Goal: Task Accomplishment & Management: Manage account settings

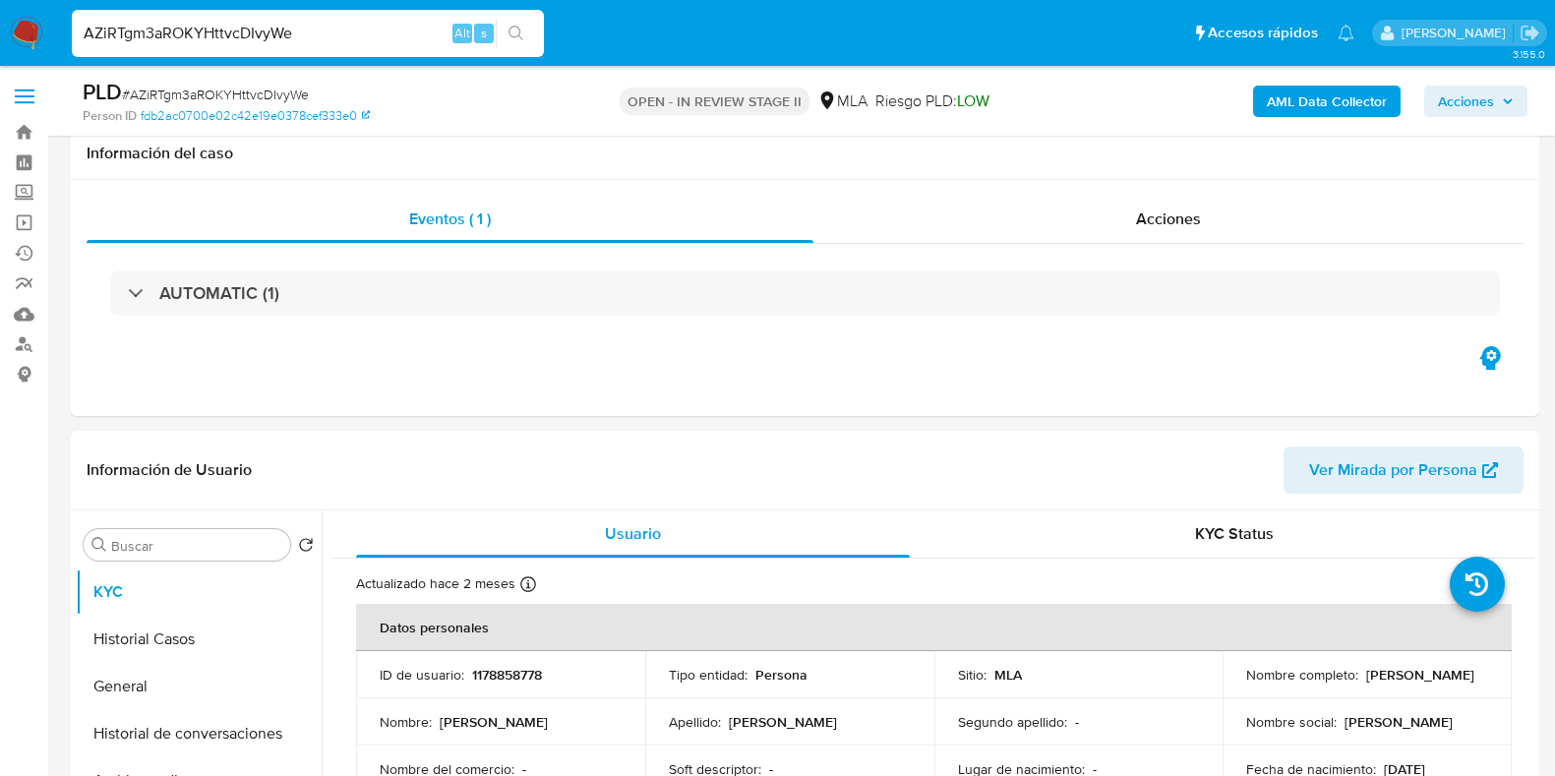
select select "10"
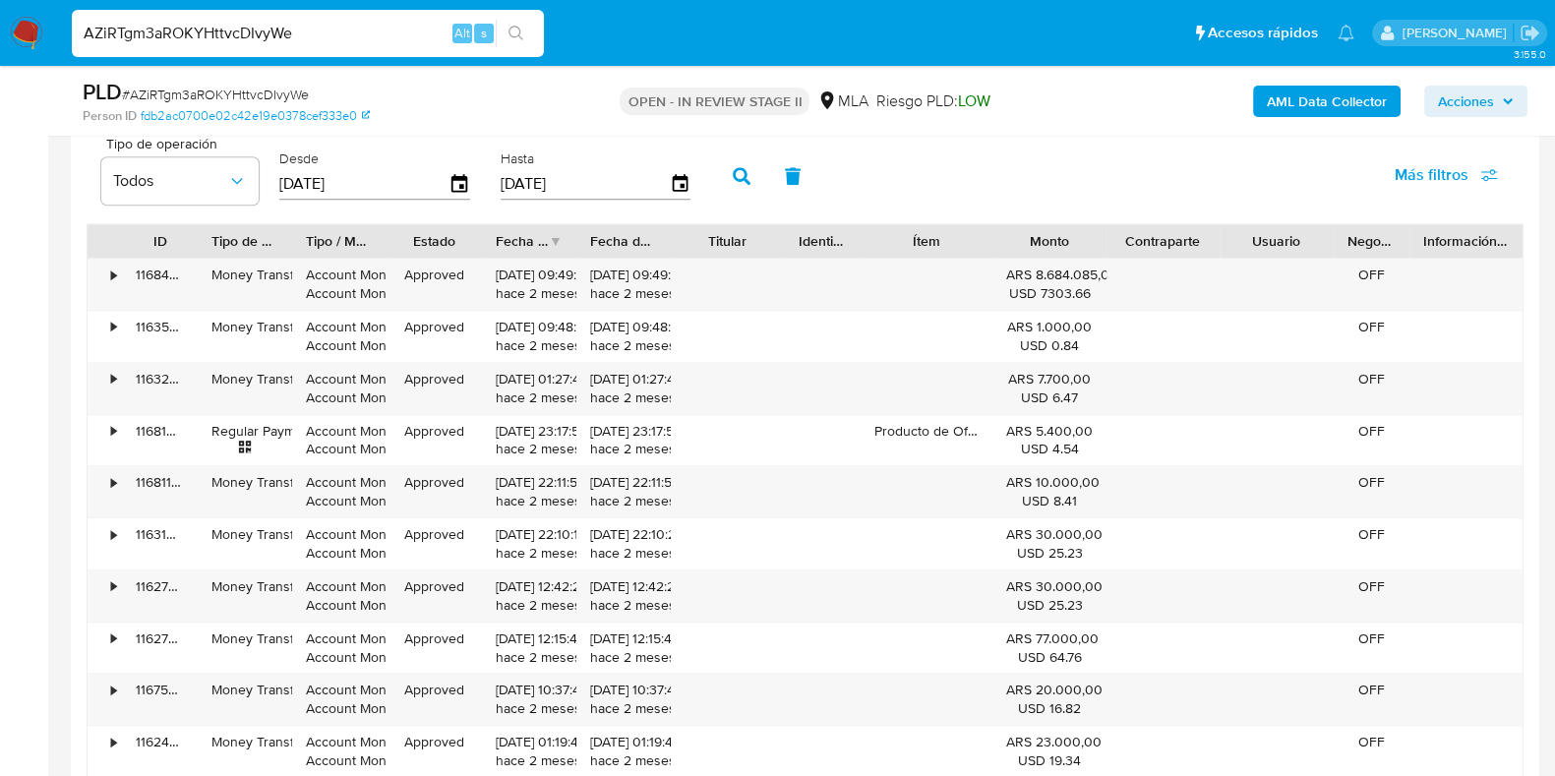
scroll to position [369, 0]
click at [273, 41] on input "AZiRTgm3aROKYHttvcDIvyWe" at bounding box center [308, 34] width 472 height 26
paste input "Uy5fpJfzn1urpUwI2Fh1EmCK"
type input "Uy5fpJfzn1urpUwI2Fh1EmCK"
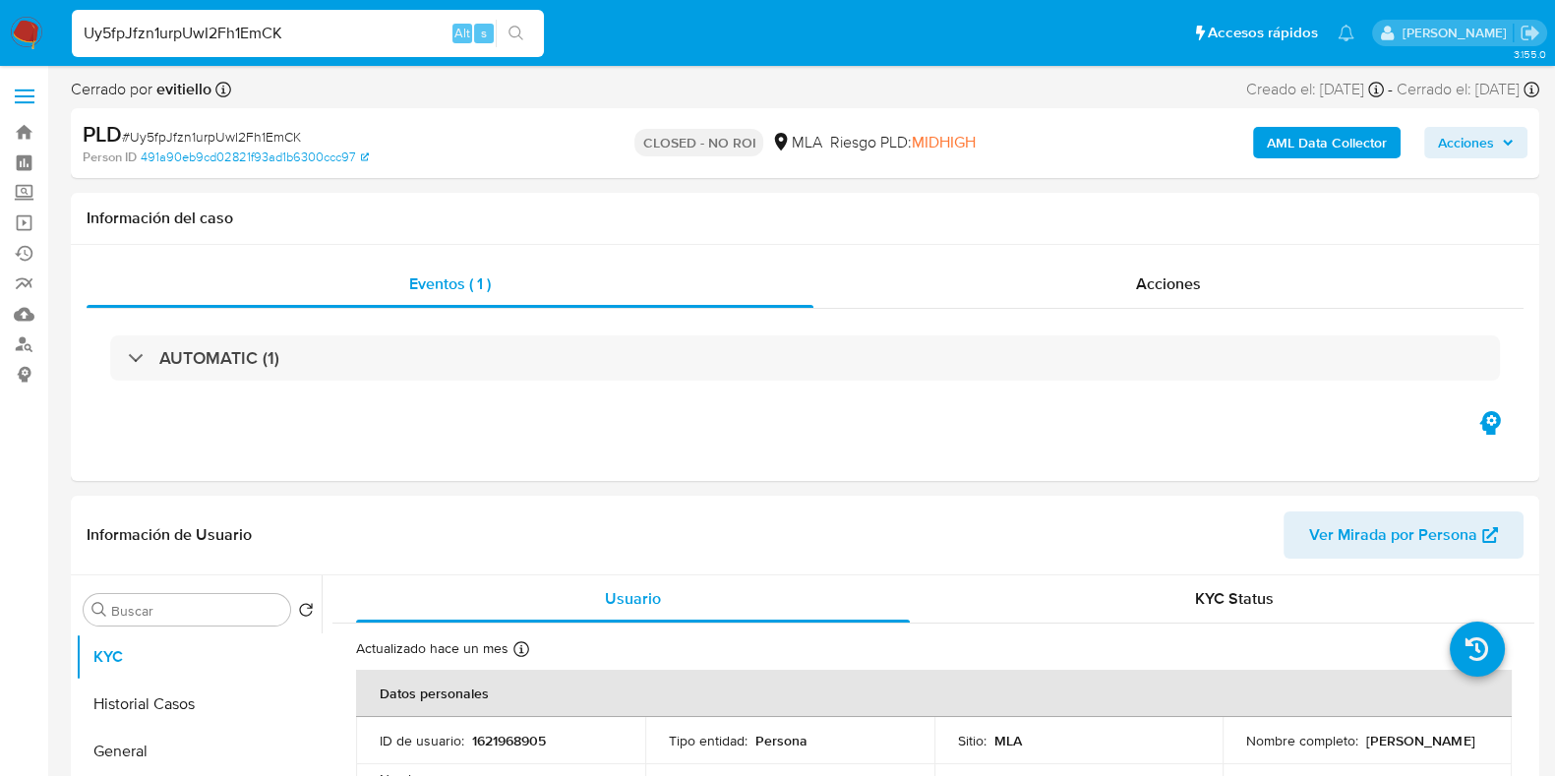
select select "10"
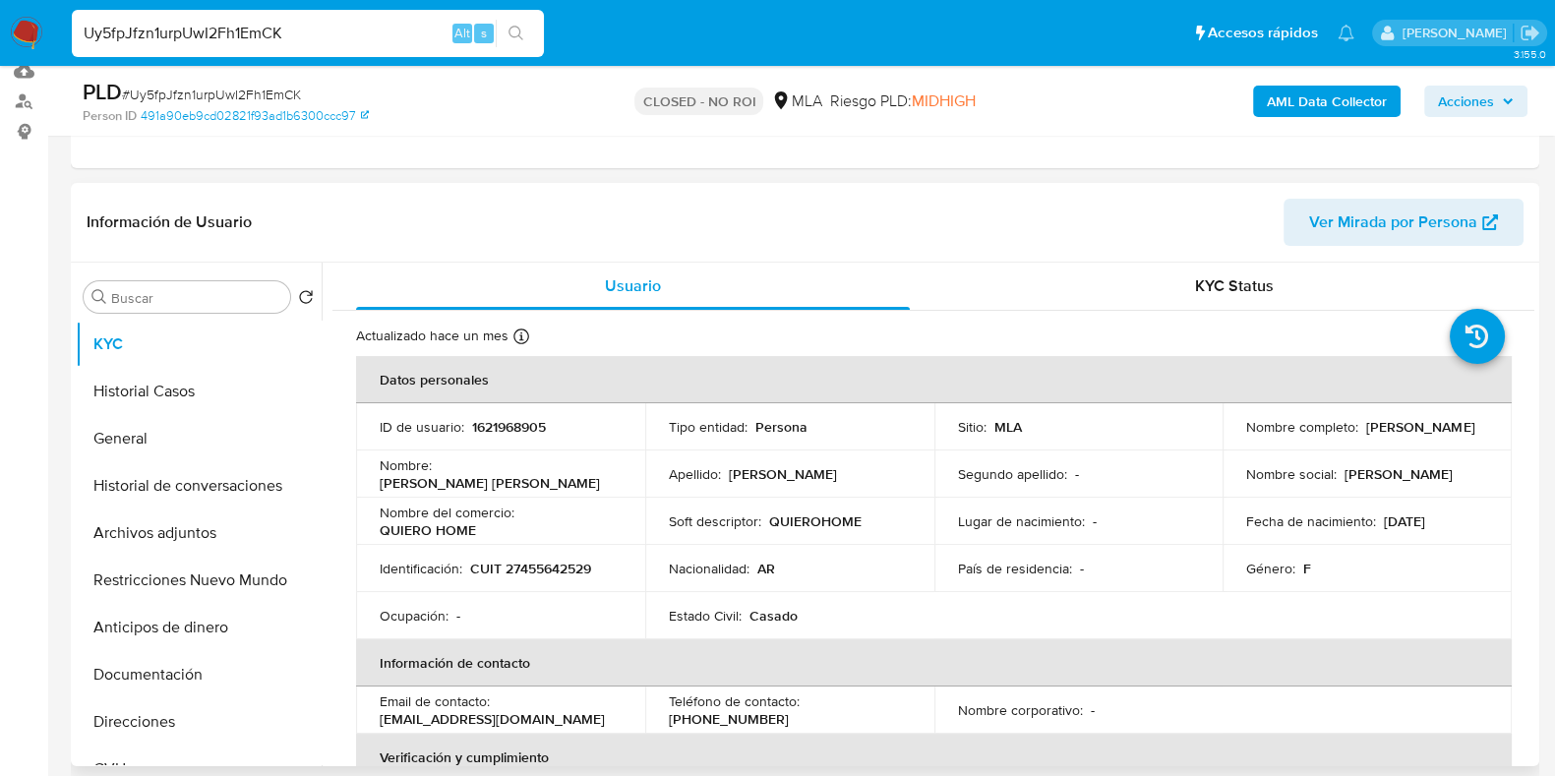
scroll to position [245, 0]
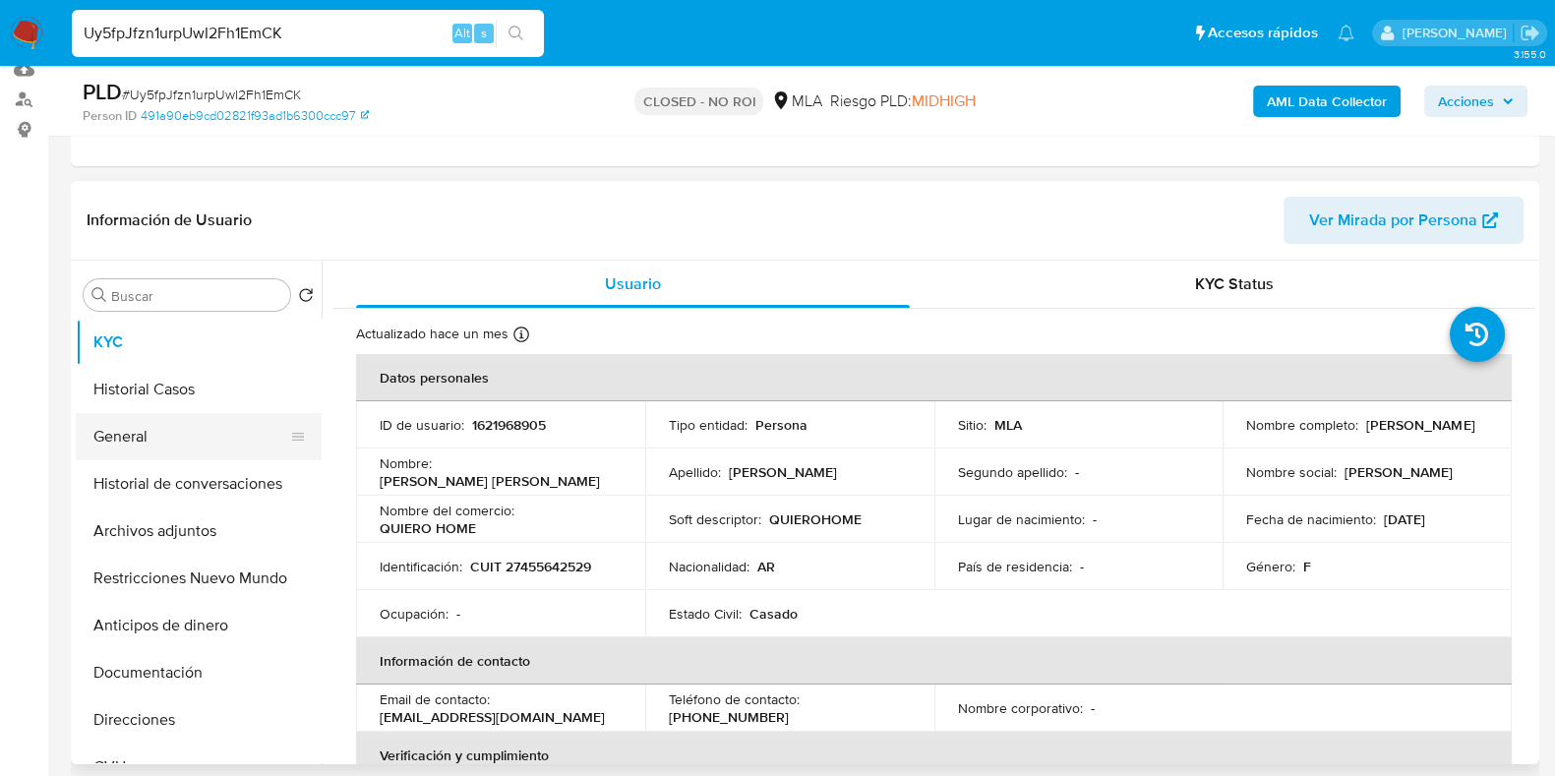
click at [157, 447] on button "General" at bounding box center [191, 436] width 230 height 47
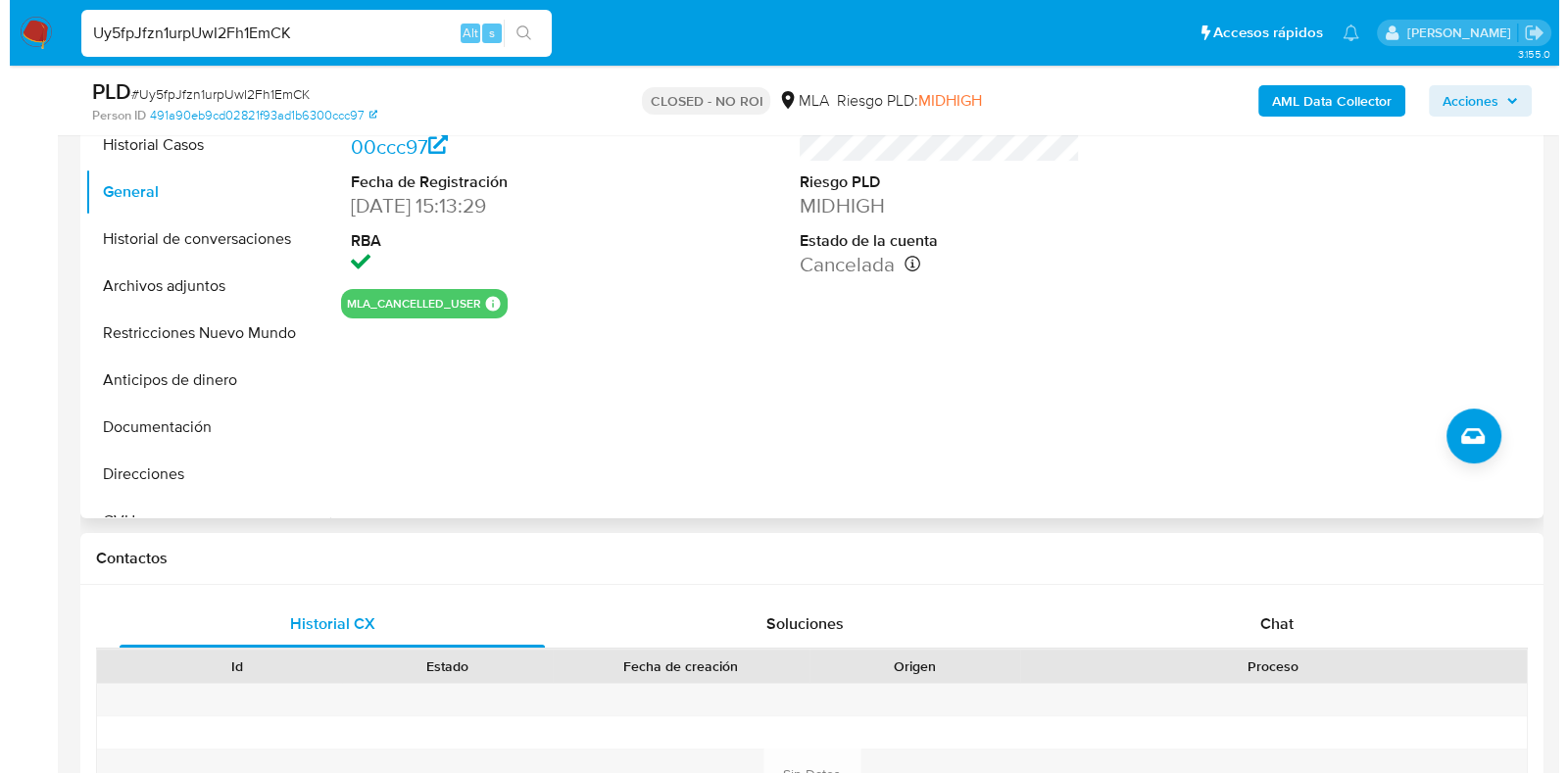
scroll to position [489, 0]
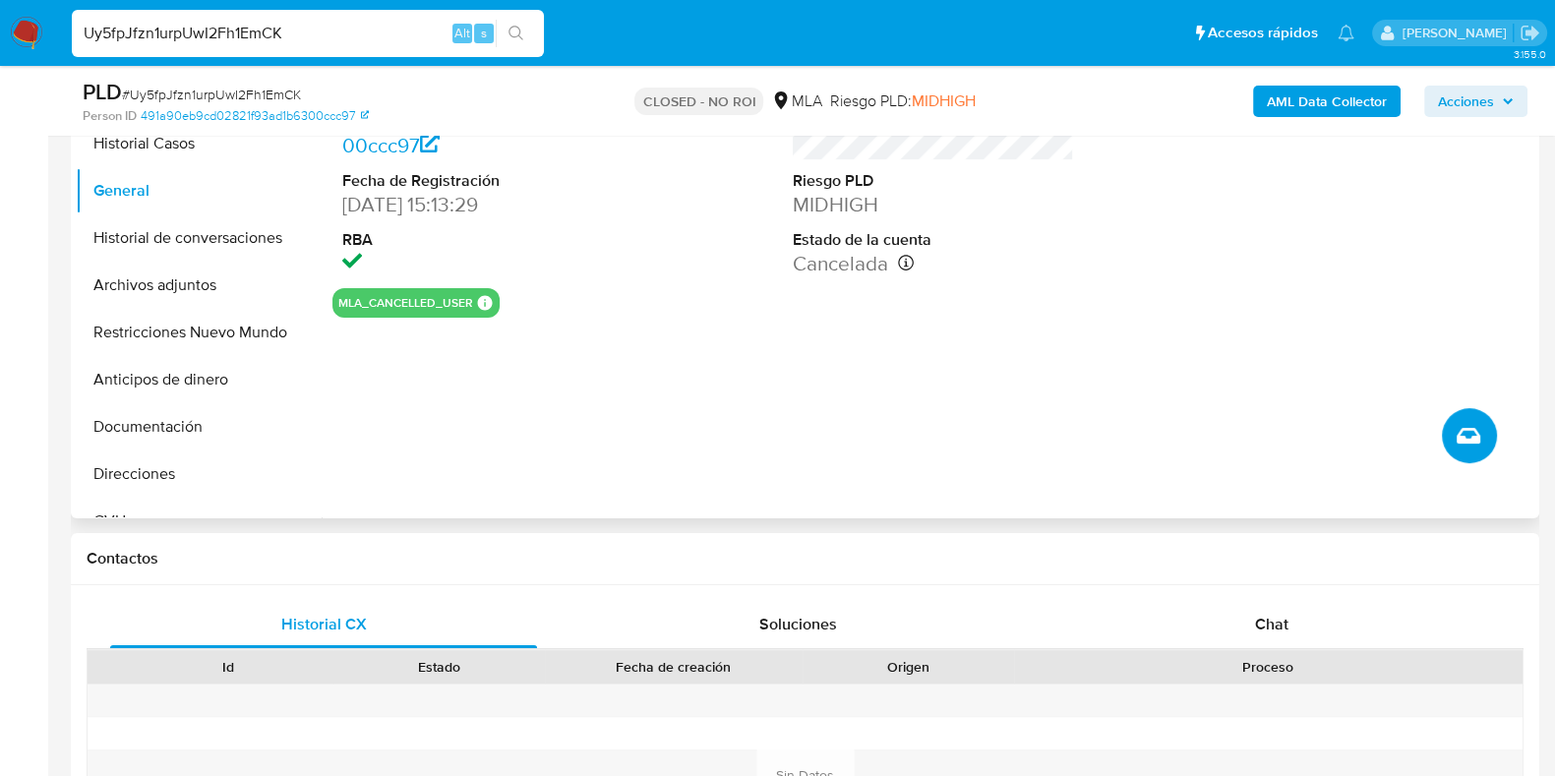
click at [1477, 430] on icon "Crear caso manual" at bounding box center [1469, 436] width 24 height 24
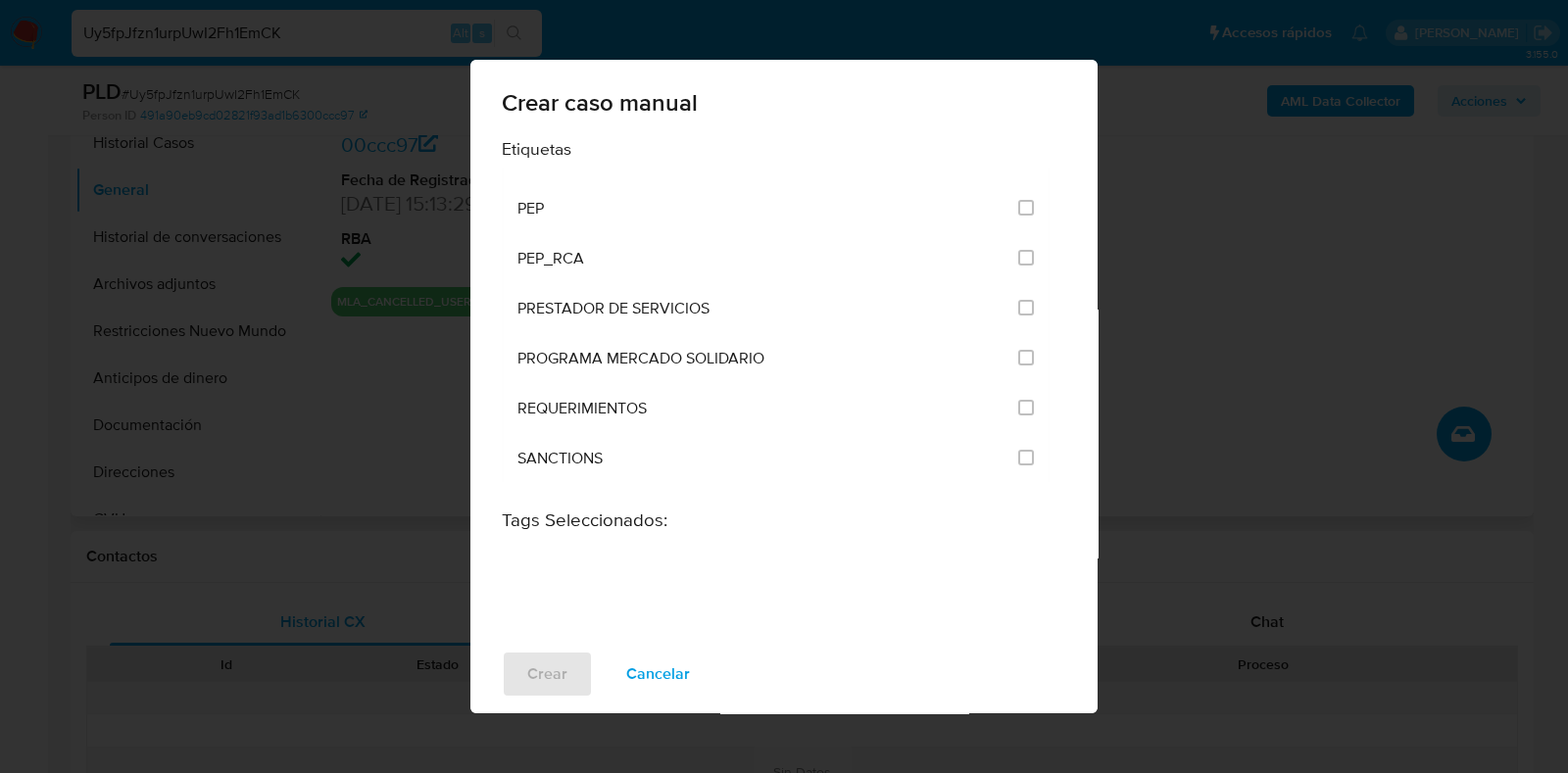
scroll to position [2328, 0]
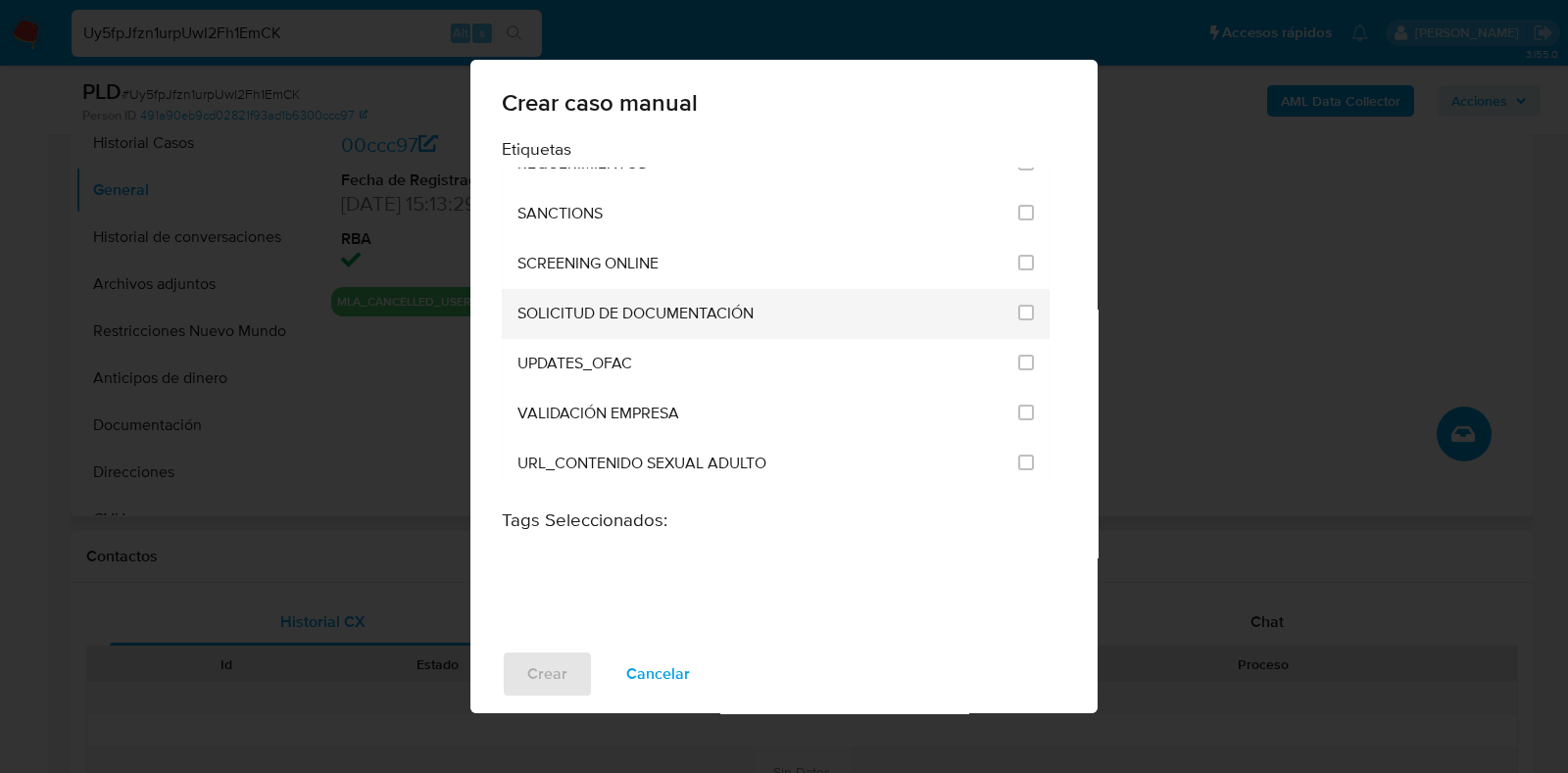
click at [810, 289] on div "SOLICITUD DE DOCUMENTACIÓN" at bounding box center [761, 314] width 489 height 50
click at [1018, 305] on input "2677" at bounding box center [1026, 313] width 16 height 16
checkbox input "true"
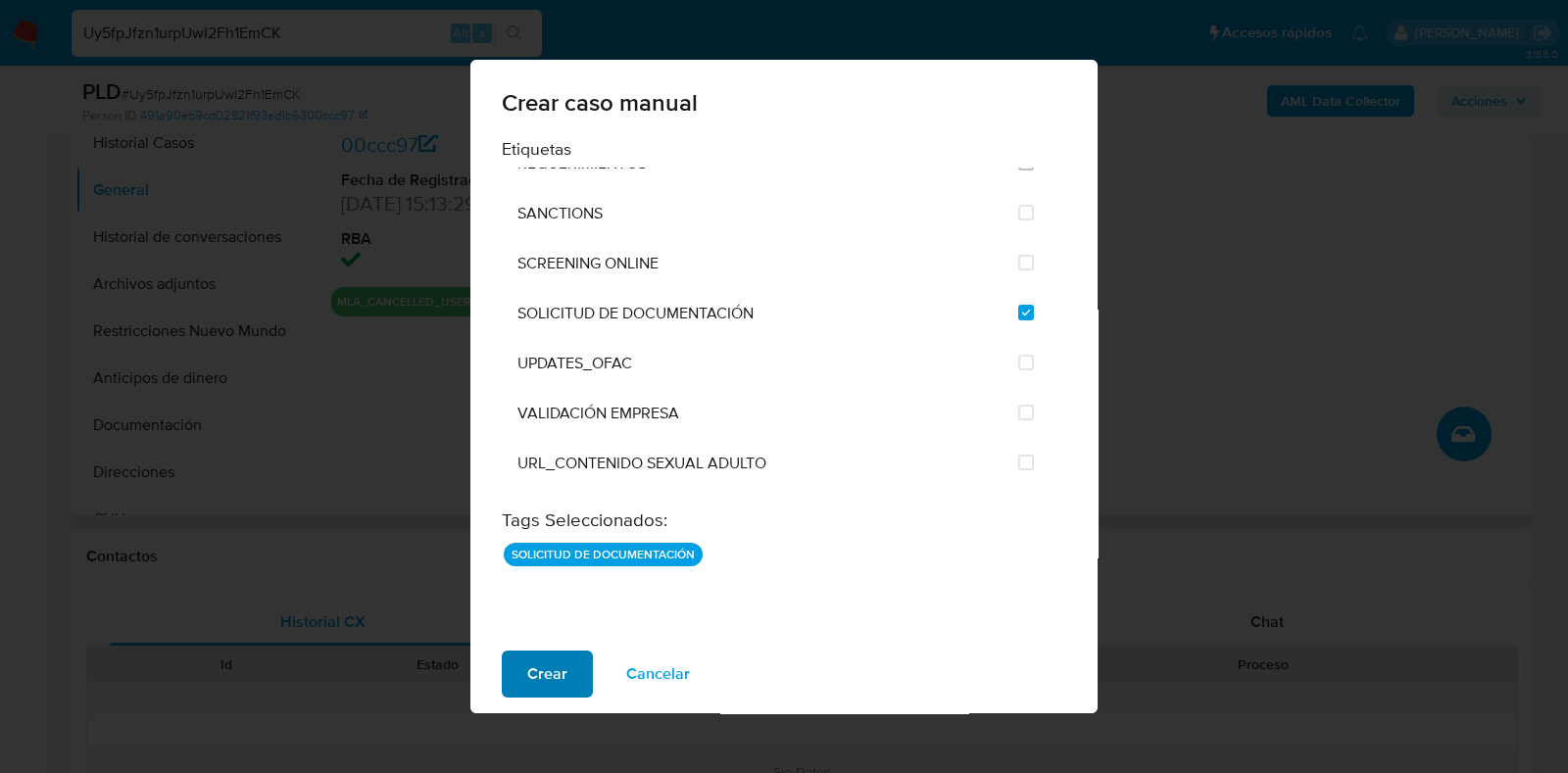
click at [560, 675] on span "Crear" at bounding box center [547, 673] width 40 height 43
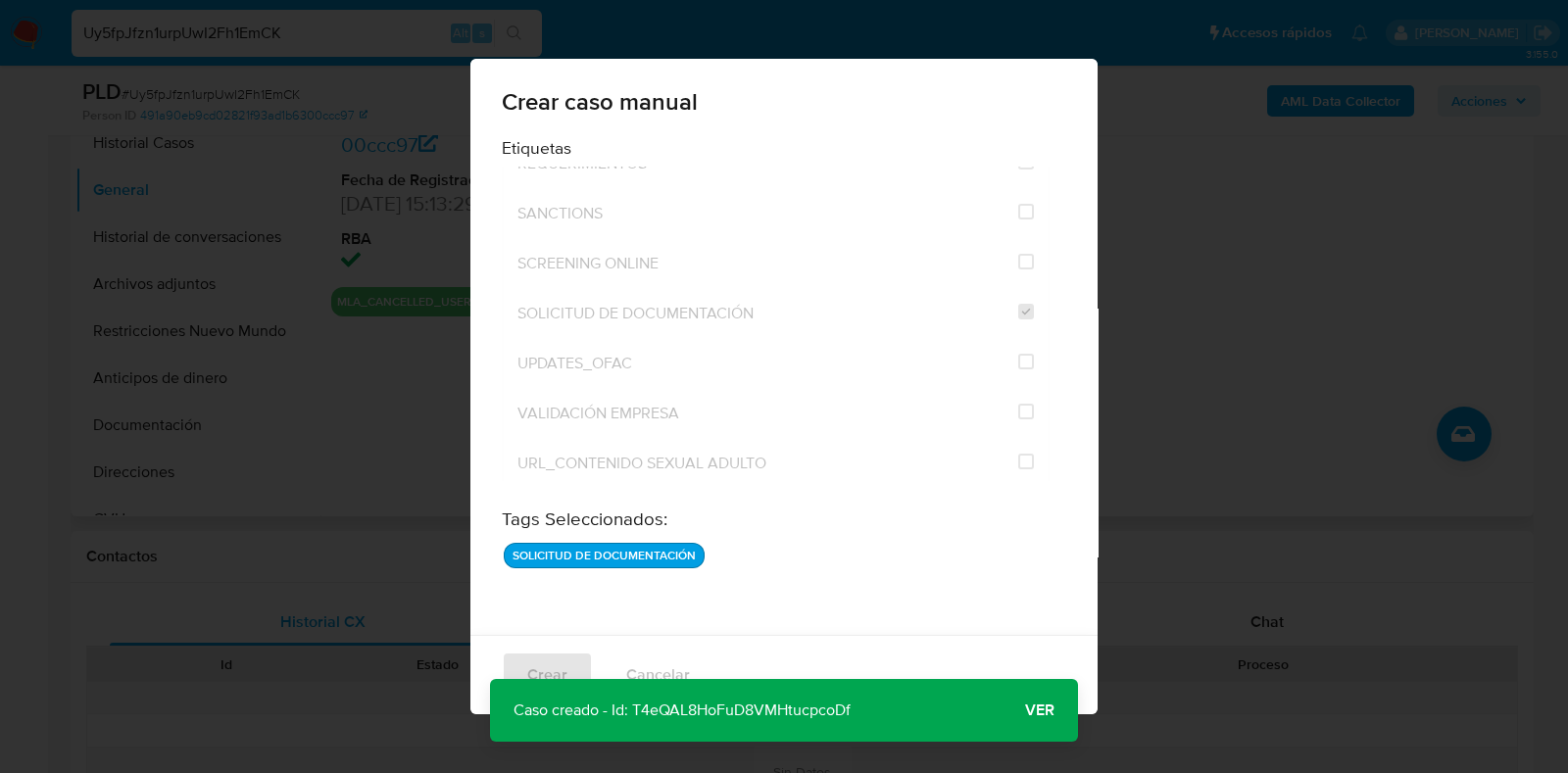
click at [1044, 710] on span "Ver" at bounding box center [1040, 710] width 30 height 0
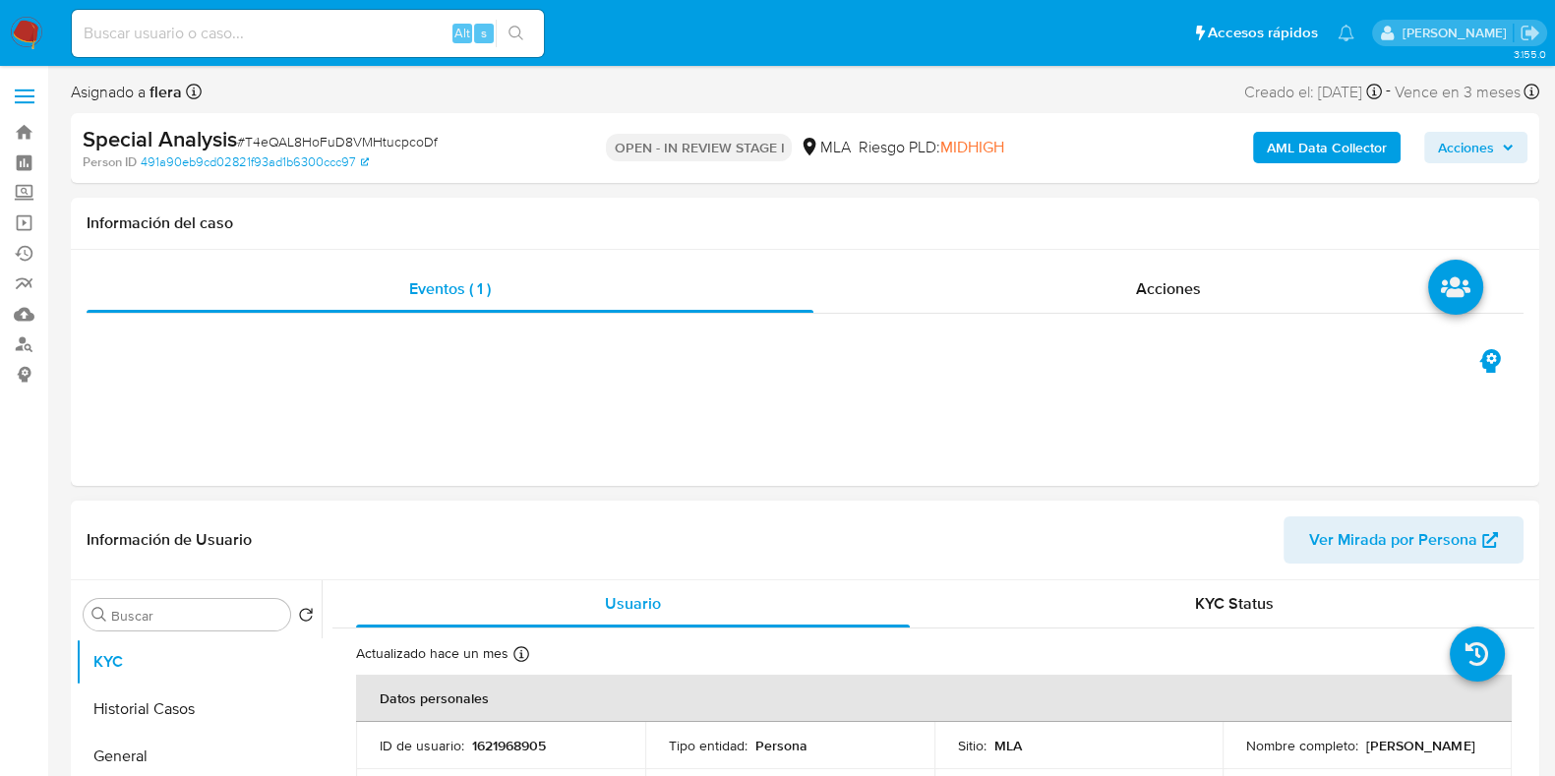
select select "10"
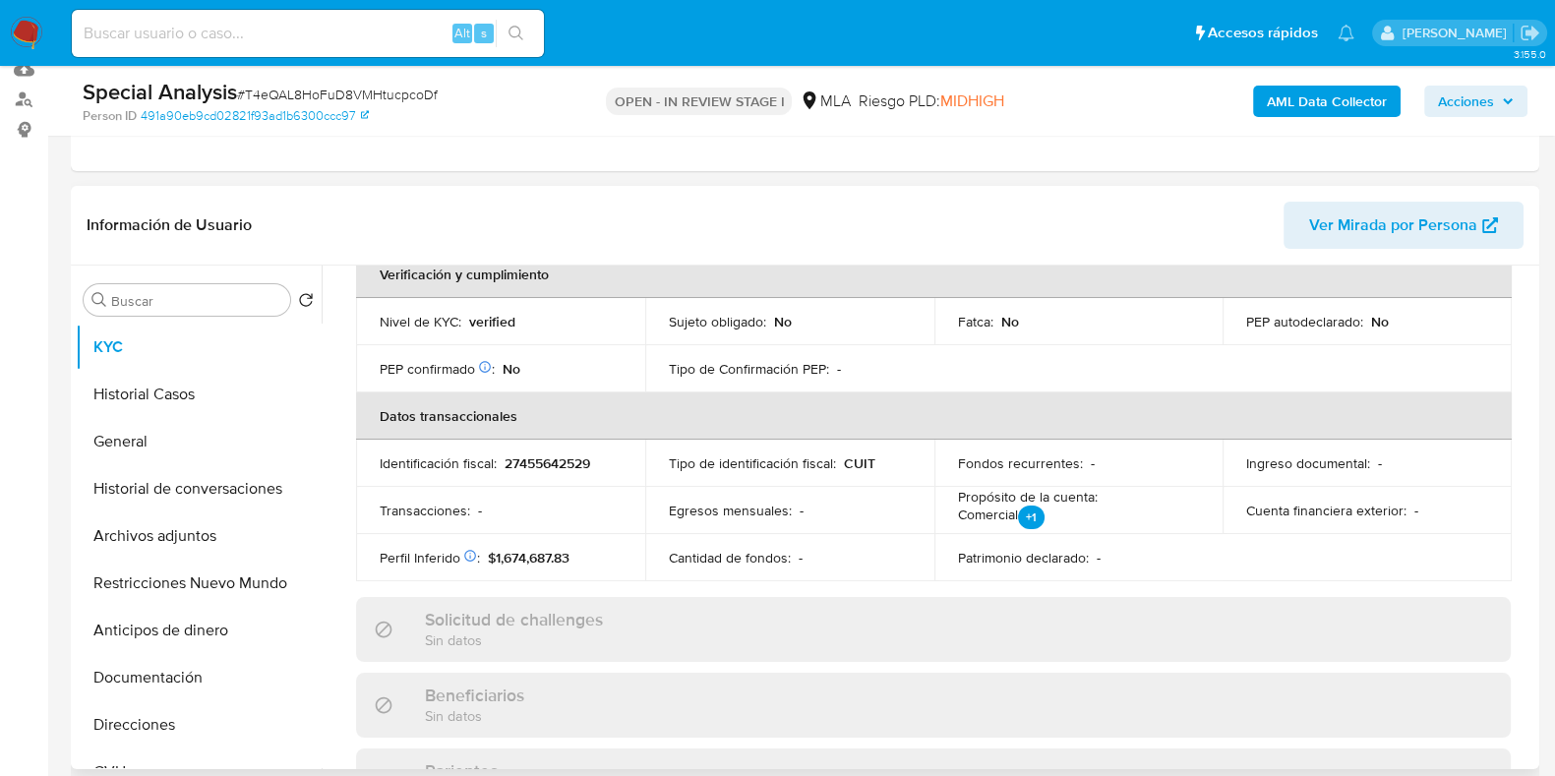
scroll to position [491, 0]
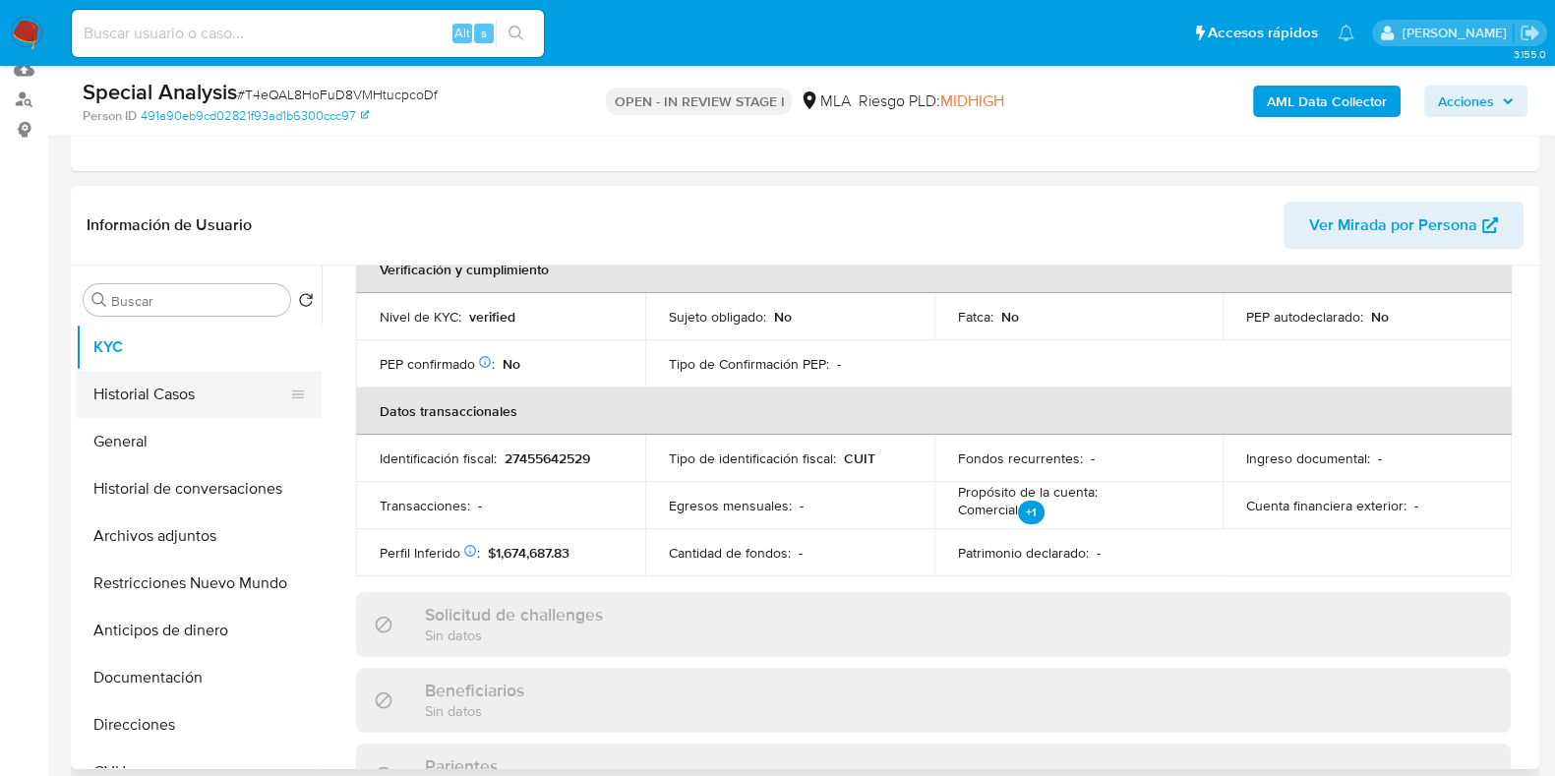
click at [162, 409] on button "Historial Casos" at bounding box center [191, 394] width 230 height 47
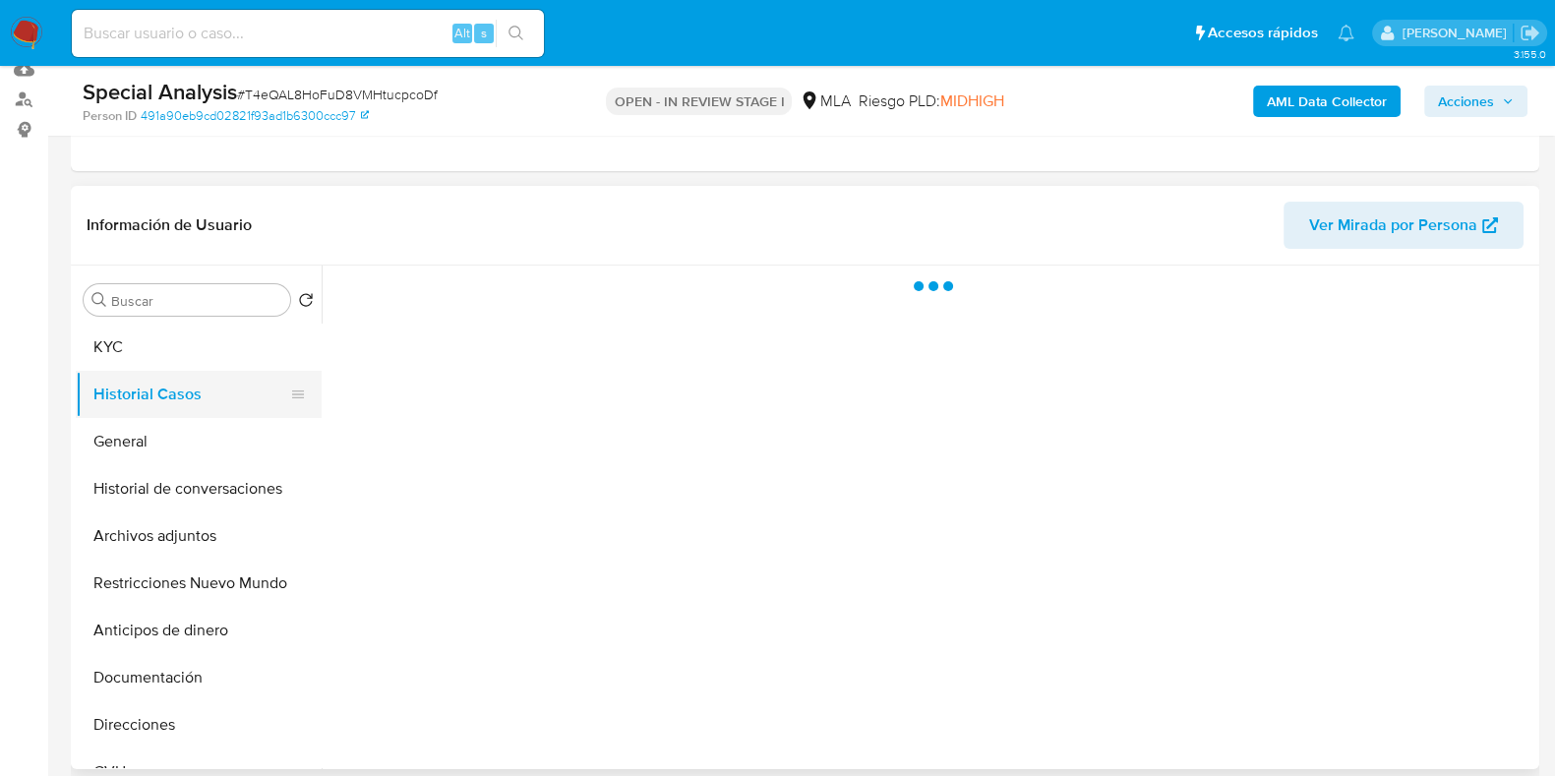
scroll to position [0, 0]
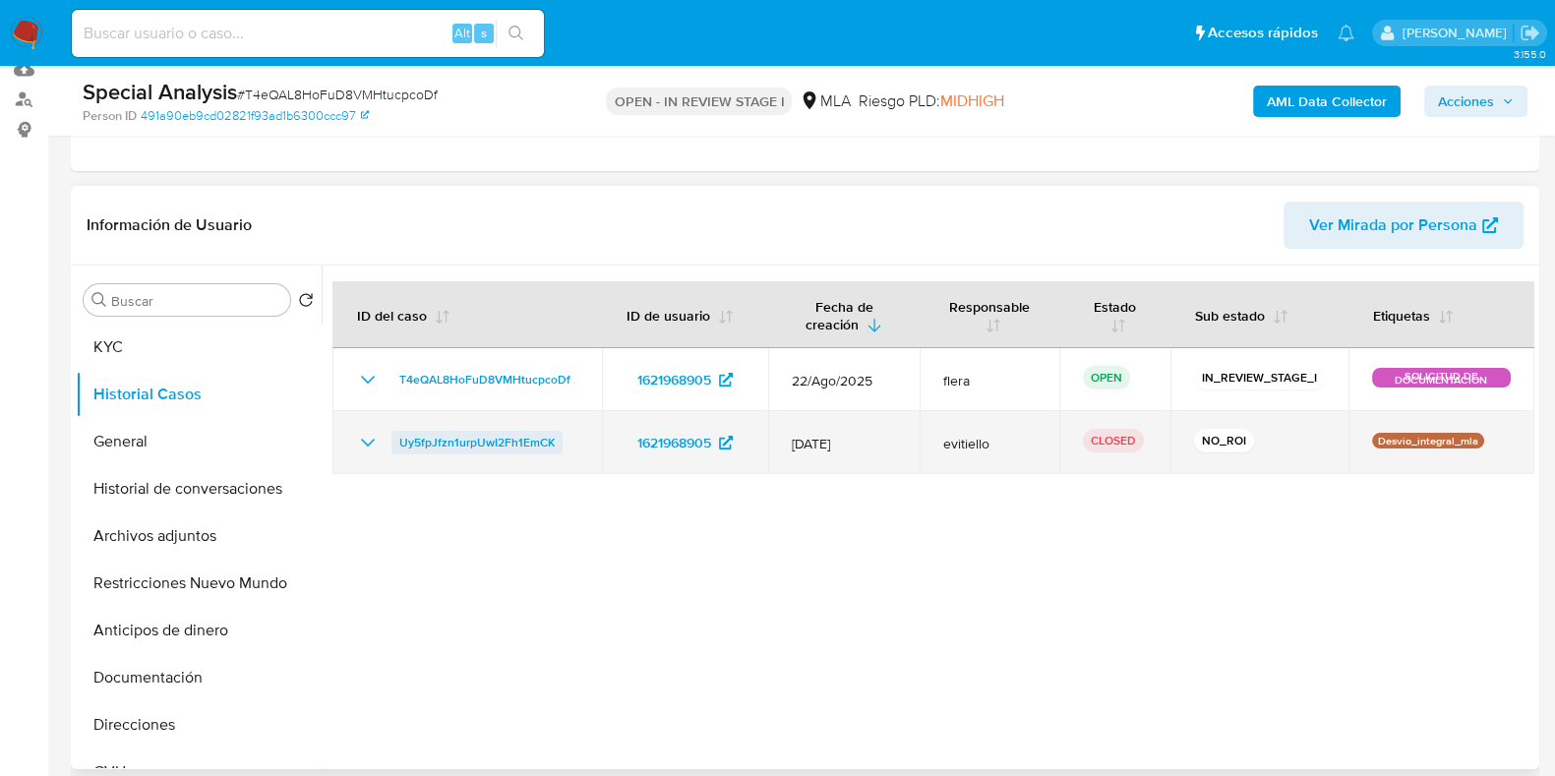
click at [507, 449] on span "Uy5fpJfzn1urpUwI2Fh1EmCK" at bounding box center [476, 443] width 155 height 24
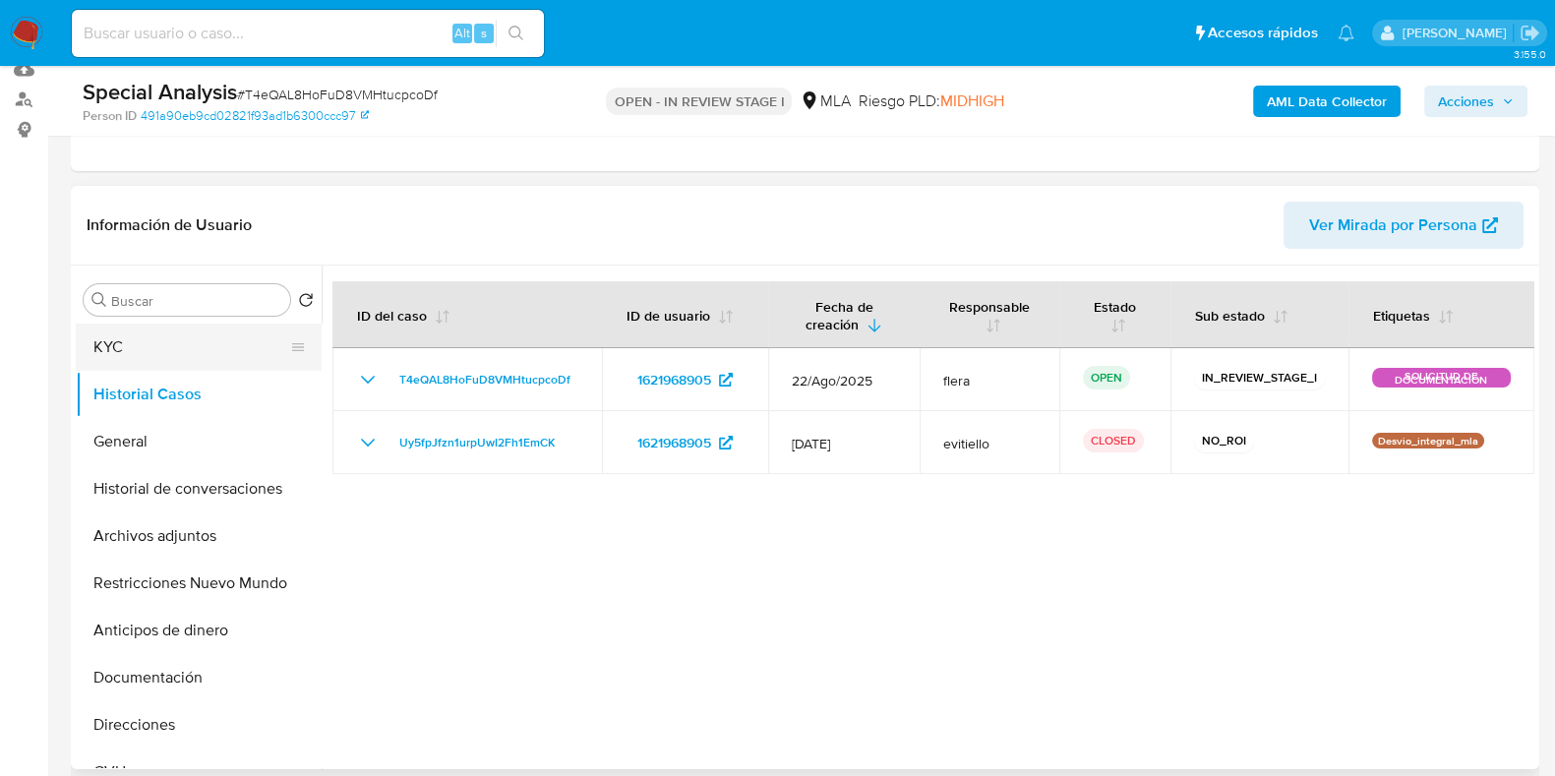
click at [137, 354] on button "KYC" at bounding box center [191, 347] width 230 height 47
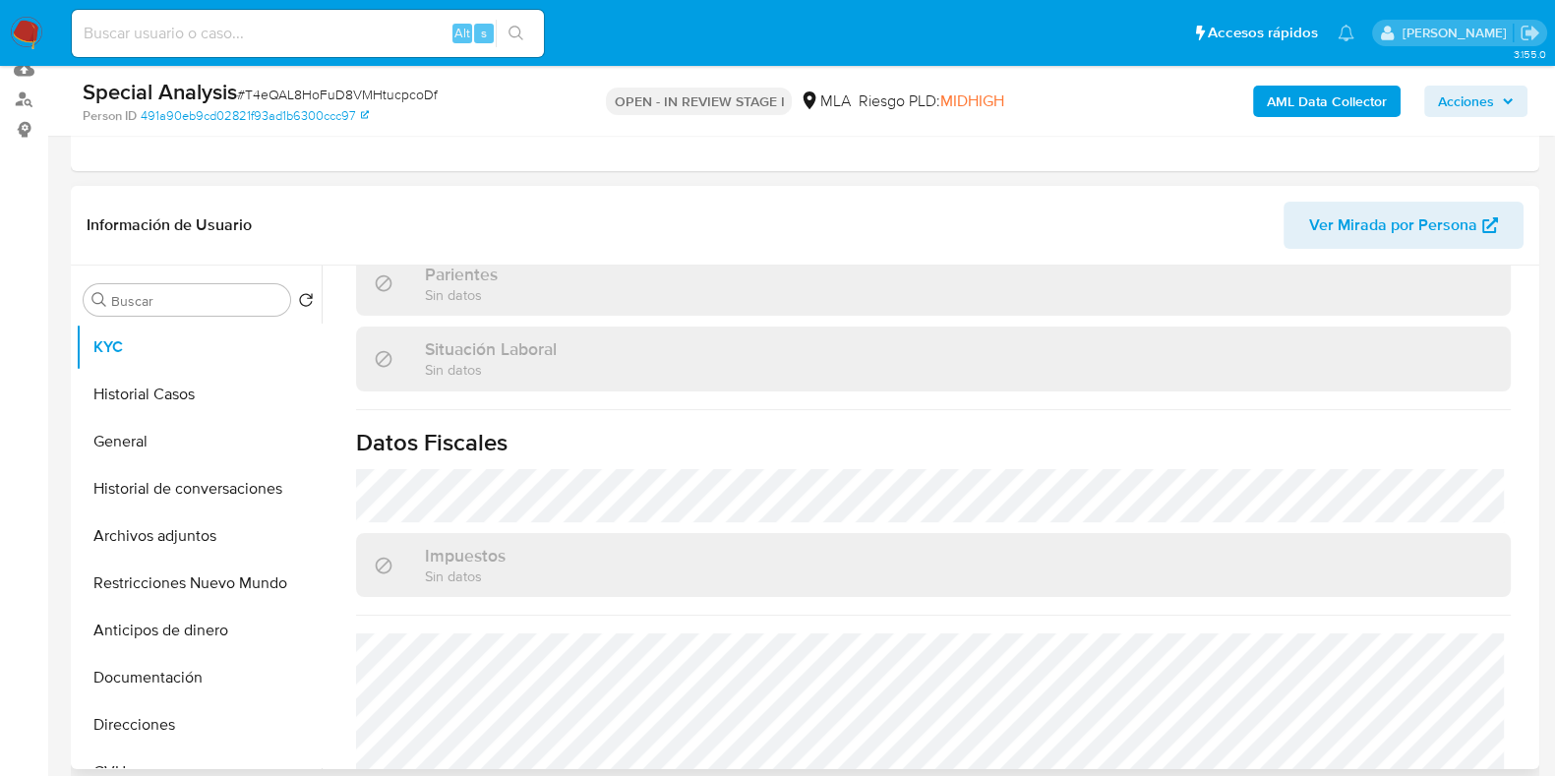
scroll to position [1105, 0]
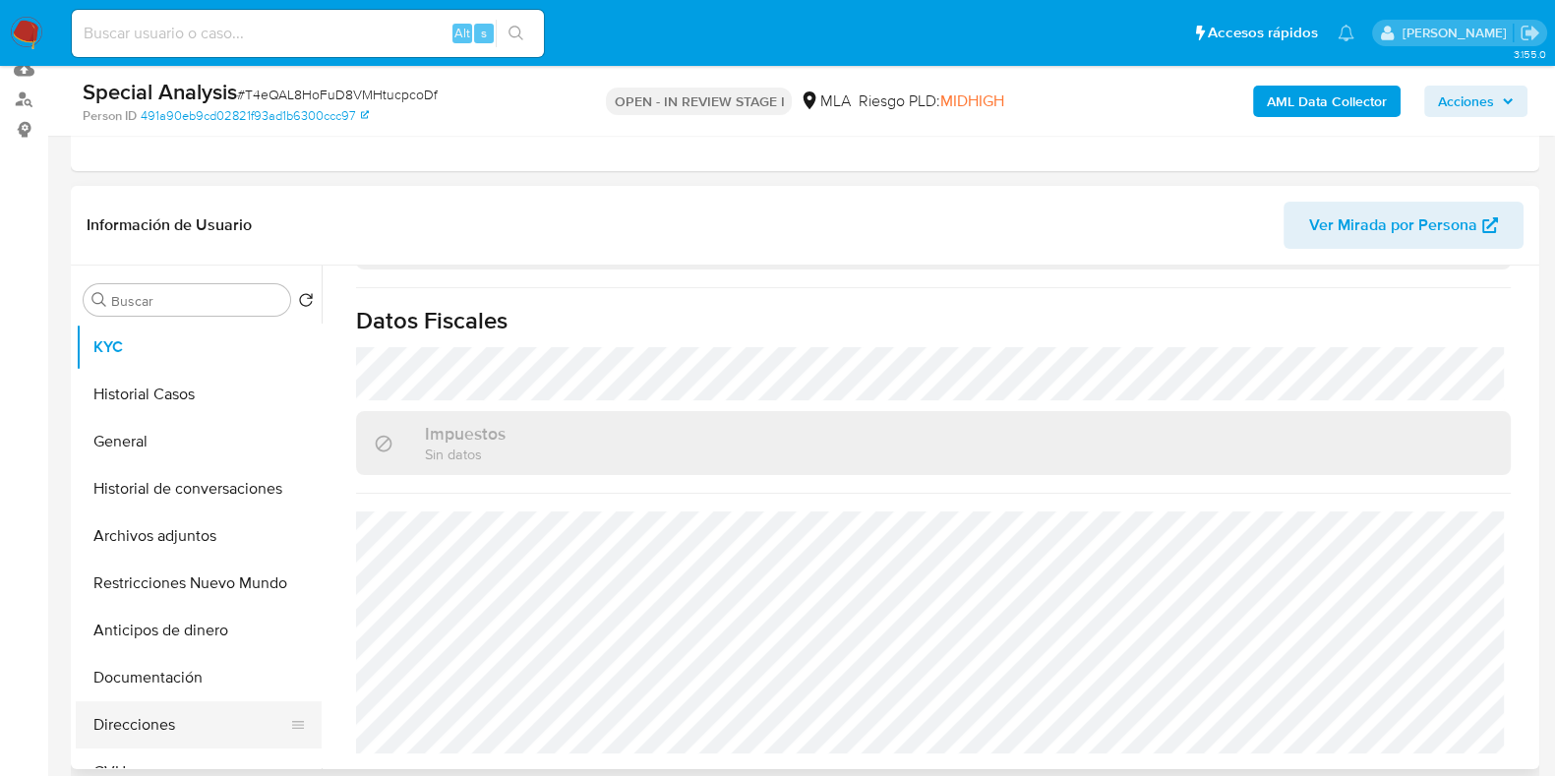
click at [137, 713] on button "Direcciones" at bounding box center [191, 724] width 230 height 47
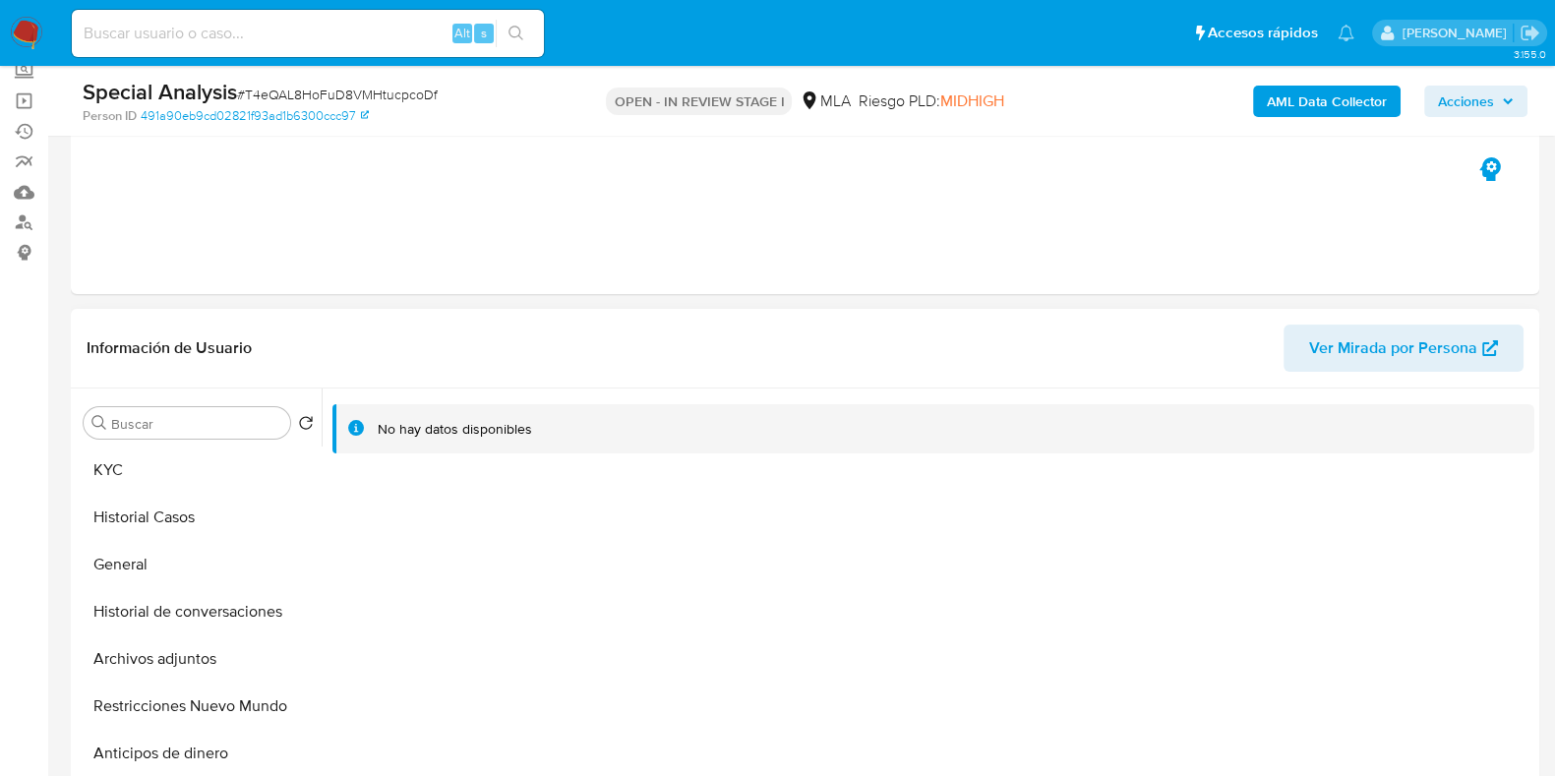
scroll to position [369, 0]
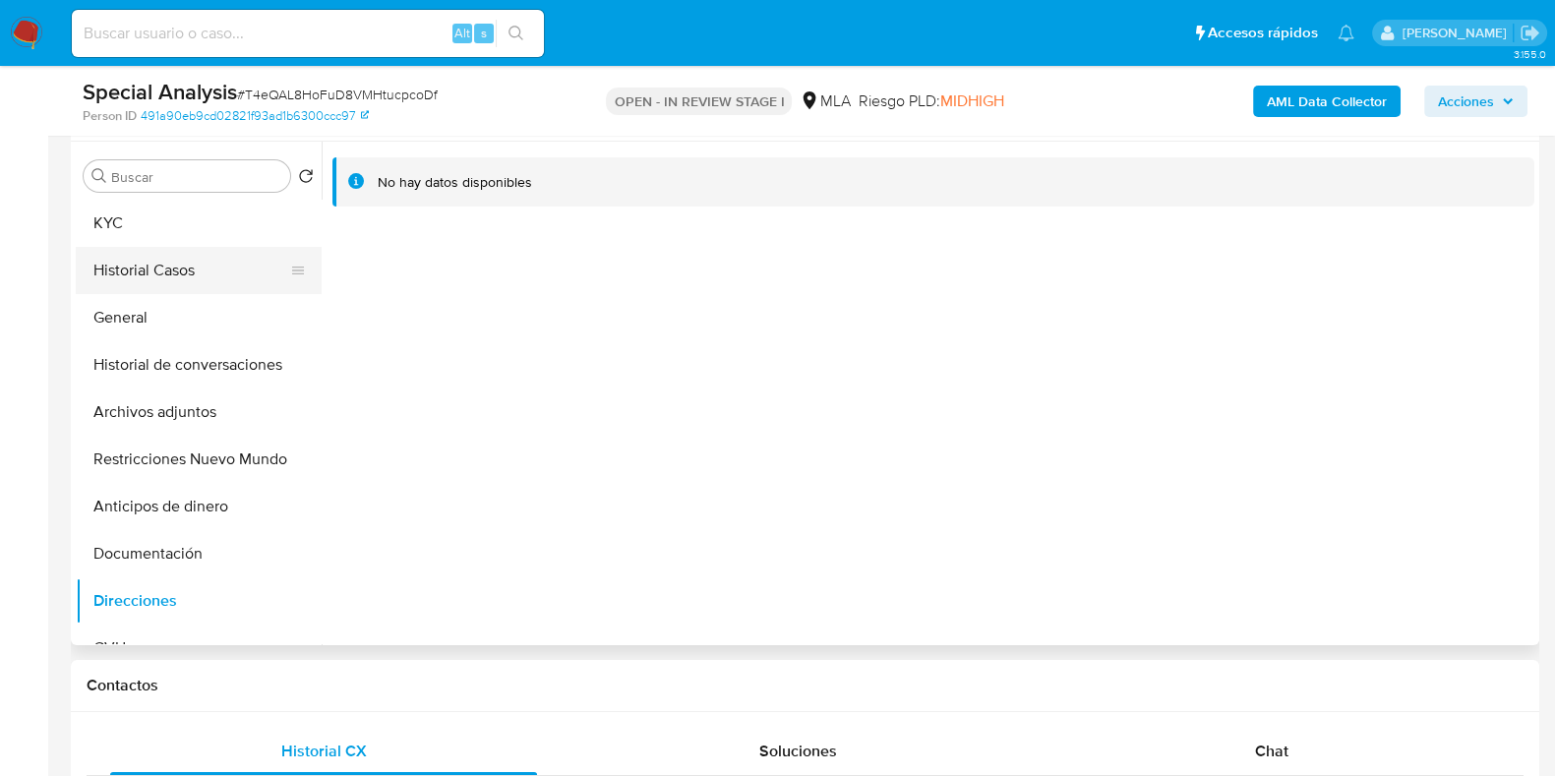
click at [216, 282] on button "Historial Casos" at bounding box center [191, 270] width 230 height 47
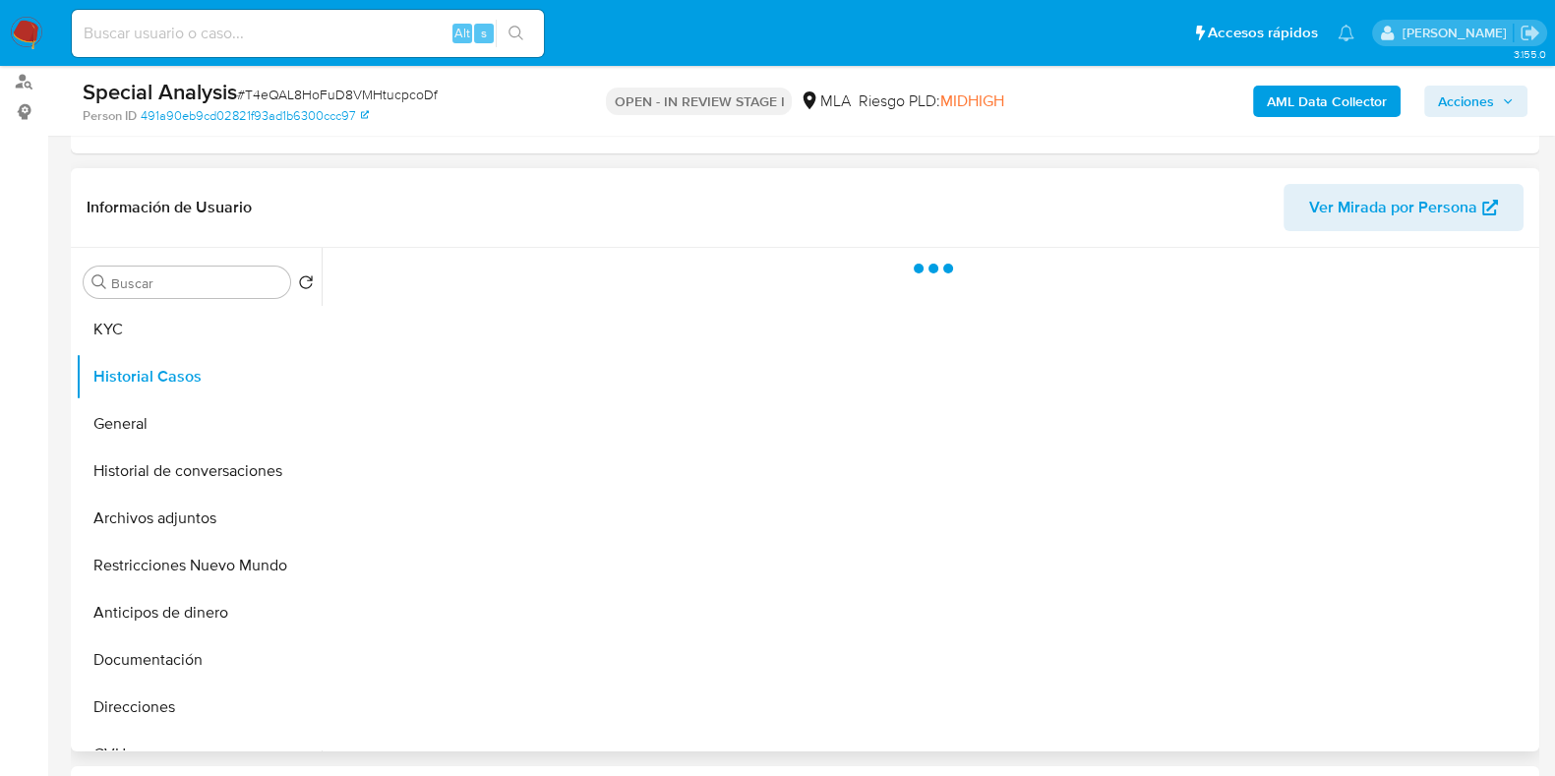
scroll to position [122, 0]
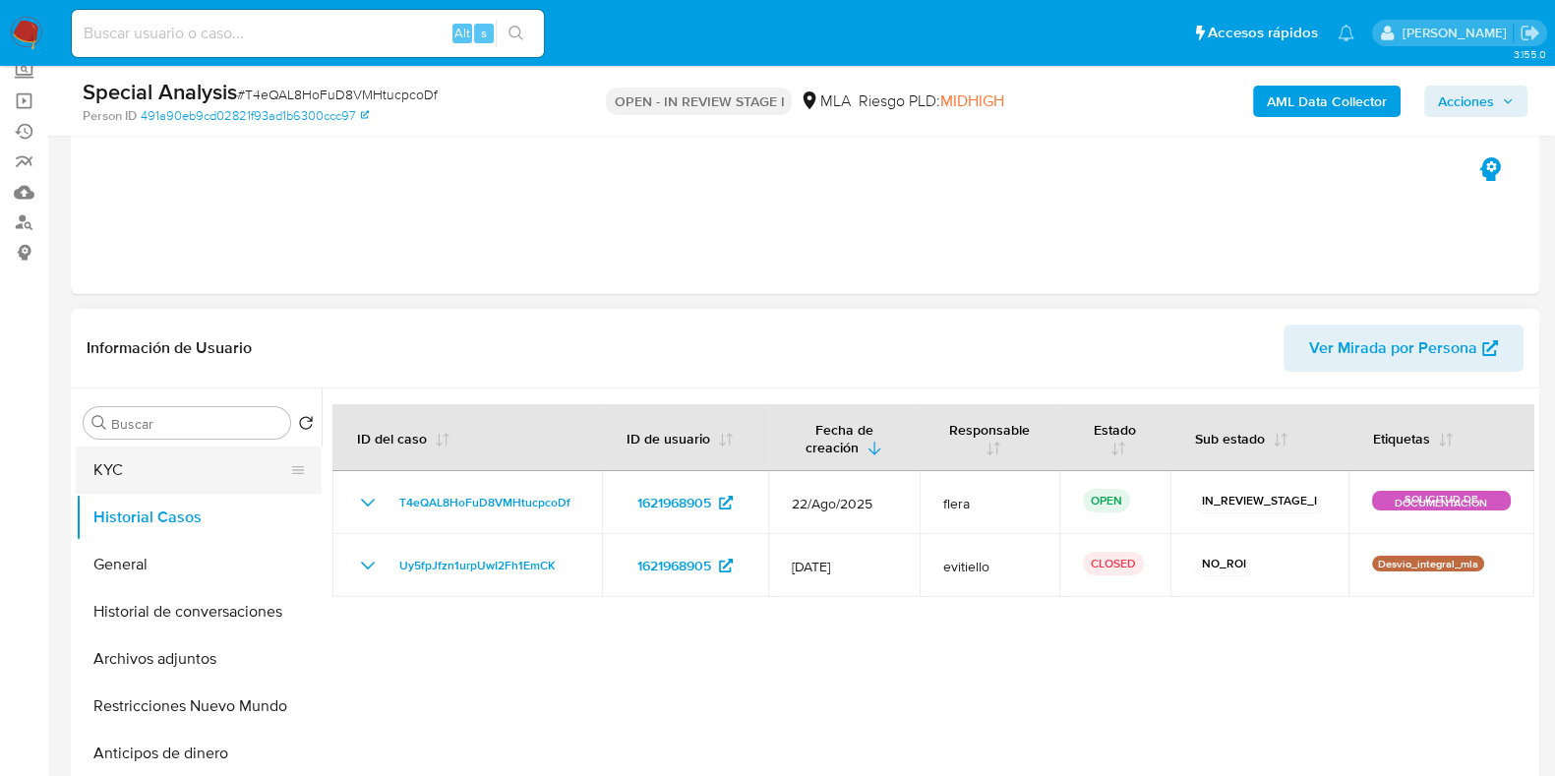
click at [163, 464] on button "KYC" at bounding box center [191, 470] width 230 height 47
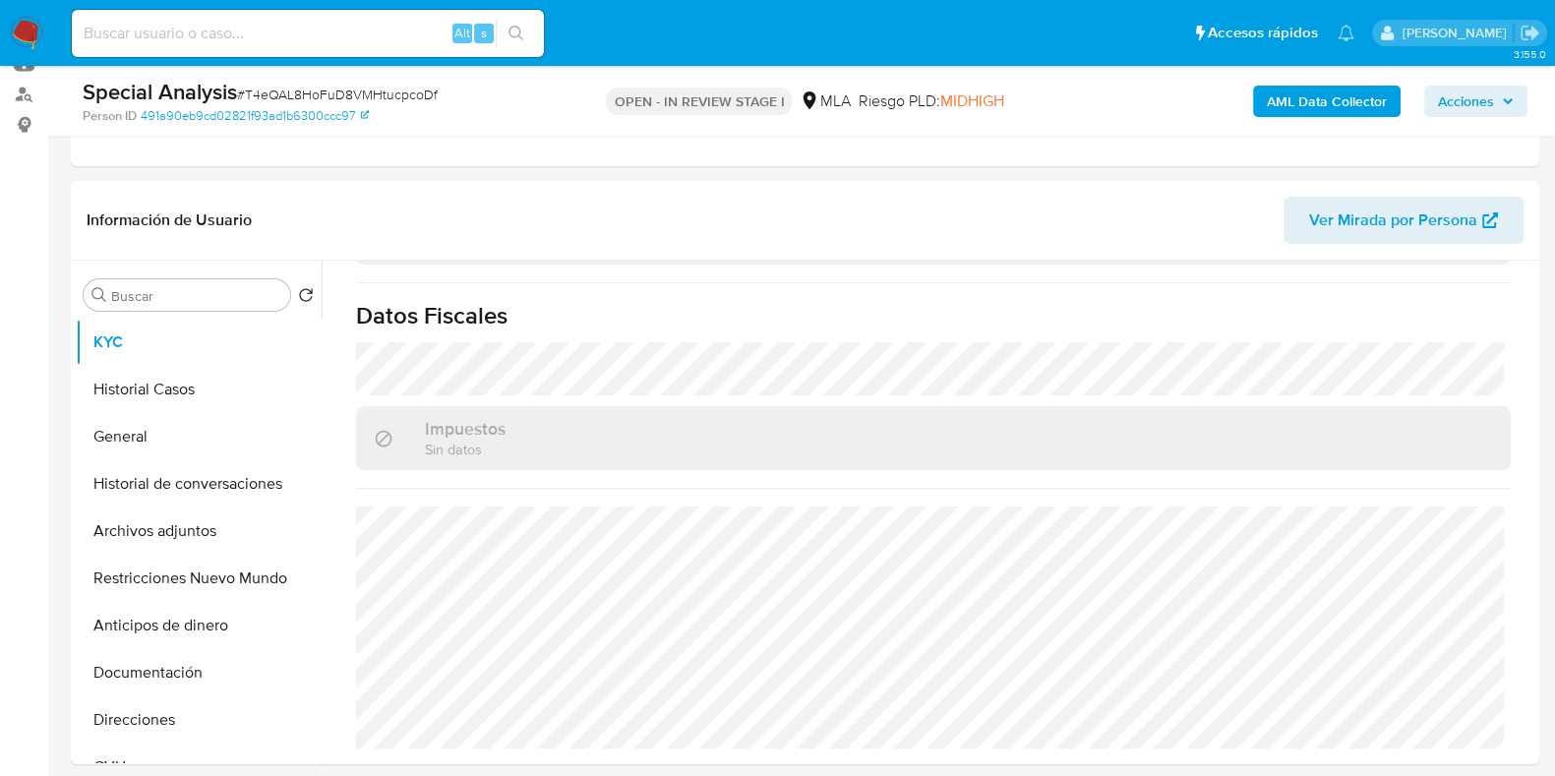
scroll to position [491, 0]
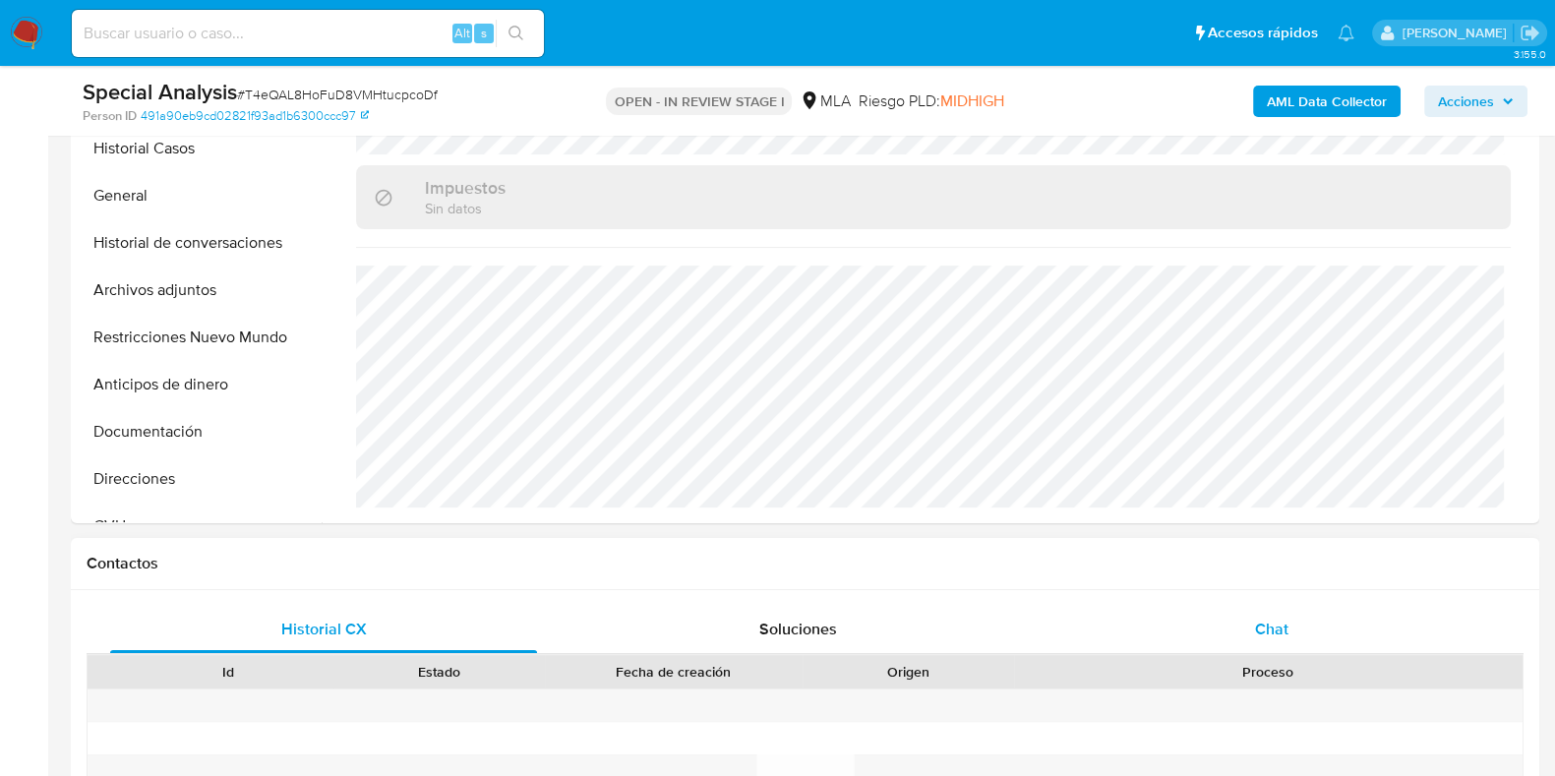
click at [1285, 618] on span "Chat" at bounding box center [1271, 629] width 33 height 23
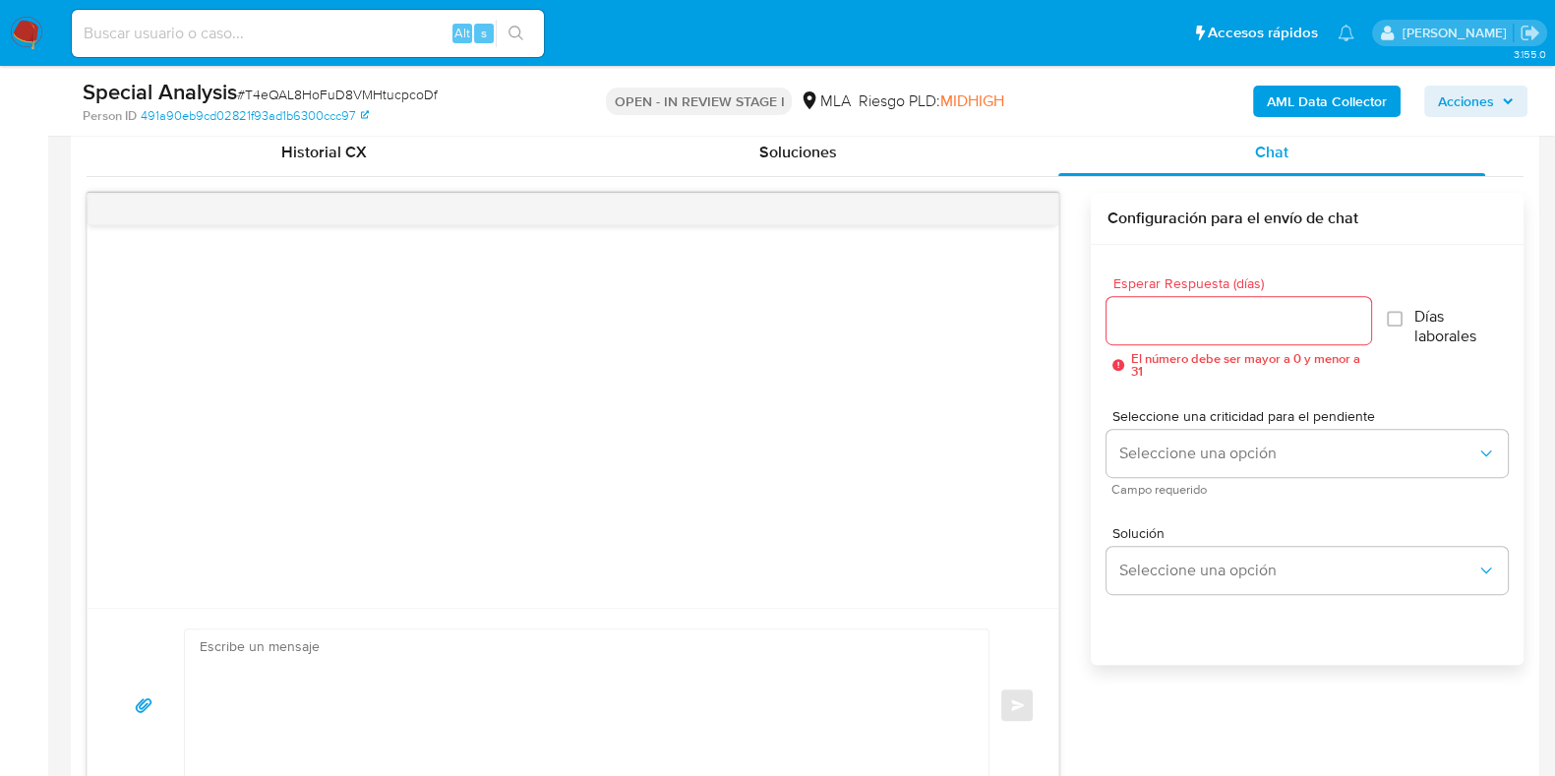
scroll to position [1107, 0]
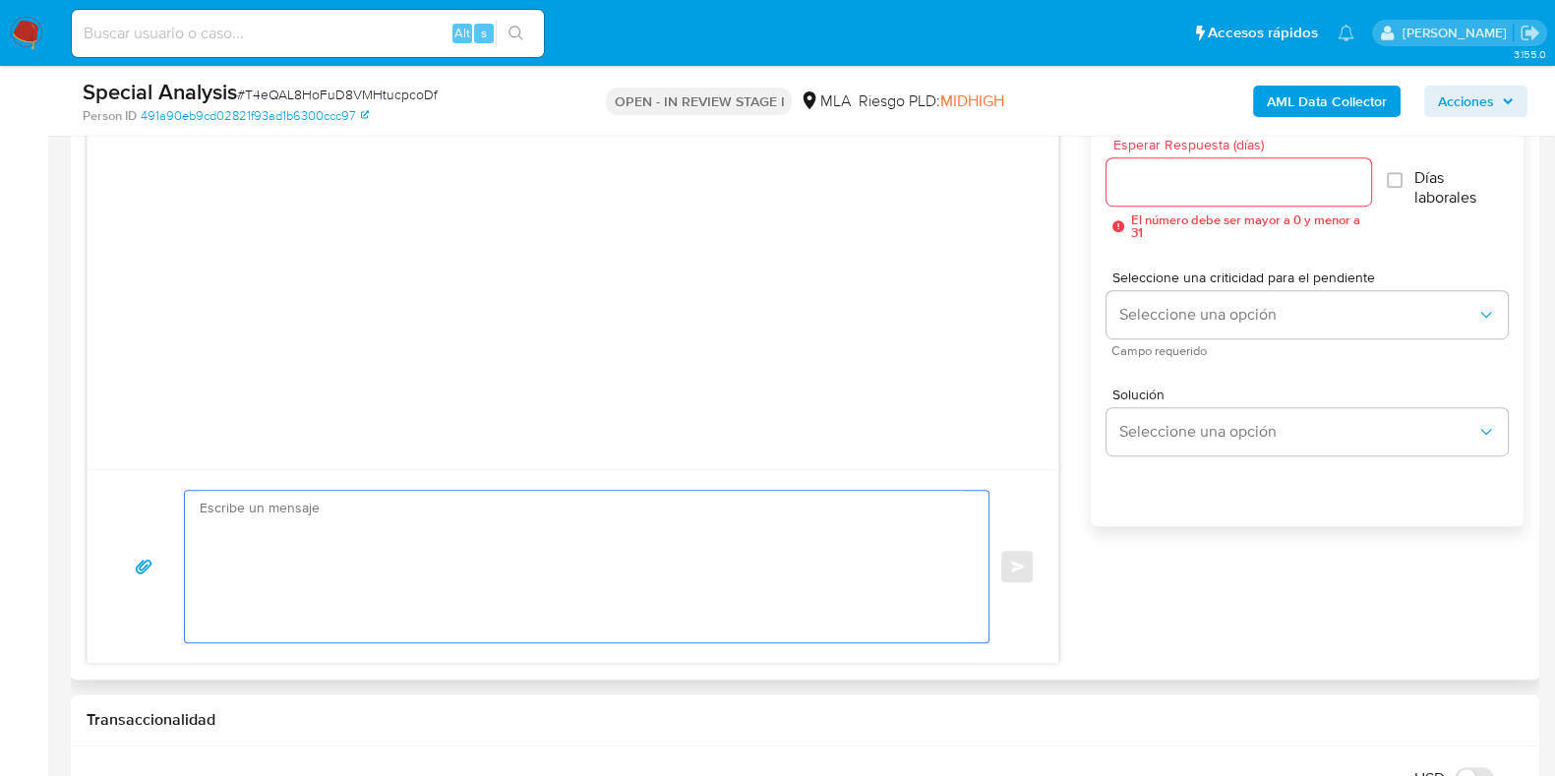
click at [359, 618] on textarea at bounding box center [582, 567] width 764 height 152
drag, startPoint x: 335, startPoint y: 533, endPoint x: 199, endPoint y: 533, distance: 136.7
click at [200, 533] on textarea "Hola, Te pedimos por favor" at bounding box center [582, 567] width 764 height 152
paste textarea "Hola , En función de las operaciones registradas en tu cuenta de Mercado Pago, …"
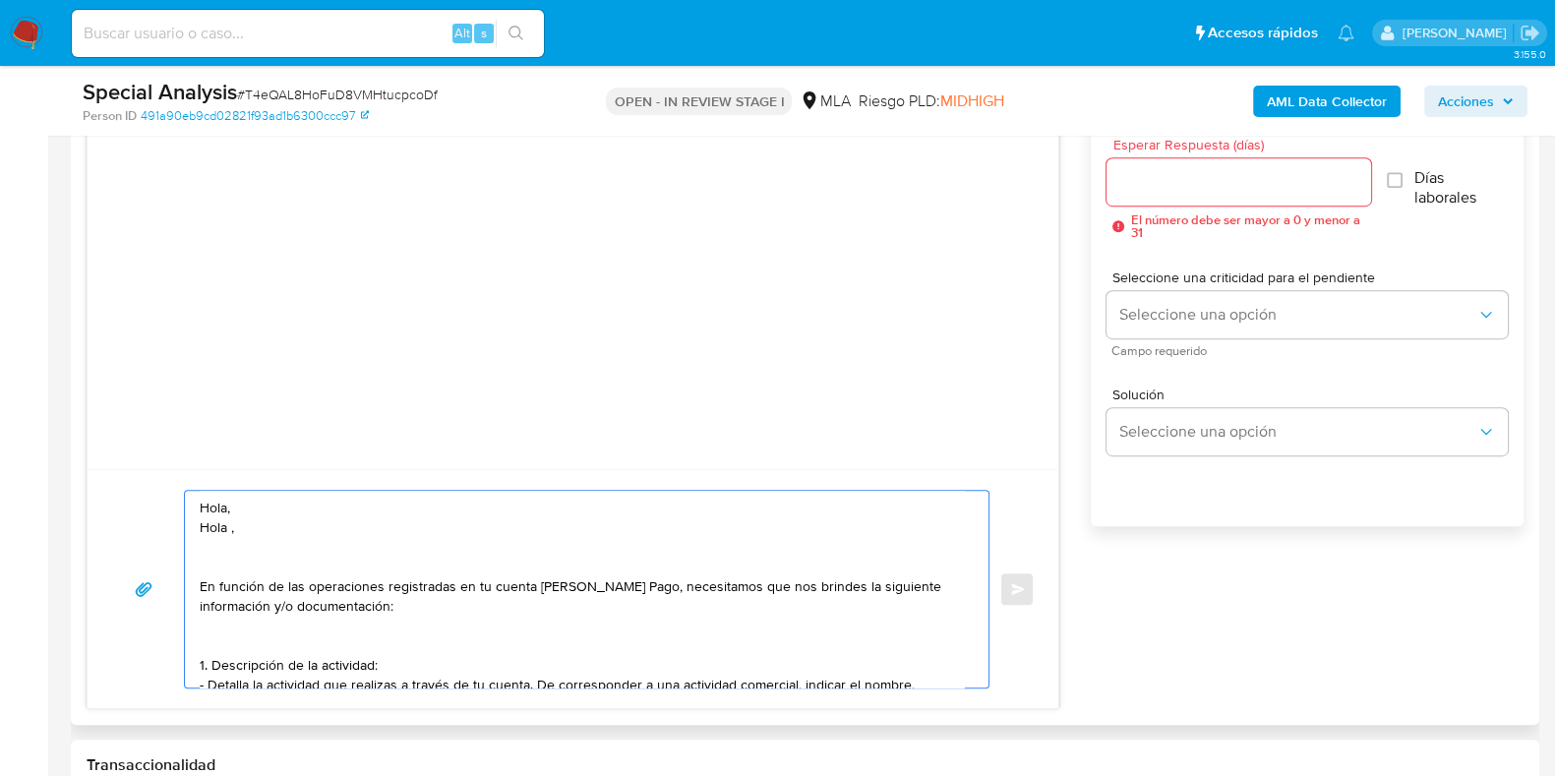
drag, startPoint x: 235, startPoint y: 507, endPoint x: 147, endPoint y: 504, distance: 88.6
click at [147, 504] on div "Hola, Hola , En función de las operaciones registradas en tu cuenta de Mercado …" at bounding box center [573, 589] width 924 height 199
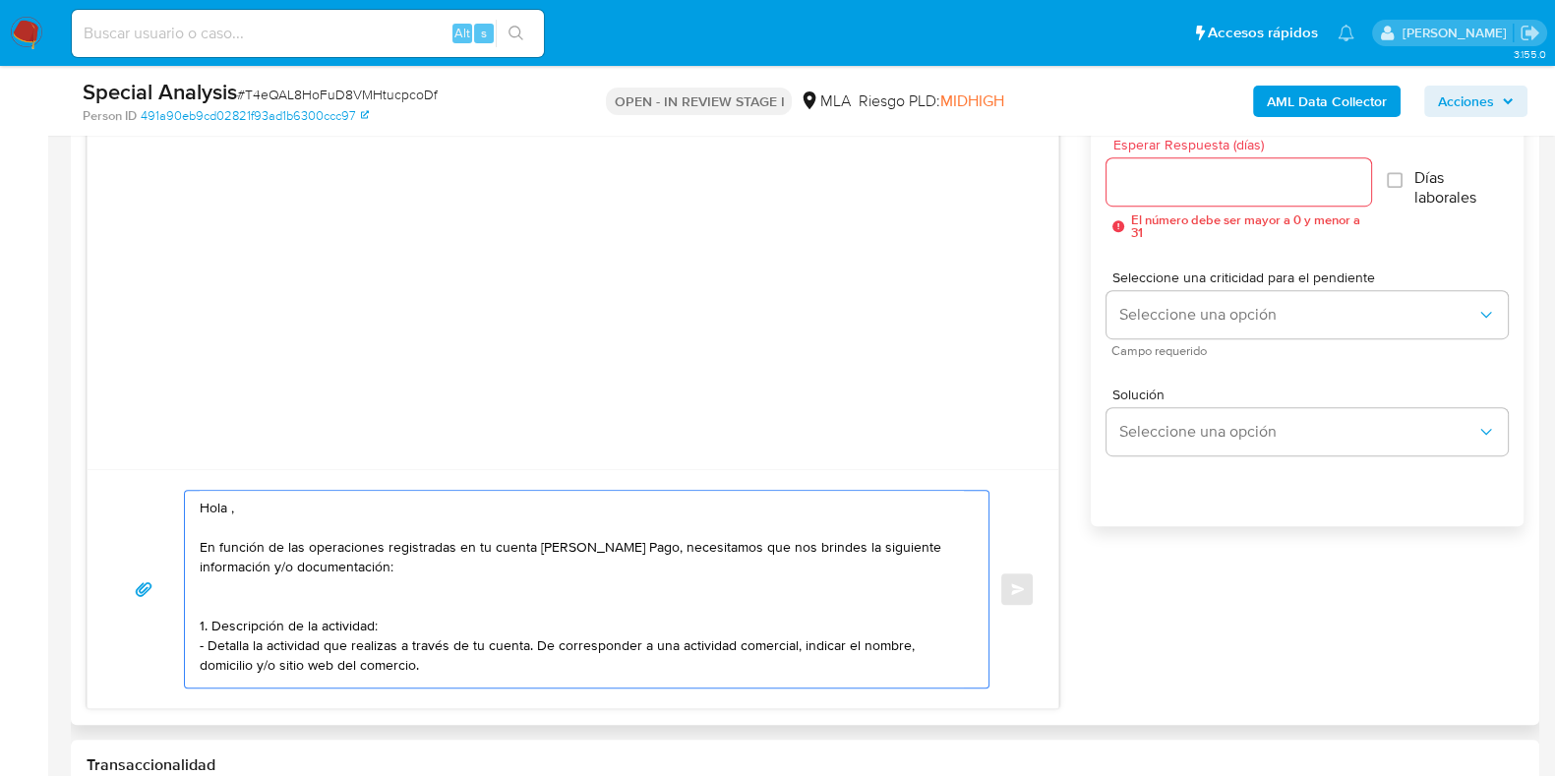
click at [272, 602] on textarea "Hola , En función de las operaciones registradas en tu cuenta de Mercado Pago, …" at bounding box center [582, 589] width 764 height 197
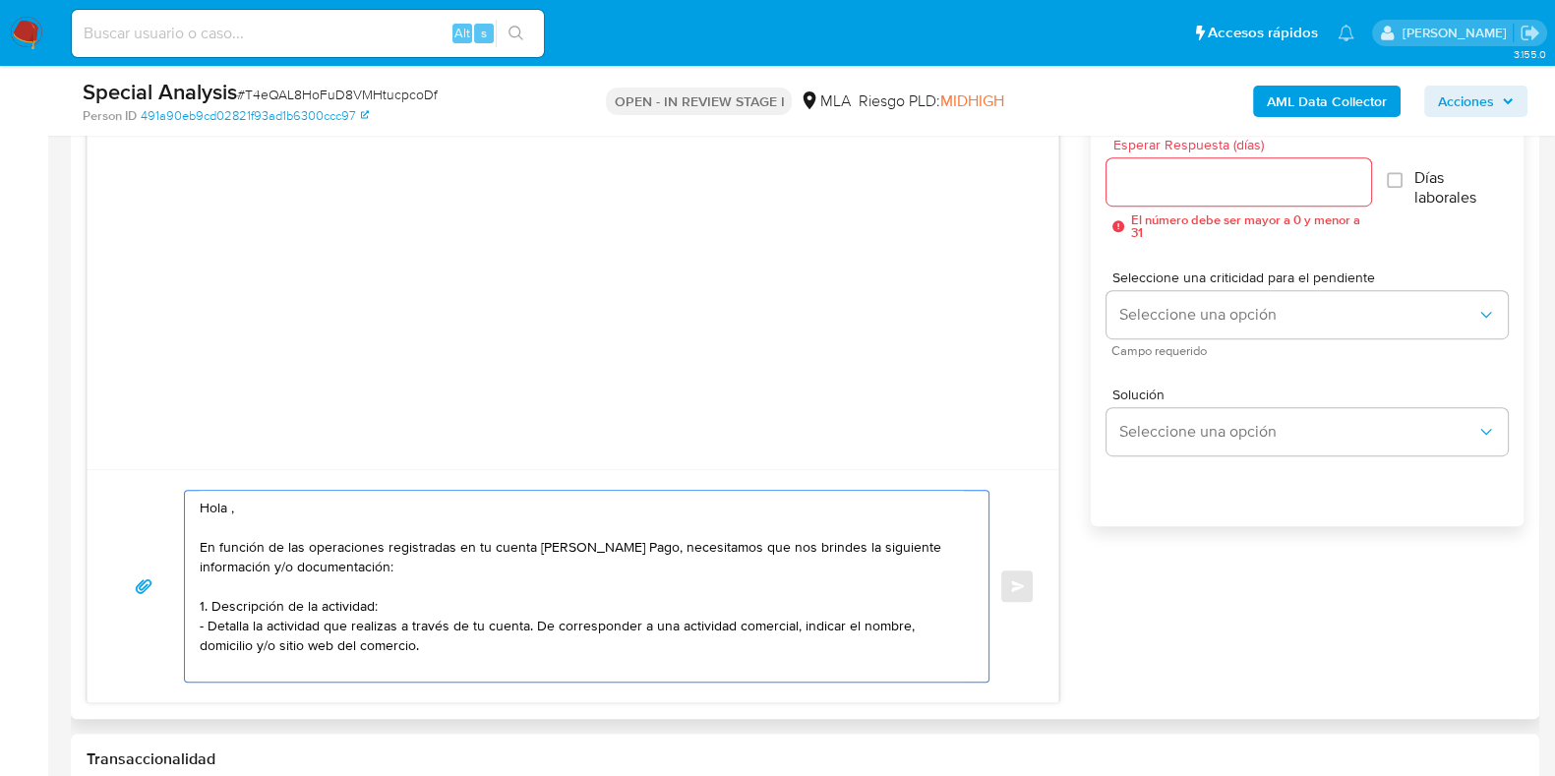
click at [444, 645] on textarea "Hola , En función de las operaciones registradas en tu cuenta de Mercado Pago, …" at bounding box center [582, 586] width 764 height 191
paste textarea "2. De acuerdo a la actividad que realices en tu cuenta, adjunta la siguiente do…"
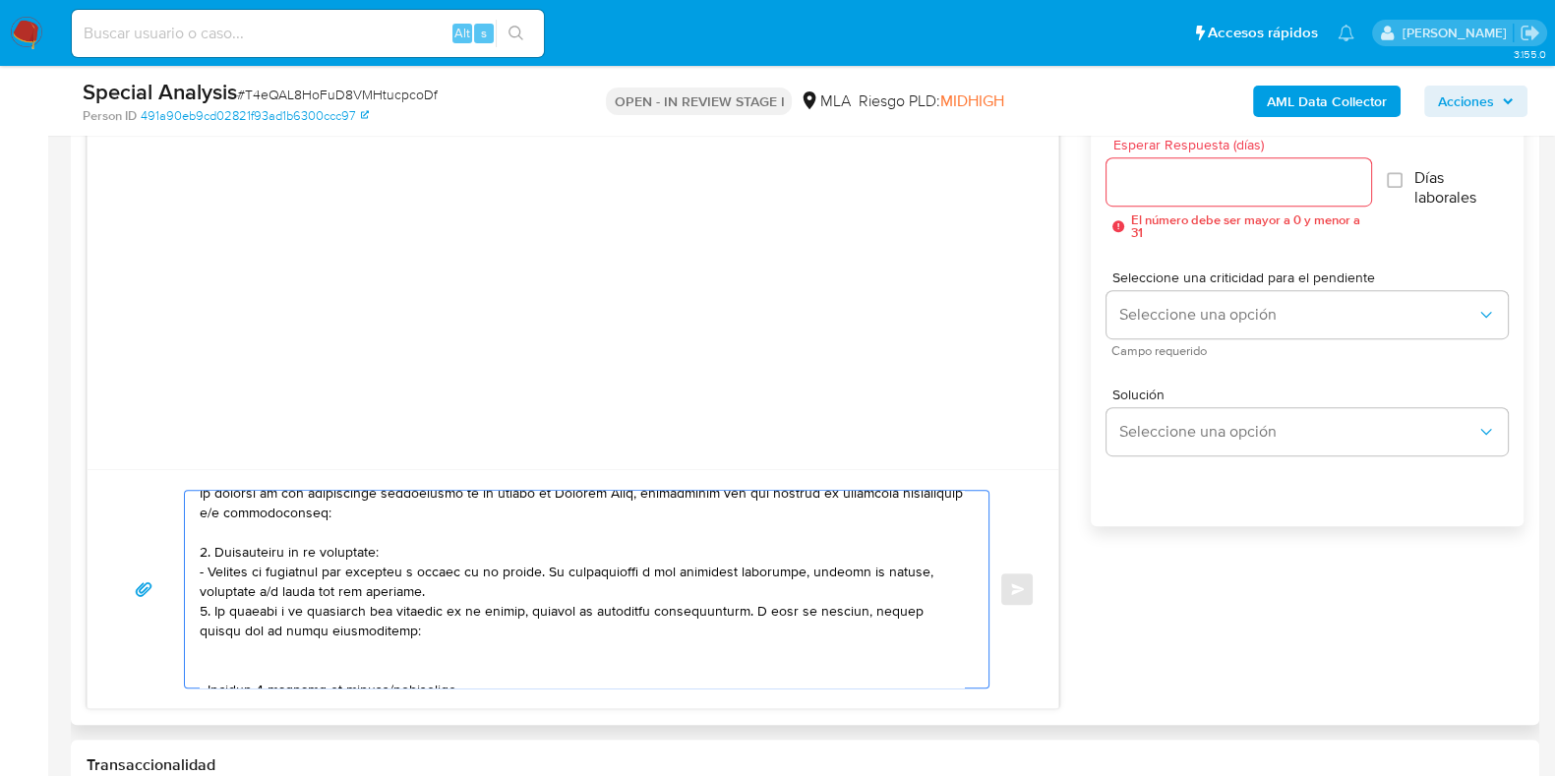
scroll to position [17, 0]
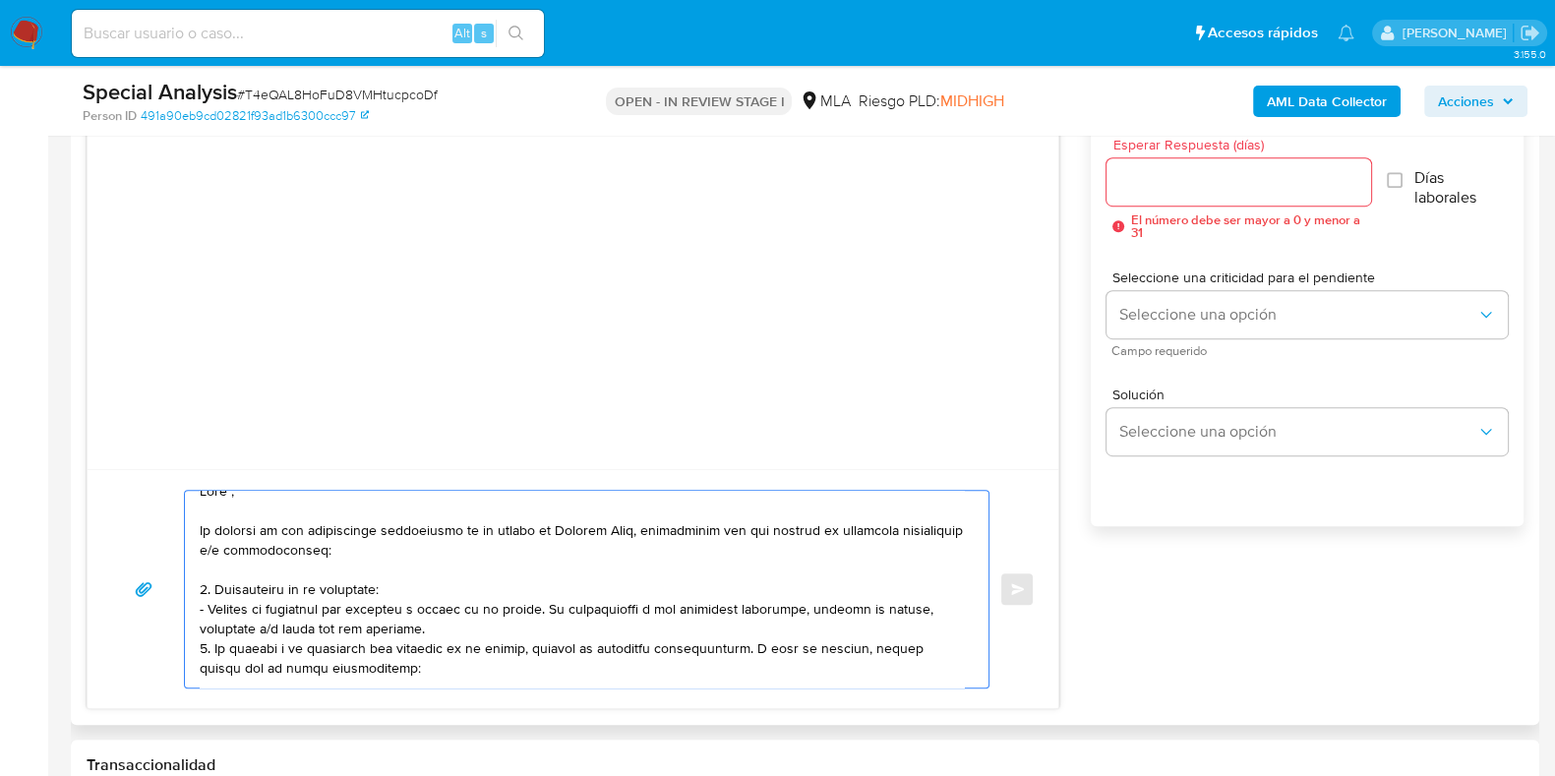
click at [200, 651] on textarea at bounding box center [582, 589] width 764 height 197
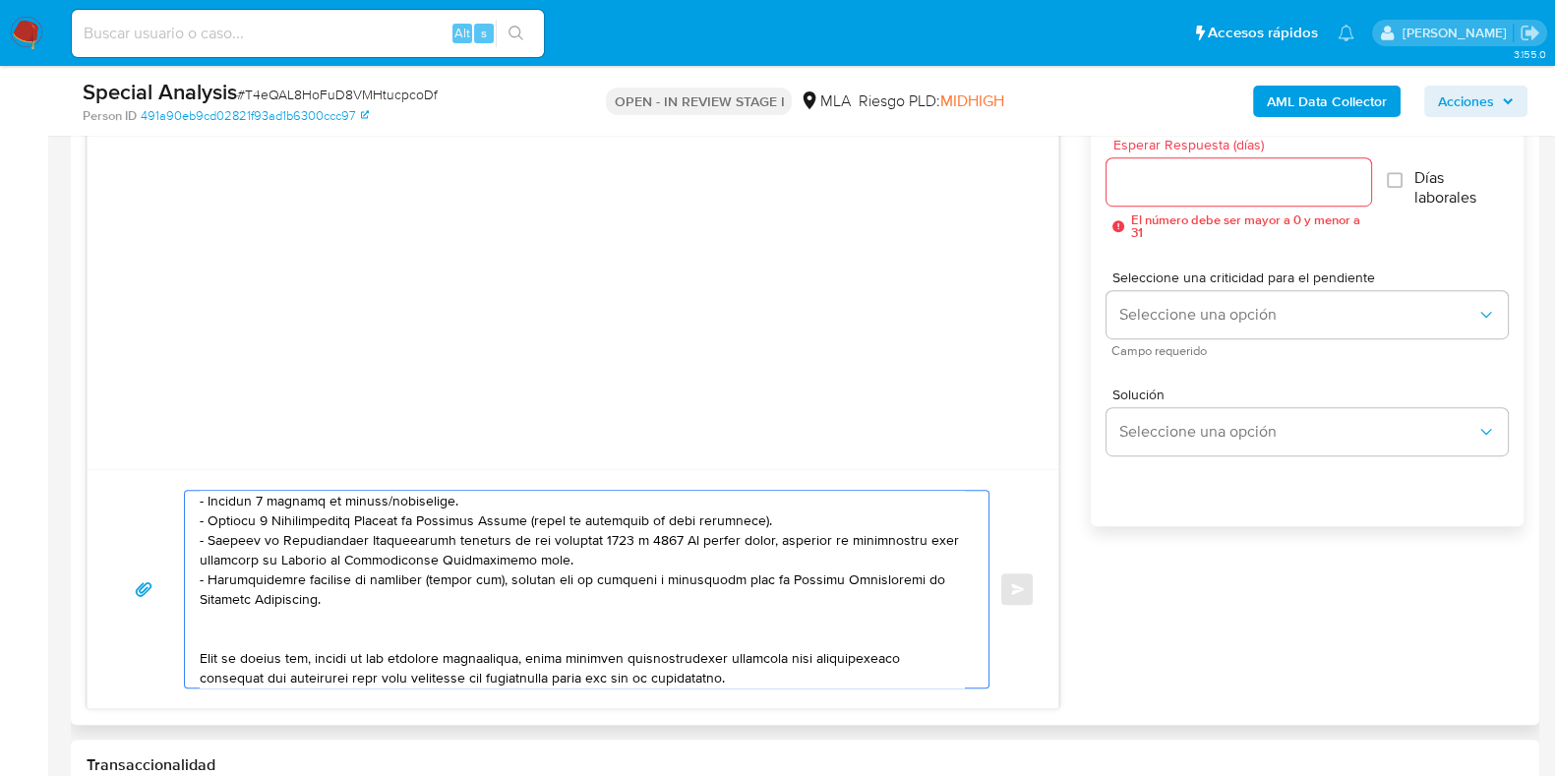
scroll to position [140, 0]
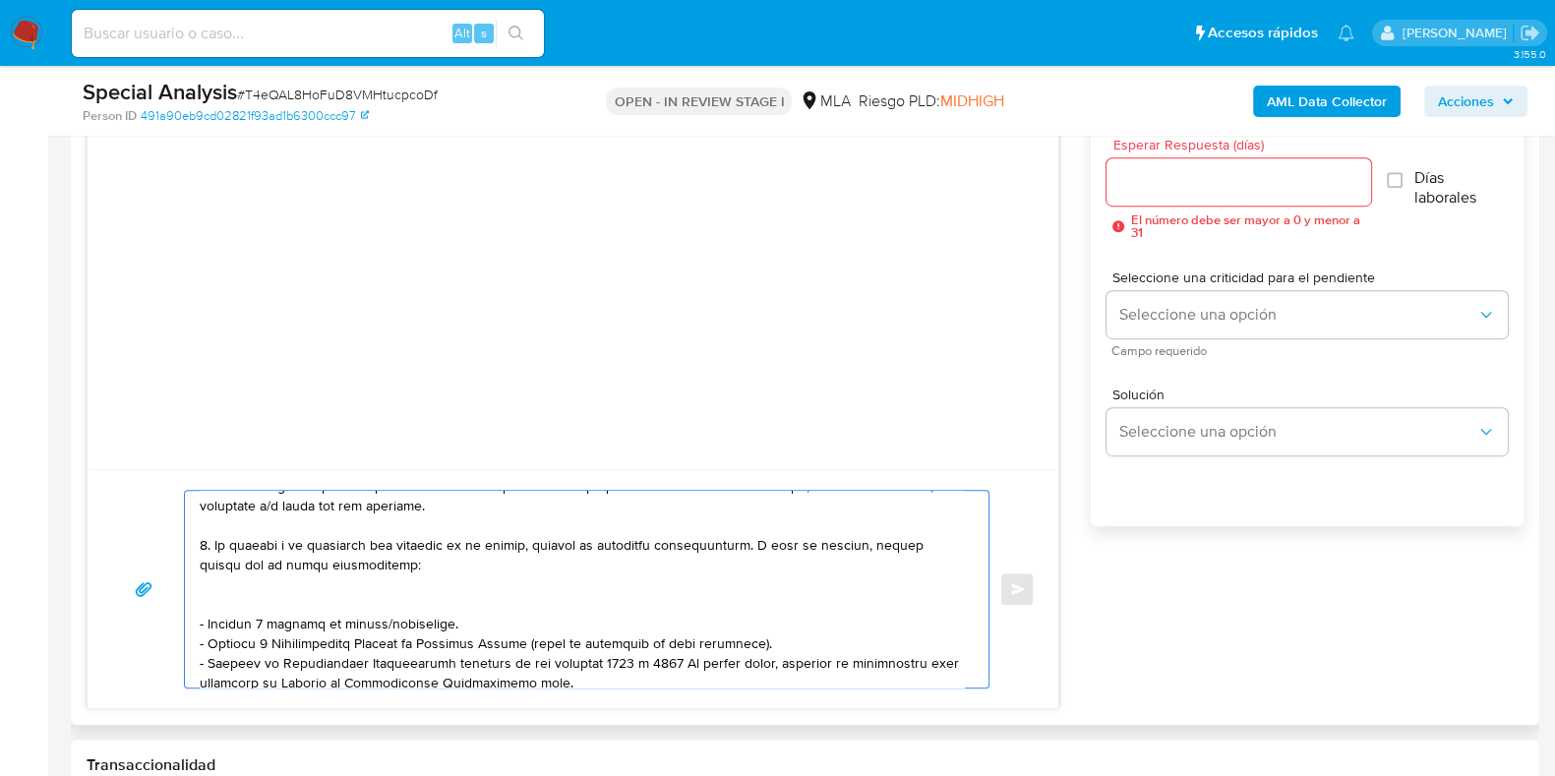
drag, startPoint x: 647, startPoint y: 545, endPoint x: 531, endPoint y: 540, distance: 116.2
click at [531, 540] on textarea at bounding box center [582, 589] width 764 height 197
click at [777, 541] on textarea at bounding box center [582, 589] width 764 height 197
click at [342, 597] on textarea at bounding box center [582, 589] width 764 height 197
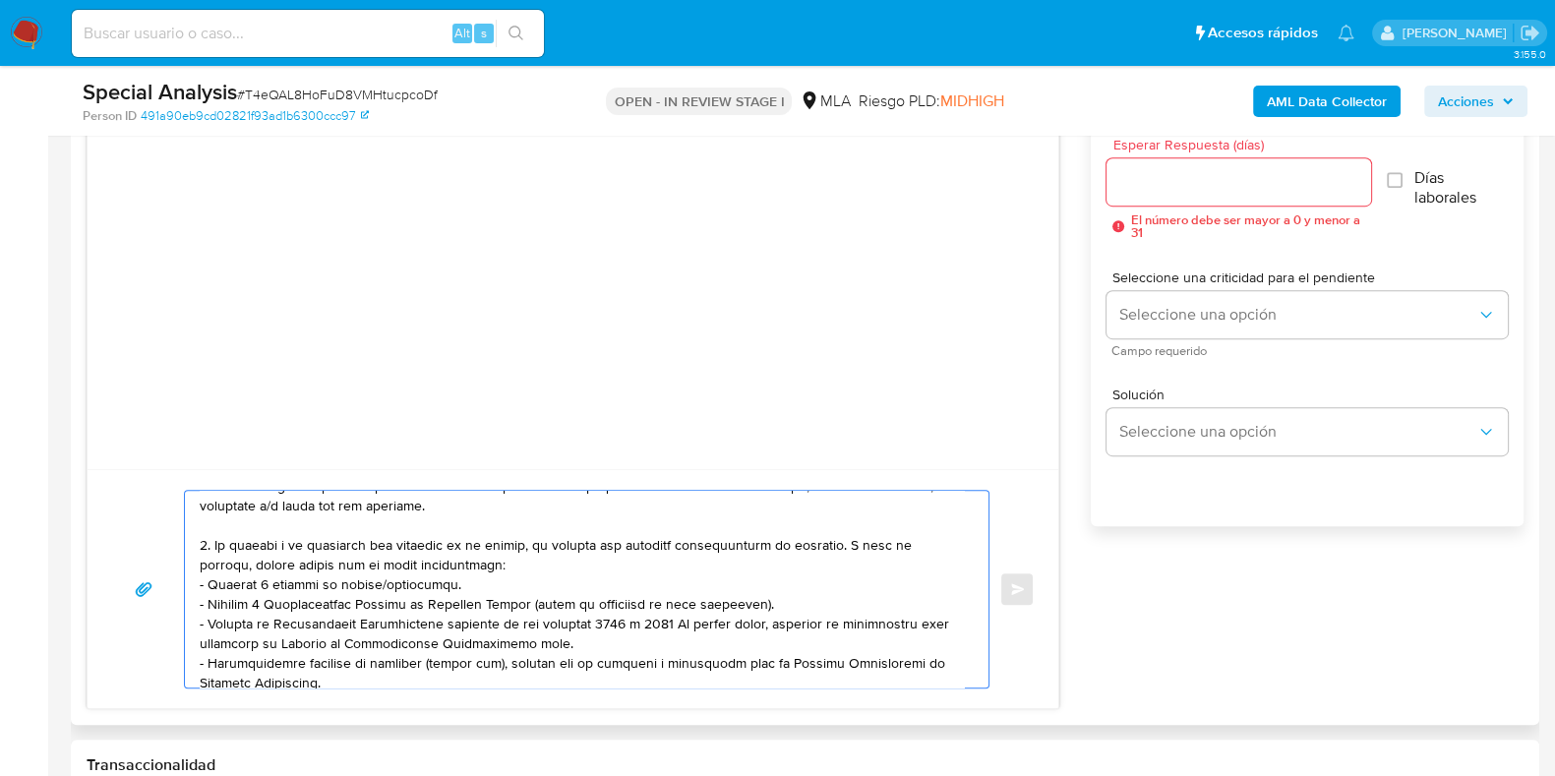
drag, startPoint x: 448, startPoint y: 586, endPoint x: 185, endPoint y: 575, distance: 262.9
click at [185, 575] on div at bounding box center [582, 589] width 794 height 197
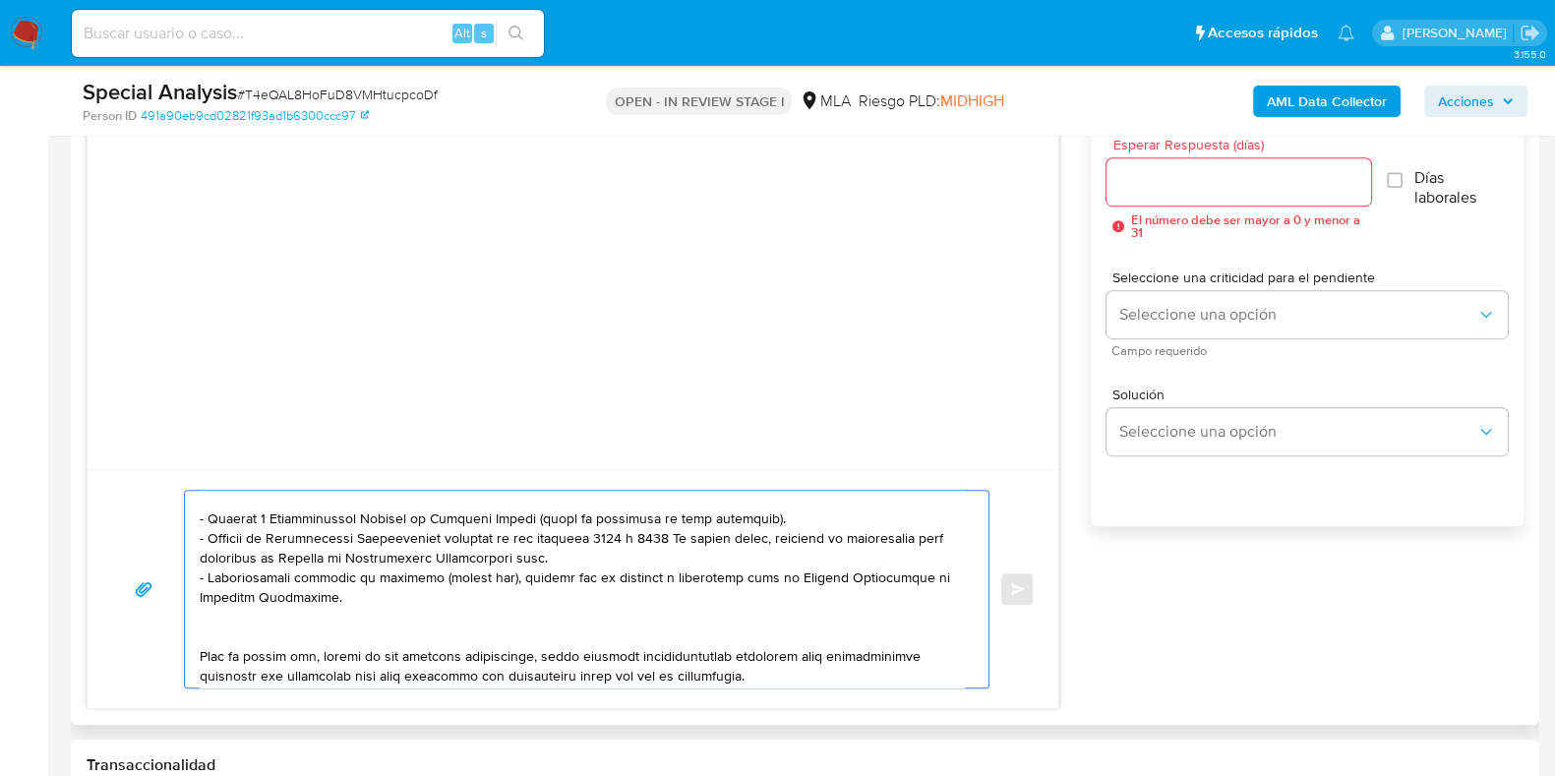
scroll to position [263, 0]
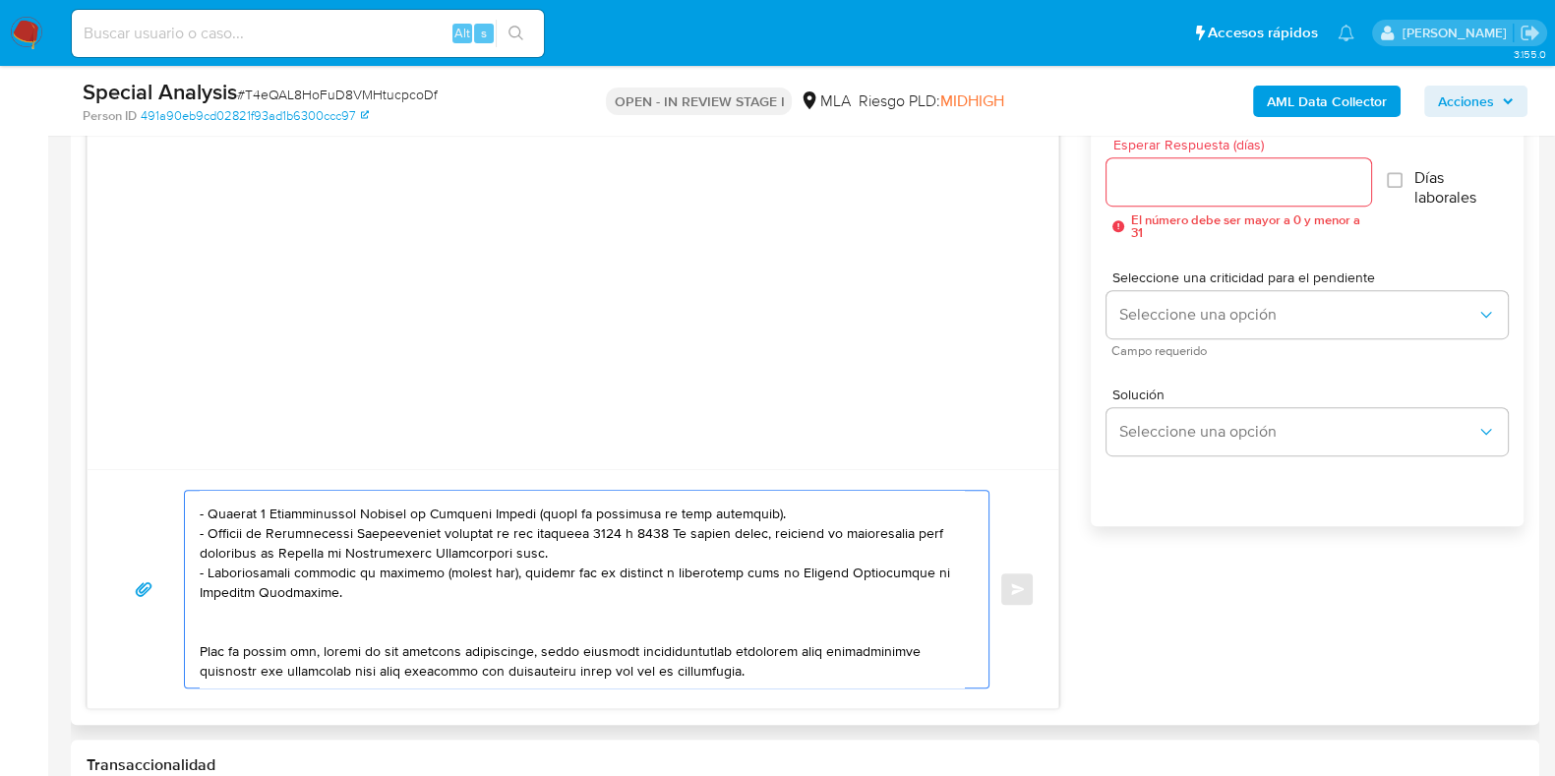
click at [685, 504] on textarea at bounding box center [582, 589] width 764 height 197
click at [585, 517] on textarea at bounding box center [582, 589] width 764 height 197
paste textarea "https://www.mercadopago.com.ar/ayuda/30181"
click at [301, 592] on textarea at bounding box center [582, 589] width 764 height 197
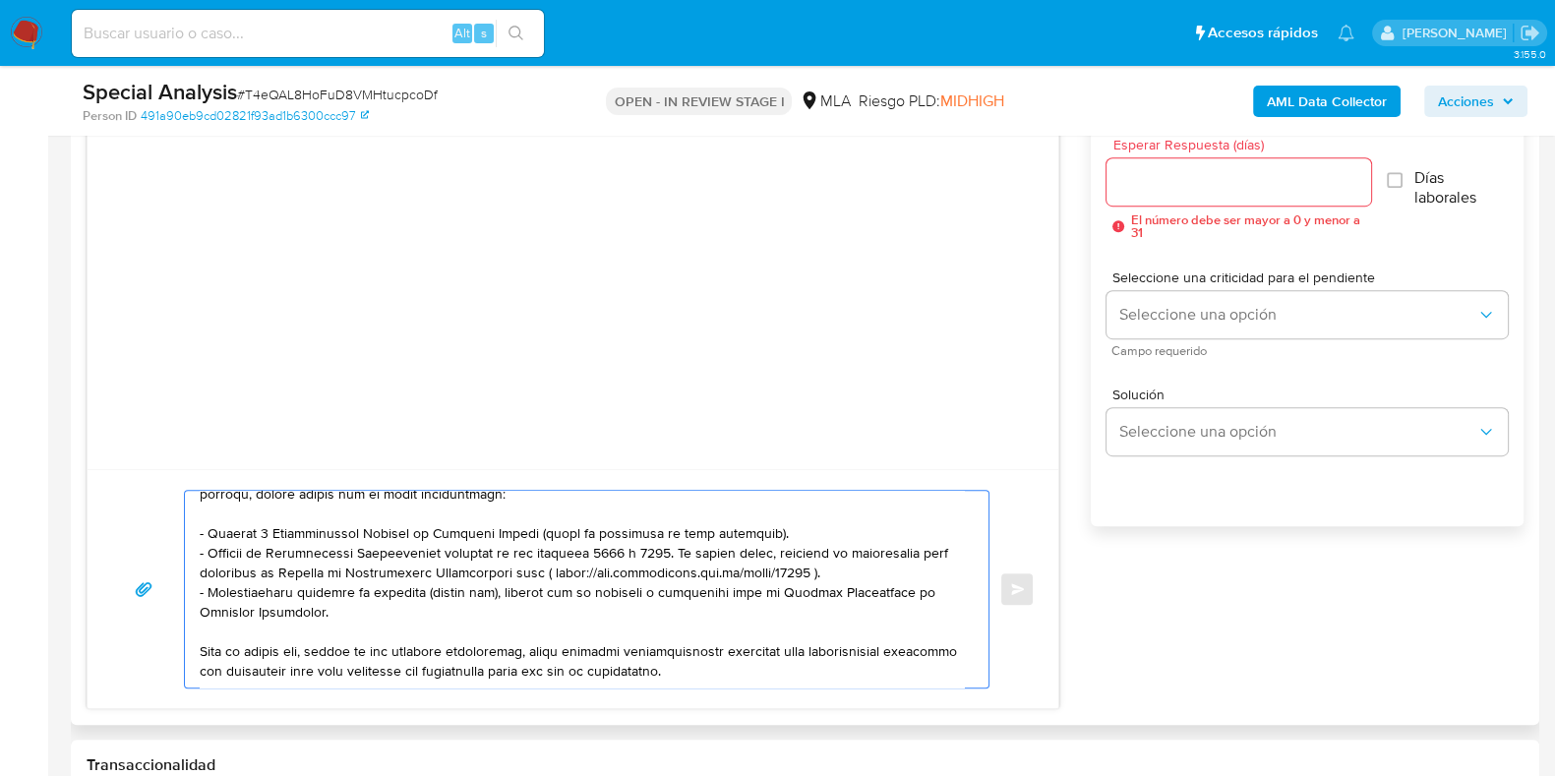
scroll to position [250, 0]
click at [215, 665] on textarea at bounding box center [582, 589] width 764 height 197
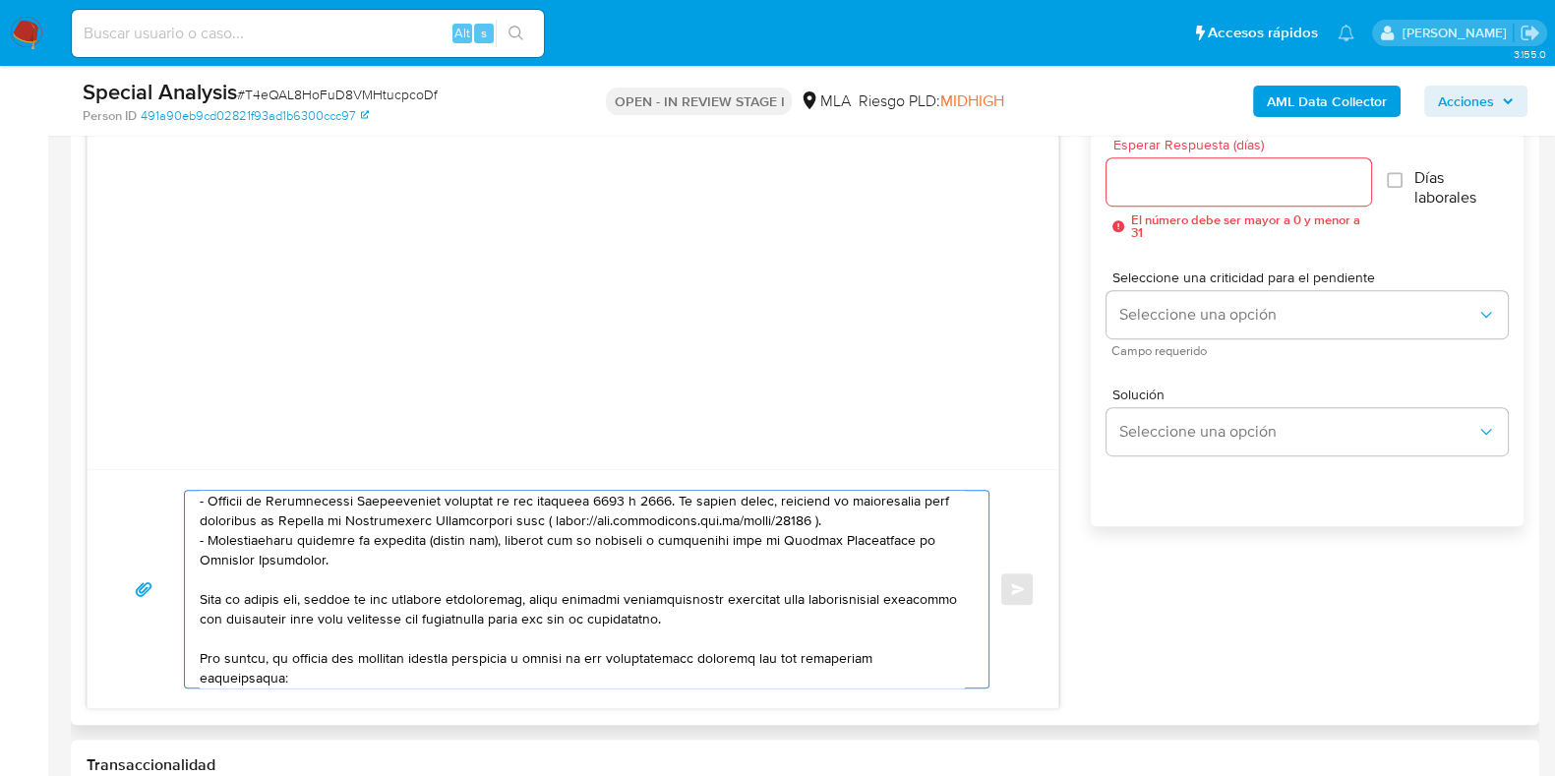
scroll to position [282, 0]
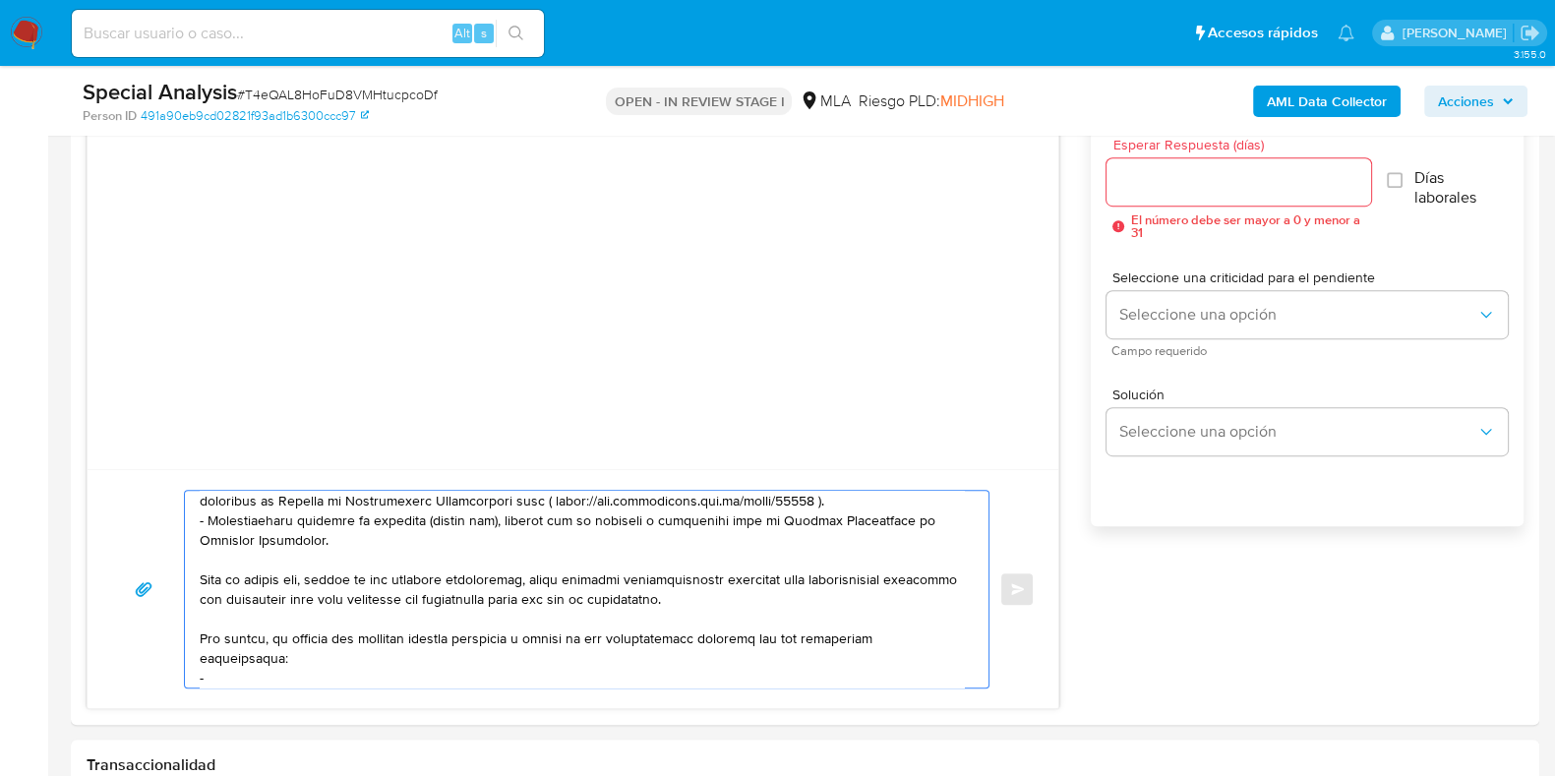
paste textarea "[PERSON_NAME]"
paste textarea "20373191672"
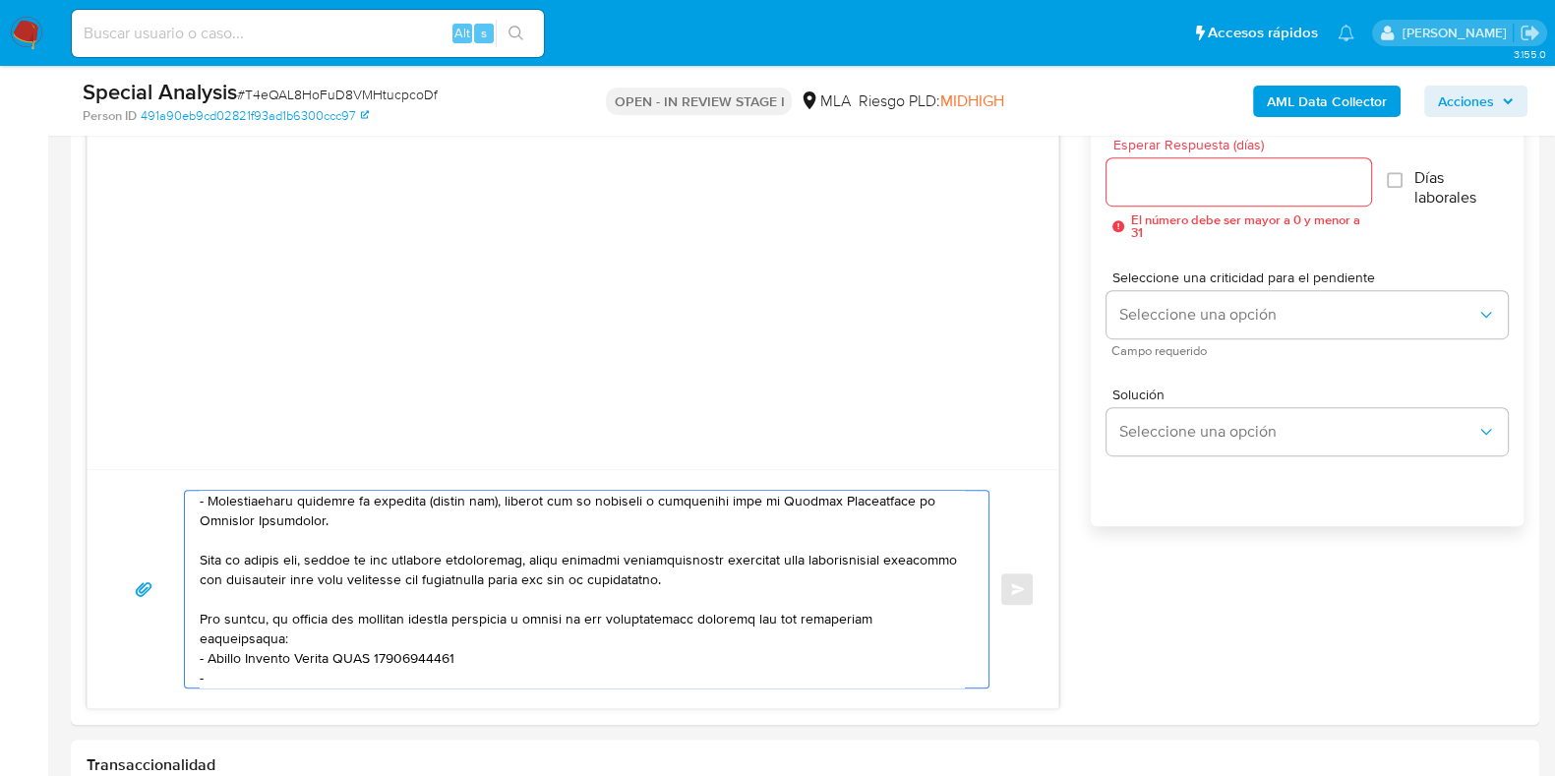
paste textarea "Frigorifico San Agustin Srl"
click at [241, 680] on textarea at bounding box center [582, 589] width 764 height 197
click at [456, 671] on textarea at bounding box center [582, 589] width 764 height 197
paste textarea "30658963968"
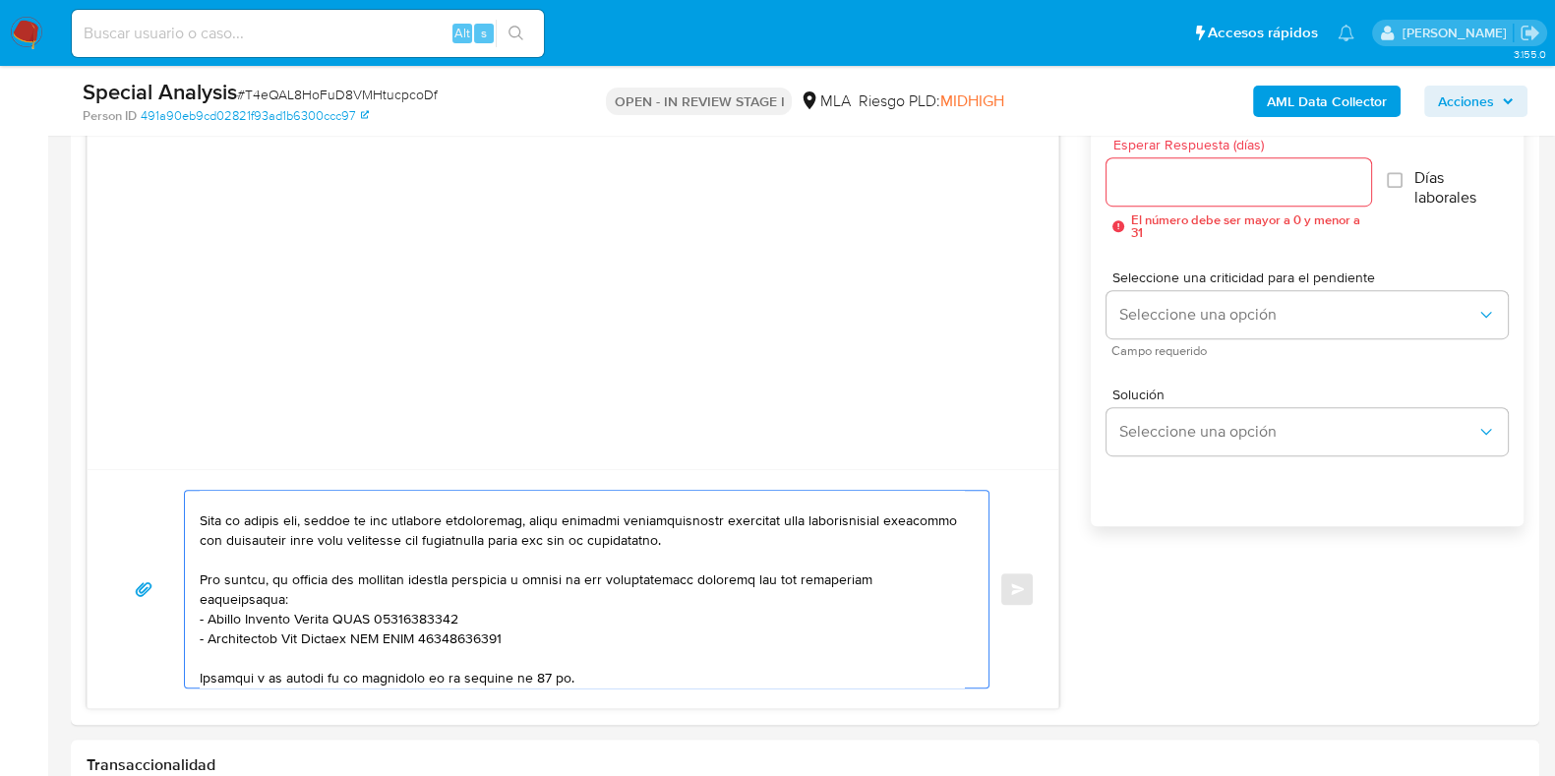
scroll to position [361, 0]
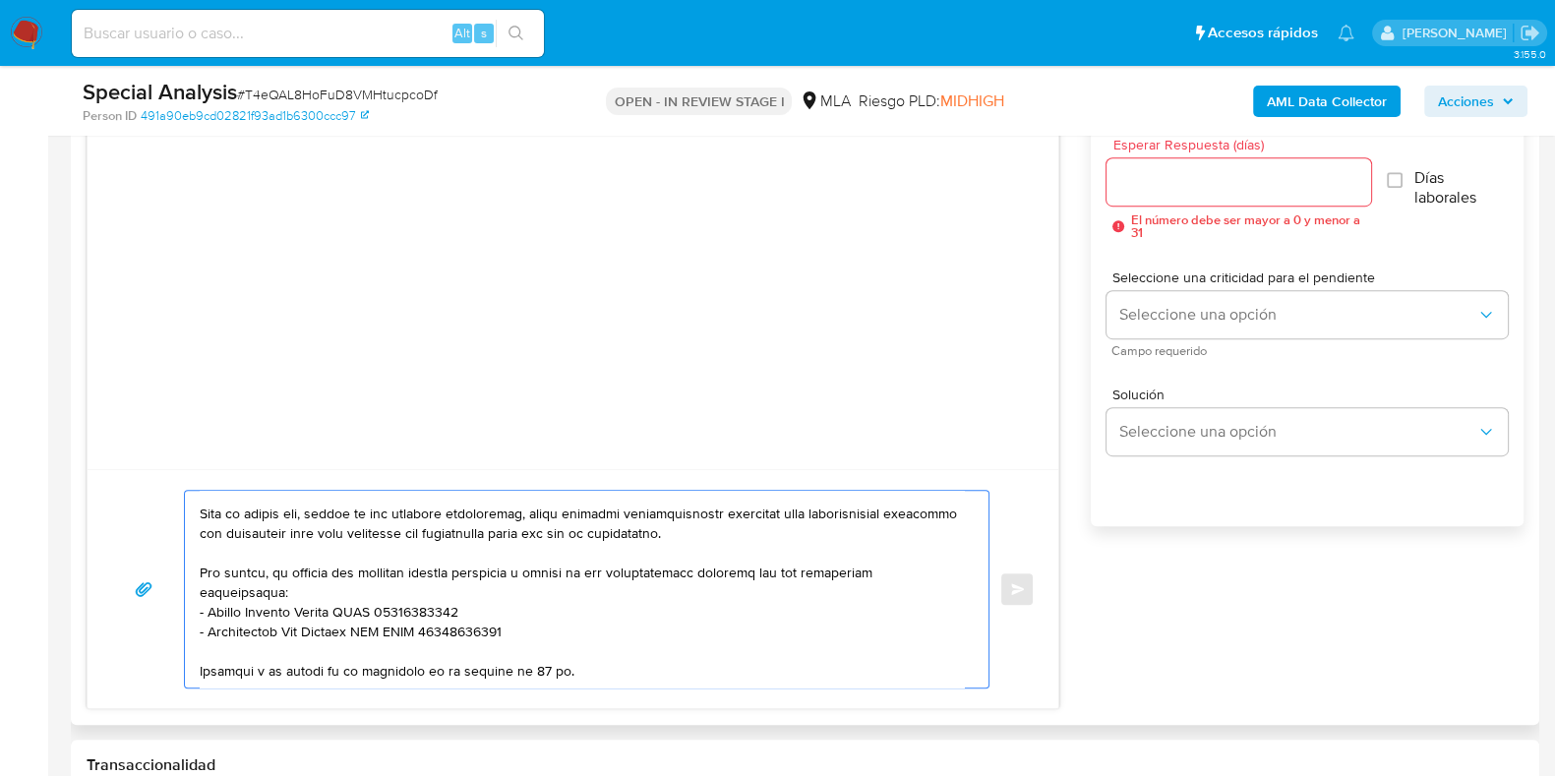
paste textarea "Saludos, Equipo de Mercado Pago."
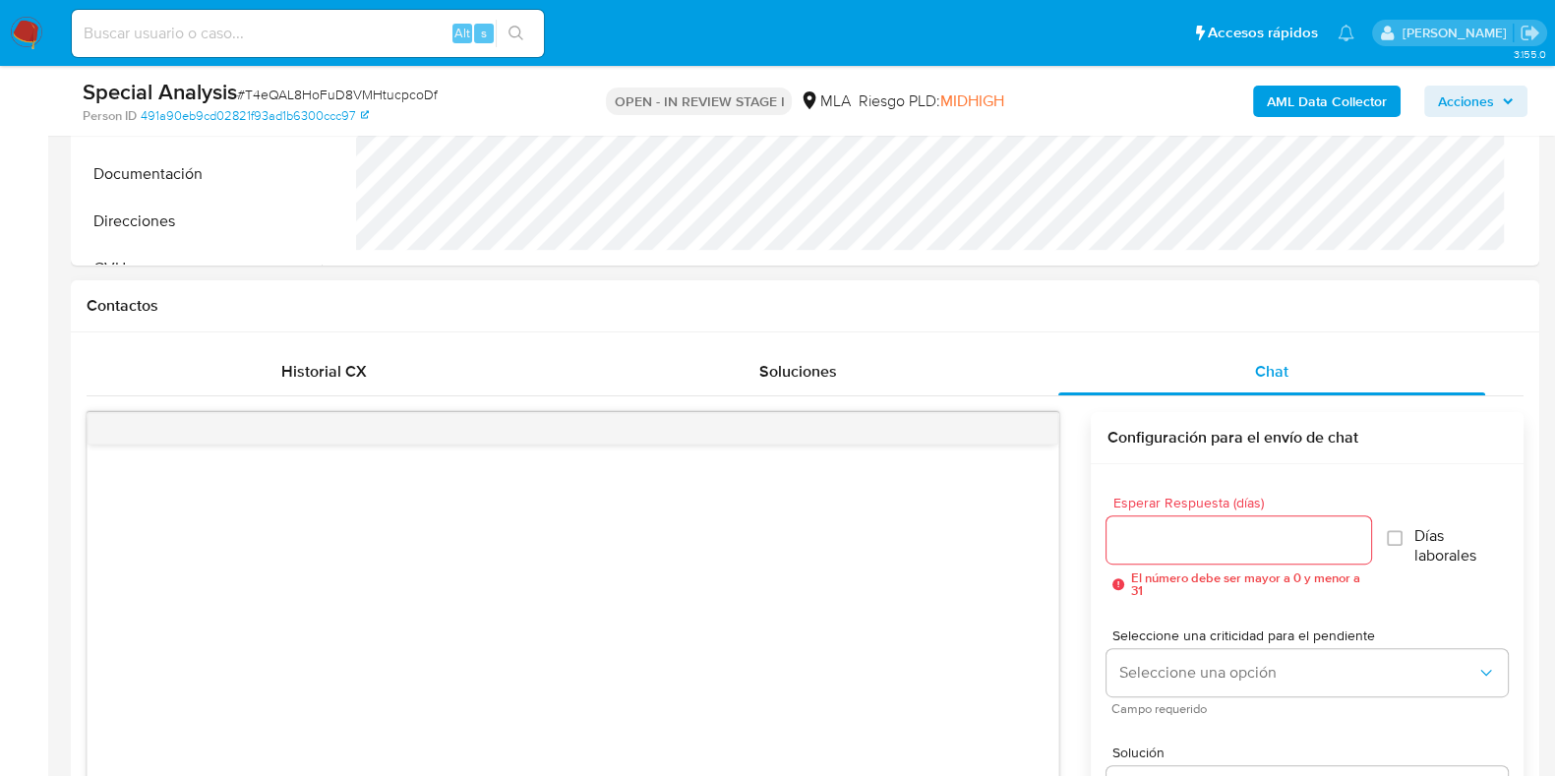
scroll to position [738, 0]
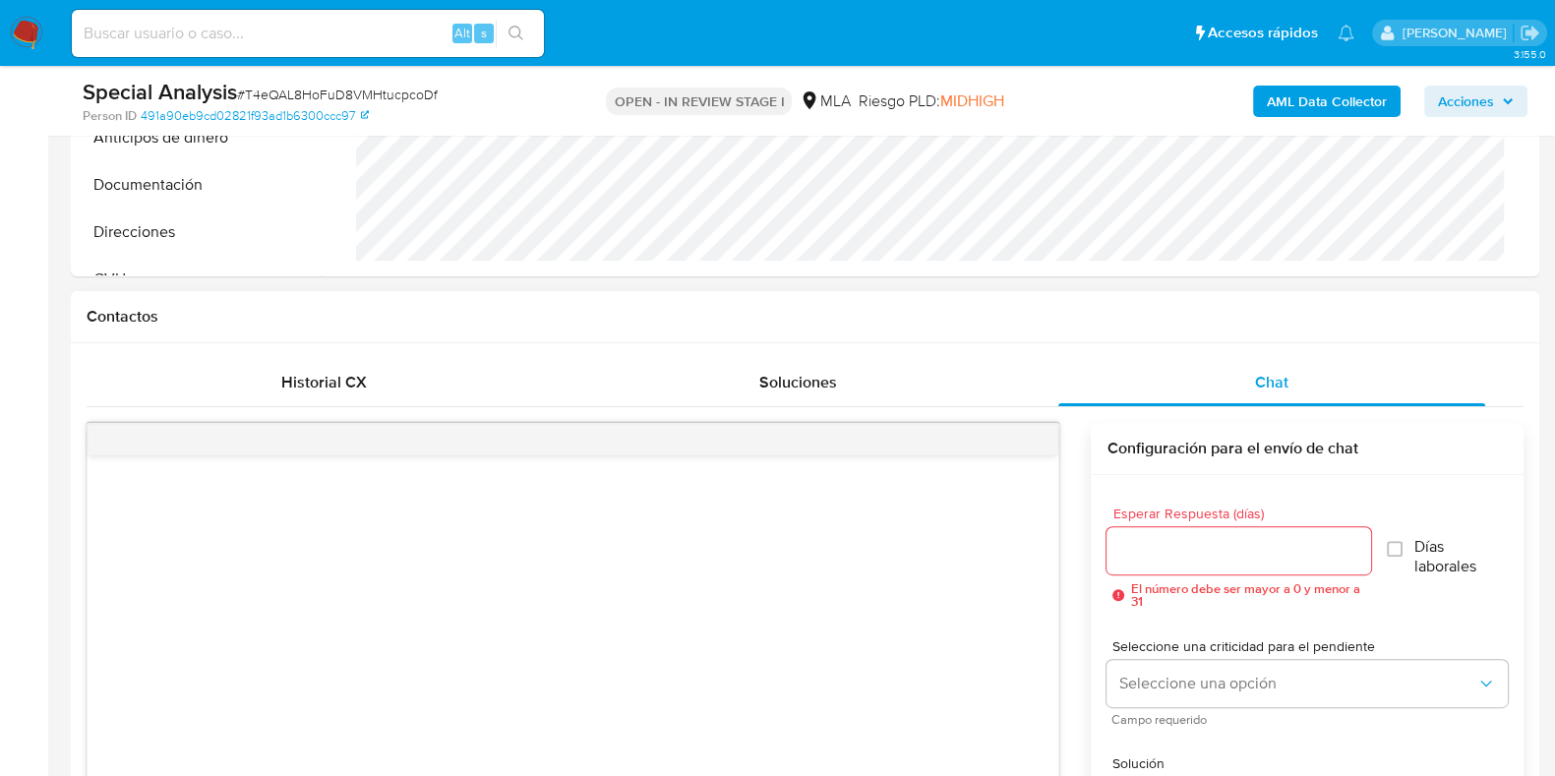
type textarea "Hola , En función de las operaciones registradas en tu cuenta de Mercado Pago, …"
click at [1136, 542] on input "Esperar Respuesta (días)" at bounding box center [1239, 551] width 264 height 26
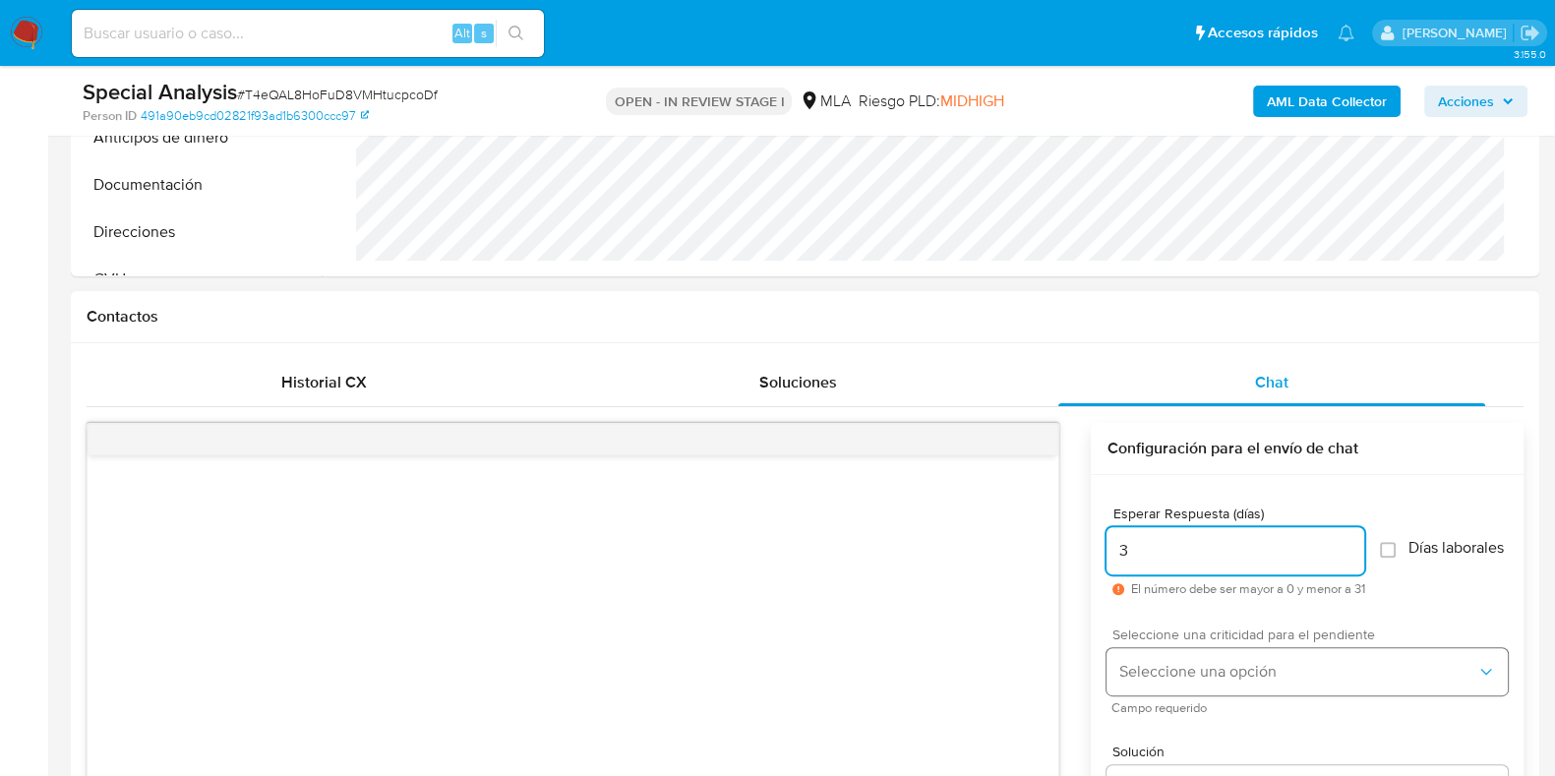
type input "3"
click at [1162, 666] on button "Seleccione una opción" at bounding box center [1307, 671] width 401 height 47
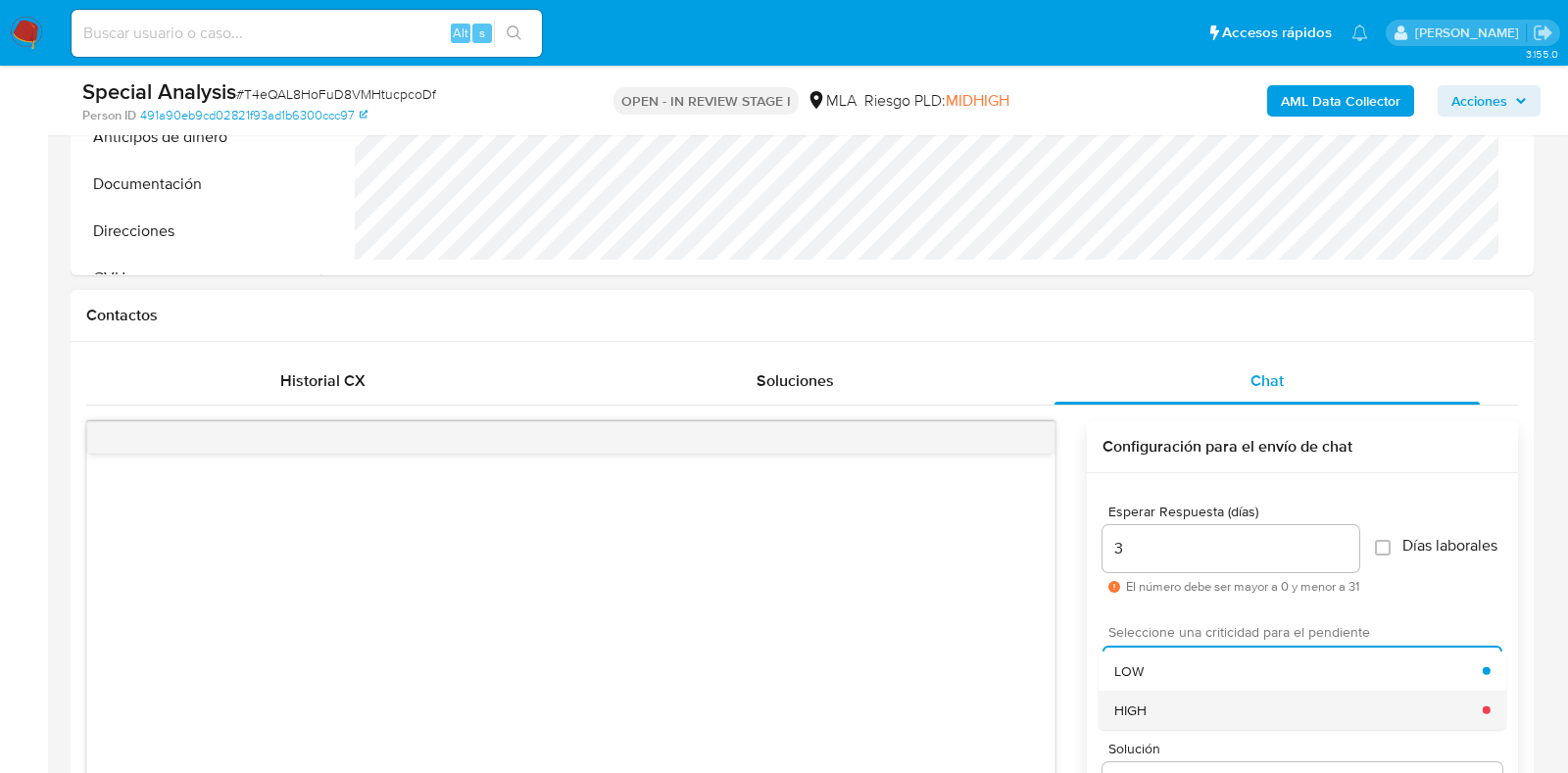
click at [1157, 723] on div "HIGH" at bounding box center [1299, 709] width 369 height 39
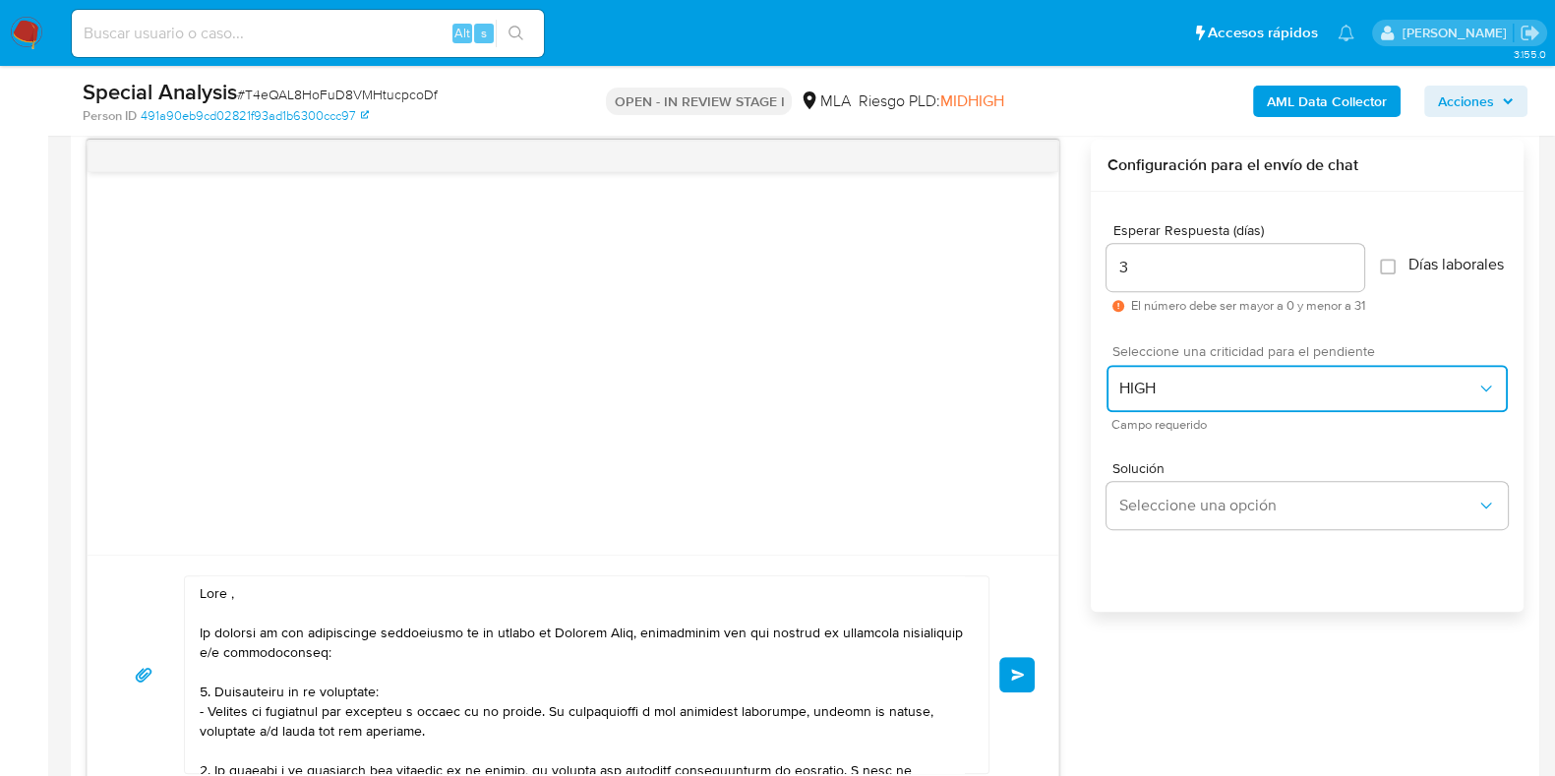
scroll to position [1107, 0]
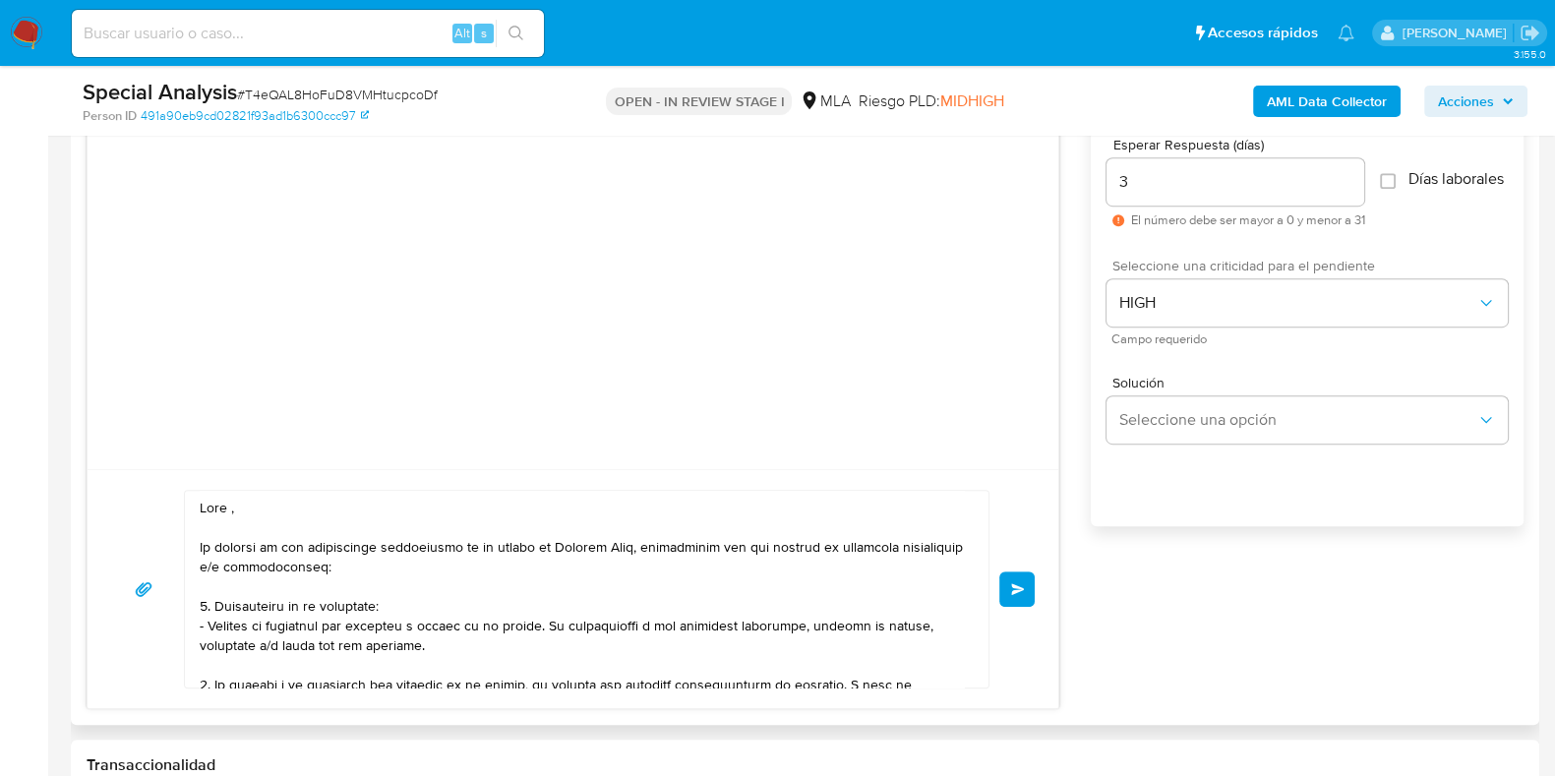
click at [1013, 596] on button "Enviar" at bounding box center [1017, 589] width 35 height 35
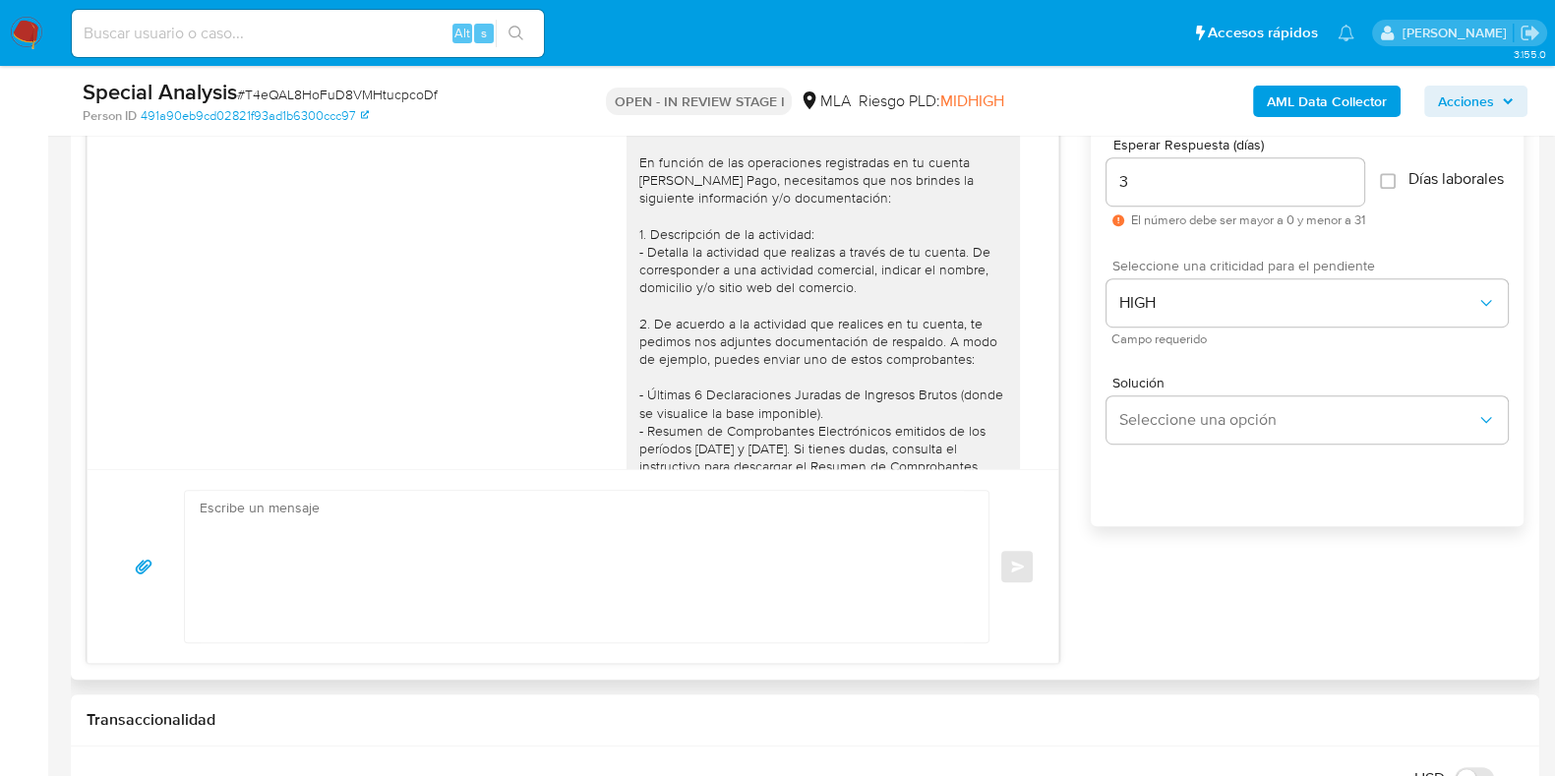
scroll to position [408, 0]
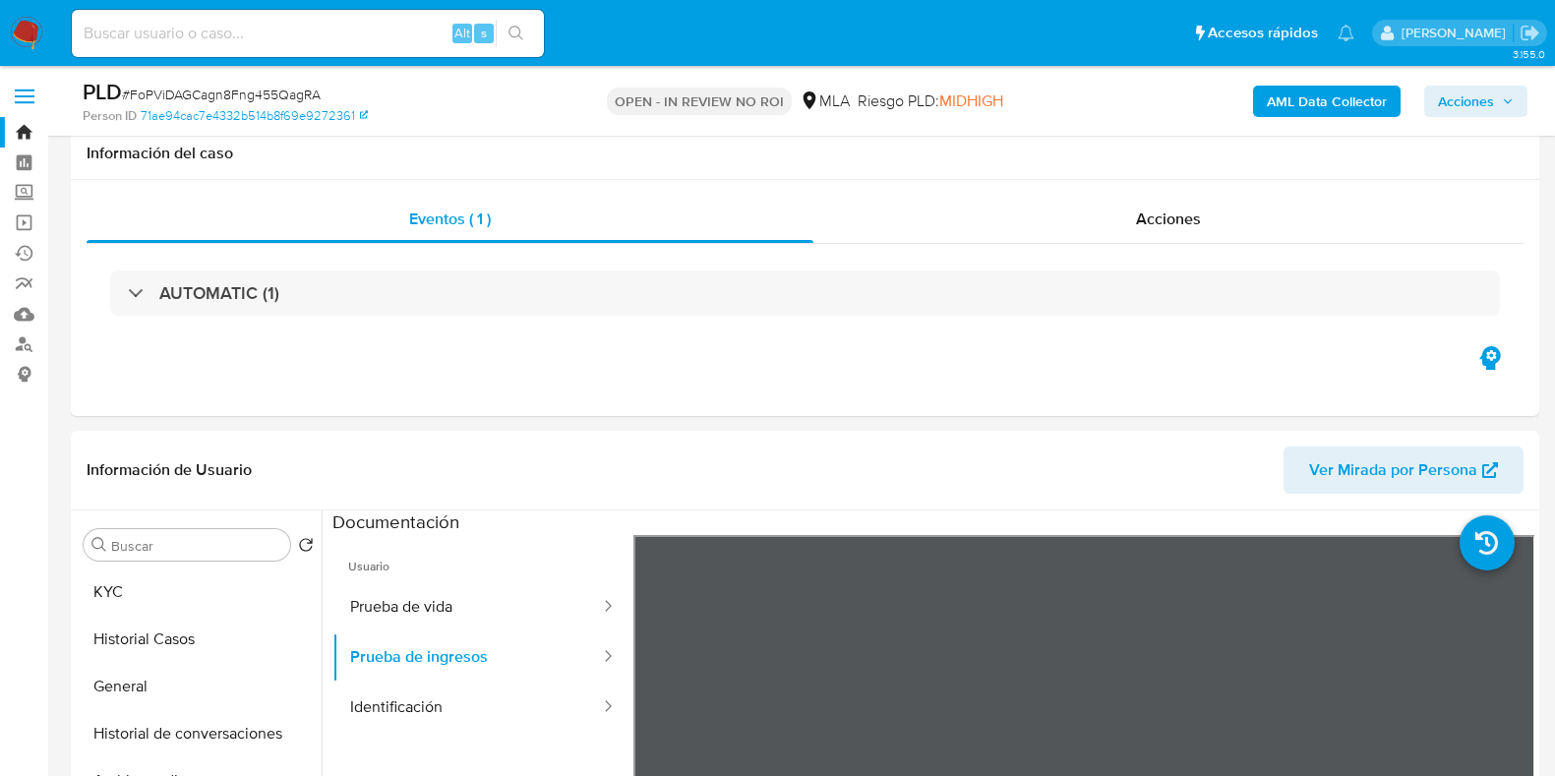
select select "10"
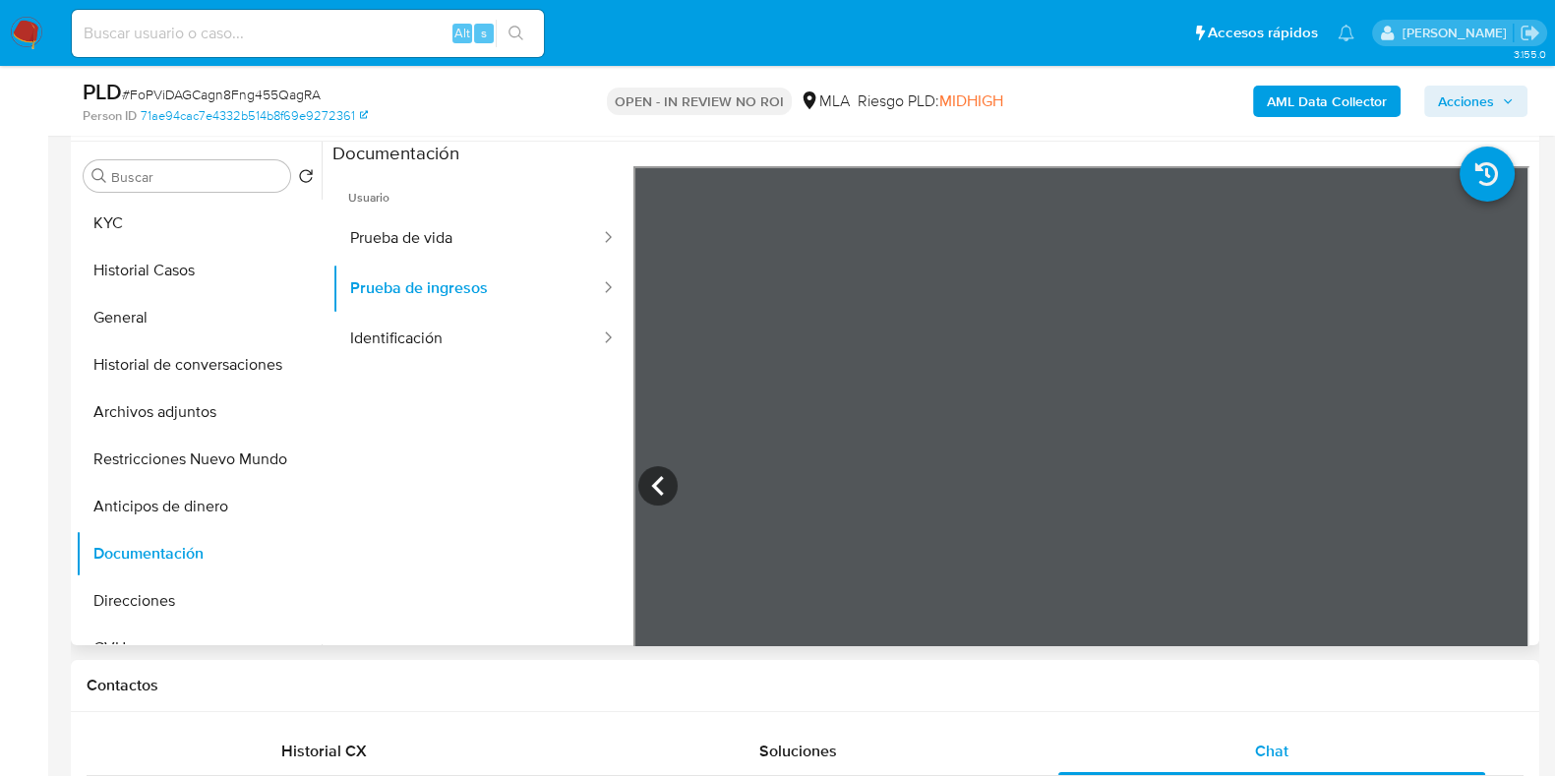
scroll to position [2249, 0]
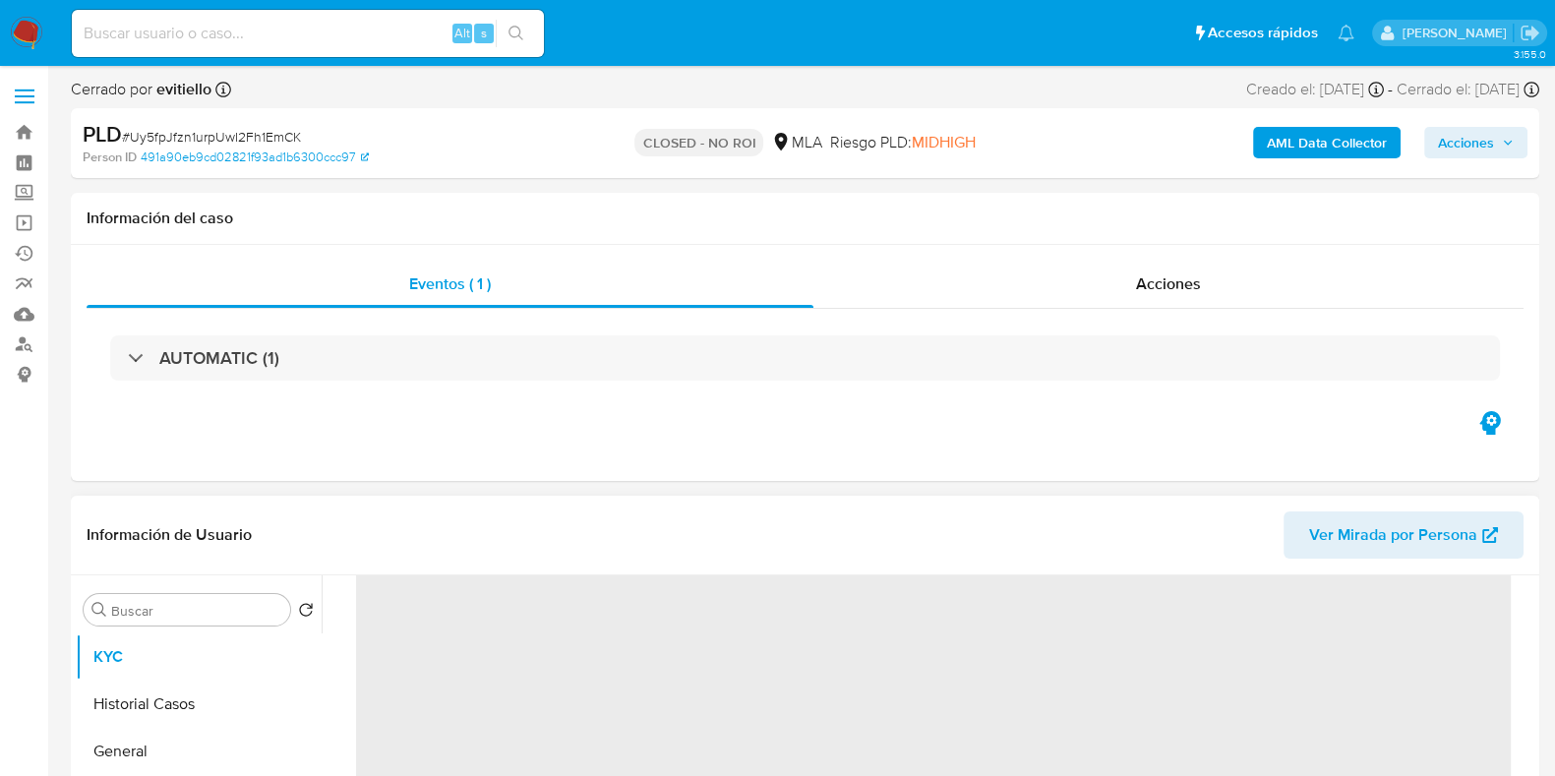
scroll to position [963, 0]
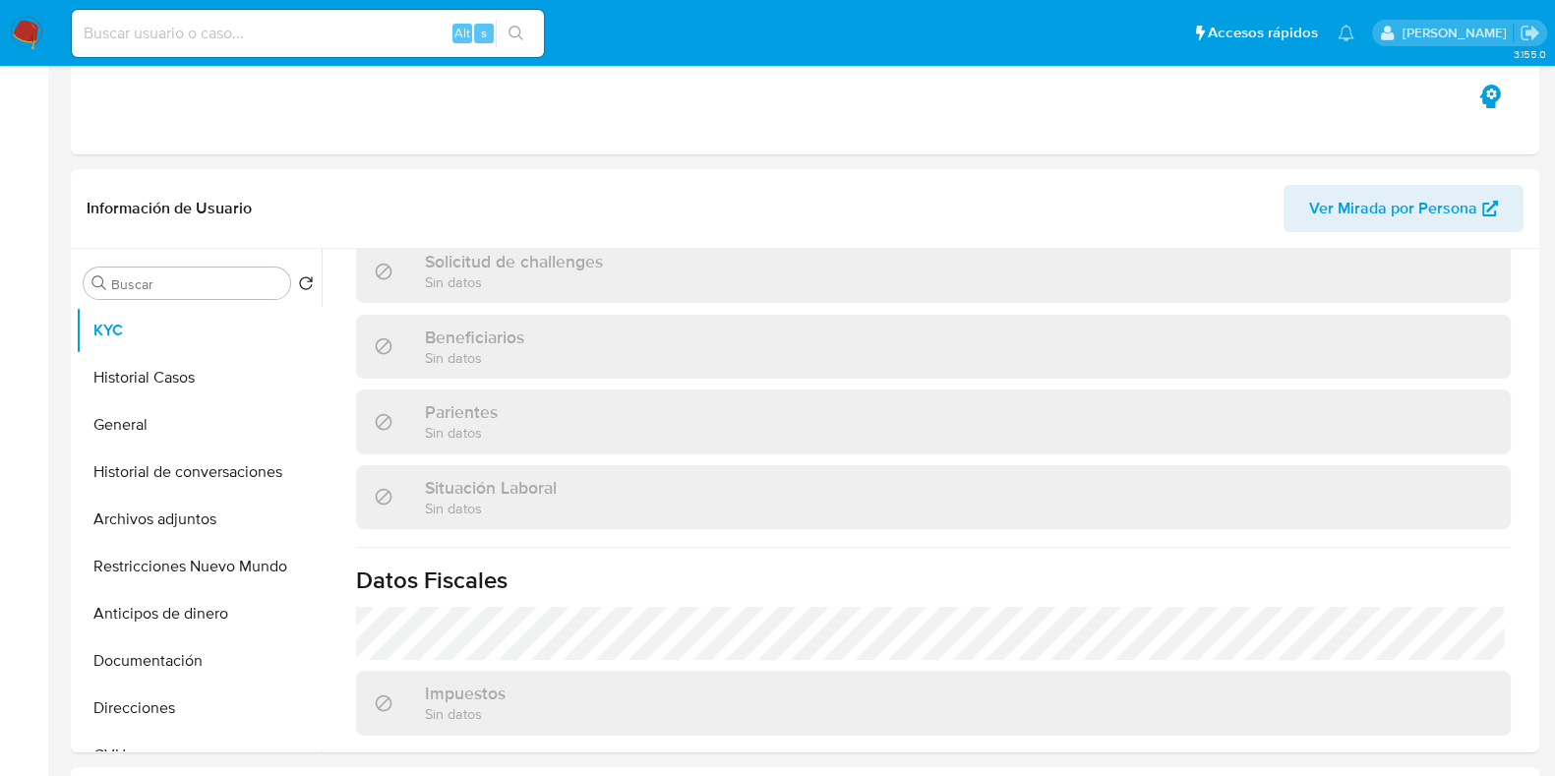
select select "10"
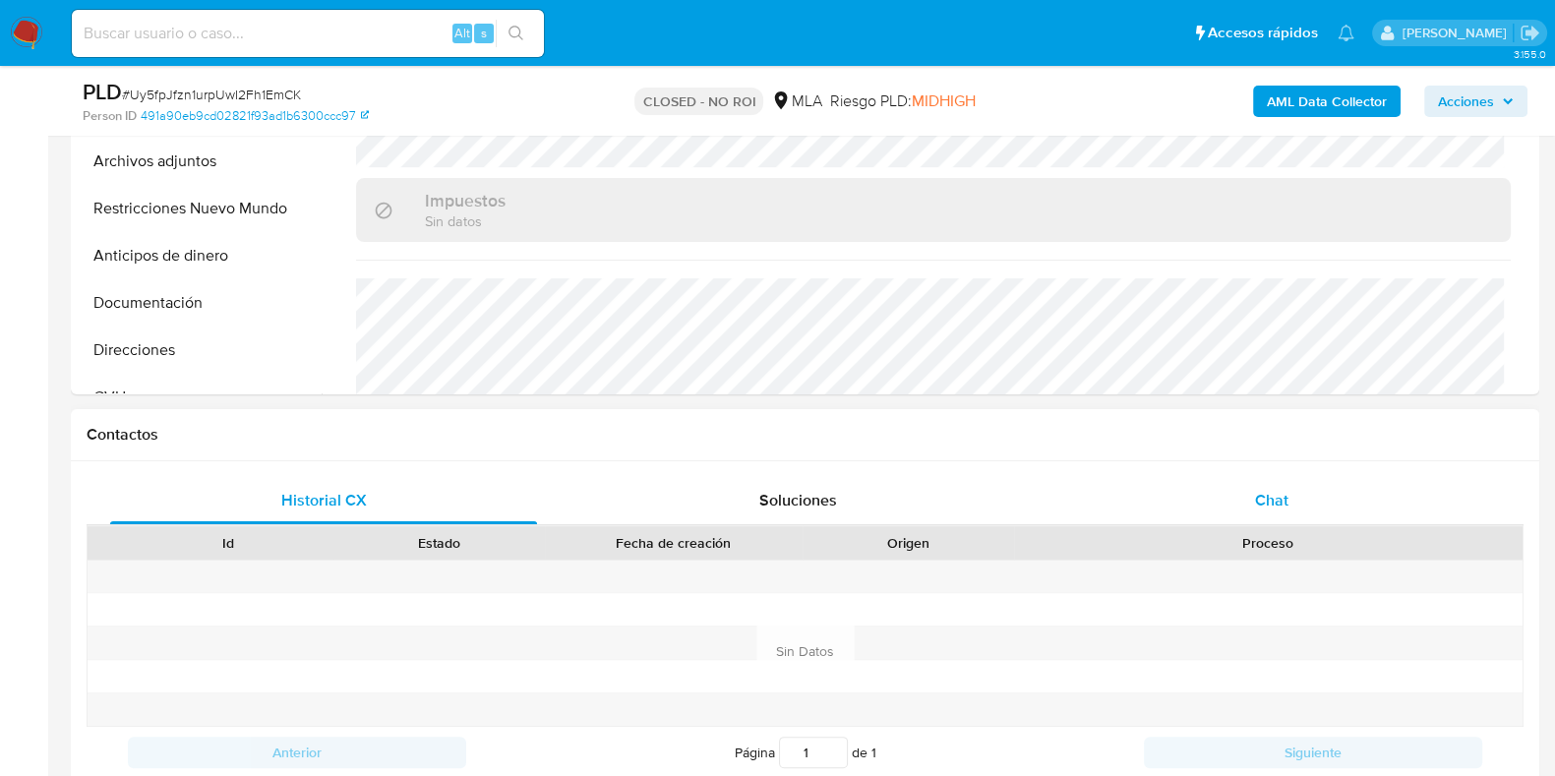
click at [1262, 494] on span "Chat" at bounding box center [1271, 500] width 33 height 23
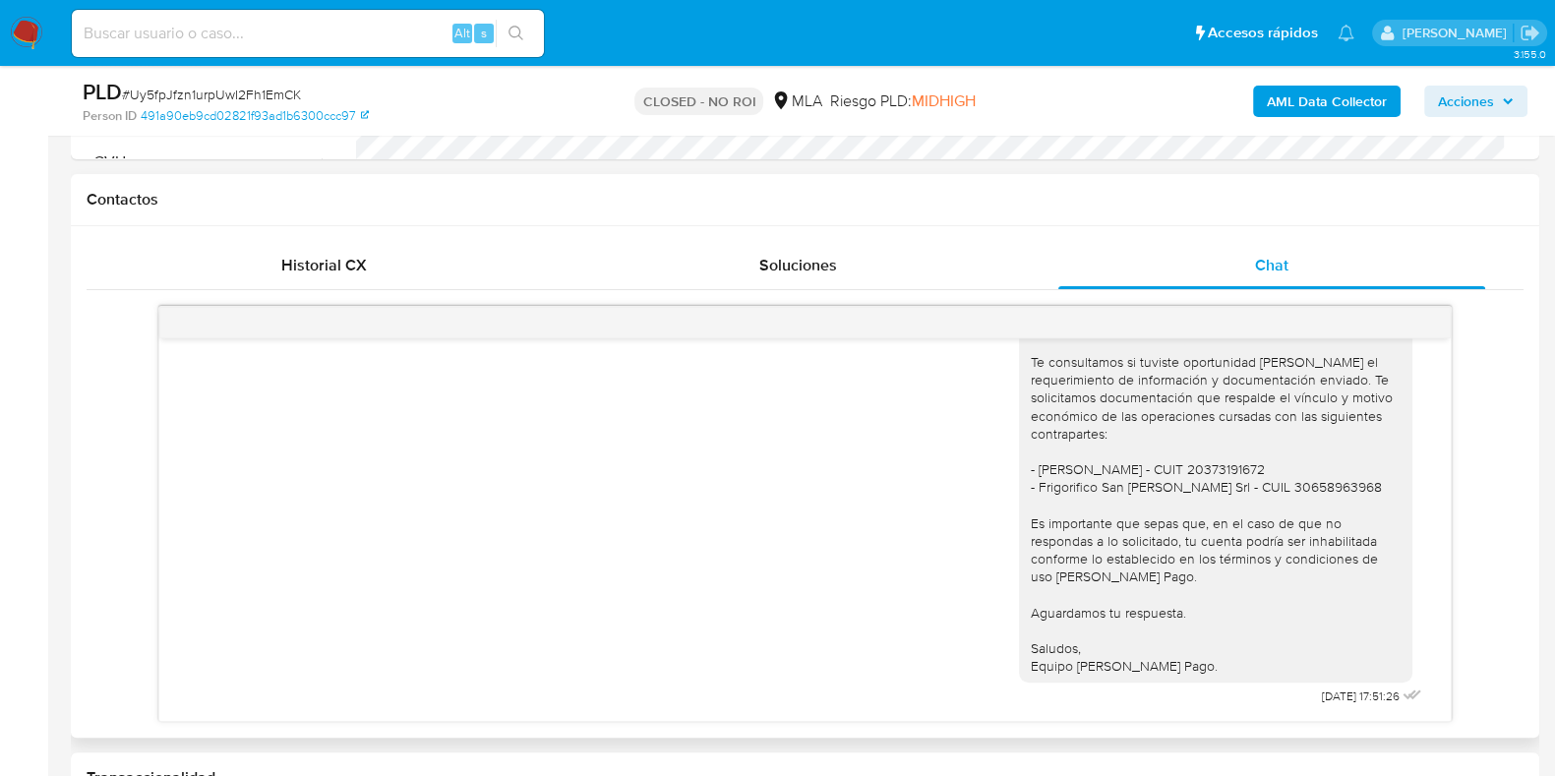
scroll to position [615, 0]
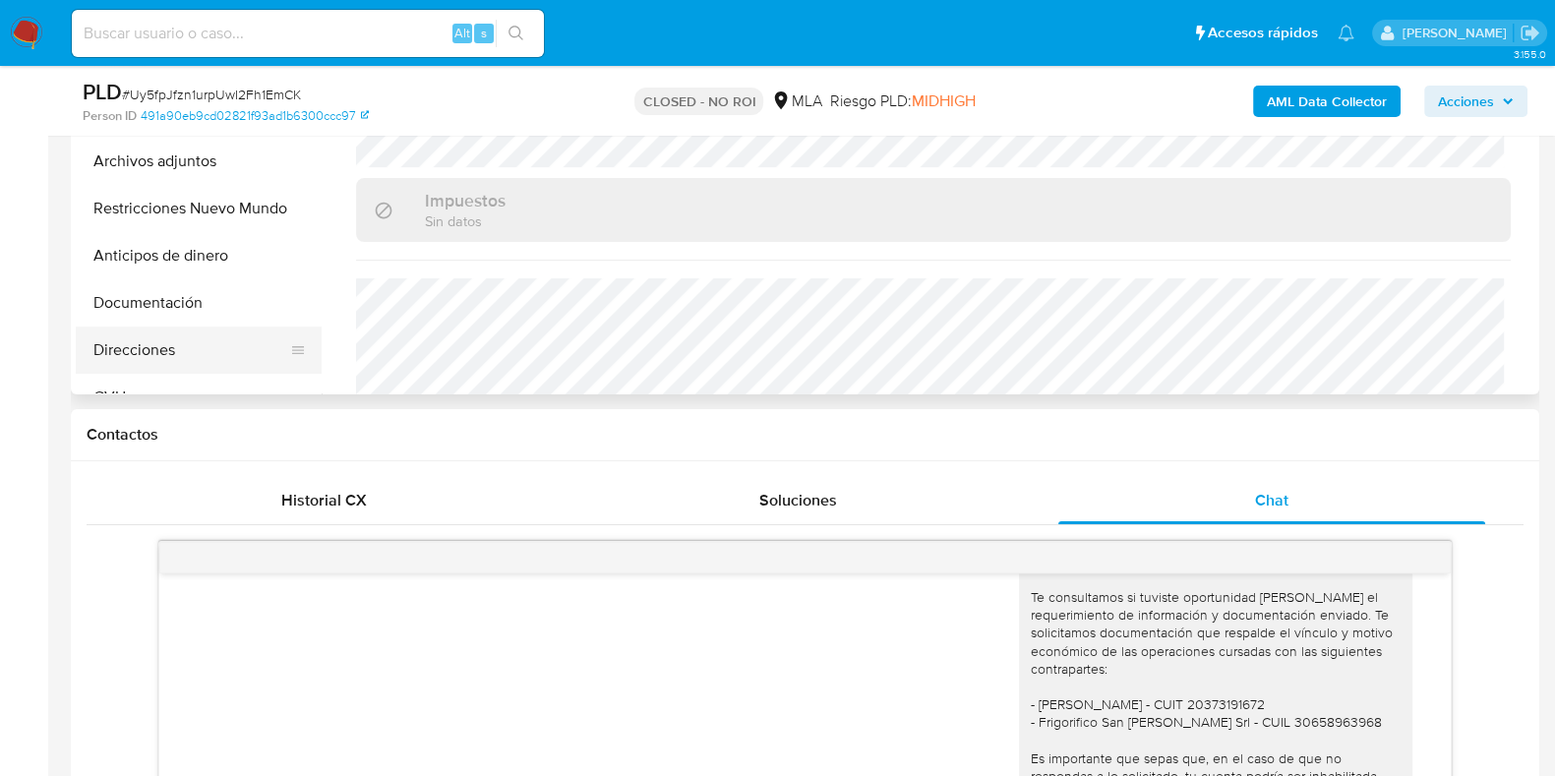
click at [132, 339] on button "Direcciones" at bounding box center [191, 350] width 230 height 47
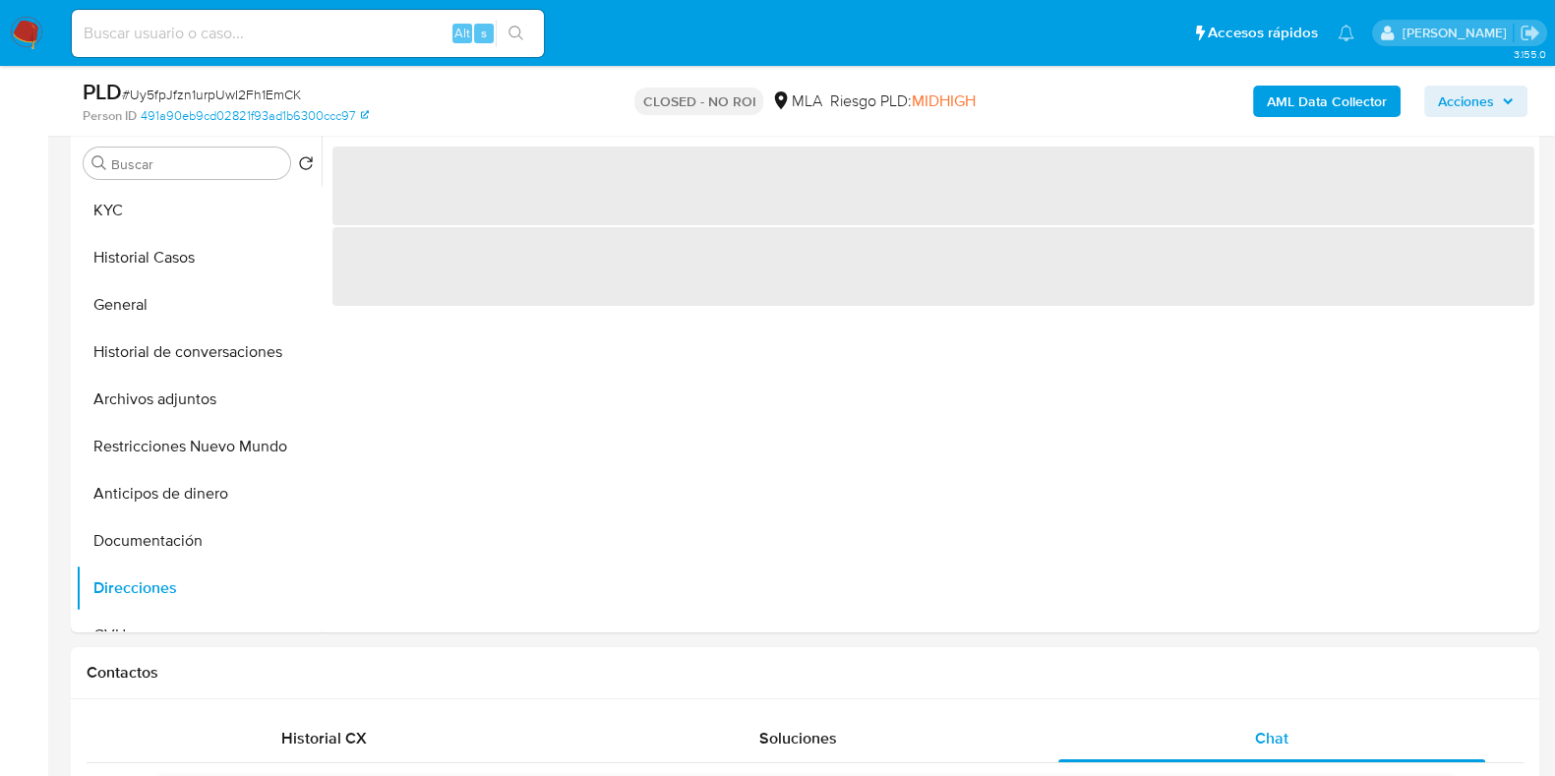
scroll to position [369, 0]
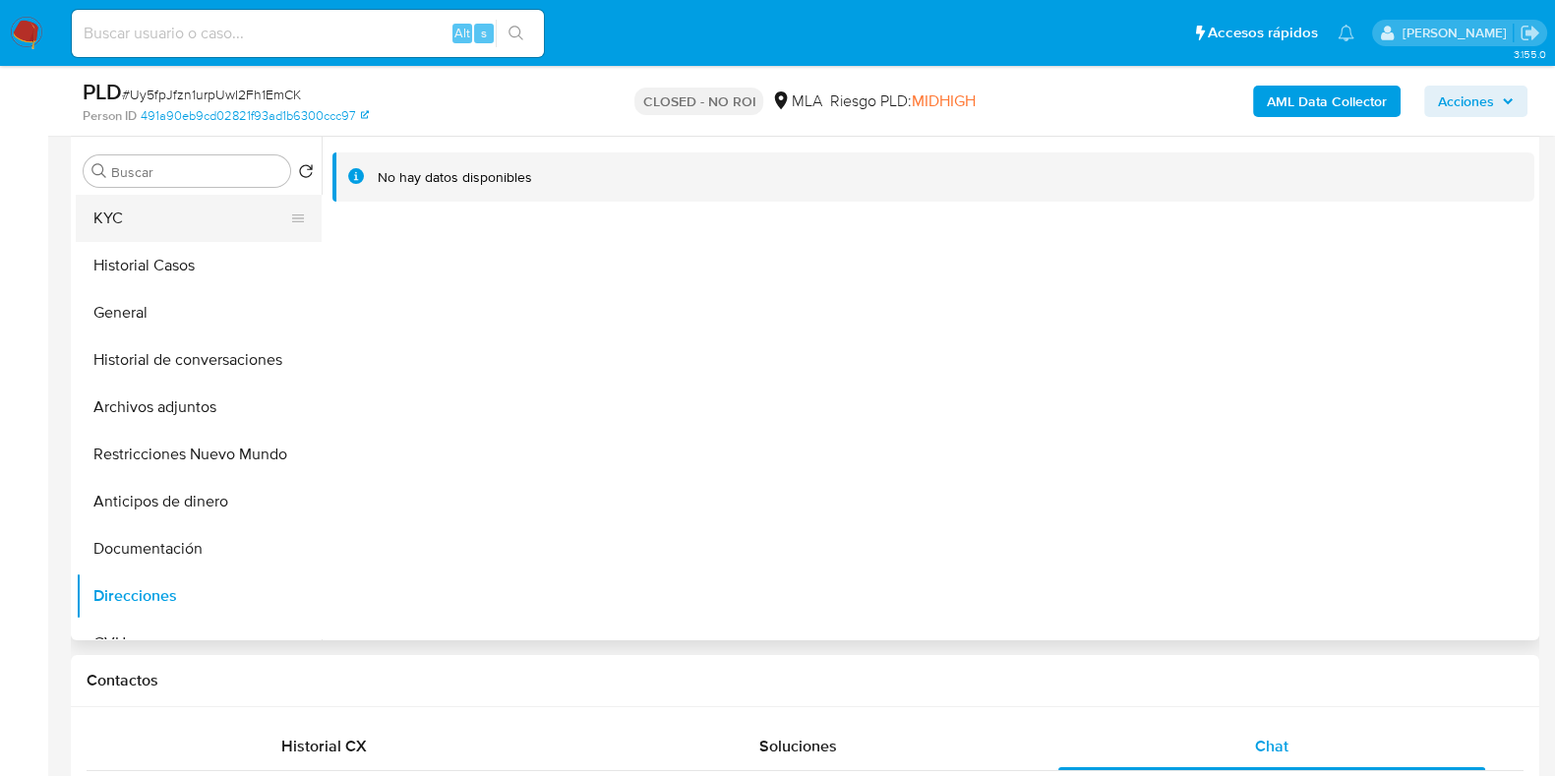
click at [176, 210] on button "KYC" at bounding box center [191, 218] width 230 height 47
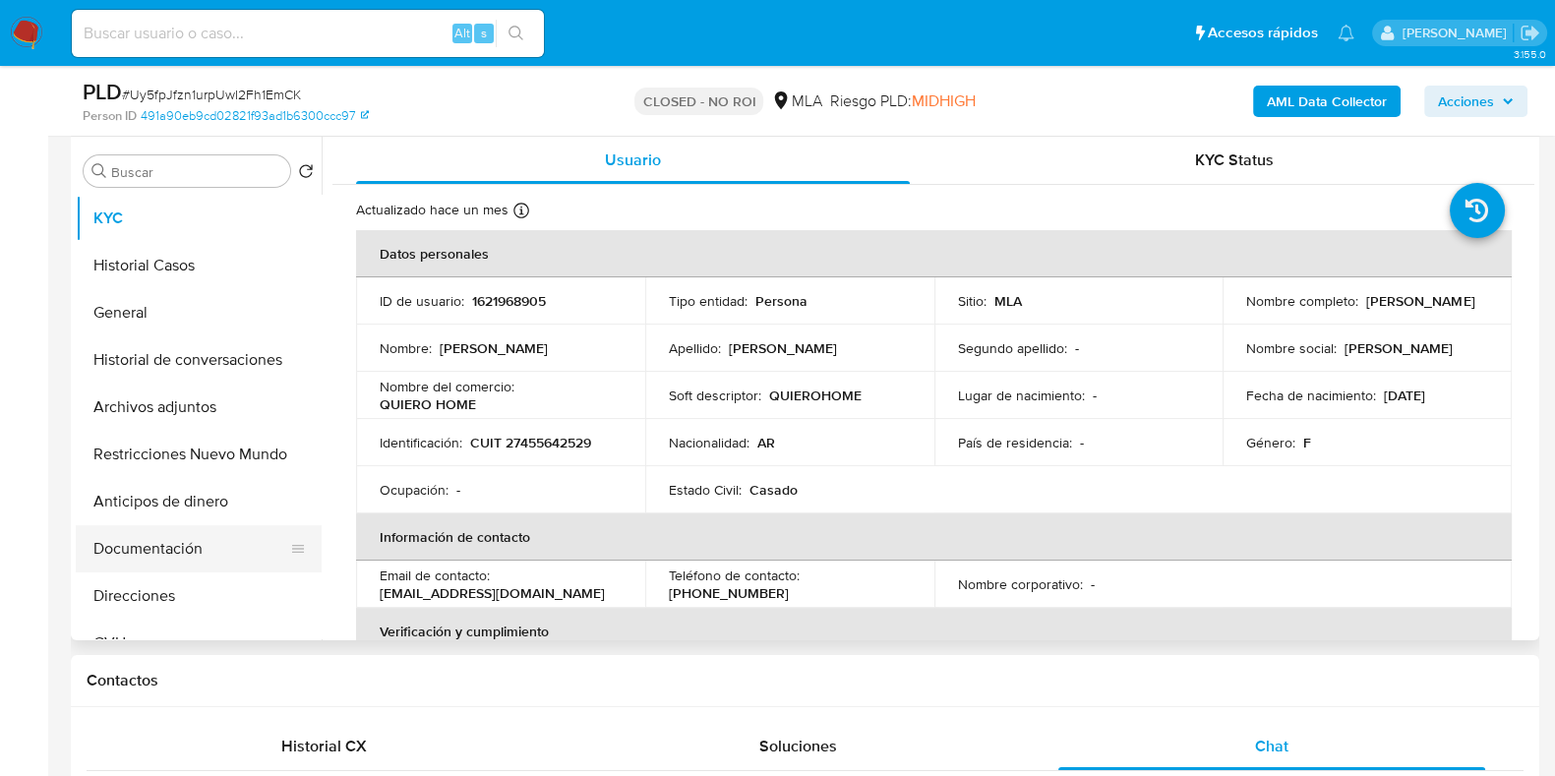
click at [168, 543] on button "Documentación" at bounding box center [191, 548] width 230 height 47
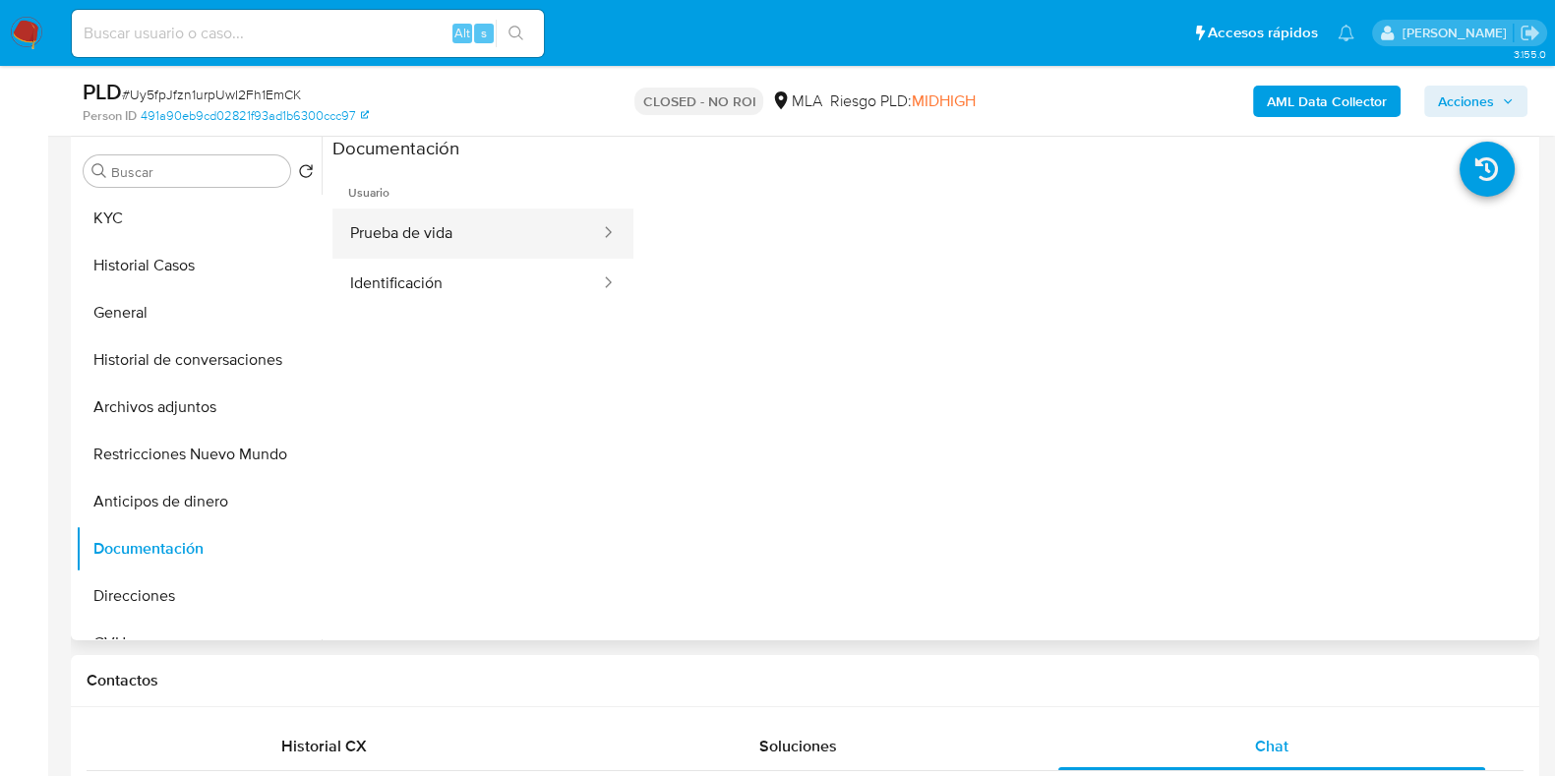
click at [488, 236] on button "Prueba de vida" at bounding box center [468, 234] width 270 height 50
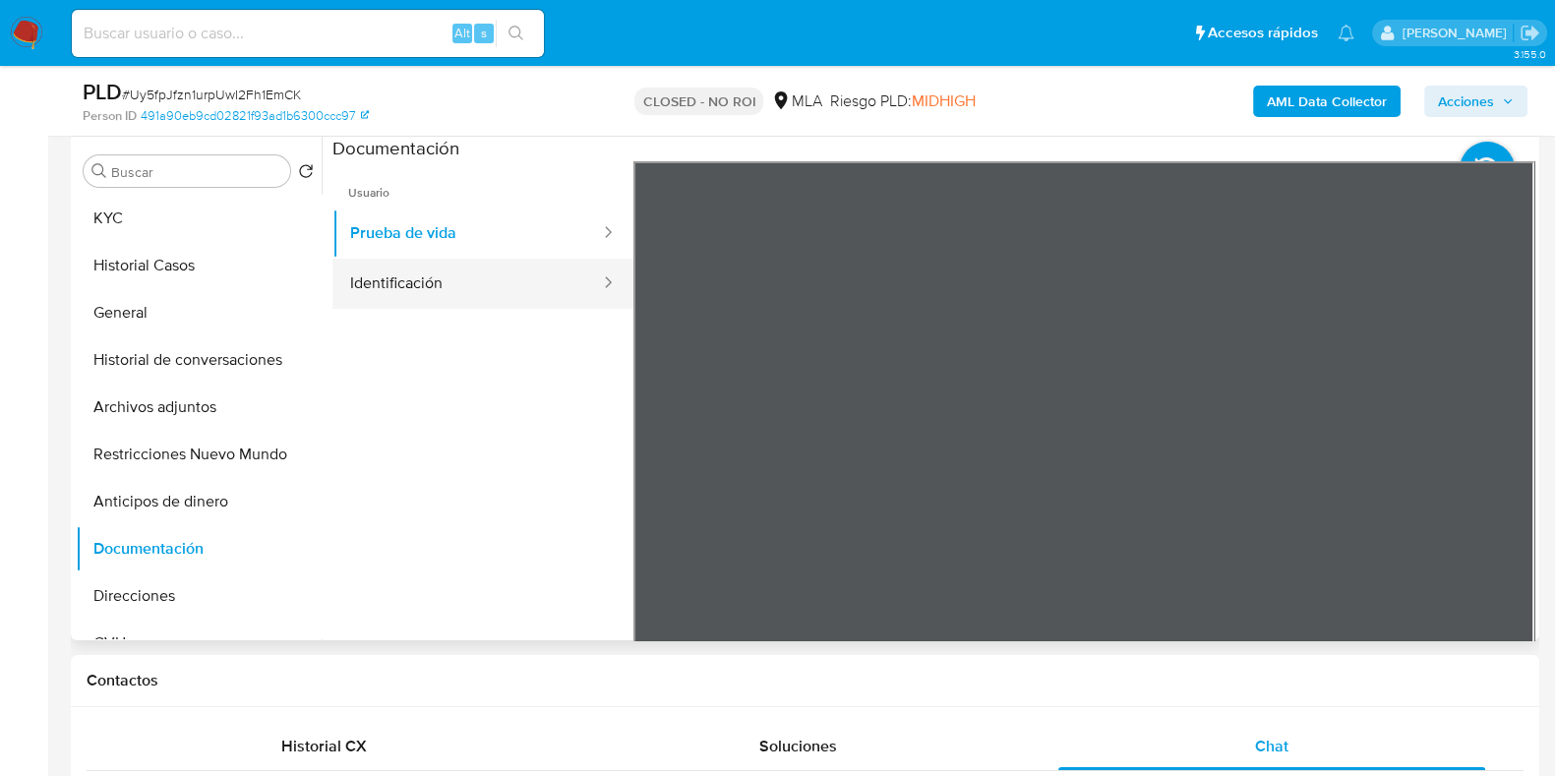
click at [443, 279] on button "Identificación" at bounding box center [468, 284] width 270 height 50
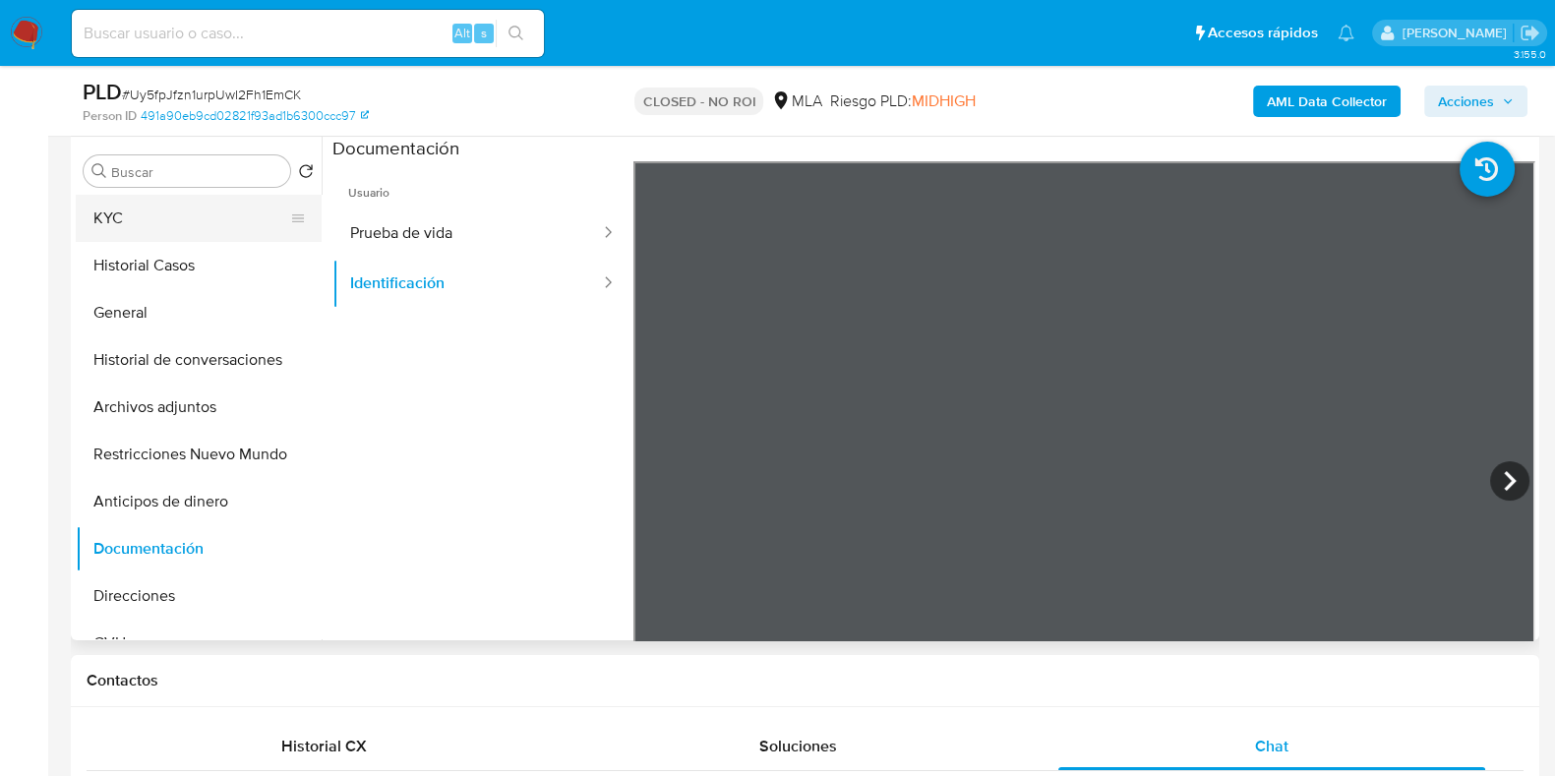
click at [209, 200] on button "KYC" at bounding box center [191, 218] width 230 height 47
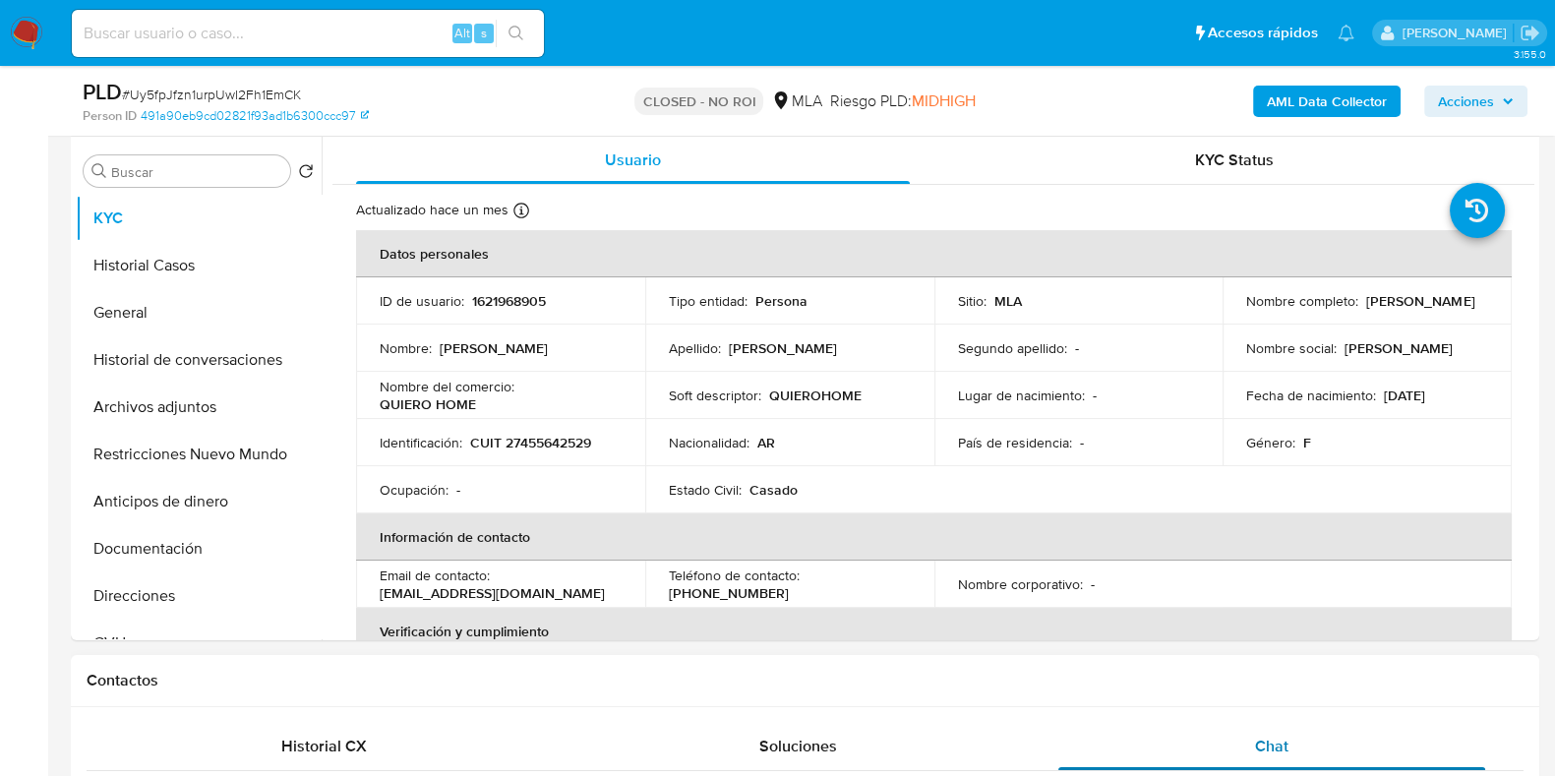
click at [1269, 747] on span "Chat" at bounding box center [1271, 746] width 33 height 23
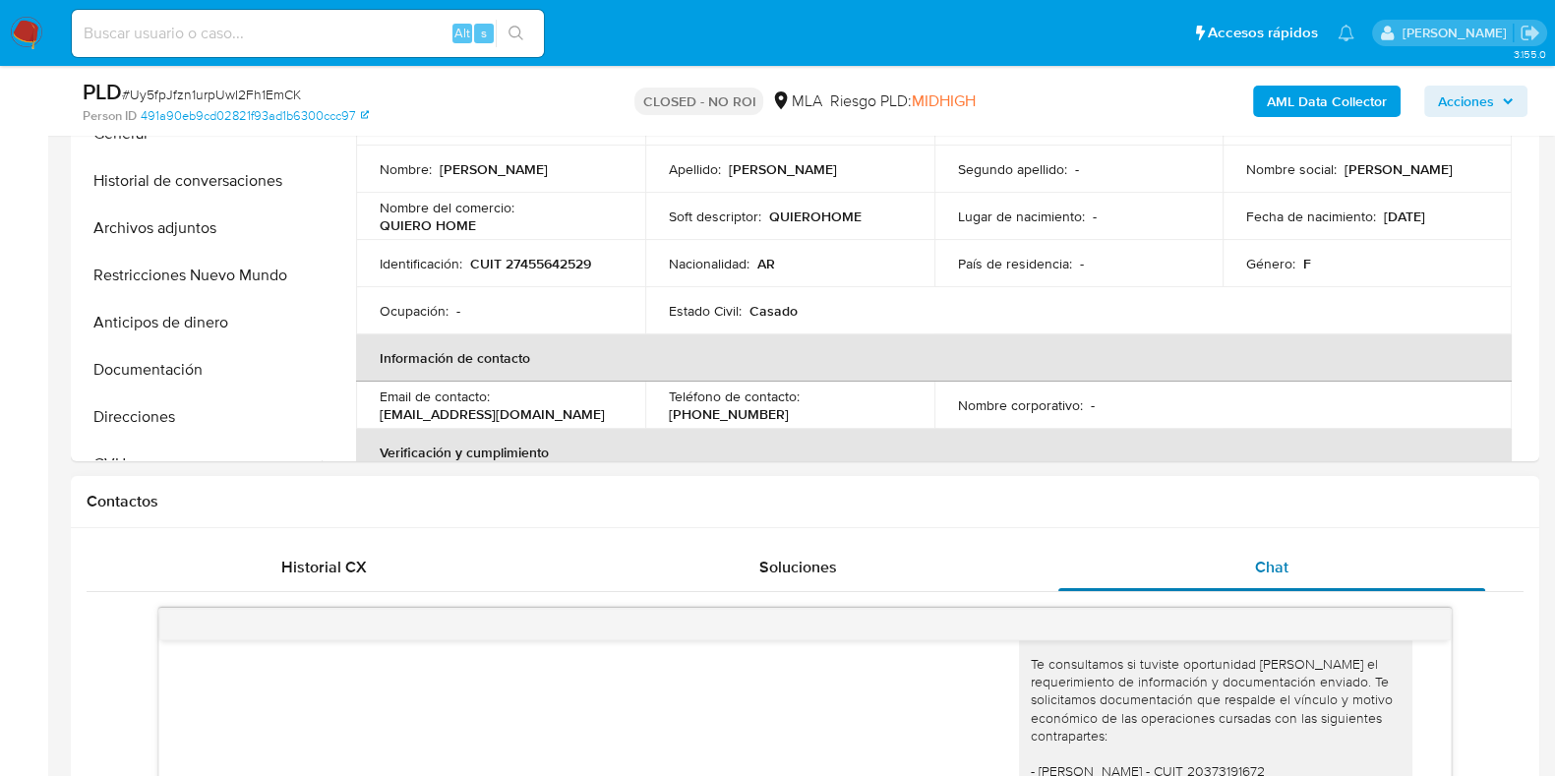
scroll to position [860, 0]
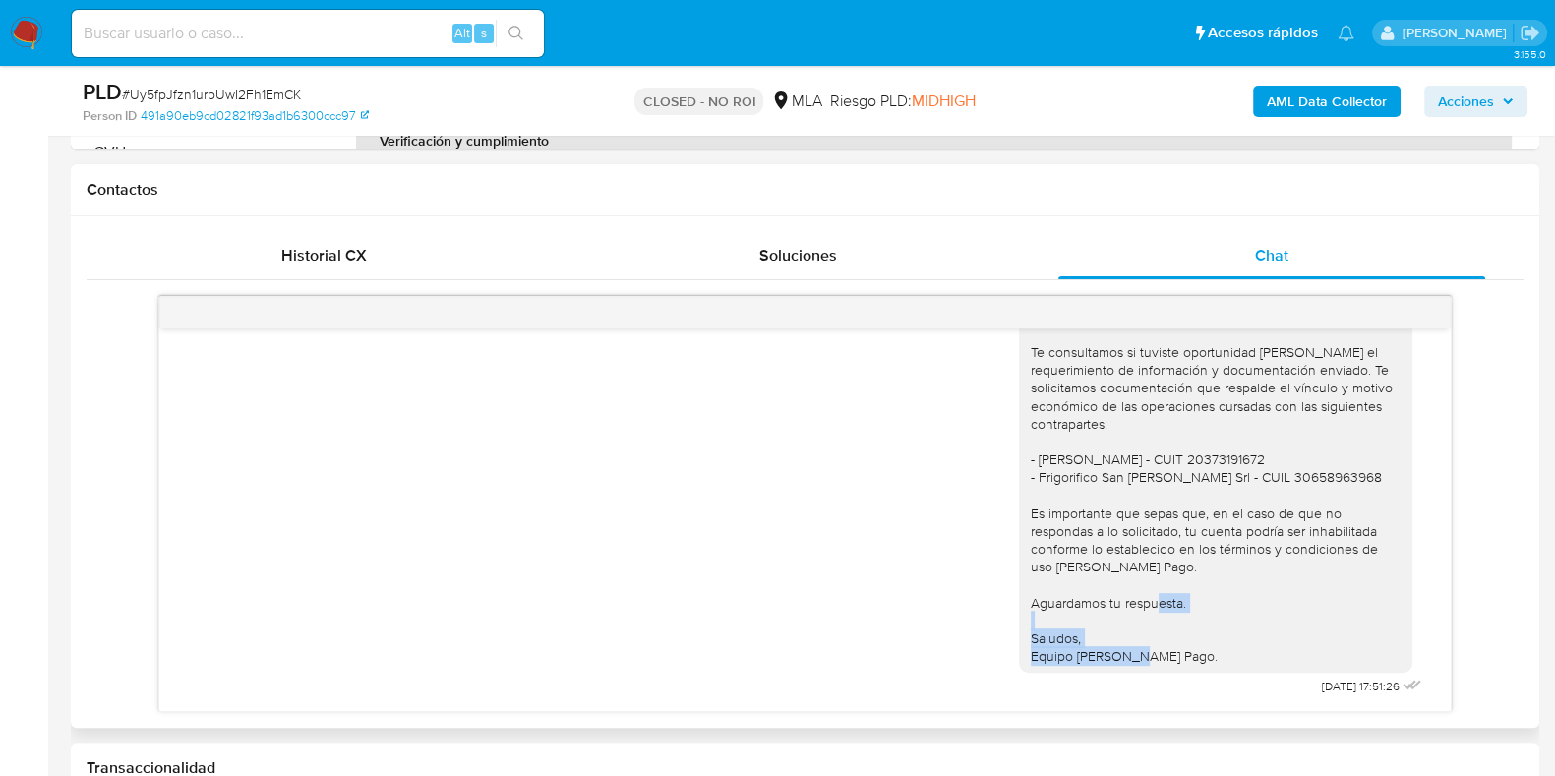
drag, startPoint x: 1013, startPoint y: 636, endPoint x: 1189, endPoint y: 666, distance: 178.7
click at [1189, 666] on div "Hola, Esperamos que te encuentres muy bien. Te consultamos si tuviste oportunid…" at bounding box center [1216, 468] width 394 height 409
copy div "Saludos, Equipo de Mercado Pago."
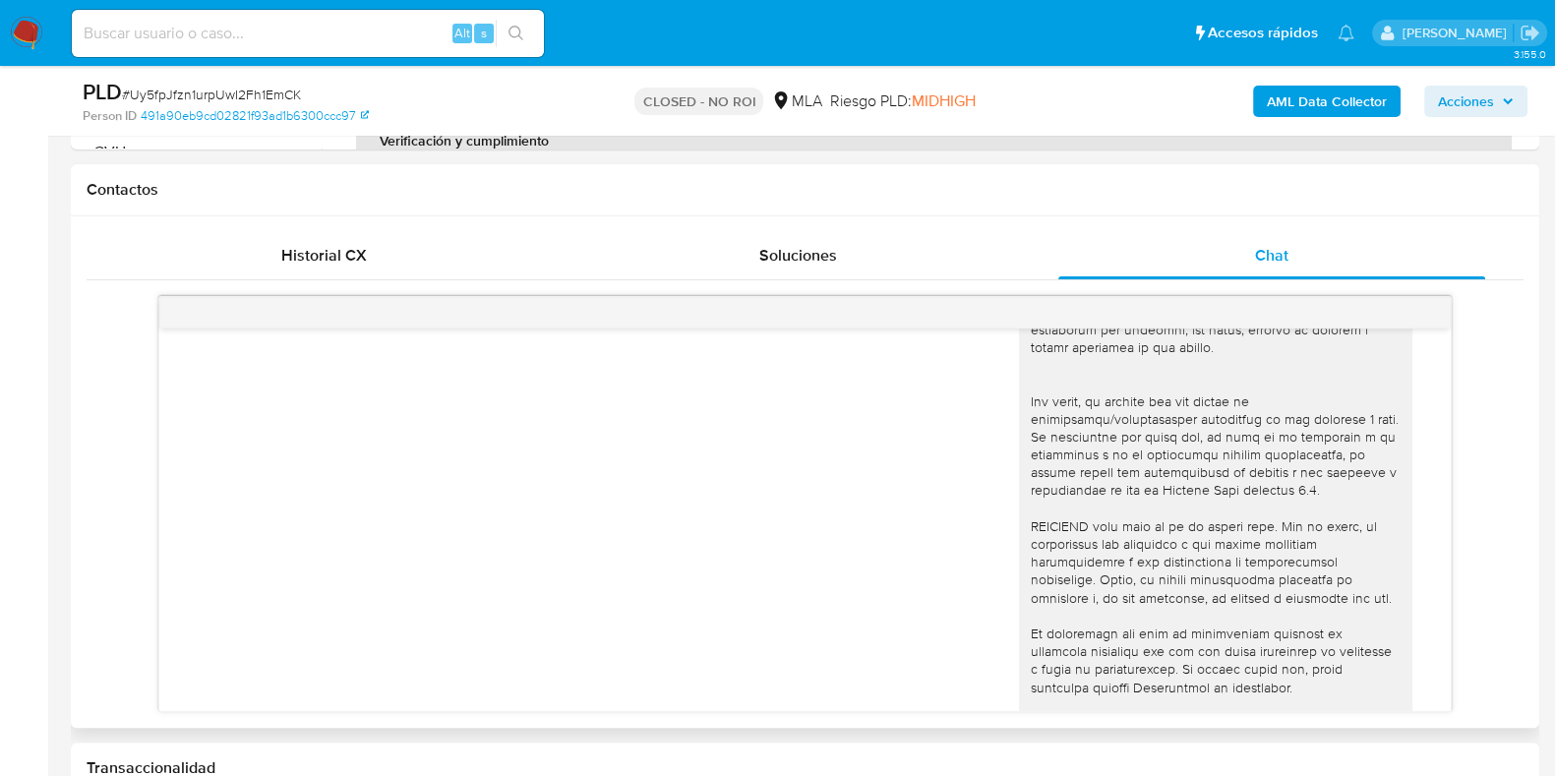
scroll to position [1230, 0]
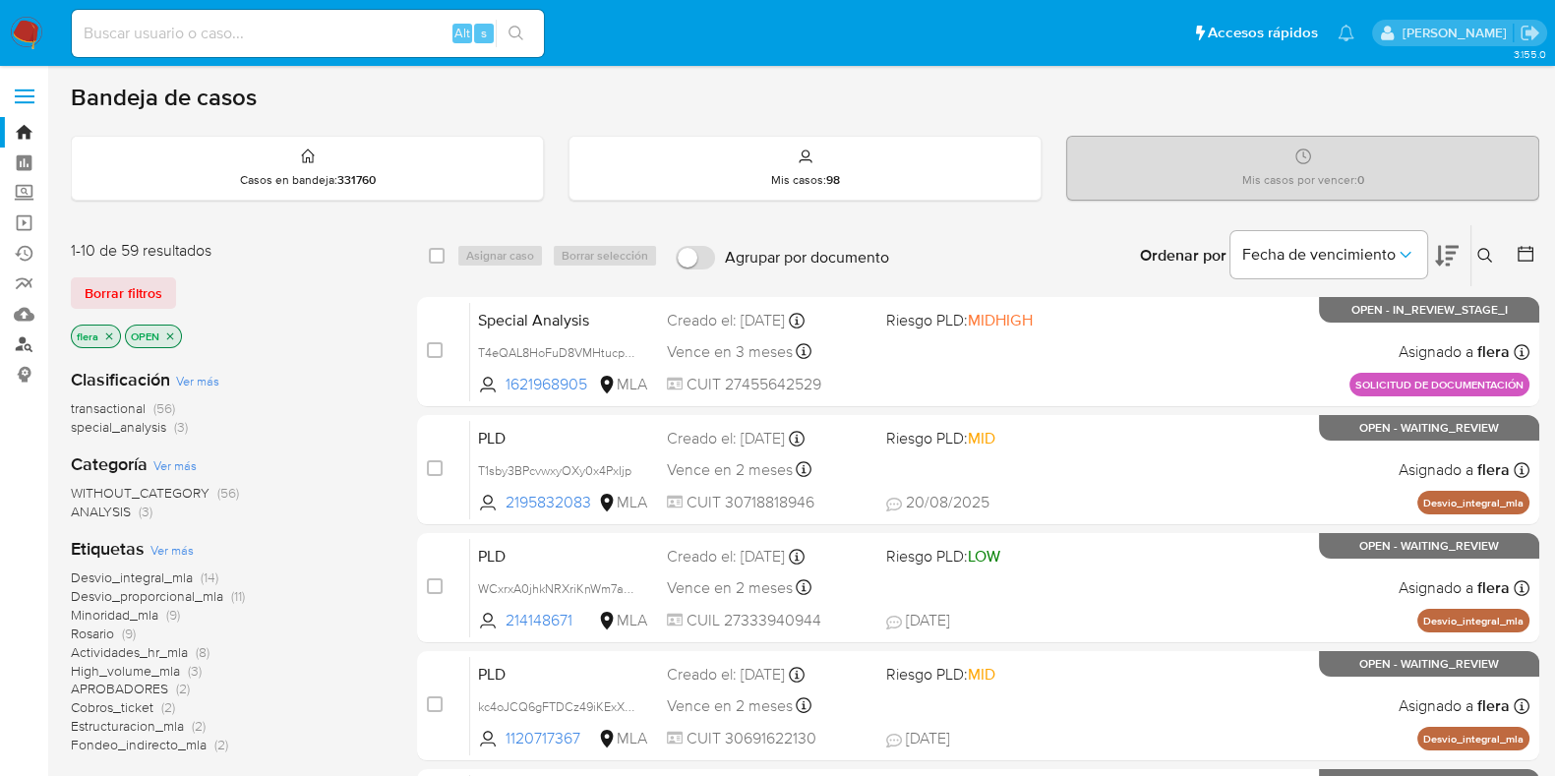
click at [30, 340] on link "Buscador de personas" at bounding box center [117, 345] width 234 height 30
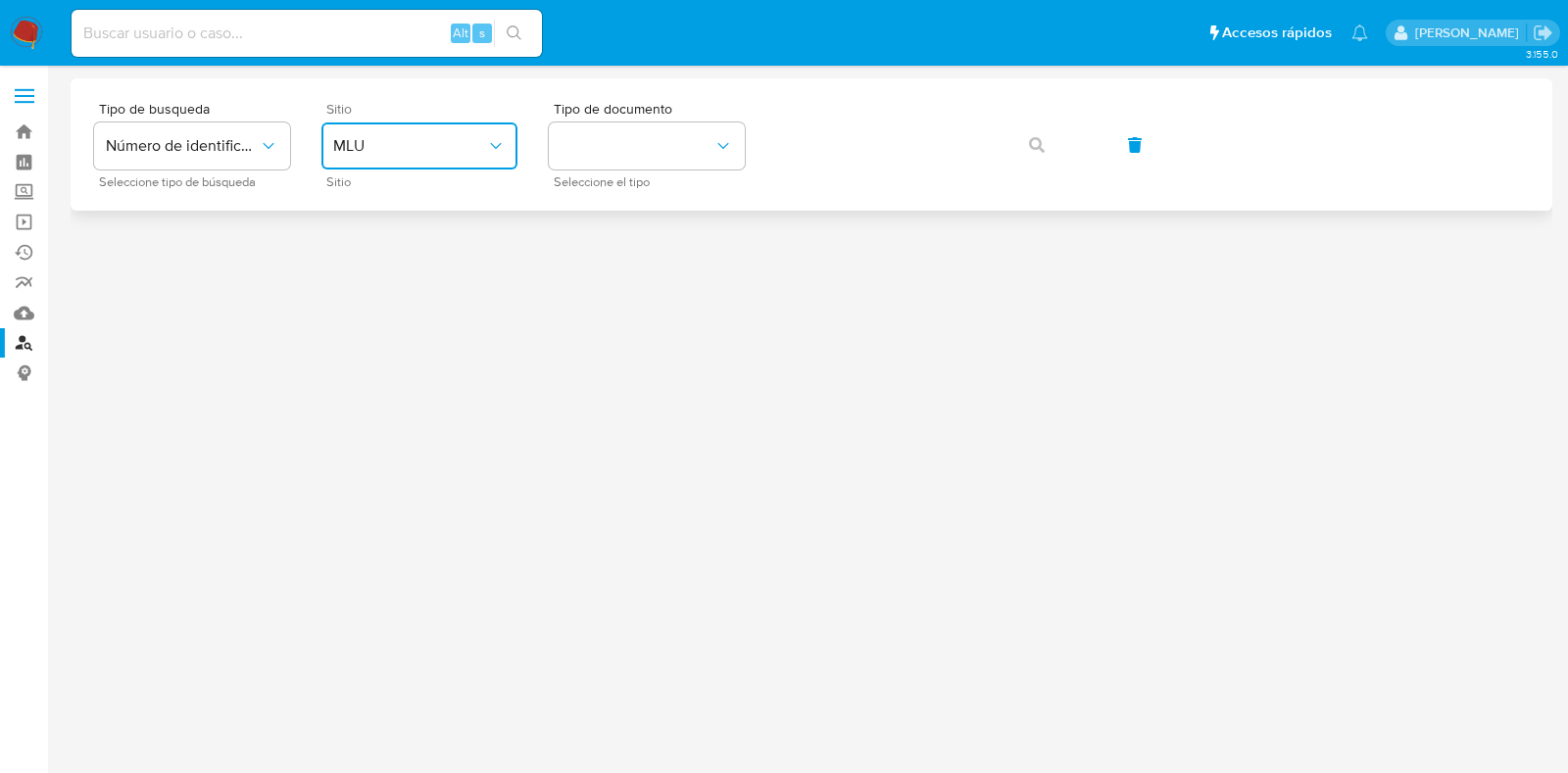
click at [386, 146] on span "MLU" at bounding box center [408, 146] width 152 height 20
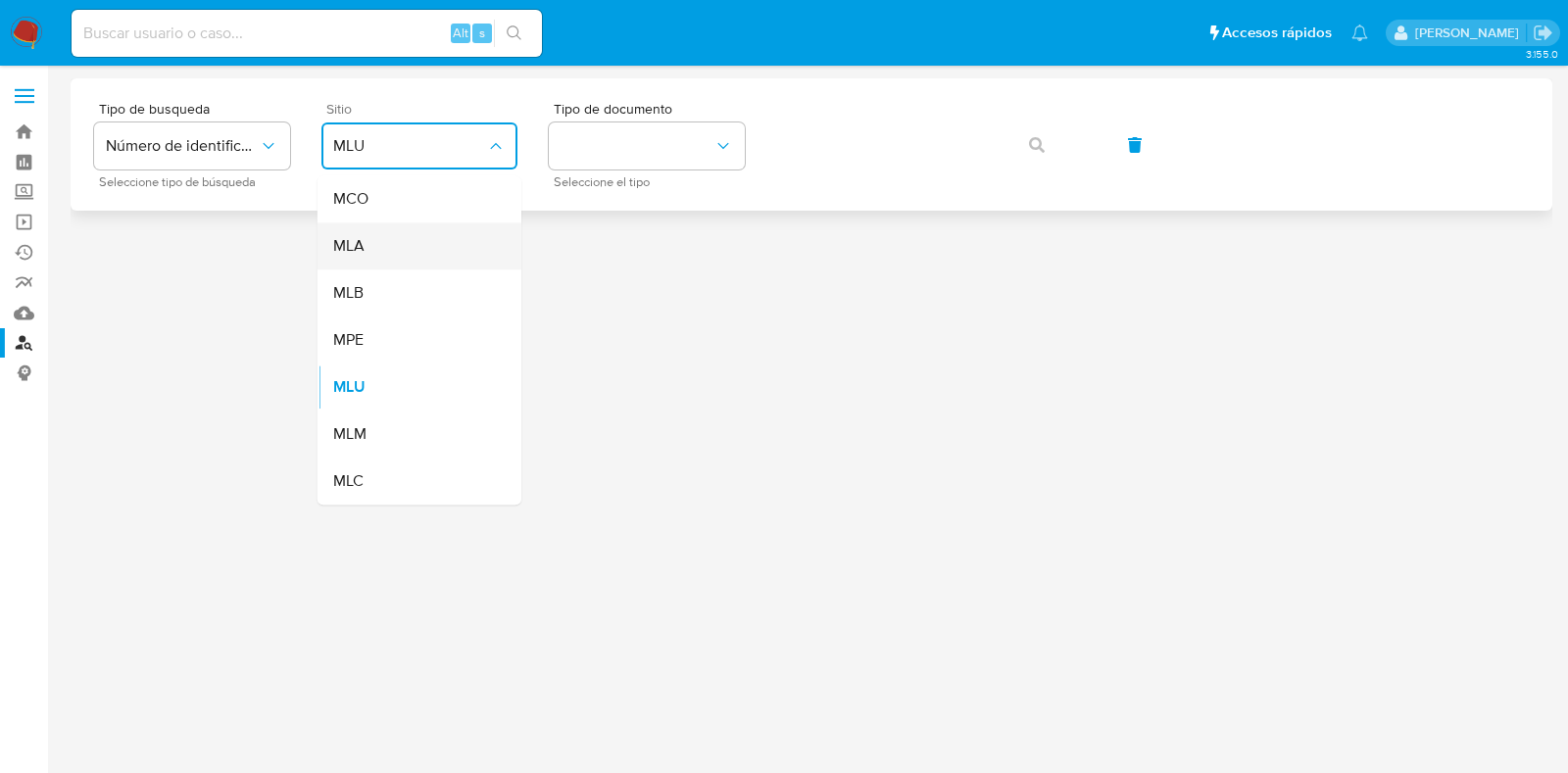
click at [388, 250] on div "MLA" at bounding box center [412, 245] width 160 height 47
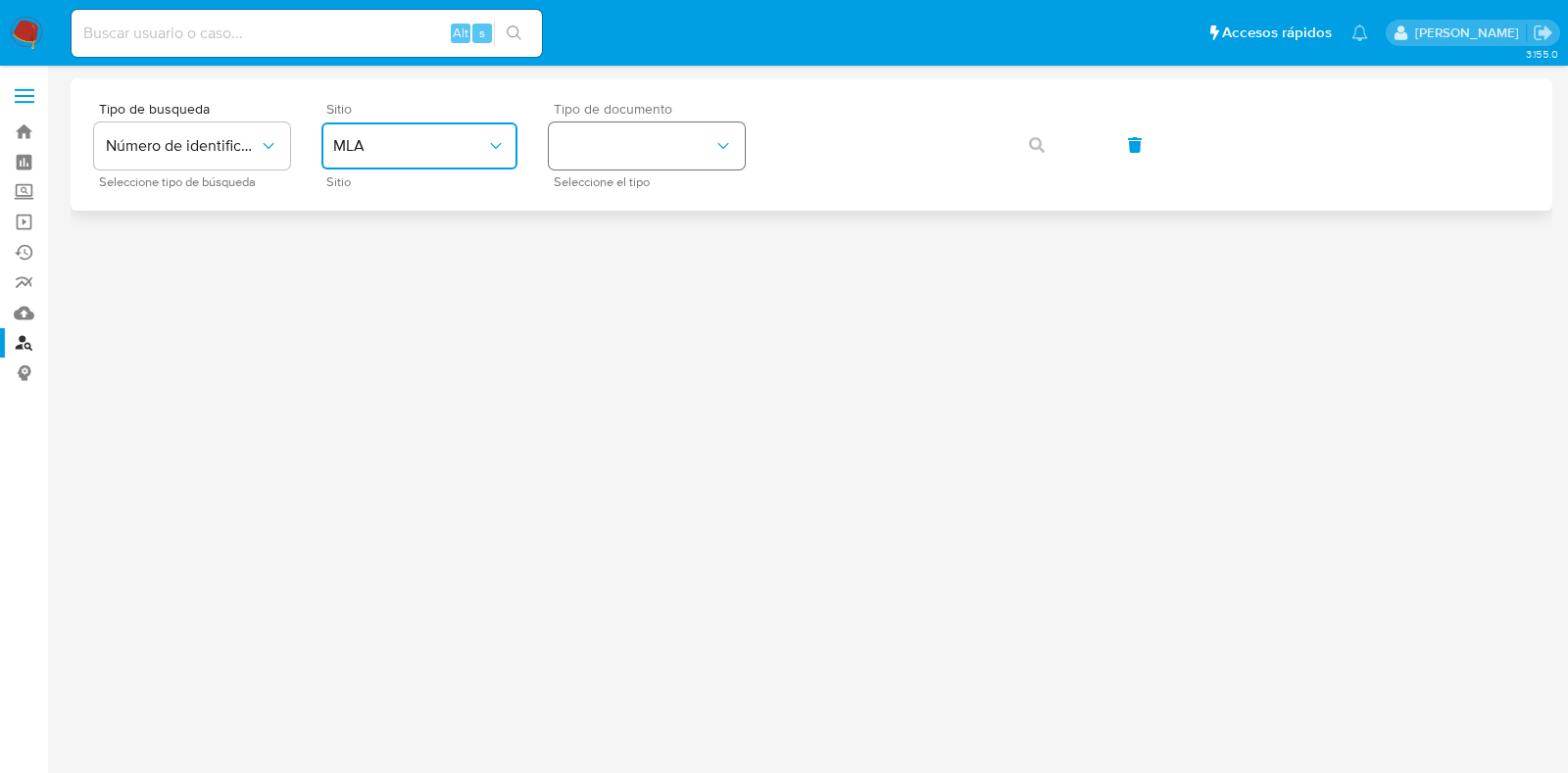
click at [617, 163] on button "identificationType" at bounding box center [647, 145] width 196 height 47
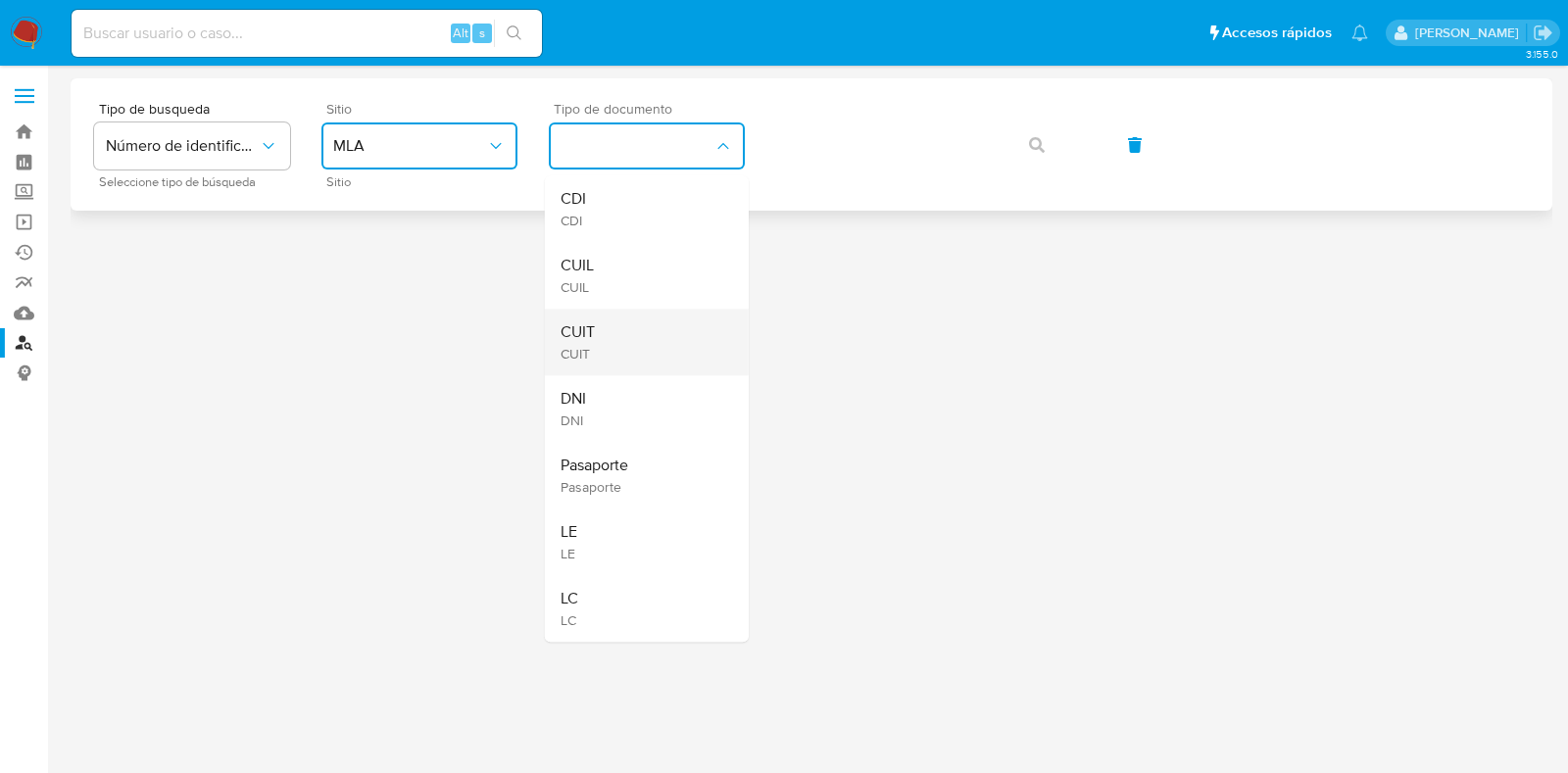
click at [603, 328] on div "CUIT CUIT" at bounding box center [641, 342] width 160 height 67
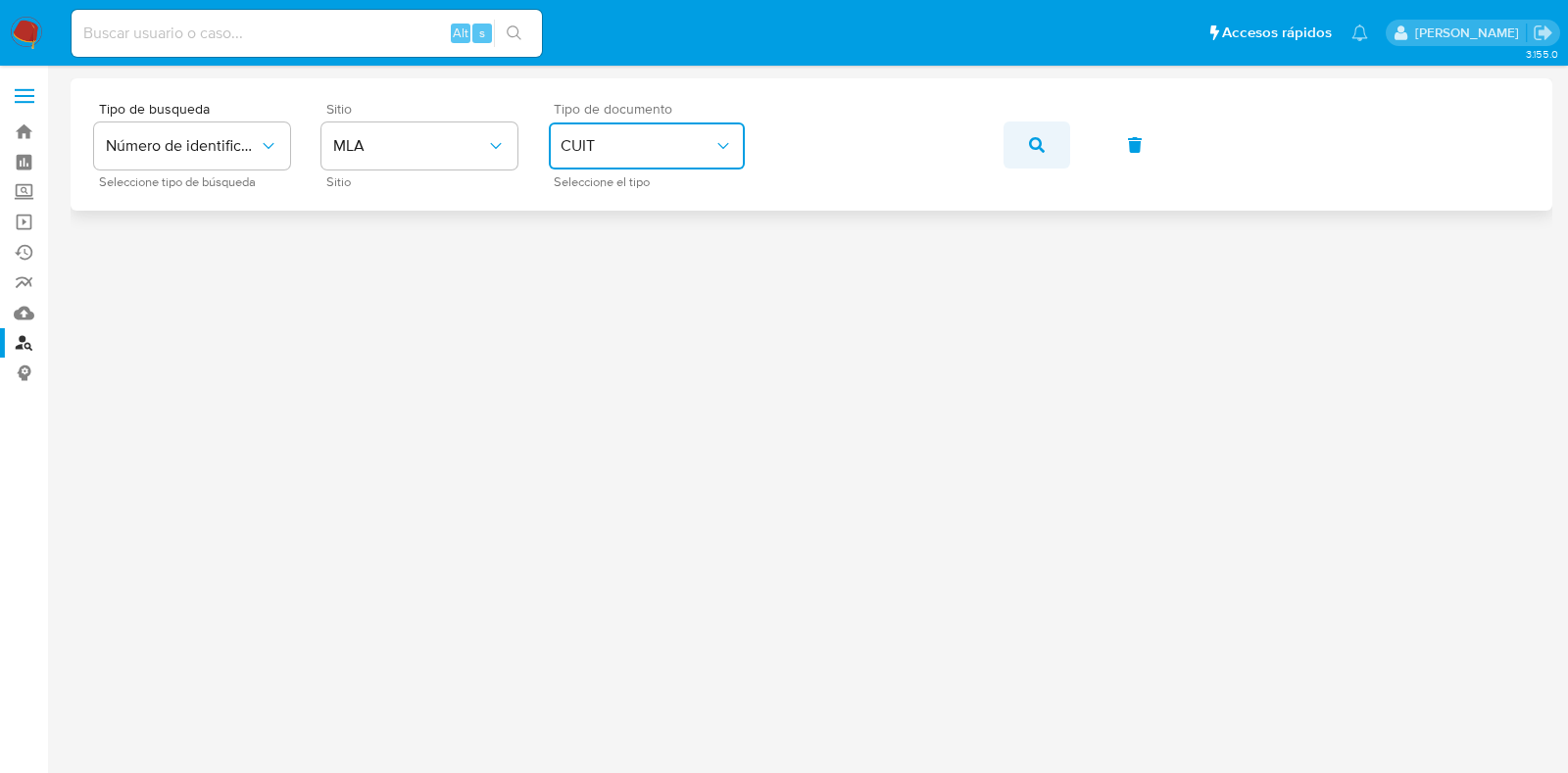
click at [1031, 153] on span "button" at bounding box center [1037, 144] width 16 height 43
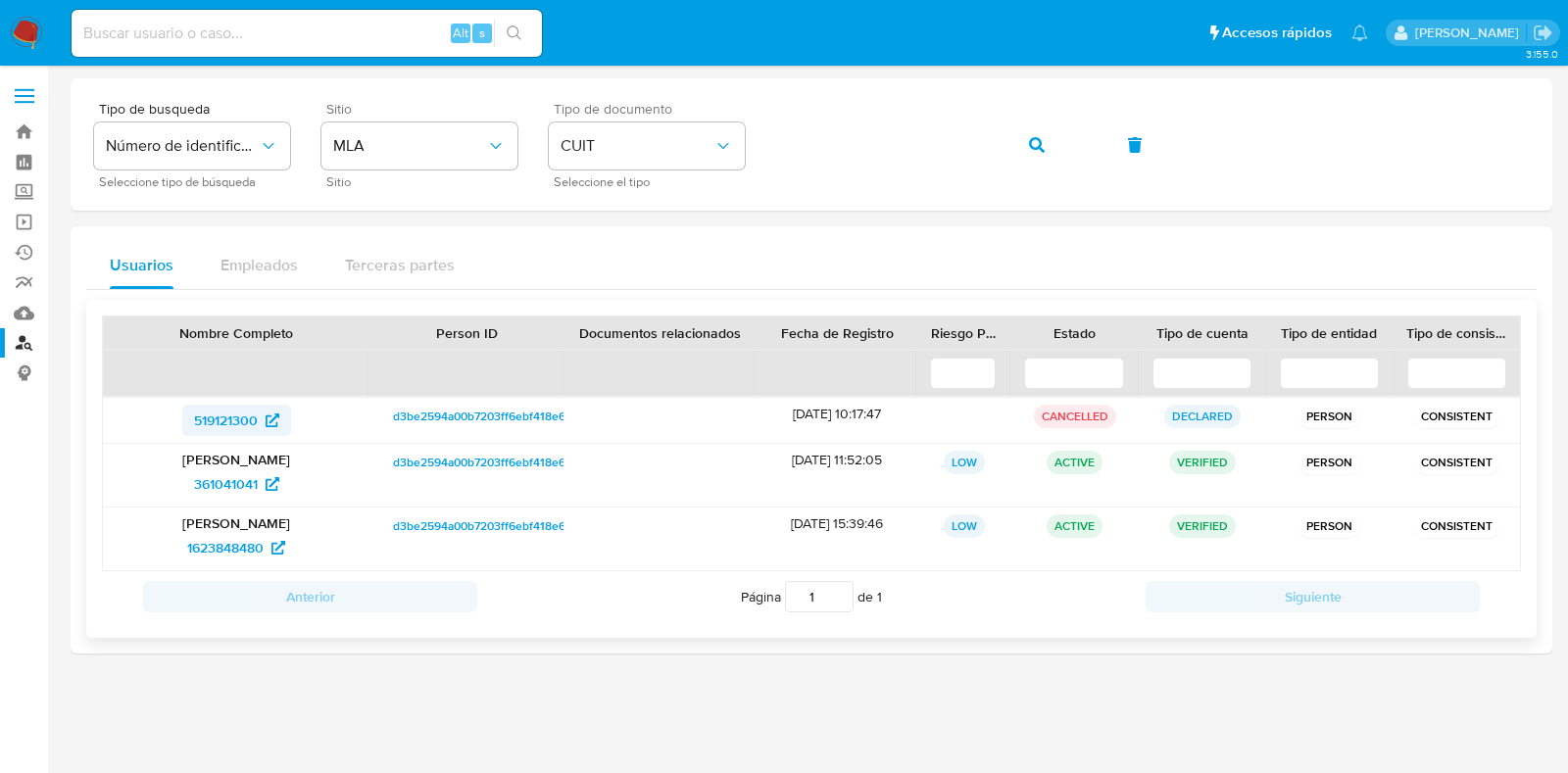
click at [231, 410] on span "519121300" at bounding box center [226, 419] width 64 height 31
click at [253, 483] on span "361041041" at bounding box center [226, 483] width 64 height 31
click at [238, 537] on span "1623848480" at bounding box center [225, 547] width 77 height 31
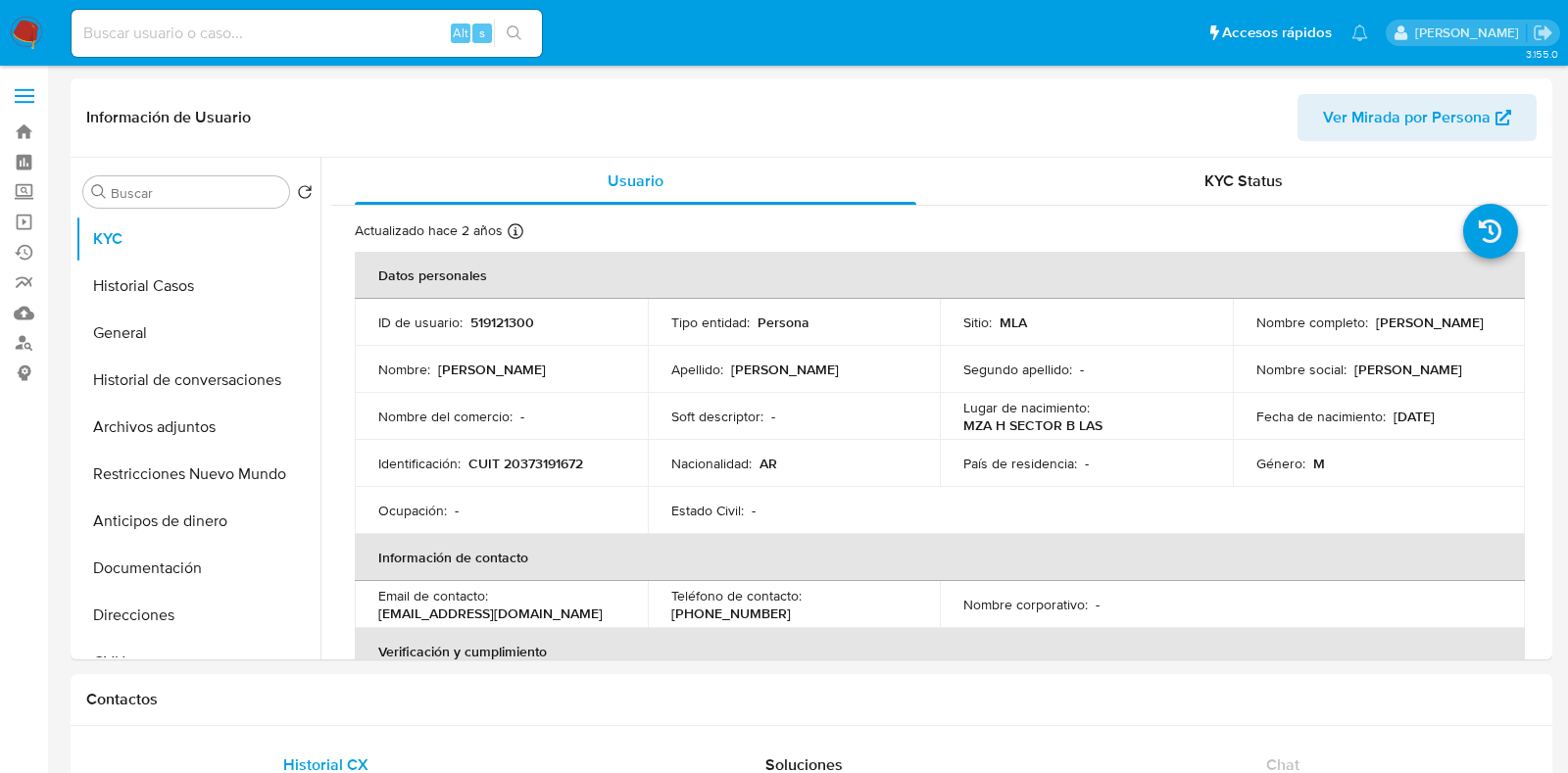
select select "10"
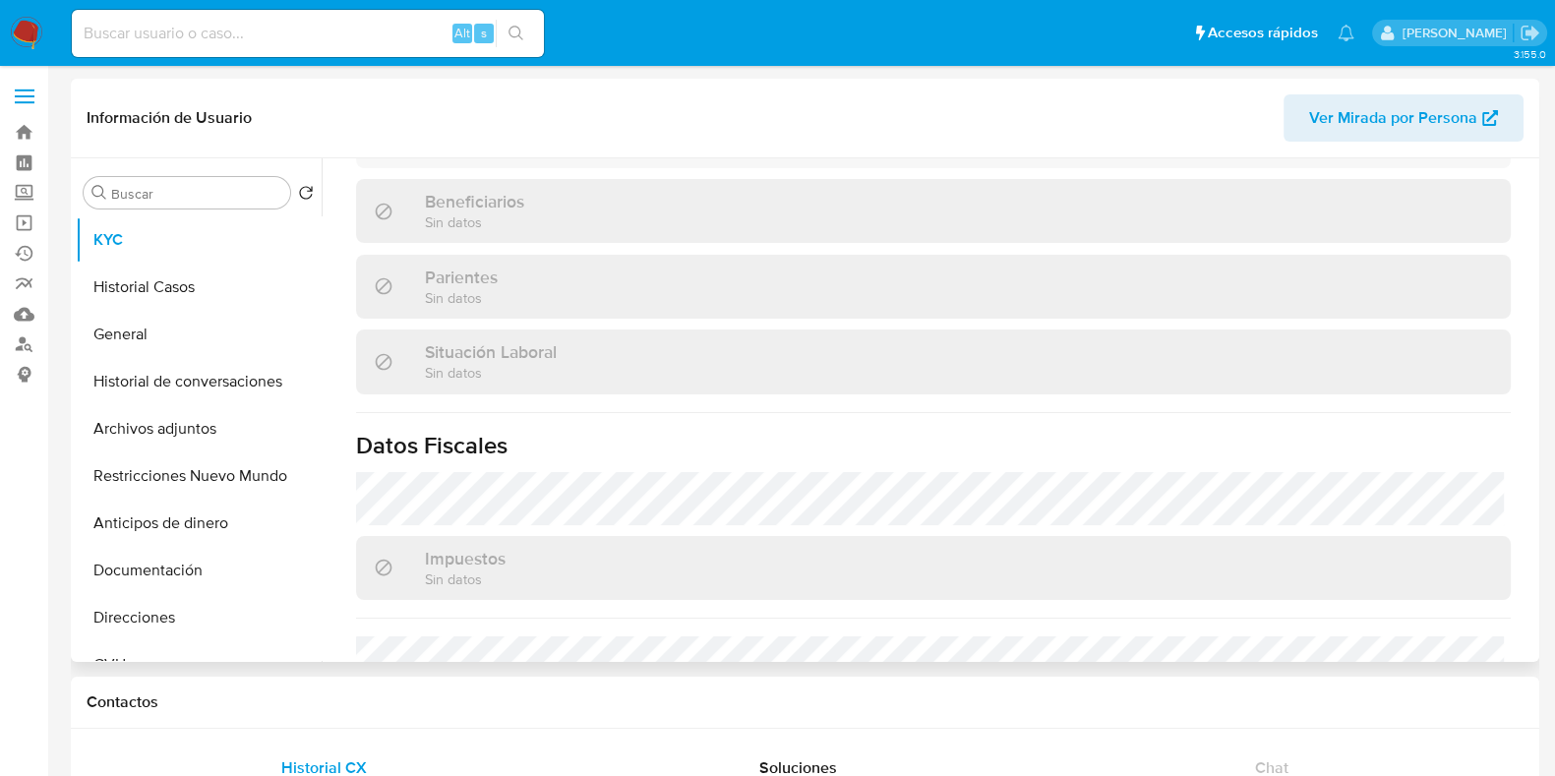
scroll to position [1092, 0]
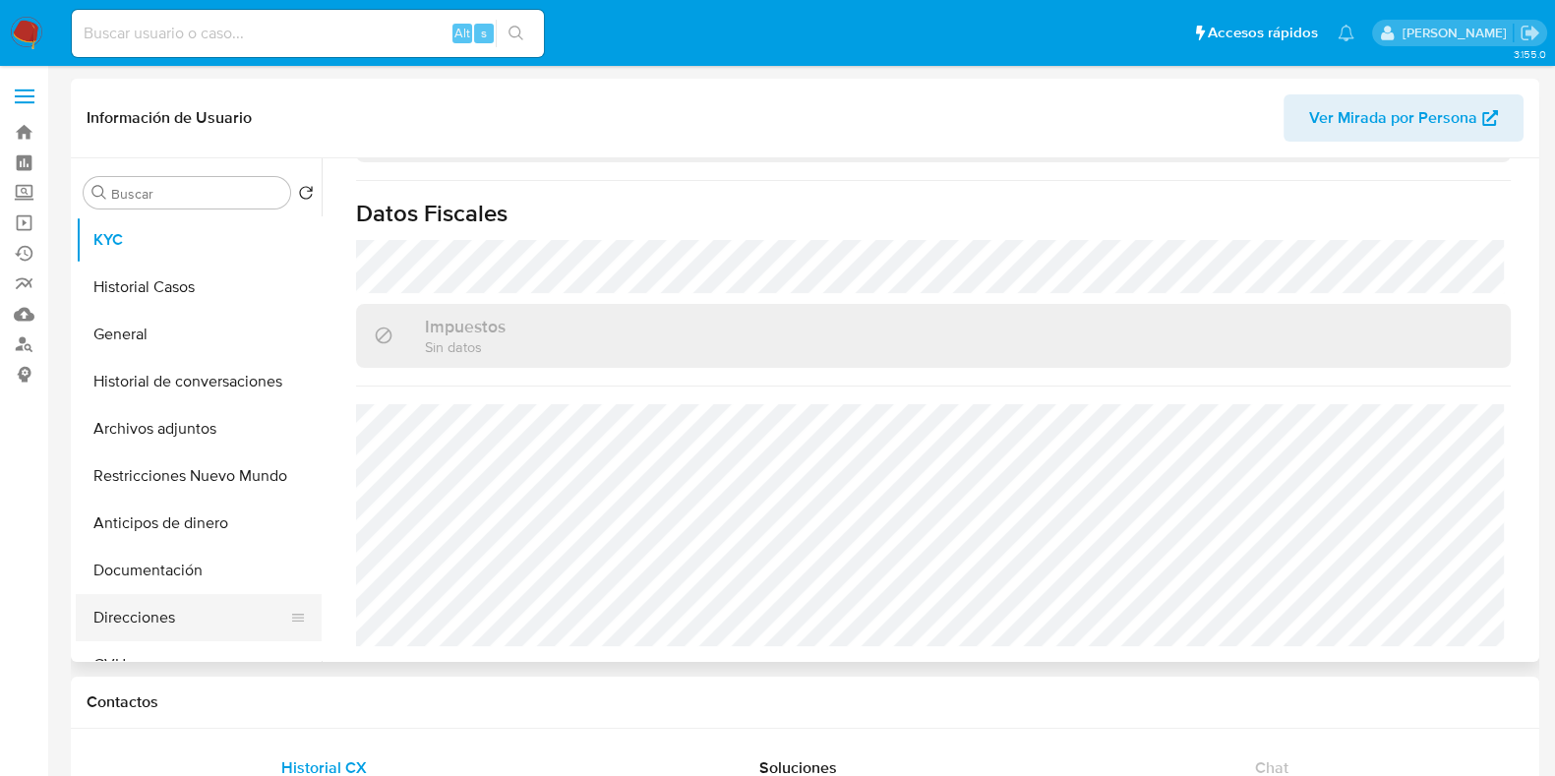
click at [121, 621] on button "Direcciones" at bounding box center [191, 617] width 230 height 47
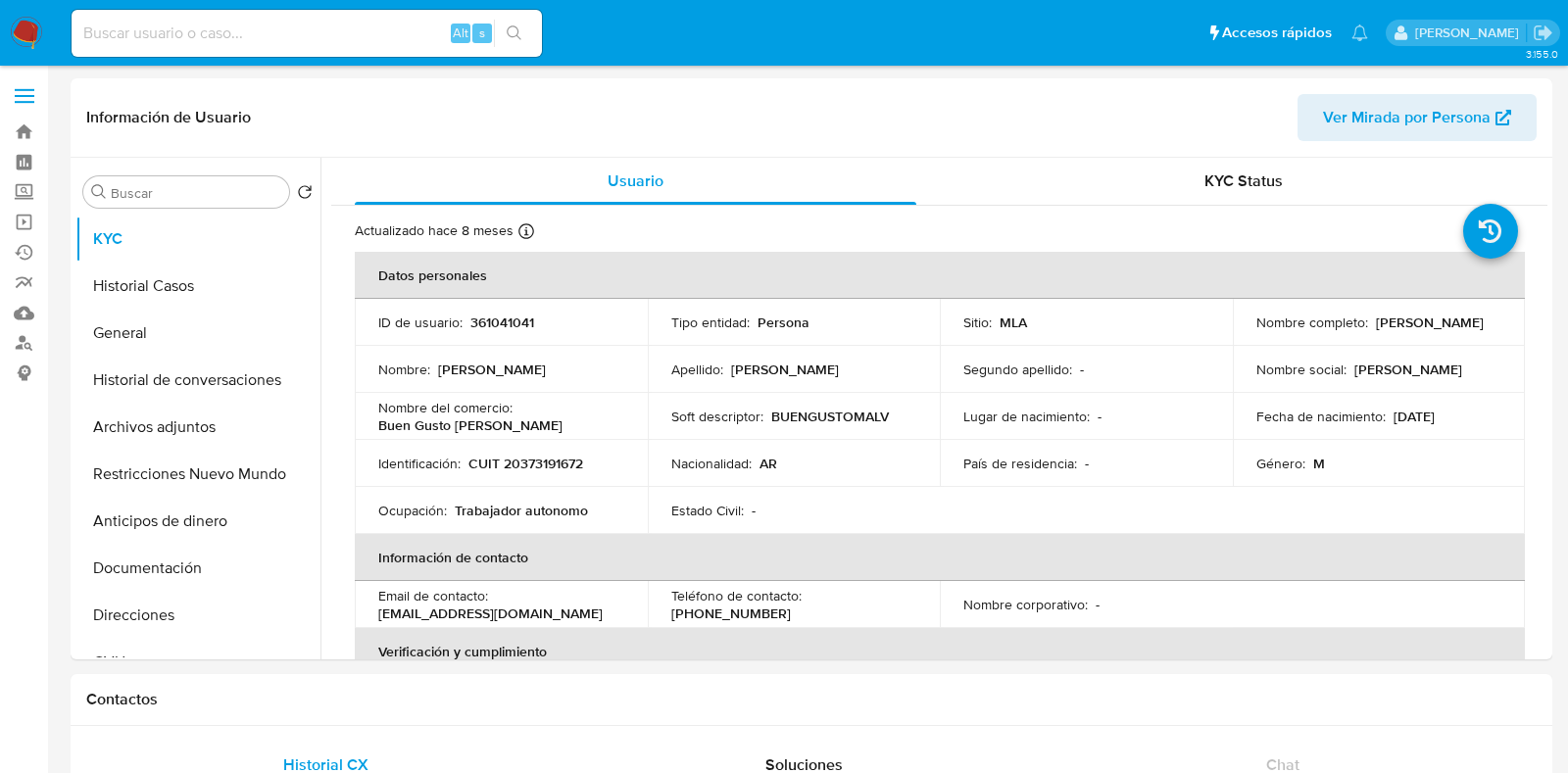
select select "10"
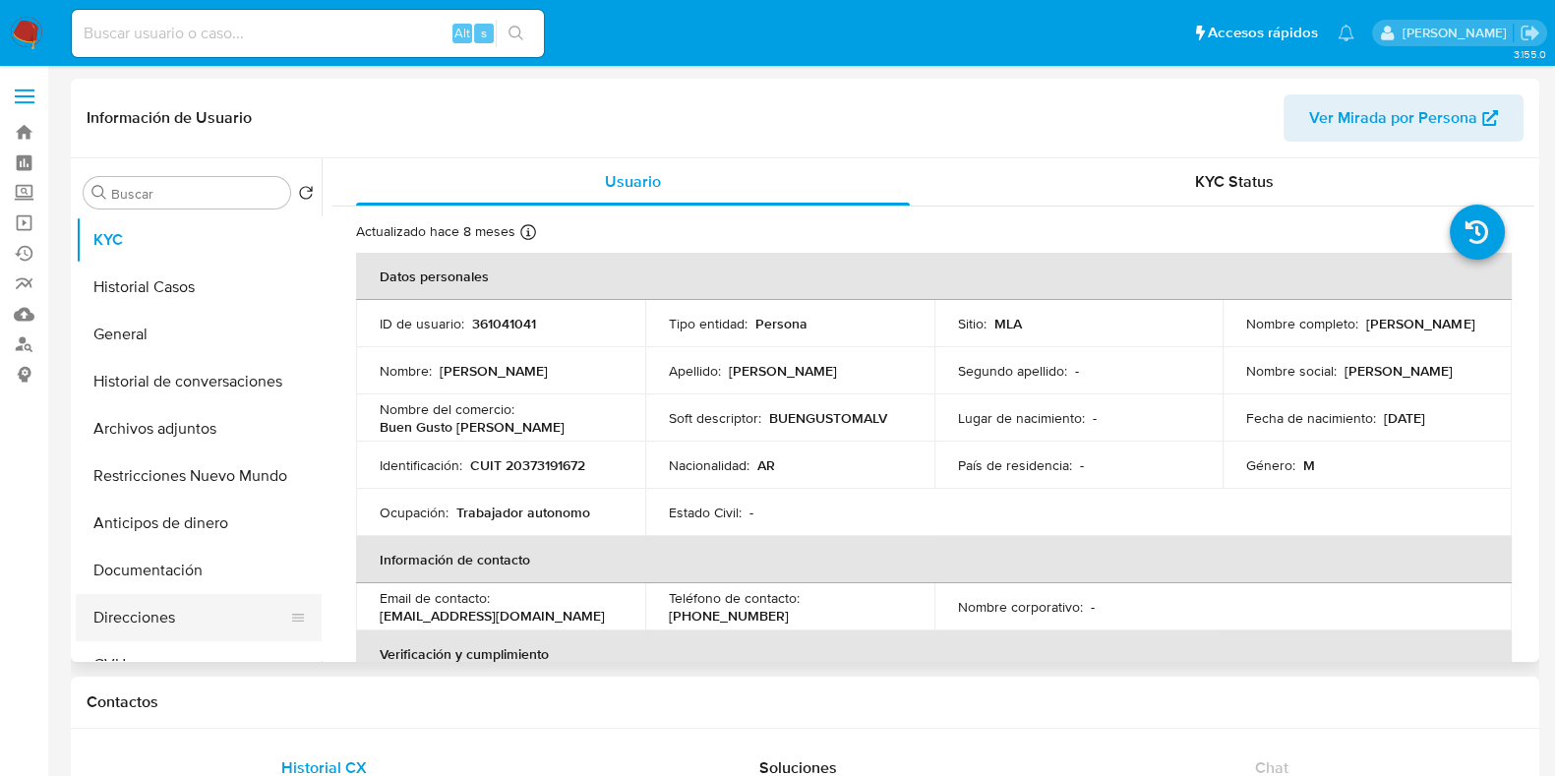
click at [150, 617] on button "Direcciones" at bounding box center [191, 617] width 230 height 47
select select "10"
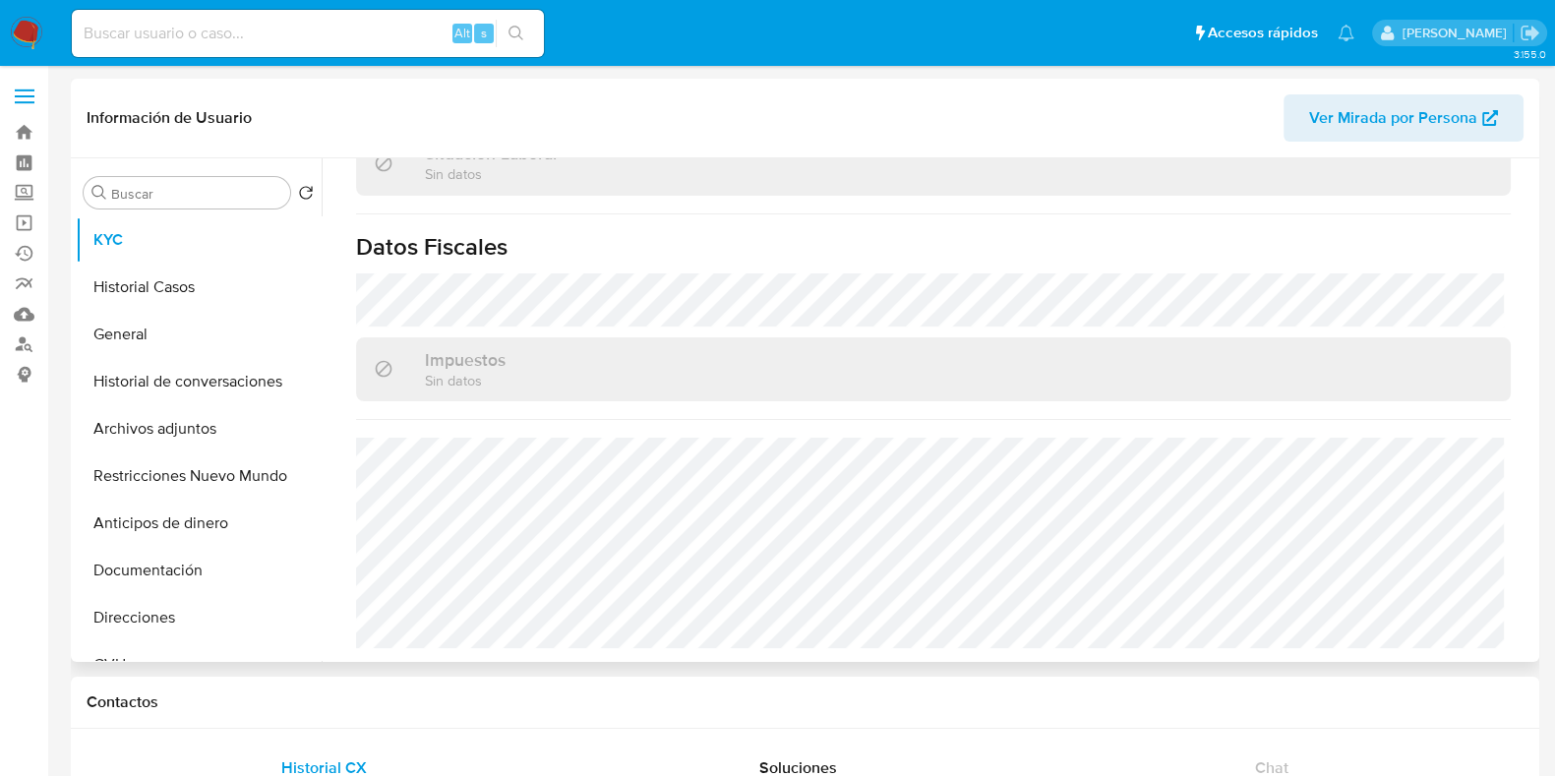
scroll to position [1054, 0]
click at [146, 614] on button "Direcciones" at bounding box center [191, 617] width 230 height 47
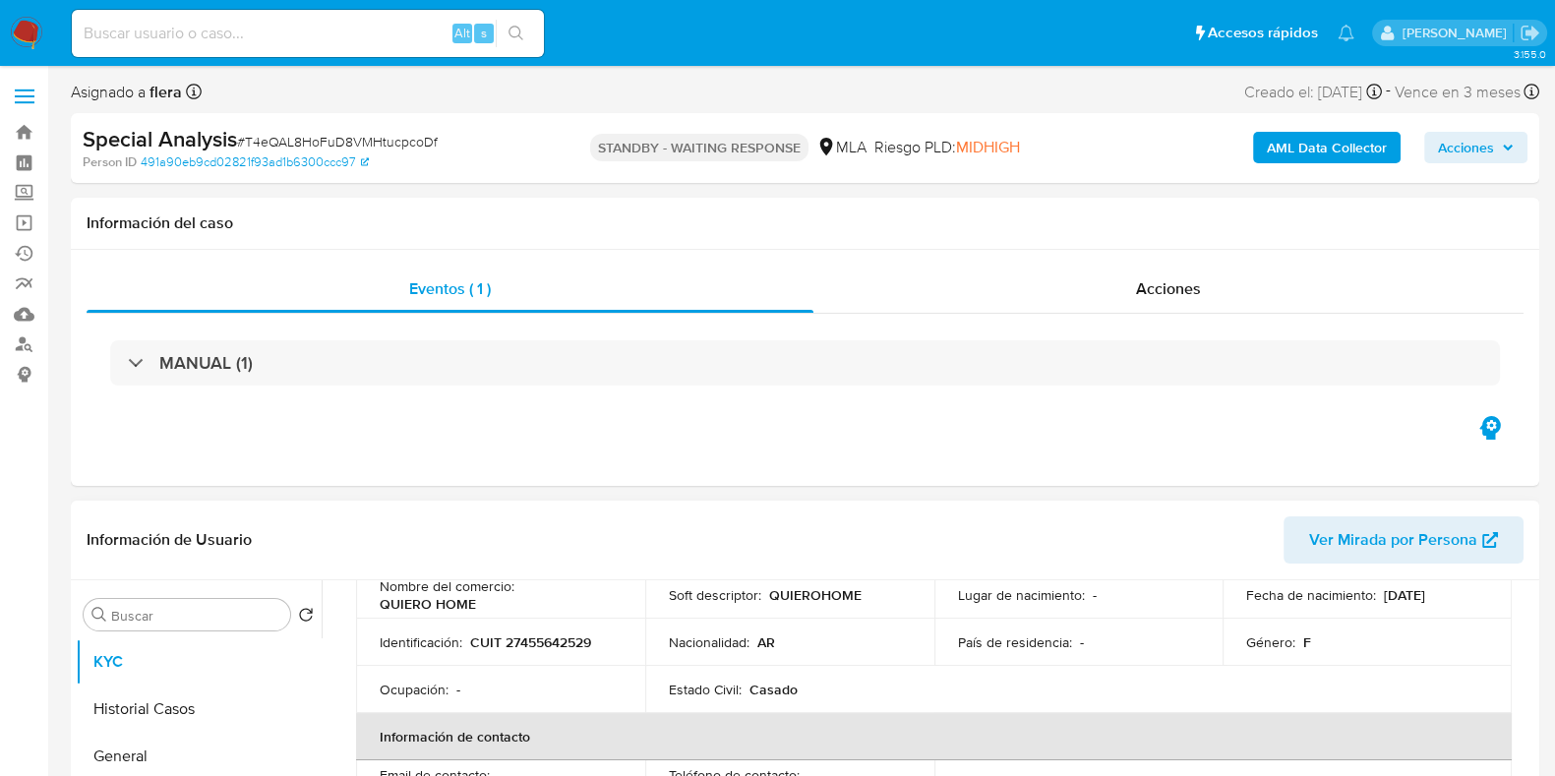
select select "10"
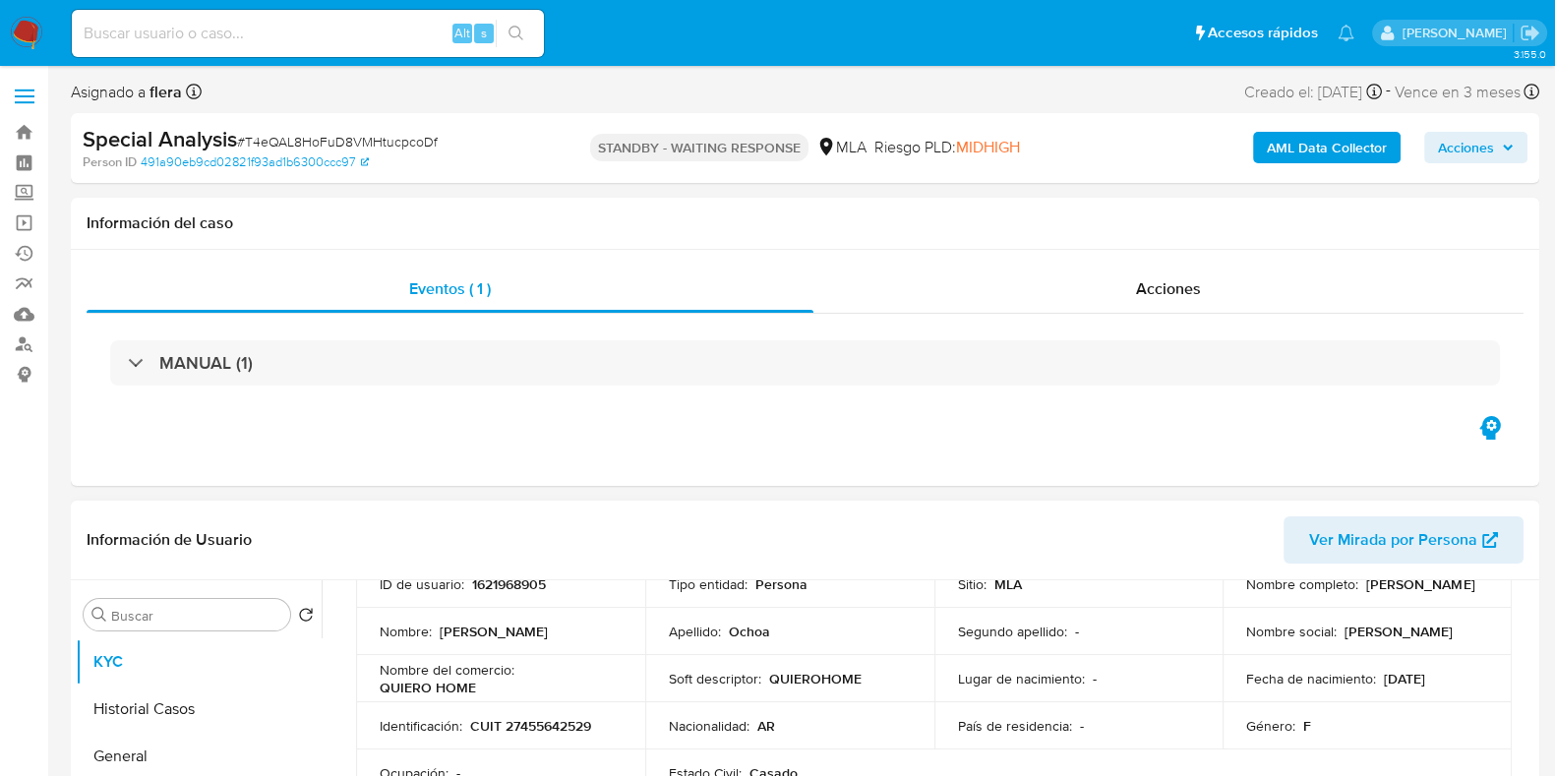
scroll to position [122, 0]
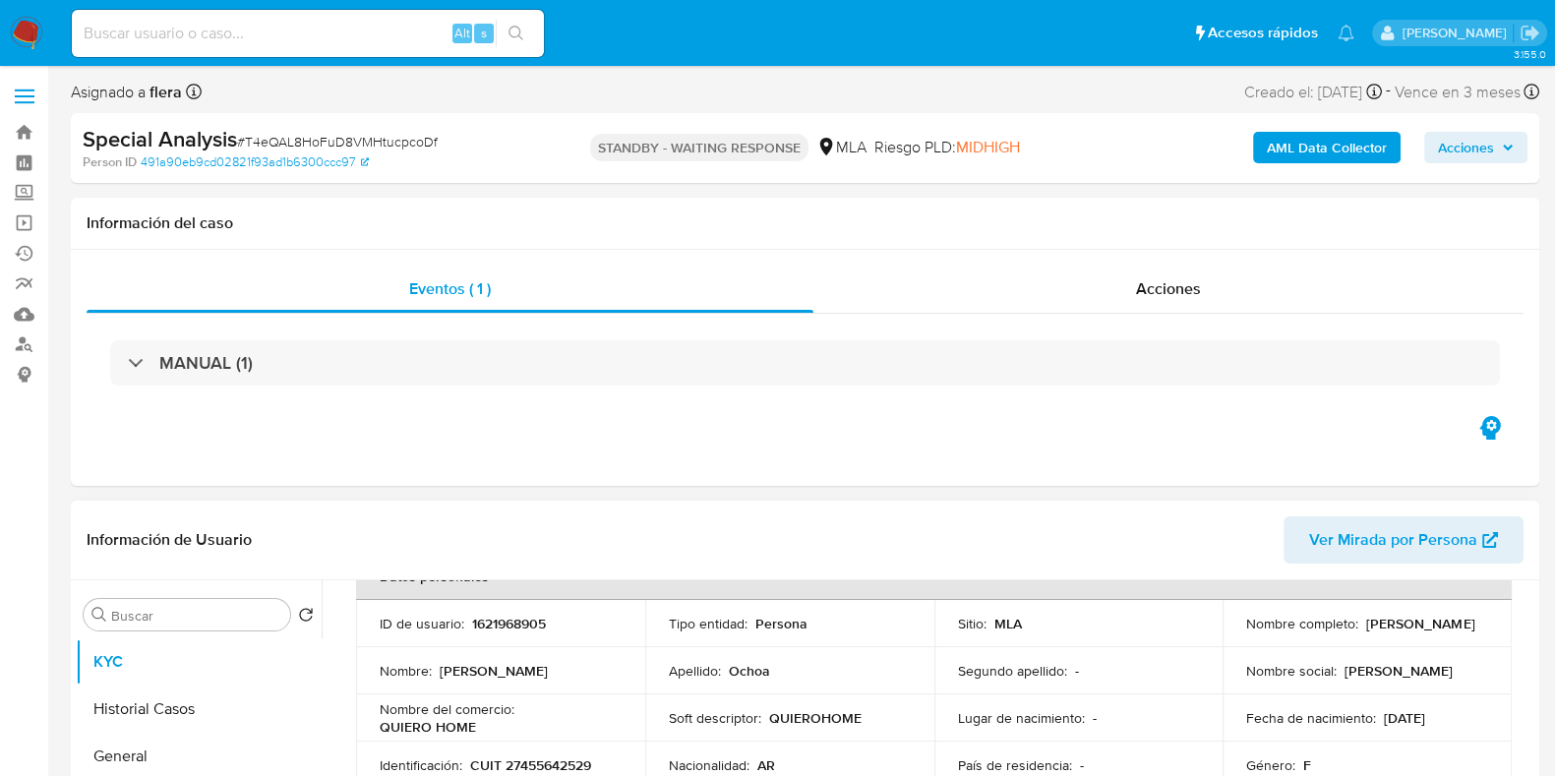
click at [581, 766] on p "CUIT 27455642529" at bounding box center [530, 766] width 121 height 18
copy p "27455642529"
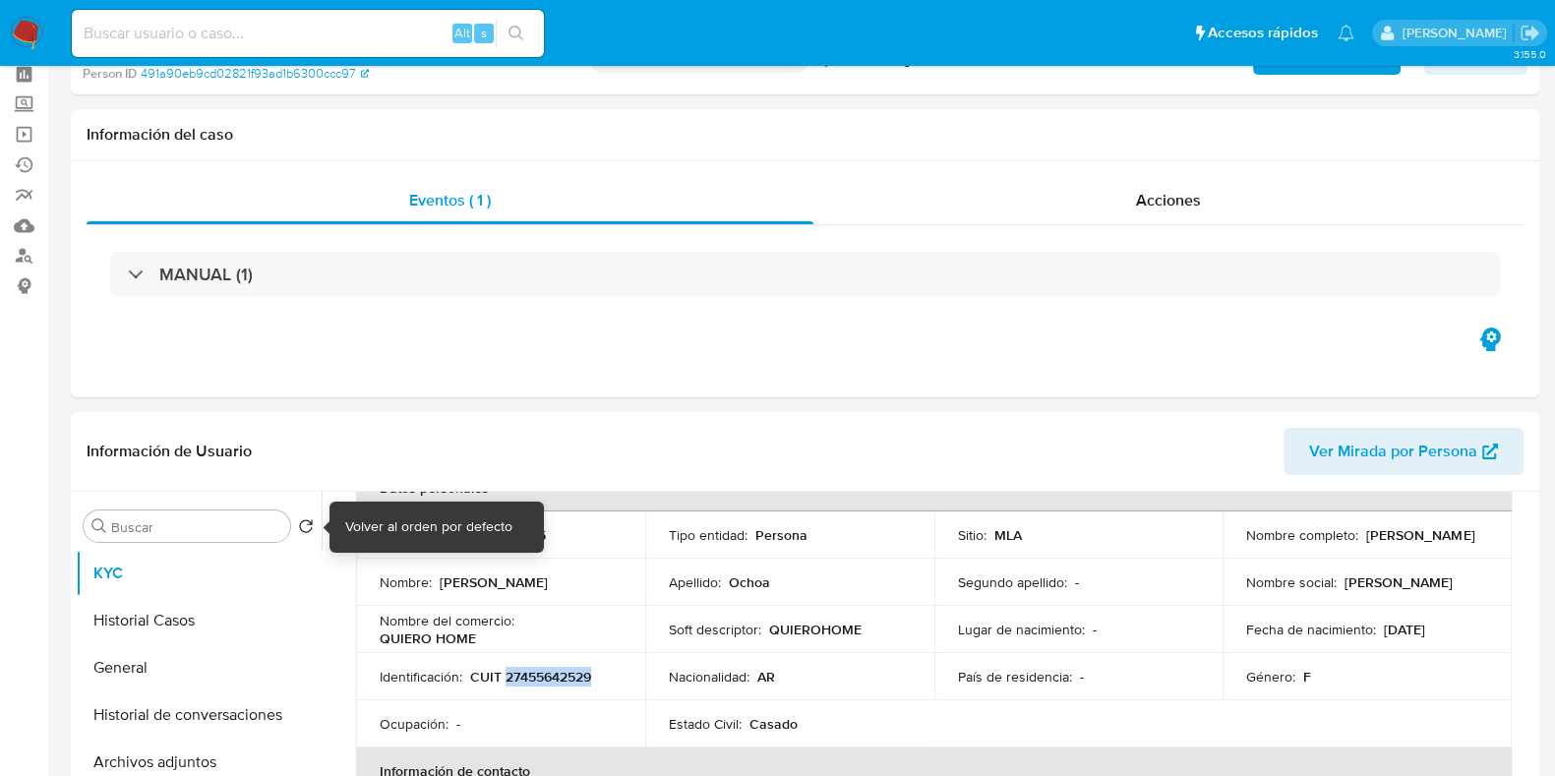
scroll to position [245, 0]
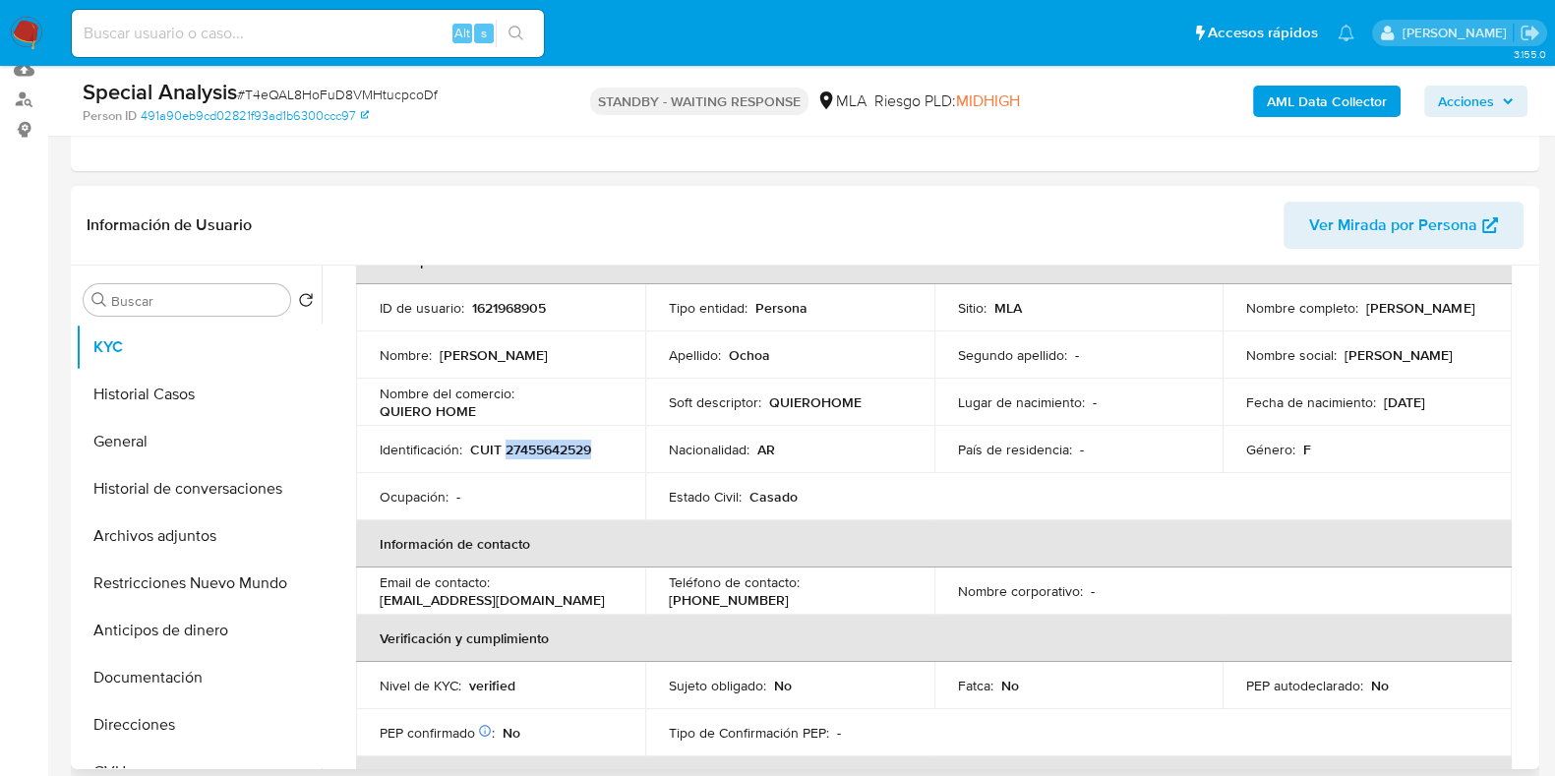
copy p "27455642529"
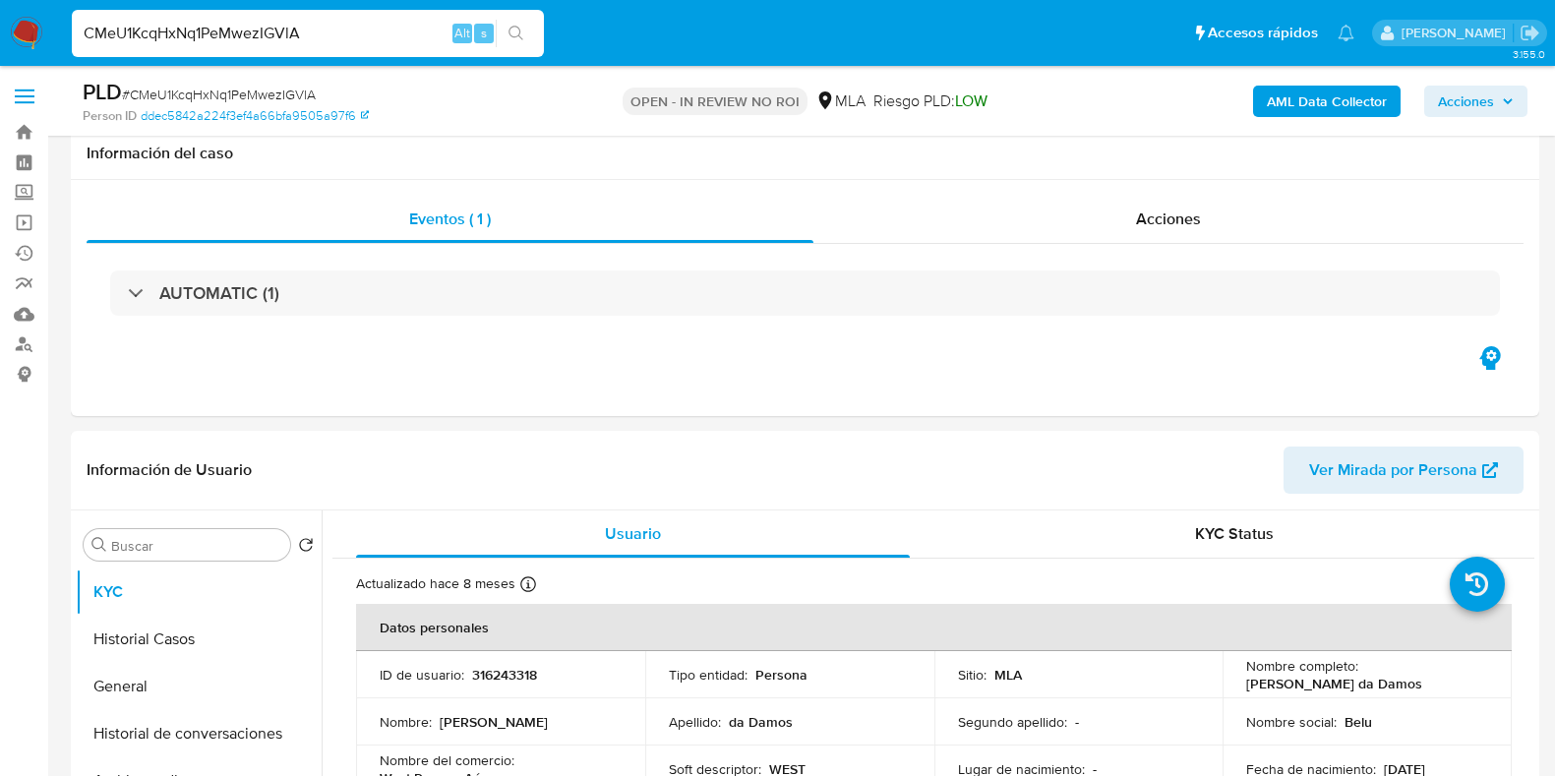
select select "10"
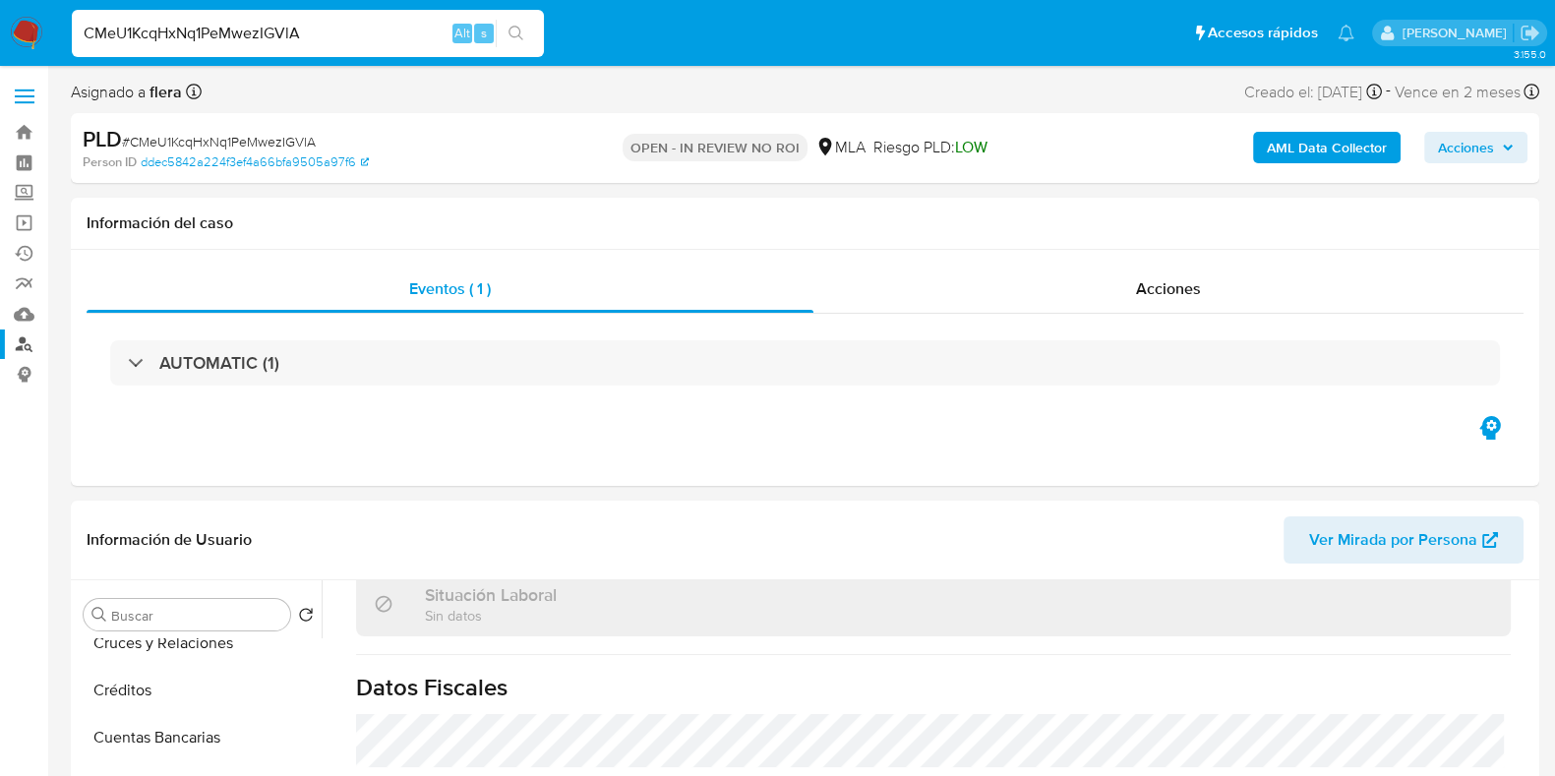
click at [20, 341] on link "Buscador de personas" at bounding box center [117, 345] width 234 height 30
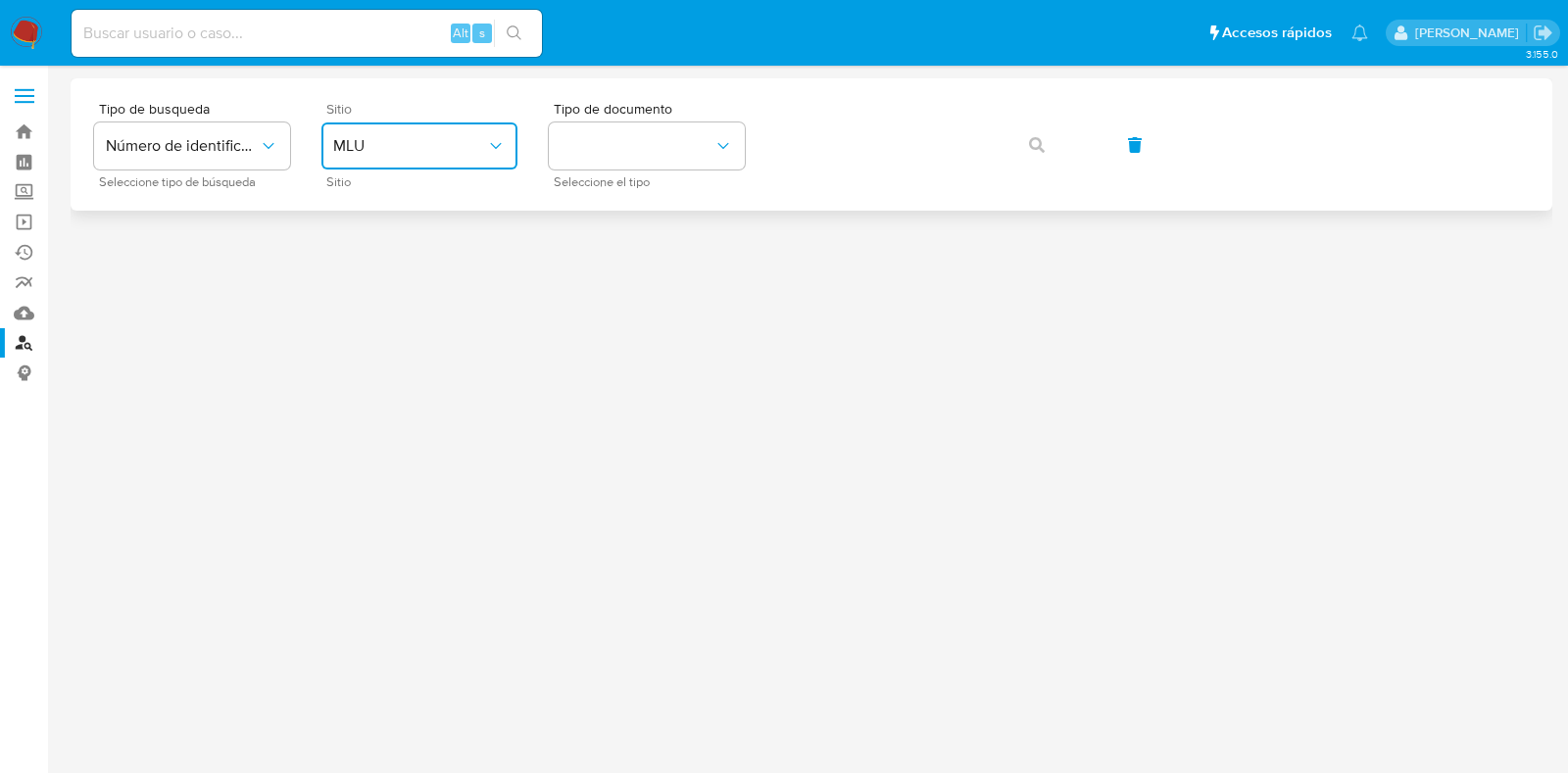
click at [445, 158] on button "MLU" at bounding box center [419, 145] width 196 height 47
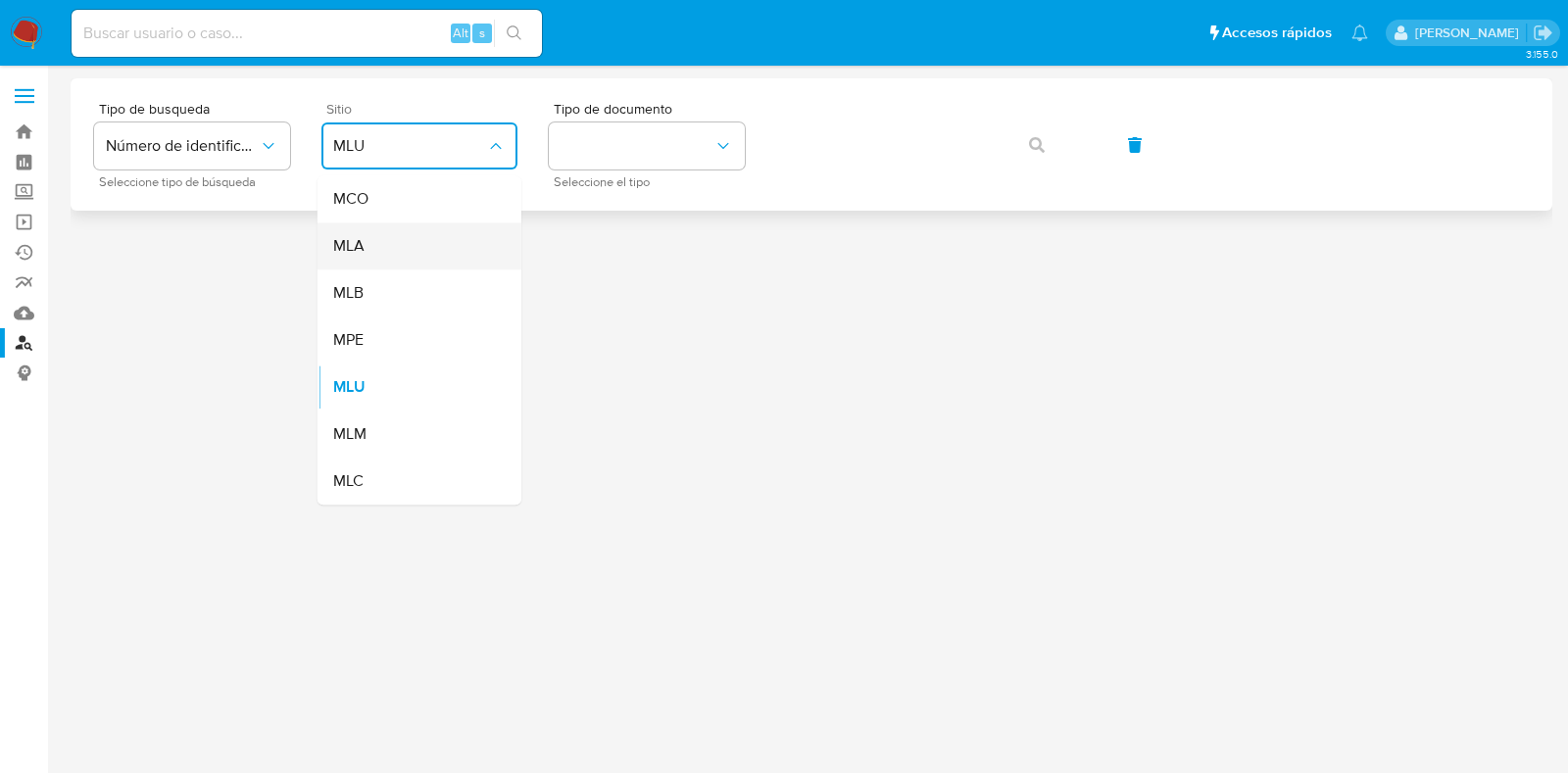
click at [446, 257] on div "MLA" at bounding box center [412, 245] width 160 height 47
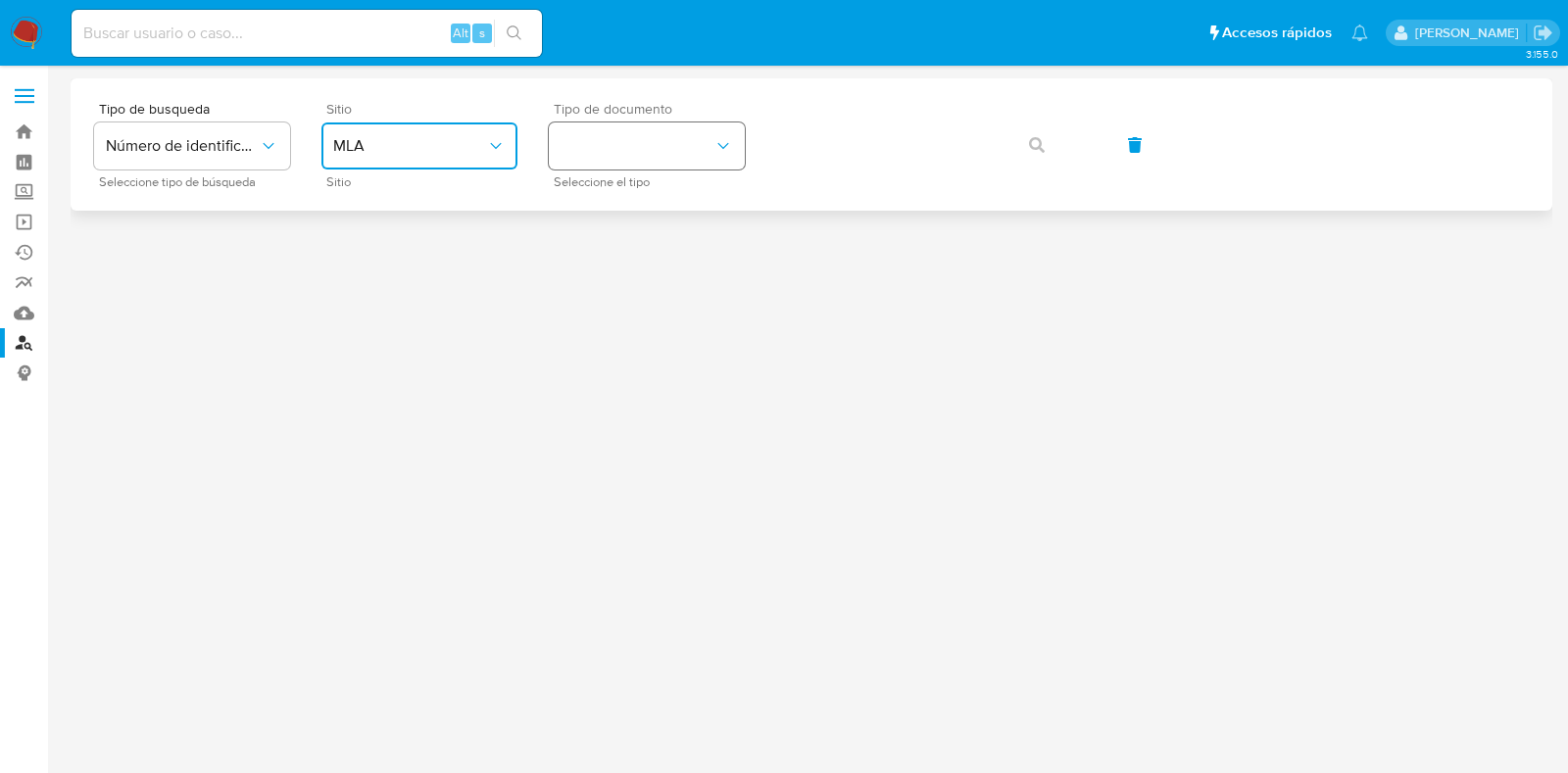
click at [631, 132] on button "identificationType" at bounding box center [647, 145] width 196 height 47
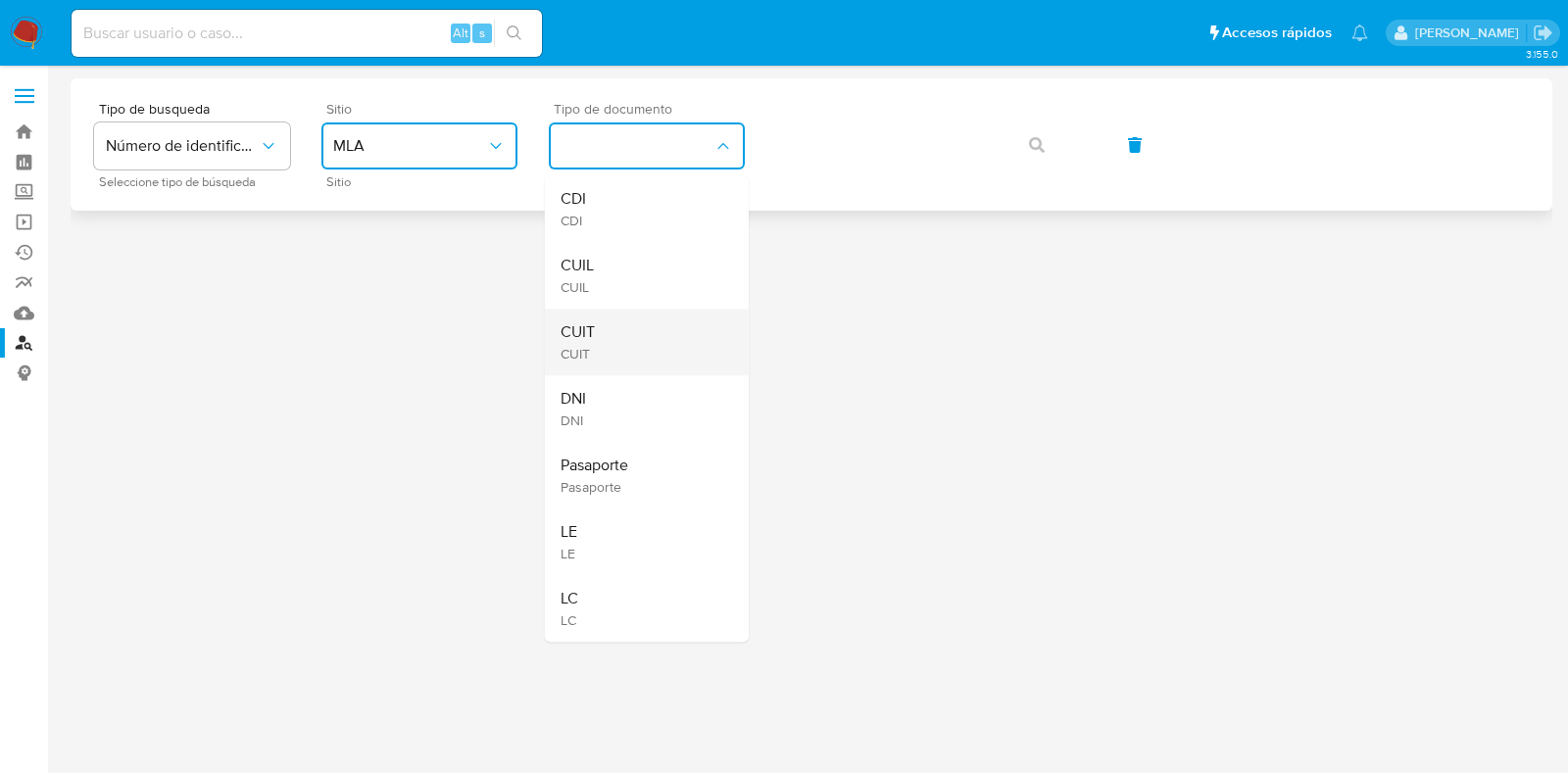
click at [639, 320] on div "CUIT CUIT" at bounding box center [641, 342] width 160 height 67
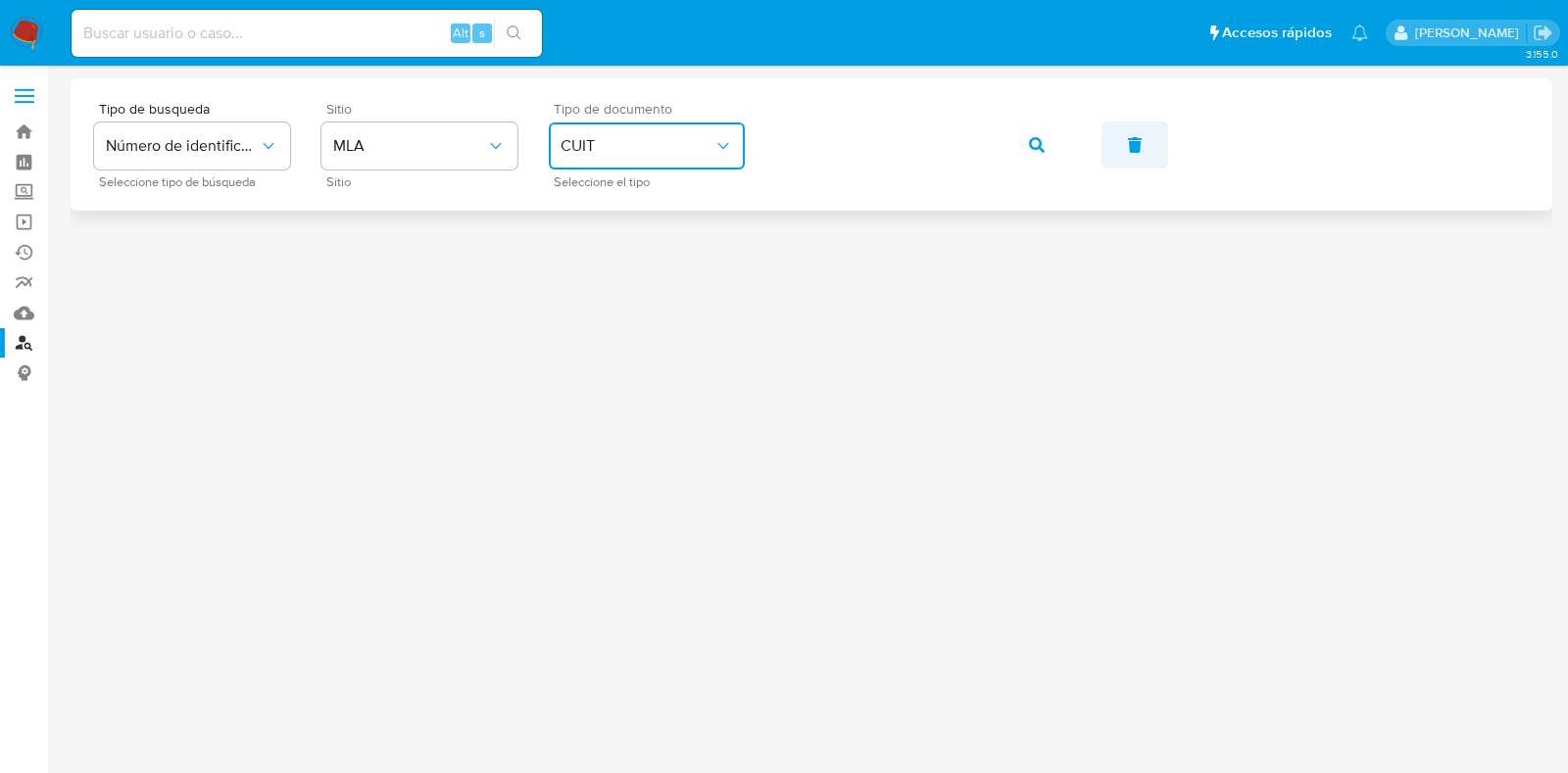
click at [1111, 142] on div "Tipo de busqueda Número de identificación Seleccione tipo de búsqueda Sitio MLA…" at bounding box center [811, 144] width 1435 height 86
click at [1037, 146] on icon "button" at bounding box center [1037, 145] width 16 height 16
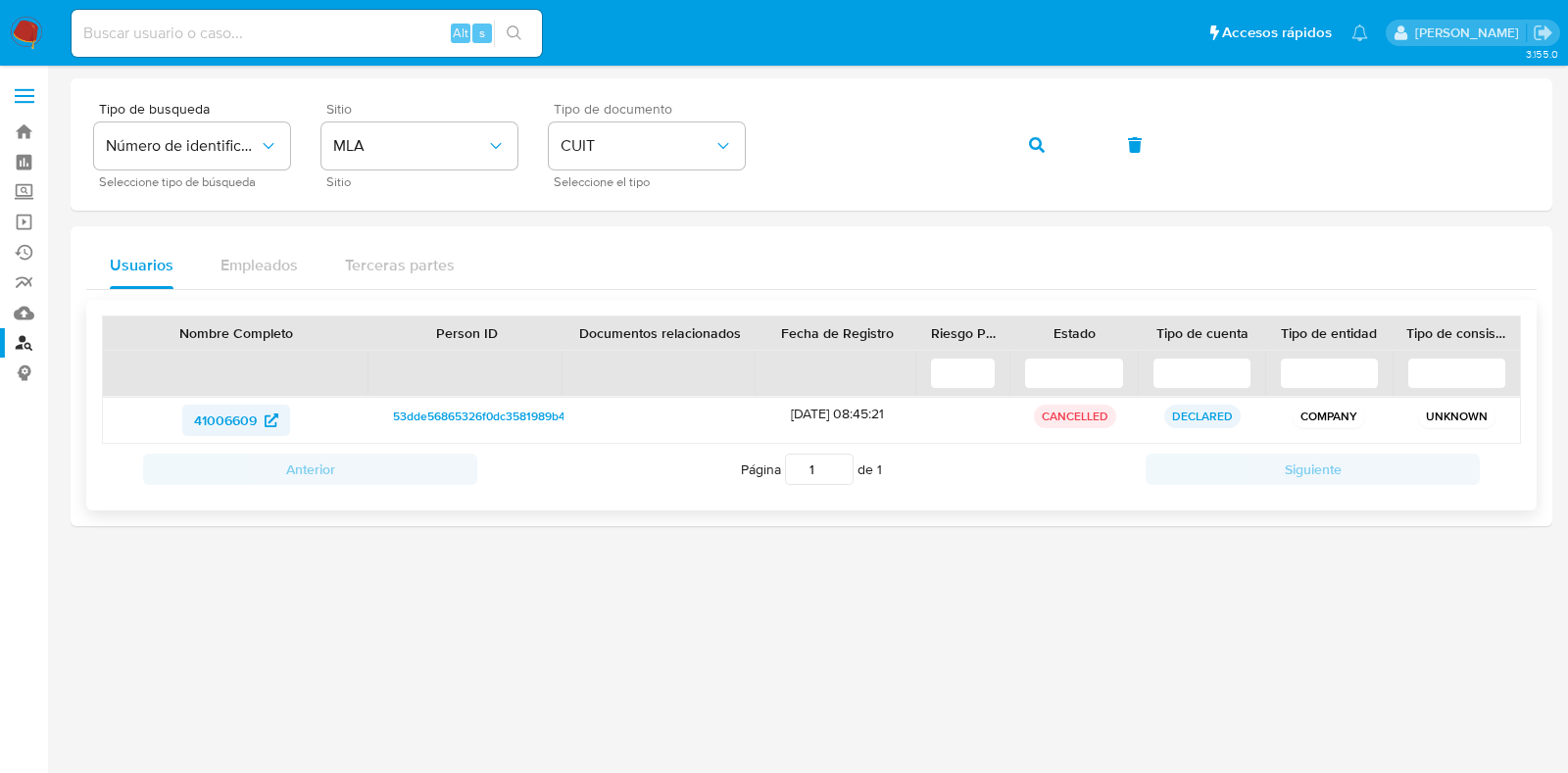
click at [232, 423] on span "41006609" at bounding box center [225, 419] width 63 height 31
click at [335, 42] on input at bounding box center [307, 34] width 470 height 26
paste input "0KgQ7s4fBbvytLIDYmshdiWT"
type input "0KgQ7s4fBbvytLIDYmshdiWT"
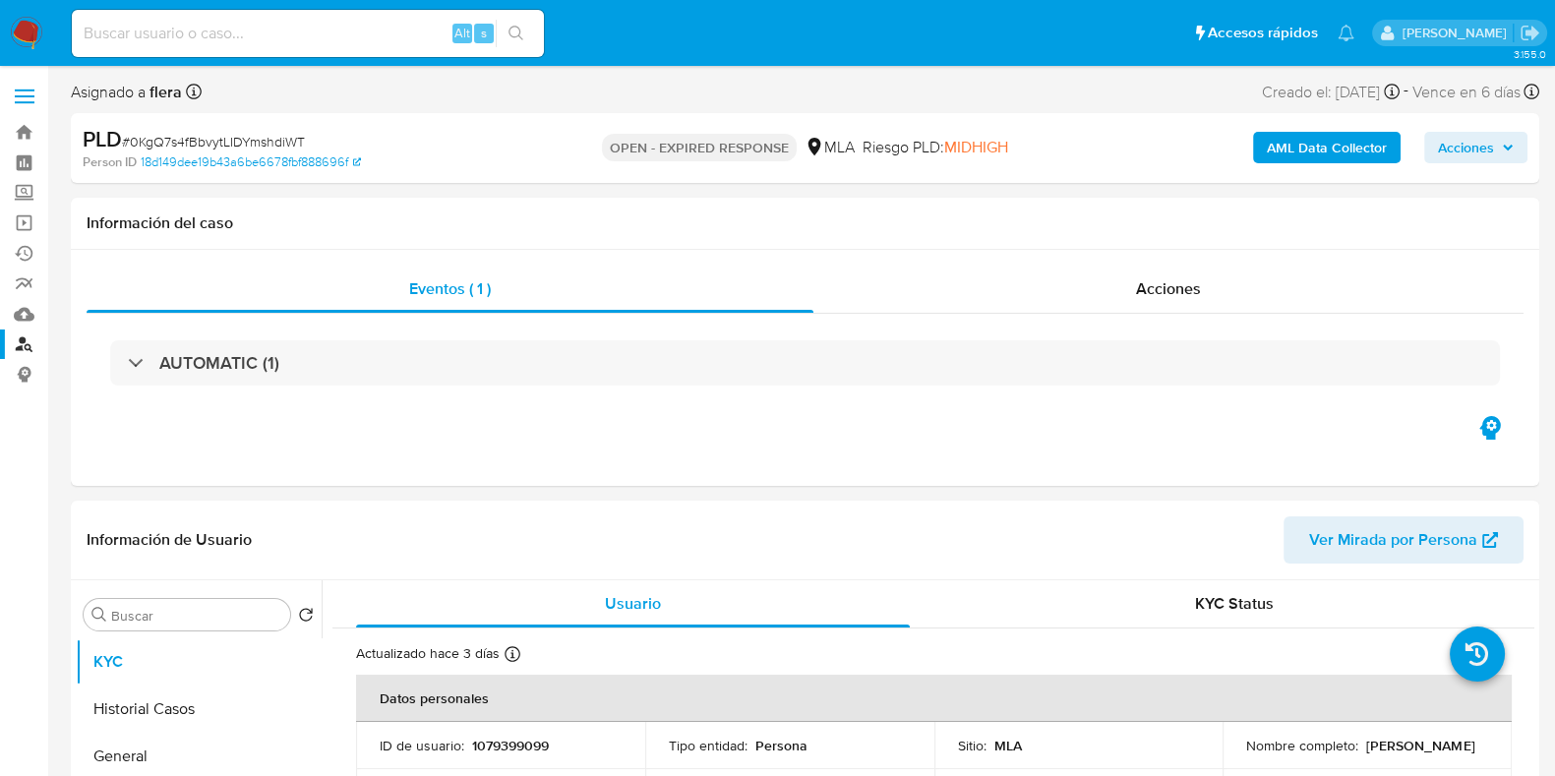
select select "10"
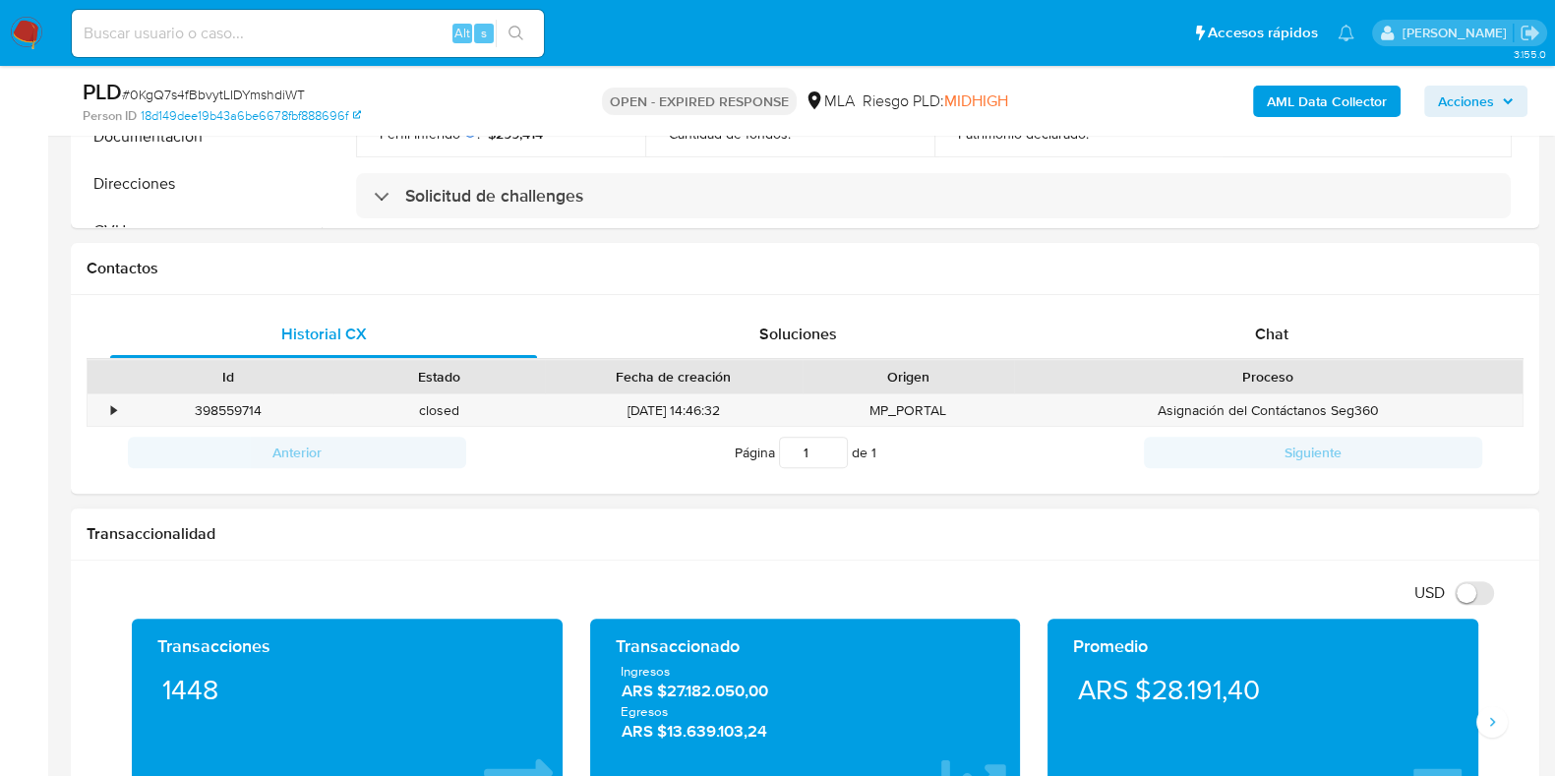
scroll to position [648, 0]
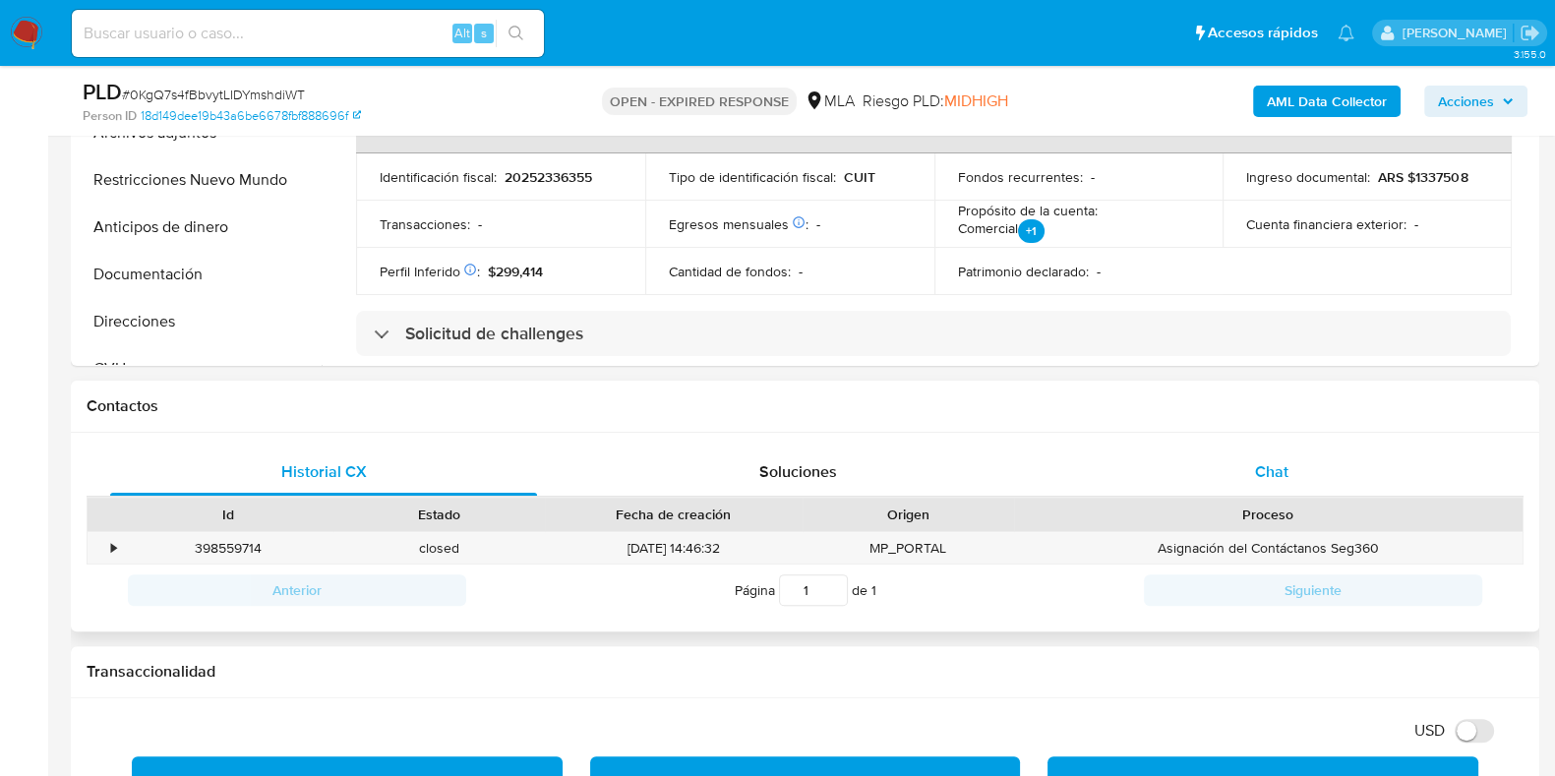
click at [1294, 465] on div "Chat" at bounding box center [1272, 472] width 427 height 47
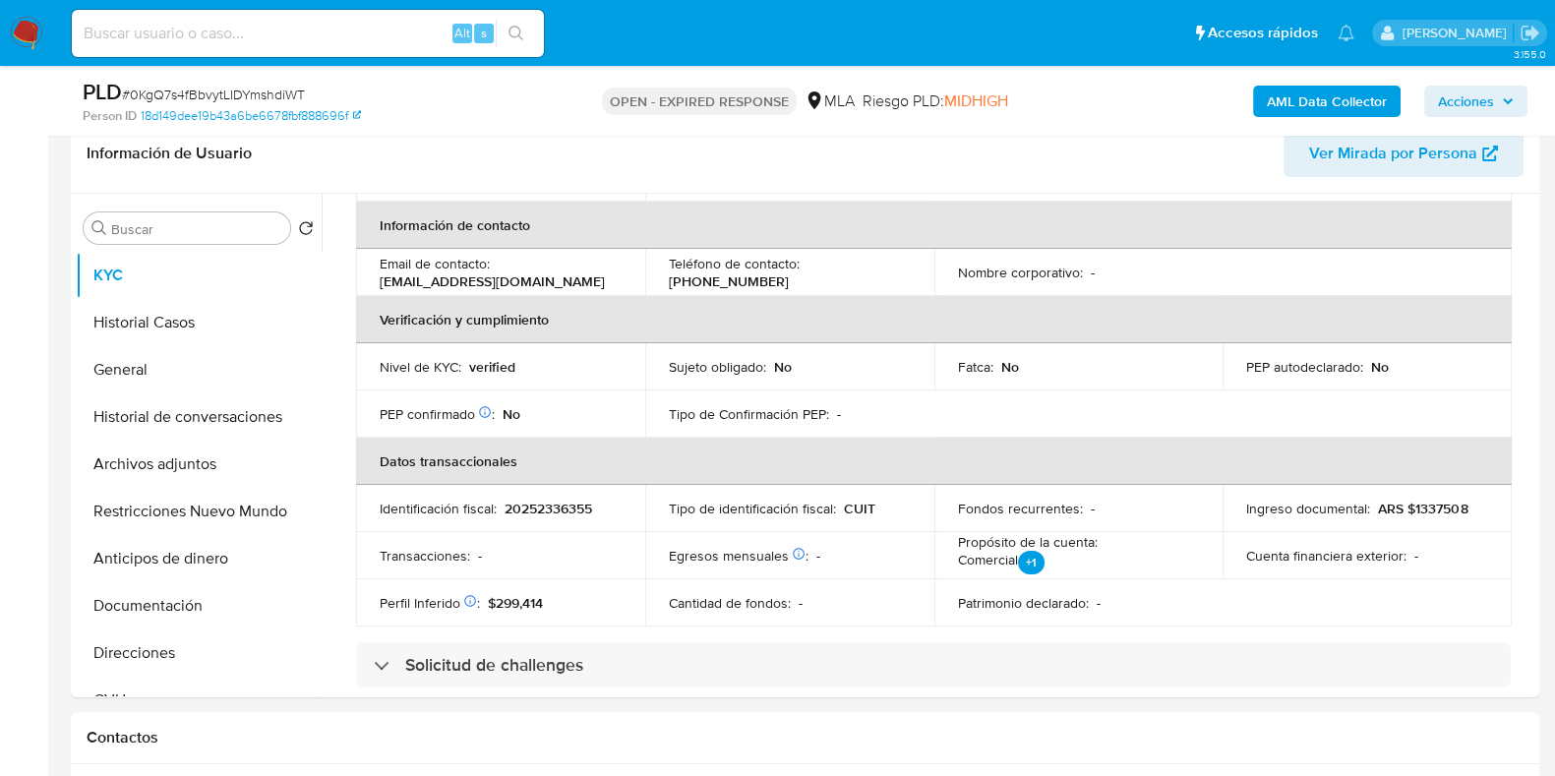
scroll to position [279, 0]
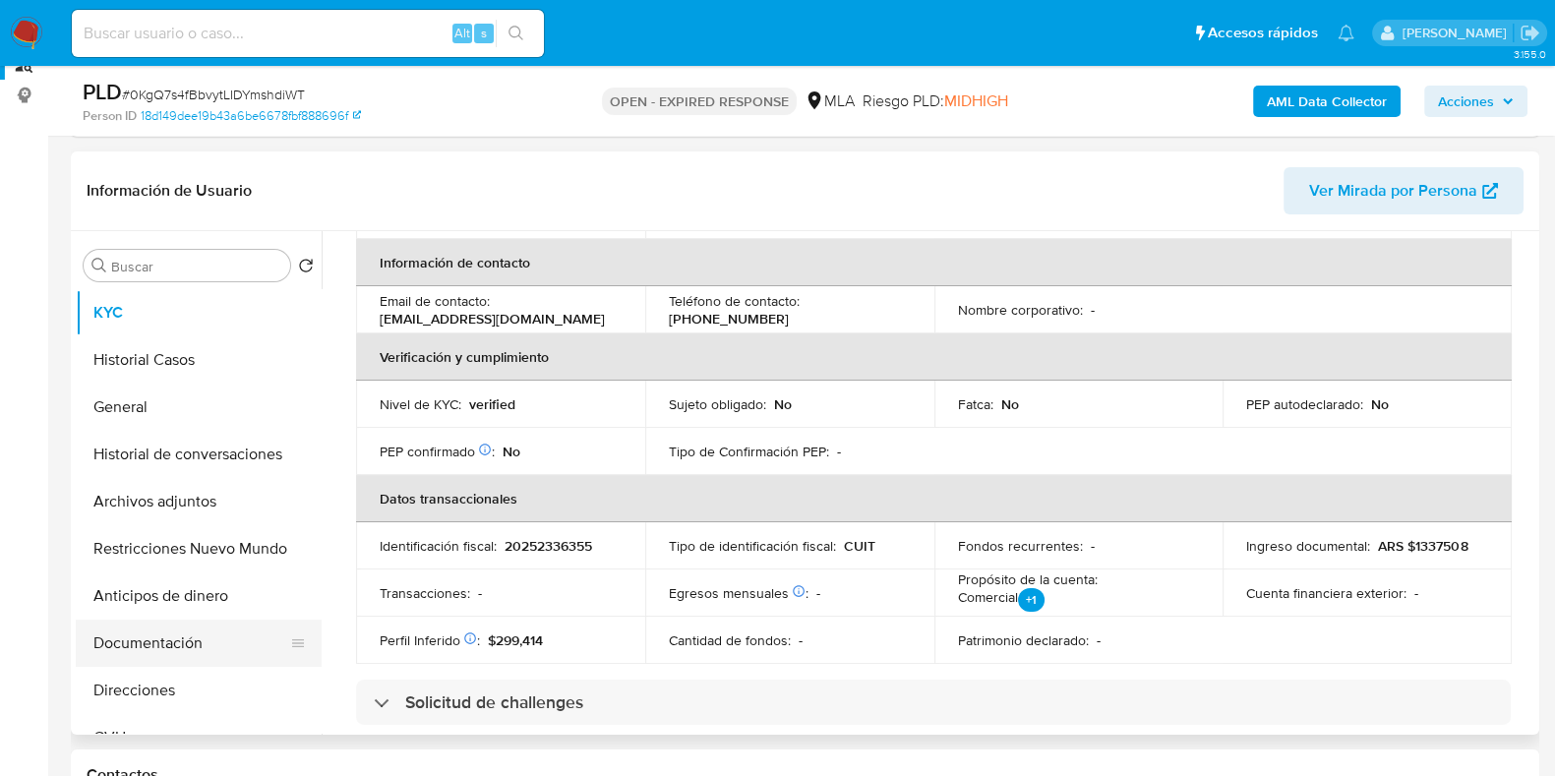
click at [209, 645] on button "Documentación" at bounding box center [191, 643] width 230 height 47
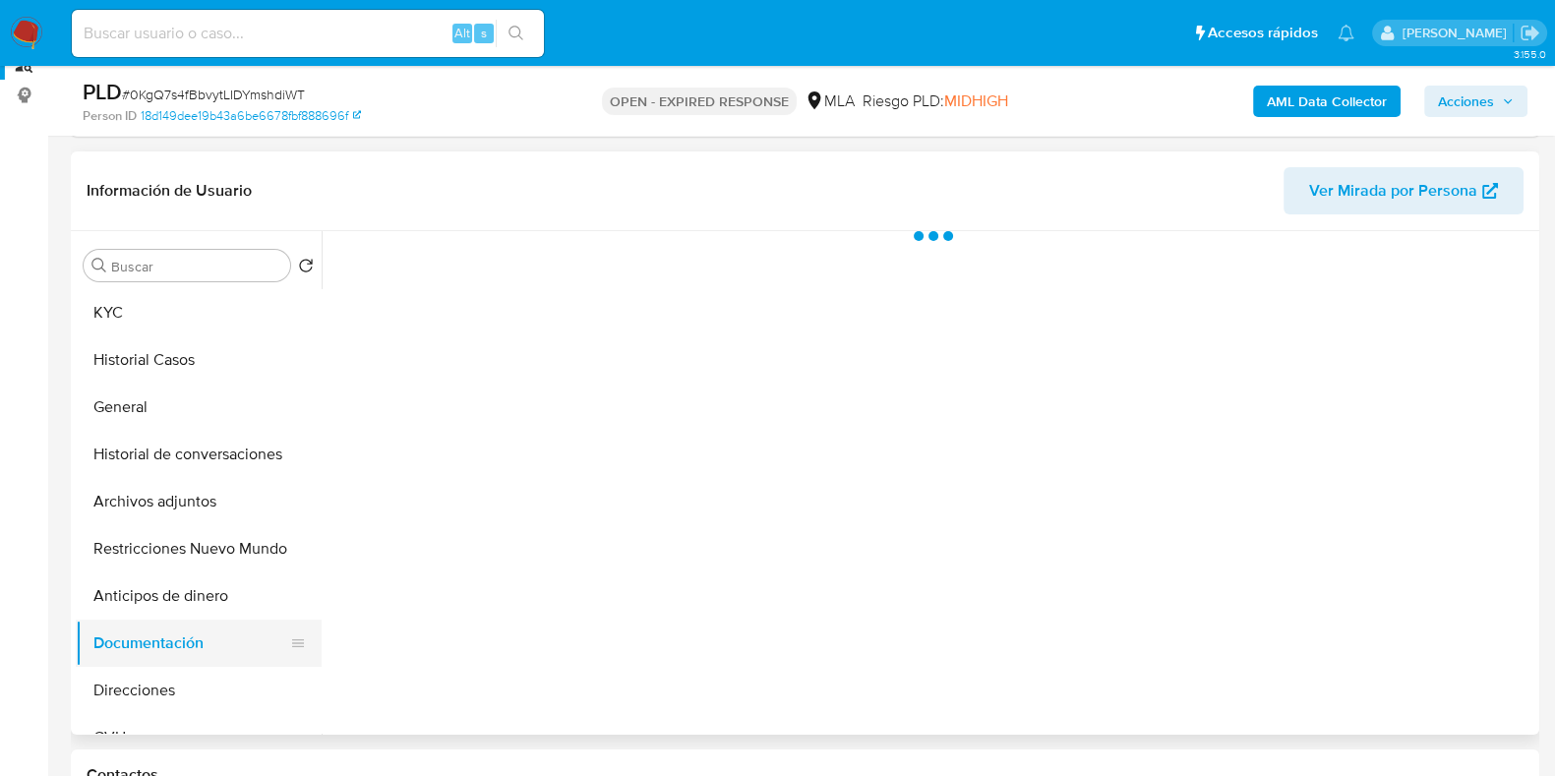
scroll to position [0, 0]
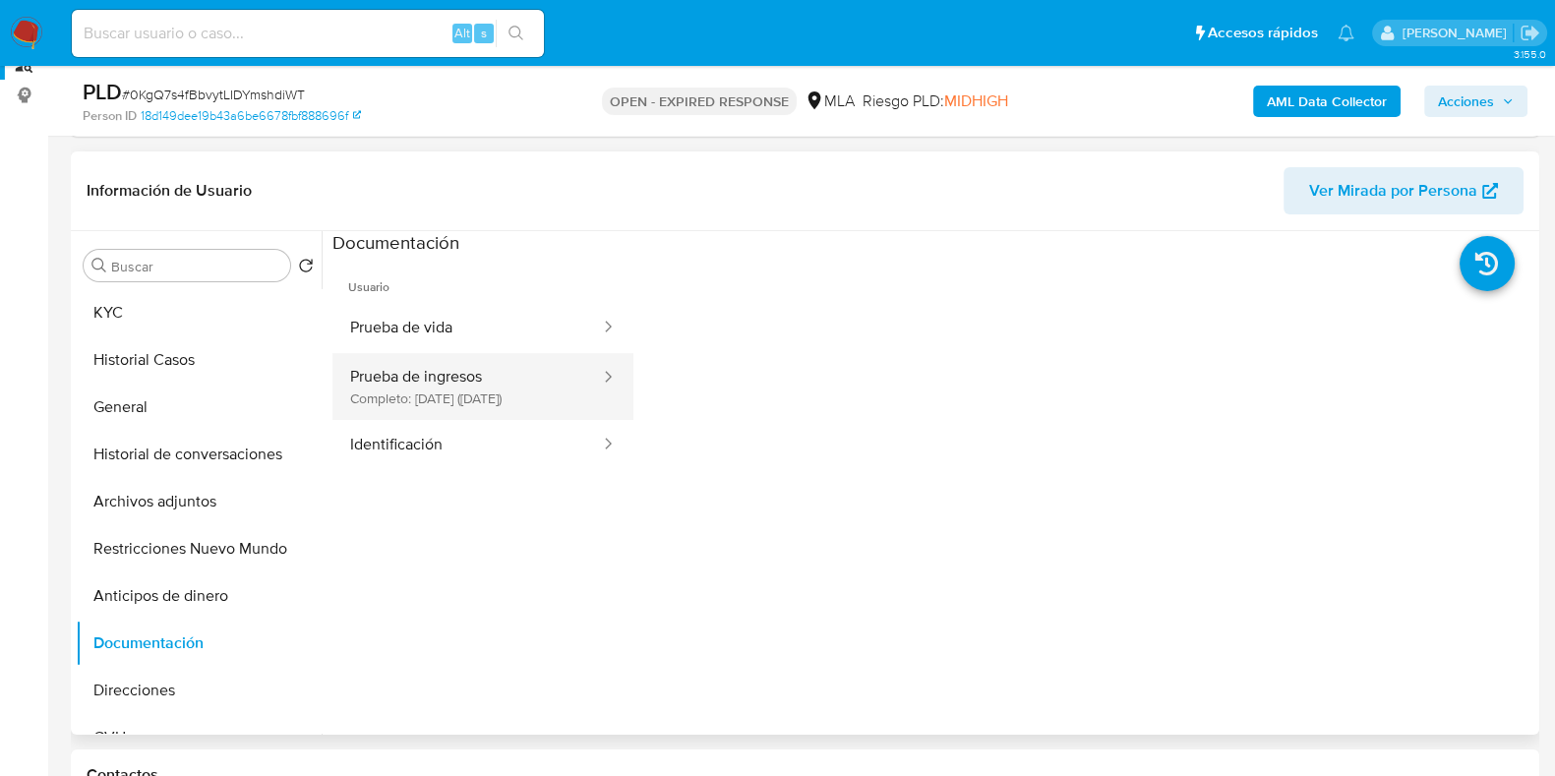
click at [462, 408] on button "Prueba de ingresos Completo: 18/02/2025 (hace 6 meses)" at bounding box center [468, 386] width 270 height 67
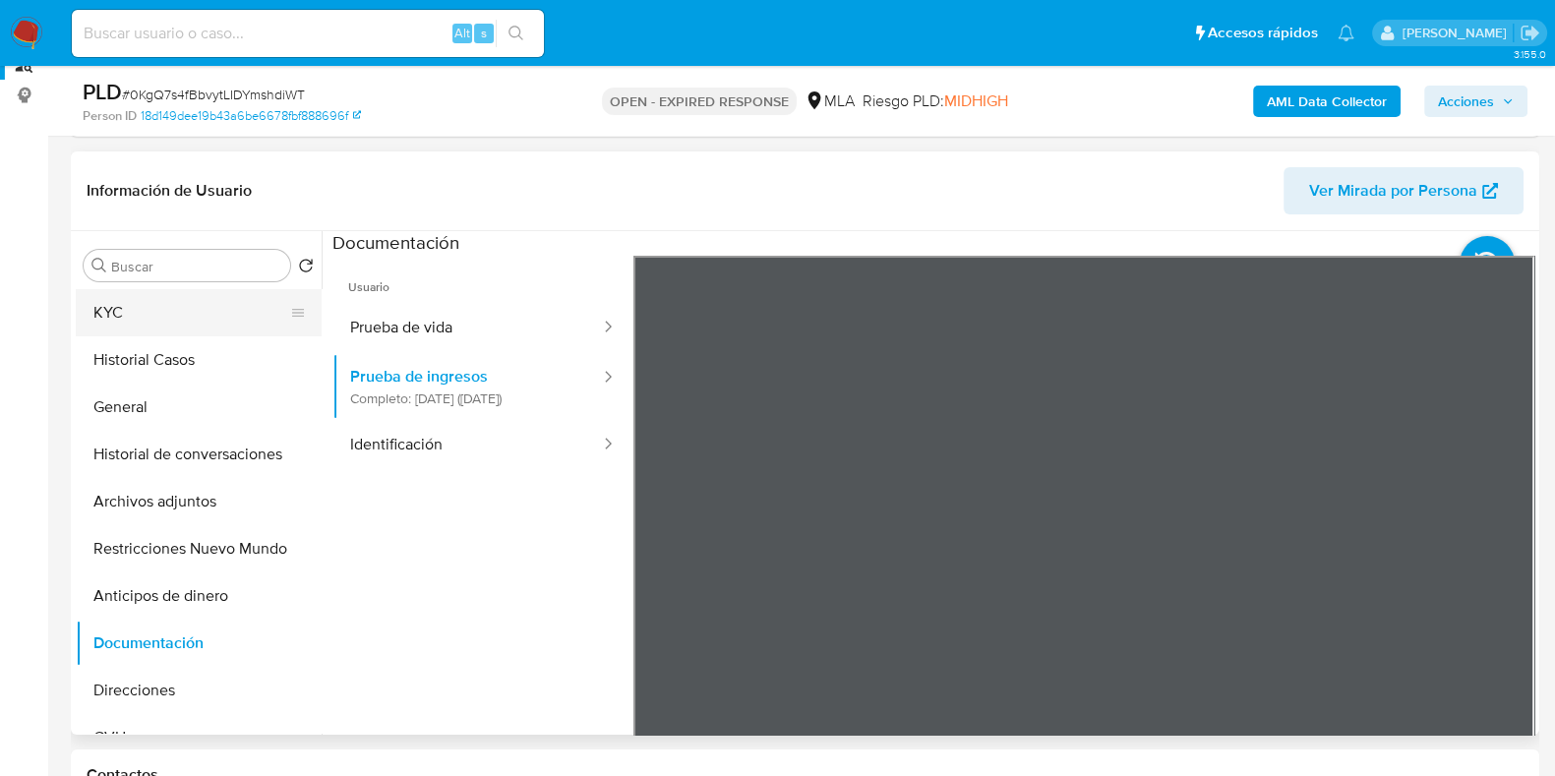
click at [212, 299] on button "KYC" at bounding box center [191, 312] width 230 height 47
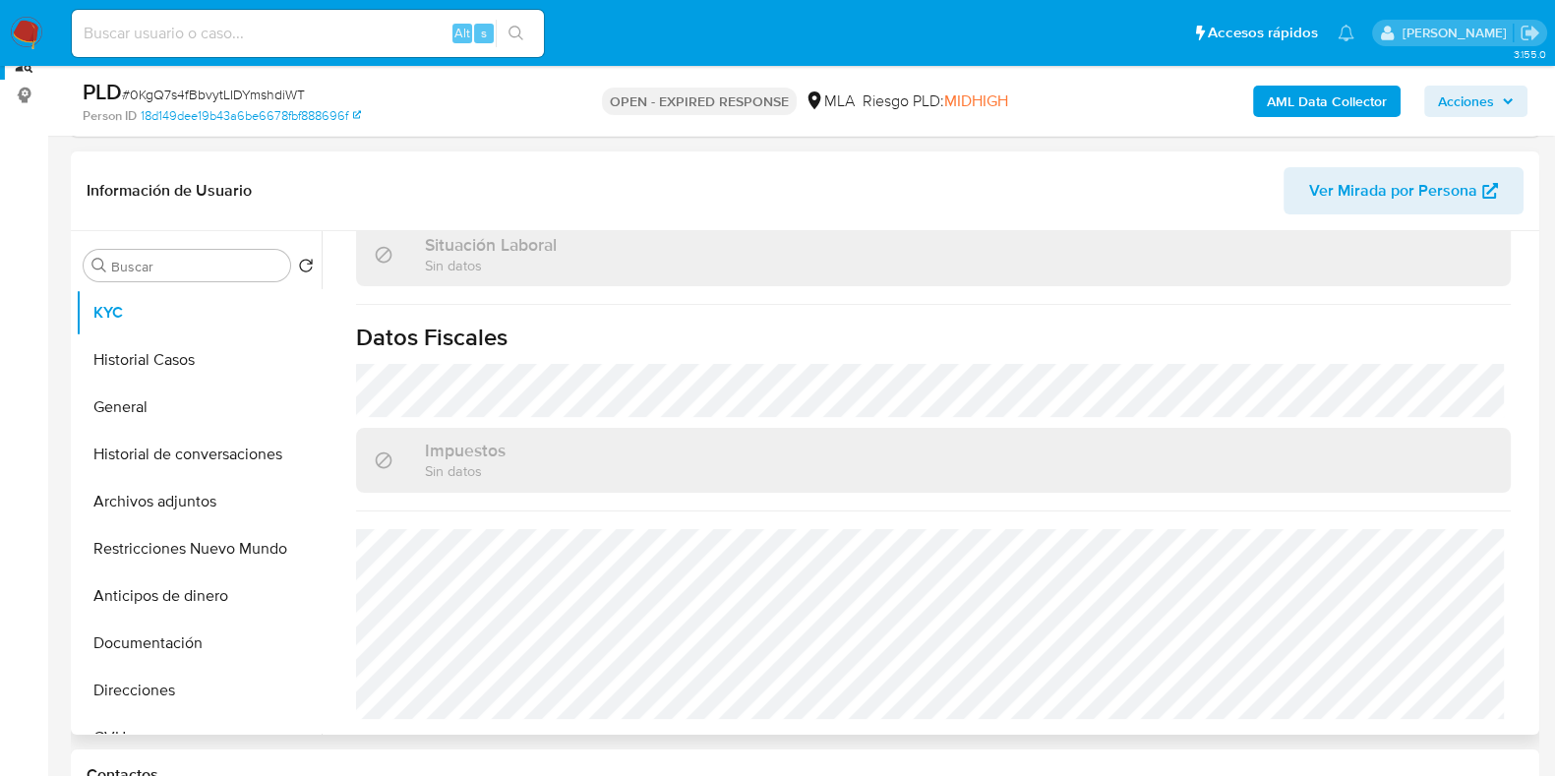
scroll to position [648, 0]
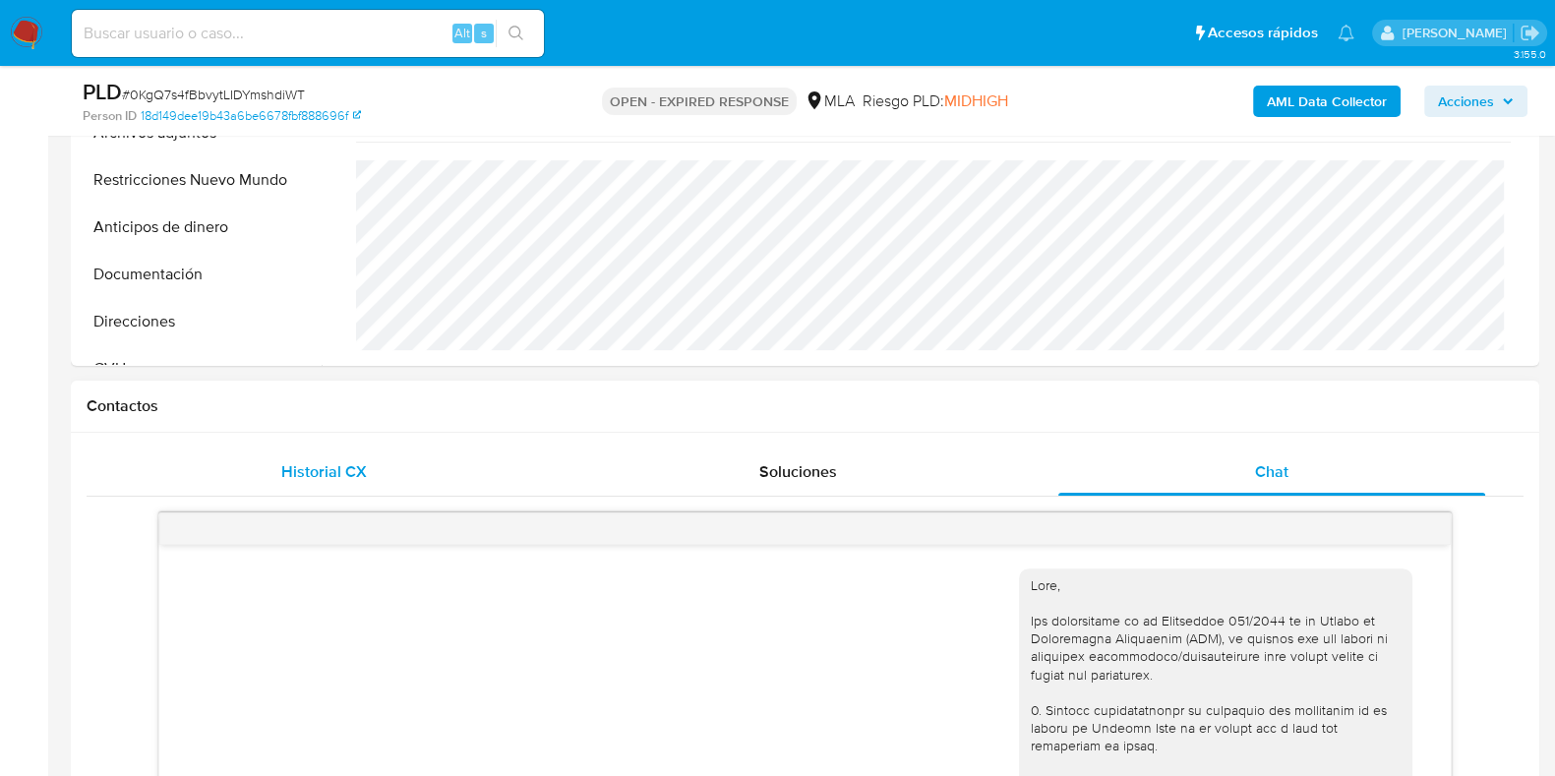
click at [359, 490] on div "Historial CX" at bounding box center [323, 472] width 427 height 47
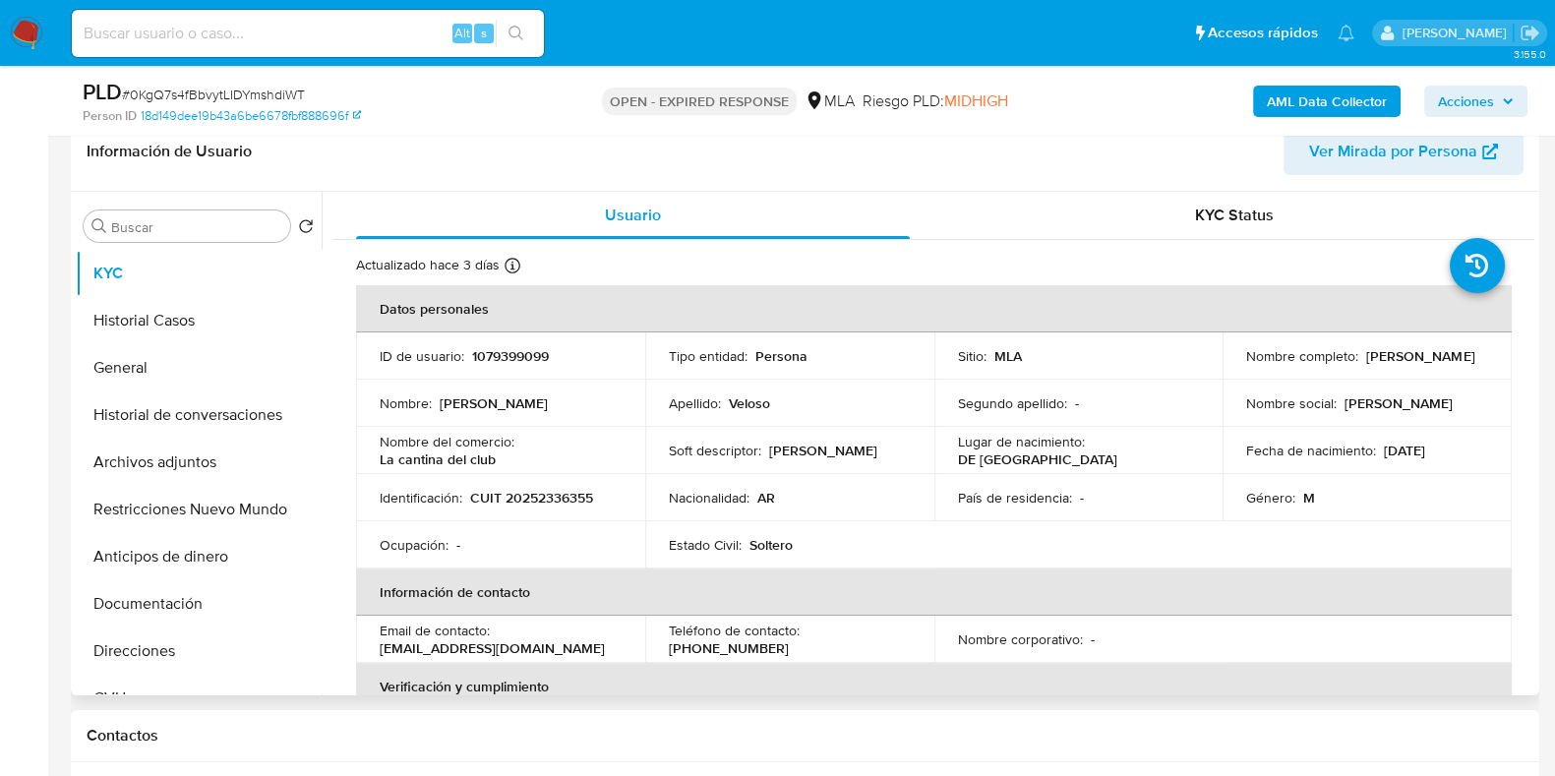
scroll to position [279, 0]
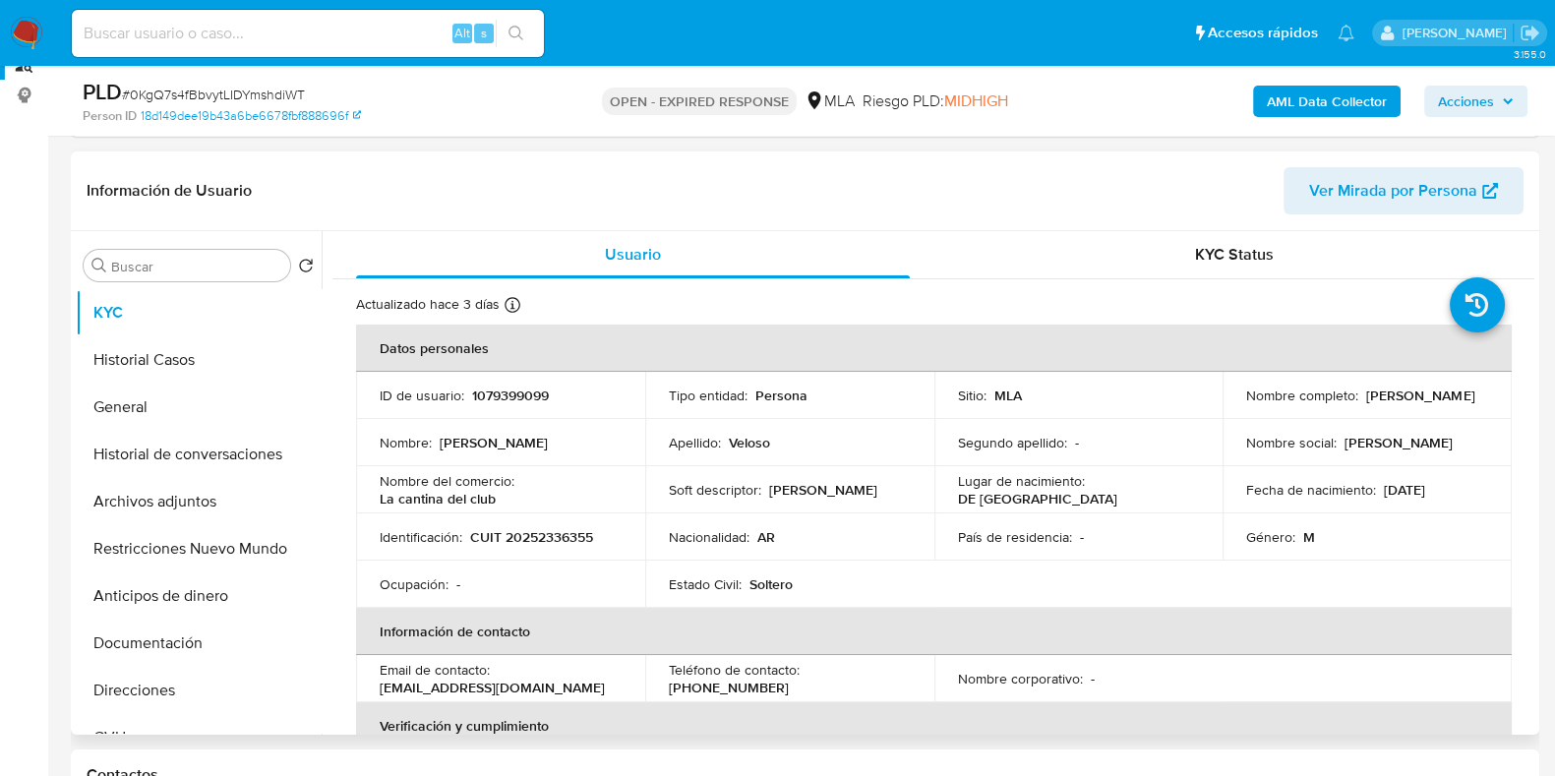
click at [523, 398] on p "1079399099" at bounding box center [510, 396] width 77 height 18
copy p "1079399099"
click at [118, 649] on button "Documentación" at bounding box center [191, 643] width 230 height 47
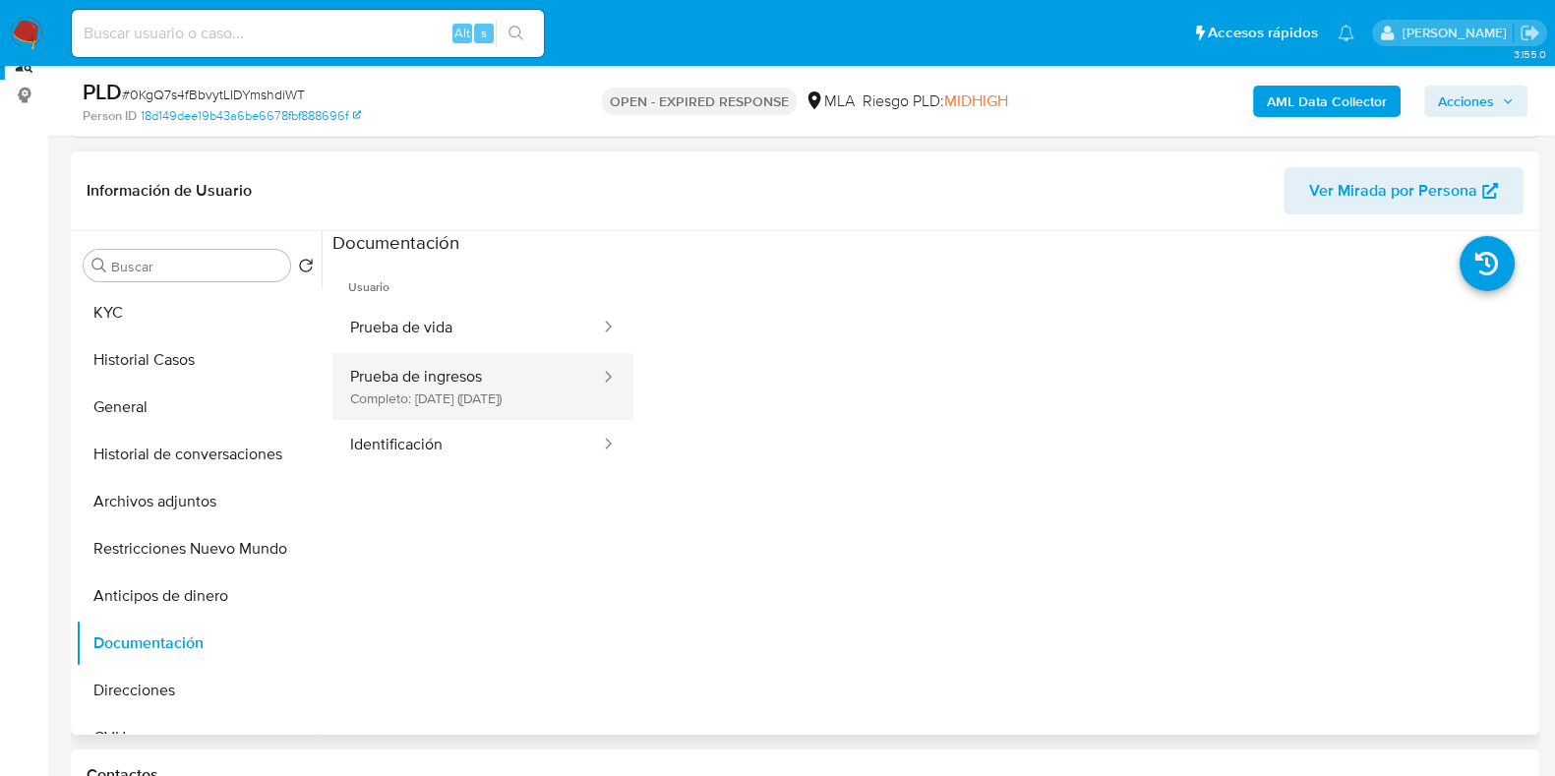
click at [445, 366] on button "Prueba de ingresos Completo: 18/02/2025 (hace 6 meses)" at bounding box center [468, 386] width 270 height 67
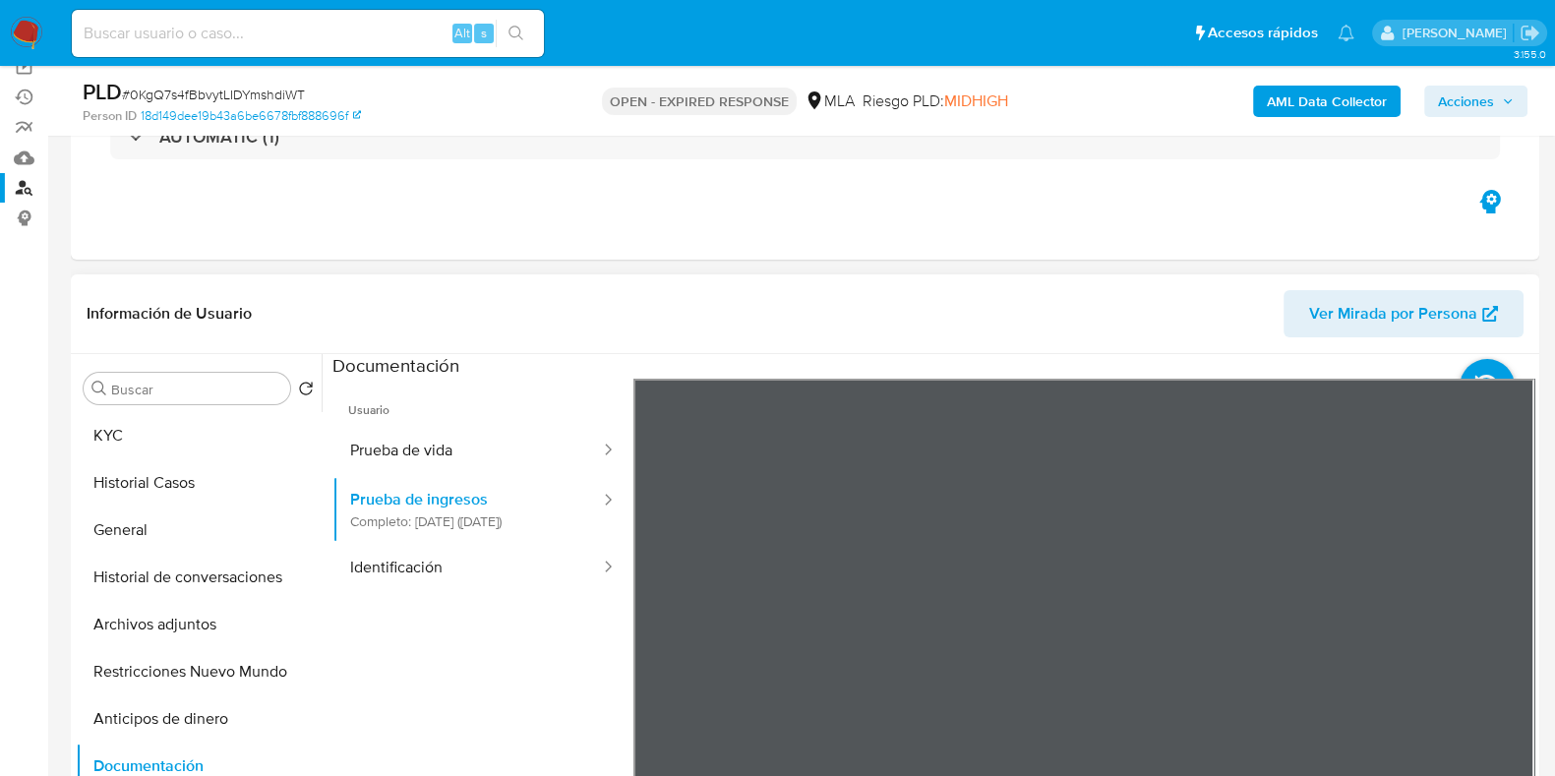
scroll to position [164, 0]
click at [602, 502] on button "Prueba de ingresos Completo: 18/02/2025 (hace 6 meses)" at bounding box center [468, 509] width 270 height 67
click at [134, 435] on button "KYC" at bounding box center [191, 435] width 230 height 47
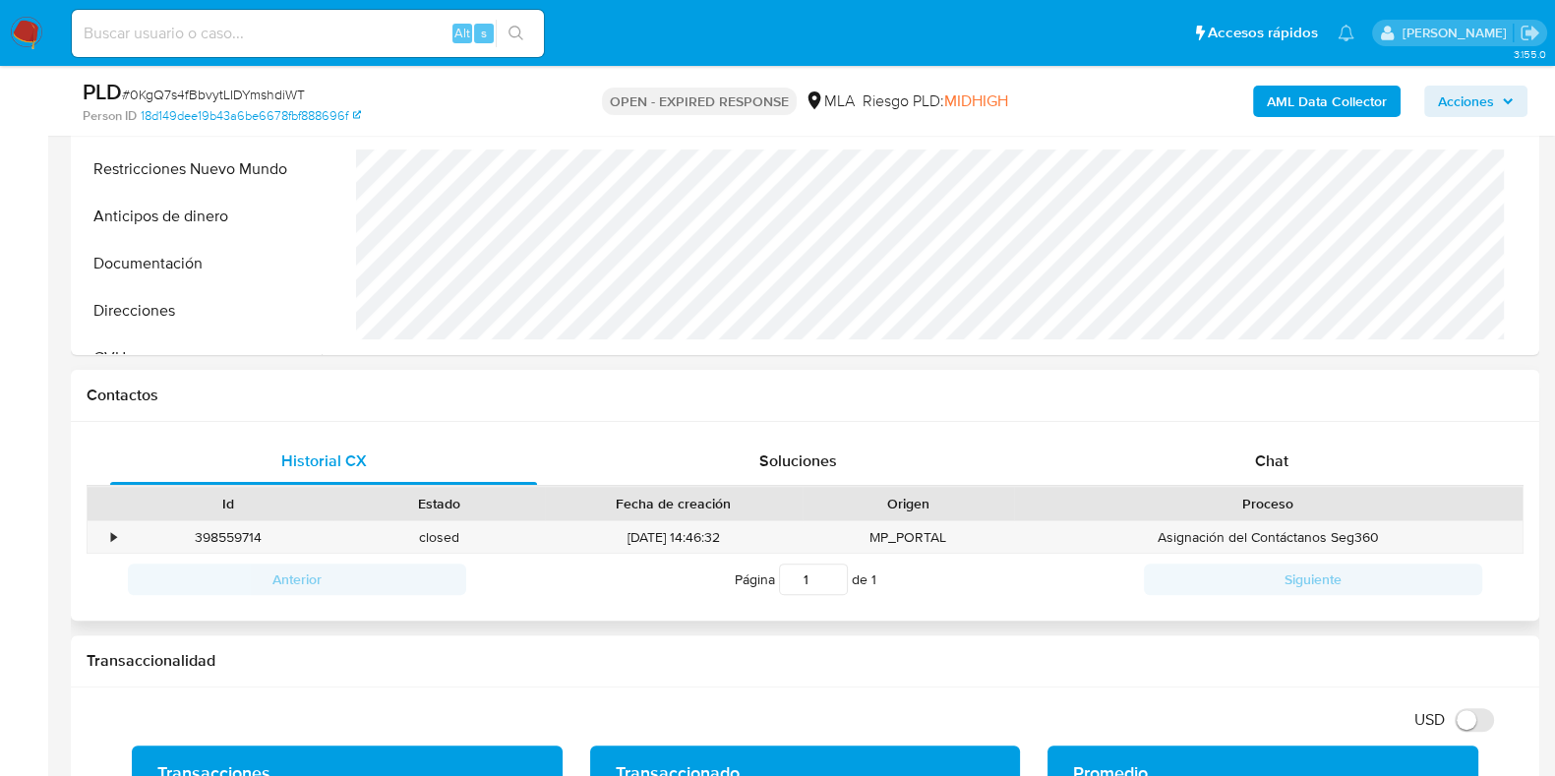
scroll to position [771, 0]
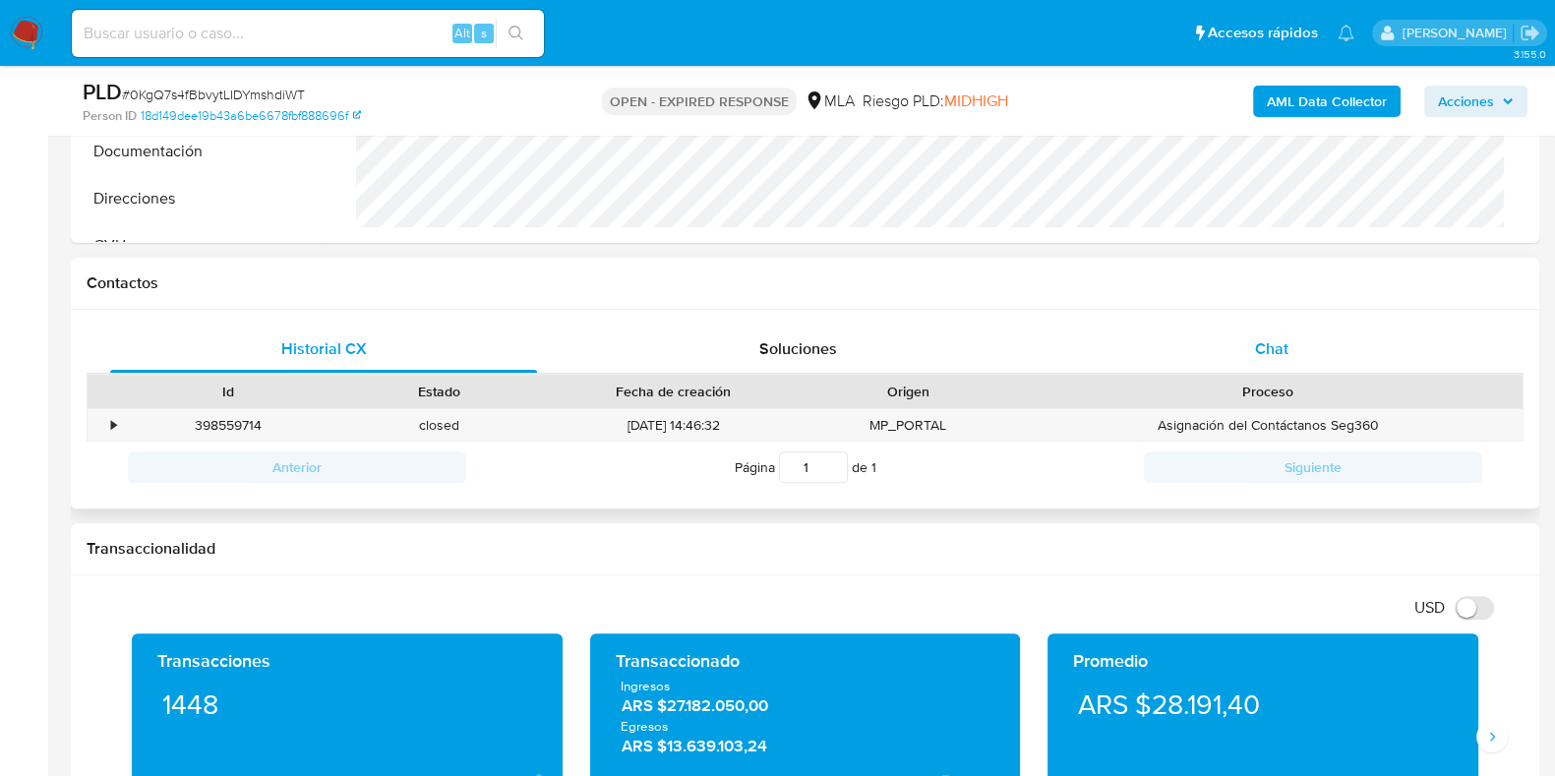
click at [1274, 361] on div "Chat" at bounding box center [1272, 349] width 427 height 47
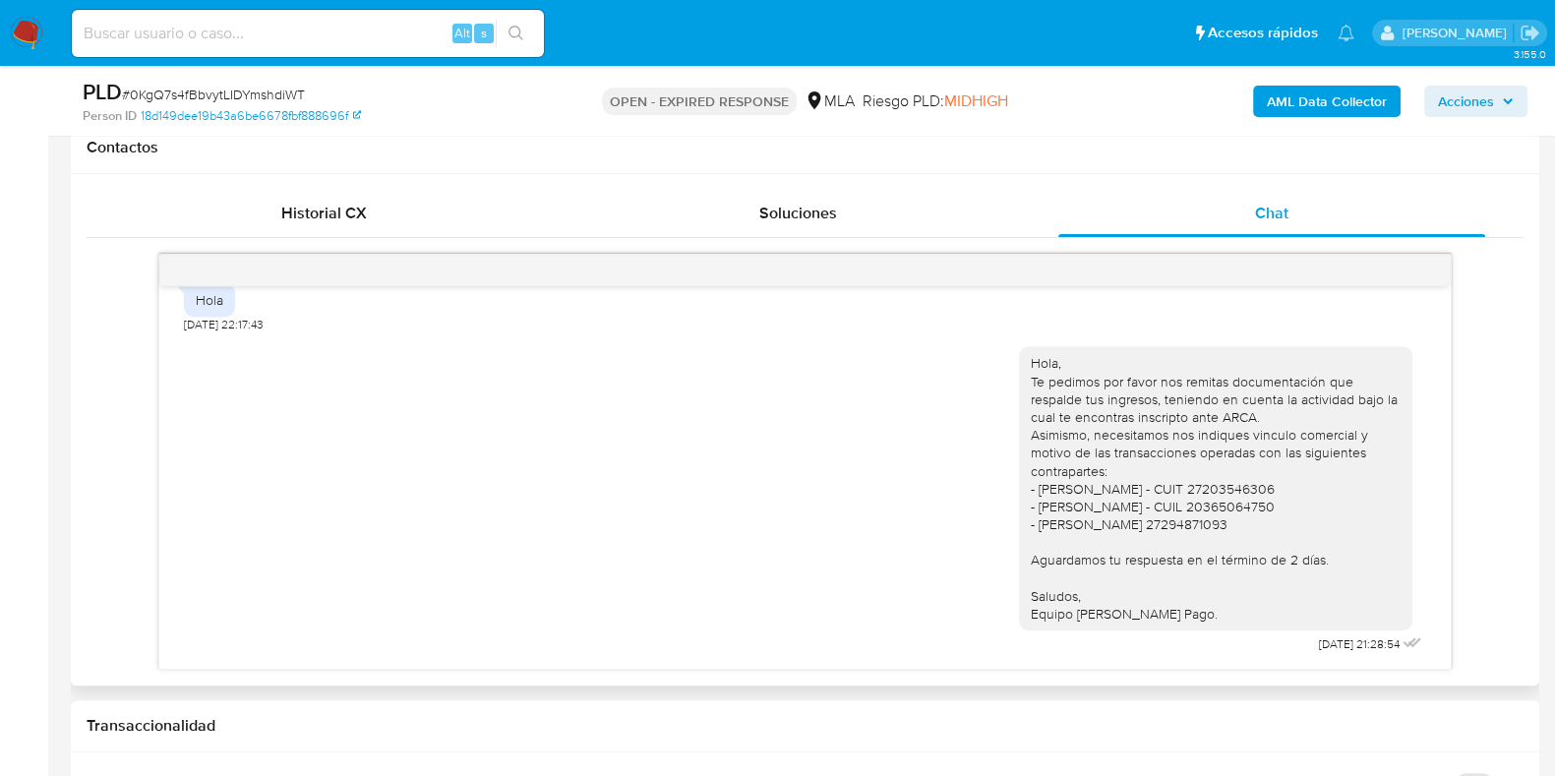
scroll to position [1017, 0]
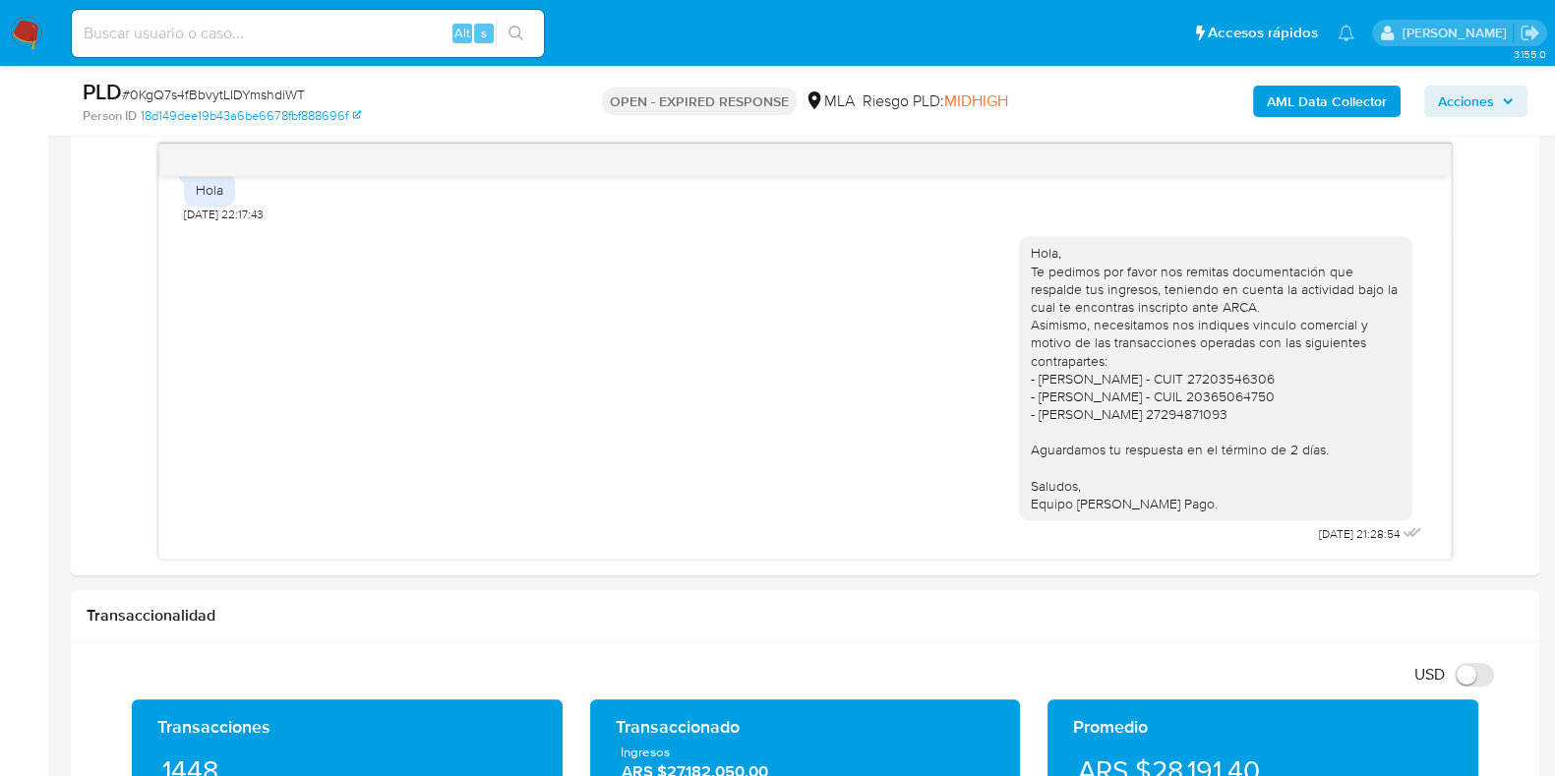
click at [254, 99] on span "# 0KgQ7s4fBbvytLIDYmshdiWT" at bounding box center [213, 95] width 183 height 20
copy span "0KgQ7s4fBbvytLIDYmshdiWT"
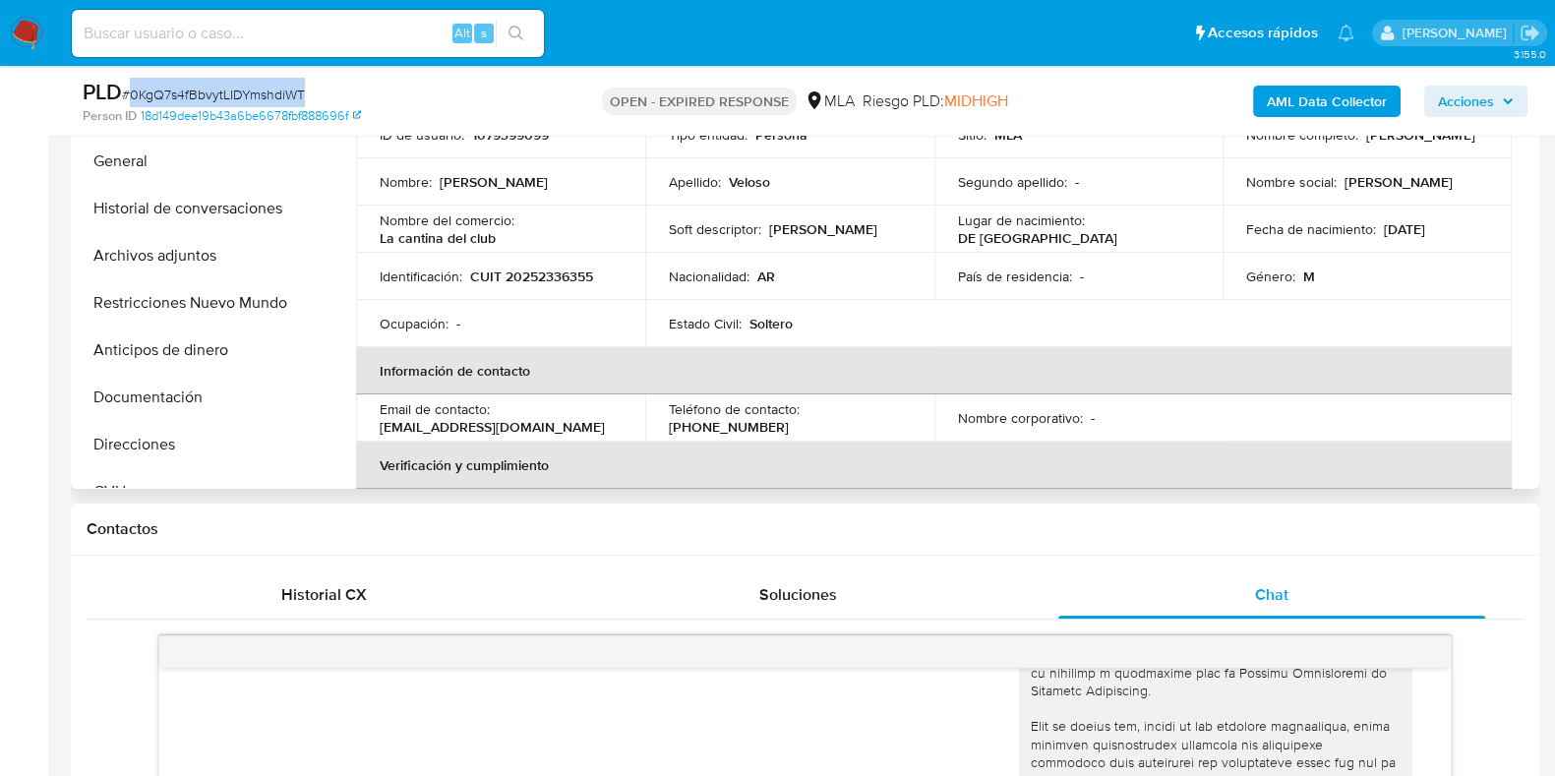
scroll to position [0, 0]
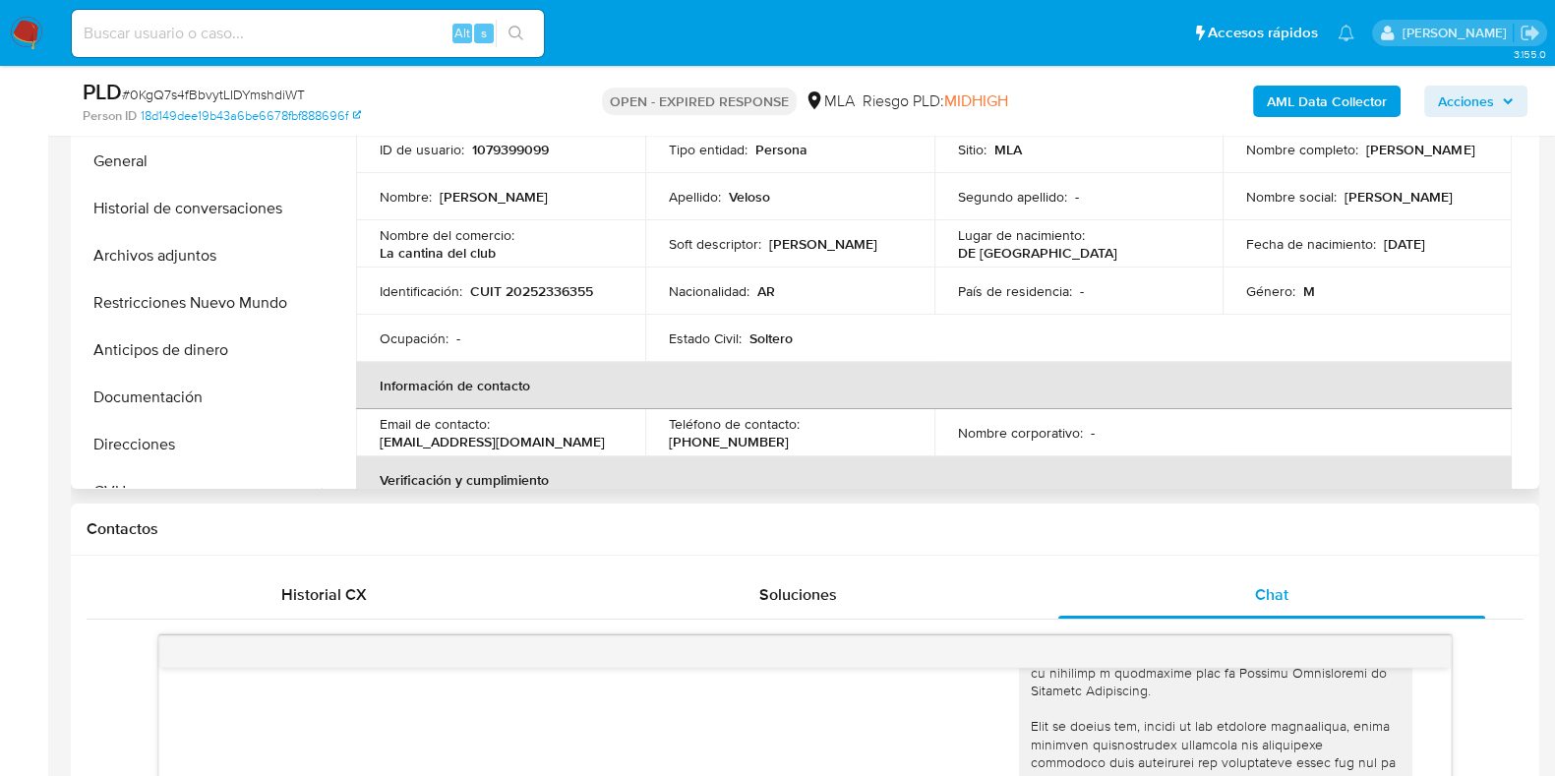
click at [553, 292] on p "CUIT 20252336355" at bounding box center [531, 291] width 123 height 18
copy p "20252336355"
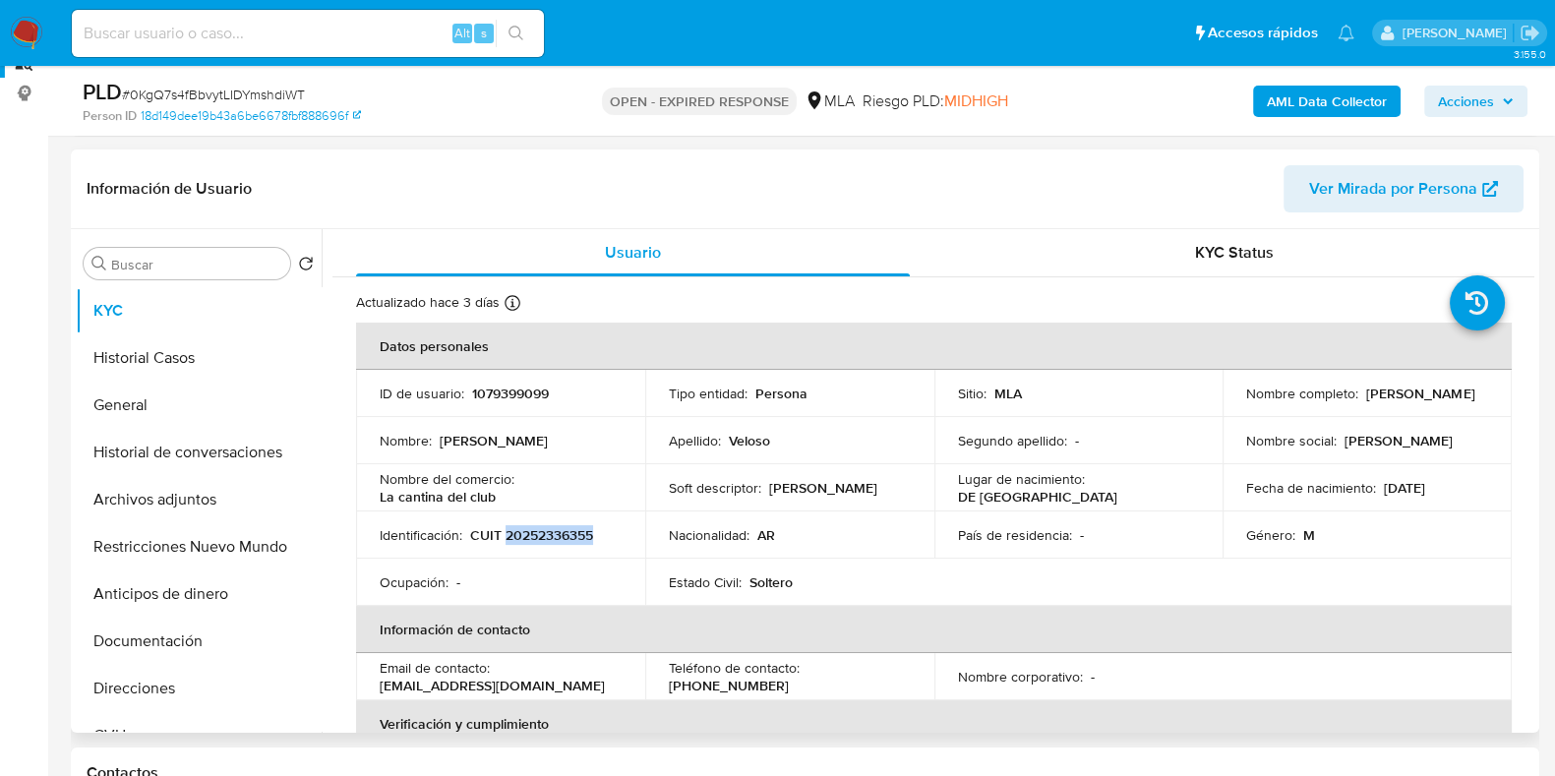
scroll to position [279, 0]
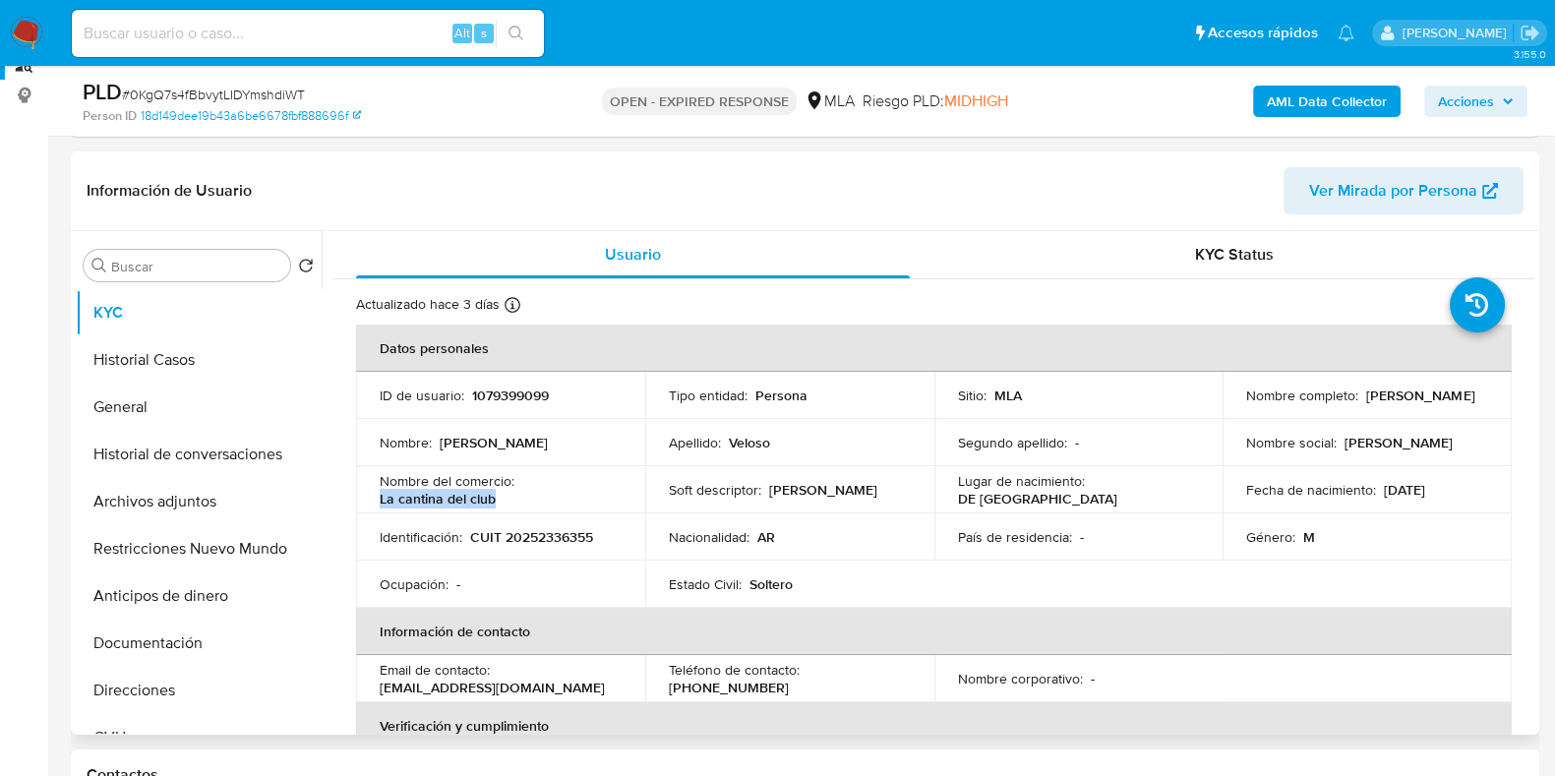
drag, startPoint x: 503, startPoint y: 504, endPoint x: 372, endPoint y: 512, distance: 131.1
click at [372, 512] on td "Nombre del comercio : La cantina del club" at bounding box center [500, 489] width 289 height 47
copy p "La cantina del club"
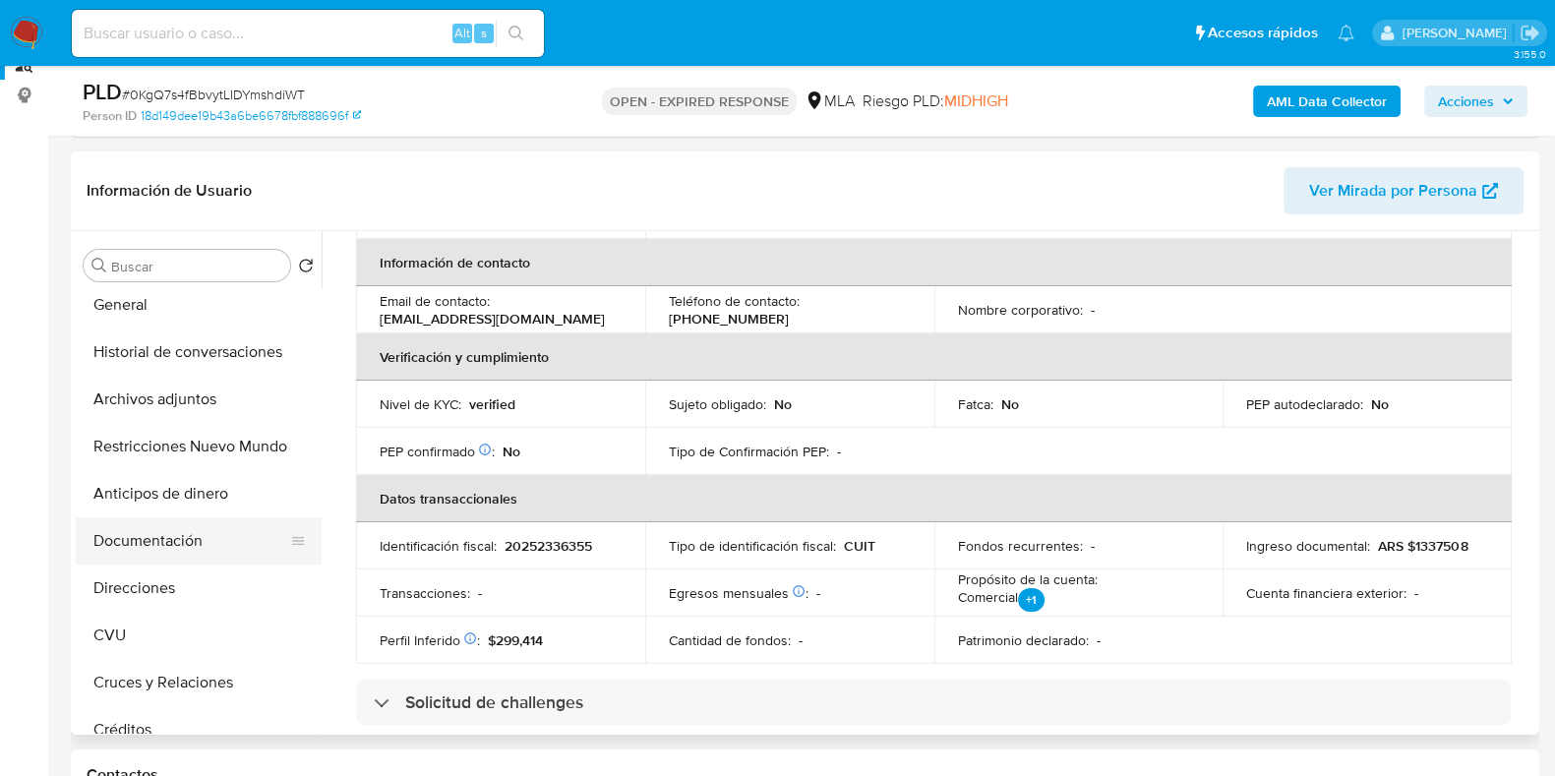
scroll to position [245, 0]
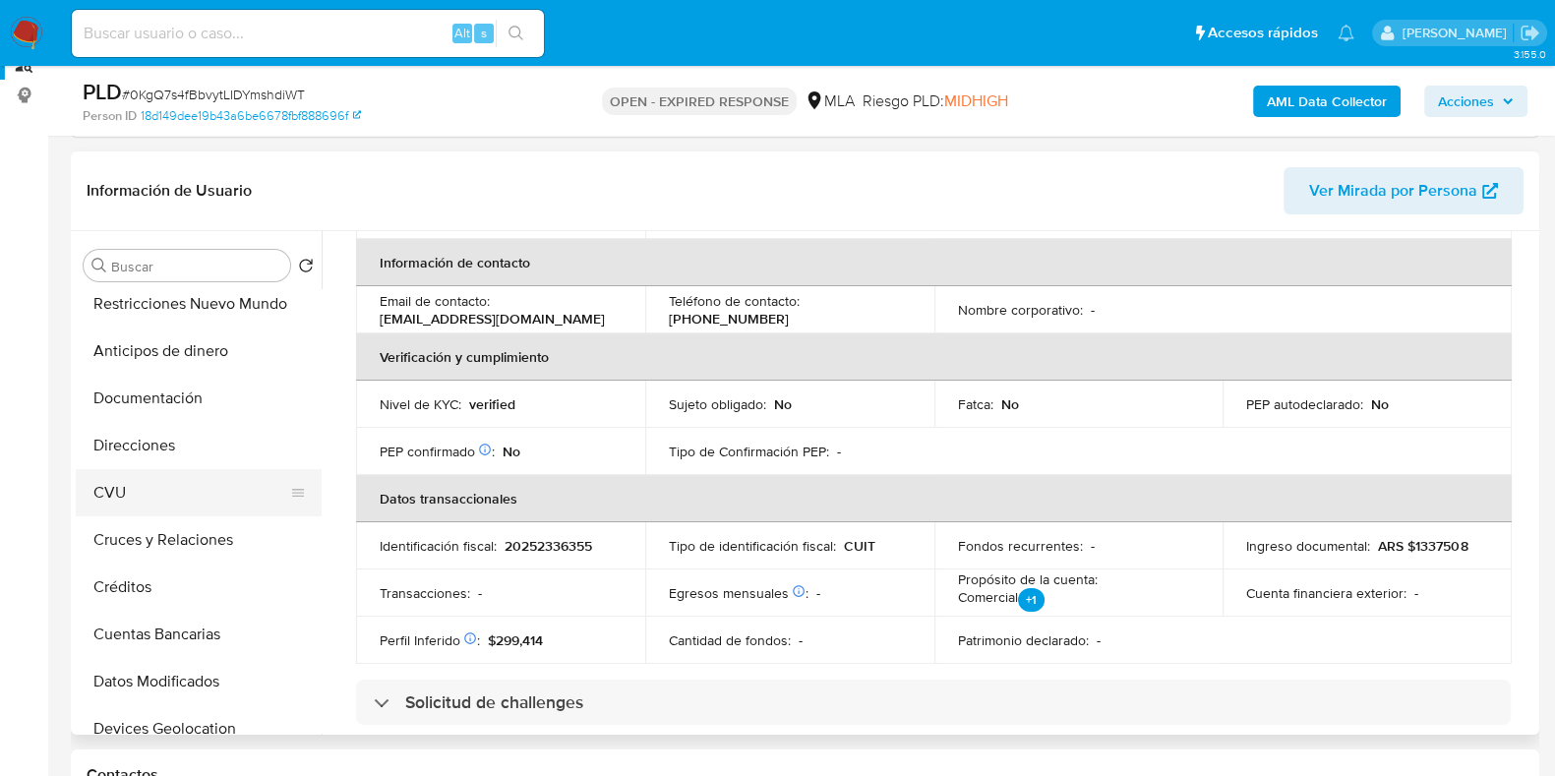
click at [151, 501] on button "CVU" at bounding box center [191, 492] width 230 height 47
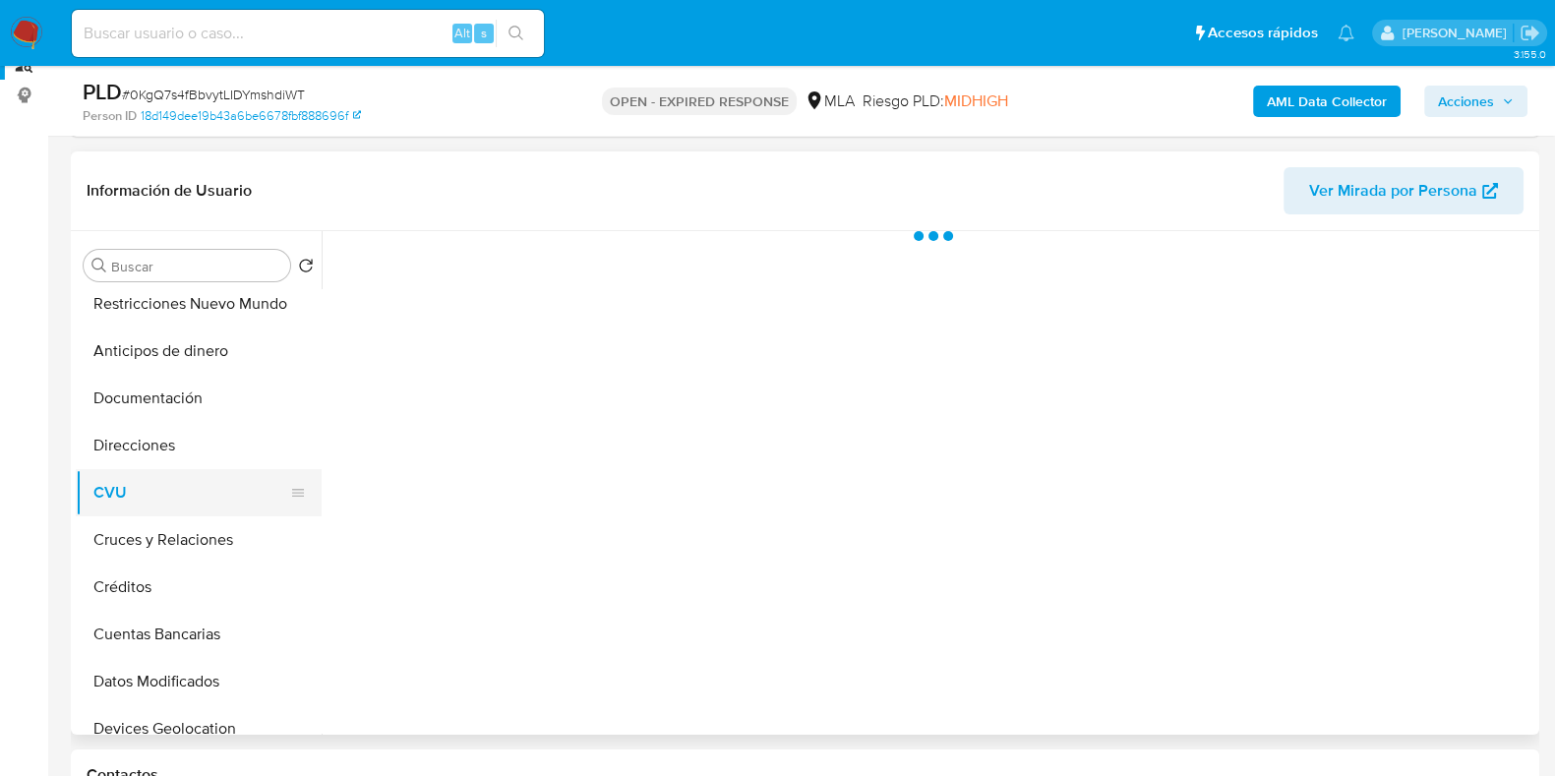
scroll to position [0, 0]
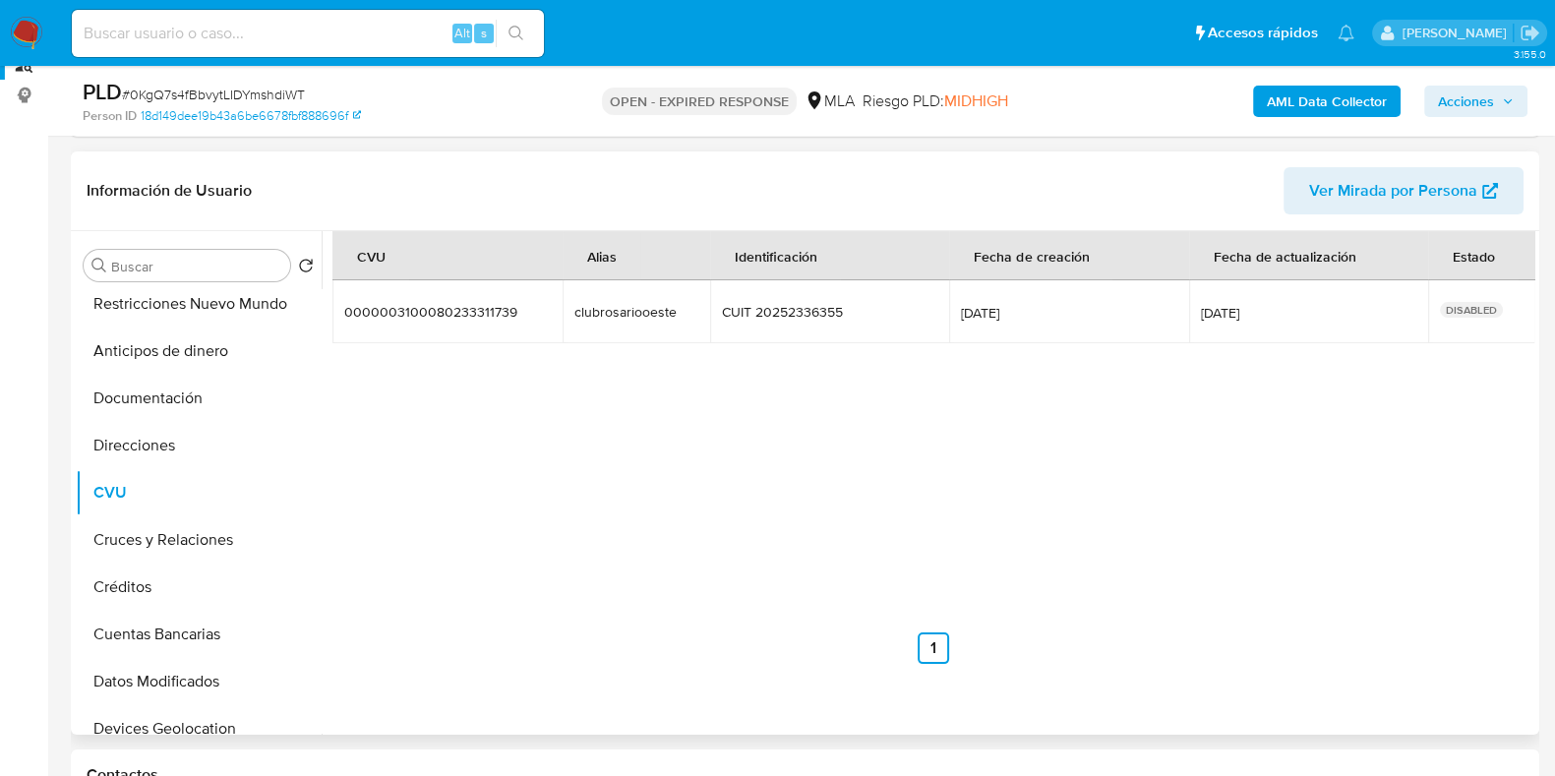
drag, startPoint x: 675, startPoint y: 314, endPoint x: 561, endPoint y: 315, distance: 114.1
click at [563, 315] on td "clubrosariooeste clubrosariooeste" at bounding box center [637, 311] width 148 height 63
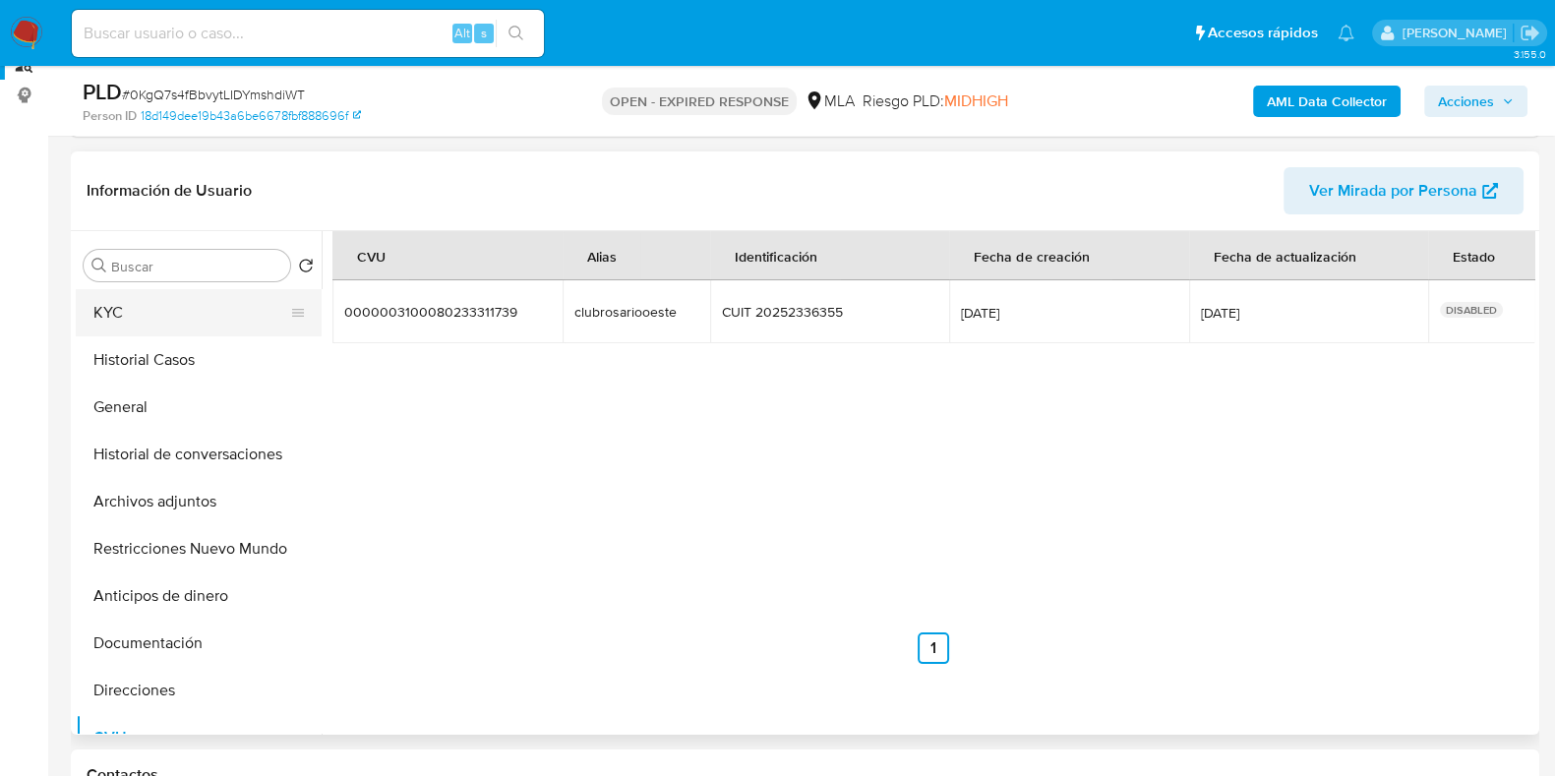
click at [141, 313] on button "KYC" at bounding box center [191, 312] width 230 height 47
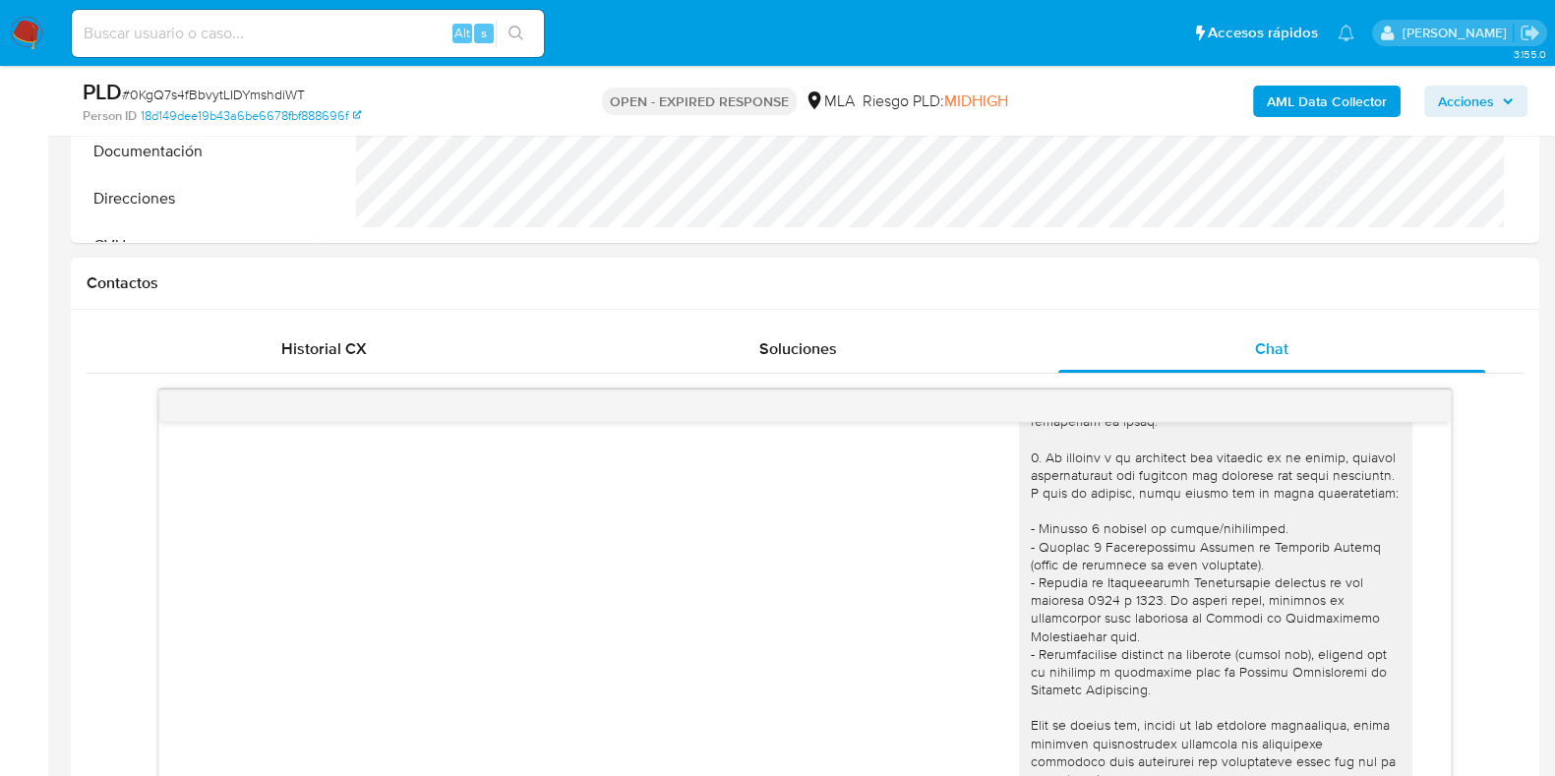
scroll to position [201, 0]
click at [170, 218] on button "Direcciones" at bounding box center [191, 198] width 230 height 47
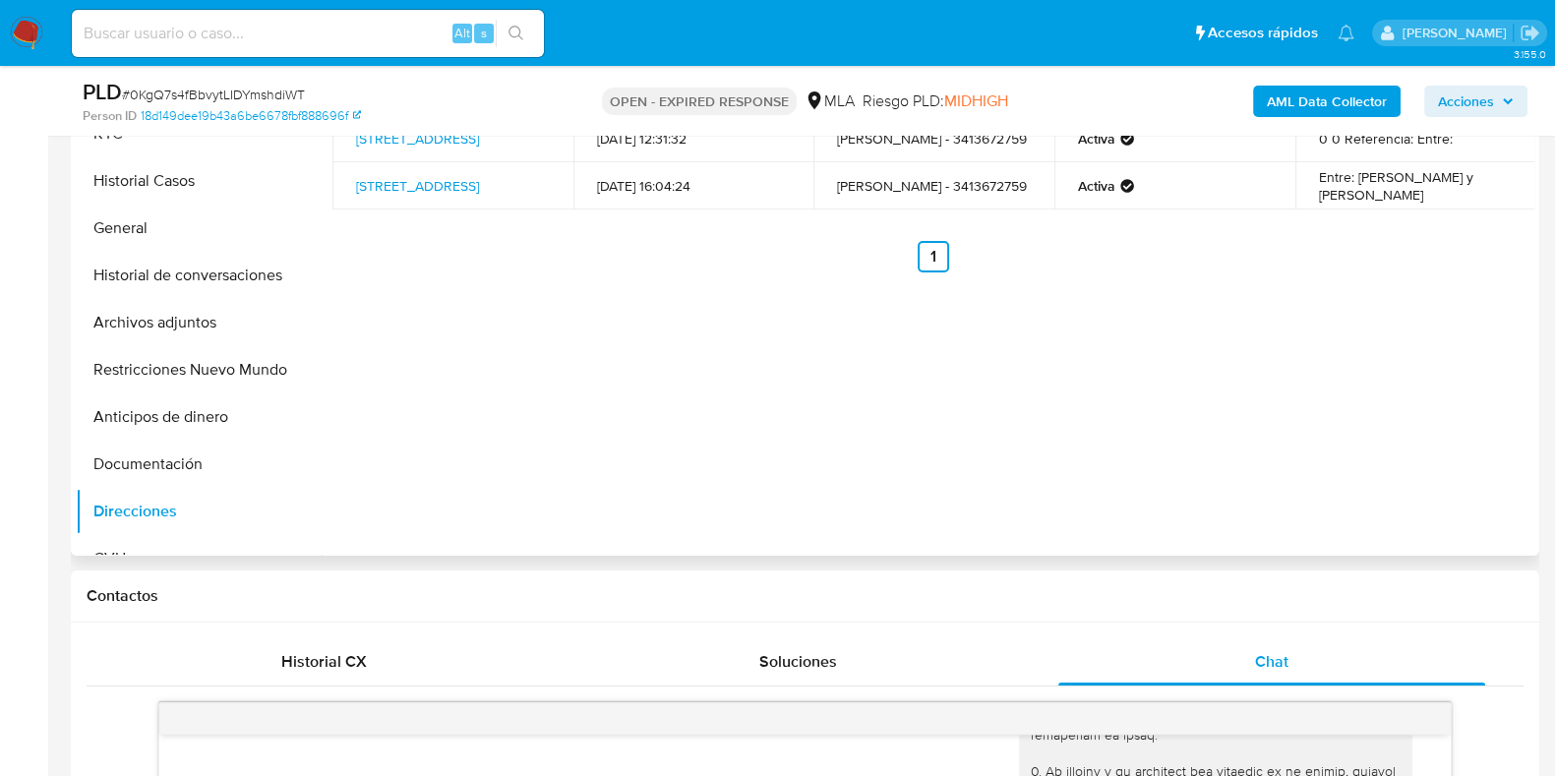
scroll to position [402, 0]
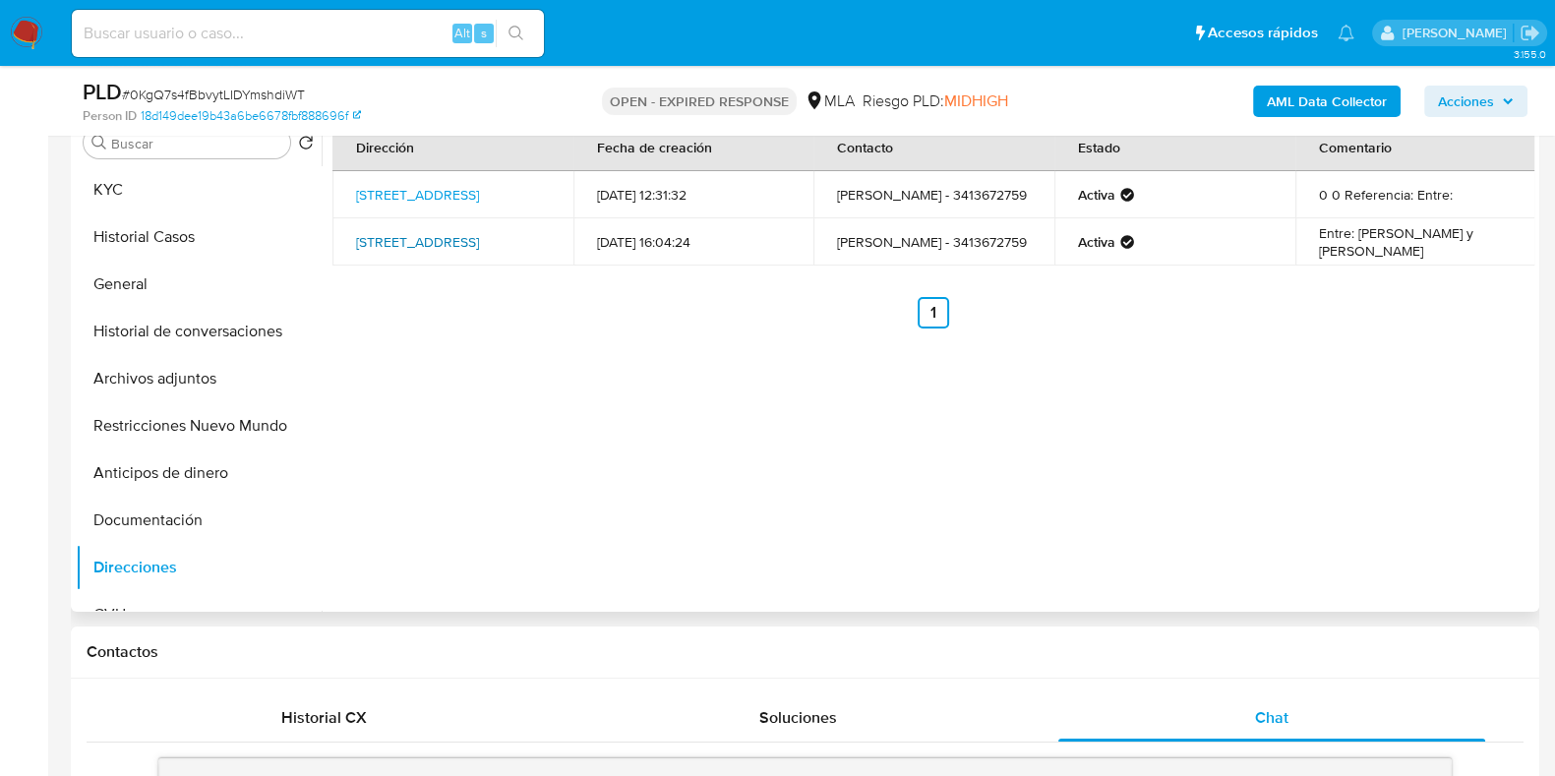
click at [413, 232] on link "Calle Chubut Oste 5855, Rosario, Santa Fe, 2000, Argentina 5855" at bounding box center [417, 242] width 123 height 20
click at [405, 187] on link "Chubut 5855, Rosario, Santa Fe, 2008, Argentina 5855" at bounding box center [417, 195] width 123 height 20
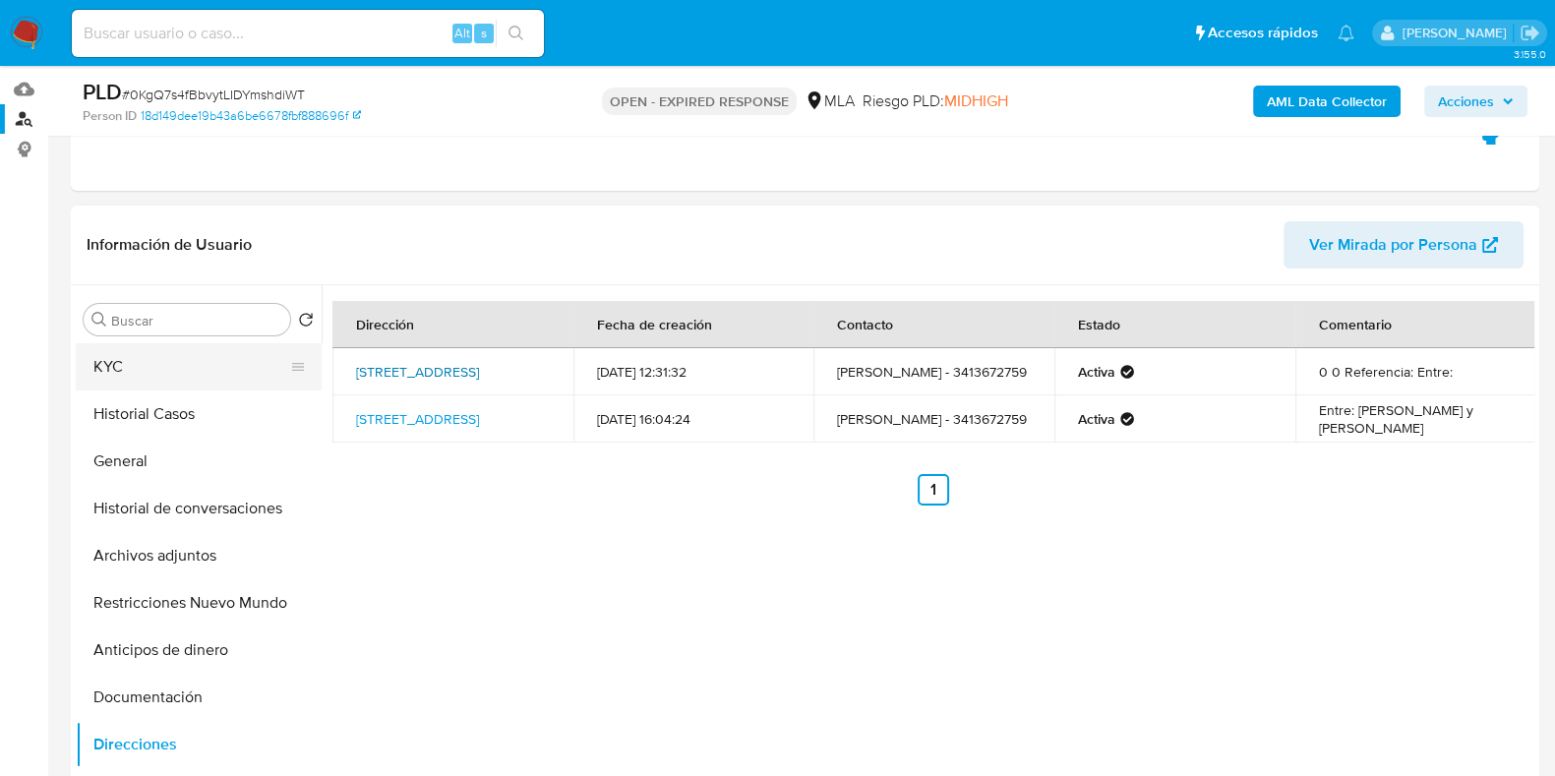
scroll to position [33, 0]
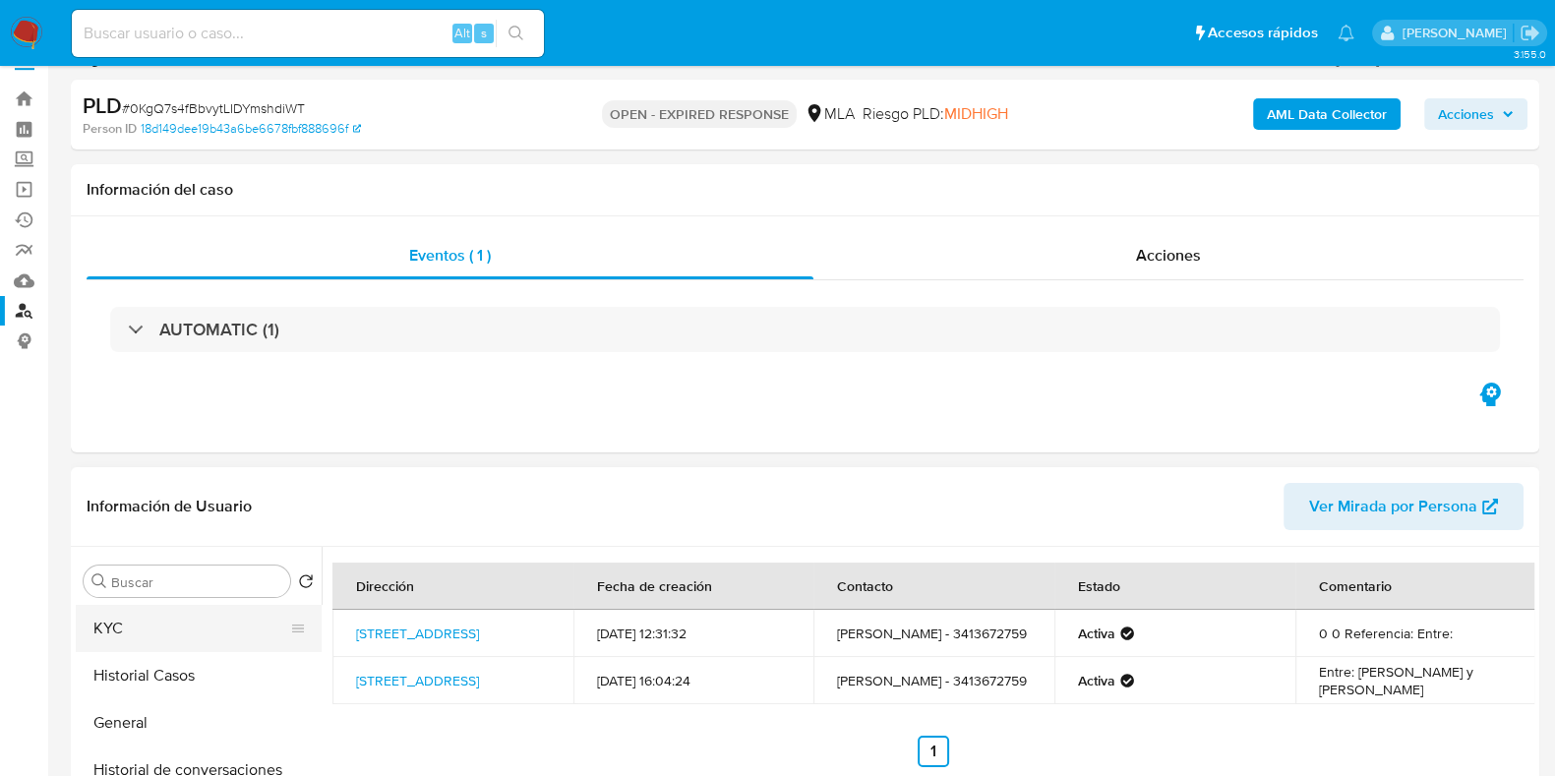
click at [133, 648] on button "KYC" at bounding box center [191, 628] width 230 height 47
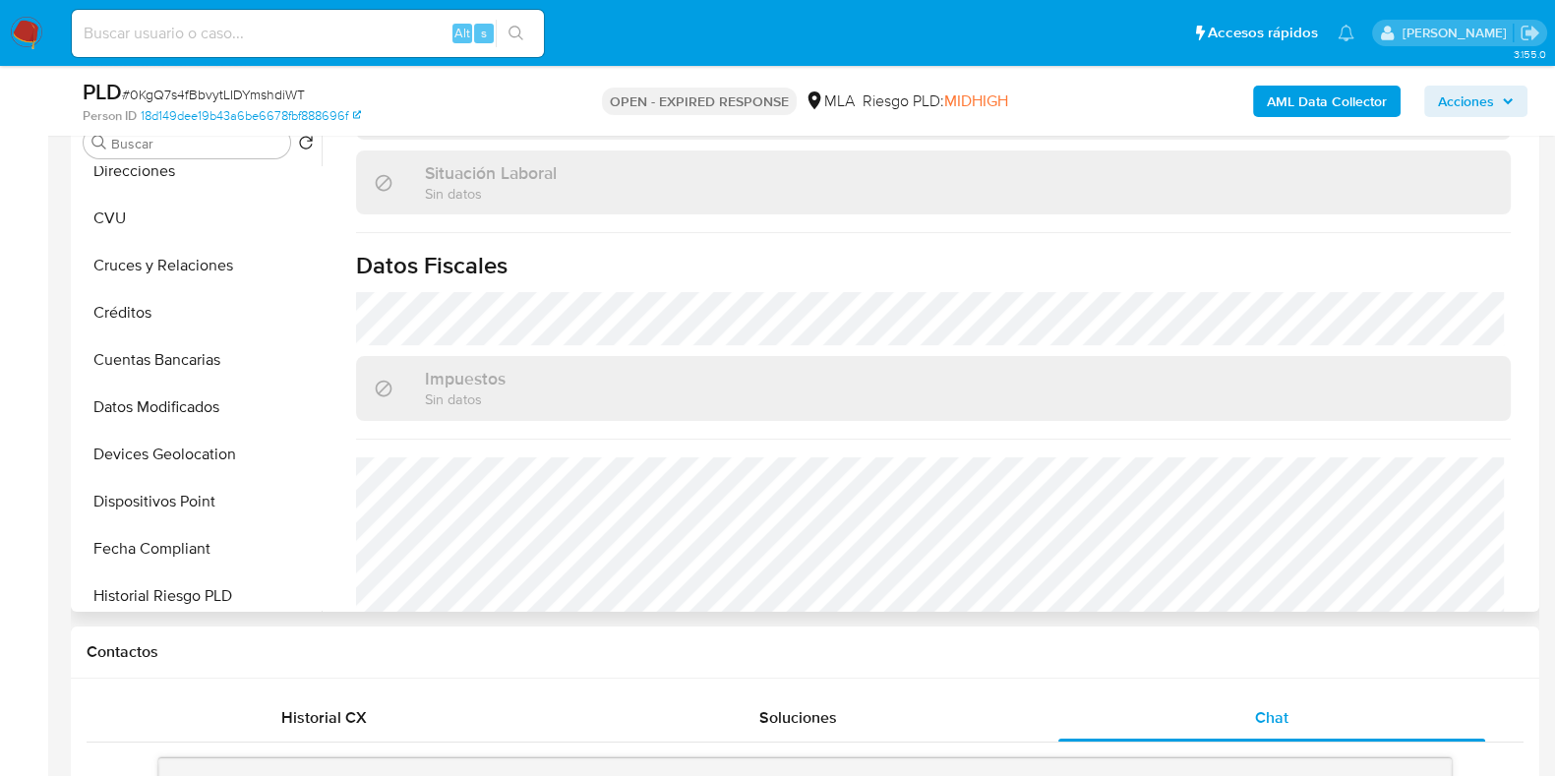
scroll to position [369, 0]
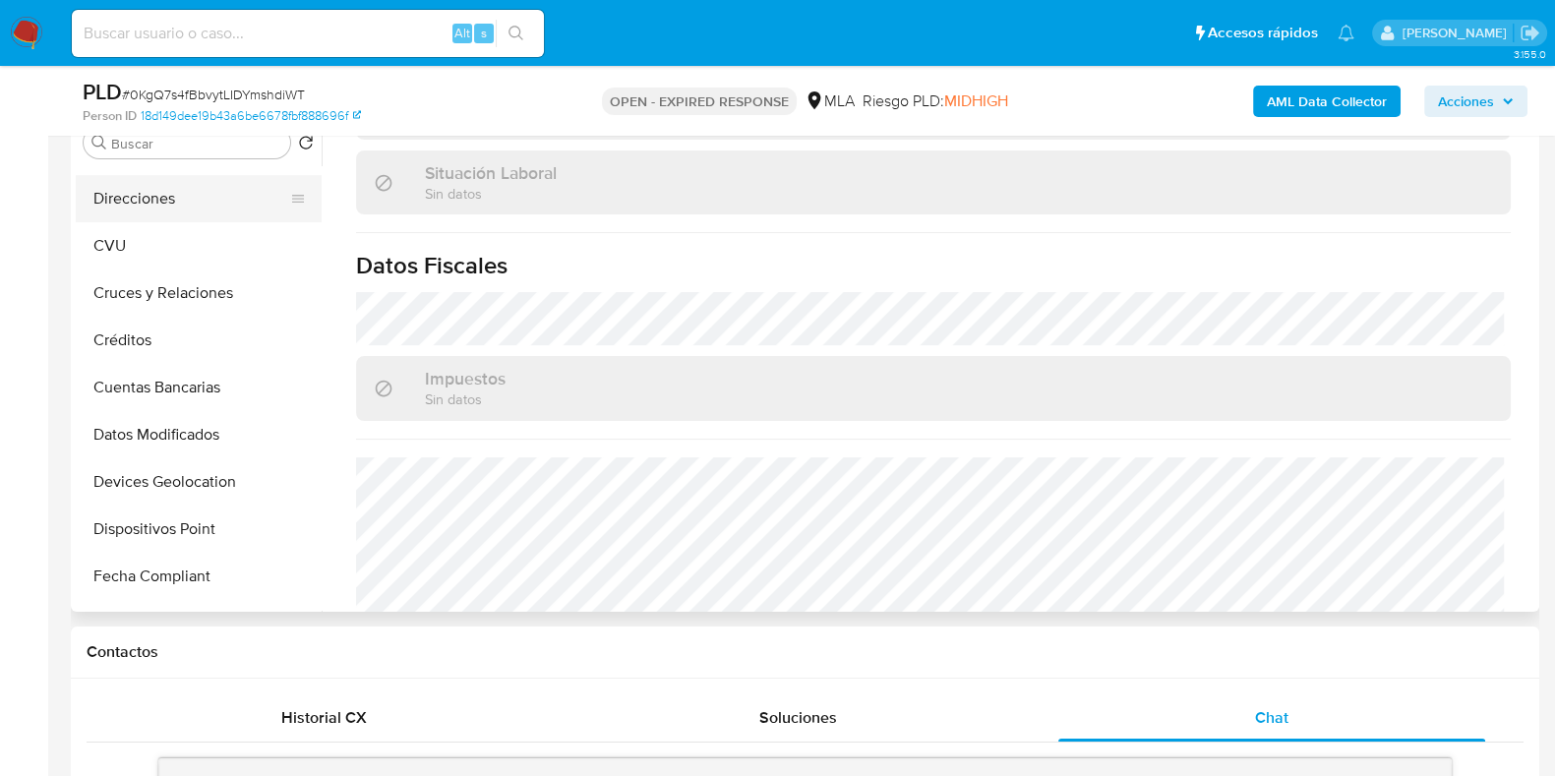
click at [164, 192] on button "Direcciones" at bounding box center [191, 198] width 230 height 47
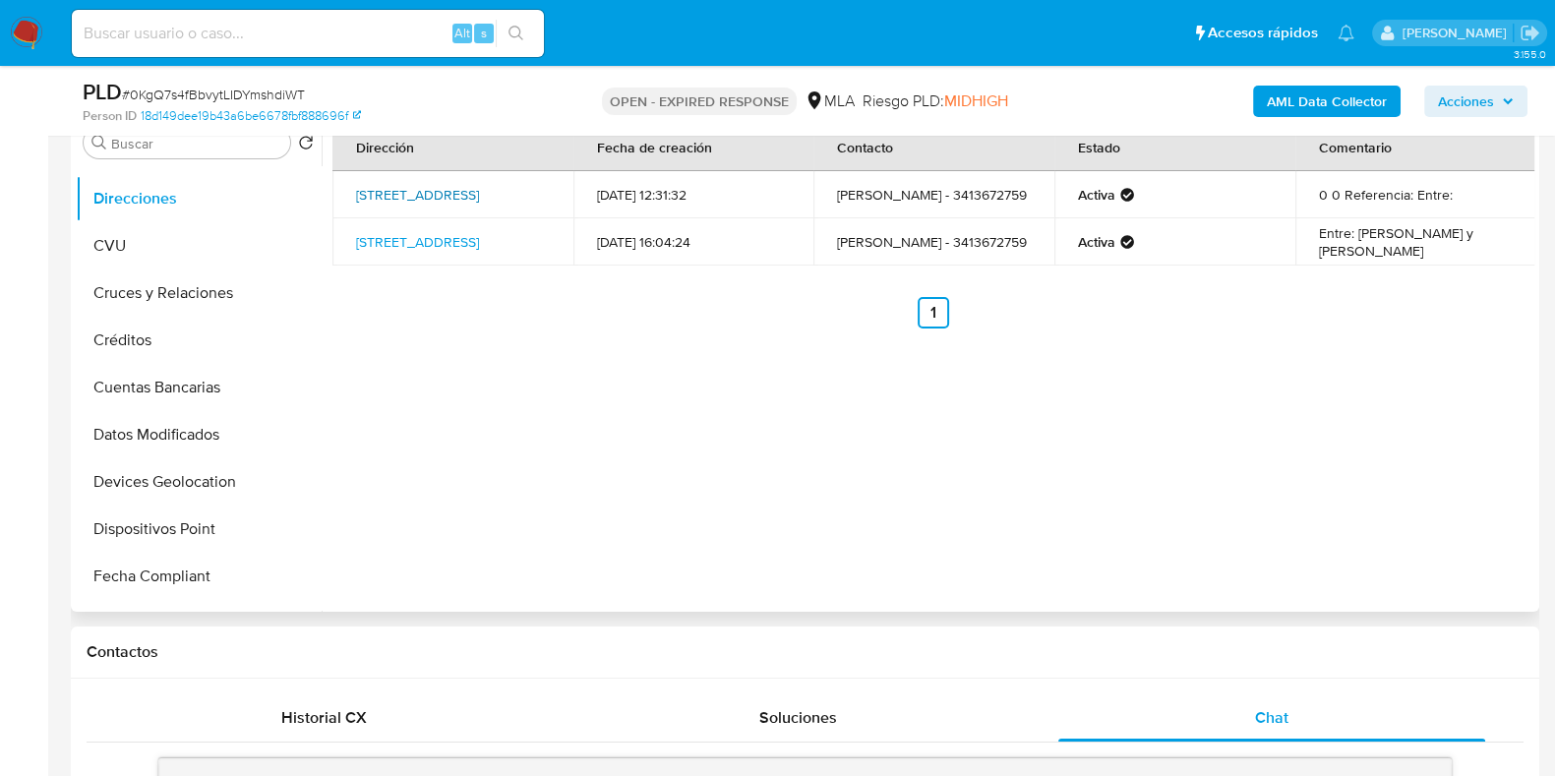
click at [384, 195] on link "Chubut 5855, Rosario, Santa Fe, 2008, Argentina 5855" at bounding box center [417, 195] width 123 height 20
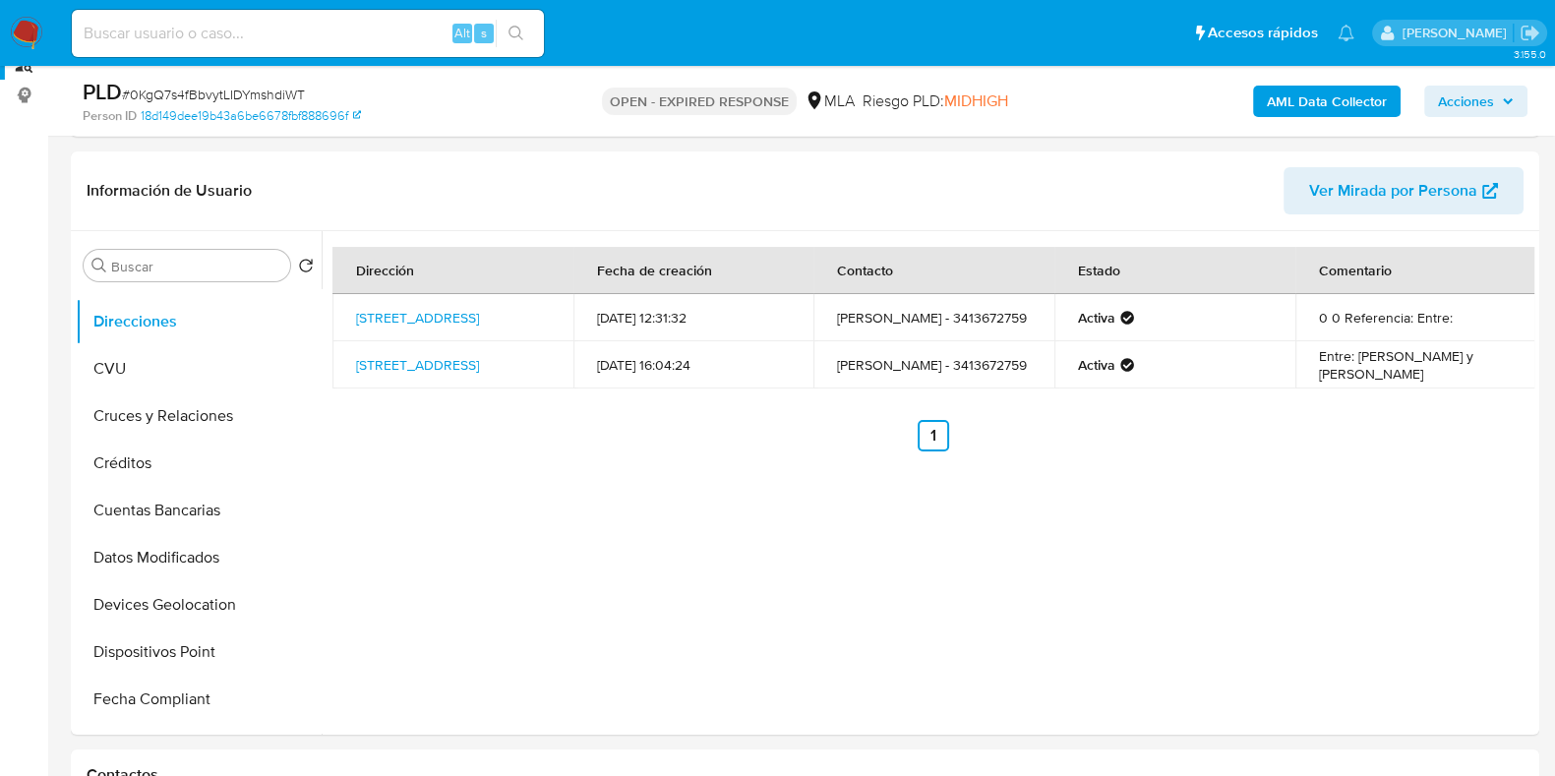
click at [231, 87] on span "# 0KgQ7s4fBbvytLIDYmshdiWT" at bounding box center [213, 95] width 183 height 20
copy span "0KgQ7s4fBbvytLIDYmshdiWT"
click at [29, 31] on img at bounding box center [26, 33] width 33 height 33
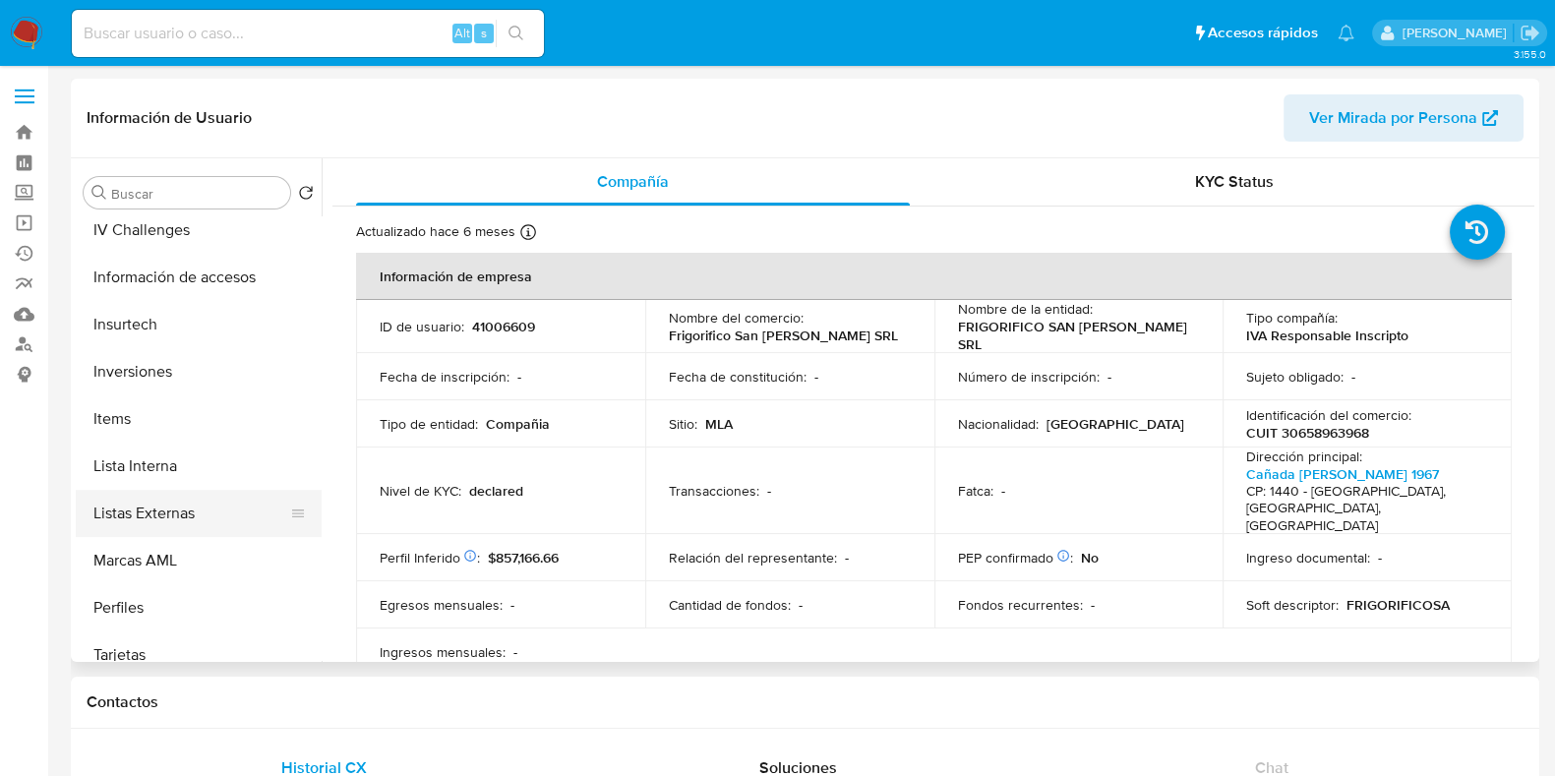
select select "10"
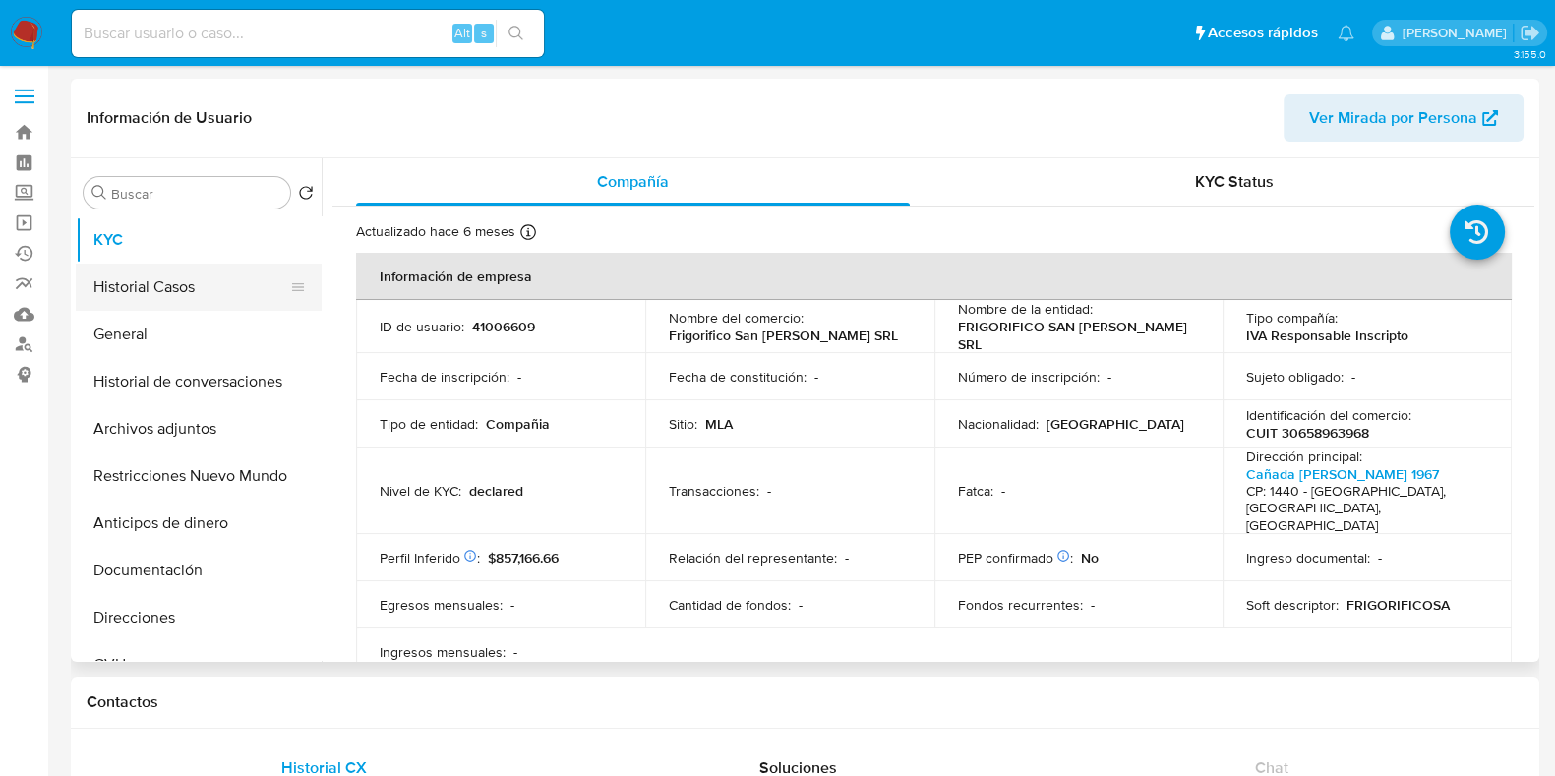
click at [164, 288] on button "Historial Casos" at bounding box center [191, 287] width 230 height 47
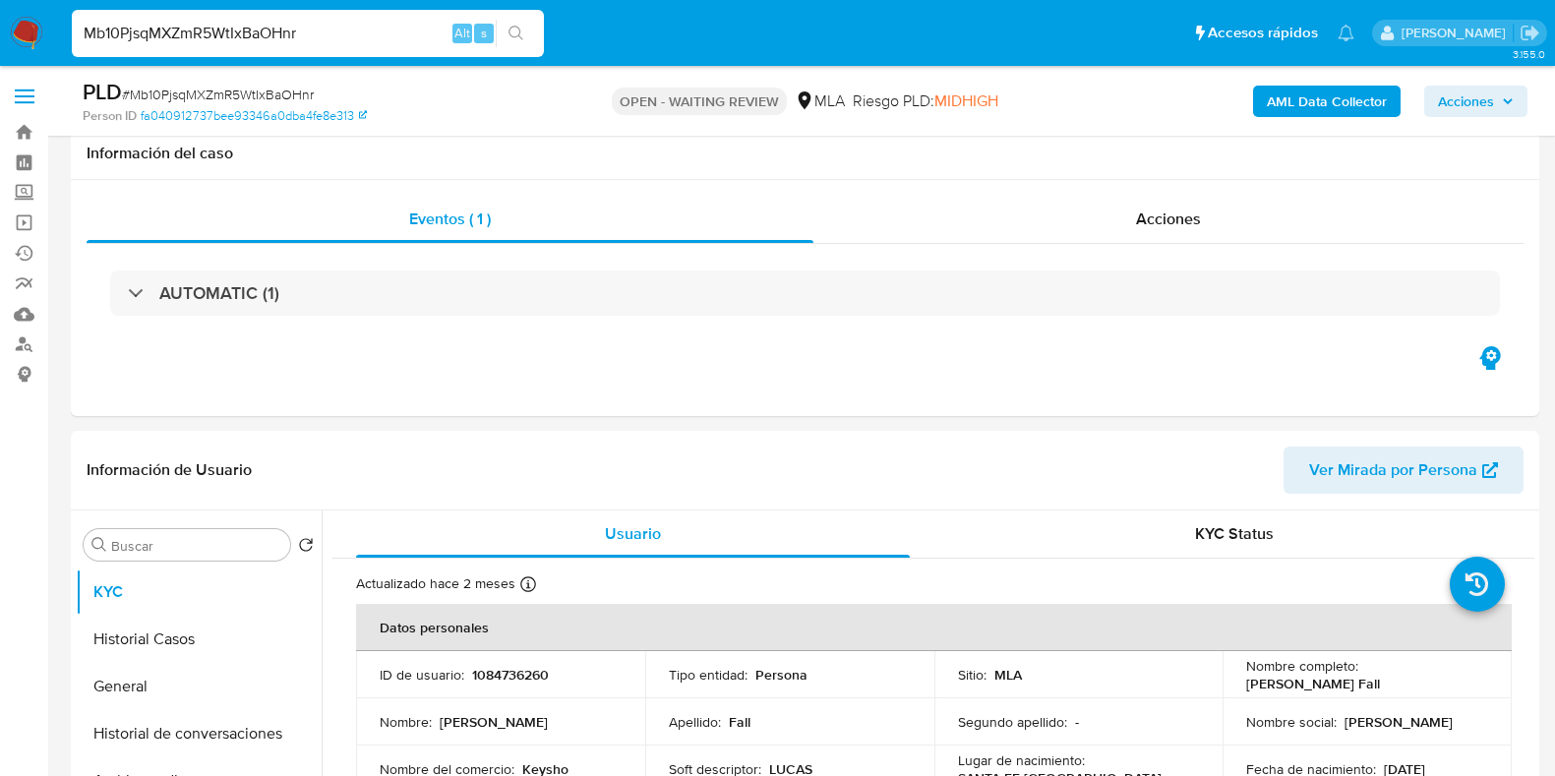
select select "10"
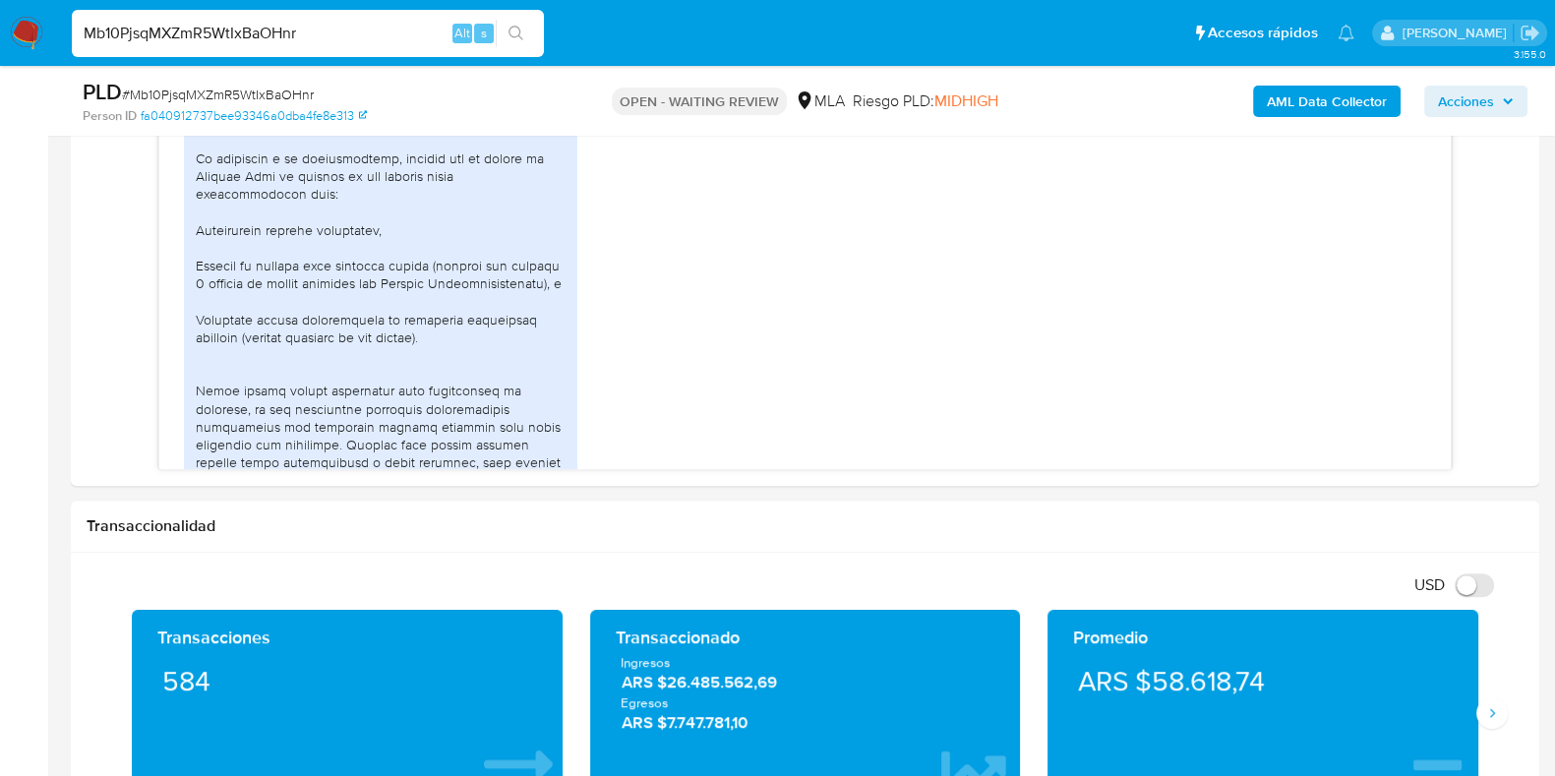
scroll to position [2022, 0]
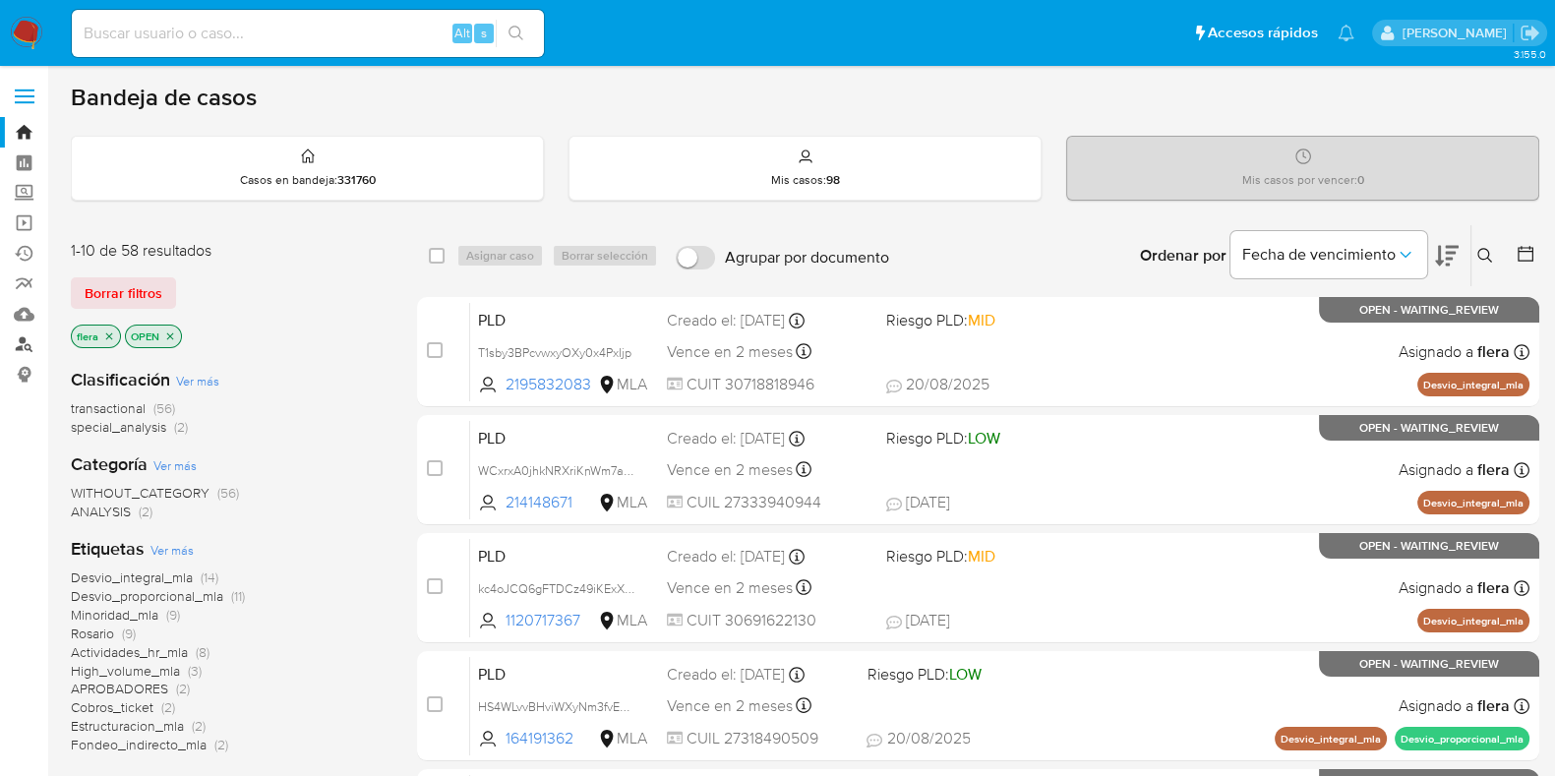
click at [28, 341] on link "Buscador de personas" at bounding box center [117, 345] width 234 height 30
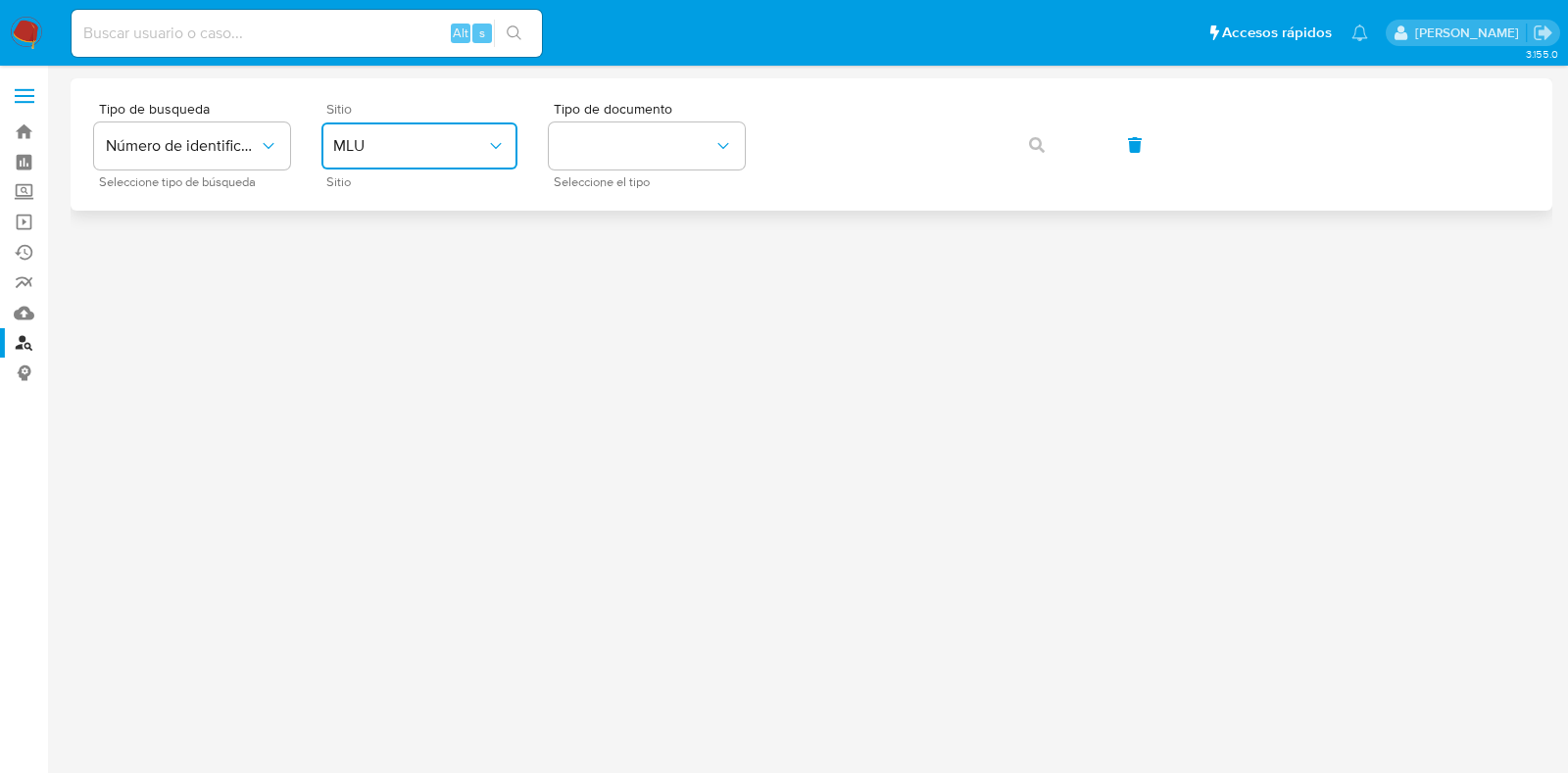
click at [480, 134] on button "MLU" at bounding box center [419, 145] width 196 height 47
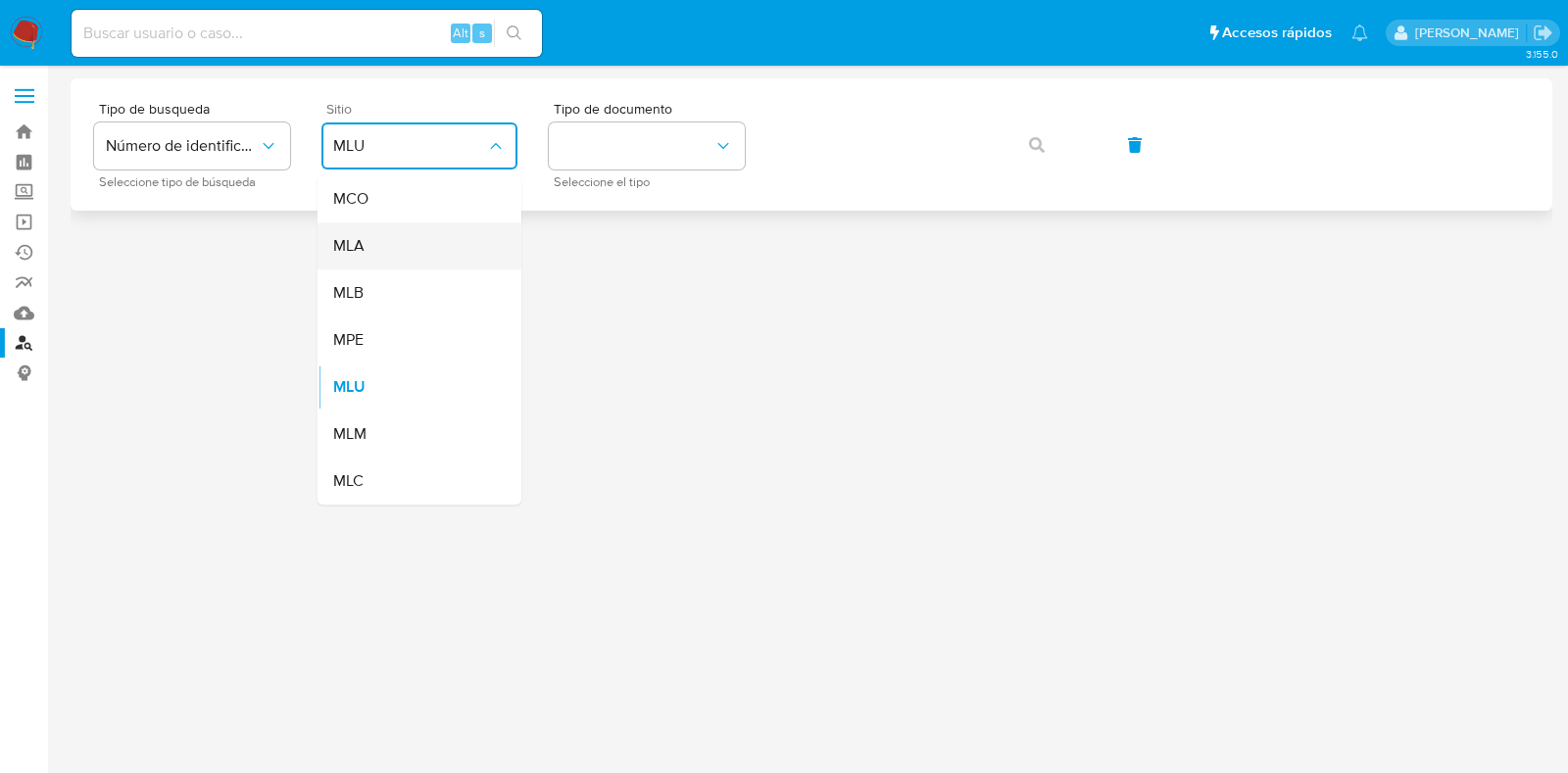
click at [455, 247] on div "MLA" at bounding box center [412, 245] width 160 height 47
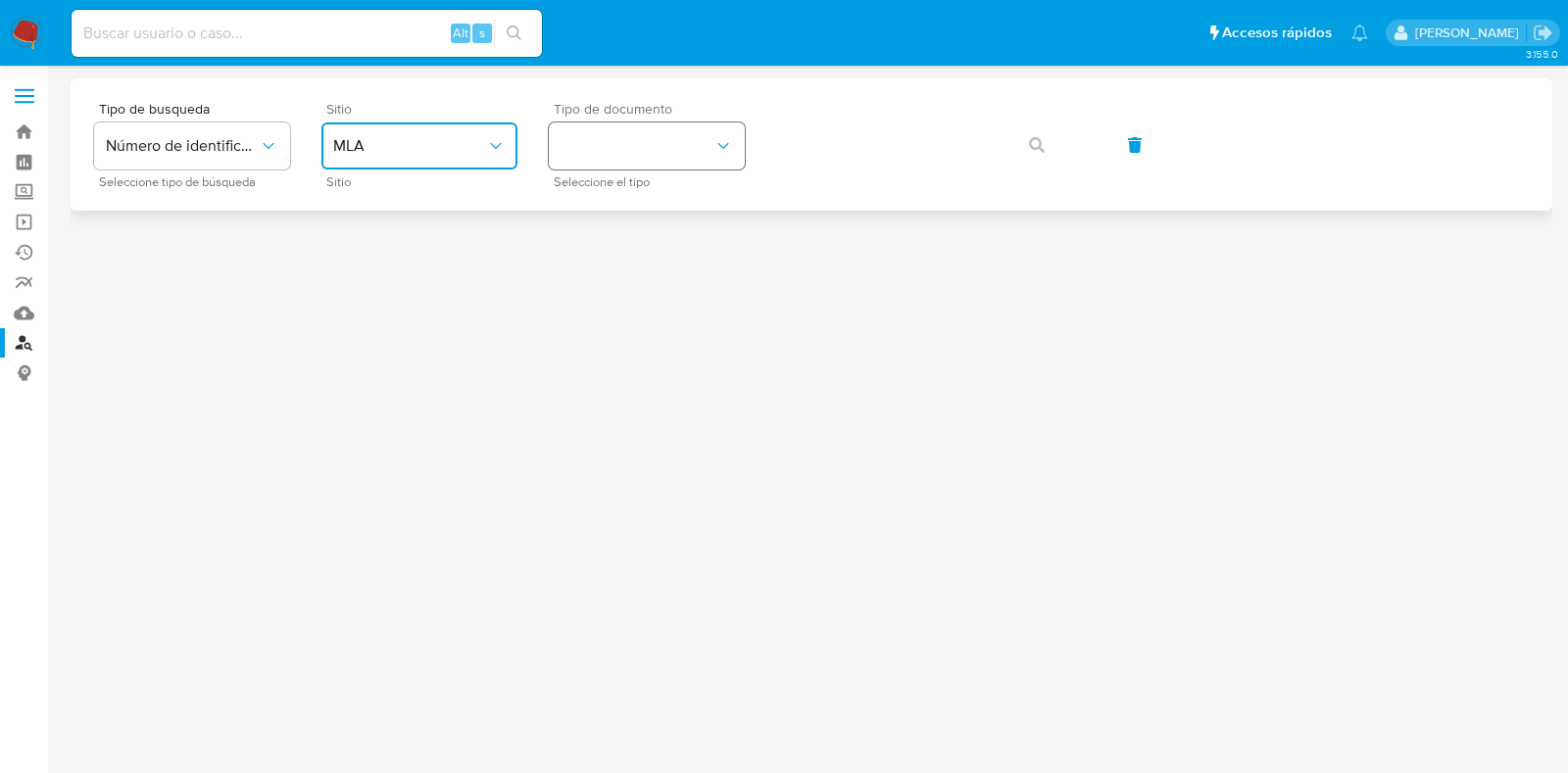
click at [671, 151] on button "identificationType" at bounding box center [647, 145] width 196 height 47
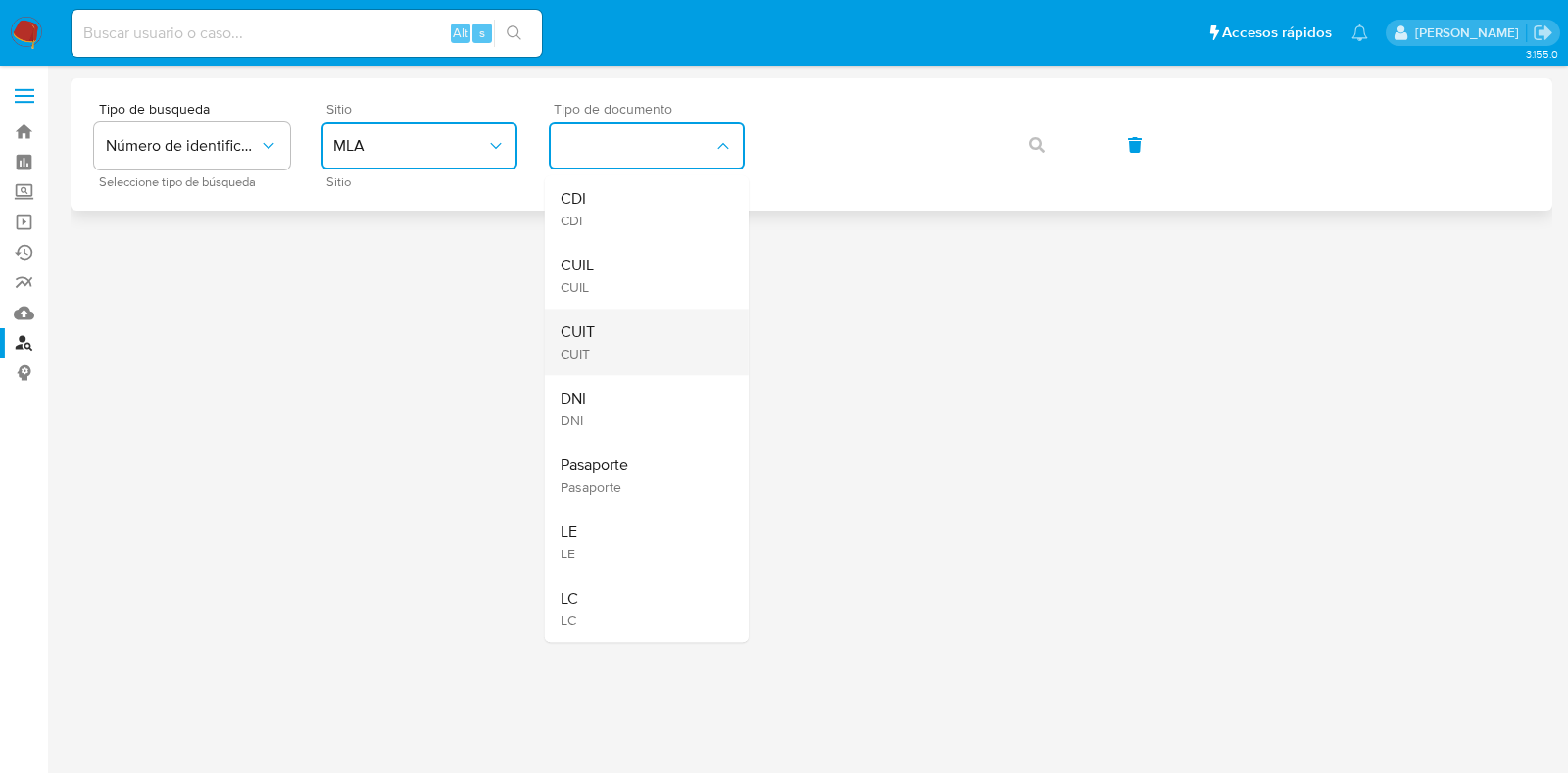
click at [654, 333] on div "CUIT CUIT" at bounding box center [641, 342] width 160 height 67
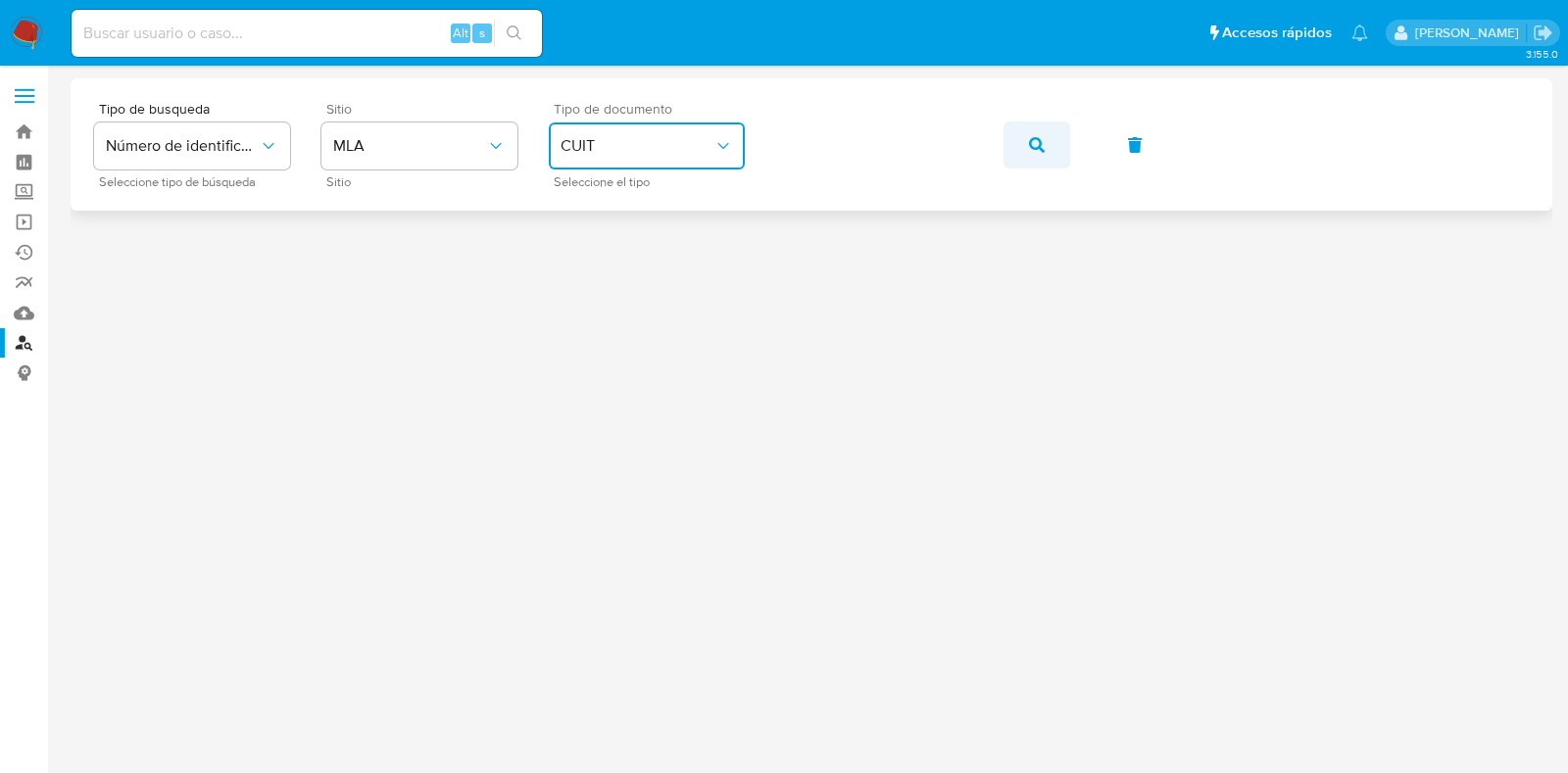
click at [1029, 148] on icon "button" at bounding box center [1037, 145] width 16 height 16
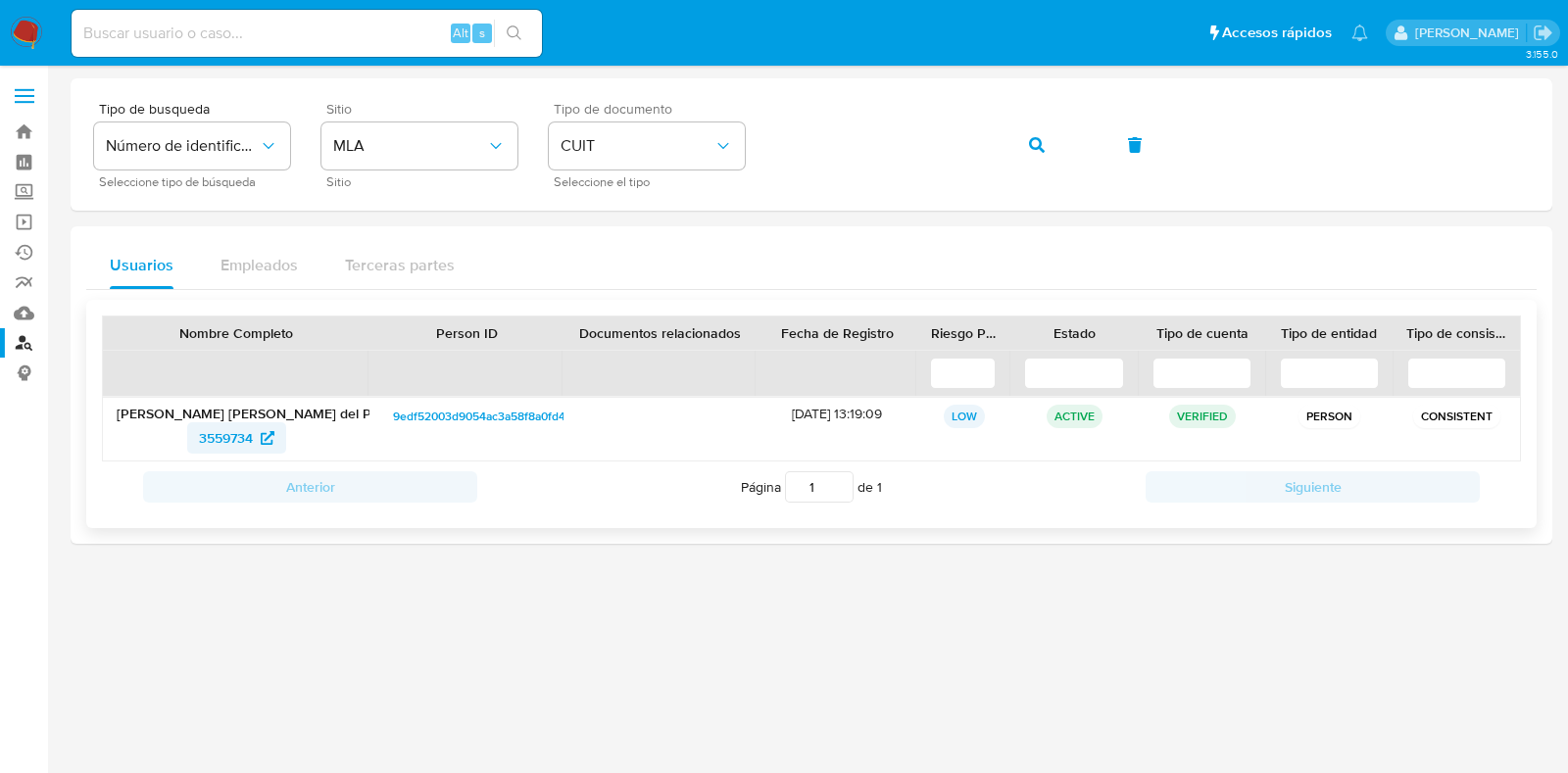
click at [247, 443] on span "3559734" at bounding box center [226, 437] width 54 height 31
click at [1039, 137] on icon "button" at bounding box center [1037, 145] width 16 height 16
click at [230, 427] on span "1144561470" at bounding box center [226, 437] width 70 height 31
click at [1042, 146] on icon "button" at bounding box center [1037, 145] width 16 height 16
click at [252, 444] on span "161390368" at bounding box center [226, 437] width 66 height 31
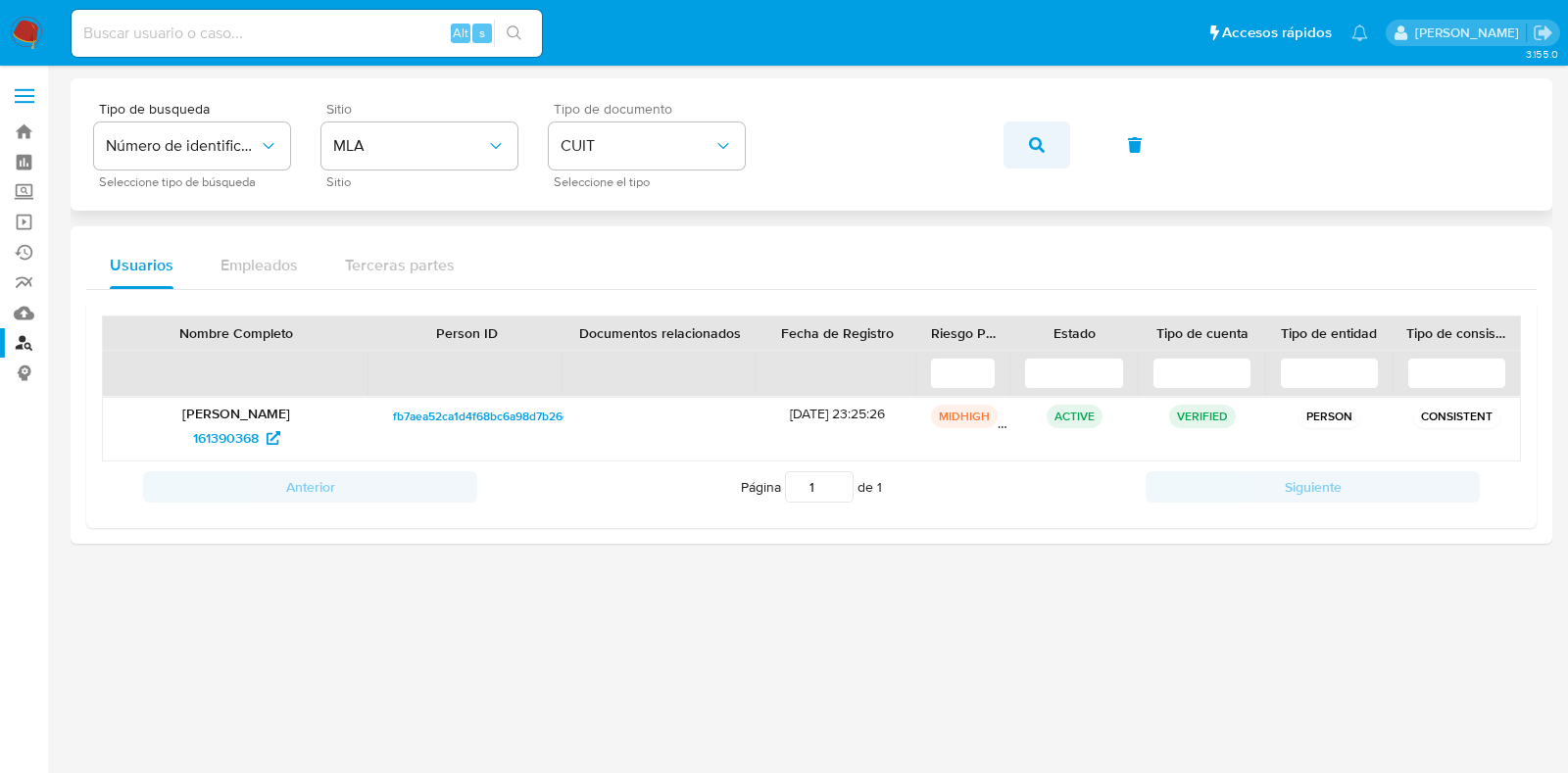
click at [1035, 139] on icon "button" at bounding box center [1037, 145] width 16 height 16
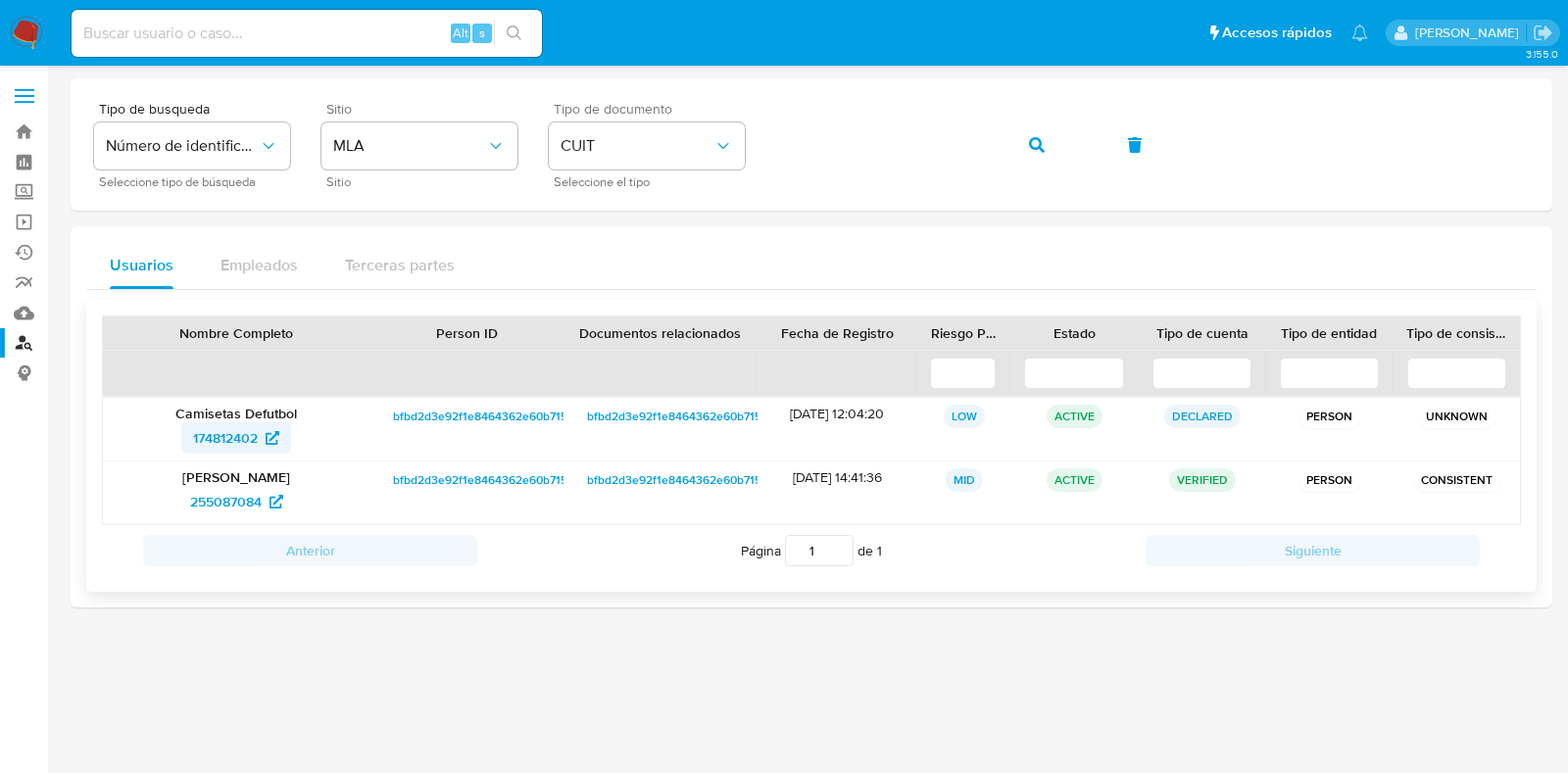
click at [227, 428] on span "174812402" at bounding box center [225, 437] width 65 height 31
click at [235, 500] on span "255087084" at bounding box center [226, 501] width 72 height 31
click at [1044, 147] on icon "button" at bounding box center [1037, 145] width 16 height 16
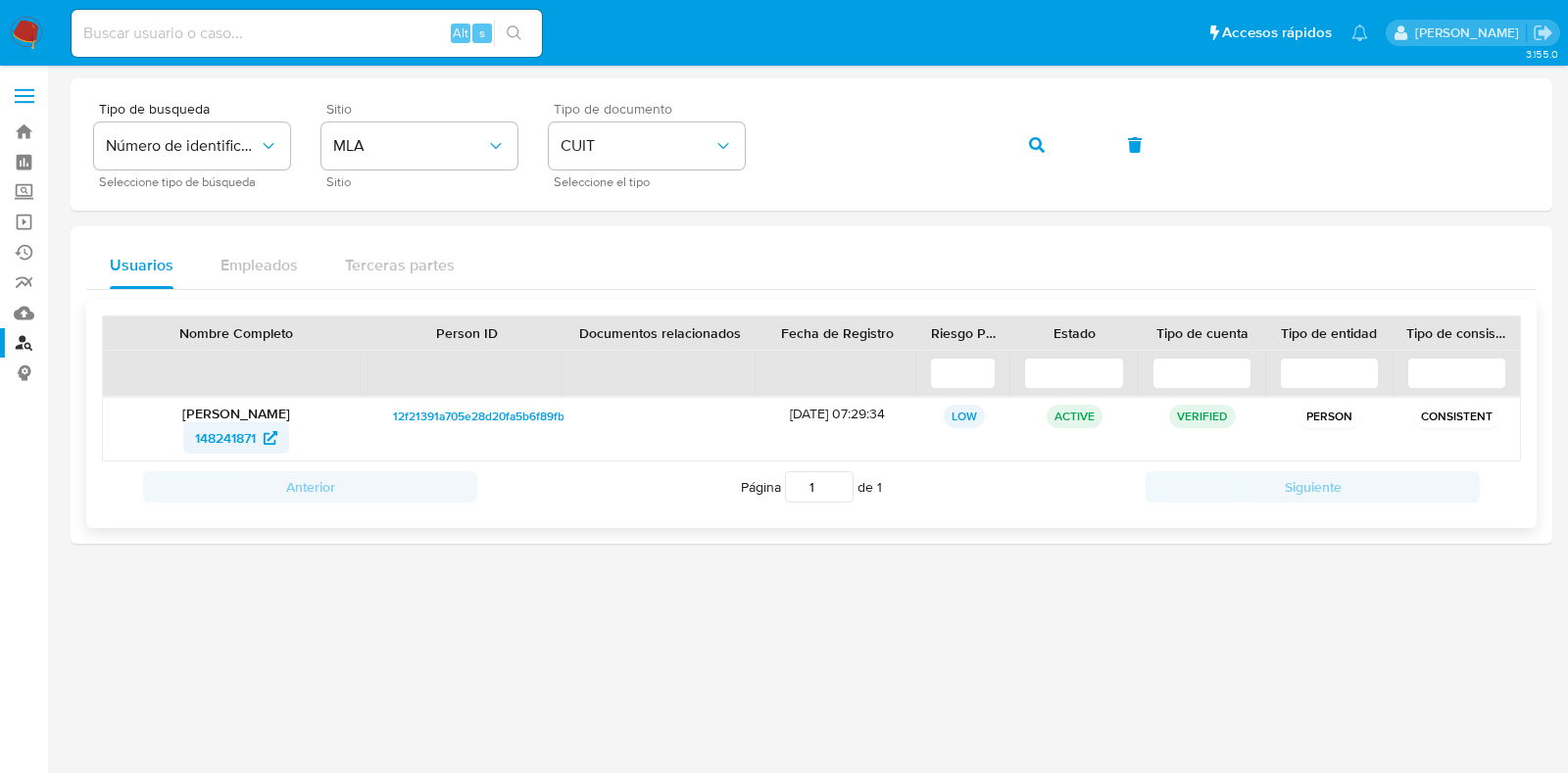
click at [231, 438] on span "148241871" at bounding box center [225, 437] width 61 height 31
click at [1027, 144] on button "button" at bounding box center [1036, 144] width 67 height 47
click at [219, 426] on span "3559734" at bounding box center [226, 437] width 54 height 31
click at [1030, 150] on icon "button" at bounding box center [1037, 145] width 16 height 16
click at [211, 430] on span "2573602120" at bounding box center [225, 437] width 77 height 31
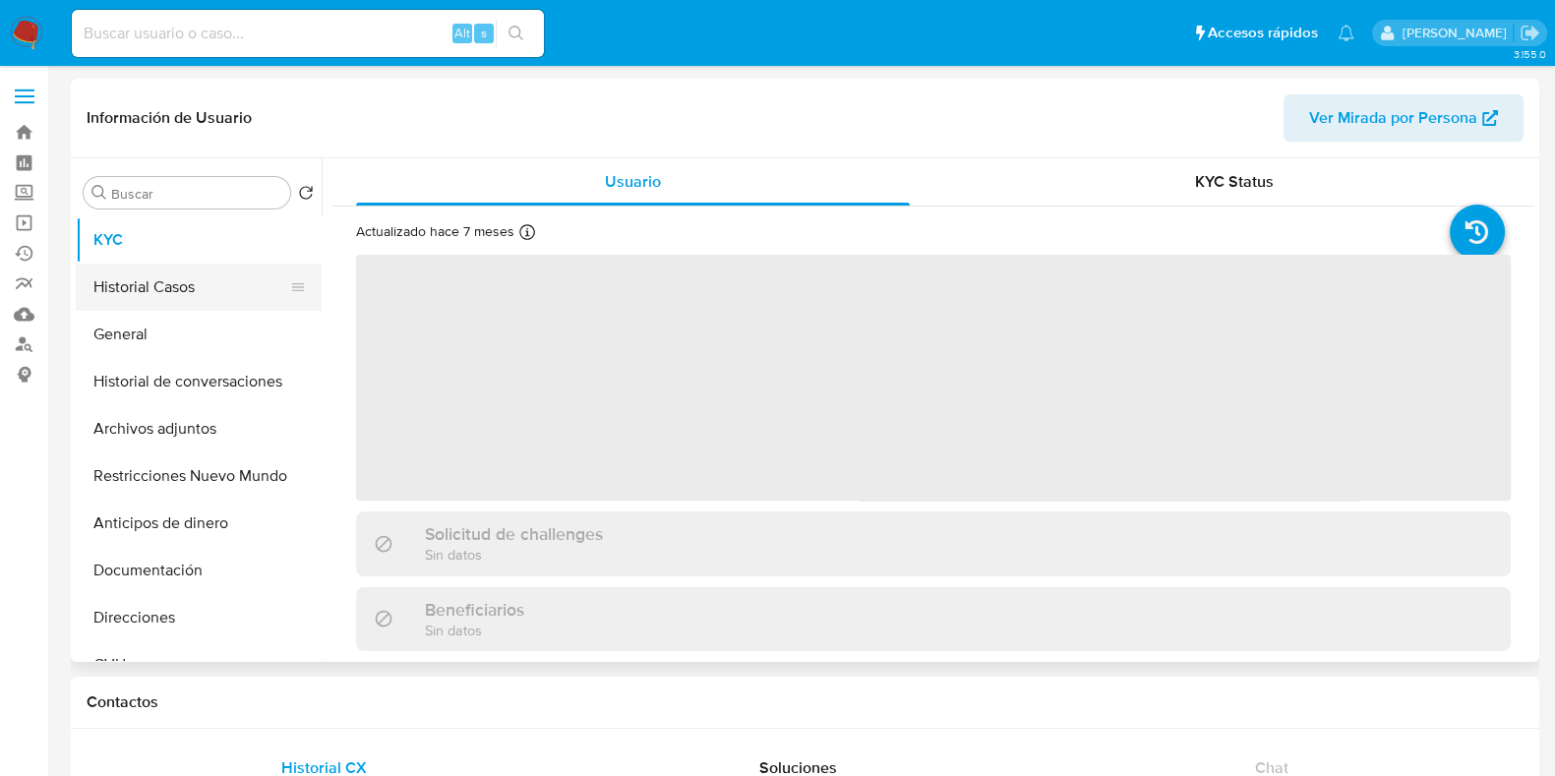
click at [138, 277] on button "Historial Casos" at bounding box center [191, 287] width 230 height 47
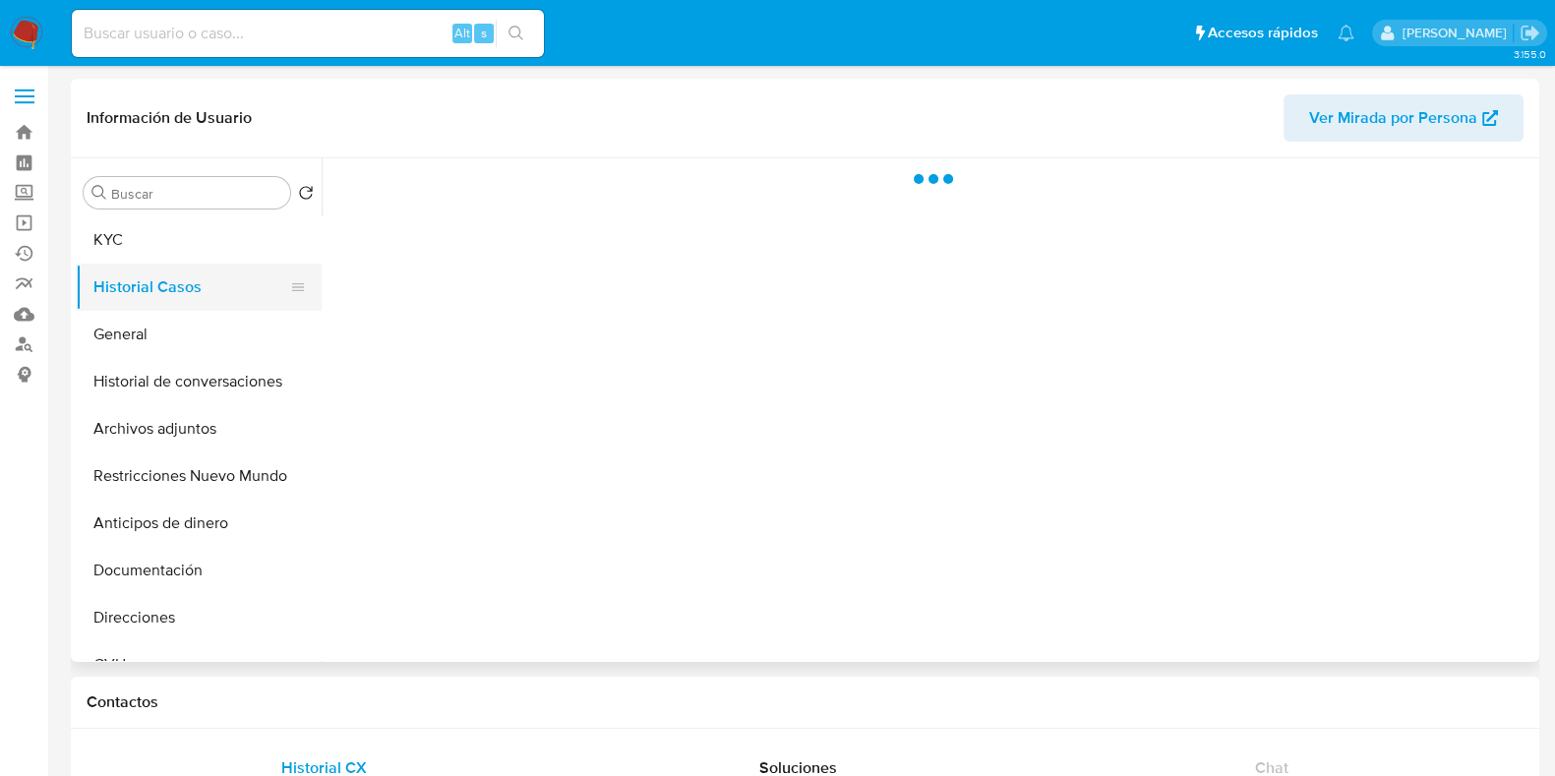
select select "10"
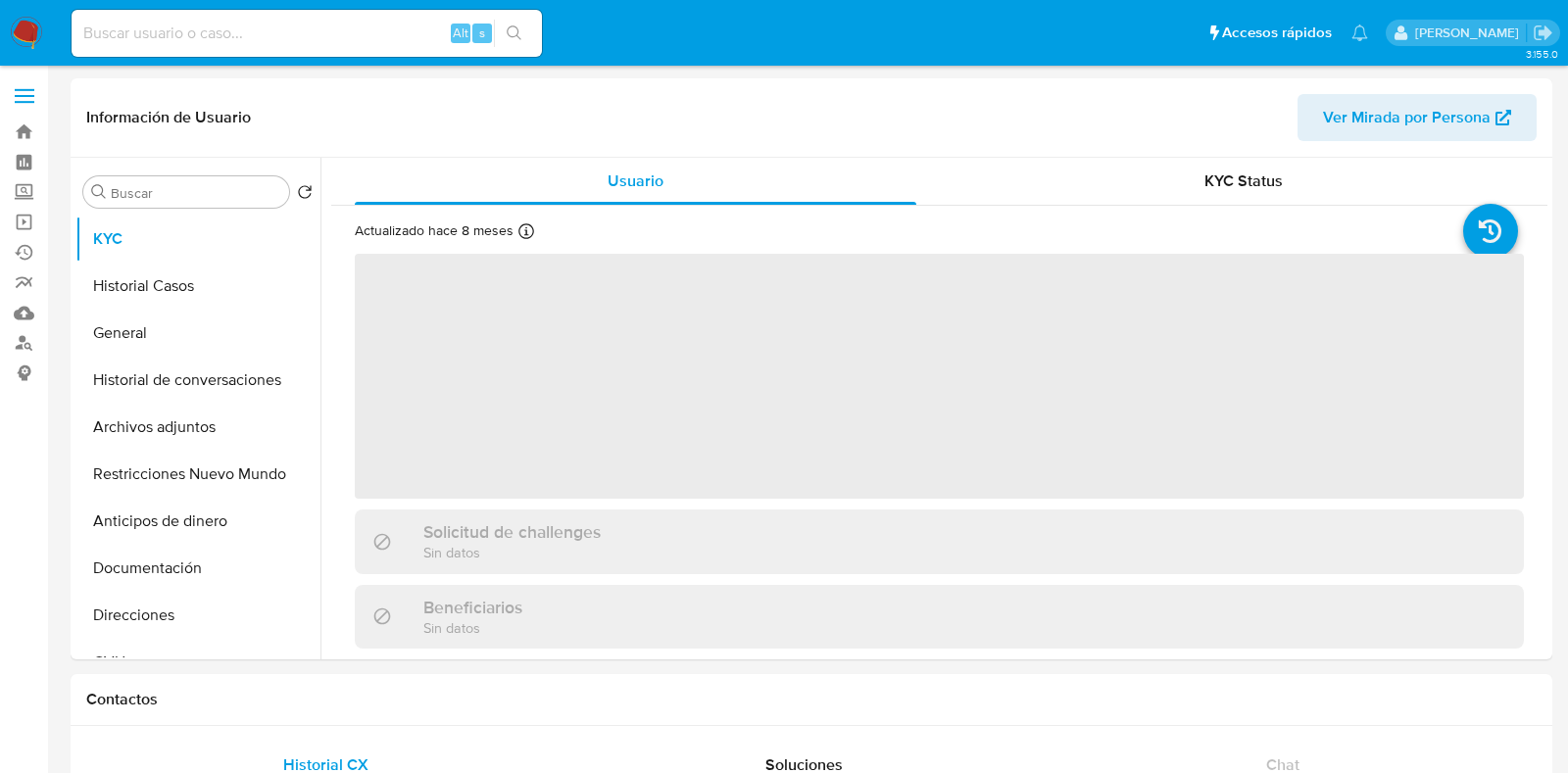
select select "10"
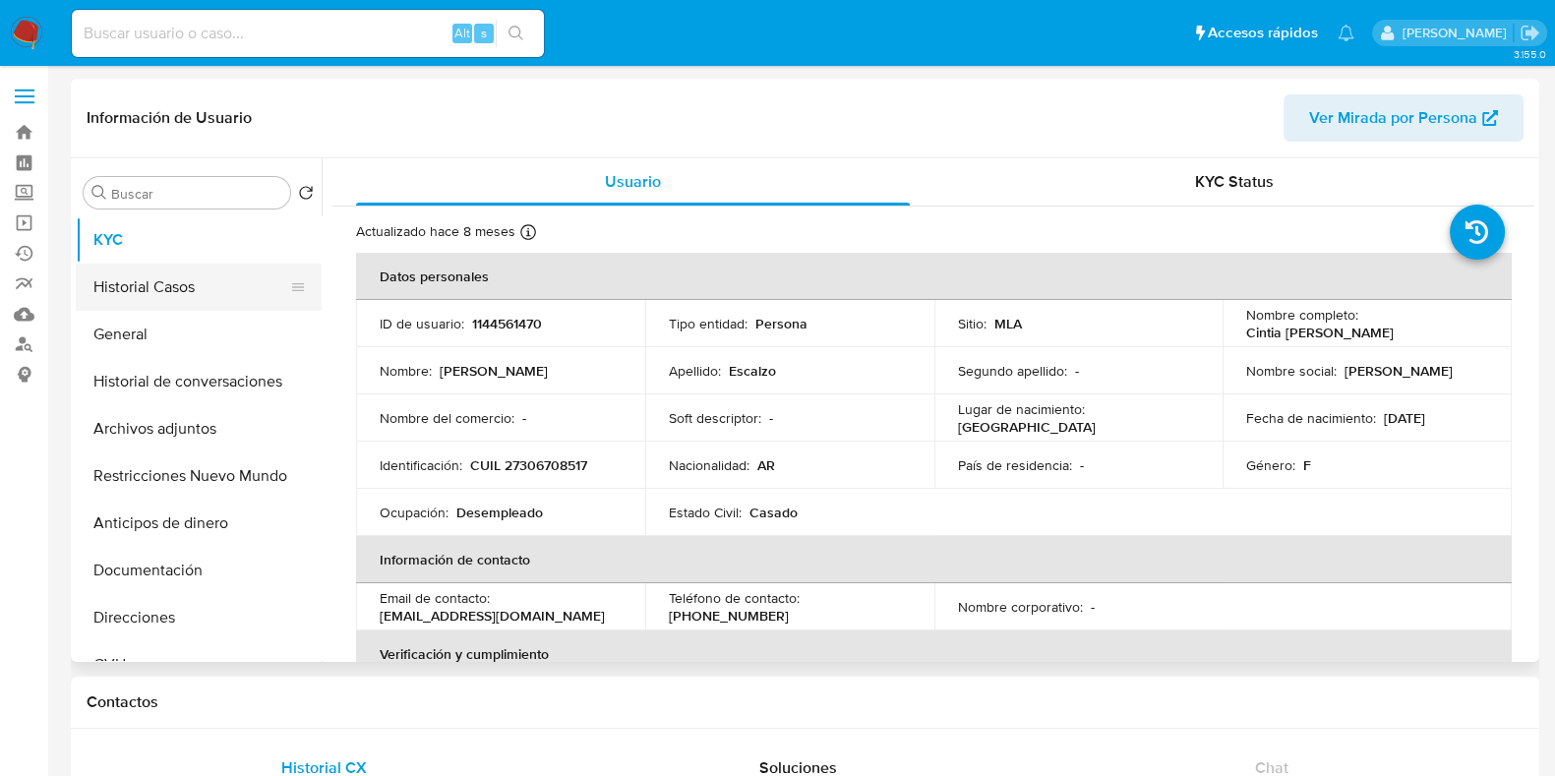
click at [180, 279] on button "Historial Casos" at bounding box center [191, 287] width 230 height 47
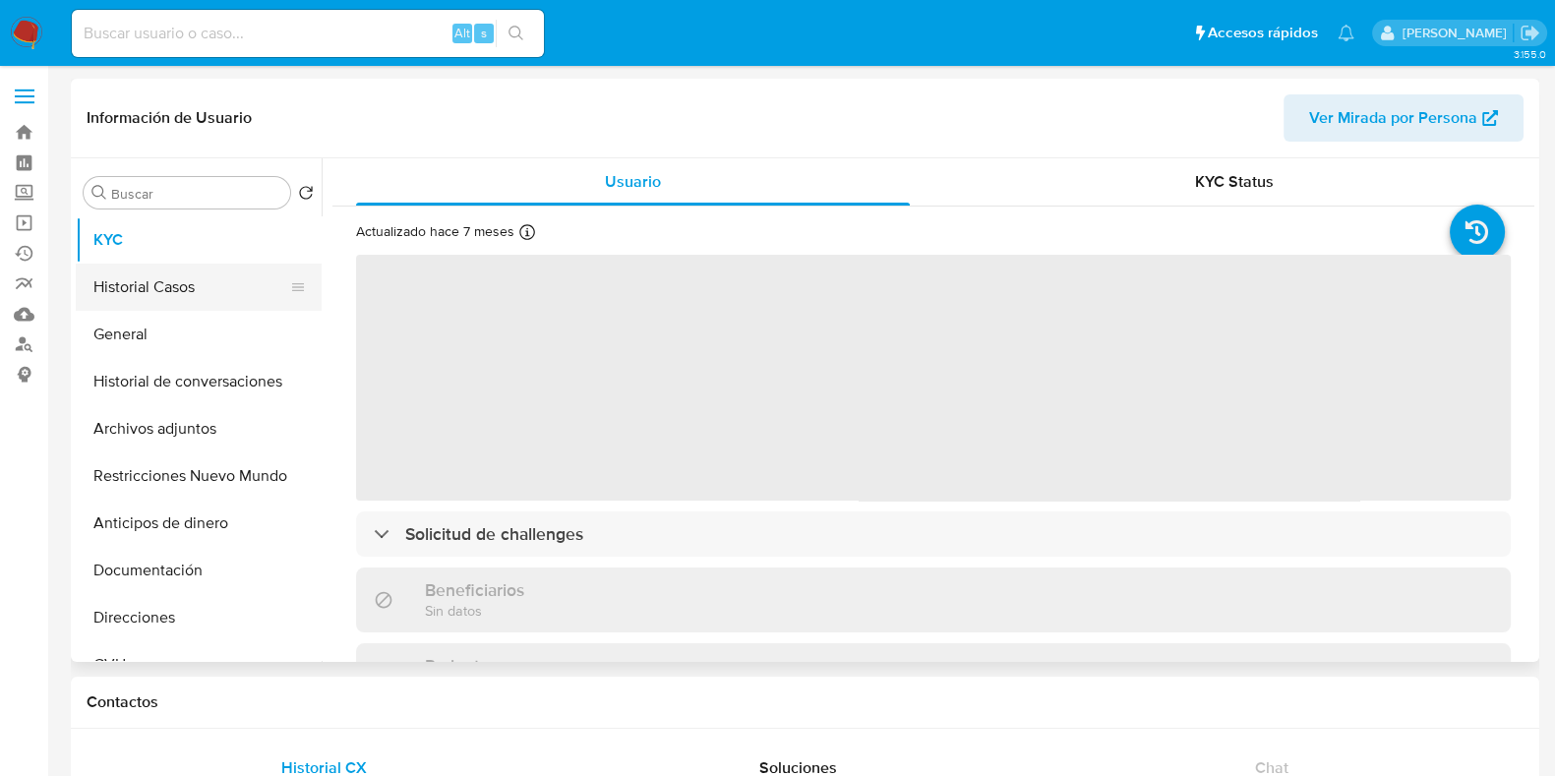
click at [177, 278] on button "Historial Casos" at bounding box center [191, 287] width 230 height 47
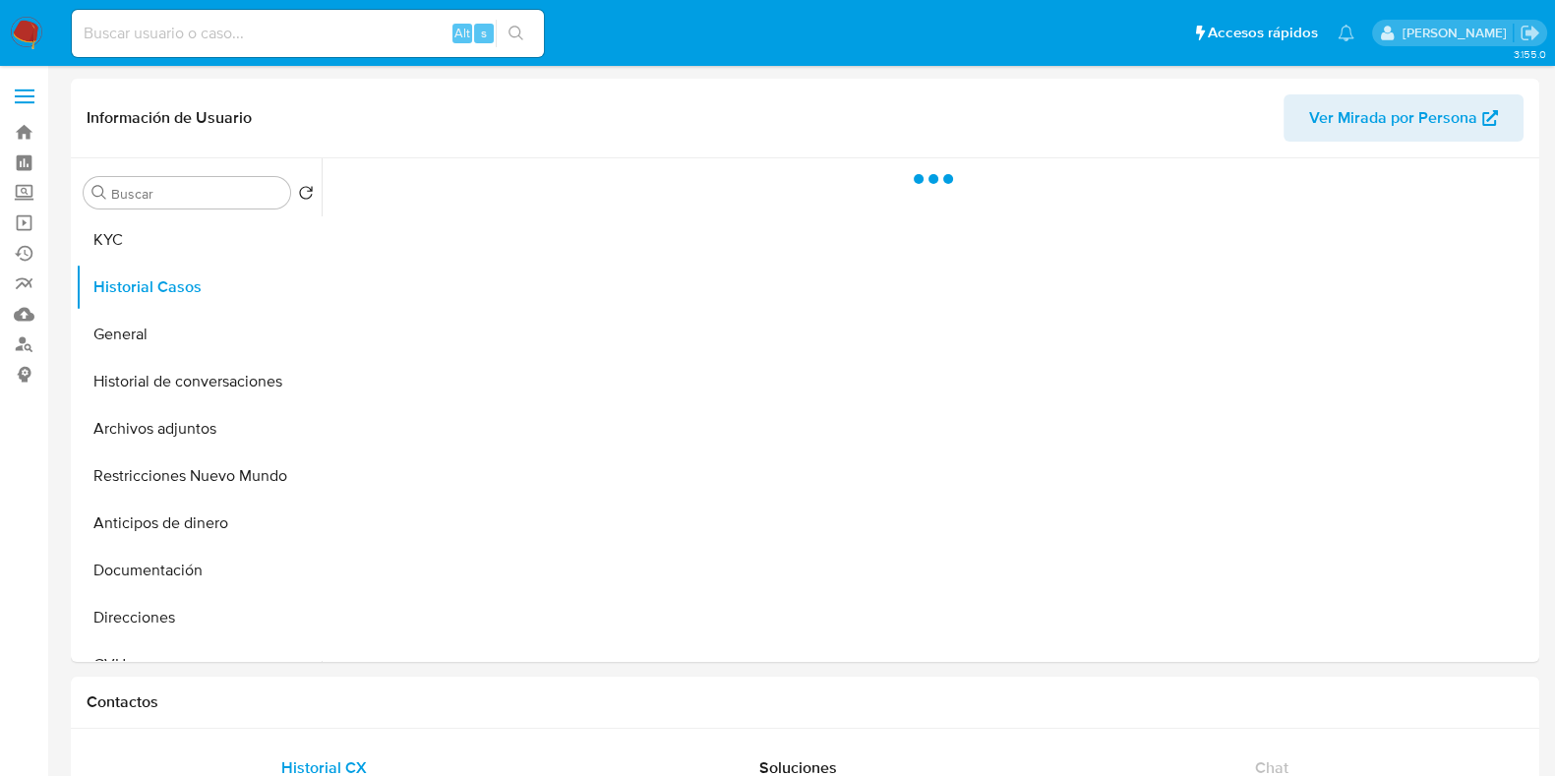
select select "10"
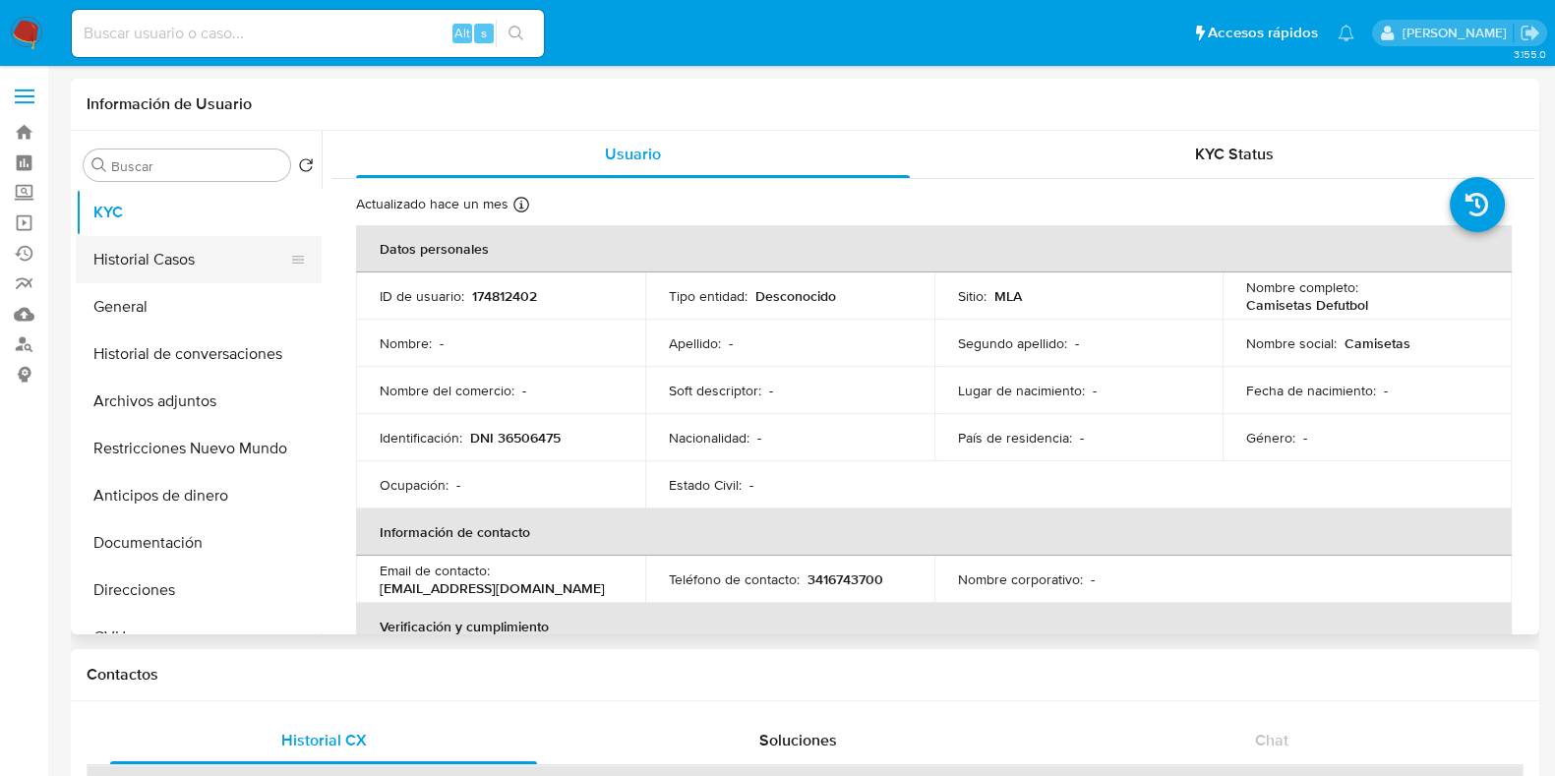
select select "10"
click at [167, 246] on button "Historial Casos" at bounding box center [191, 259] width 230 height 47
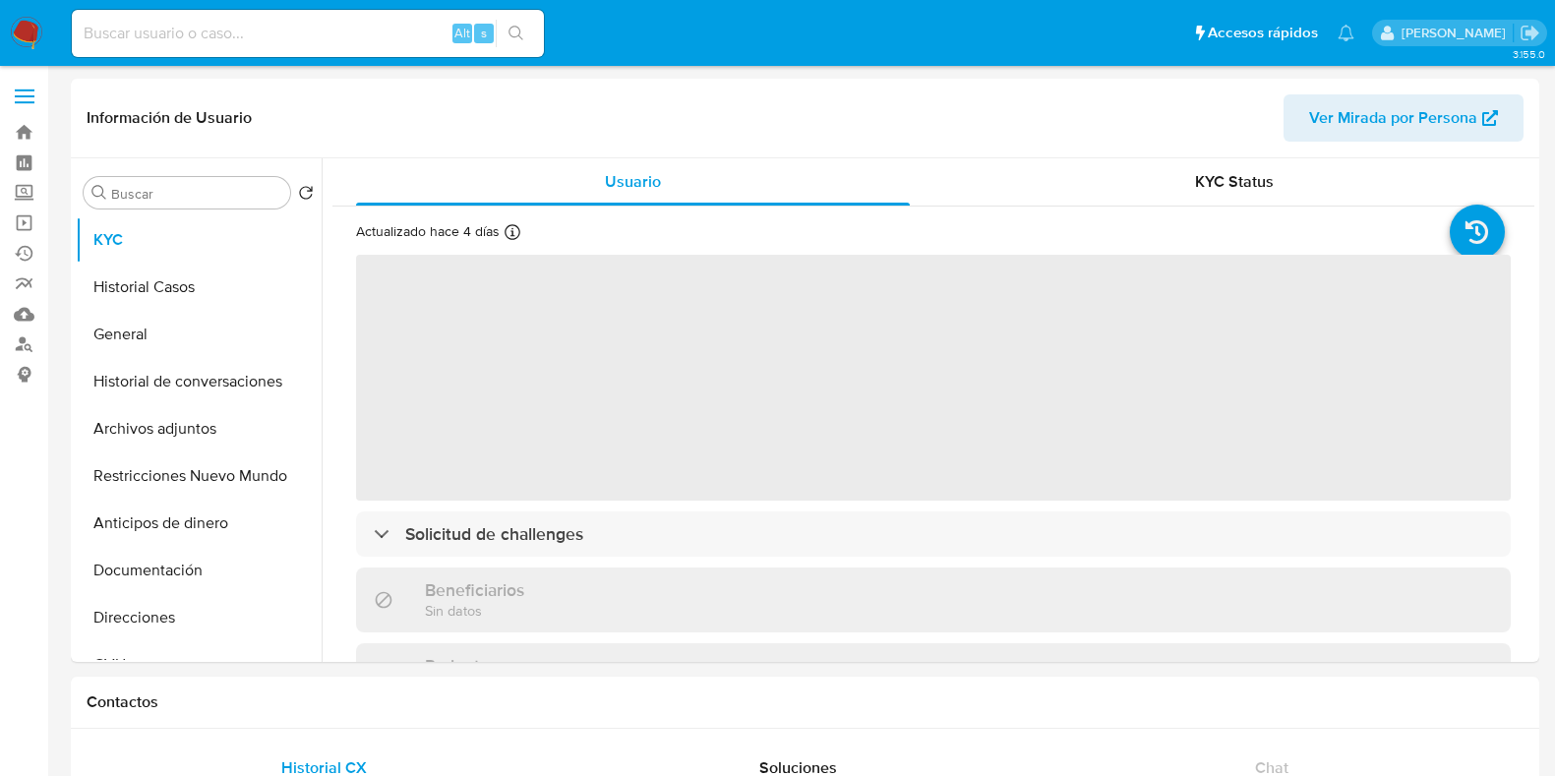
select select "10"
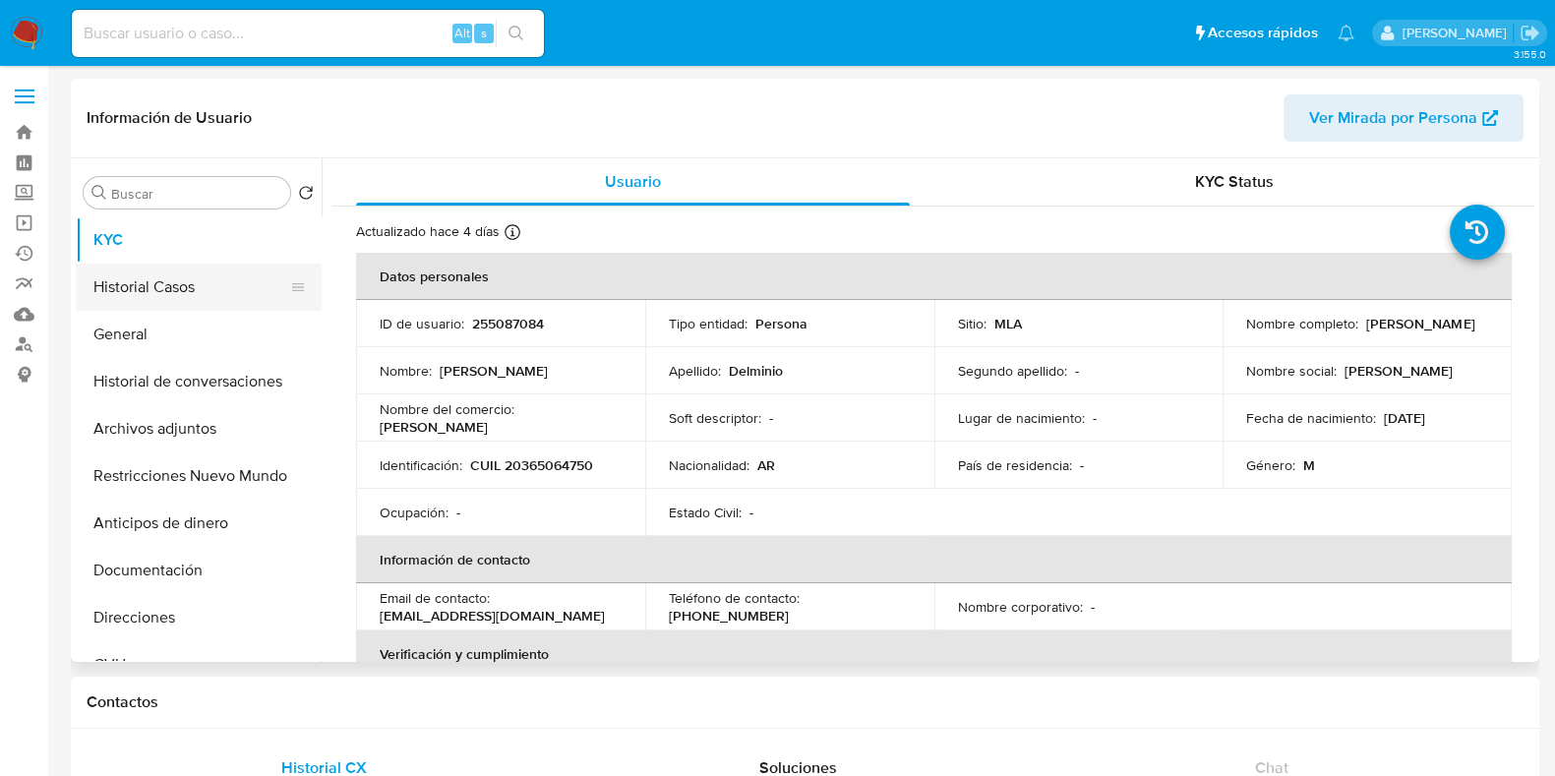
click at [197, 282] on button "Historial Casos" at bounding box center [191, 287] width 230 height 47
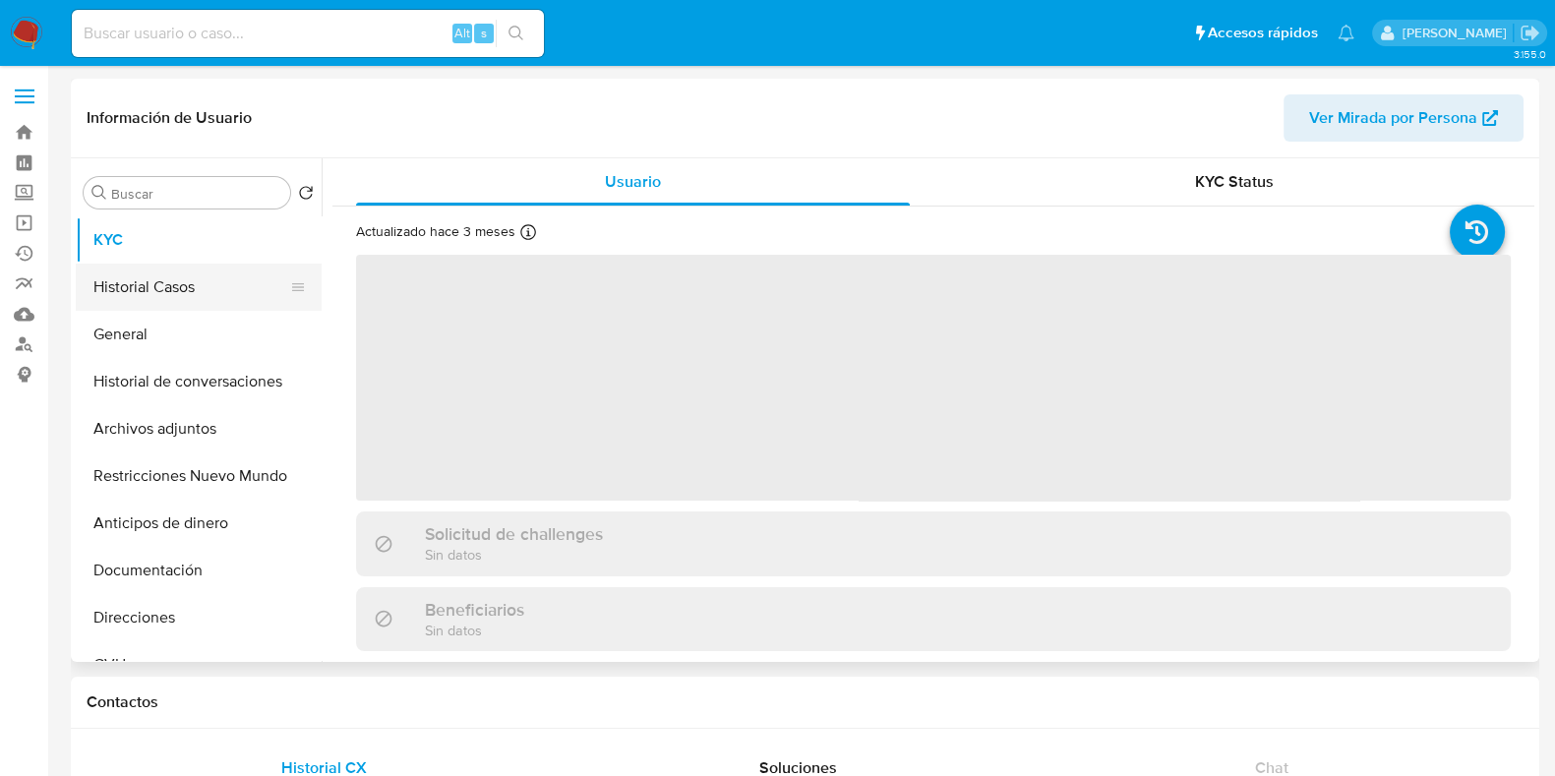
click at [197, 297] on button "Historial Casos" at bounding box center [191, 287] width 230 height 47
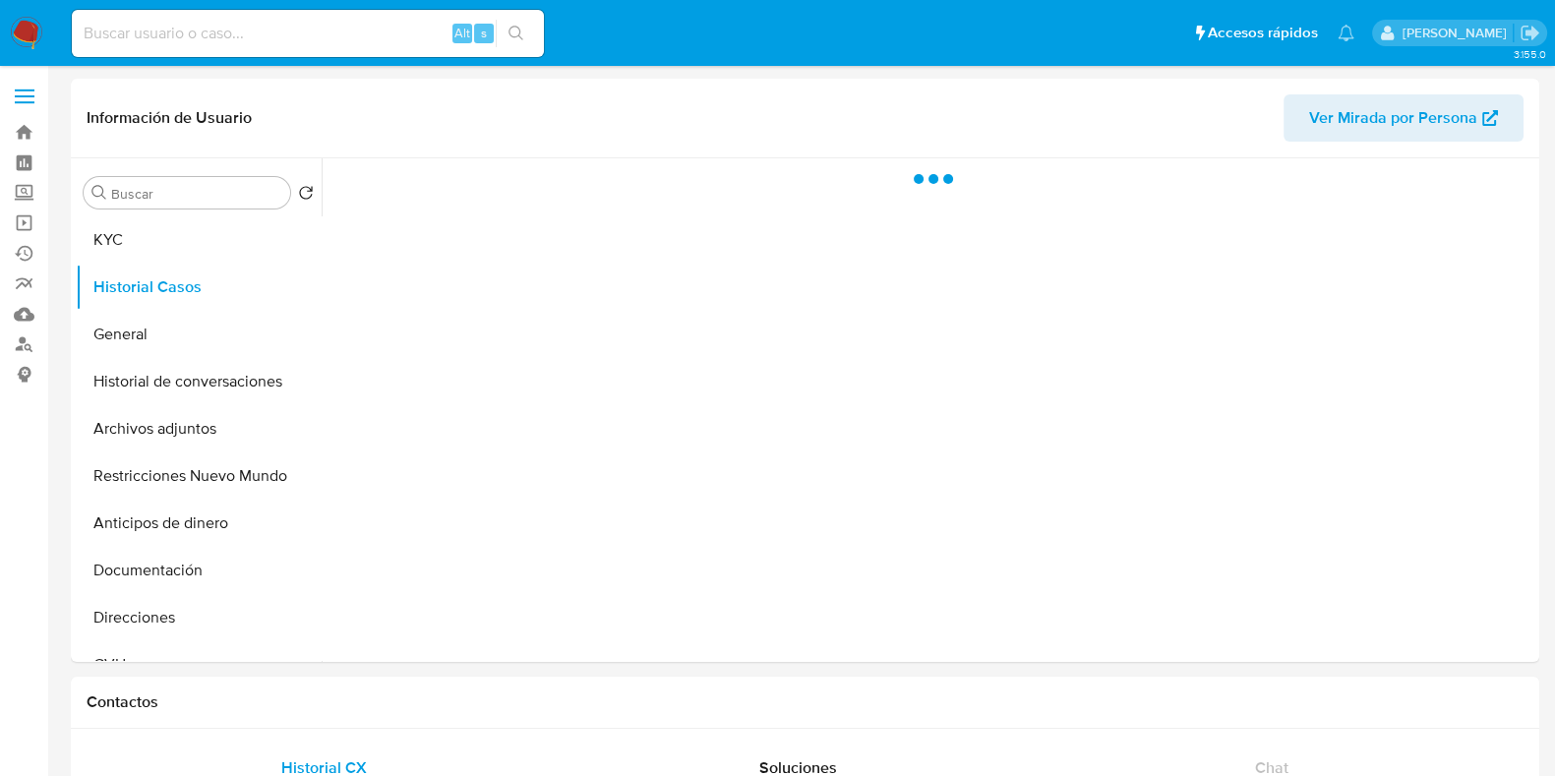
select select "10"
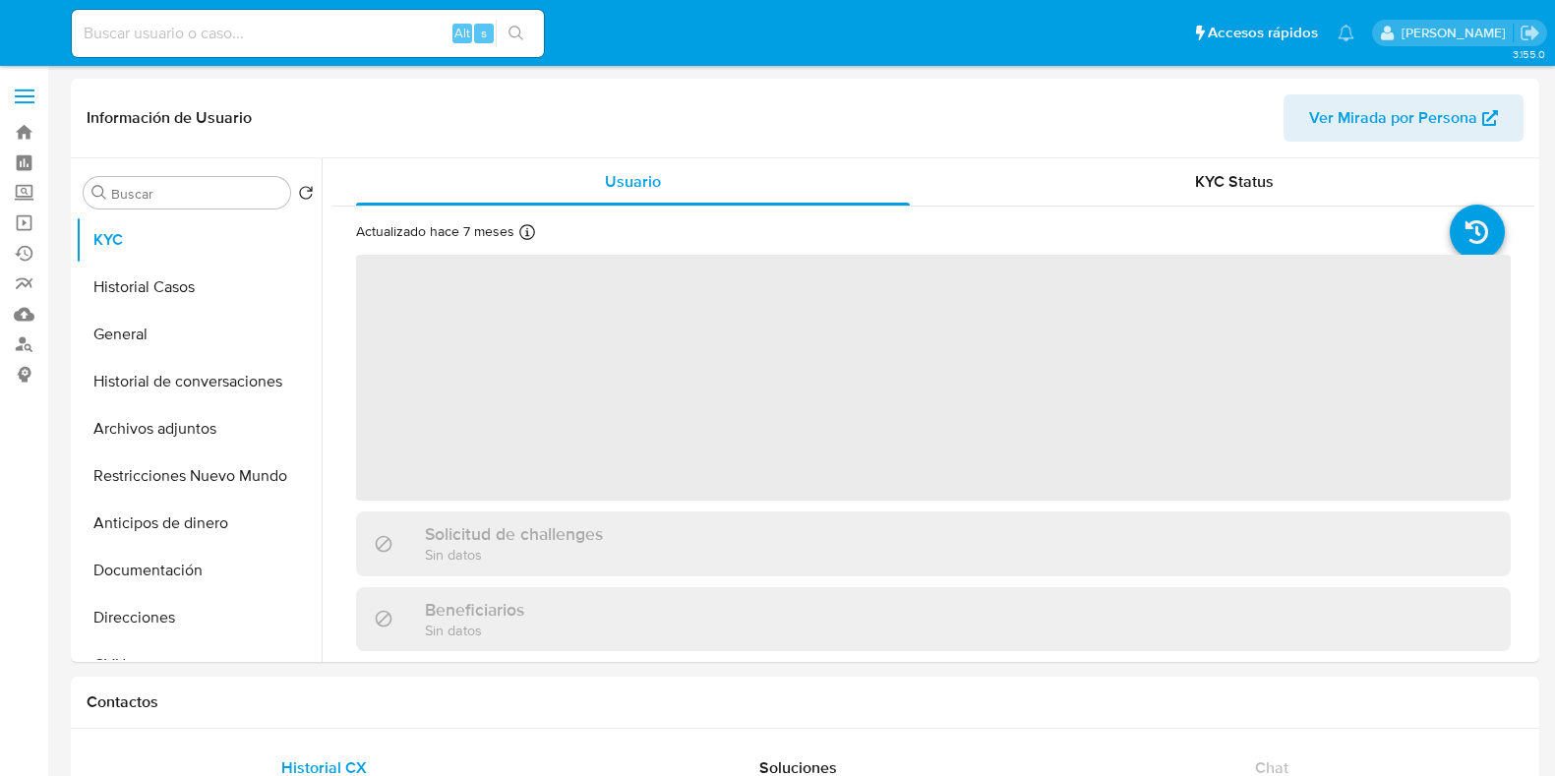
select select "10"
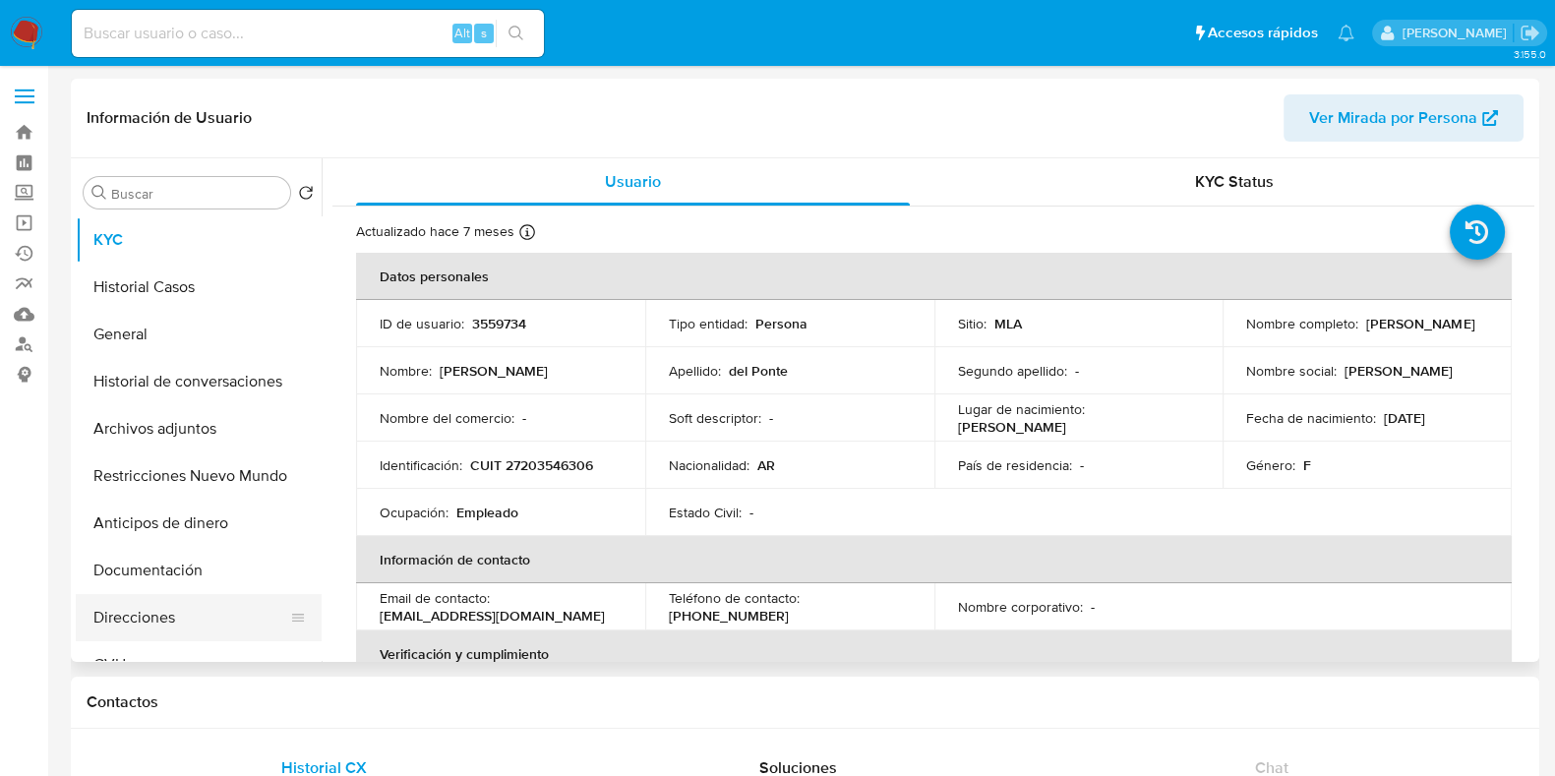
click at [162, 624] on button "Direcciones" at bounding box center [191, 617] width 230 height 47
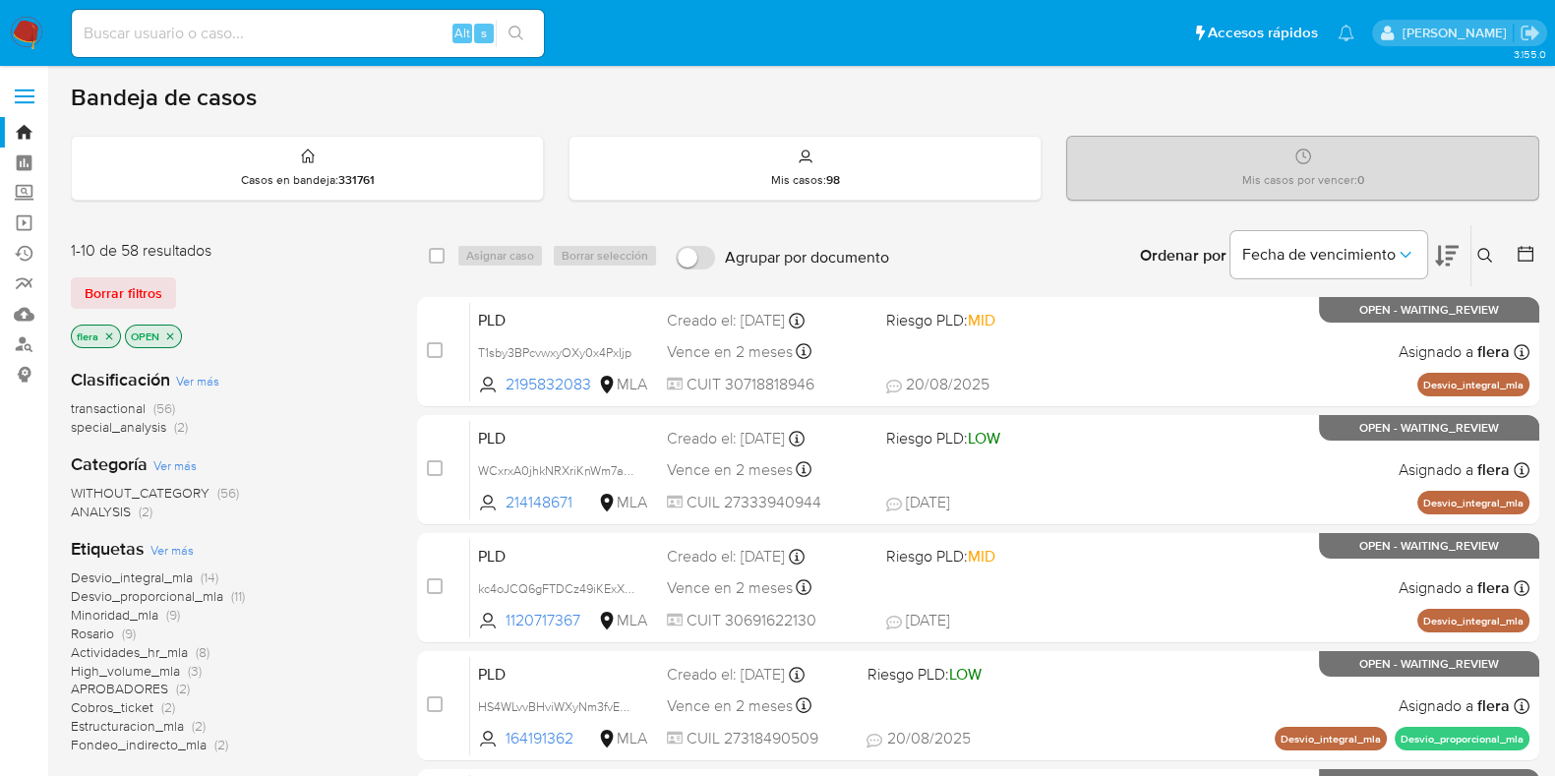
click at [1487, 248] on icon at bounding box center [1485, 255] width 15 height 15
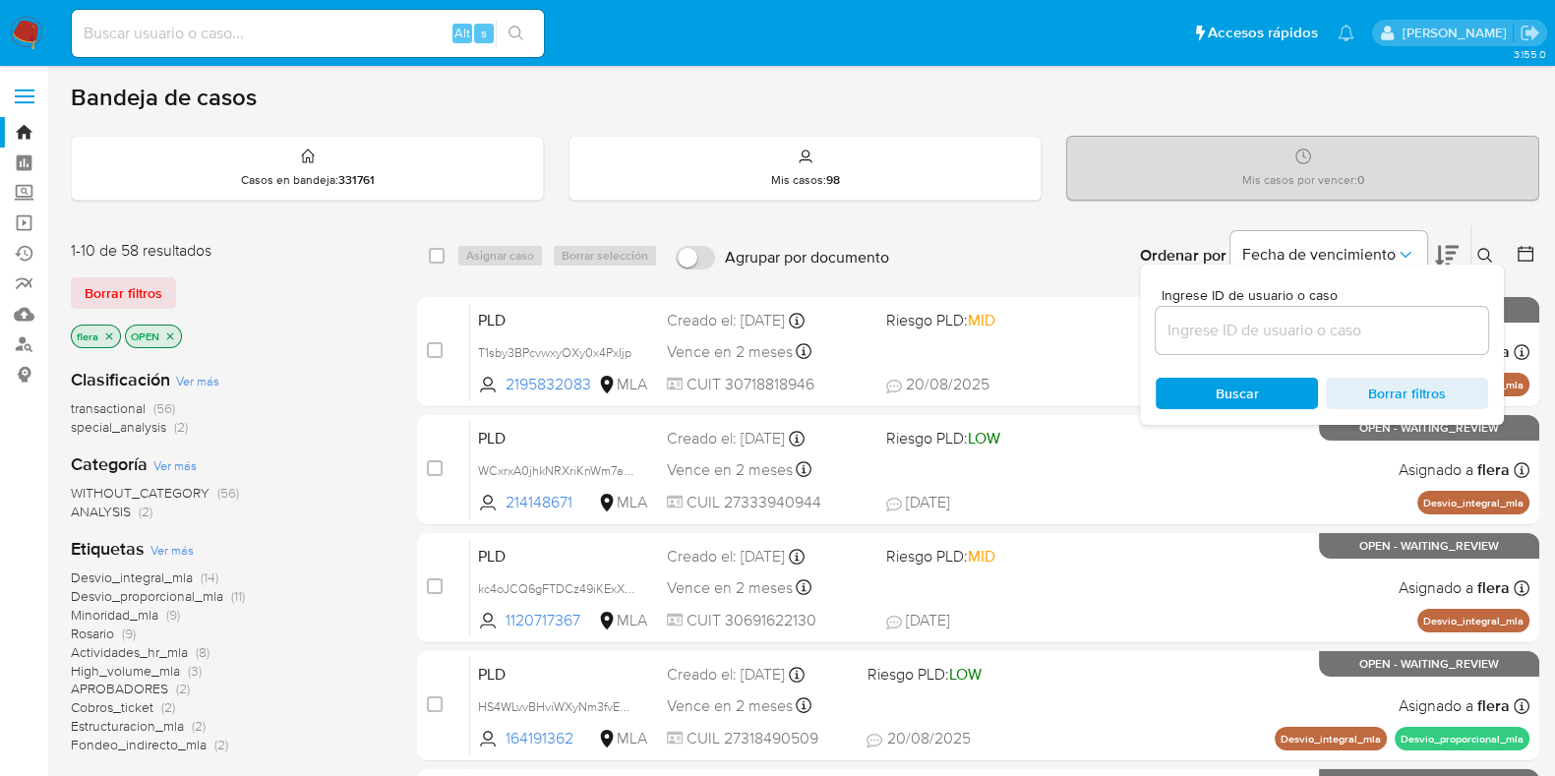
click at [1355, 315] on div at bounding box center [1322, 330] width 333 height 47
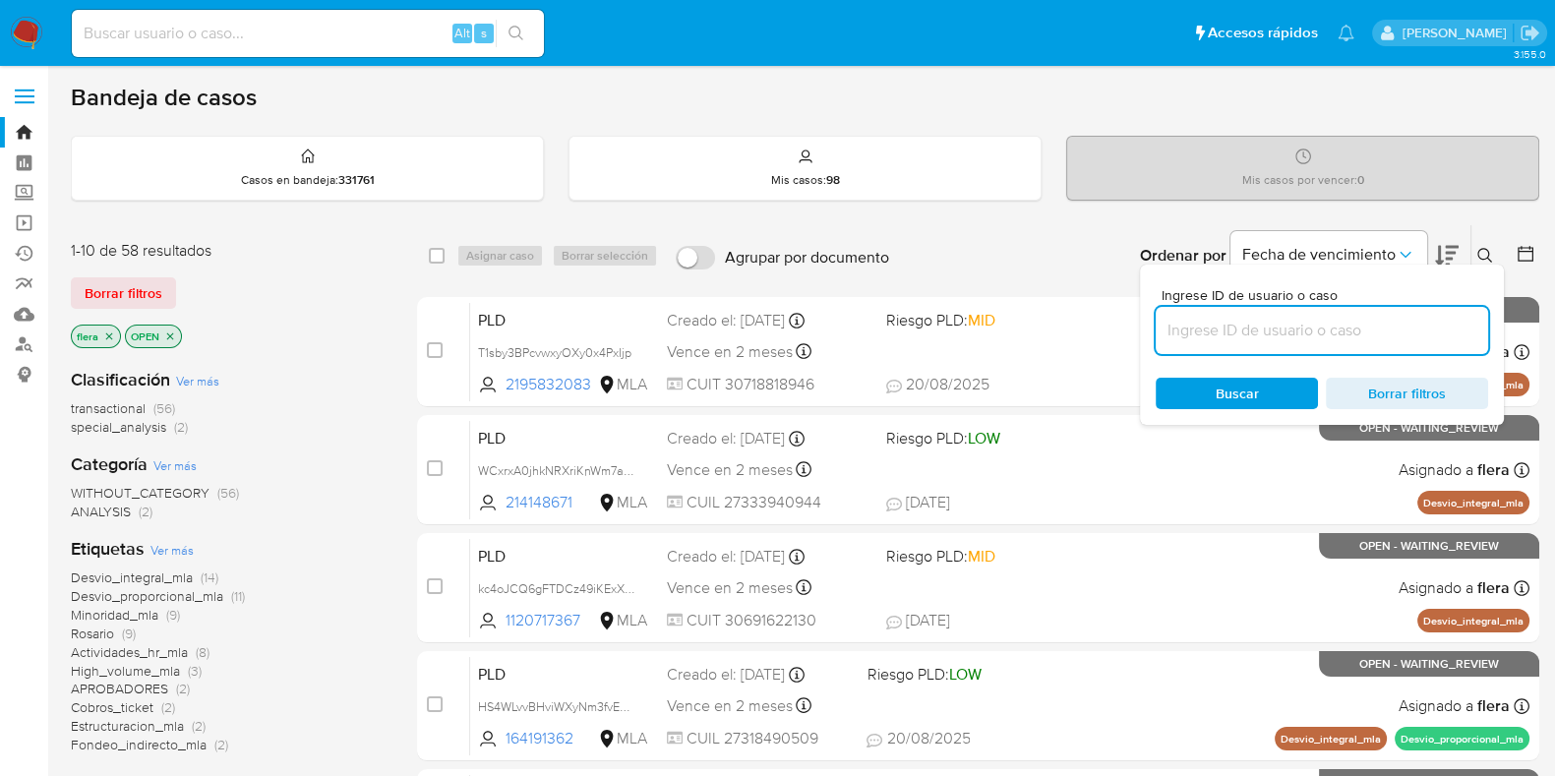
click at [1352, 319] on input at bounding box center [1322, 331] width 333 height 26
paste input "0KgQ7s4fBbvytLIDYmshdiWT"
type input "0KgQ7s4fBbvytLIDYmshdiWT"
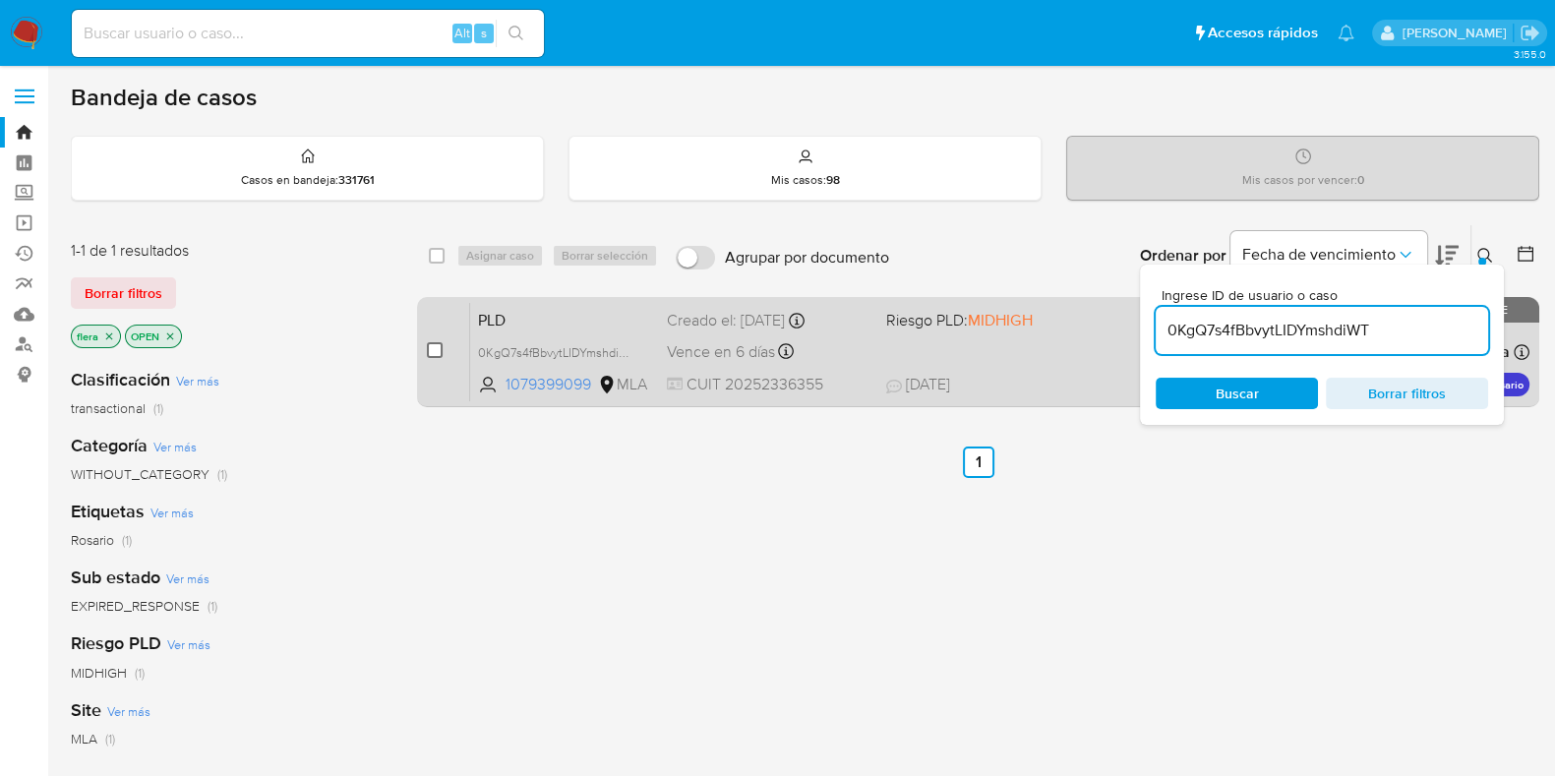
click at [435, 342] on input "checkbox" at bounding box center [435, 350] width 16 height 16
checkbox input "true"
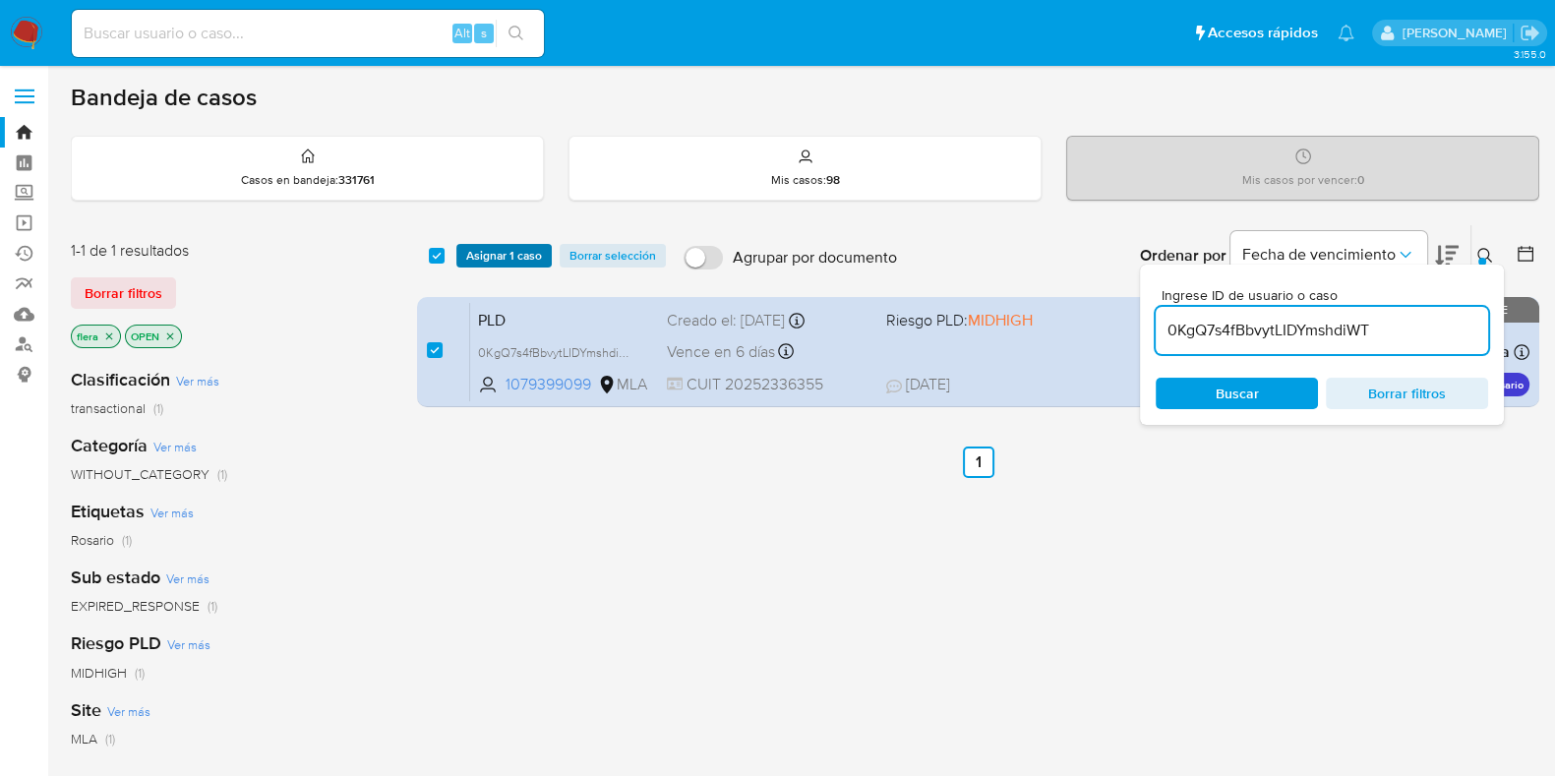
click at [472, 263] on span "Asignar 1 caso" at bounding box center [504, 256] width 76 height 20
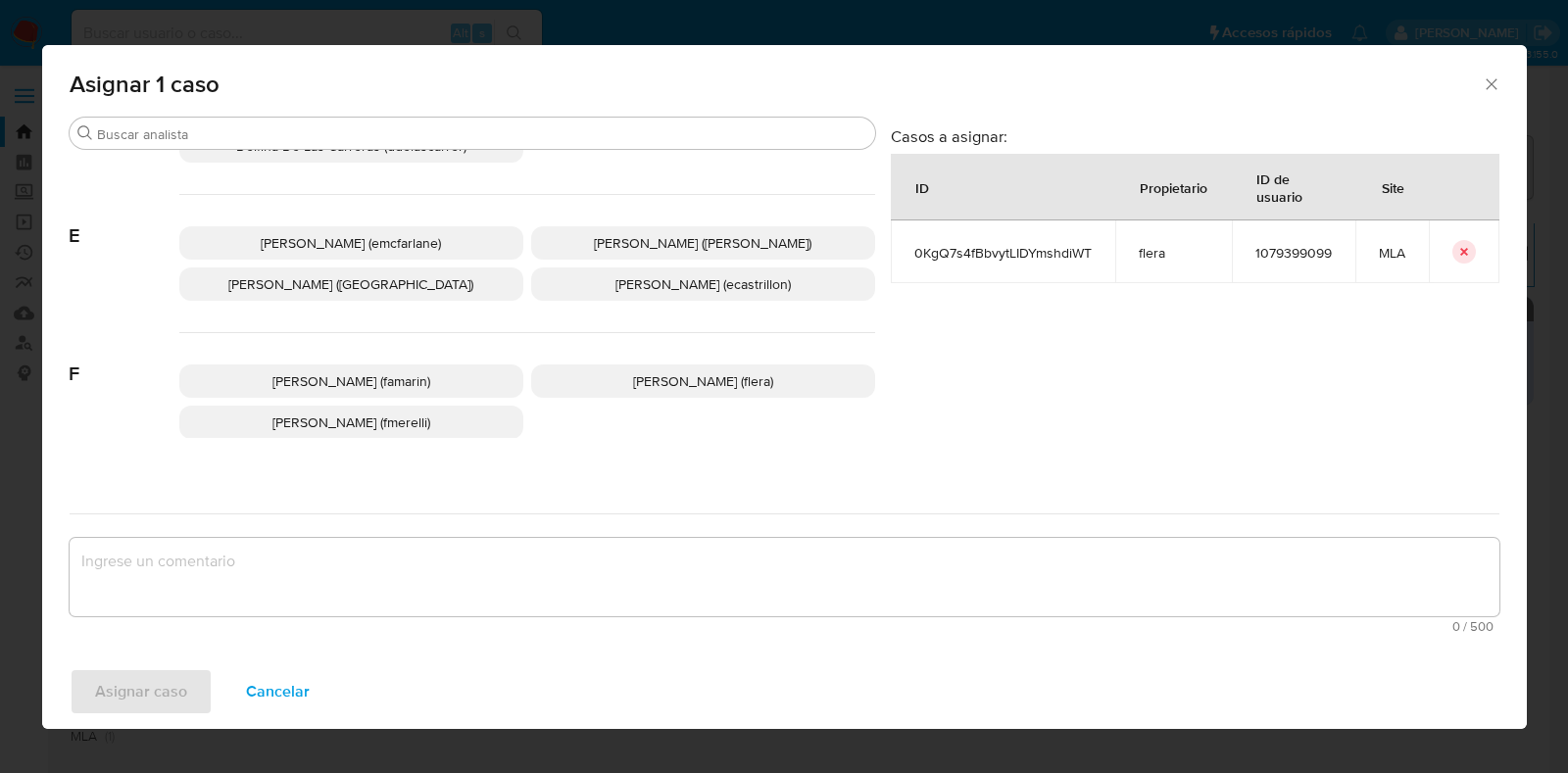
scroll to position [368, 0]
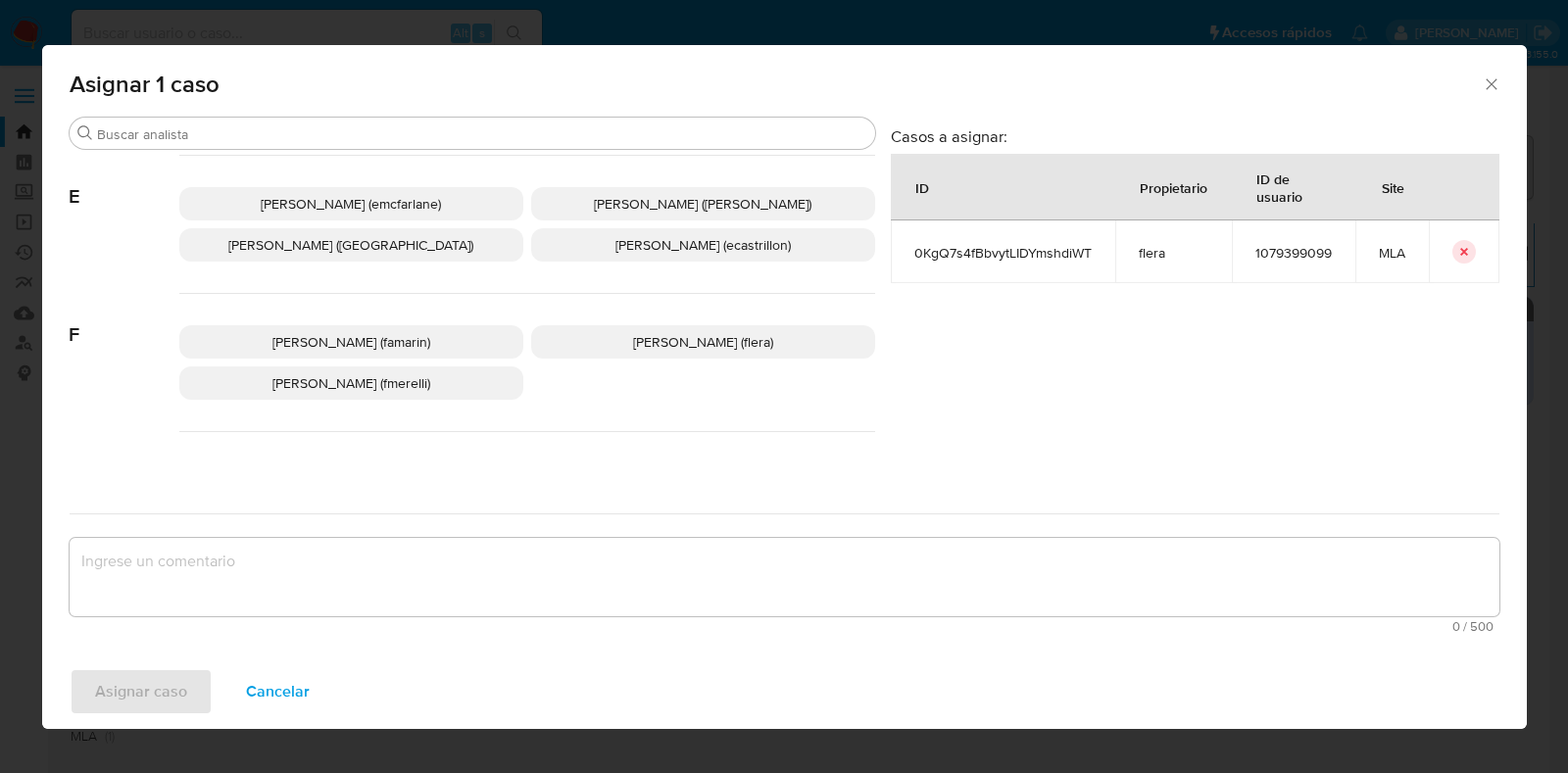
click at [587, 333] on p "[PERSON_NAME] (flera)" at bounding box center [702, 342] width 344 height 33
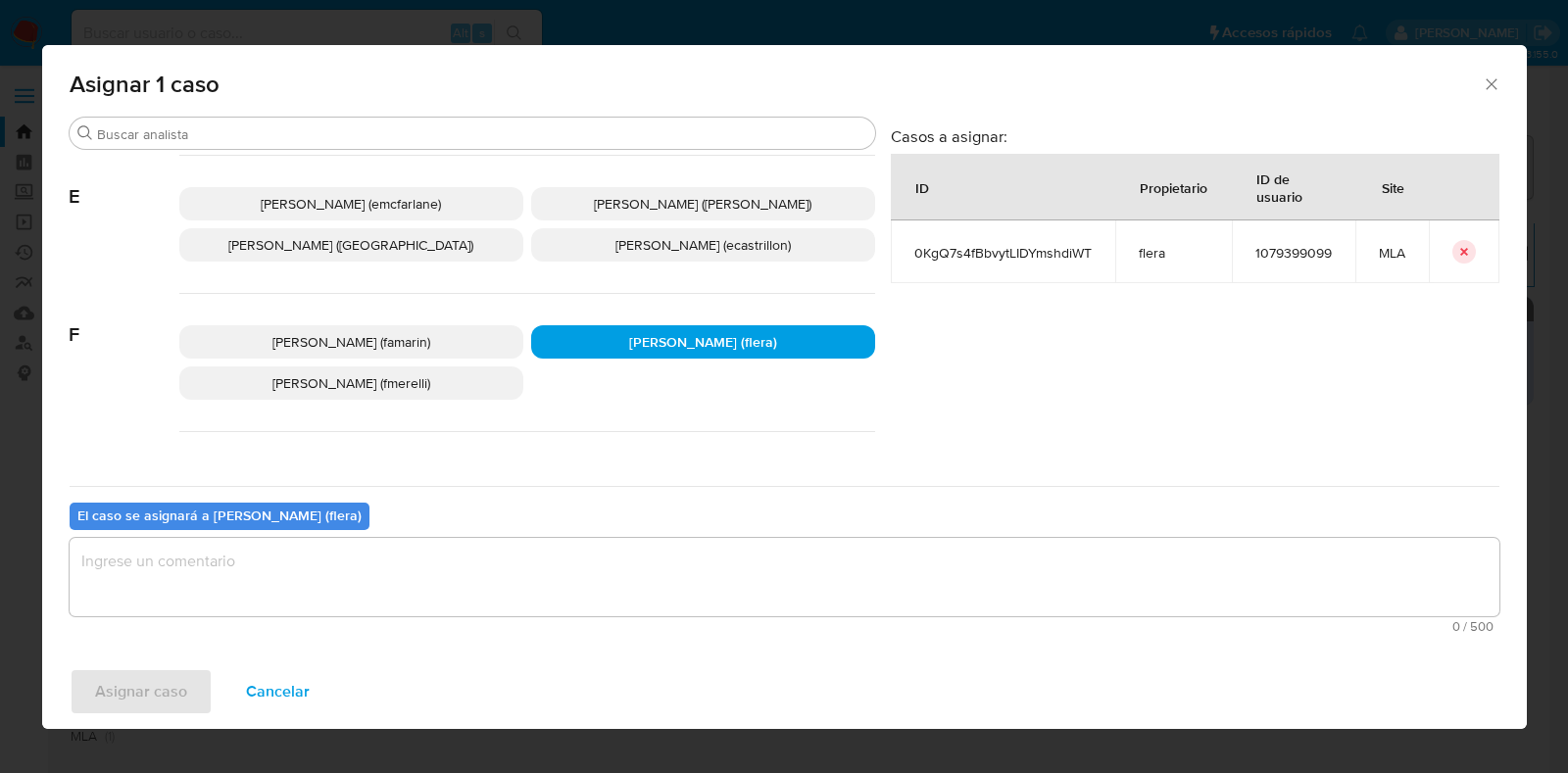
click at [538, 566] on textarea "assign-modal" at bounding box center [784, 577] width 1430 height 79
click at [164, 689] on span "Asignar caso" at bounding box center [140, 691] width 92 height 43
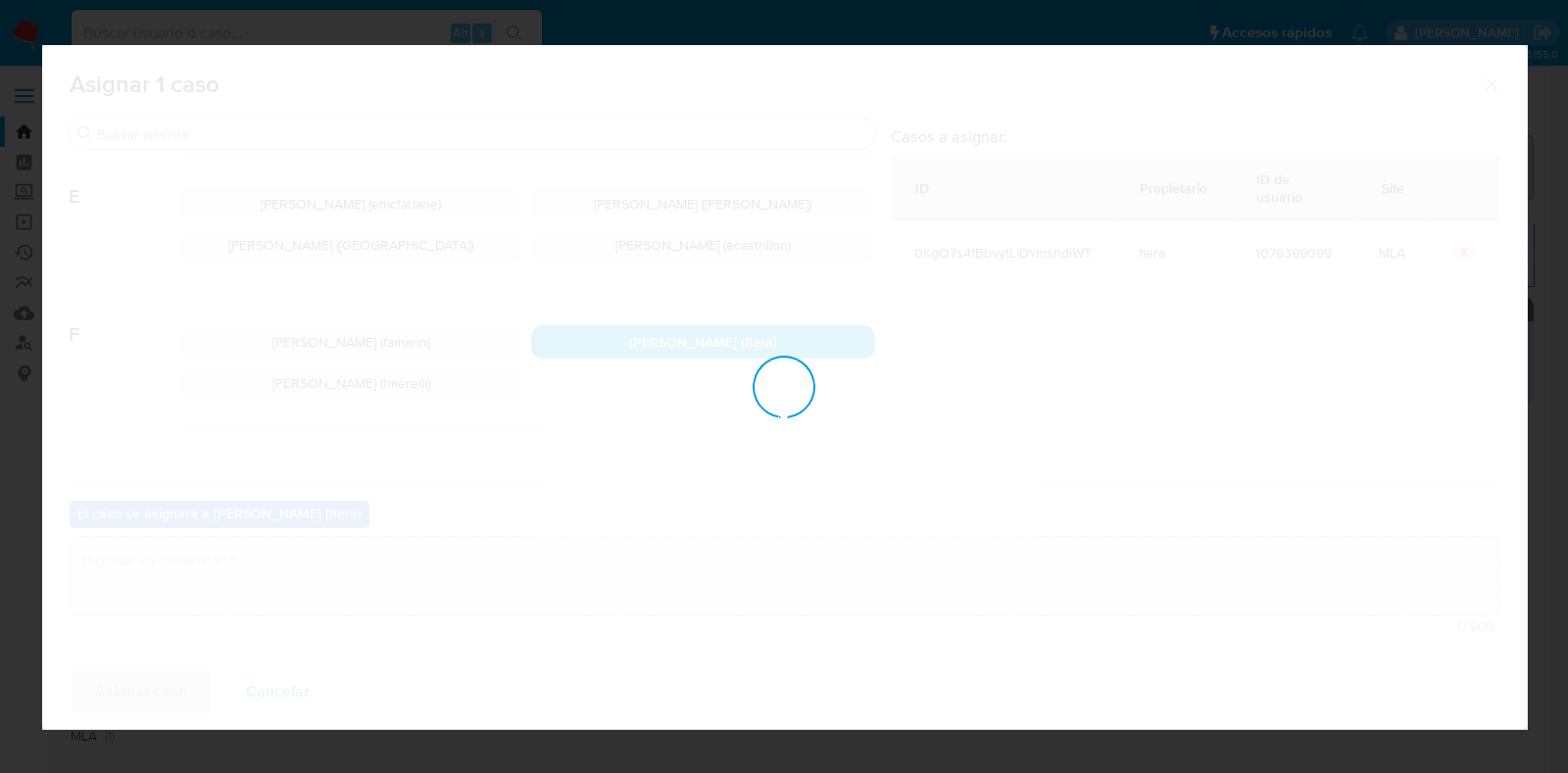
checkbox input "false"
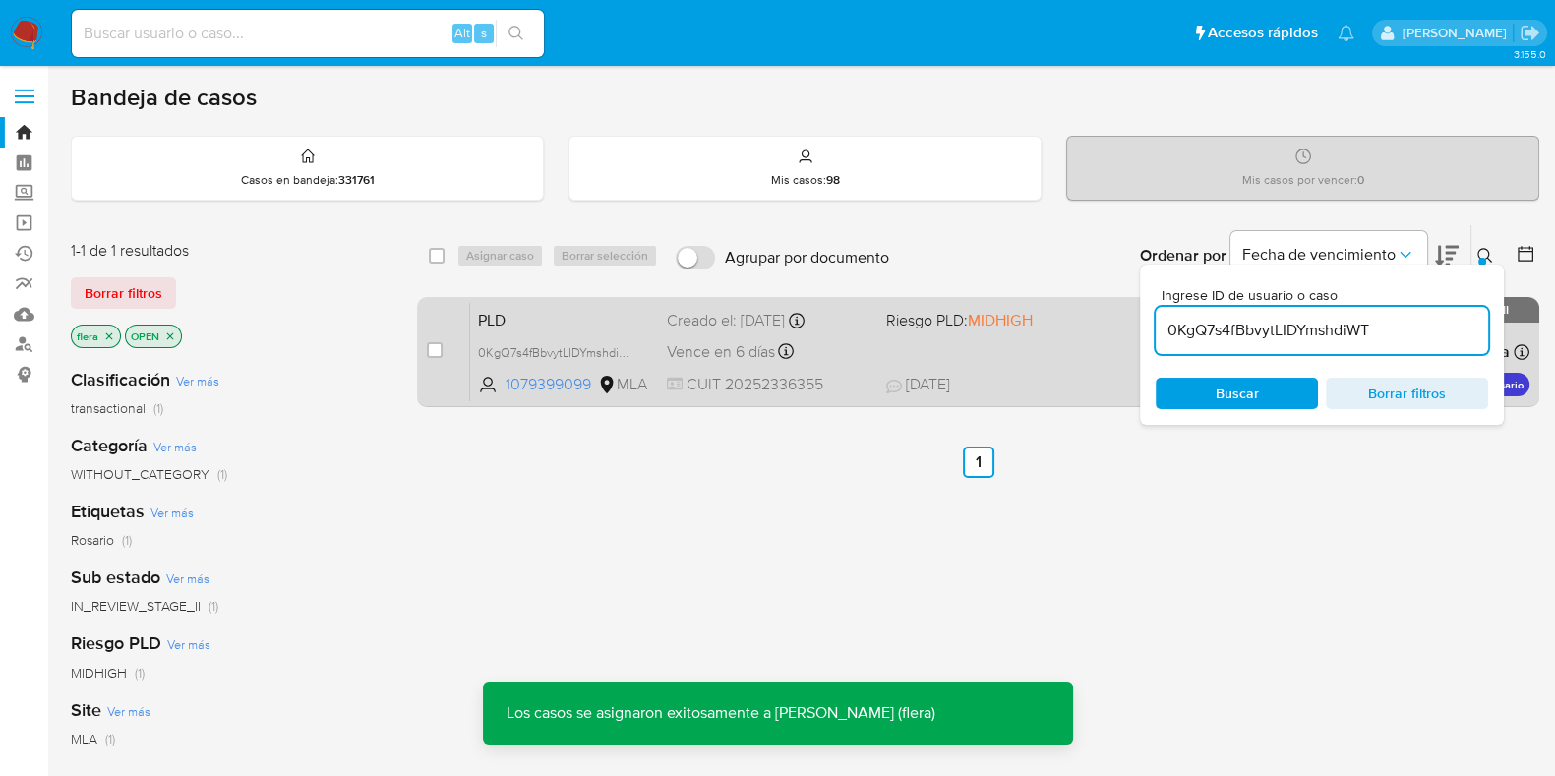
click at [609, 332] on div "PLD 0KgQ7s4fBbvytLIDYmshdiWT 1079399099 MLA Riesgo PLD: MIDHIGH Creado el: [DAT…" at bounding box center [1000, 351] width 1060 height 99
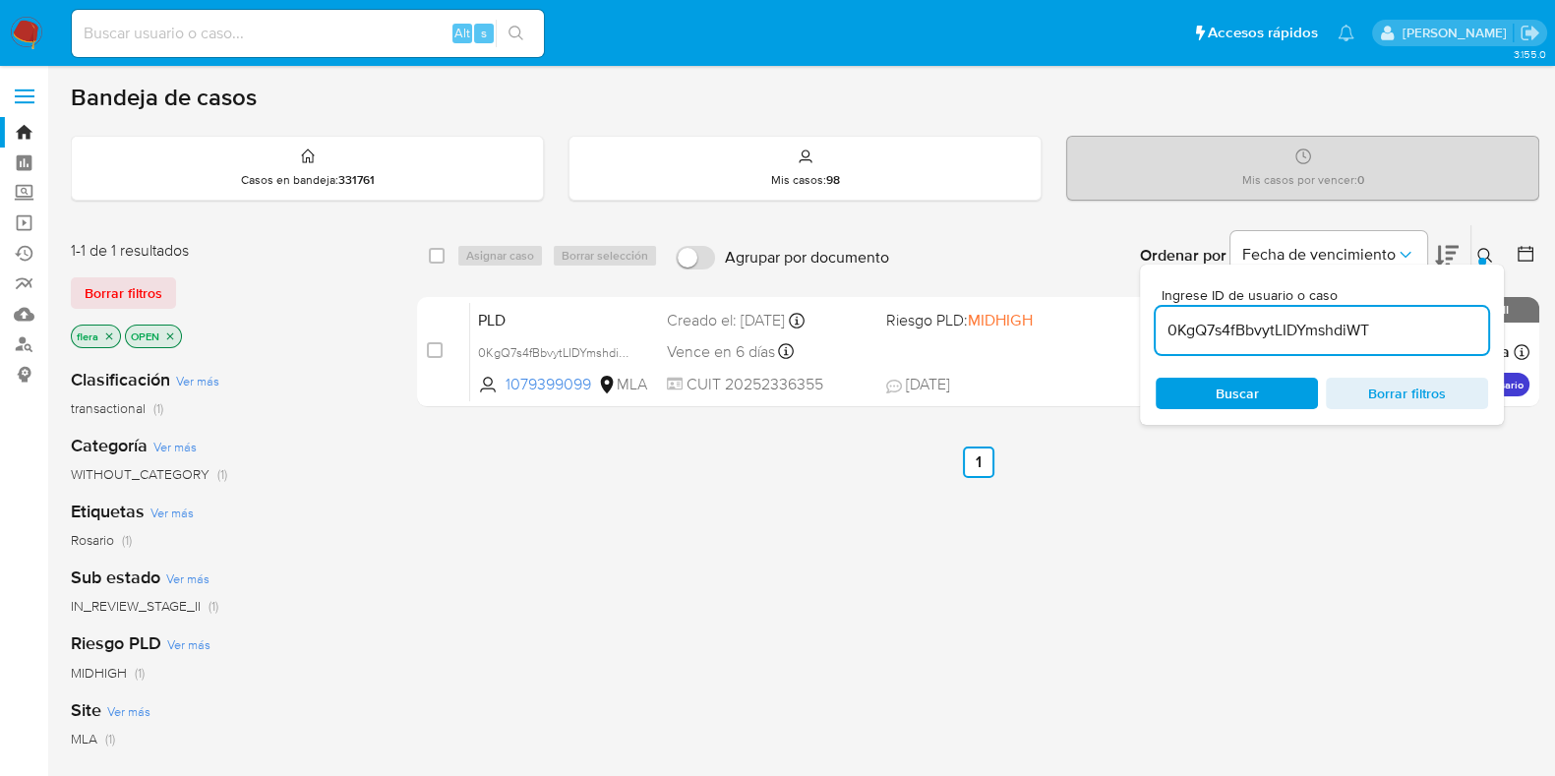
click at [1355, 326] on input "0KgQ7s4fBbvytLIDYmshdiWT" at bounding box center [1322, 331] width 333 height 26
paste input "a2G081VW6DUnmRDavOVXgptb"
type input "a2G081VW6DUnmRDavOVXgptb"
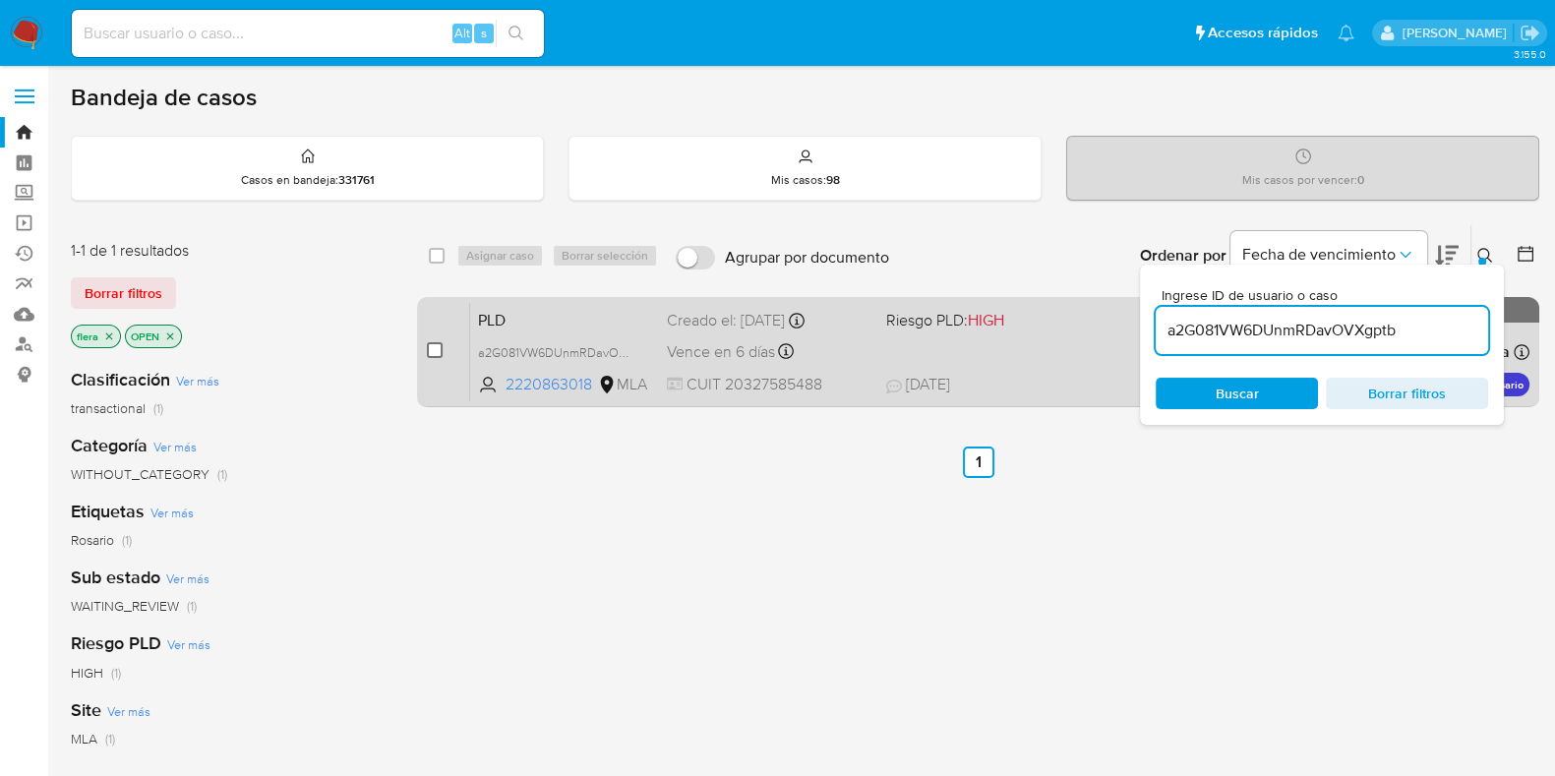
click at [438, 348] on input "checkbox" at bounding box center [435, 350] width 16 height 16
checkbox input "true"
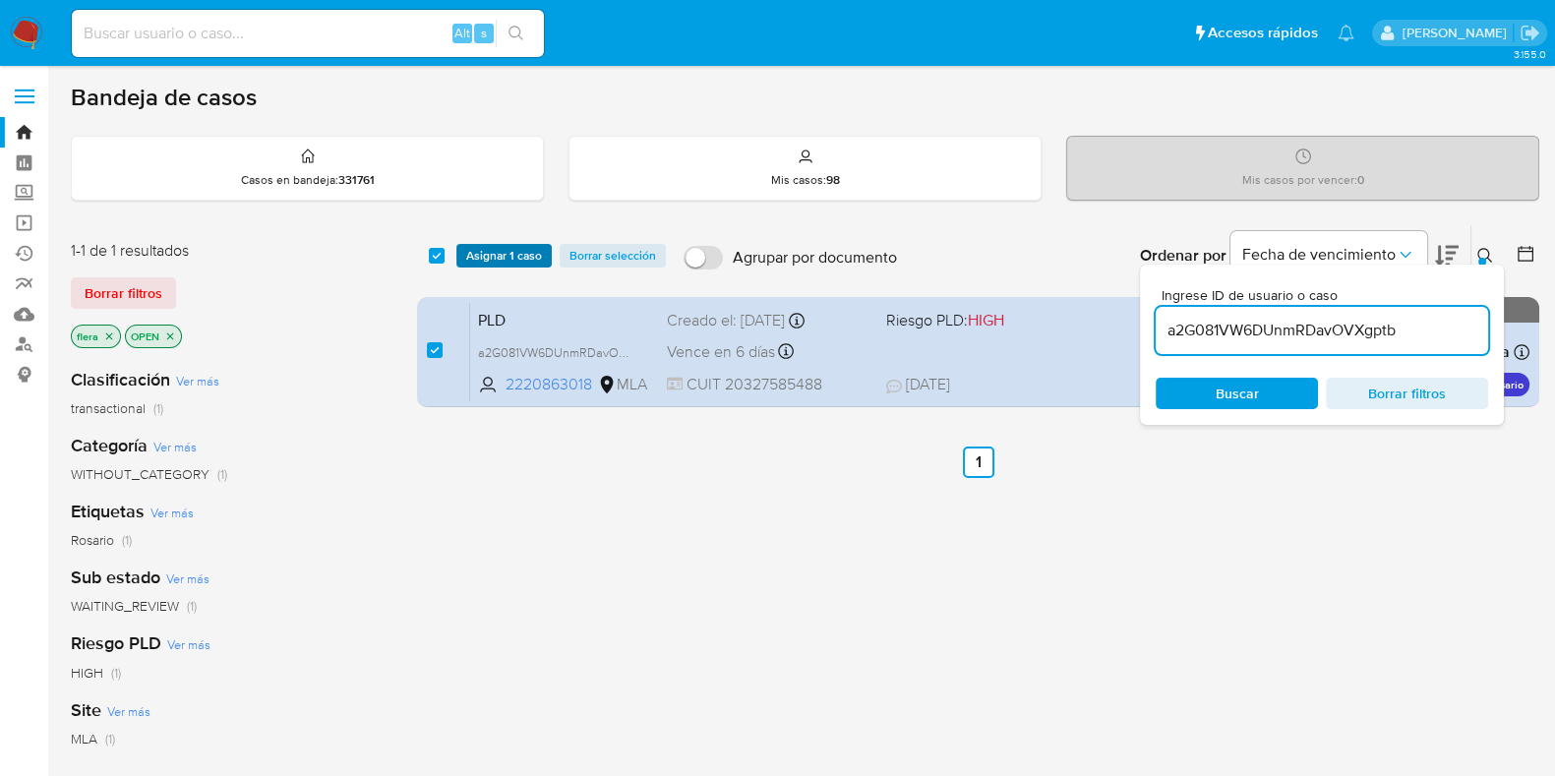
click at [511, 246] on span "Asignar 1 caso" at bounding box center [504, 256] width 76 height 20
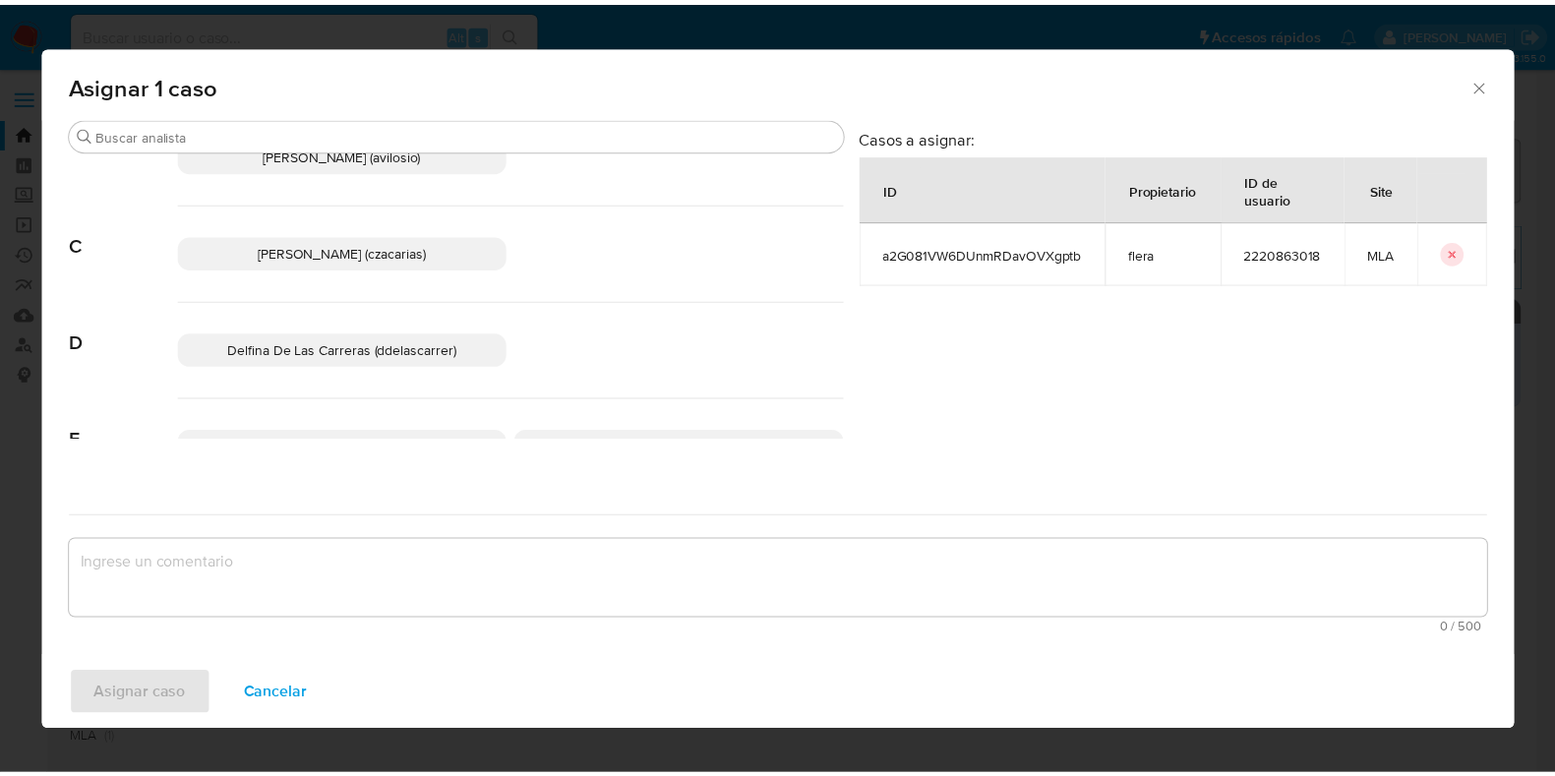
scroll to position [369, 0]
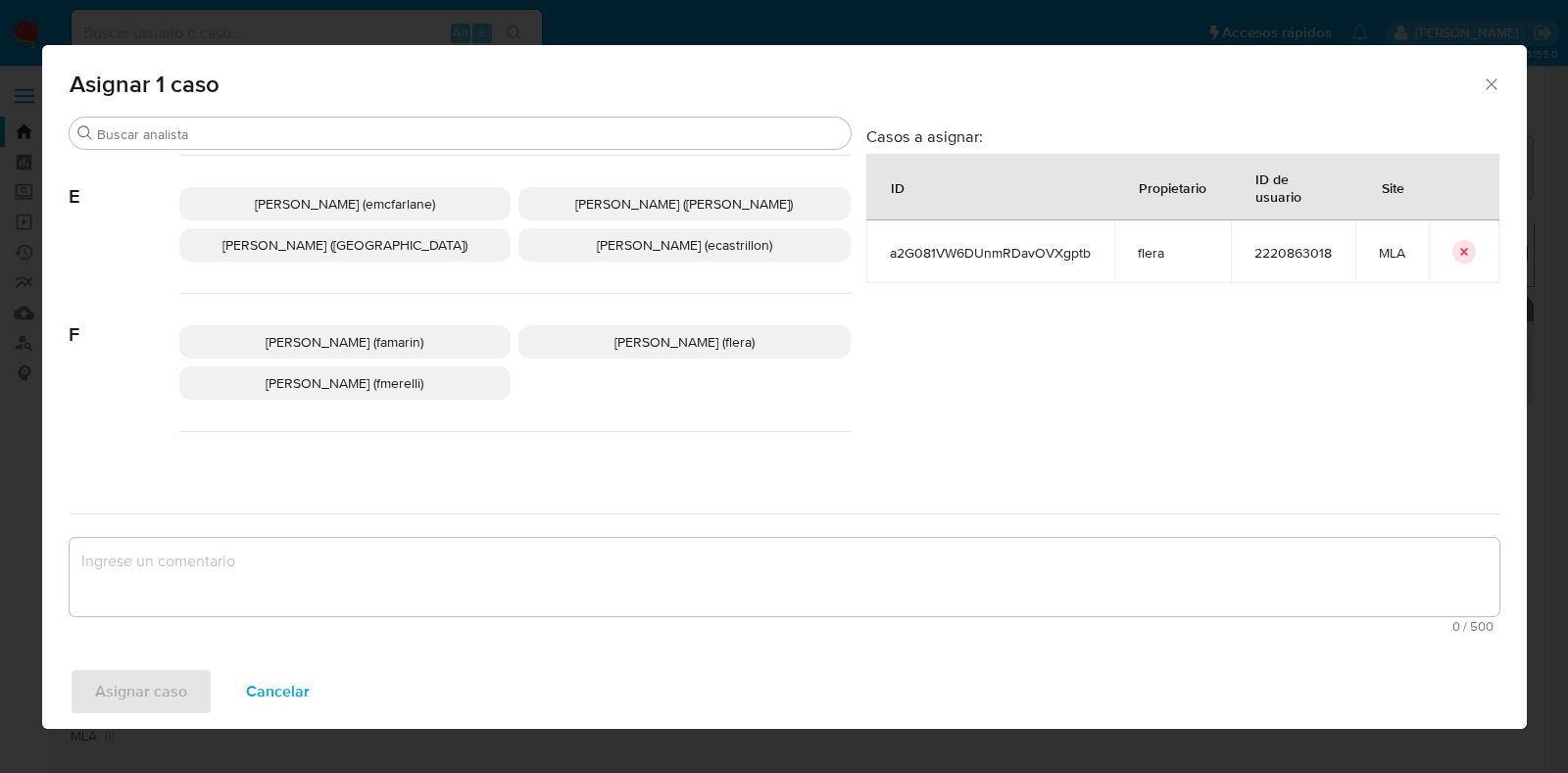
click at [642, 334] on span "[PERSON_NAME] (flera)" at bounding box center [684, 343] width 140 height 20
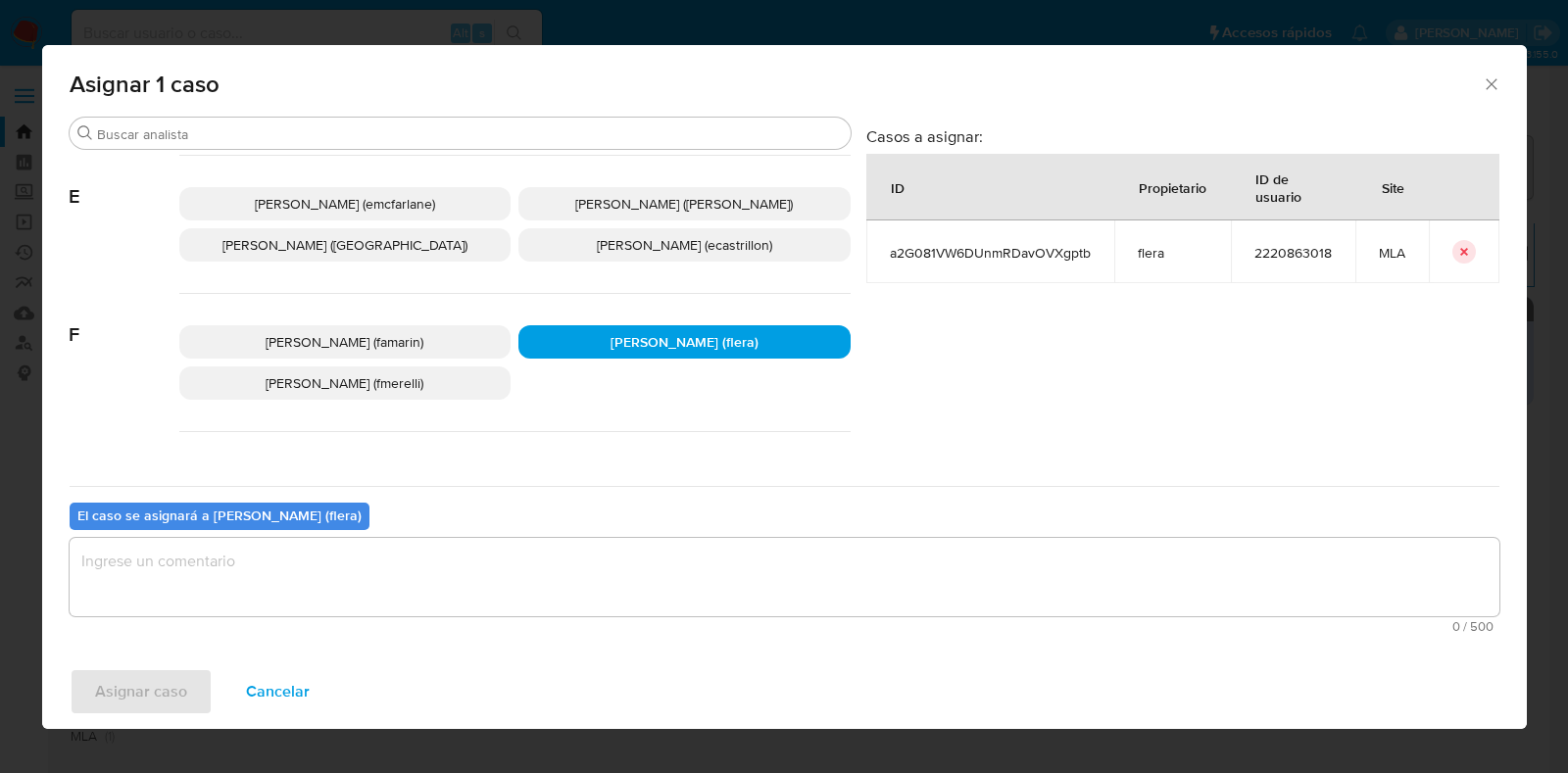
click at [586, 570] on textarea "assign-modal" at bounding box center [784, 577] width 1430 height 79
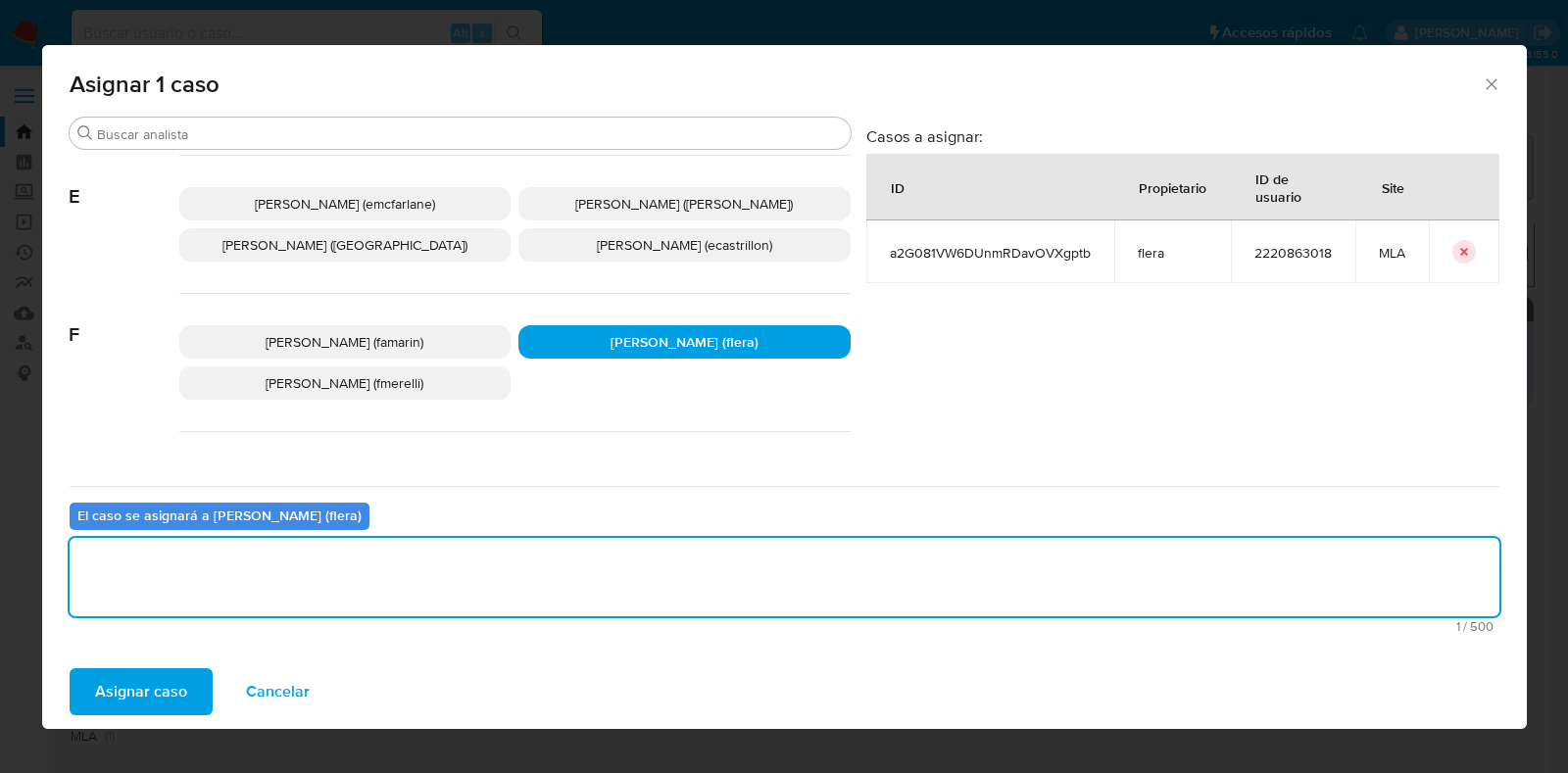
click at [170, 673] on span "Asignar caso" at bounding box center [140, 691] width 92 height 43
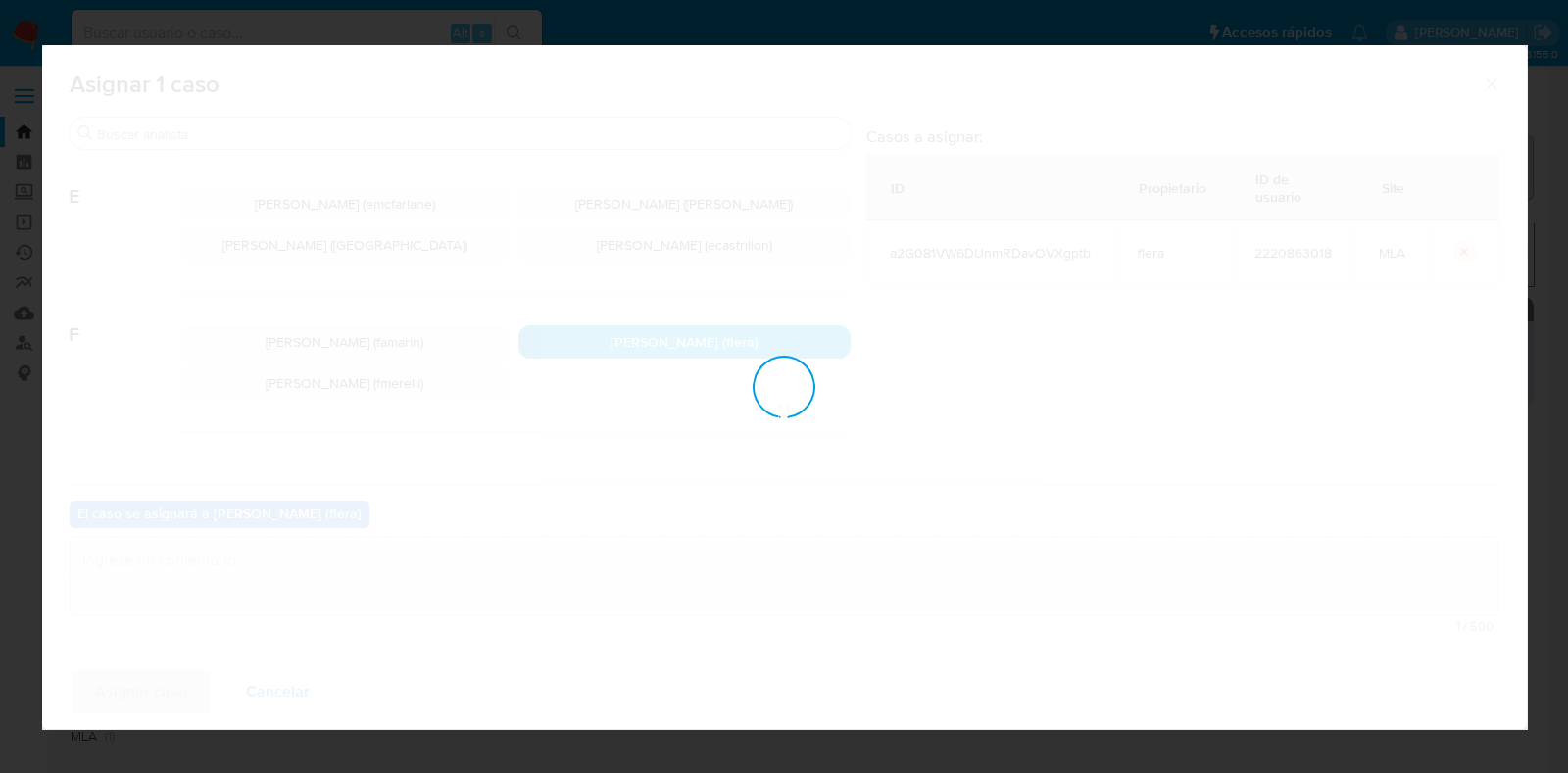
checkbox input "false"
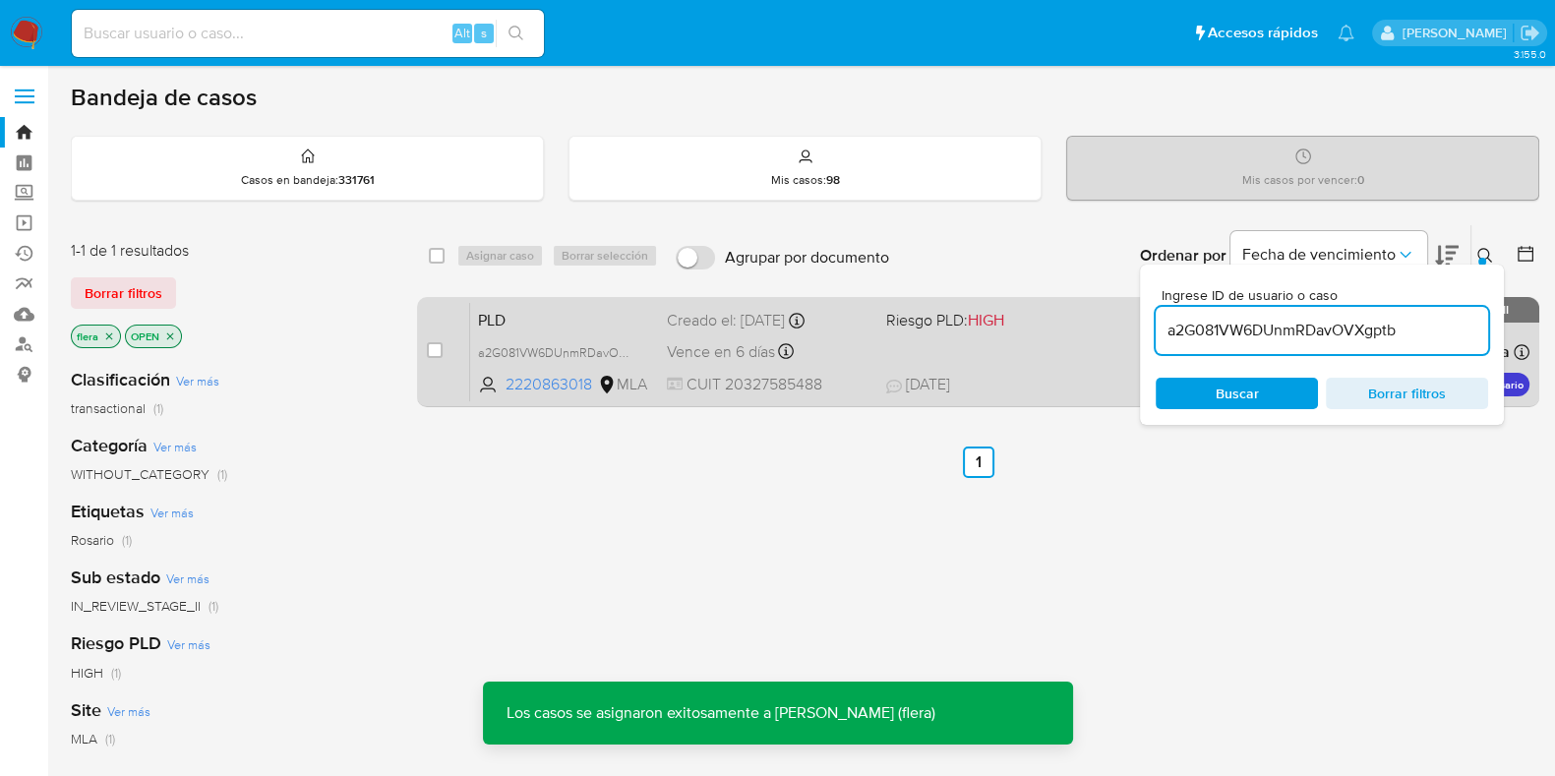
click at [590, 317] on span "PLD" at bounding box center [564, 319] width 173 height 26
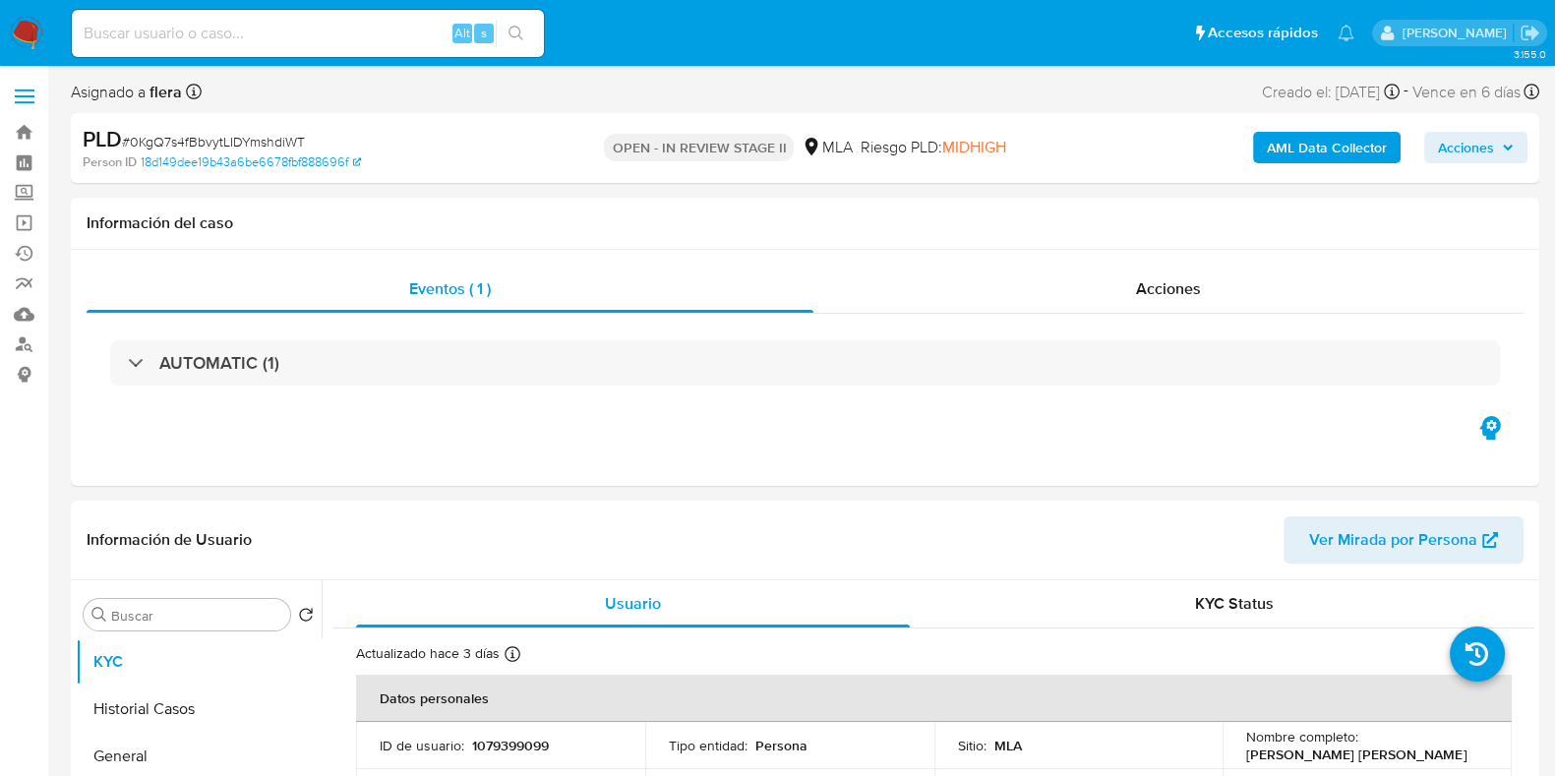
select select "10"
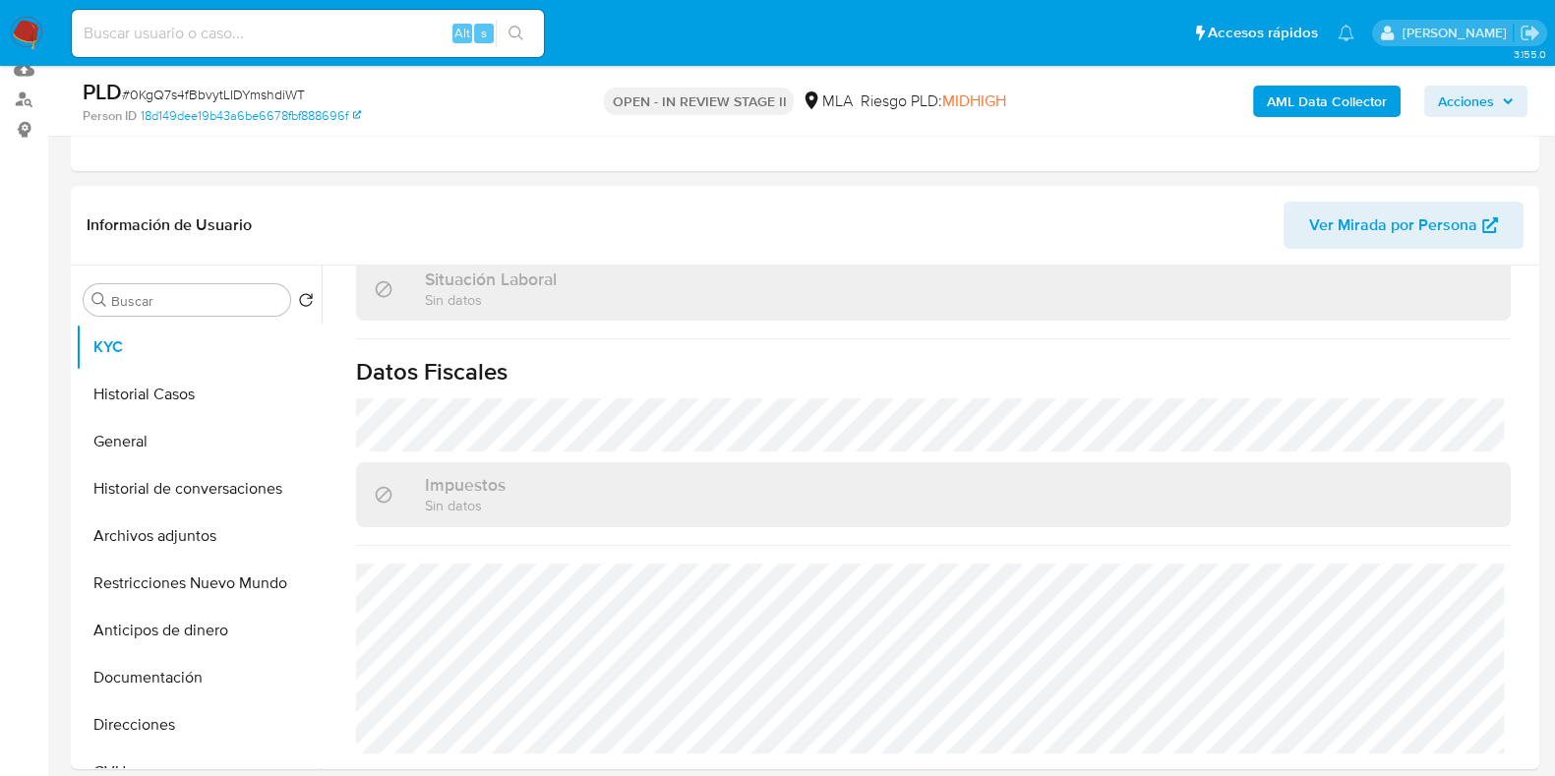
scroll to position [615, 0]
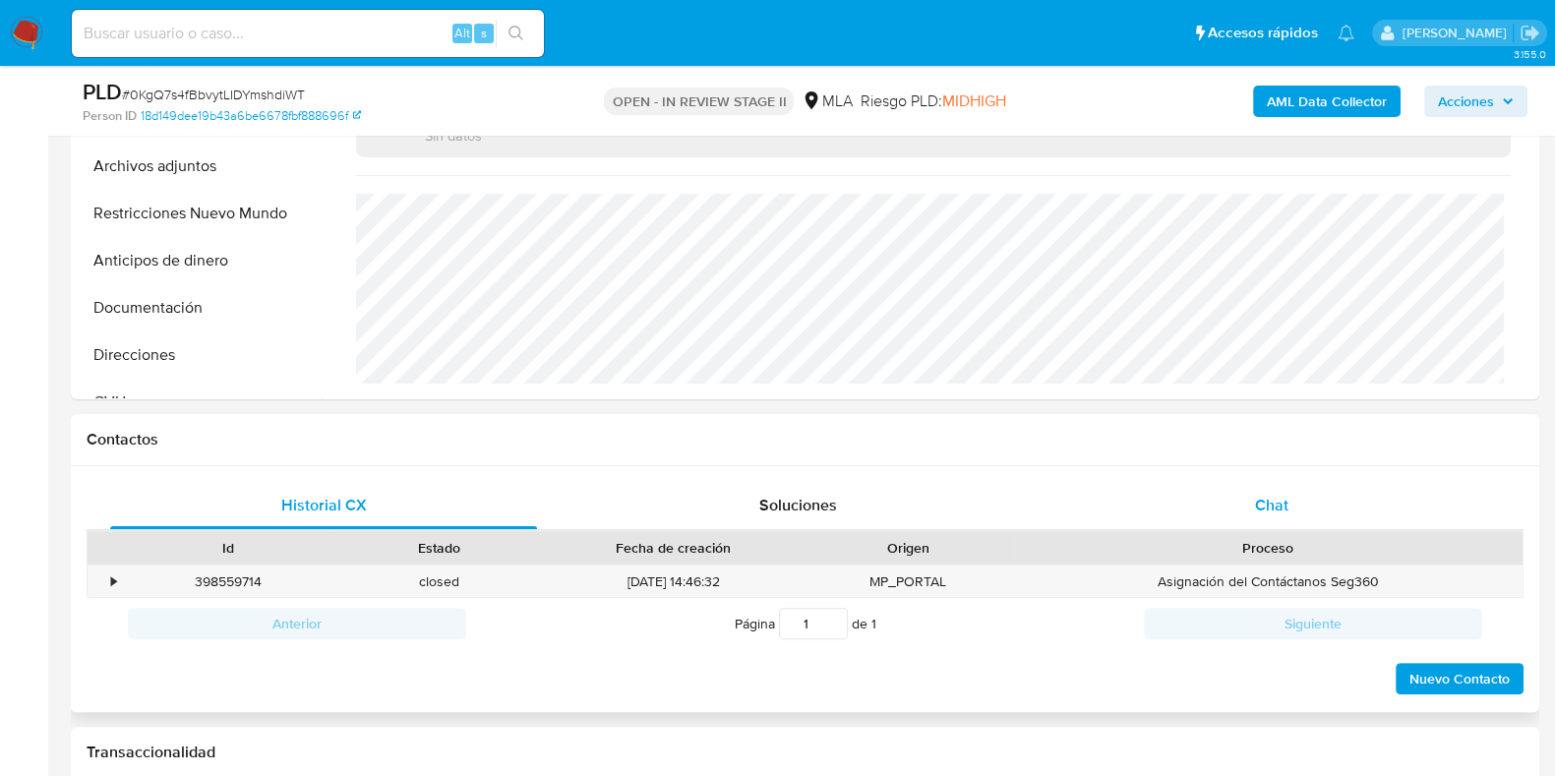
click at [1259, 494] on span "Chat" at bounding box center [1271, 505] width 33 height 23
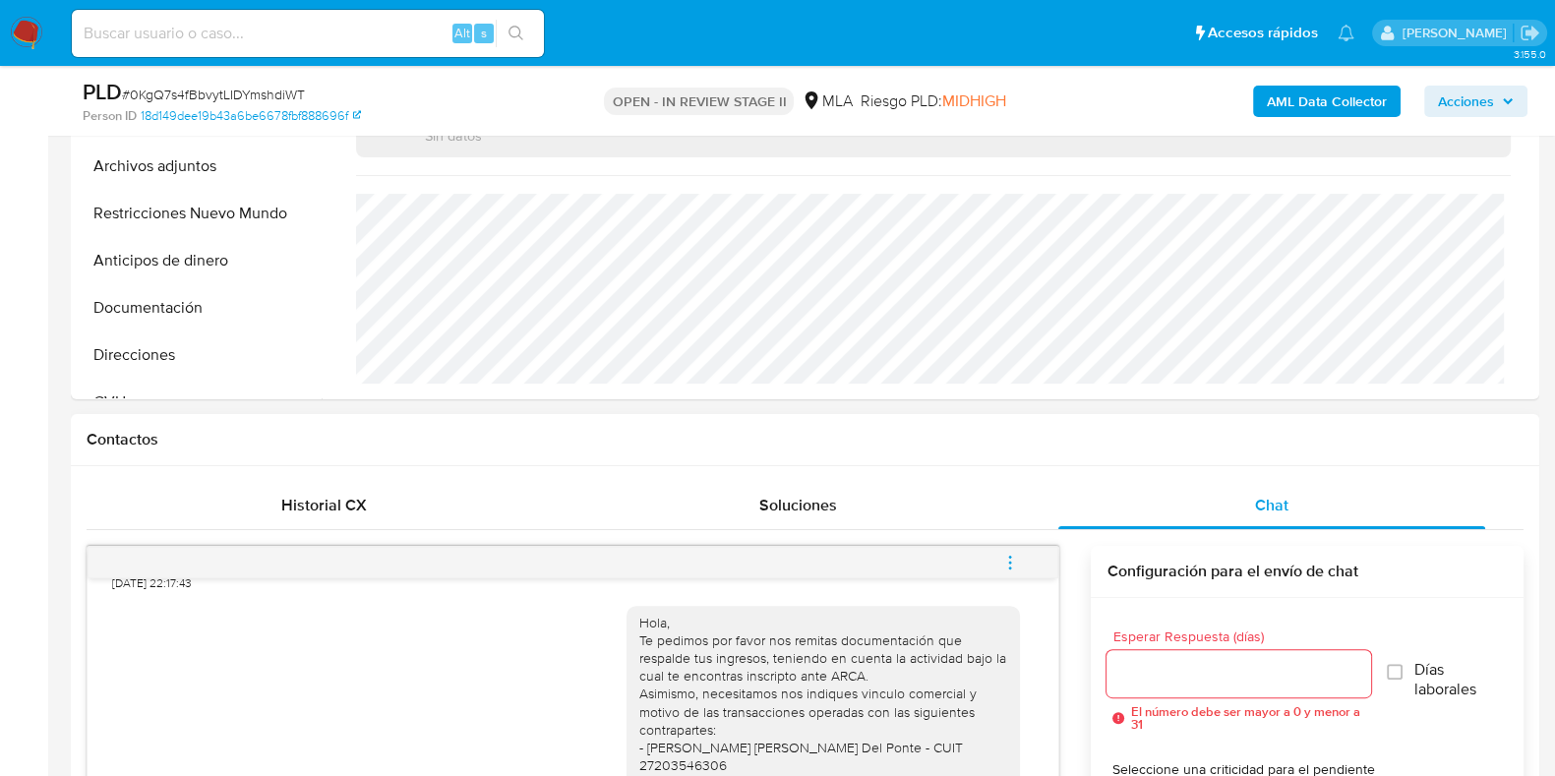
scroll to position [860, 0]
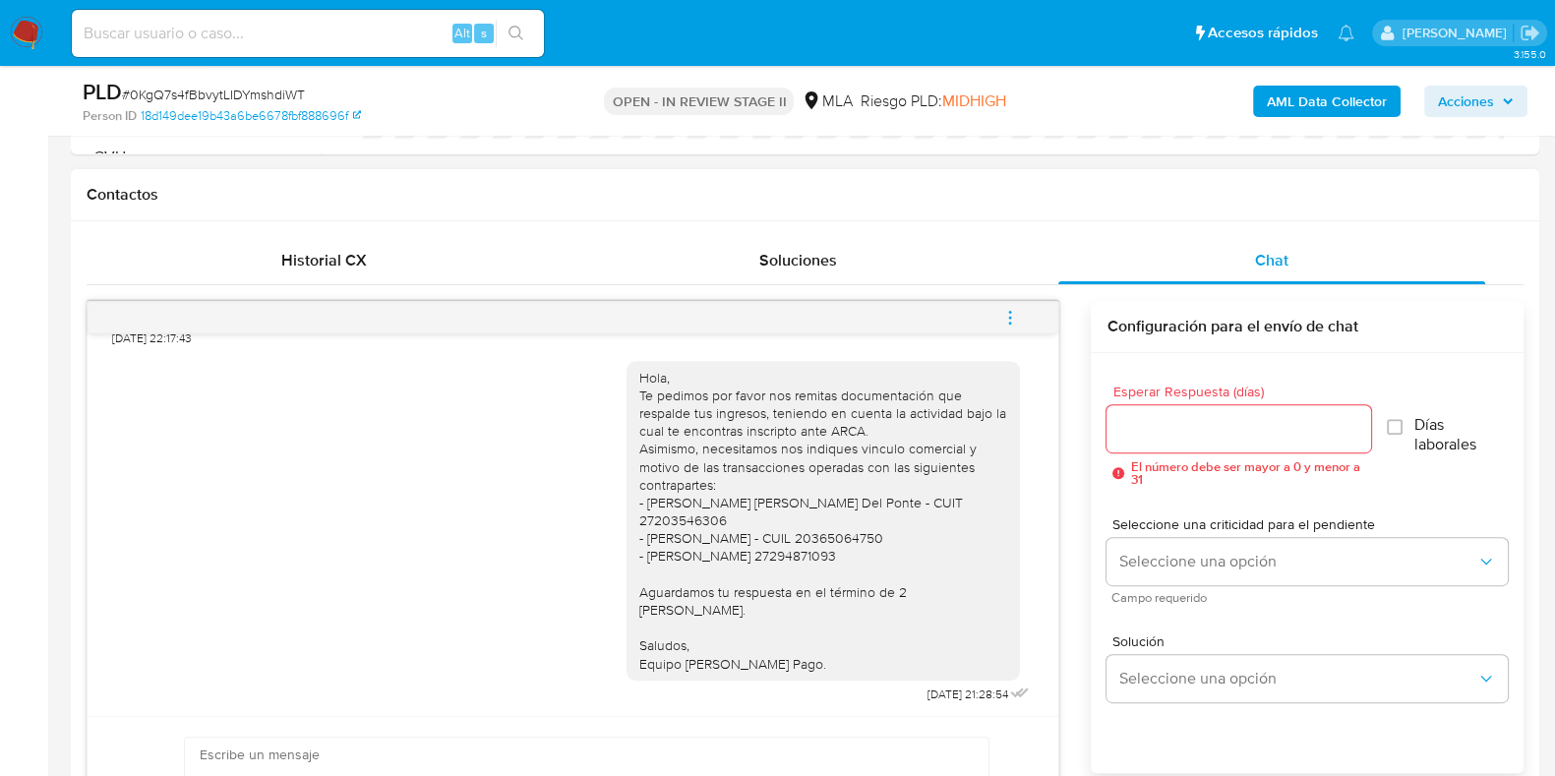
click at [1015, 316] on icon "menu-action" at bounding box center [1011, 318] width 18 height 18
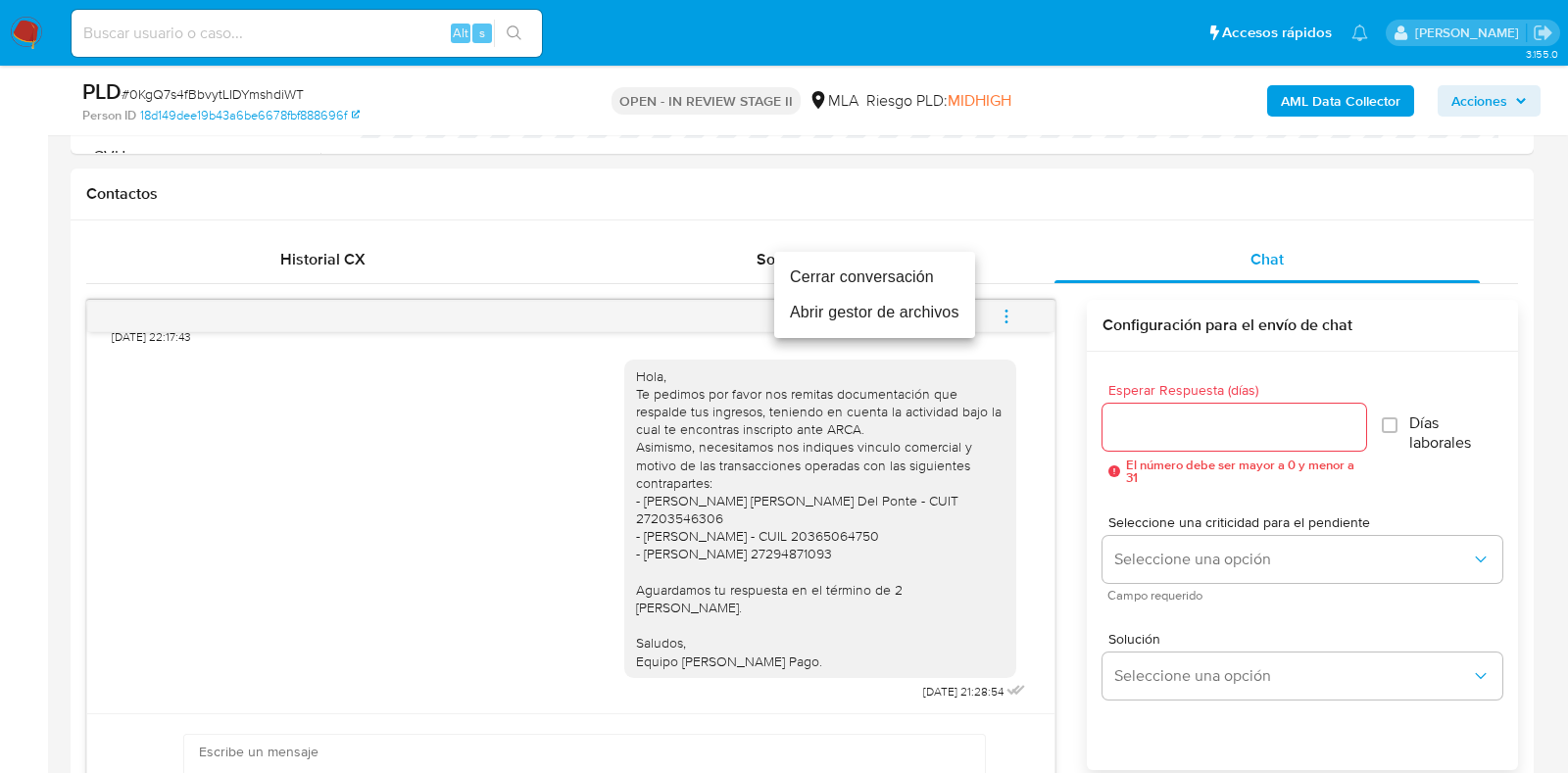
click at [834, 275] on li "Cerrar conversación" at bounding box center [875, 277] width 201 height 35
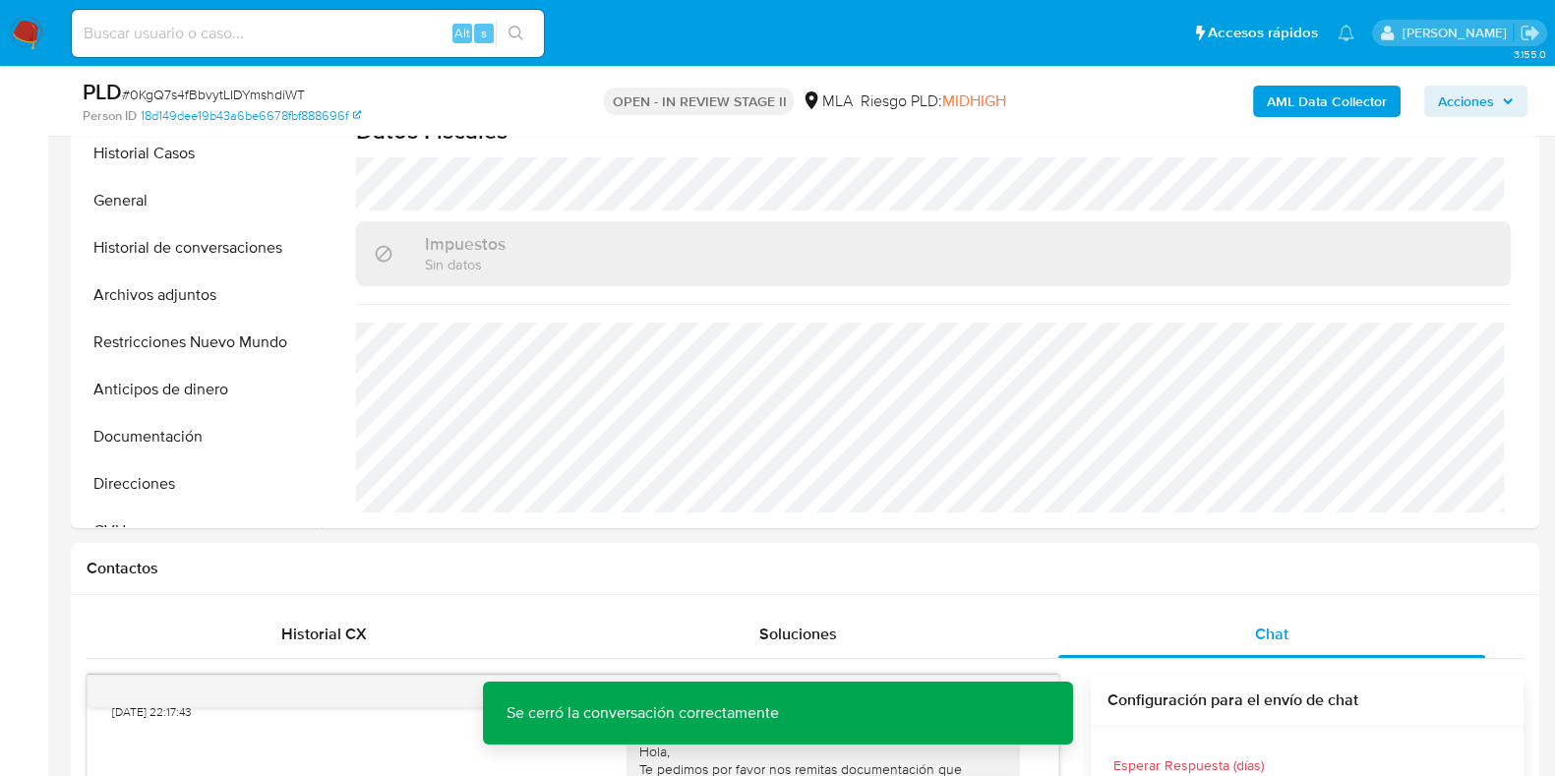
scroll to position [369, 0]
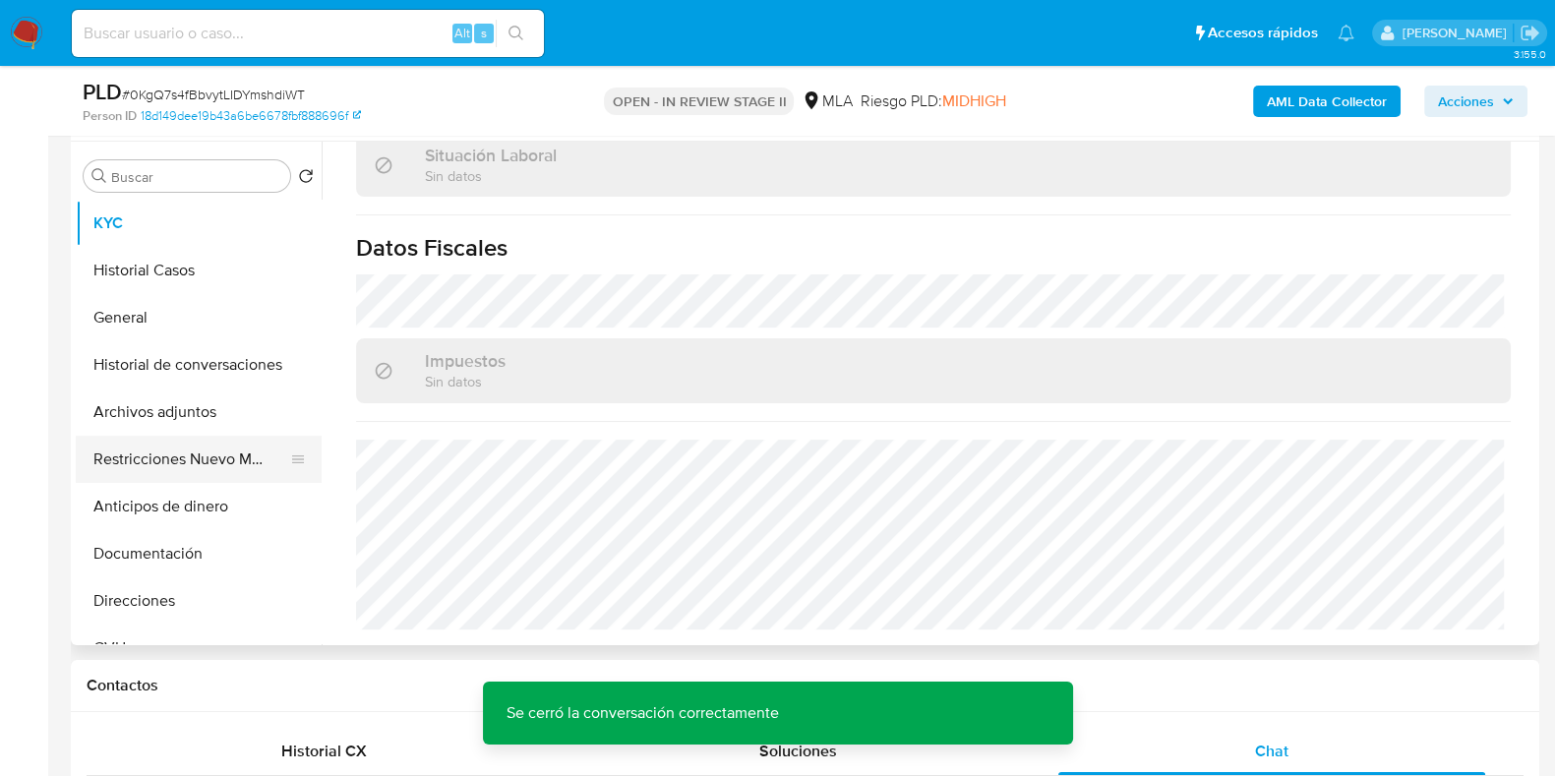
click at [144, 449] on button "Restricciones Nuevo Mundo" at bounding box center [191, 459] width 230 height 47
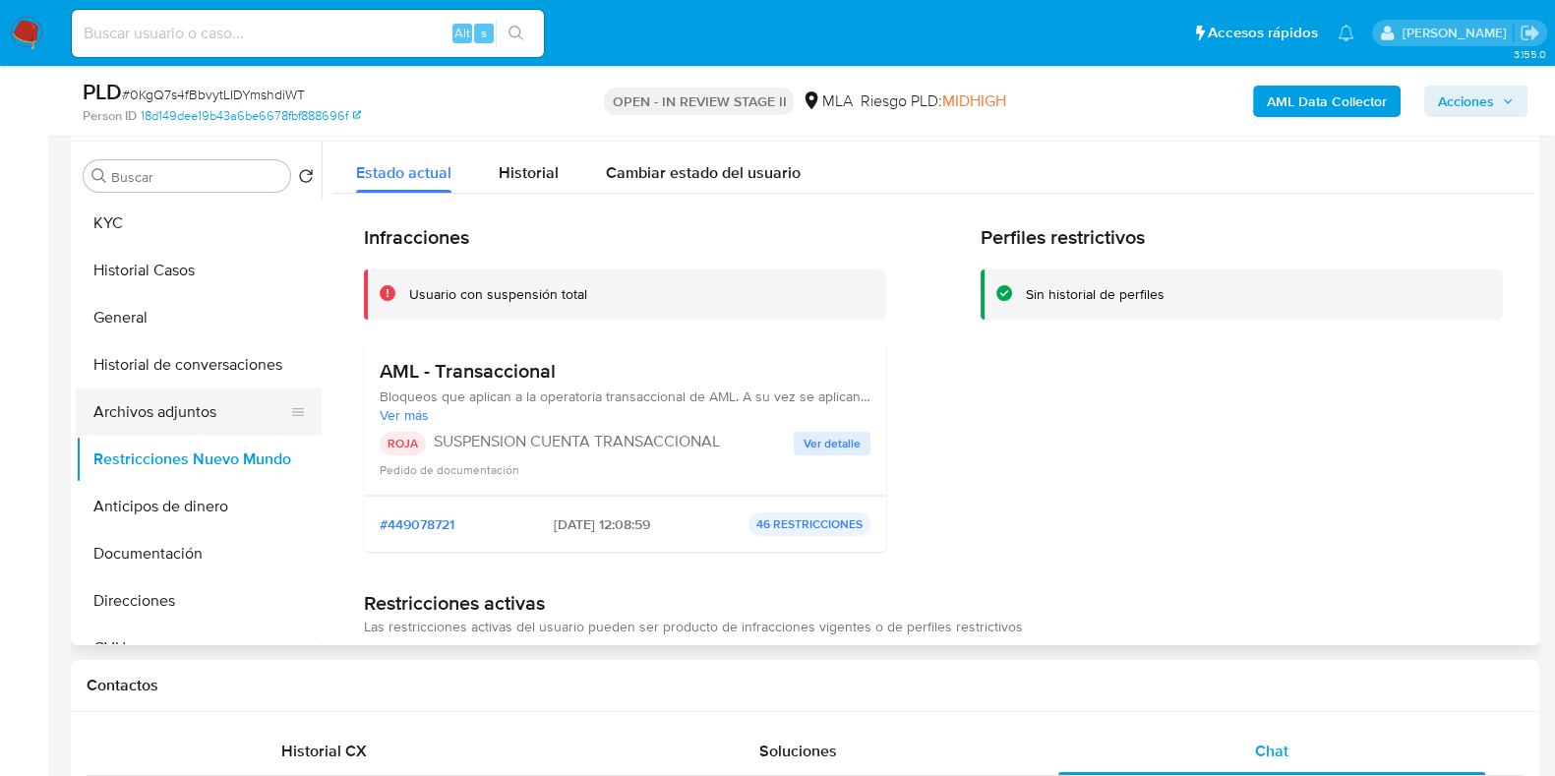
click at [191, 417] on button "Archivos adjuntos" at bounding box center [191, 412] width 230 height 47
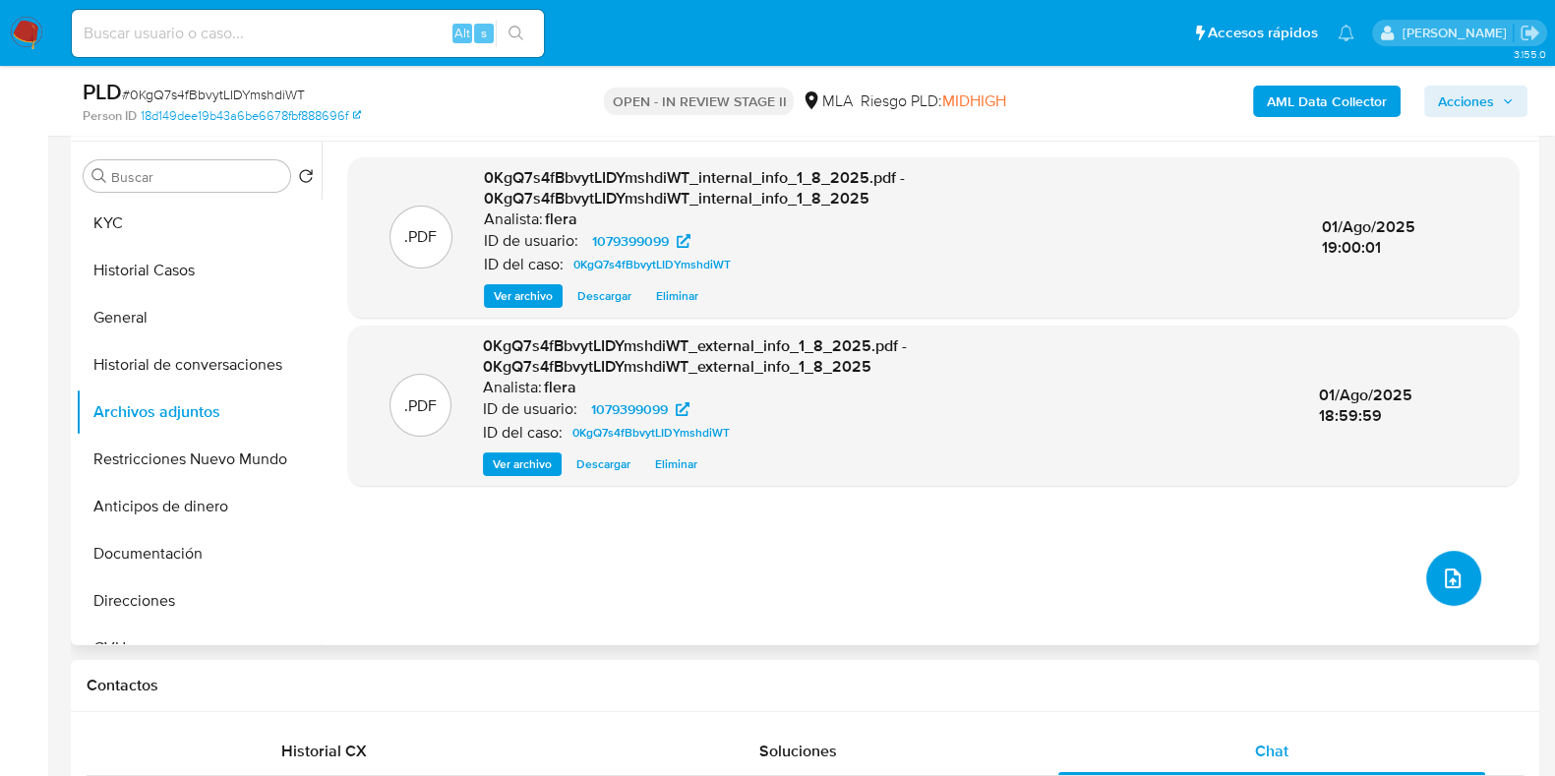
click at [1455, 577] on icon "upload-file" at bounding box center [1453, 579] width 24 height 24
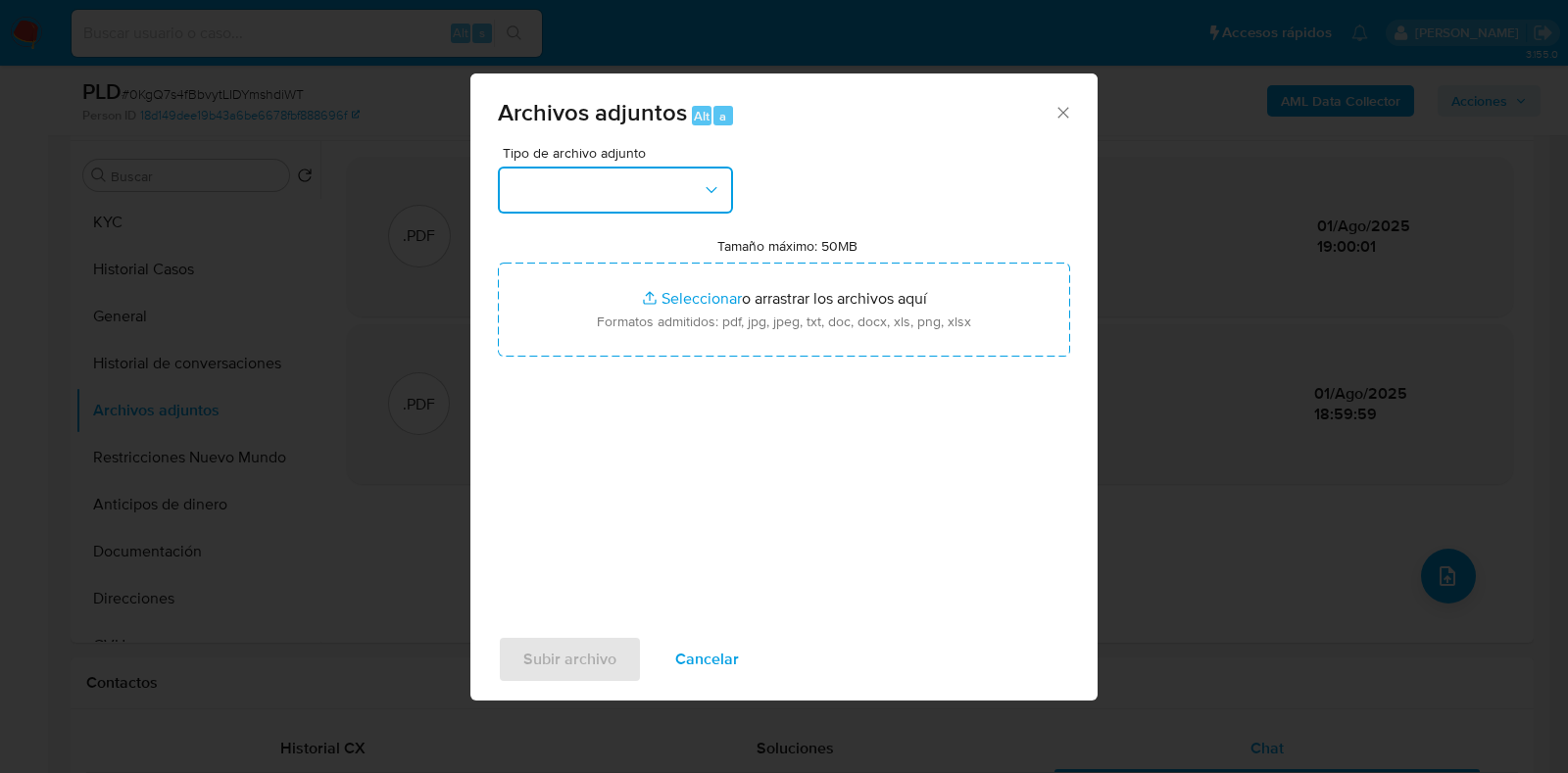
click at [692, 185] on button "button" at bounding box center [616, 189] width 235 height 47
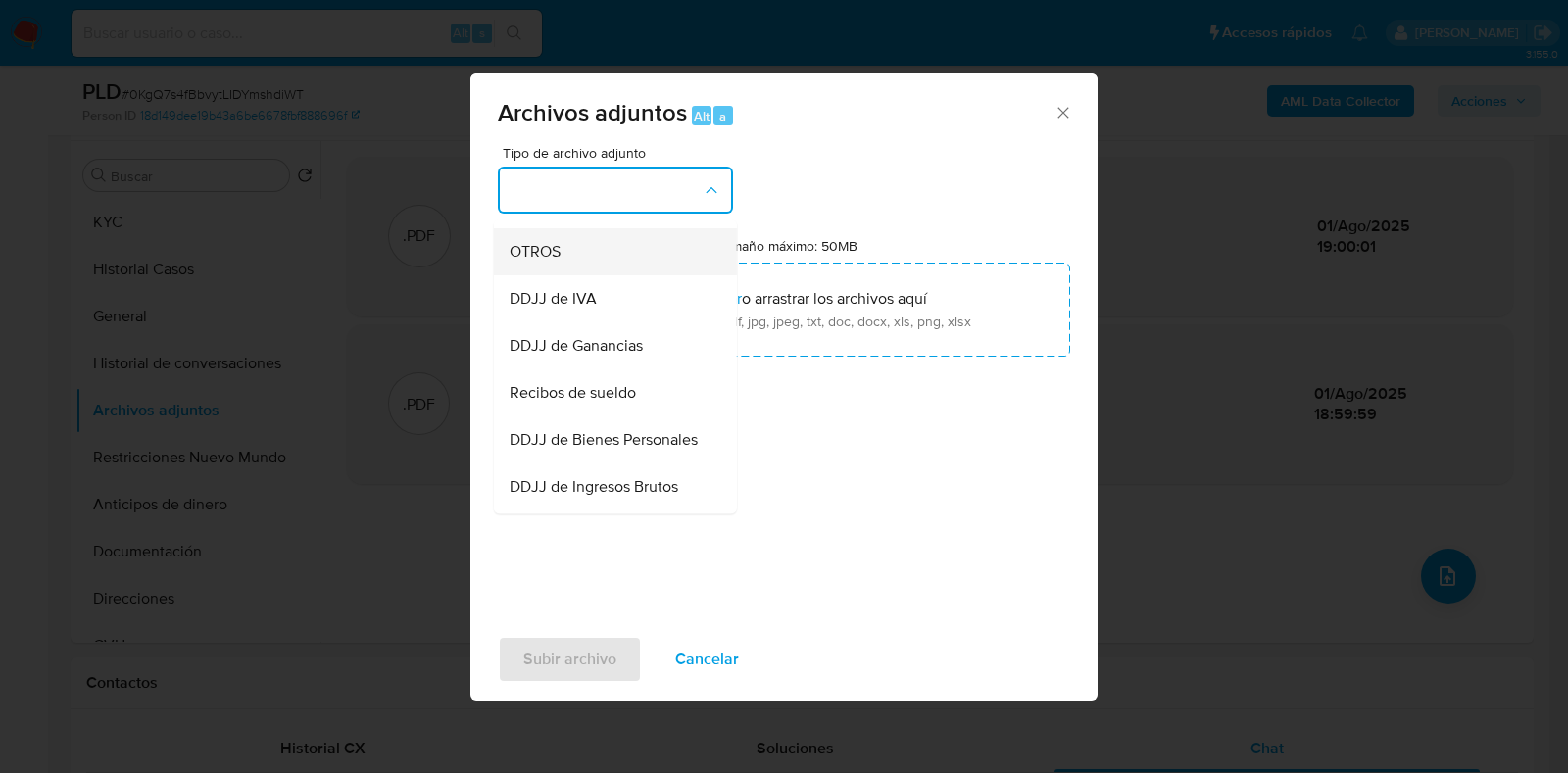
click at [604, 266] on div "OTROS" at bounding box center [610, 251] width 200 height 47
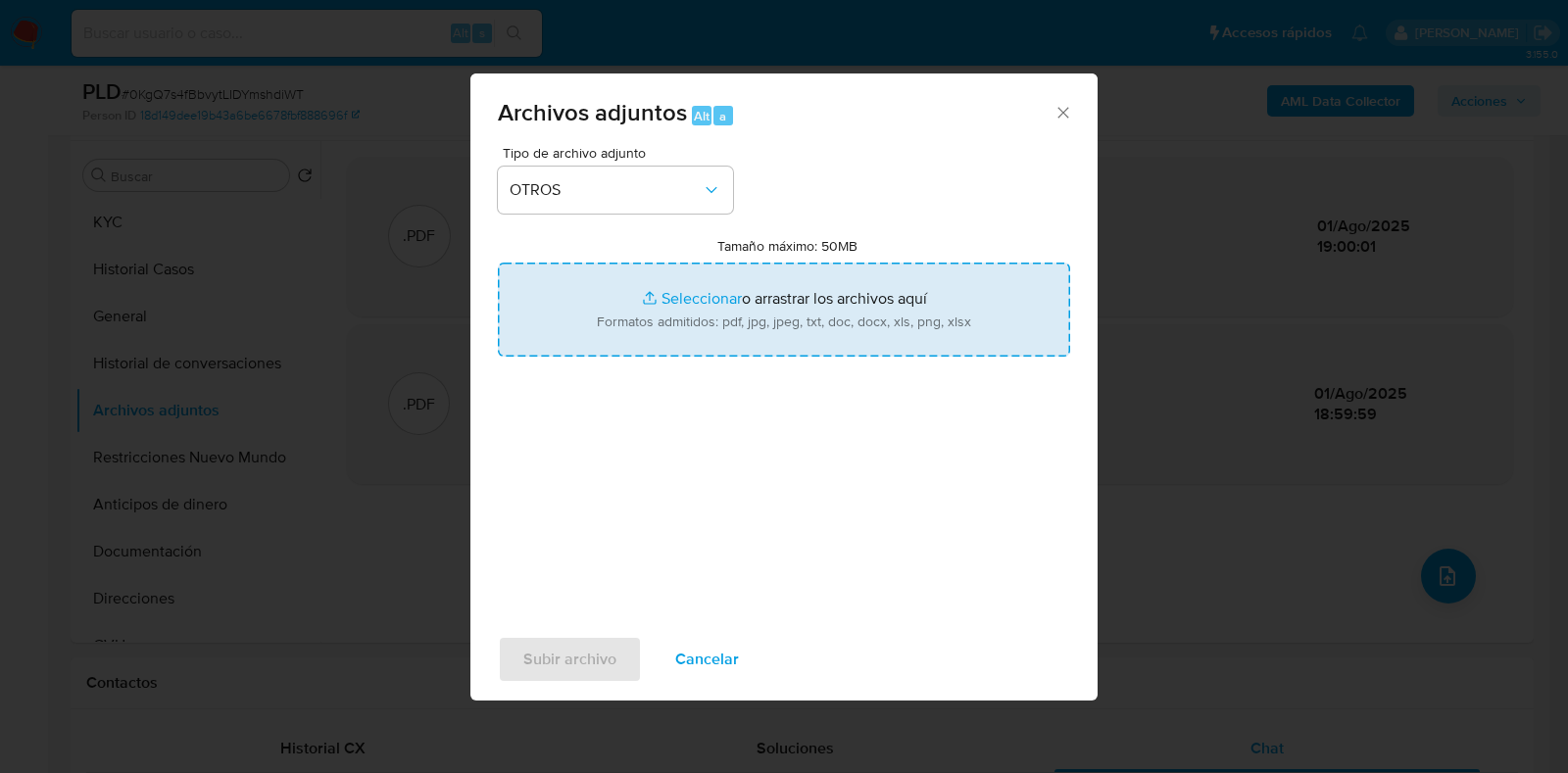
type input "C:\fakepath\Movimientos-Aladdin- [PERSON_NAME] [PERSON_NAME].xlsx"
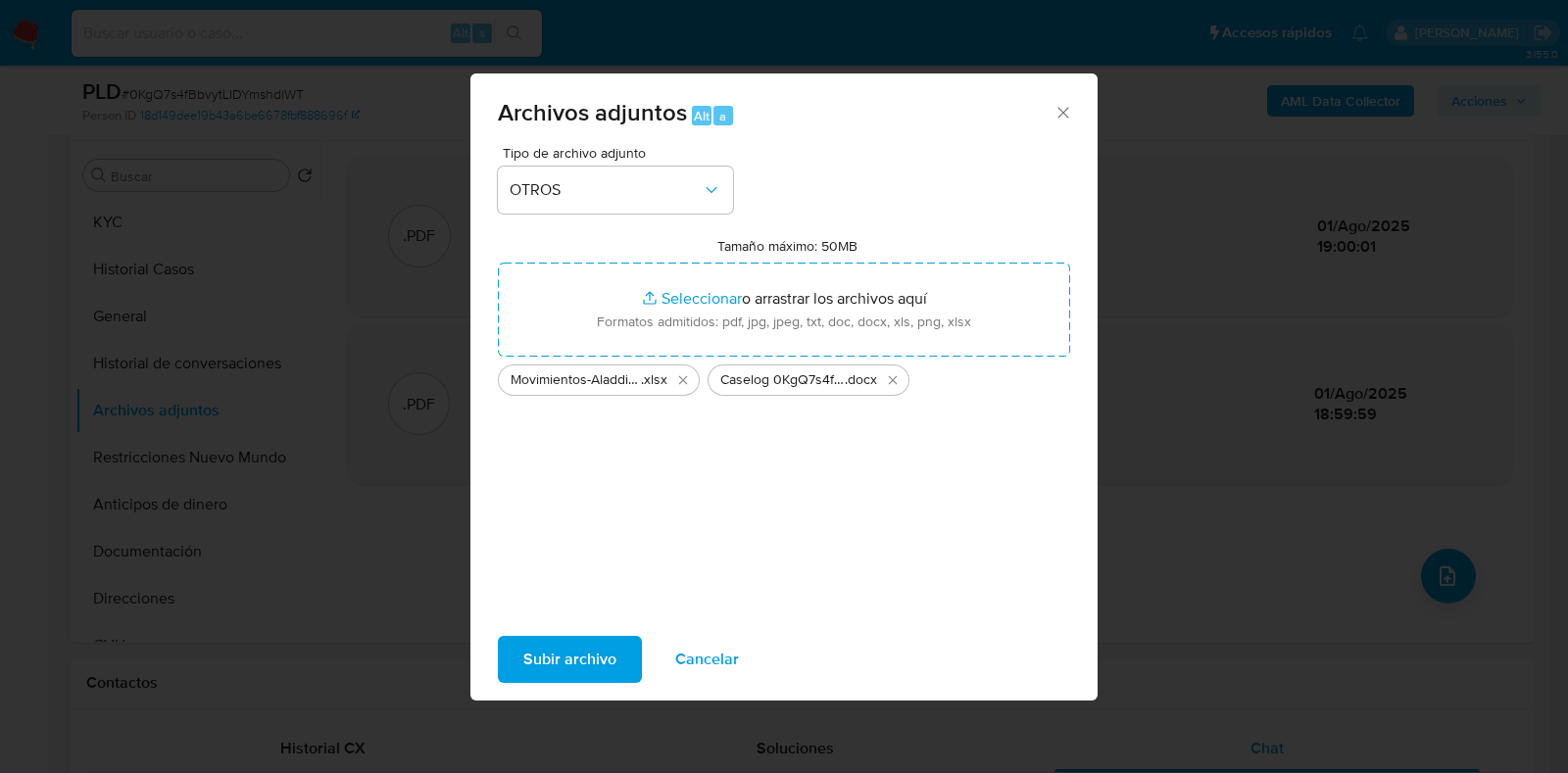
click at [561, 657] on span "Subir archivo" at bounding box center [569, 658] width 93 height 43
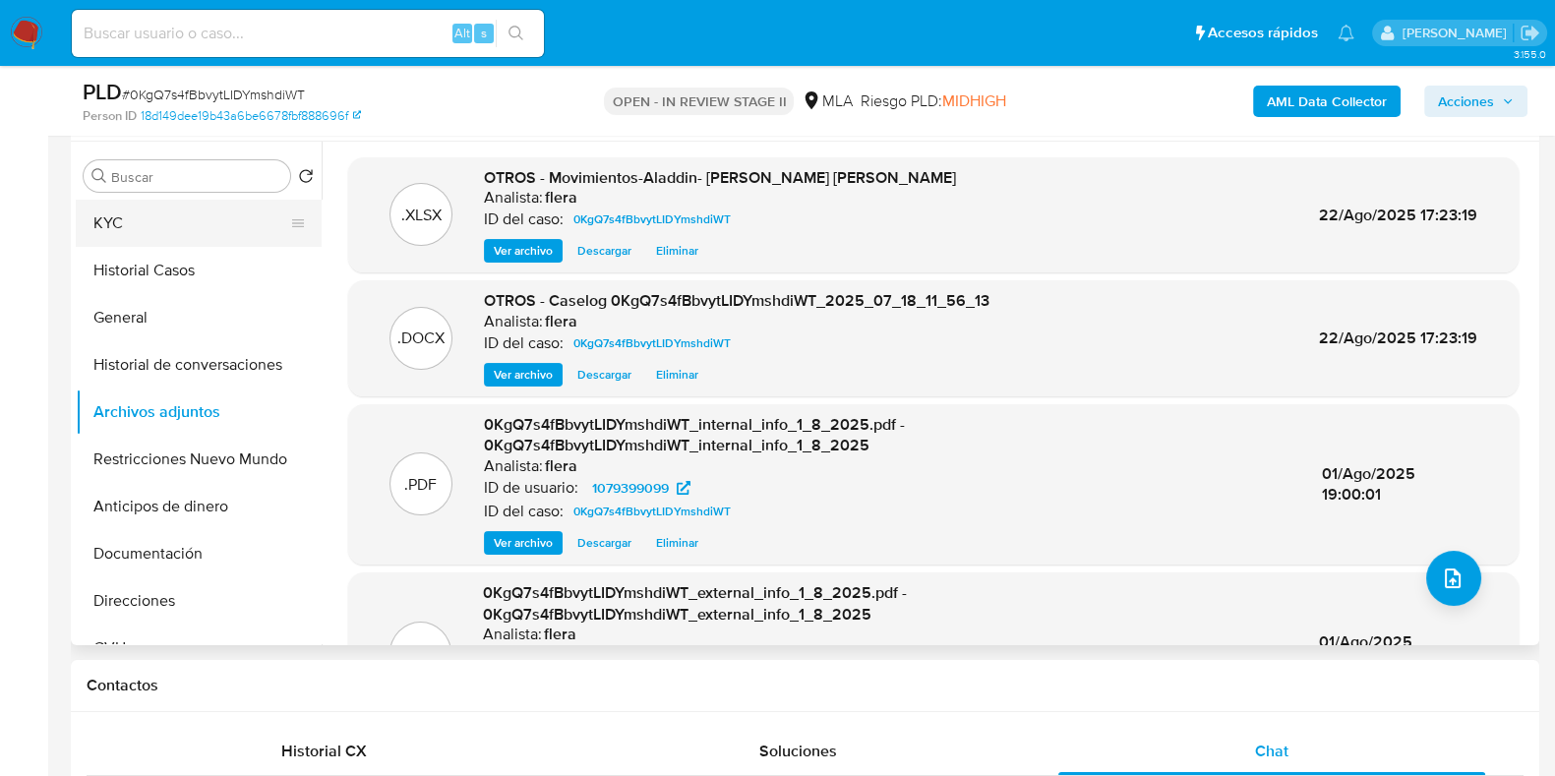
click at [141, 219] on button "KYC" at bounding box center [191, 223] width 230 height 47
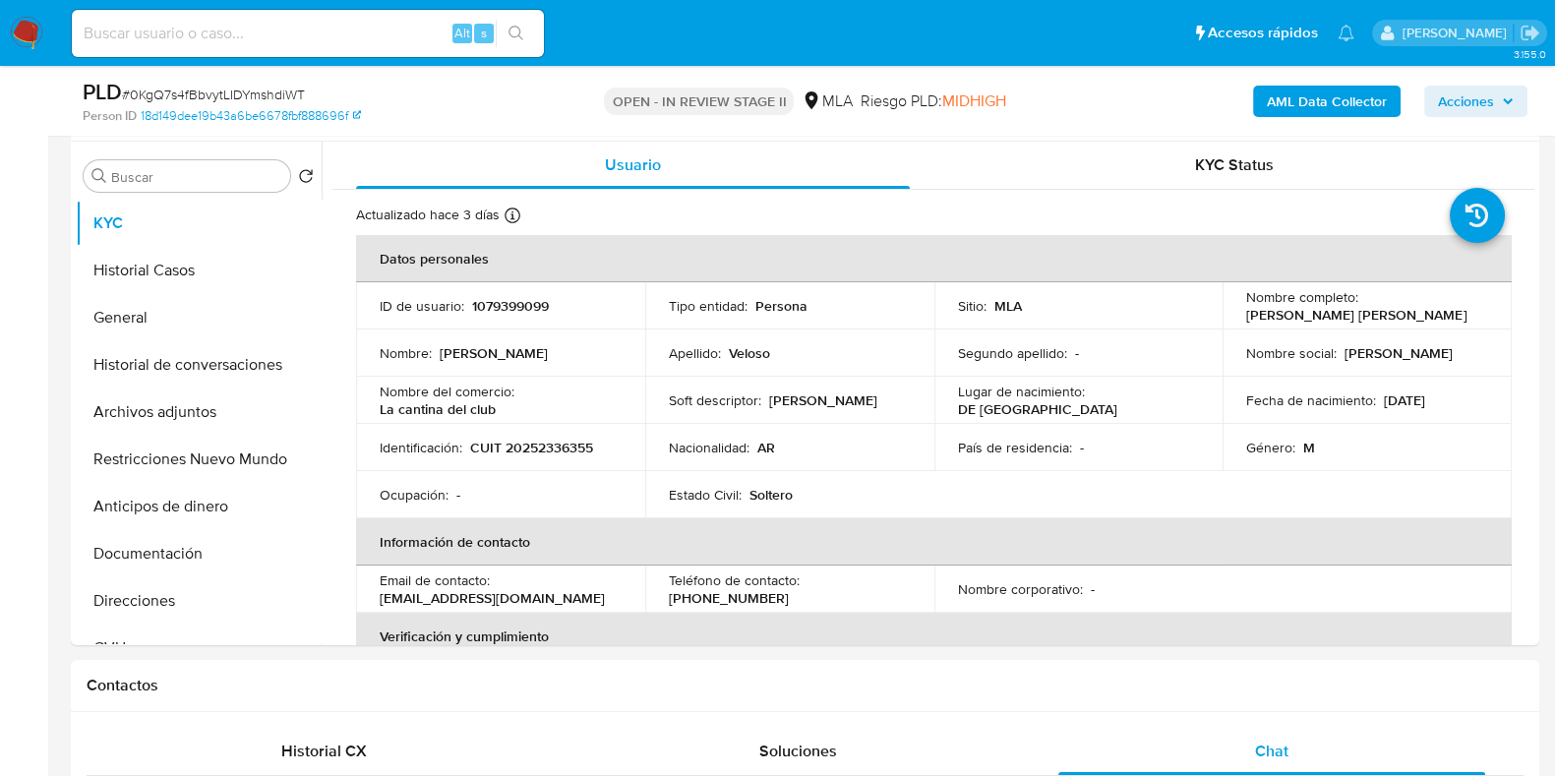
click at [1493, 86] on span "Acciones" at bounding box center [1466, 101] width 56 height 31
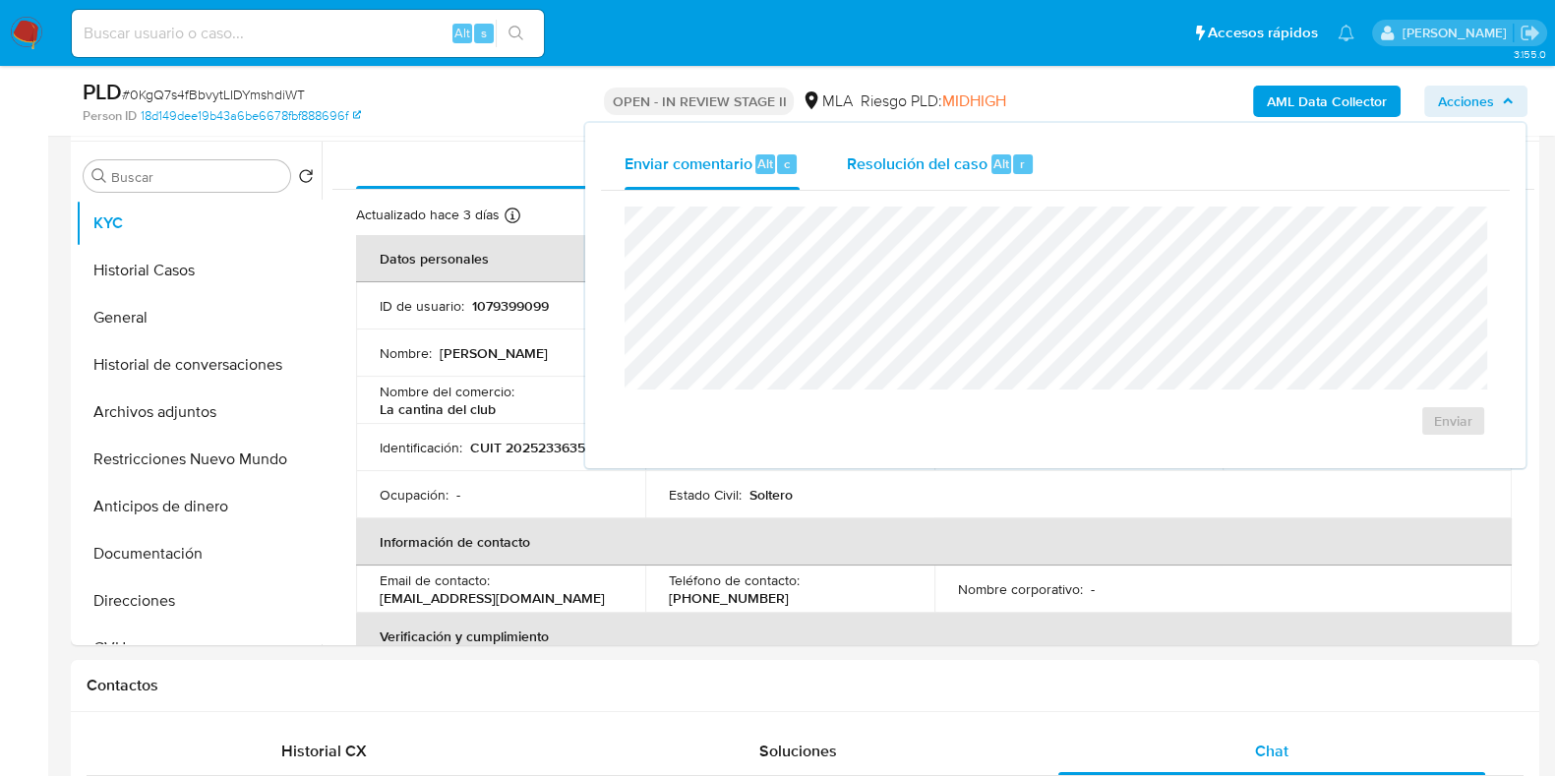
click at [1008, 162] on div "Alt r" at bounding box center [1012, 164] width 41 height 20
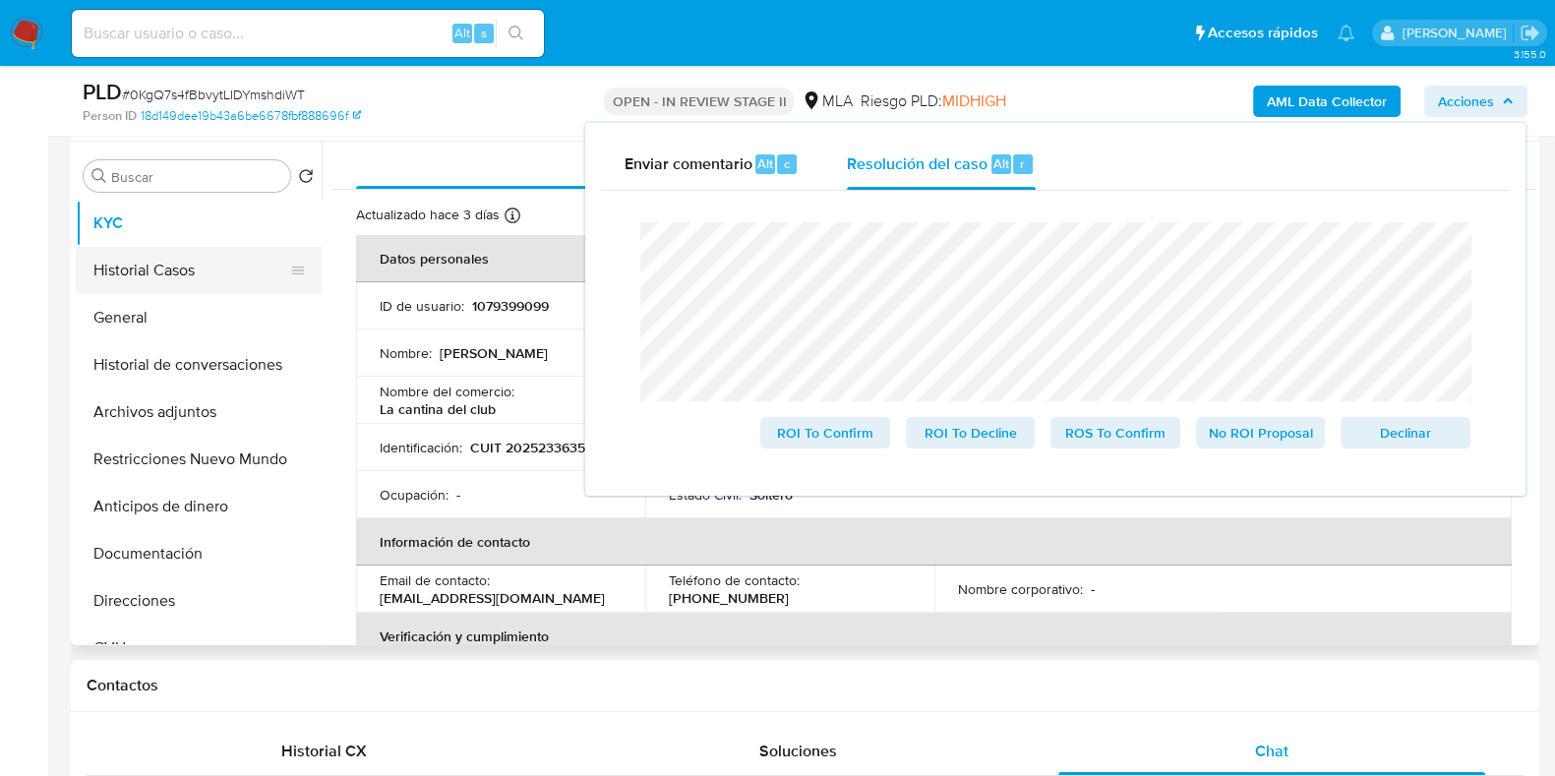
click at [151, 273] on button "Historial Casos" at bounding box center [191, 270] width 230 height 47
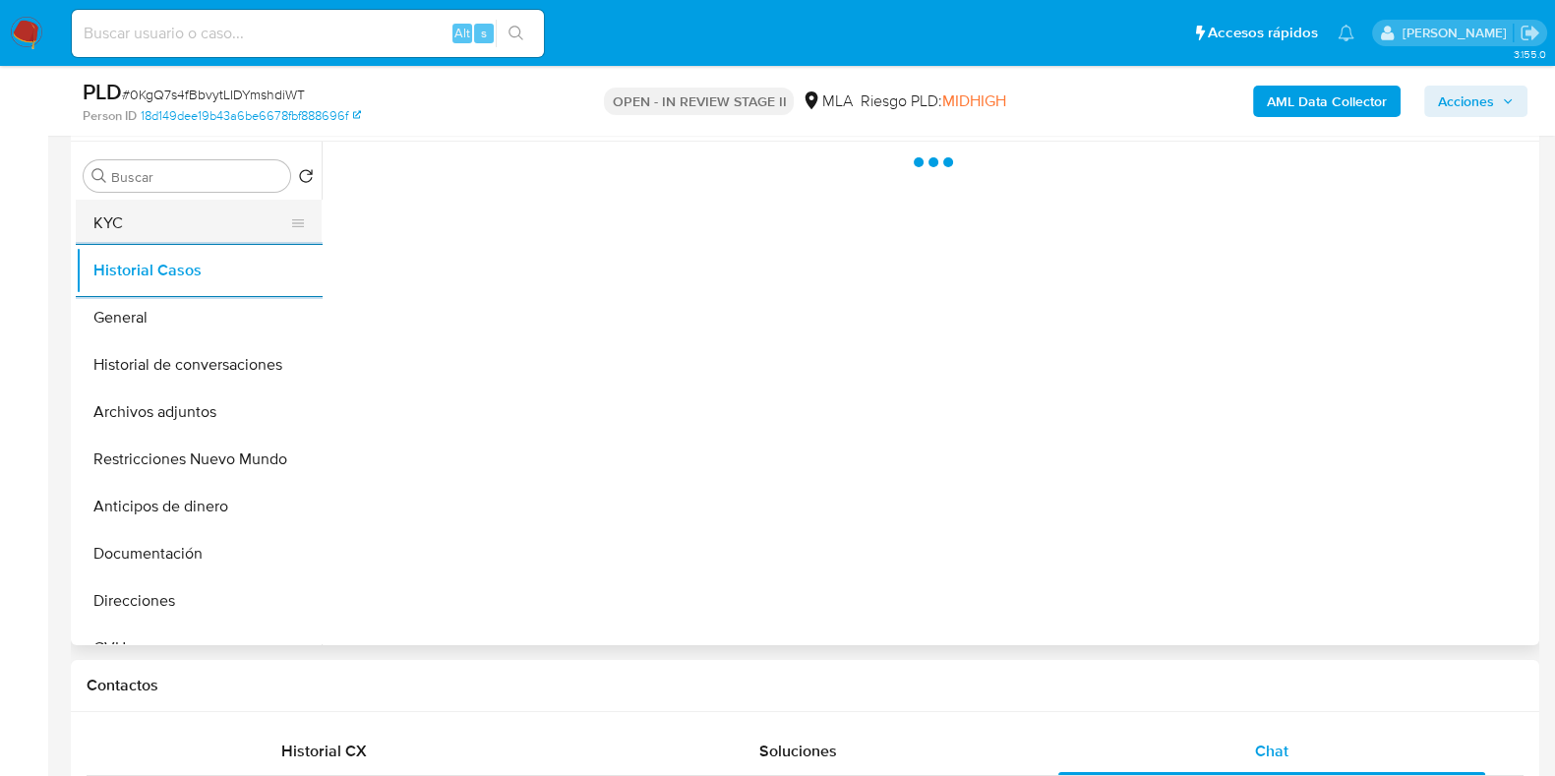
click at [76, 247] on button "Historial Casos" at bounding box center [199, 270] width 246 height 47
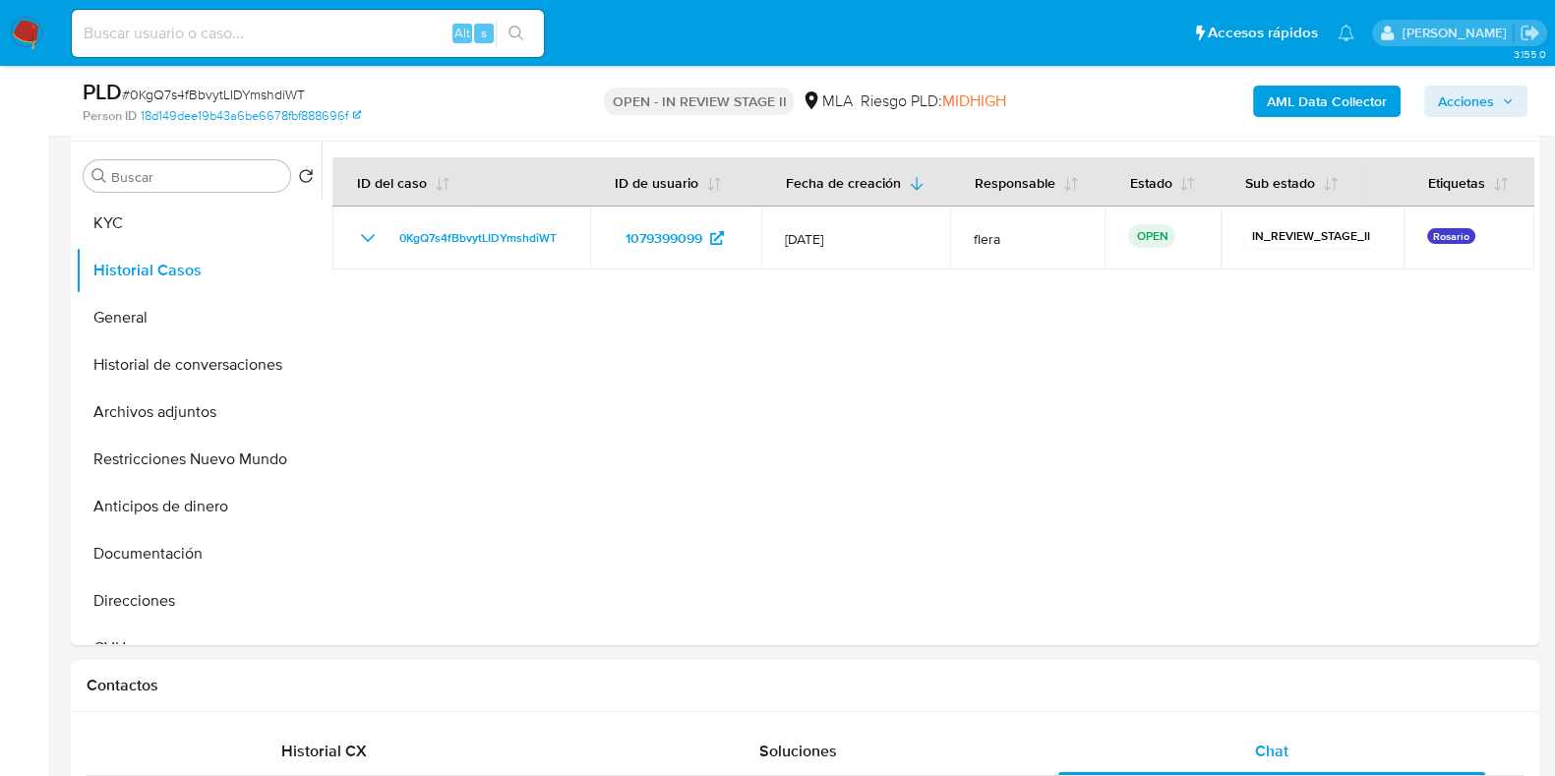
click at [1486, 100] on span "Acciones" at bounding box center [1466, 101] width 56 height 31
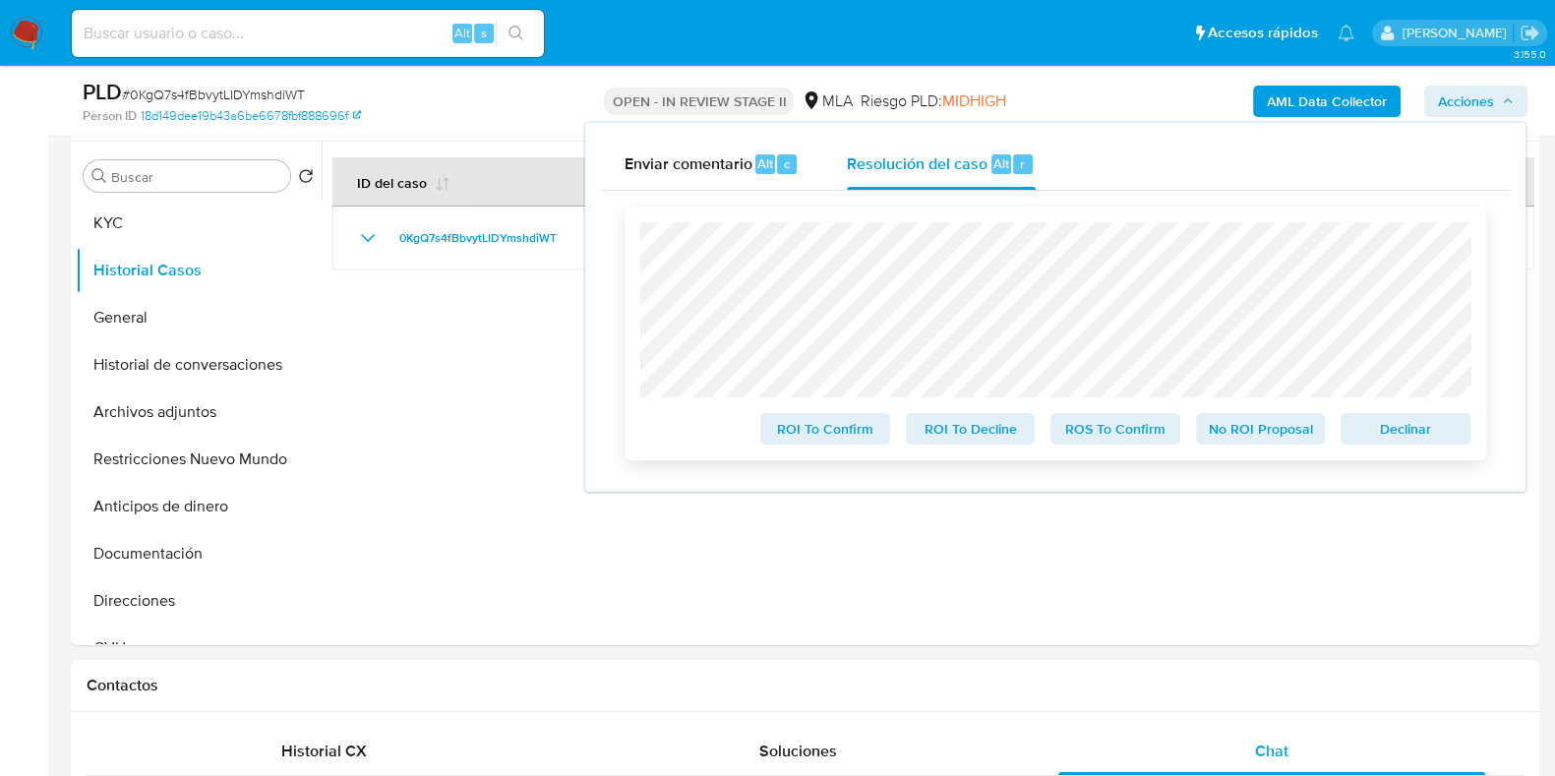
click at [1404, 430] on span "Declinar" at bounding box center [1406, 429] width 102 height 28
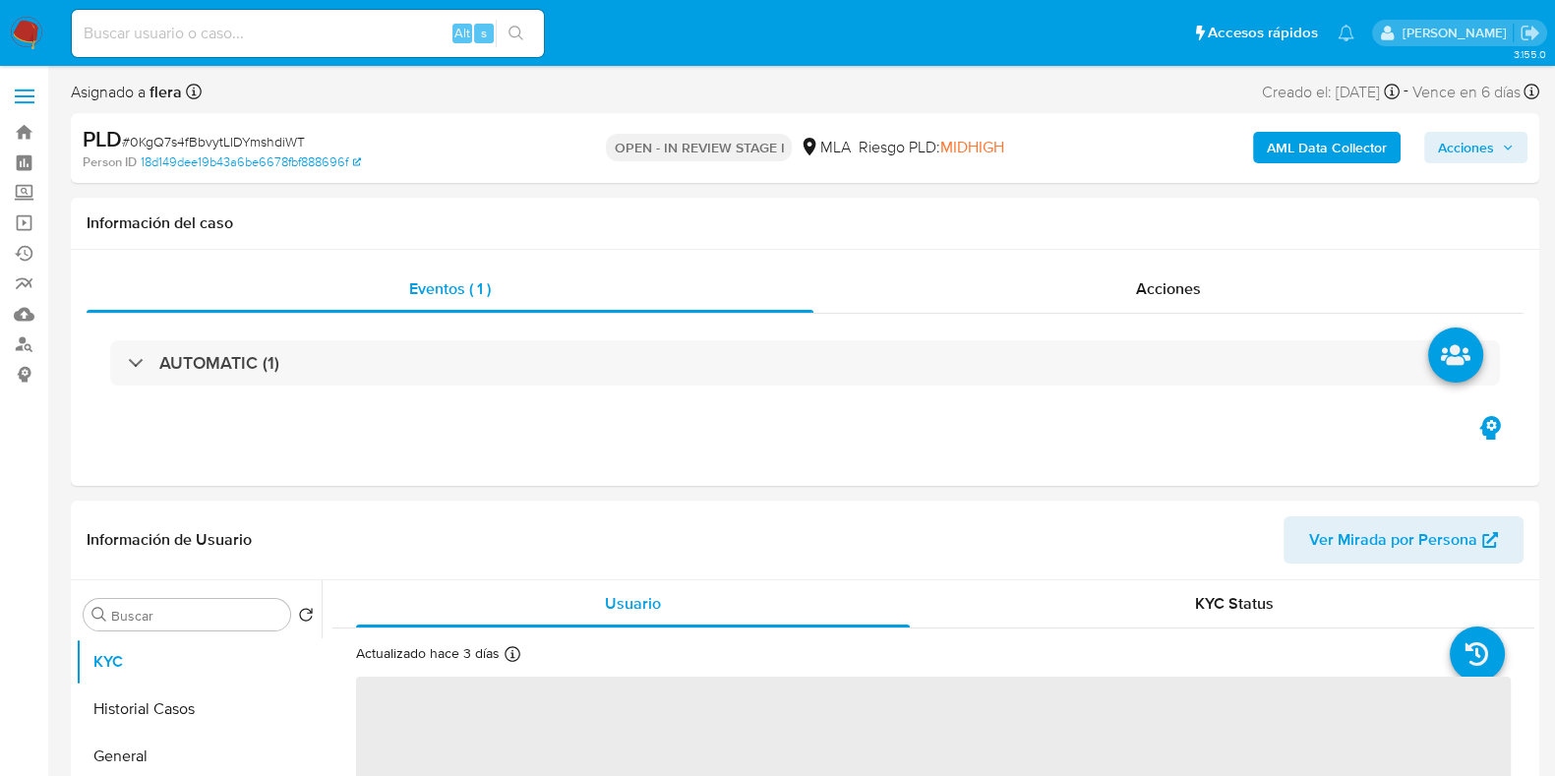
click at [1486, 136] on span "Acciones" at bounding box center [1466, 147] width 56 height 31
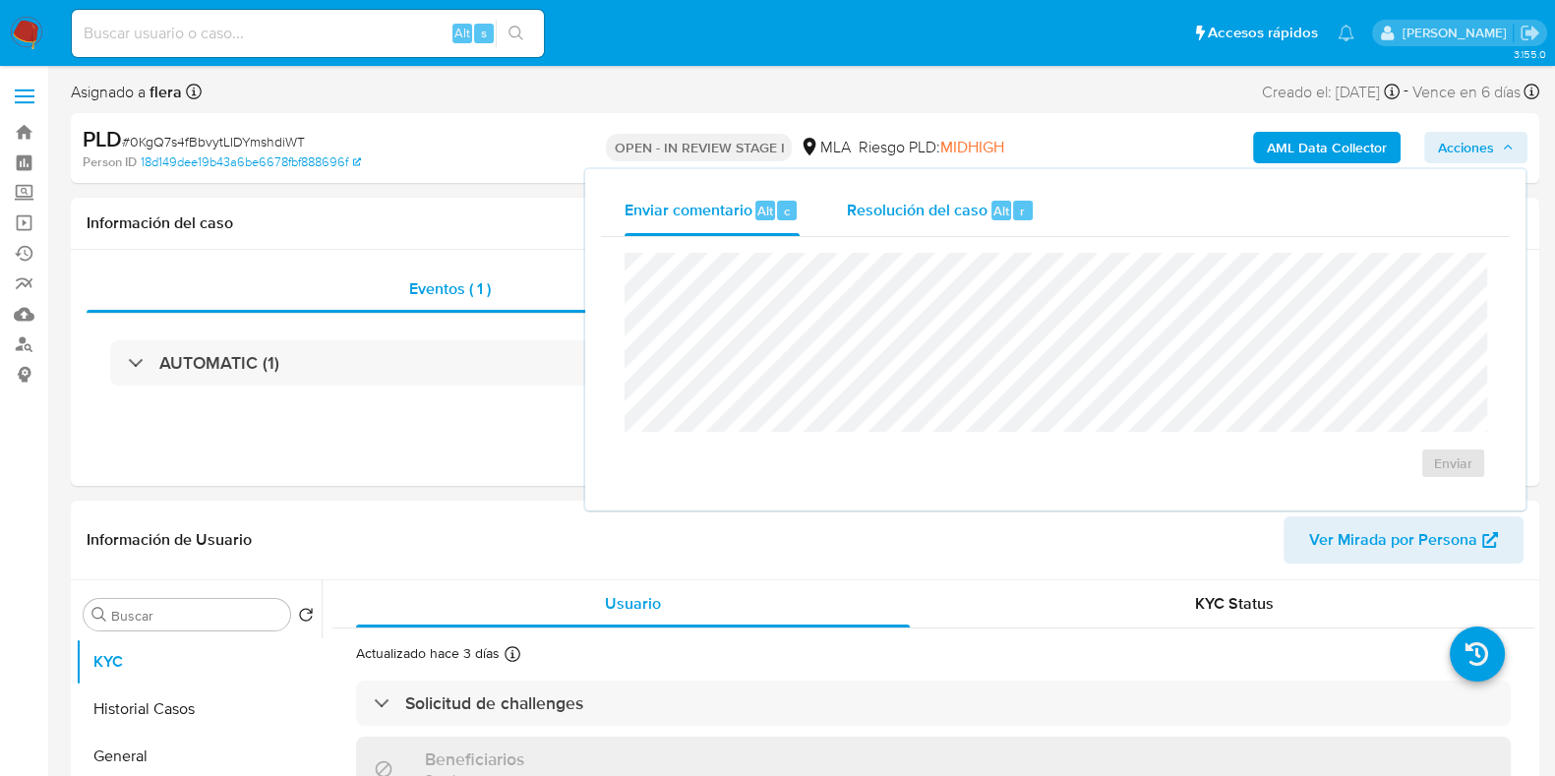
click at [945, 206] on span "Resolución del caso" at bounding box center [917, 210] width 141 height 23
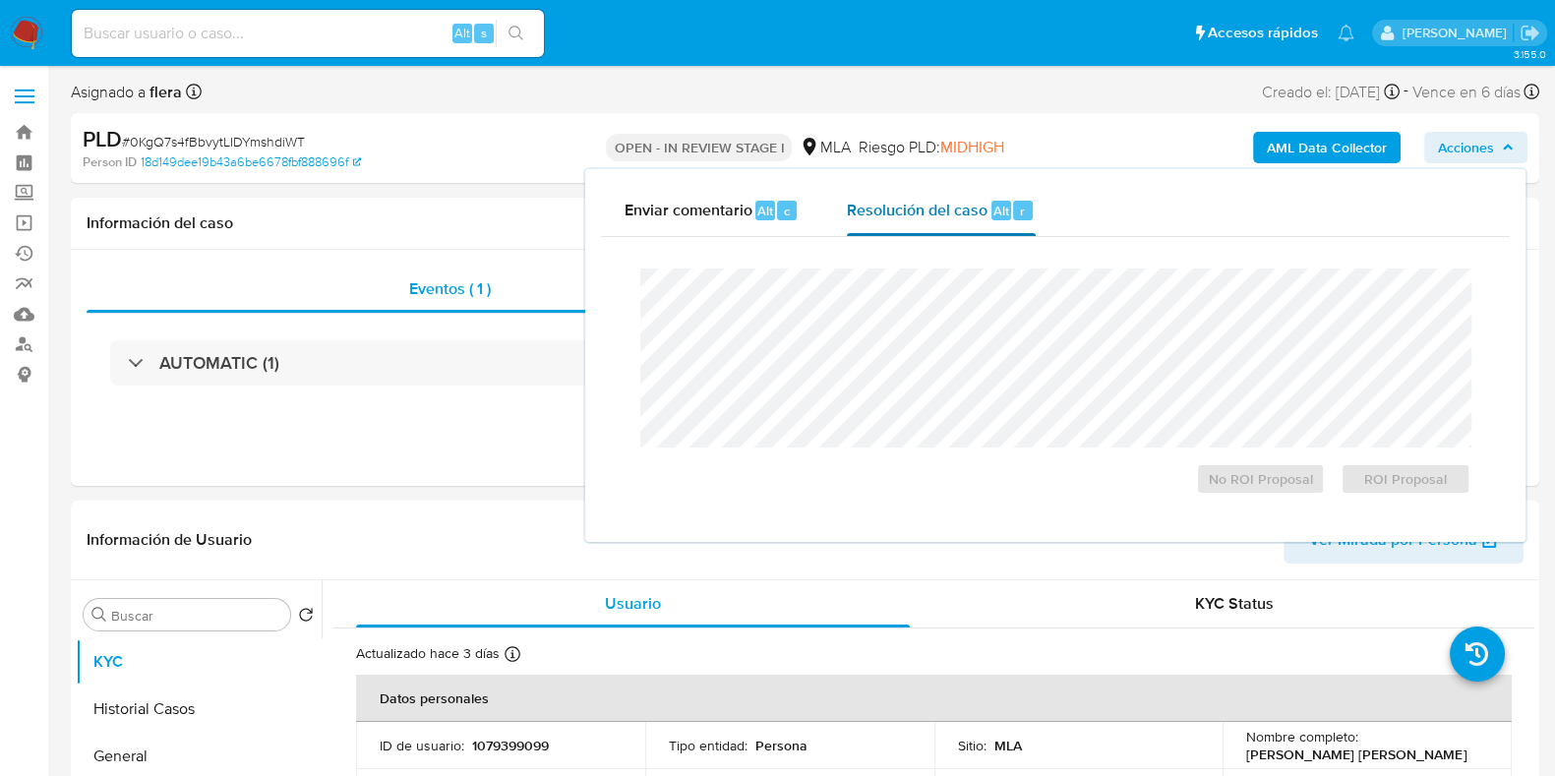
select select "10"
click at [1427, 479] on span "ROI Proposal" at bounding box center [1406, 479] width 102 height 28
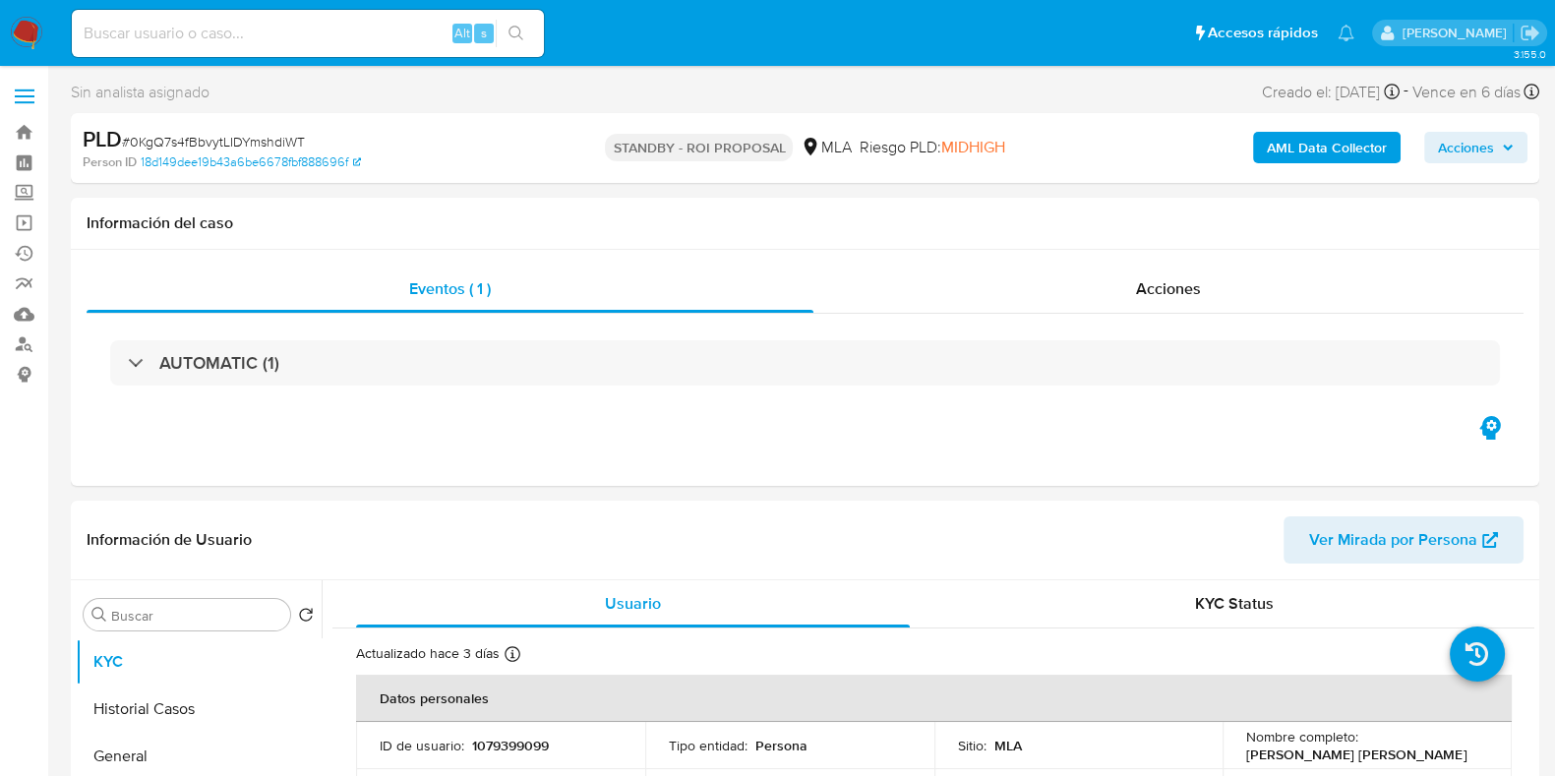
select select "10"
click at [223, 26] on input at bounding box center [308, 34] width 472 height 26
paste input "a2G081VW6DUnmRDavOVXgptb"
type input "a2G081VW6DUnmRDavOVXgptb"
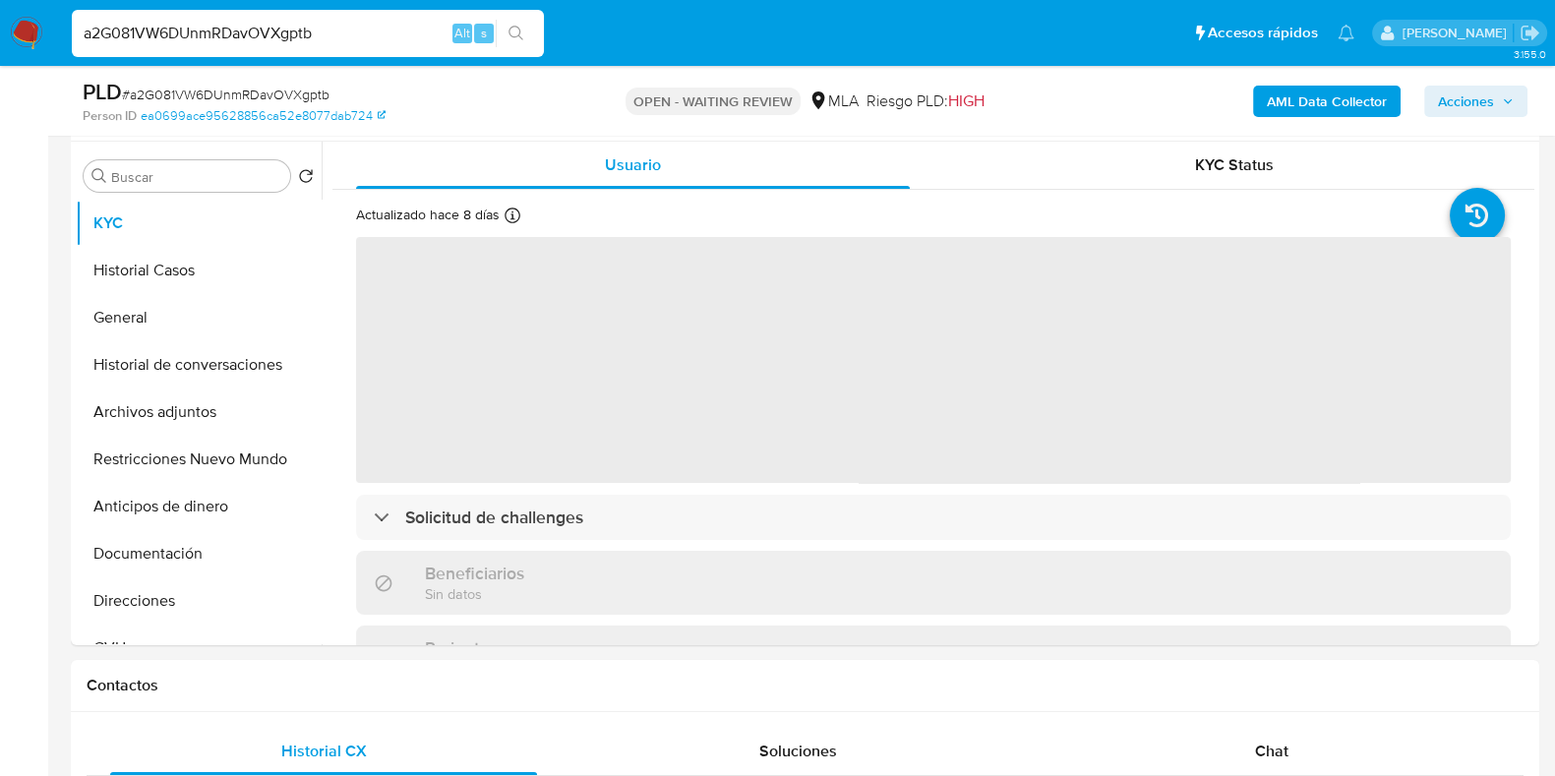
select select "10"
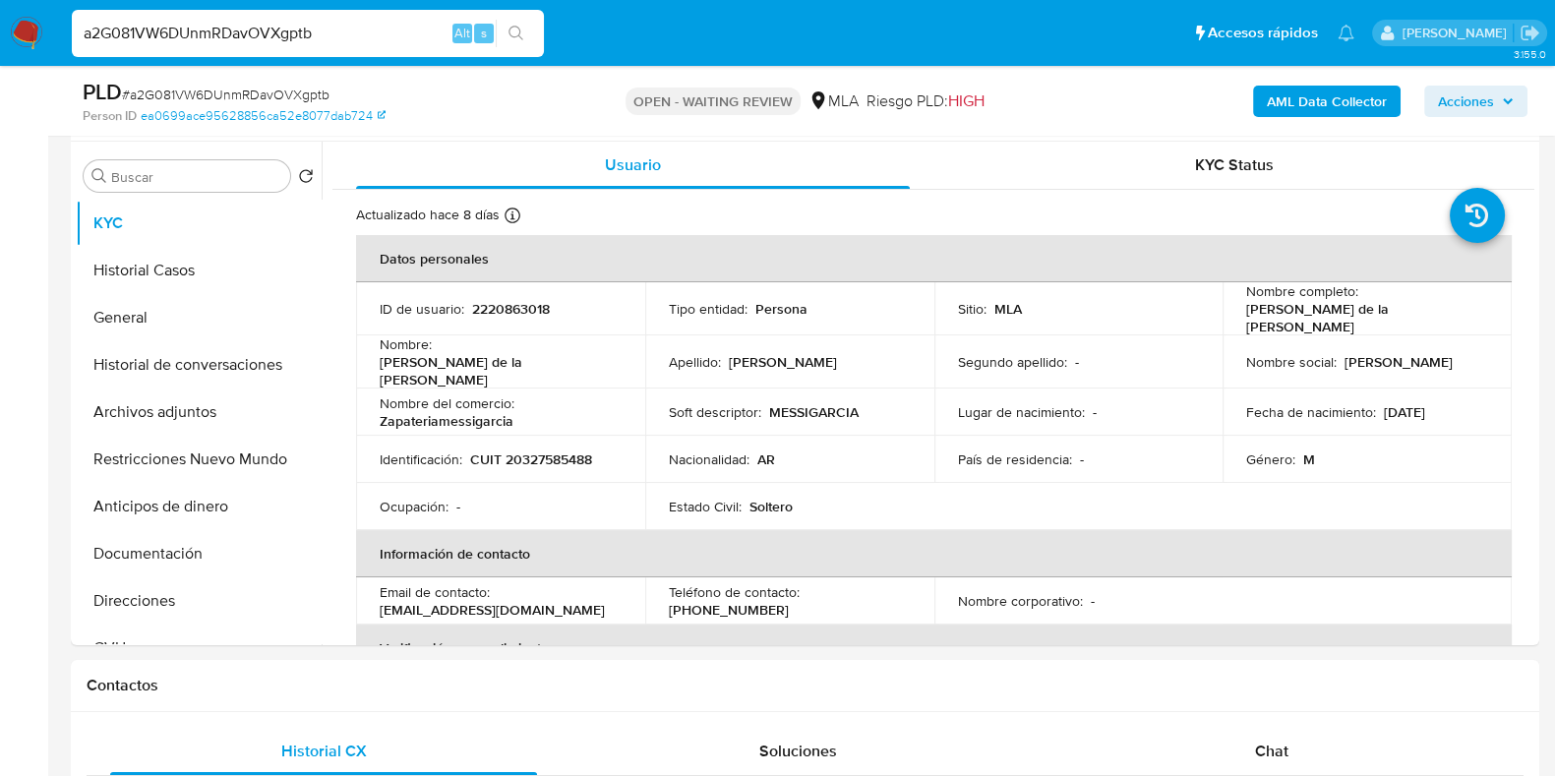
scroll to position [738, 0]
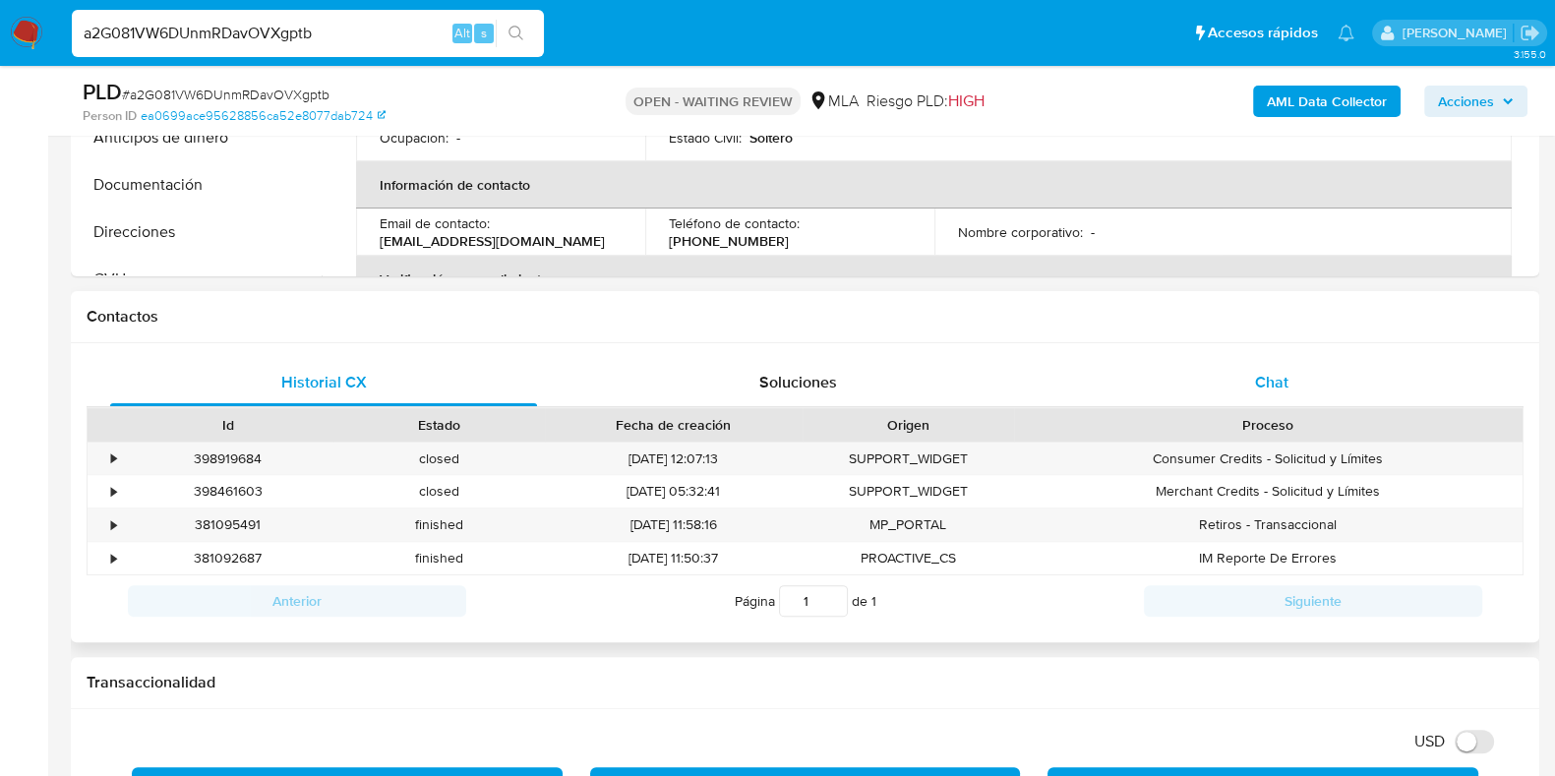
click at [1265, 386] on span "Chat" at bounding box center [1271, 382] width 33 height 23
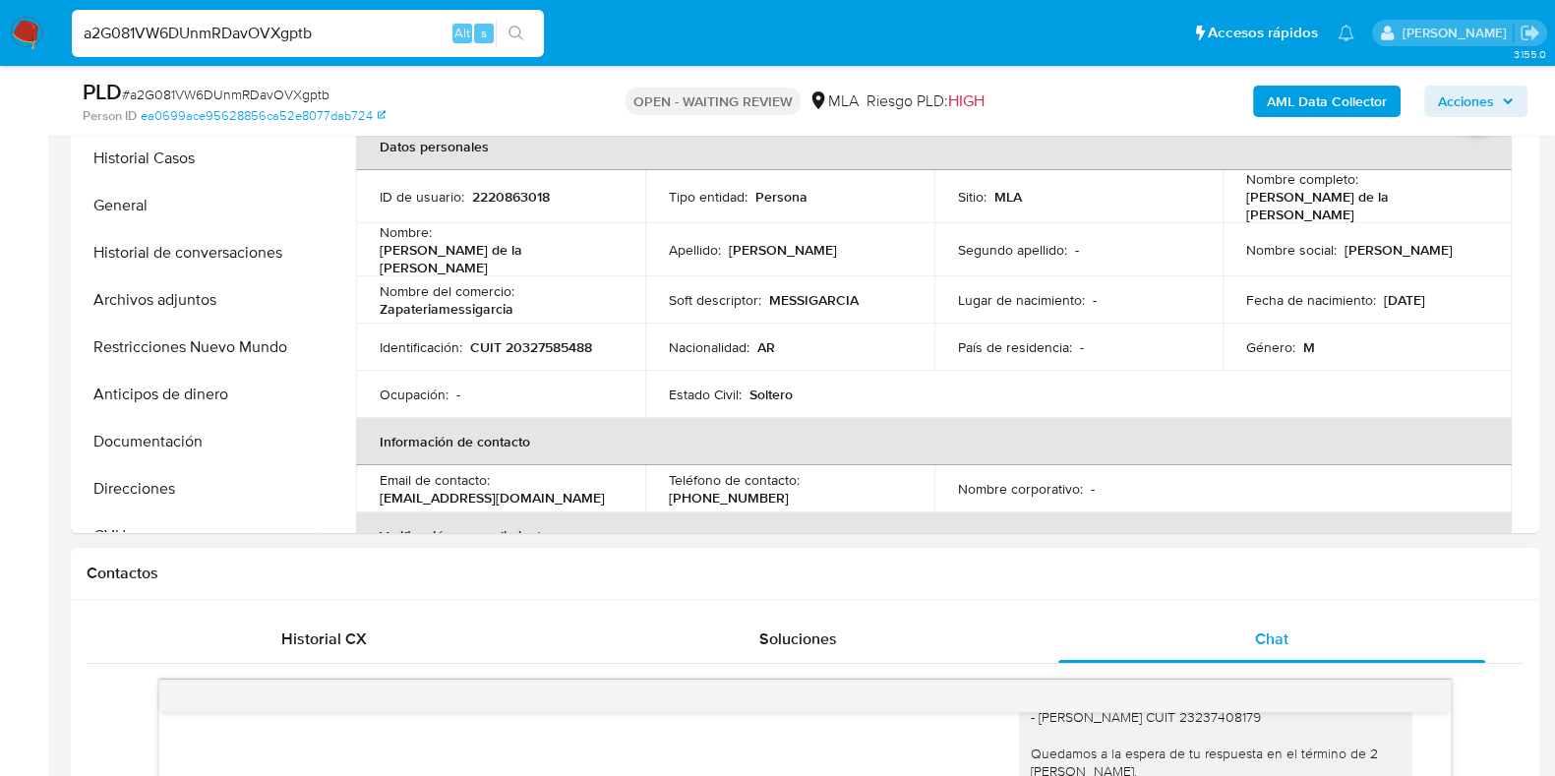
scroll to position [245, 0]
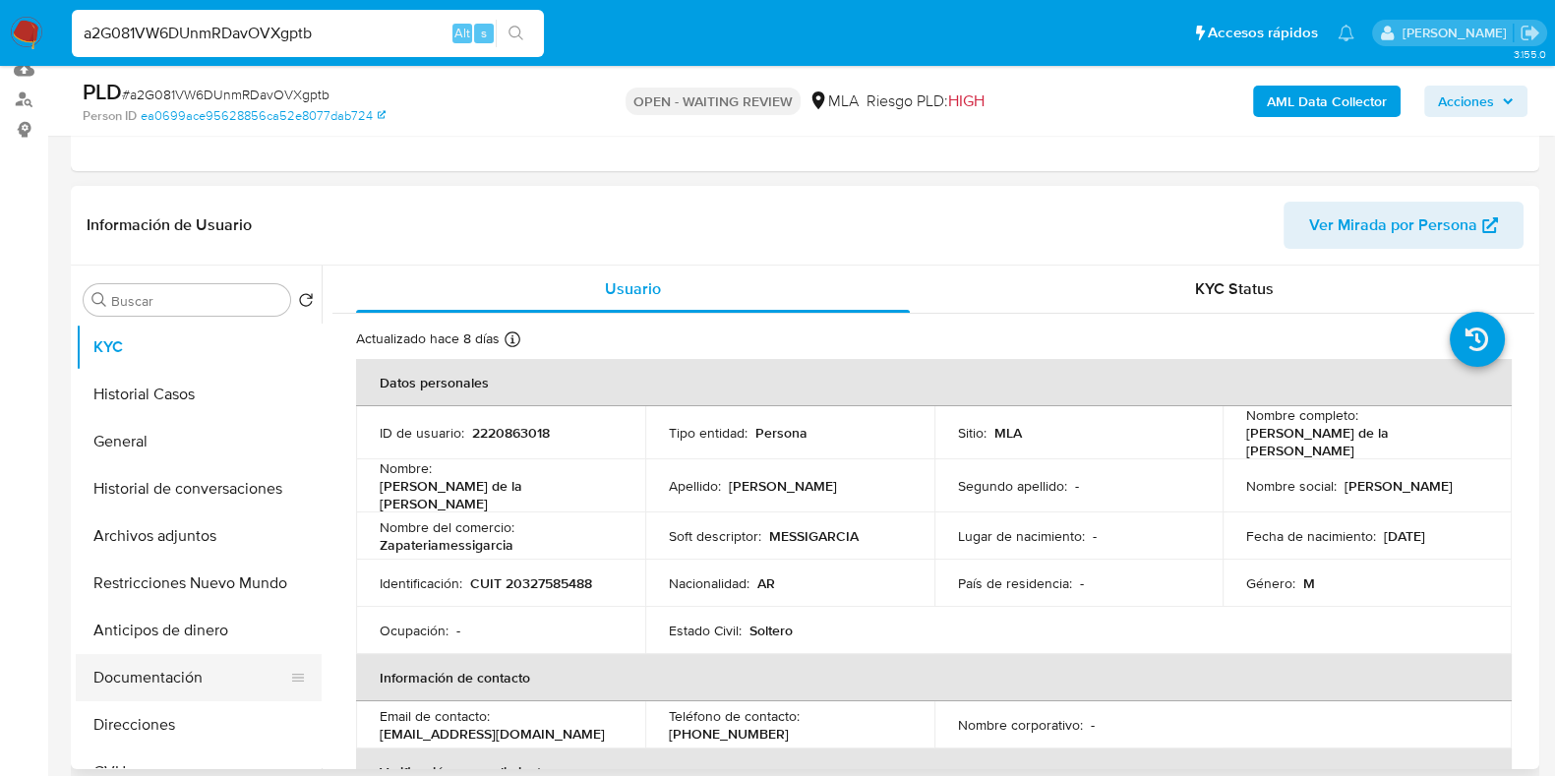
click at [158, 671] on button "Documentación" at bounding box center [191, 677] width 230 height 47
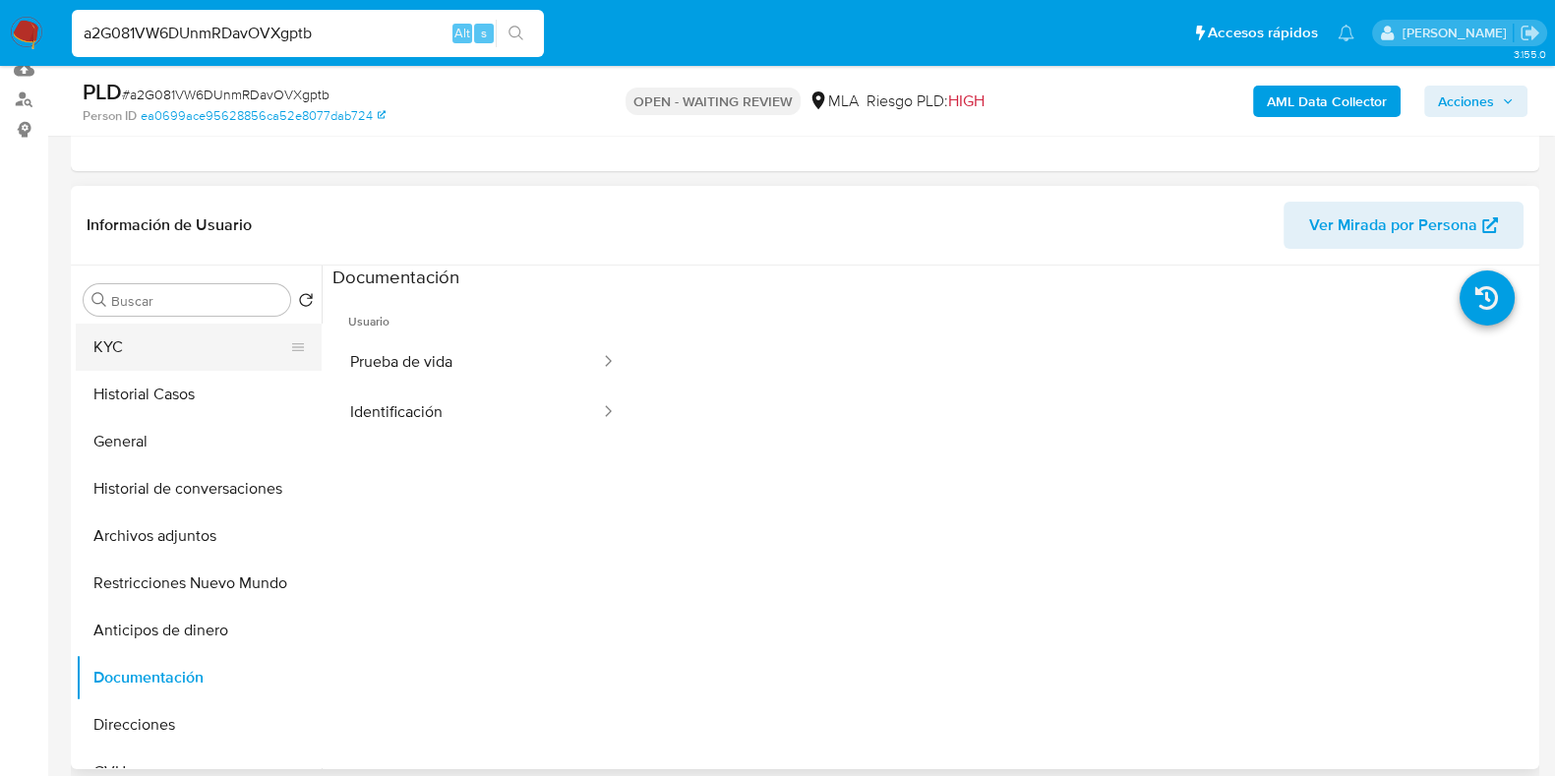
click at [147, 343] on button "KYC" at bounding box center [191, 347] width 230 height 47
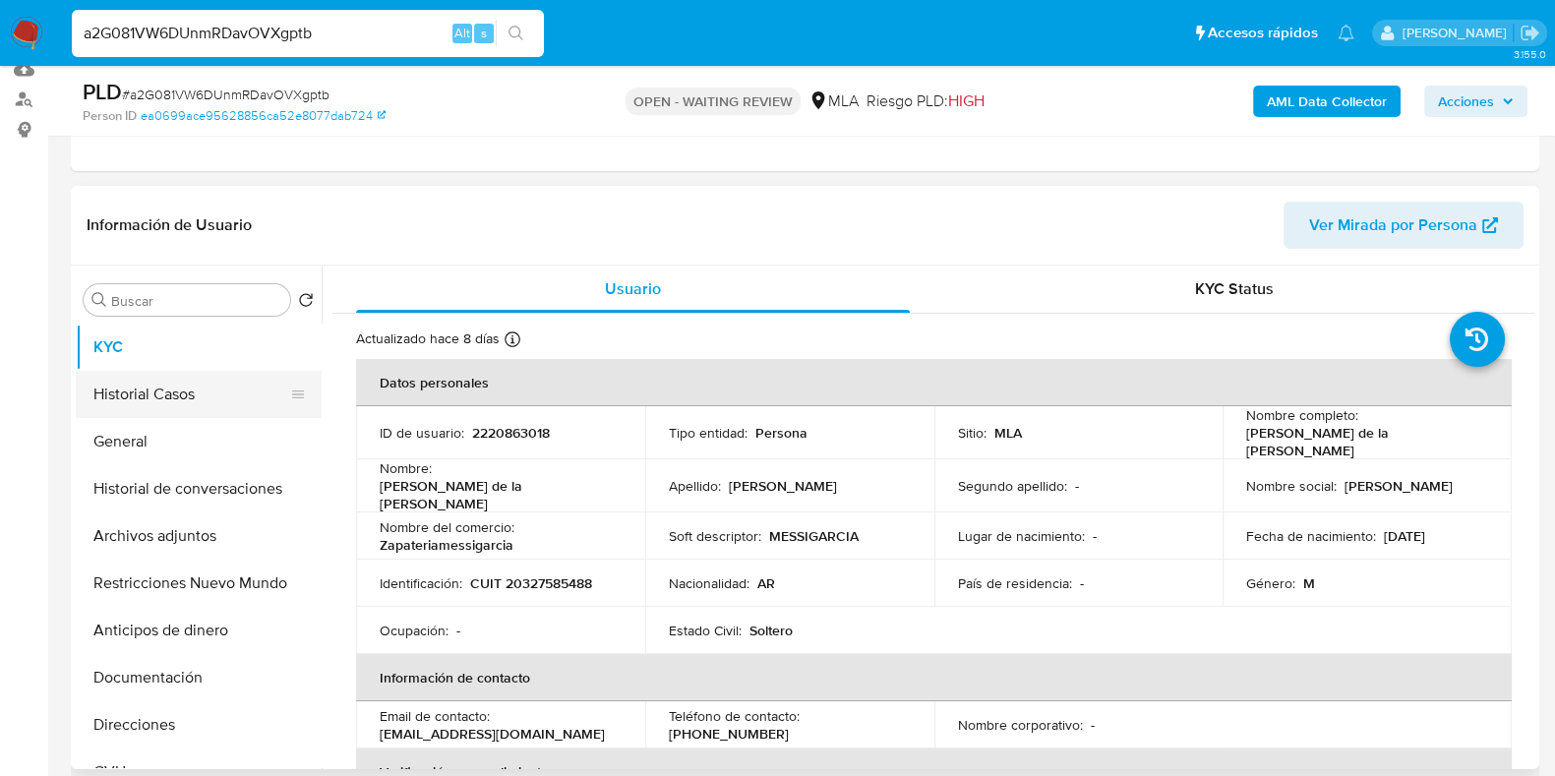
click at [166, 385] on button "Historial Casos" at bounding box center [191, 394] width 230 height 47
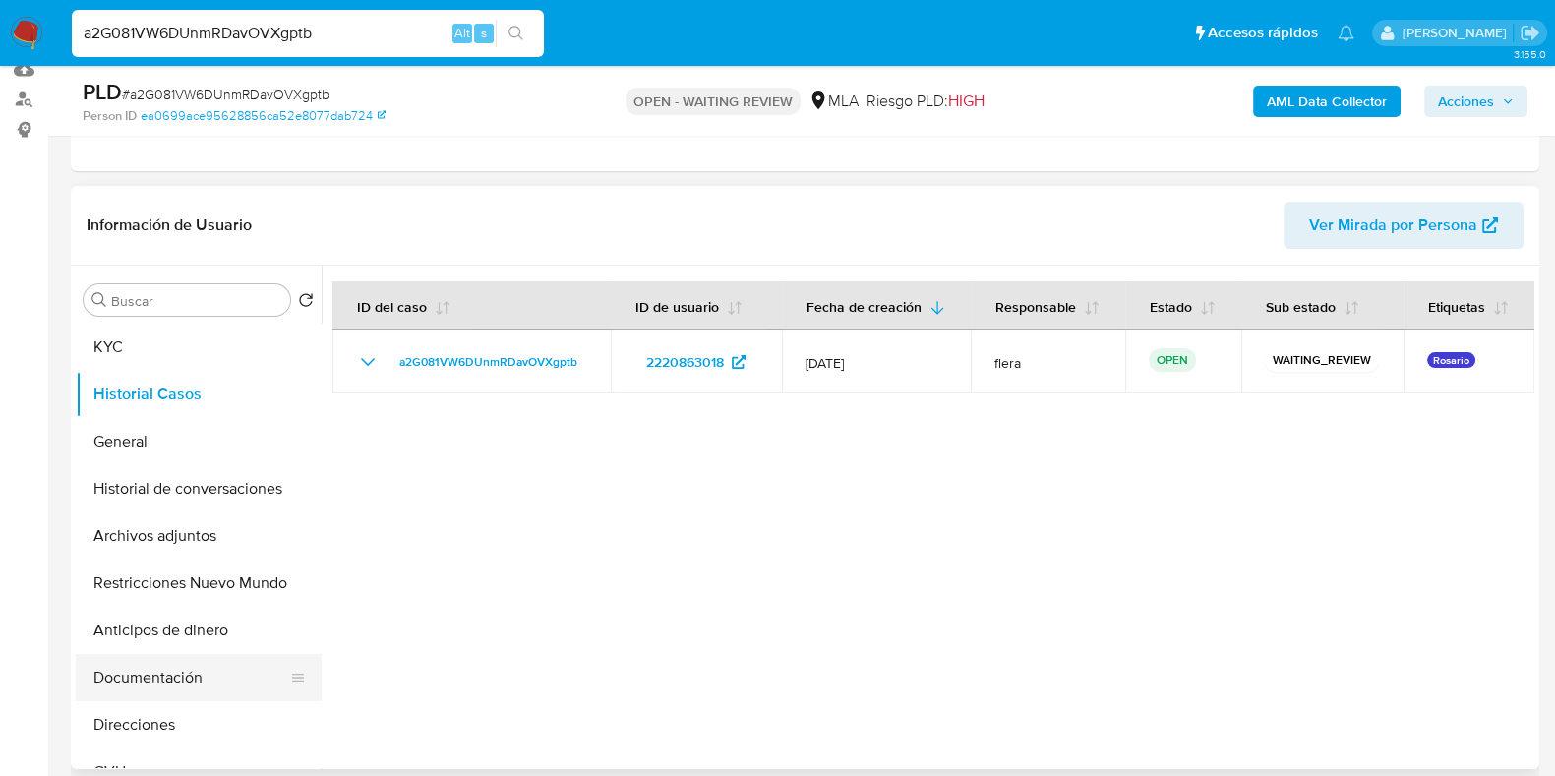
click at [160, 682] on button "Documentación" at bounding box center [191, 677] width 230 height 47
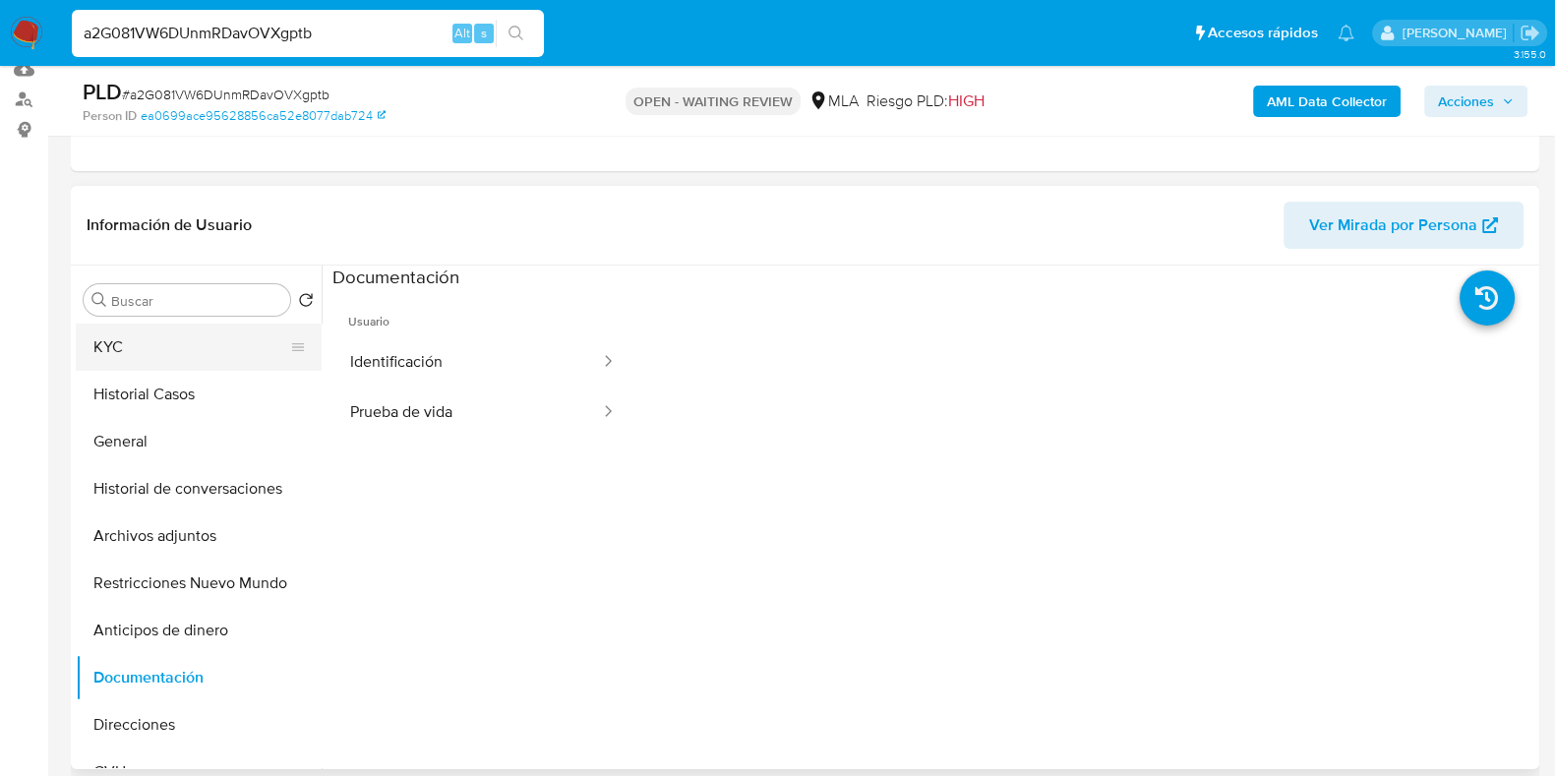
click at [147, 351] on button "KYC" at bounding box center [191, 347] width 230 height 47
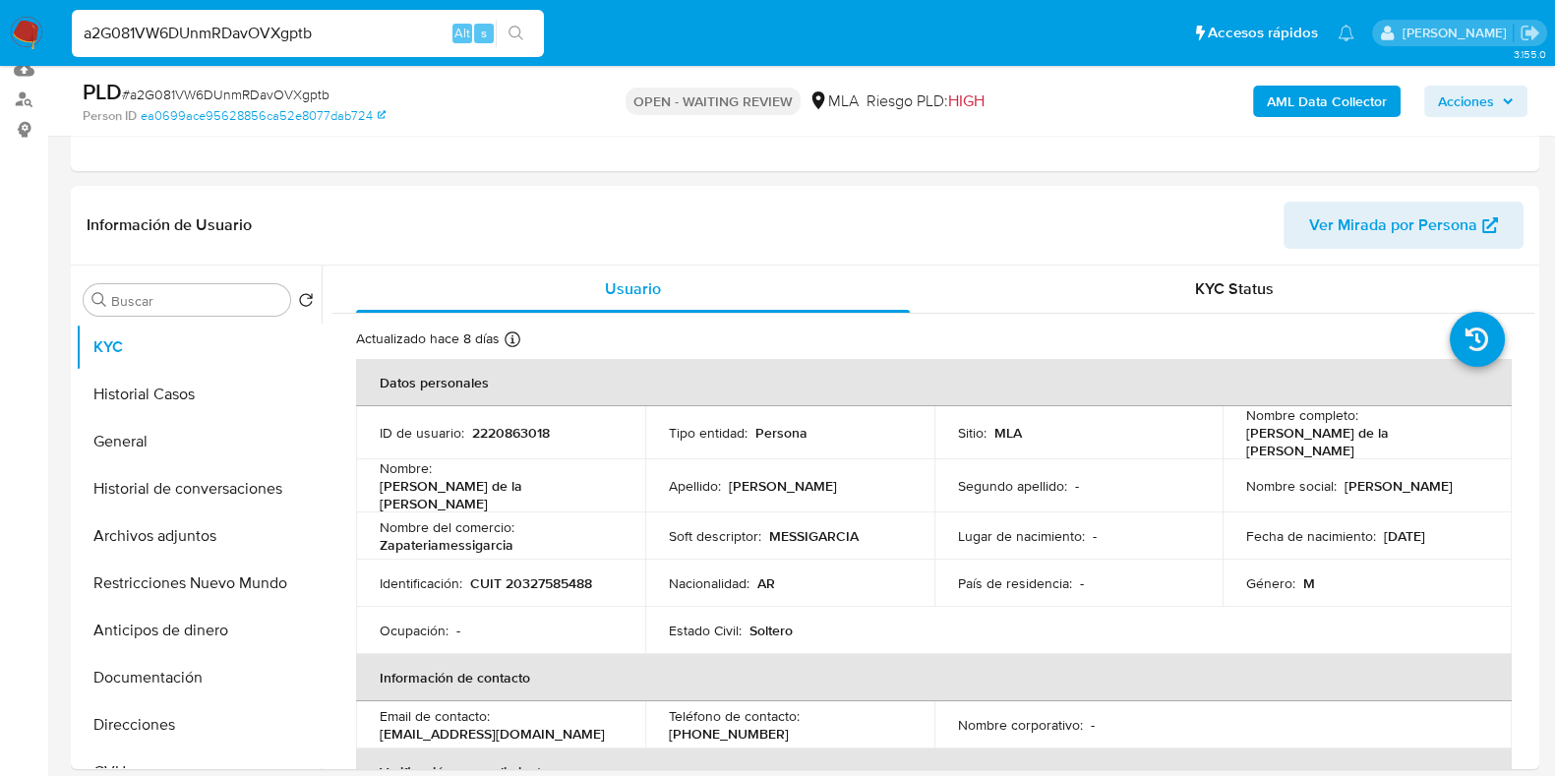
click at [236, 94] on span "# a2G081VW6DUnmRDavOVXgptb" at bounding box center [226, 95] width 208 height 20
copy span "a2G081VW6DUnmRDavOVXgptb"
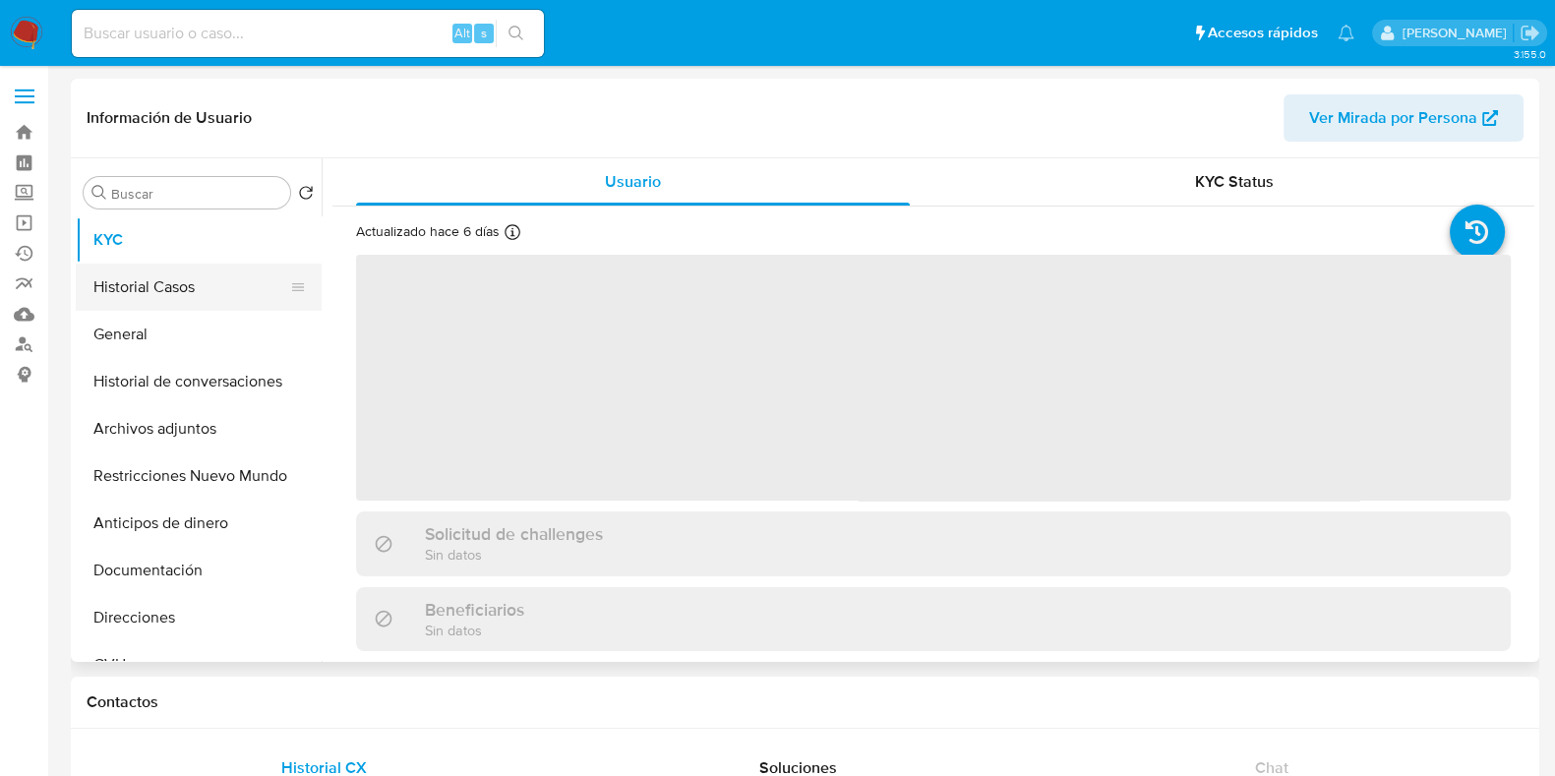
click at [123, 280] on button "Historial Casos" at bounding box center [191, 287] width 230 height 47
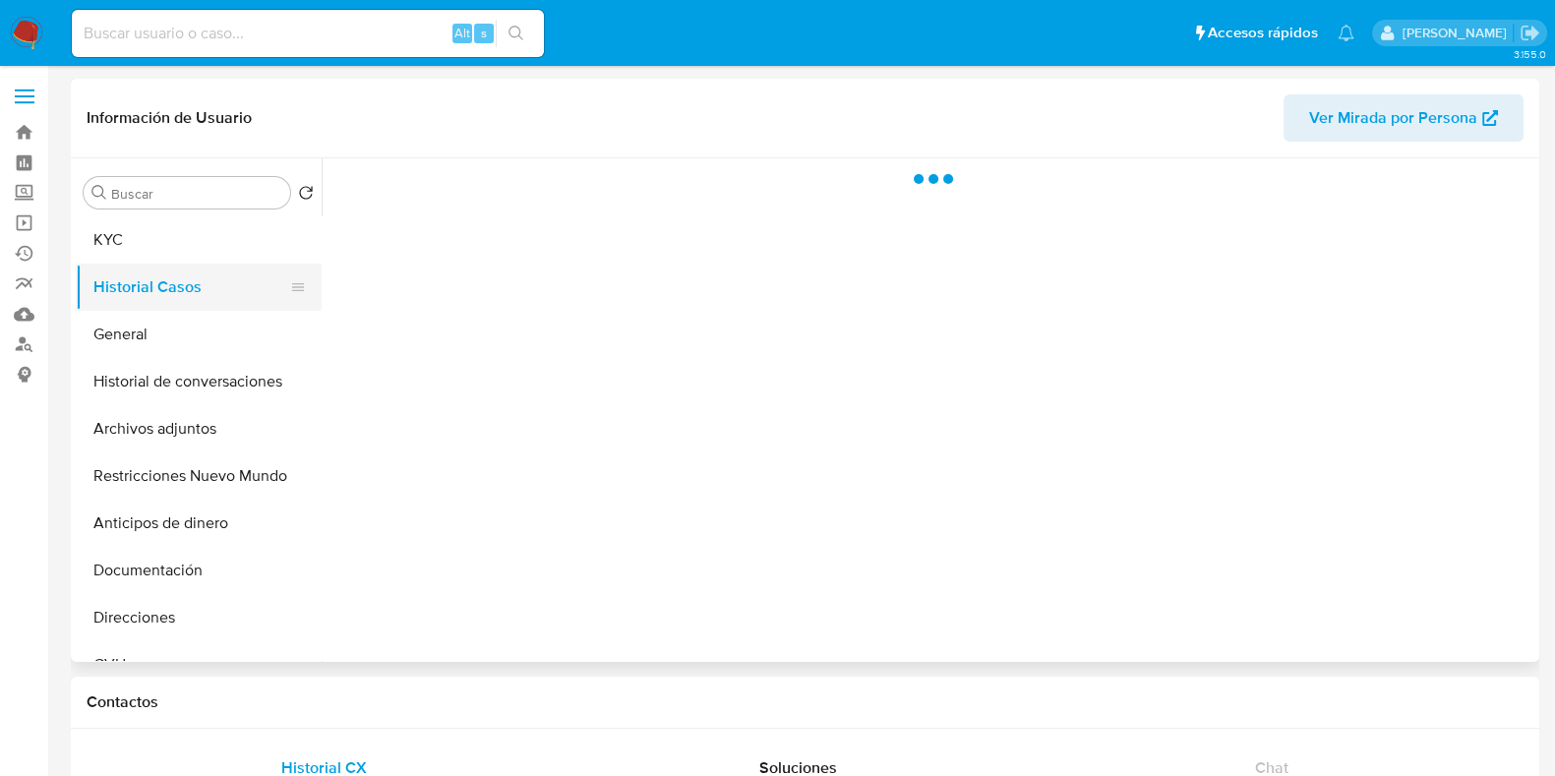
select select "10"
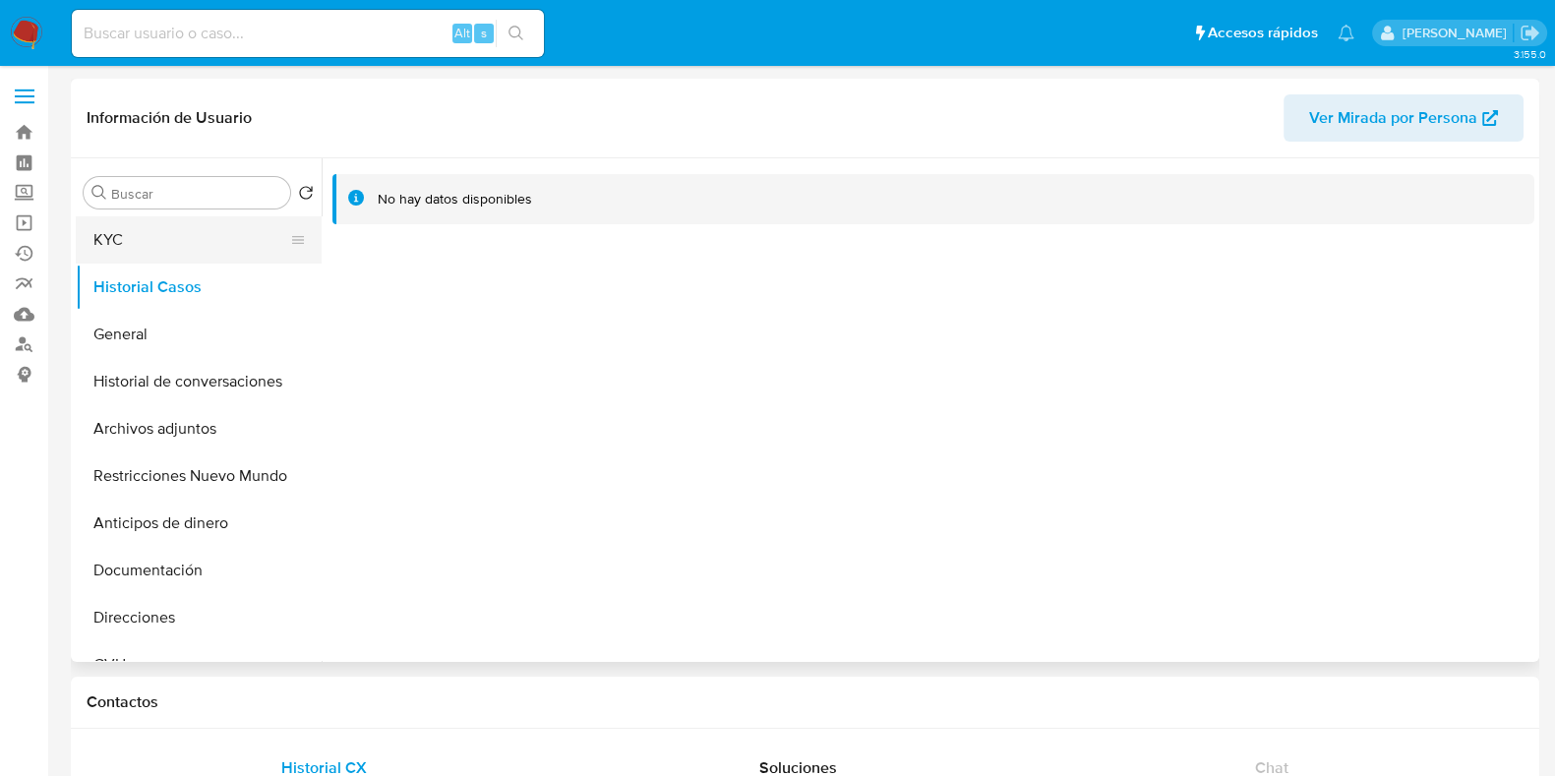
click at [119, 242] on button "KYC" at bounding box center [191, 239] width 230 height 47
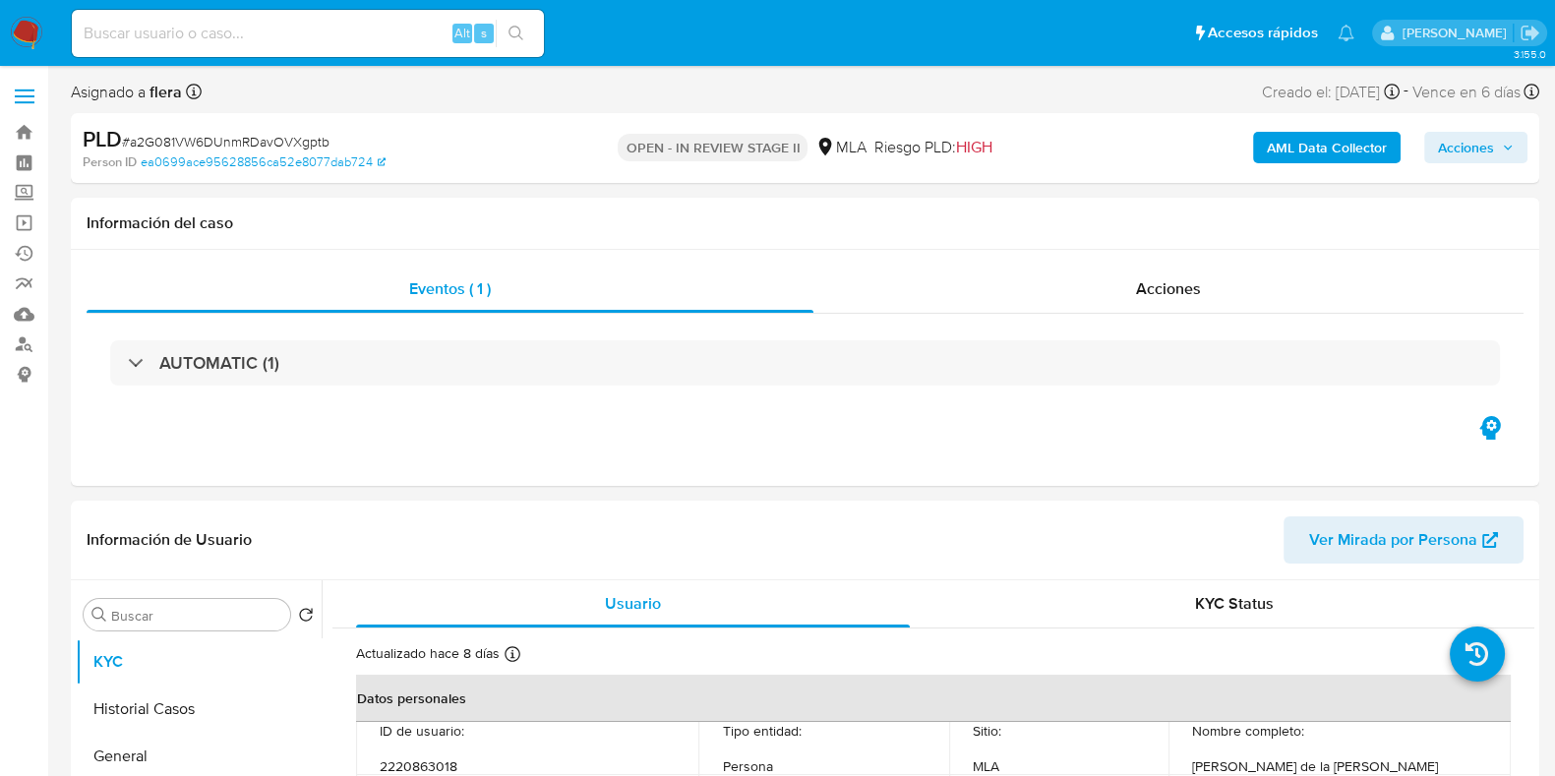
select select "10"
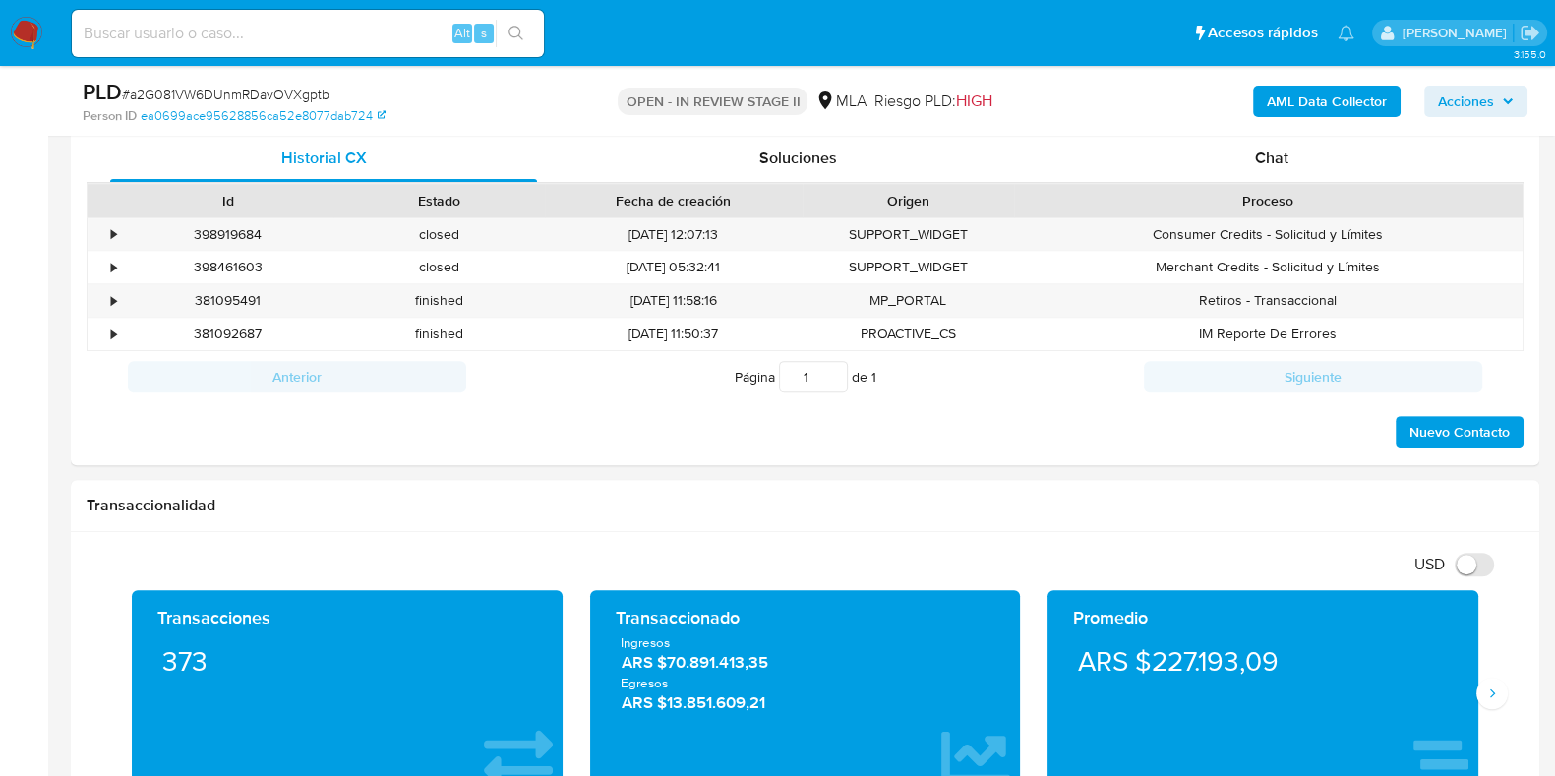
scroll to position [966, 0]
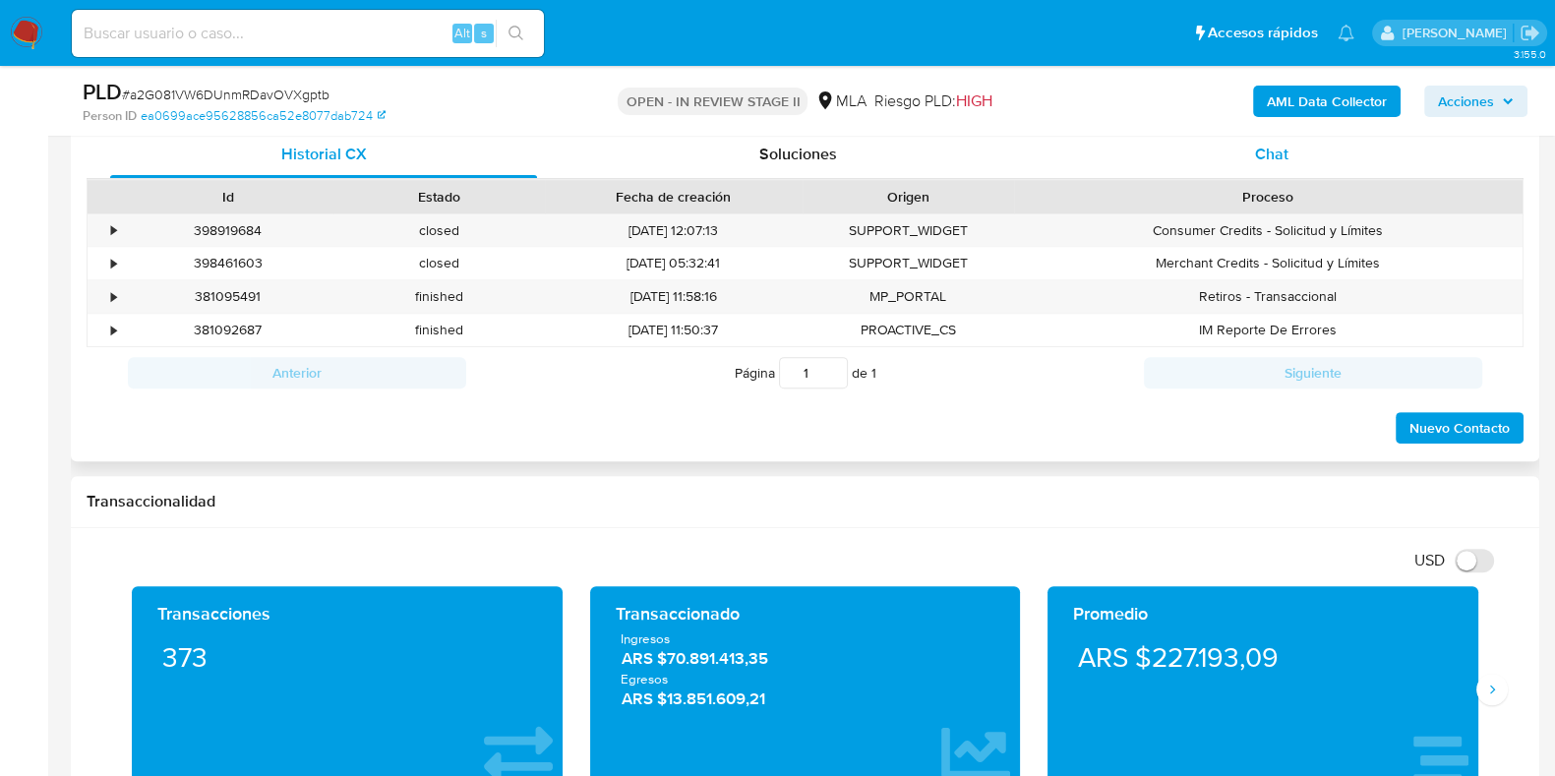
click at [1262, 158] on span "Chat" at bounding box center [1271, 154] width 33 height 23
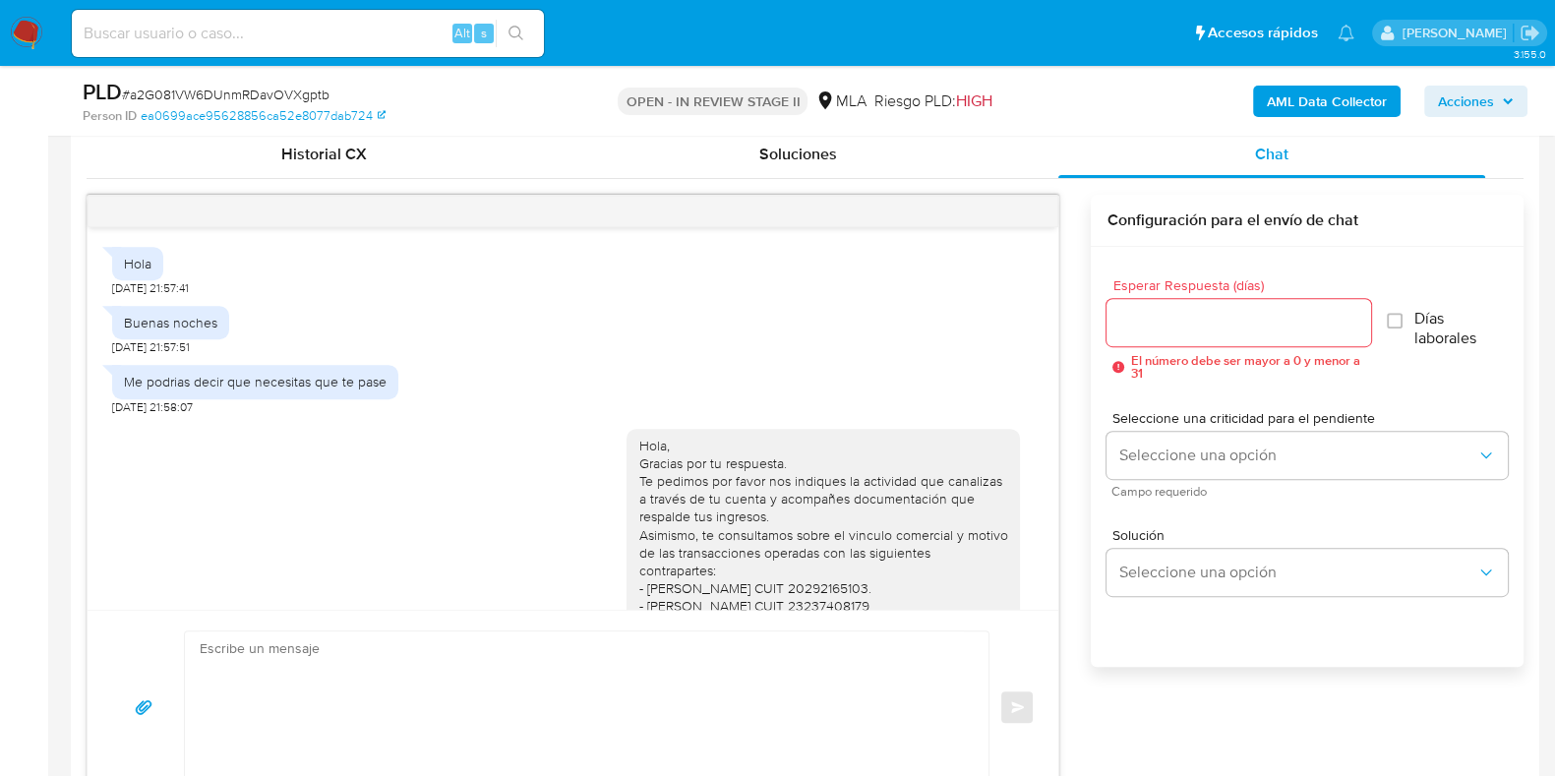
scroll to position [1235, 0]
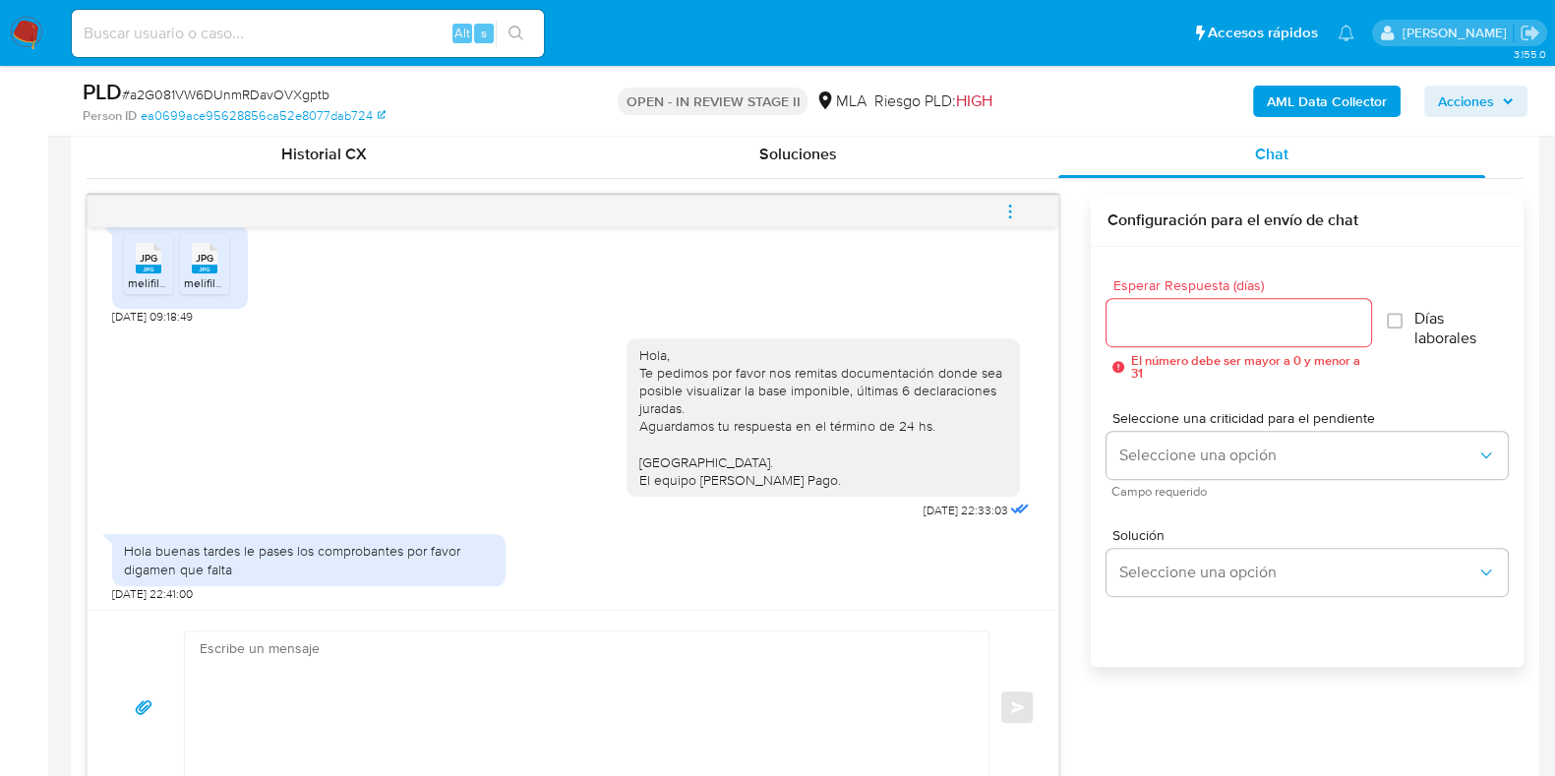
click at [505, 662] on textarea at bounding box center [582, 708] width 764 height 152
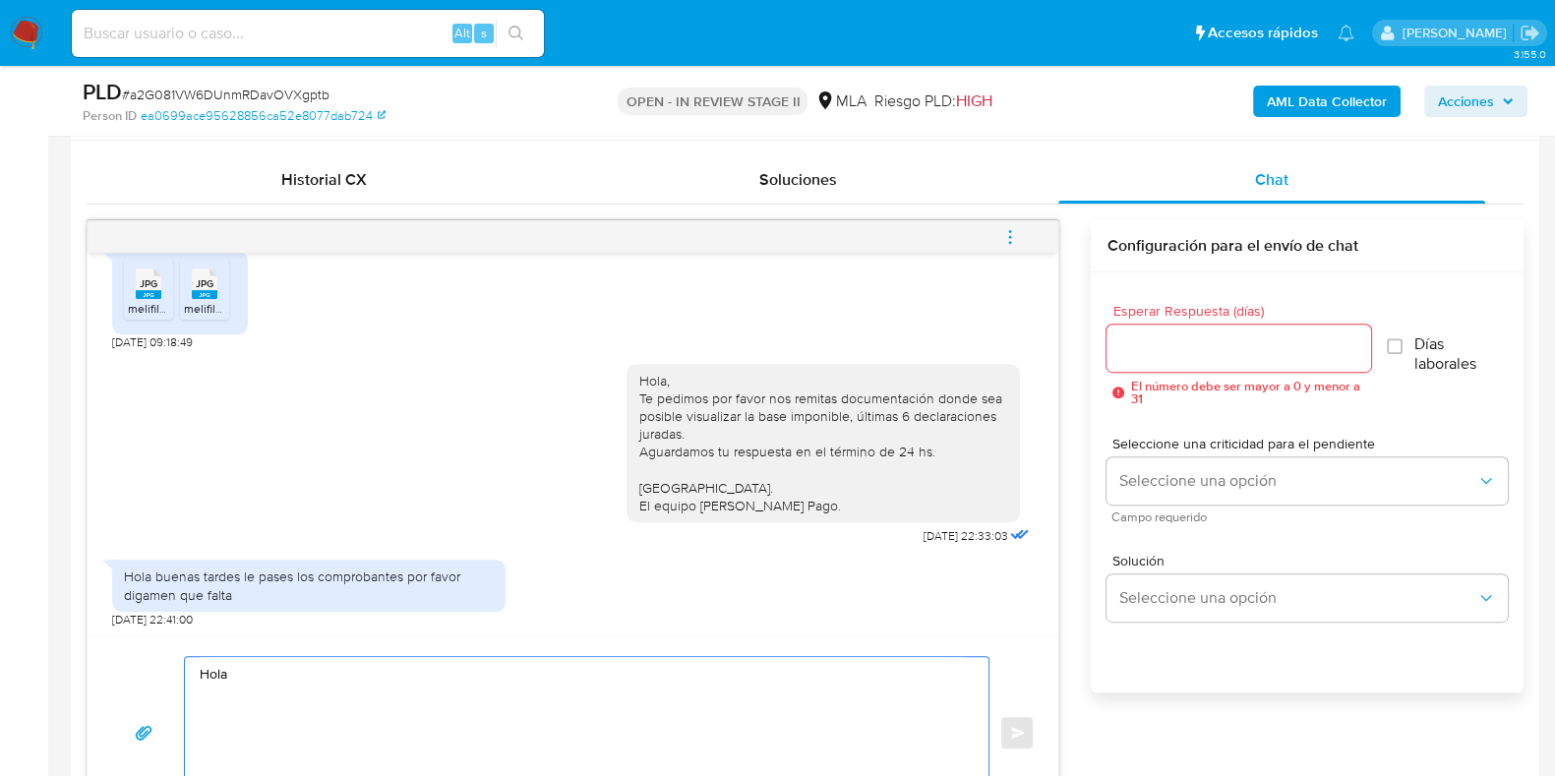
scroll to position [1089, 0]
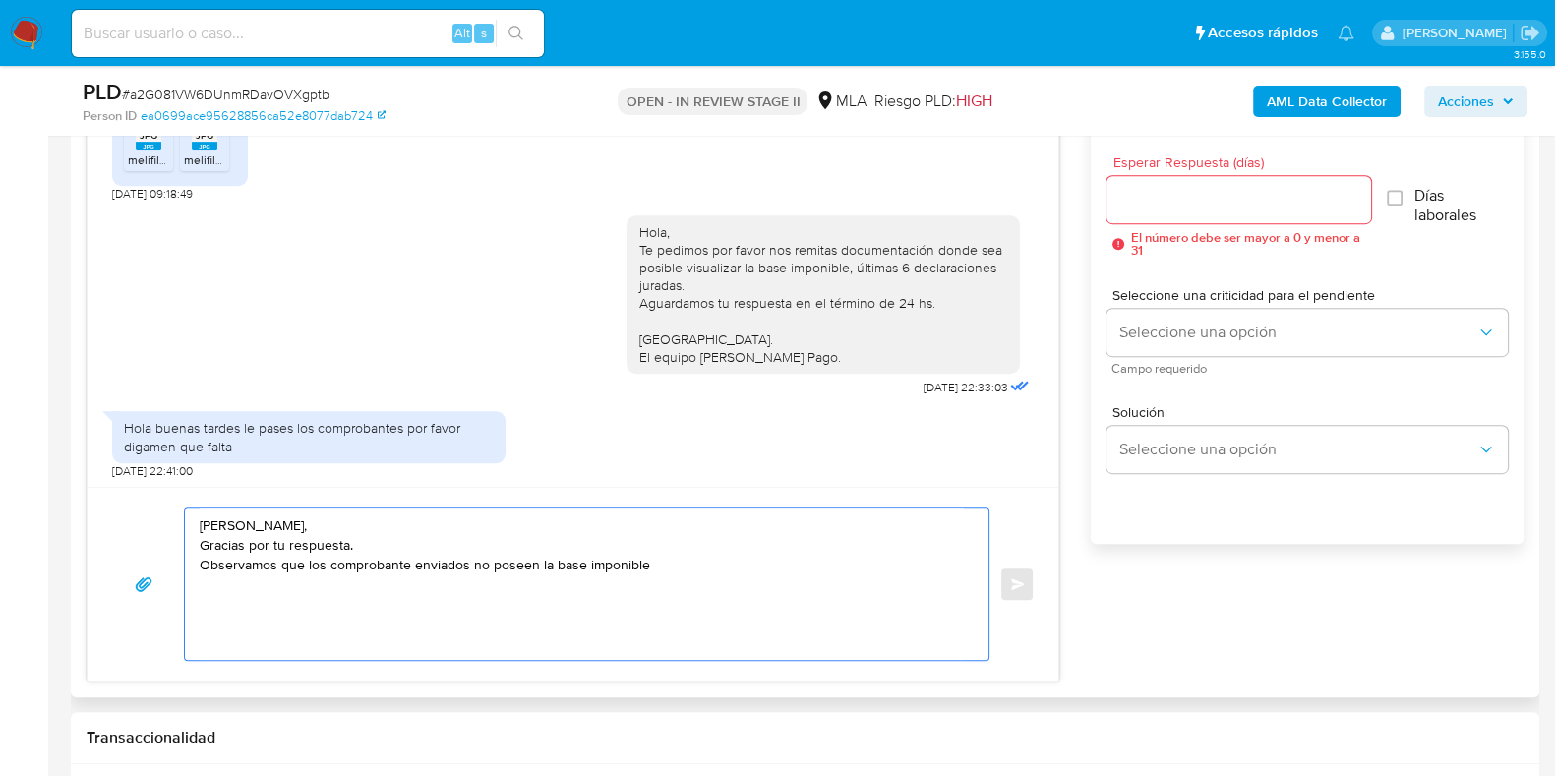
drag, startPoint x: 667, startPoint y: 563, endPoint x: 305, endPoint y: 561, distance: 362.0
click at [305, 561] on textarea "Hola Joaquin, Gracias por tu respuesta. Observamos que los comprobante enviados…" at bounding box center [582, 585] width 764 height 152
drag, startPoint x: 642, startPoint y: 550, endPoint x: 649, endPoint y: 565, distance: 16.3
paste textarea "Últimas 6 Declaraciones Juradas de Ingresos Brutos (donde se visualice la base …"
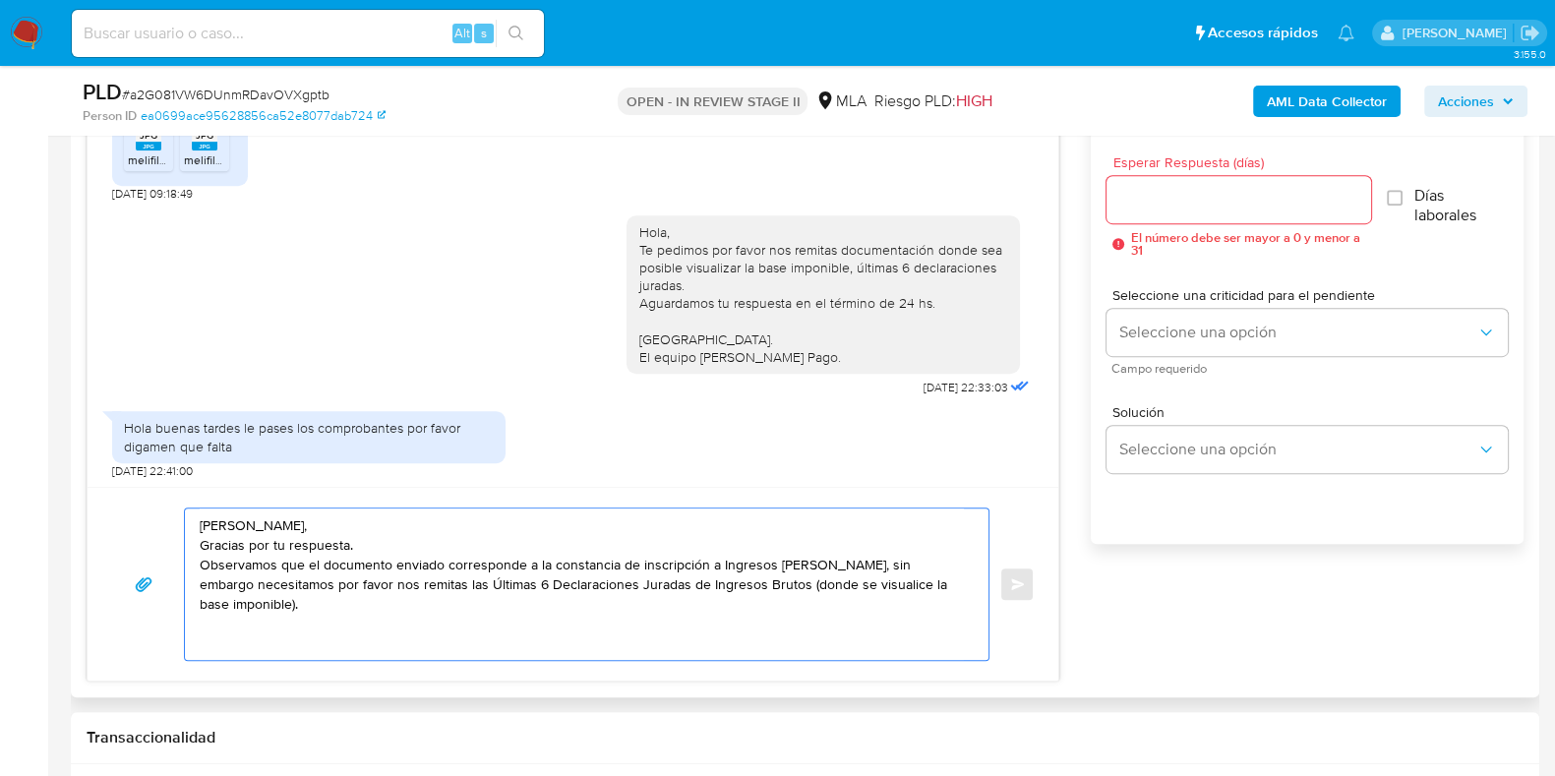
click at [439, 583] on textarea "Hola Joaquin, Gracias por tu respuesta. Observamos que el documento enviado cor…" at bounding box center [582, 585] width 764 height 152
click at [356, 600] on textarea "Hola Joaquin, Gracias por tu respuesta. Observamos que el documento enviado cor…" at bounding box center [582, 585] width 764 height 152
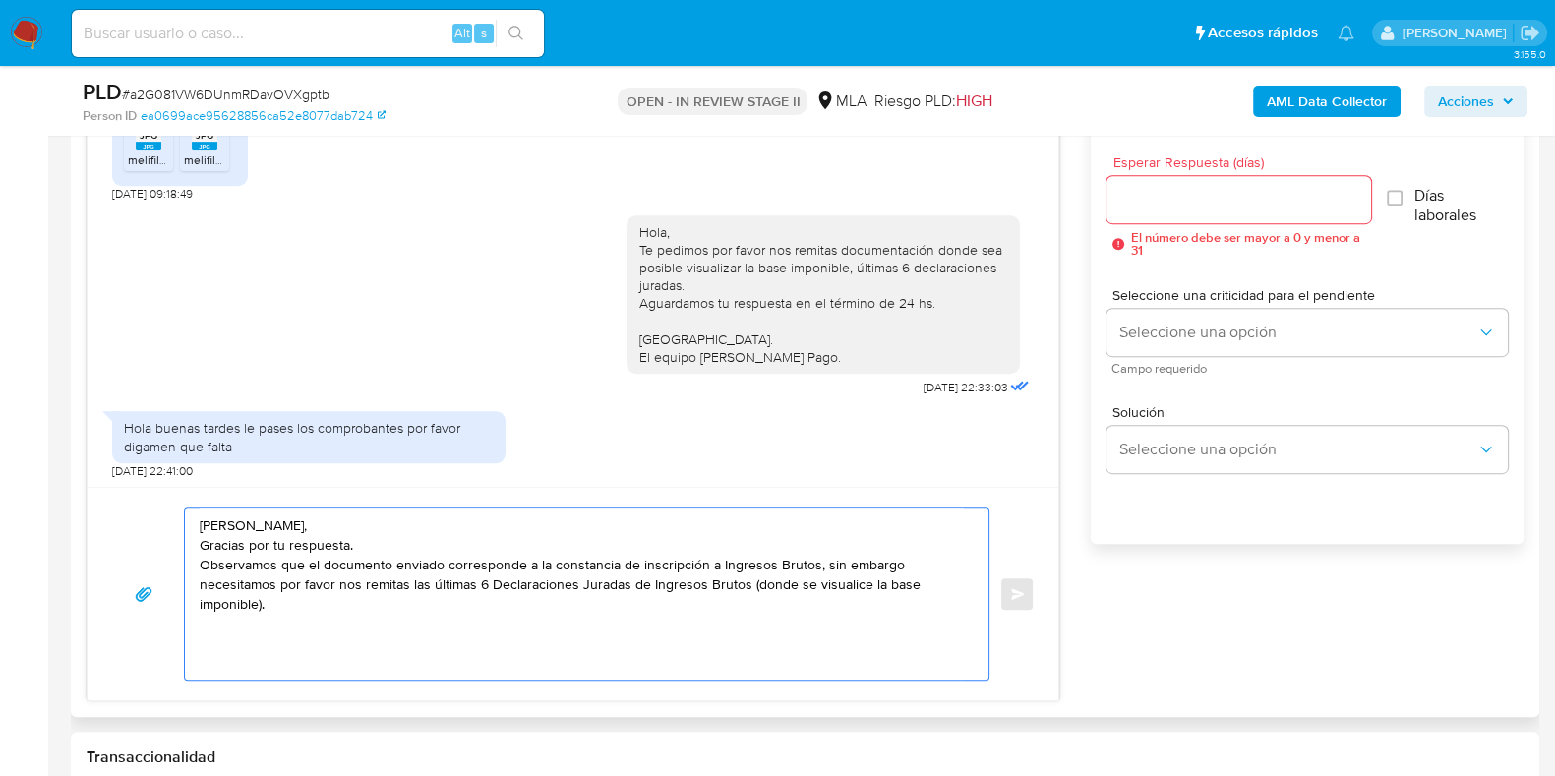
paste textarea "Tené en cuenta que, además de los ejemplos mencionados, podés adjuntar voluntar…"
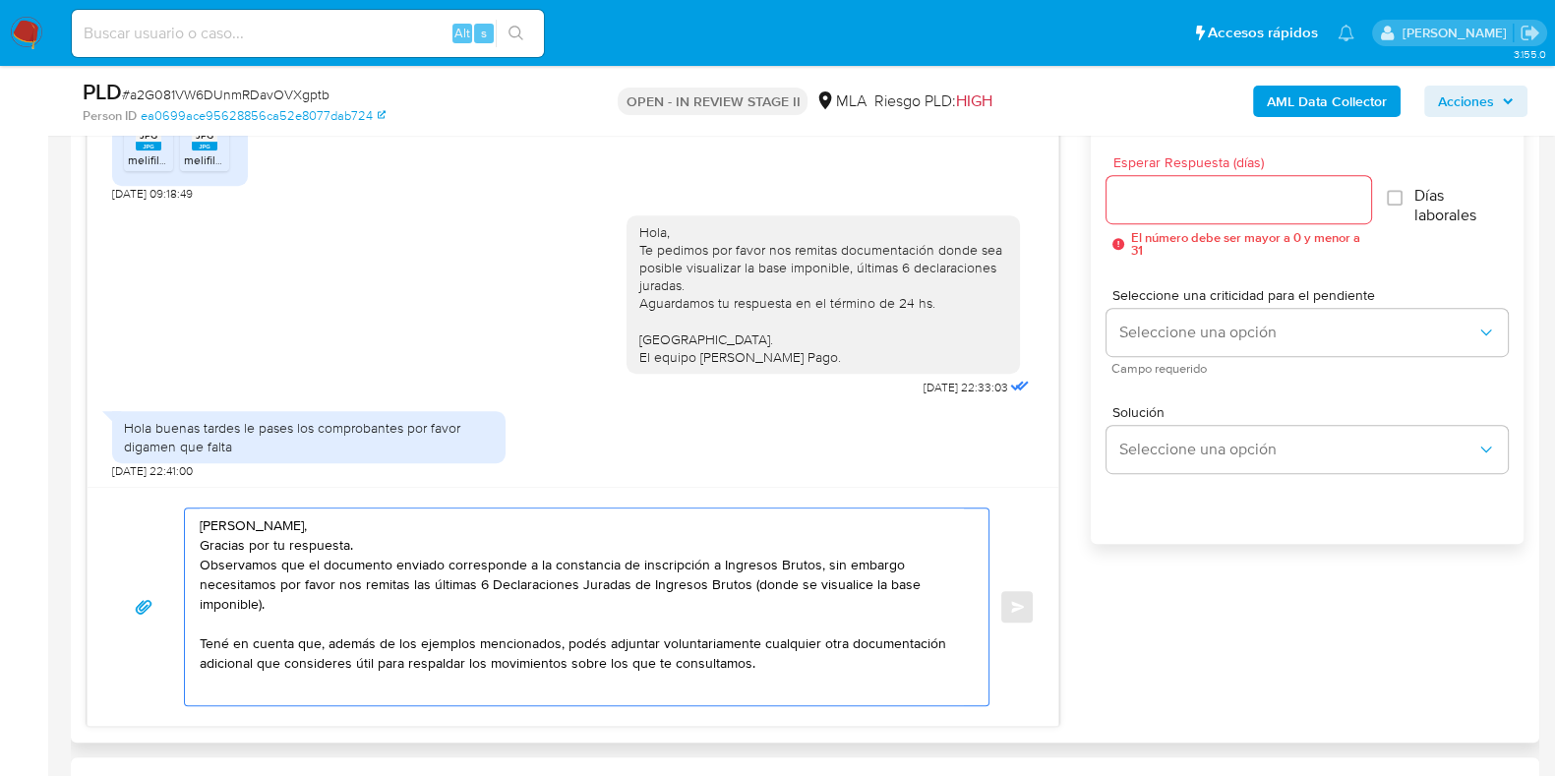
click at [335, 599] on textarea "Hola Joaquin, Gracias por tu respuesta. Observamos que el documento enviado cor…" at bounding box center [582, 607] width 764 height 197
drag, startPoint x: 279, startPoint y: 605, endPoint x: 269, endPoint y: 601, distance: 11.5
click at [269, 601] on textarea "Hola Joaquin, Gracias por tu respuesta. Observamos que el documento enviado cor…" at bounding box center [582, 607] width 764 height 197
drag, startPoint x: 556, startPoint y: 637, endPoint x: 400, endPoint y: 646, distance: 155.8
click at [400, 646] on textarea "Hola Joaquin, Gracias por tu respuesta. Observamos que el documento enviado cor…" at bounding box center [582, 607] width 764 height 197
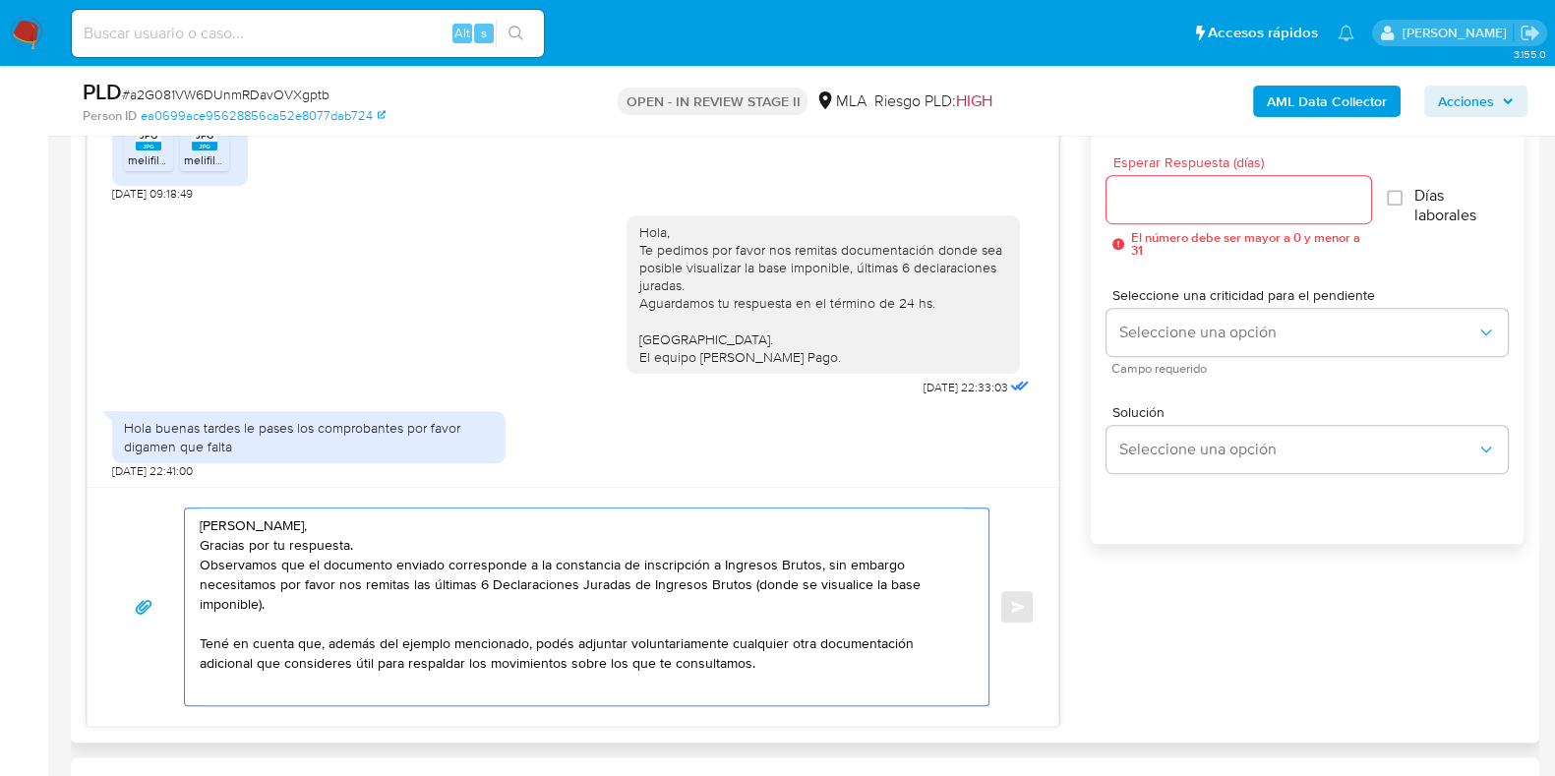
drag, startPoint x: 749, startPoint y: 662, endPoint x: 461, endPoint y: 665, distance: 287.3
click at [461, 665] on textarea "Hola Joaquin, Gracias por tu respuesta. Observamos que el documento enviado cor…" at bounding box center [582, 607] width 764 height 197
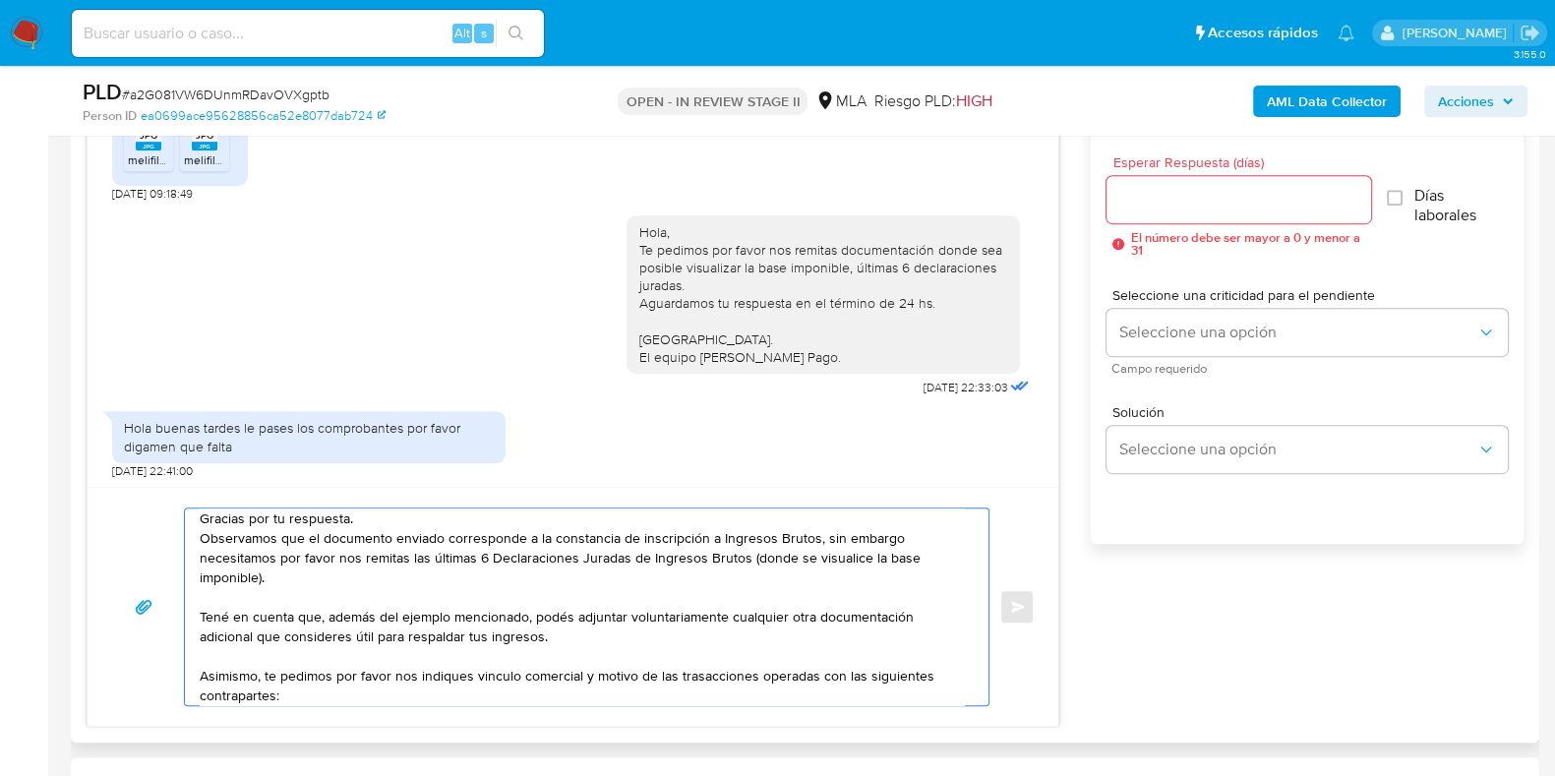
scroll to position [46, 0]
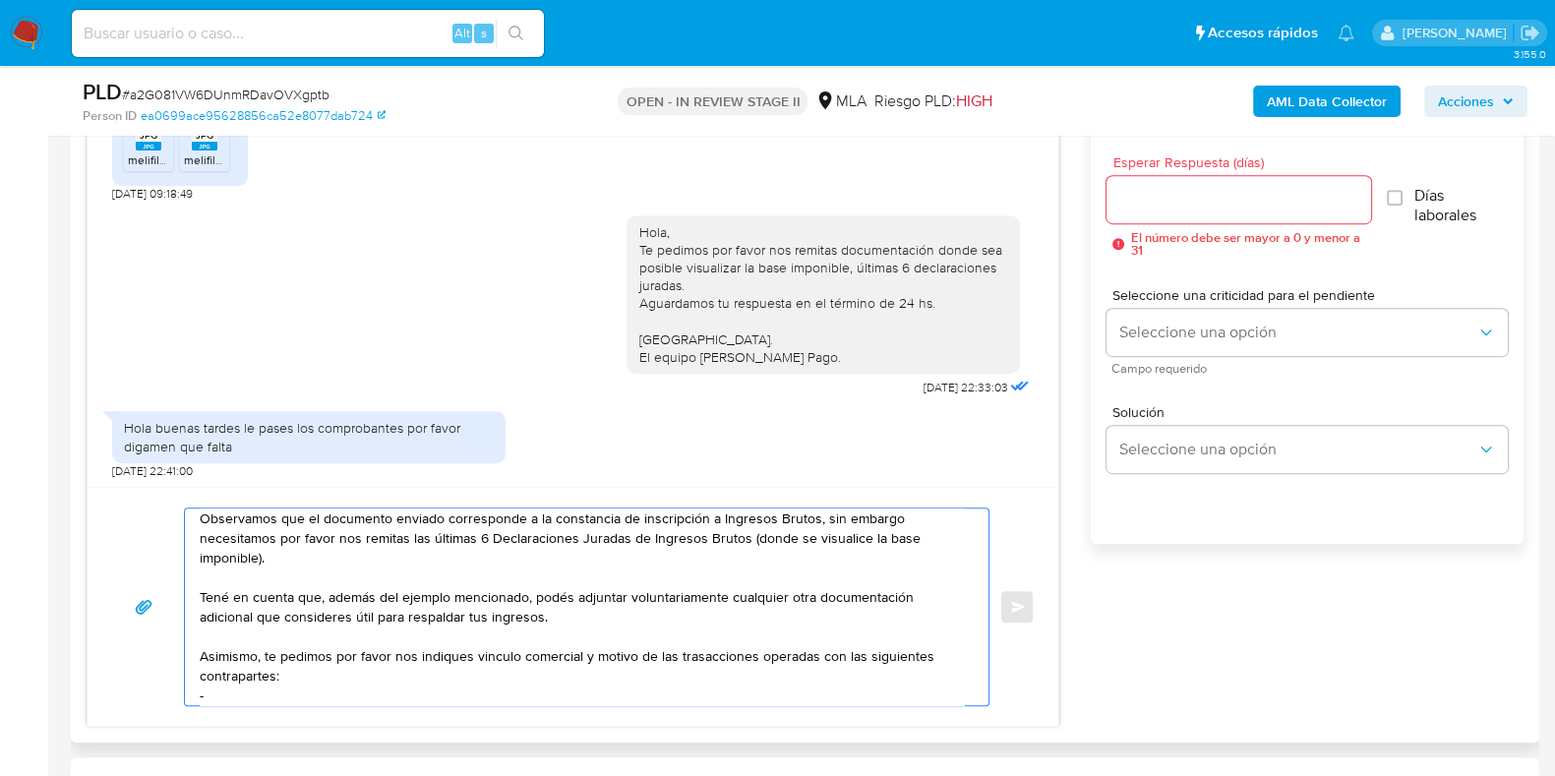
click at [740, 660] on textarea "Hola Joaquin, Gracias por tu respuesta. Observamos que el documento enviado cor…" at bounding box center [582, 607] width 764 height 197
click at [259, 696] on textarea "Hola Joaquin, Gracias por tu respuesta. Observamos que el documento enviado cor…" at bounding box center [582, 607] width 764 height 197
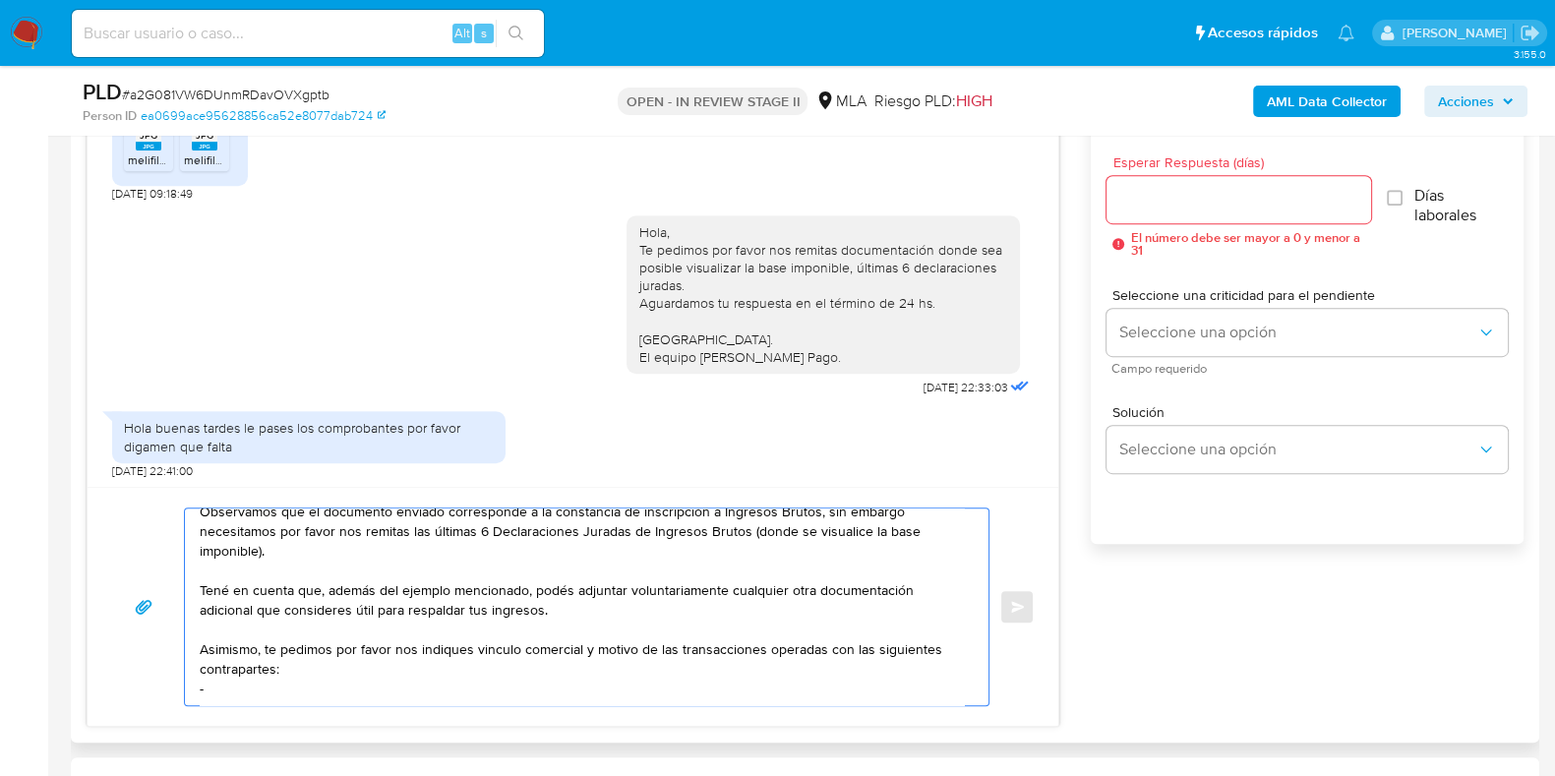
scroll to position [92, 0]
paste textarea "Víctor Hugo Buccalossi"
paste textarea "20292165103"
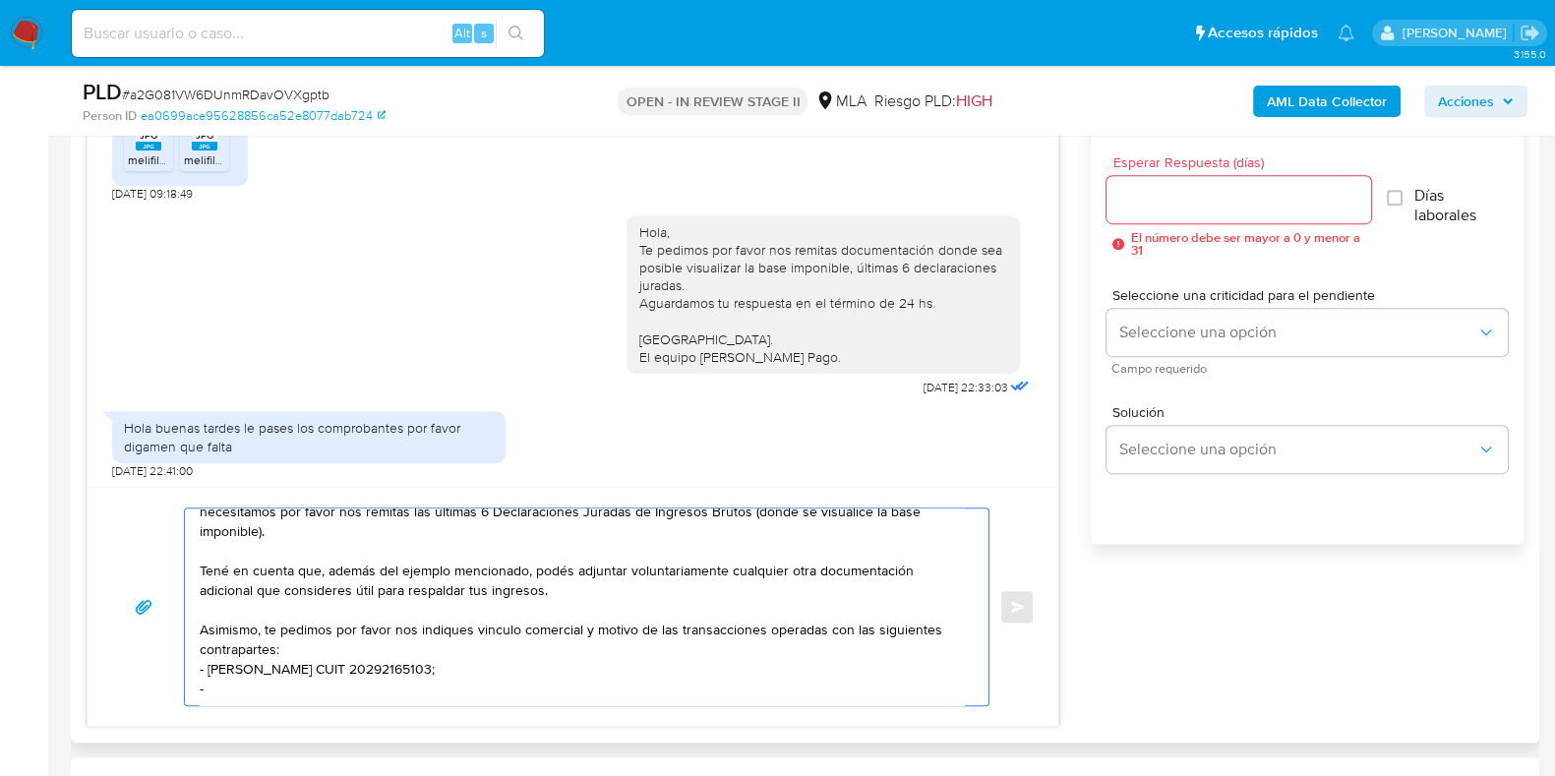
paste textarea "Carolina Marisel Aguiar"
paste textarea "27296692382"
paste textarea "Cristian Marcelo Carball"
click at [474, 669] on textarea "Hola Joaquin, Gracias por tu respuesta. Observamos que el documento enviado cor…" at bounding box center [582, 607] width 764 height 197
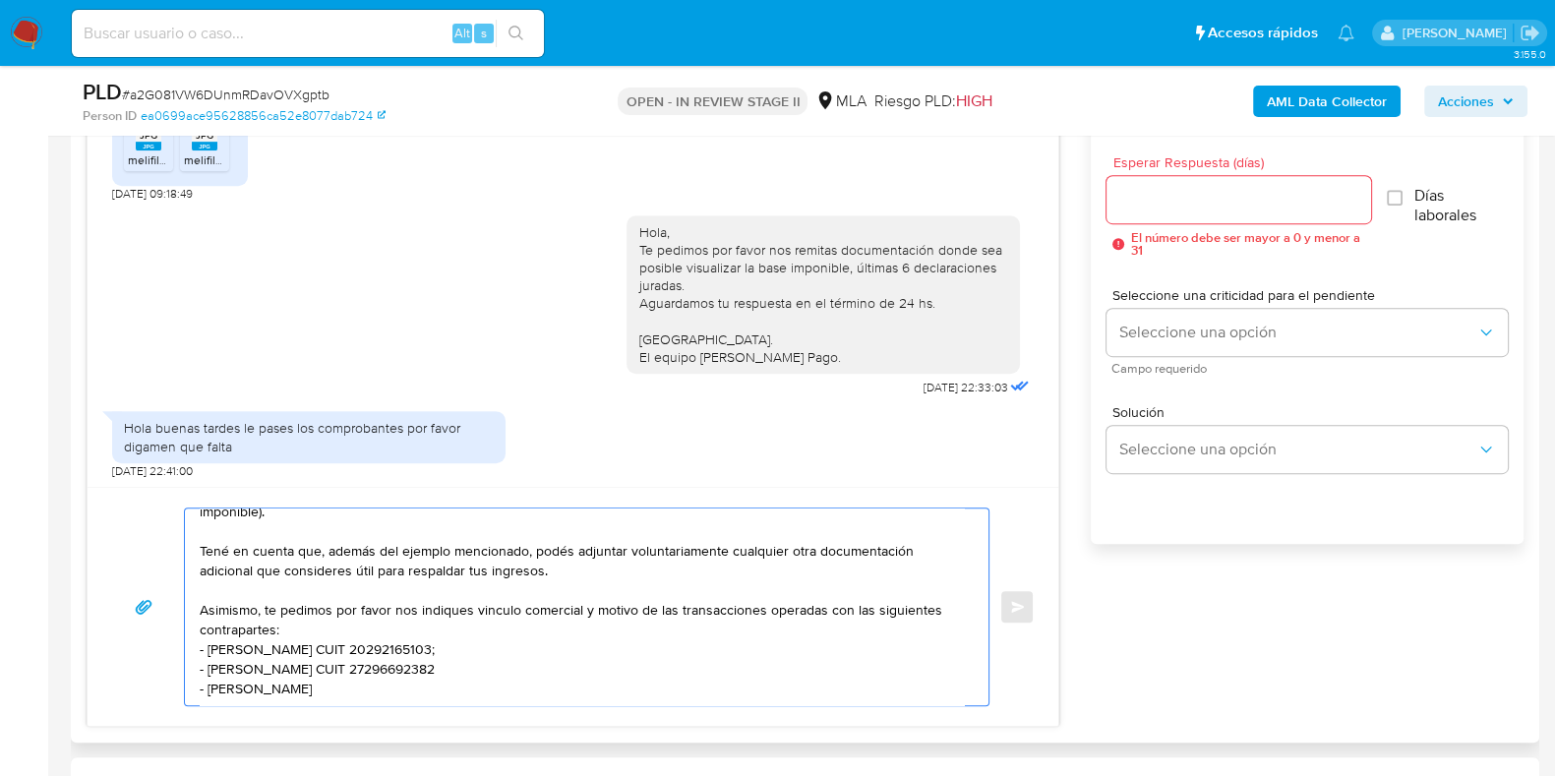
click at [474, 669] on textarea "Hola Joaquin, Gracias por tu respuesta. Observamos que el documento enviado cor…" at bounding box center [582, 607] width 764 height 197
click at [471, 677] on textarea "Hola Joaquin, Gracias por tu respuesta. Observamos que el documento enviado cor…" at bounding box center [582, 607] width 764 height 197
paste textarea "23237408179"
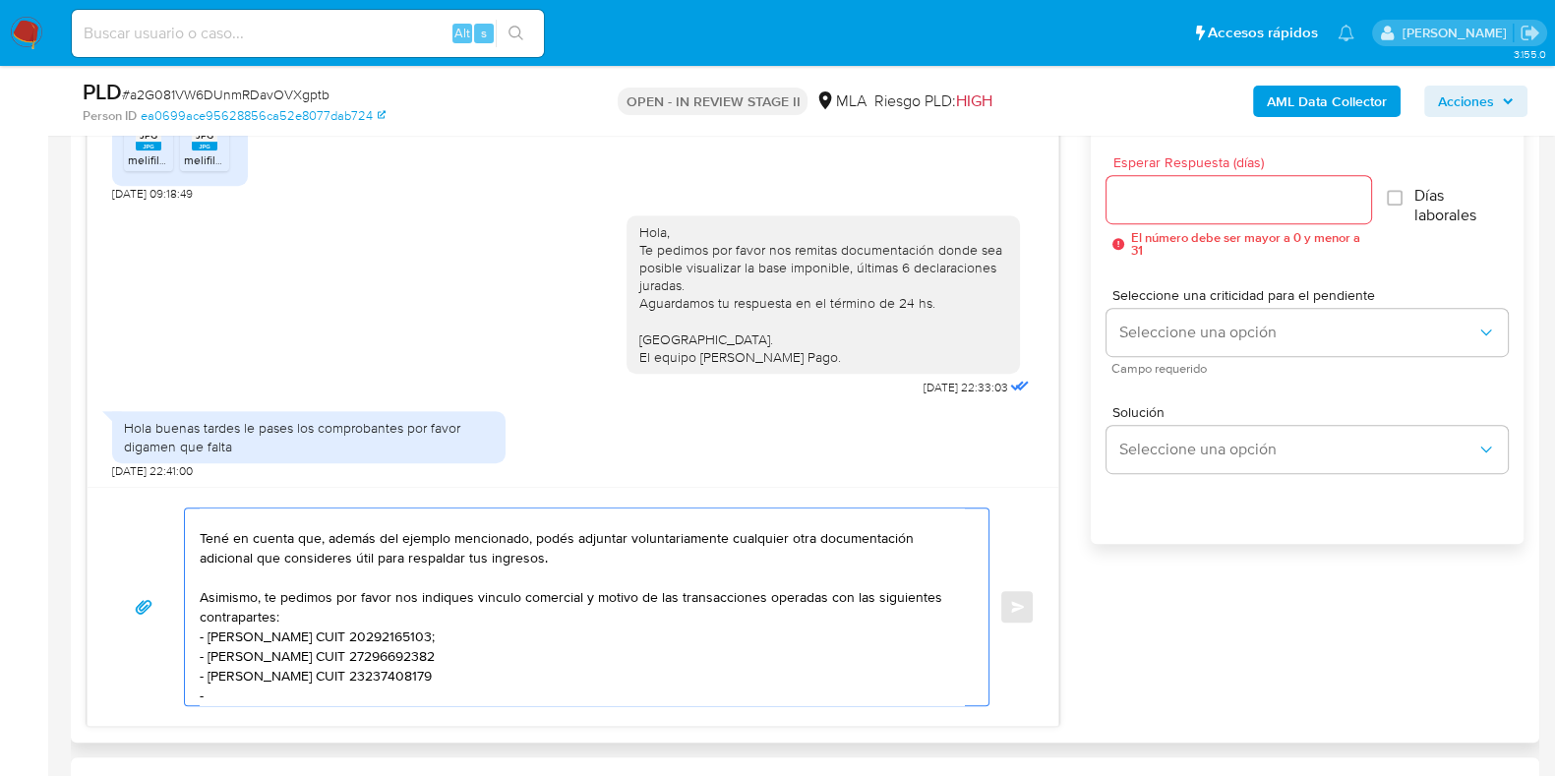
paste textarea "Alcaraz Dalma Esther"
paste textarea "27190657030"
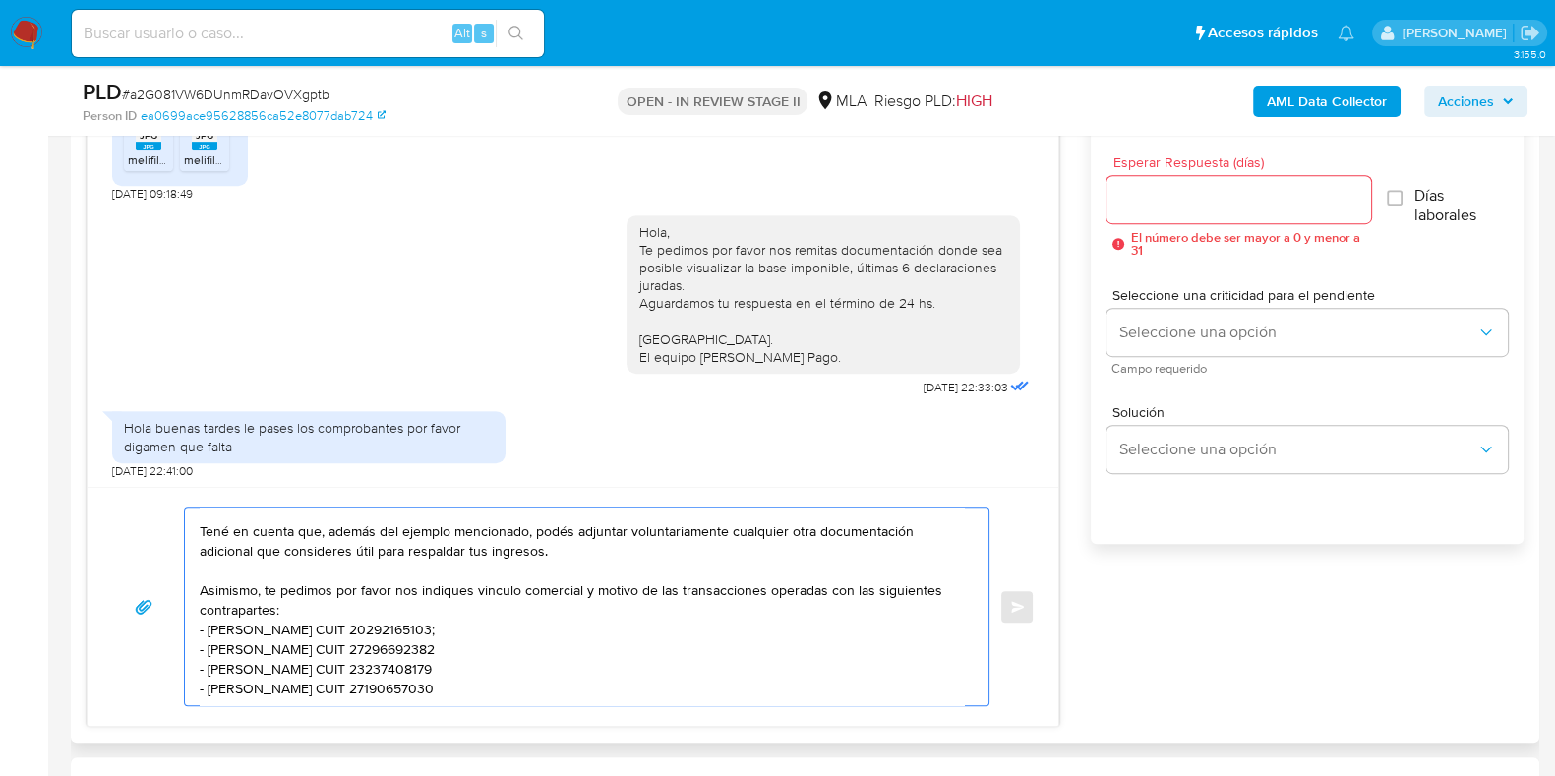
scroll to position [145, 0]
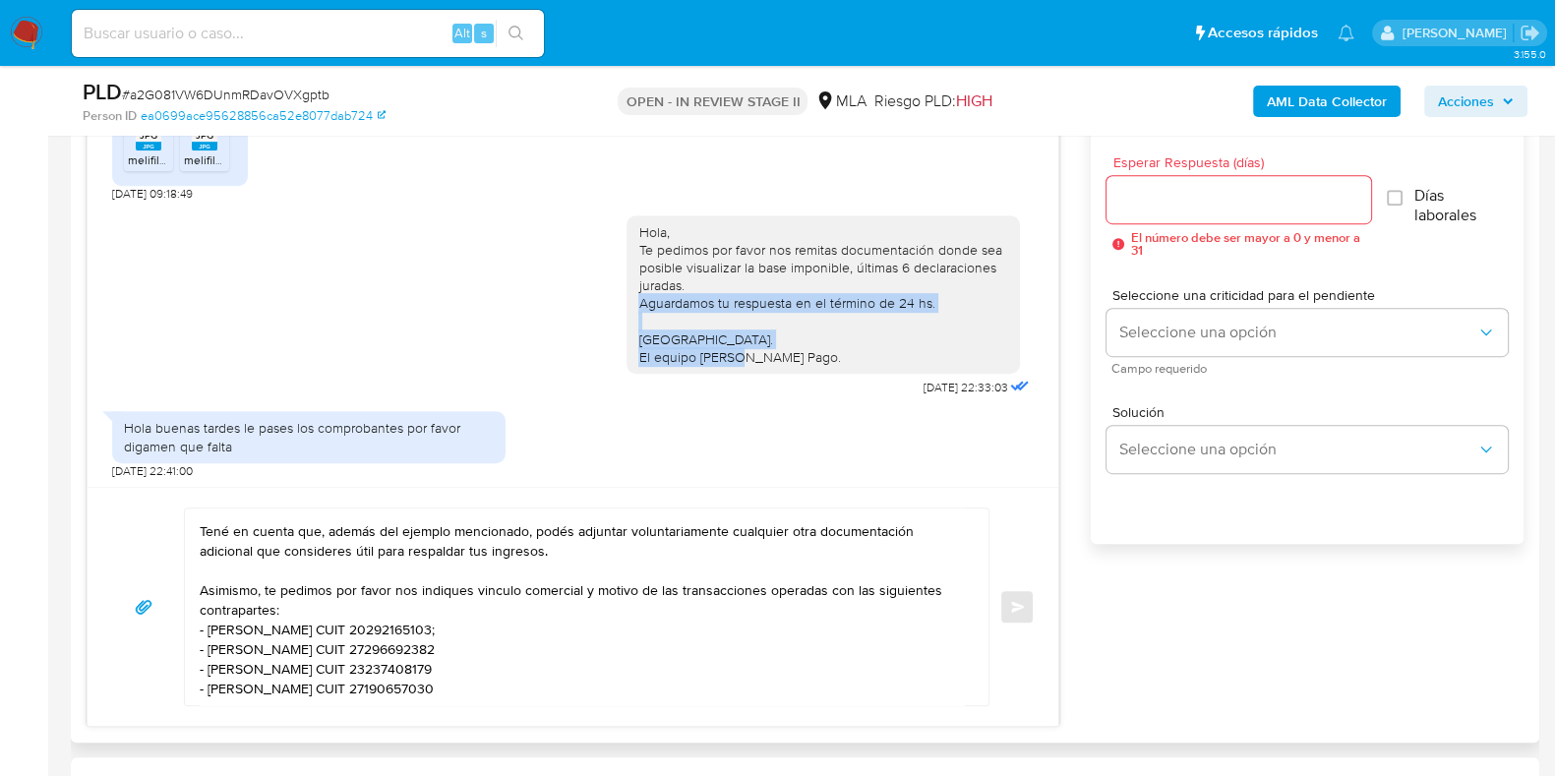
drag, startPoint x: 620, startPoint y: 305, endPoint x: 803, endPoint y: 353, distance: 189.2
click at [803, 353] on div "Hola, Te pedimos por favor nos remitas documentación donde sea posible visualiz…" at bounding box center [823, 295] width 370 height 144
copy div "Aguardamos tu respuesta en el término de 24 hs. Saludos. El equipo de Mercado P…"
click at [228, 684] on textarea "Hola Joaquin, Gracias por tu respuesta. Observamos que el documento enviado cor…" at bounding box center [582, 607] width 764 height 197
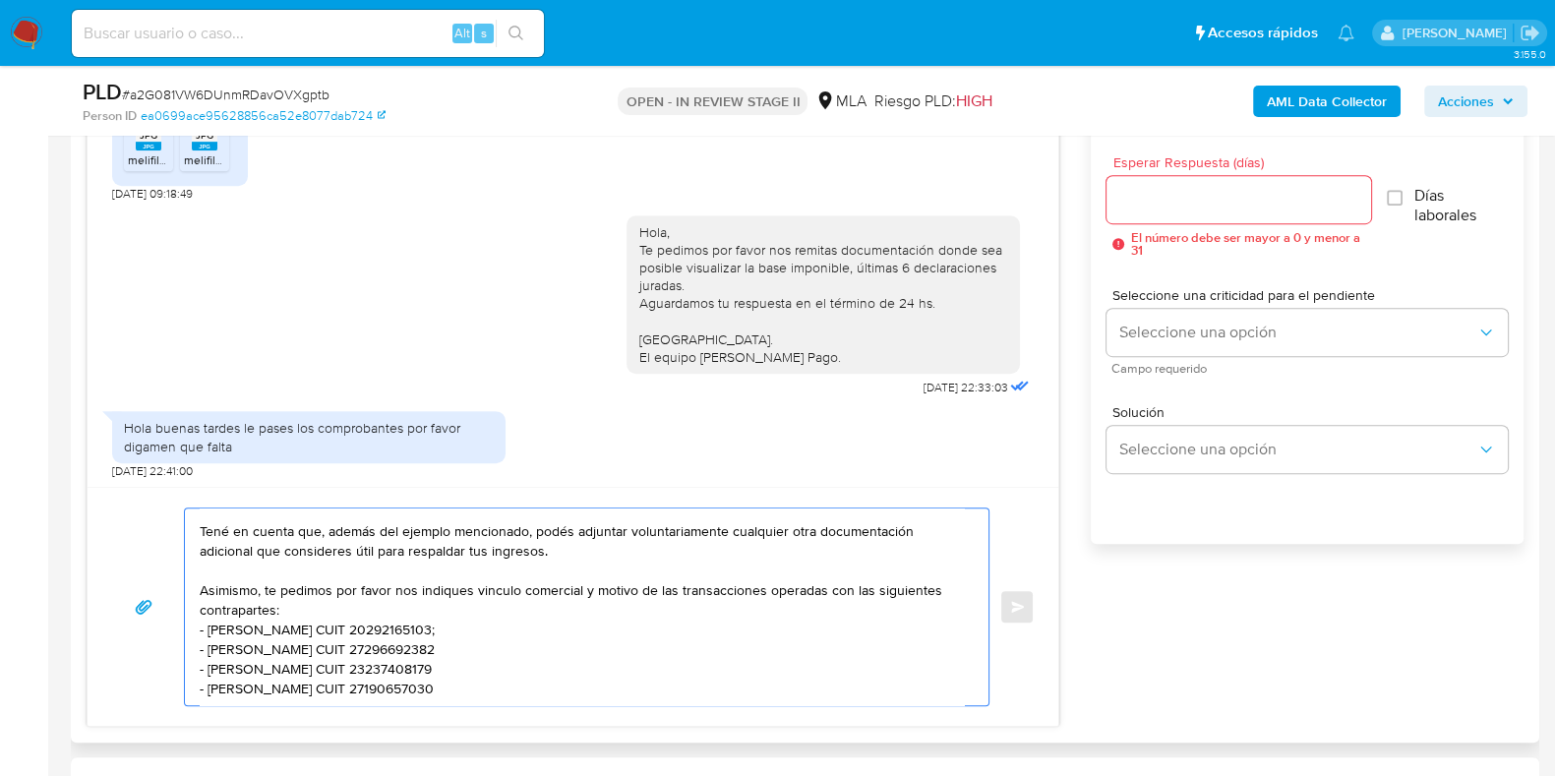
paste textarea "Aguardamos tu respuesta en el término de 24 hs. Saludos. El equipo de Mercado P…"
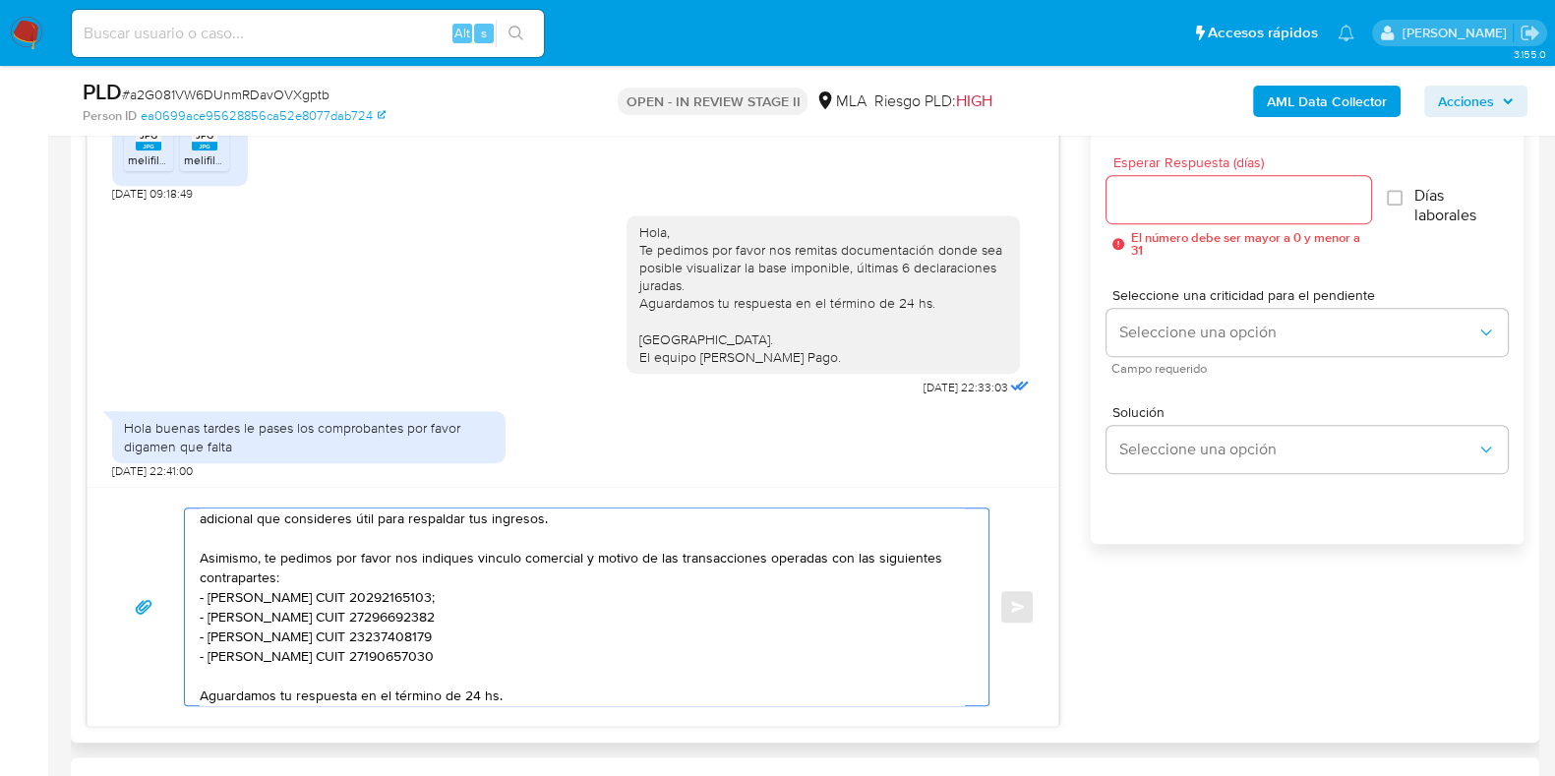
scroll to position [204, 0]
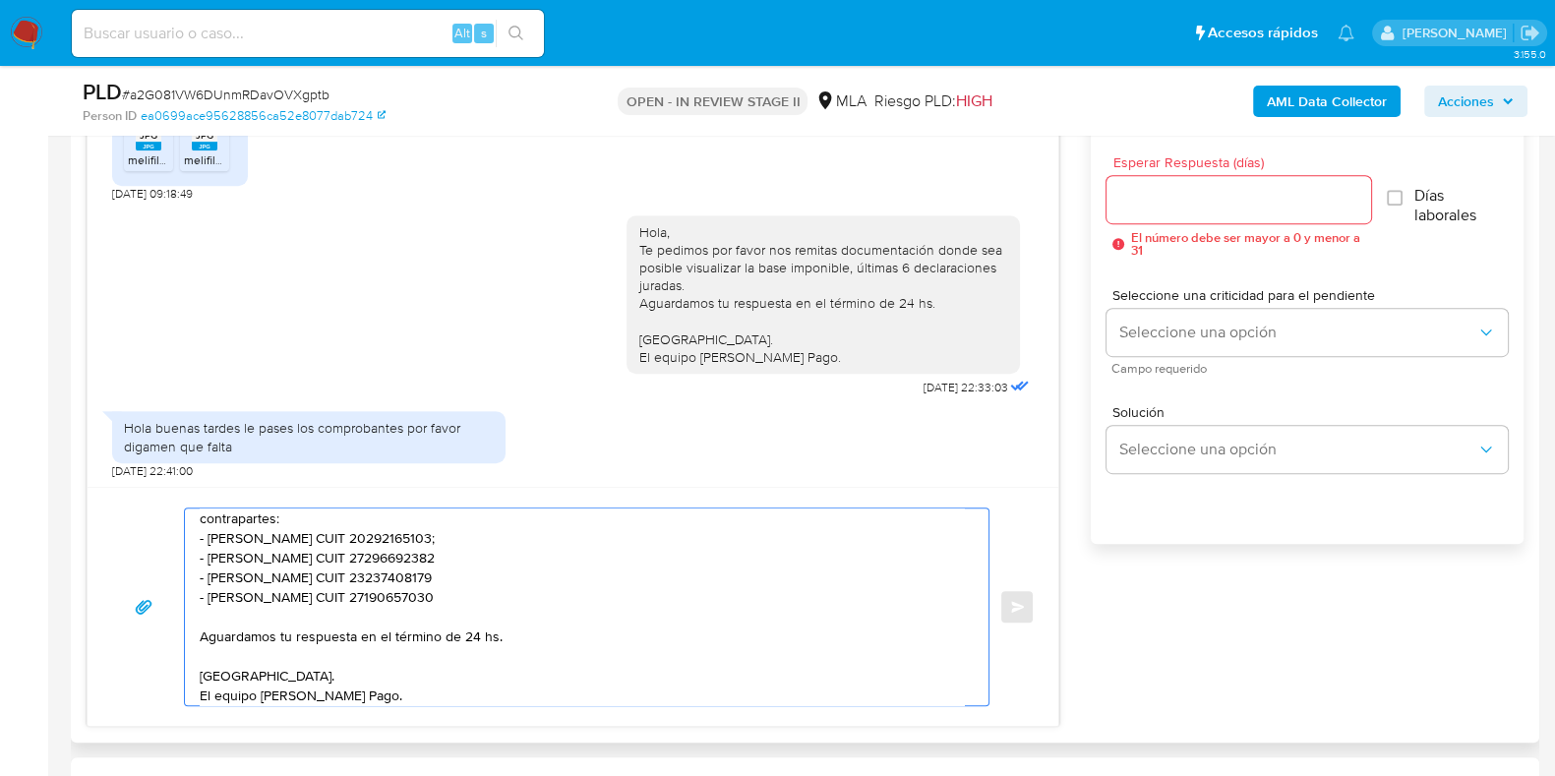
click at [473, 635] on textarea "Hola Joaquin, Gracias por tu respuesta. Observamos que el documento enviado cor…" at bounding box center [582, 607] width 764 height 197
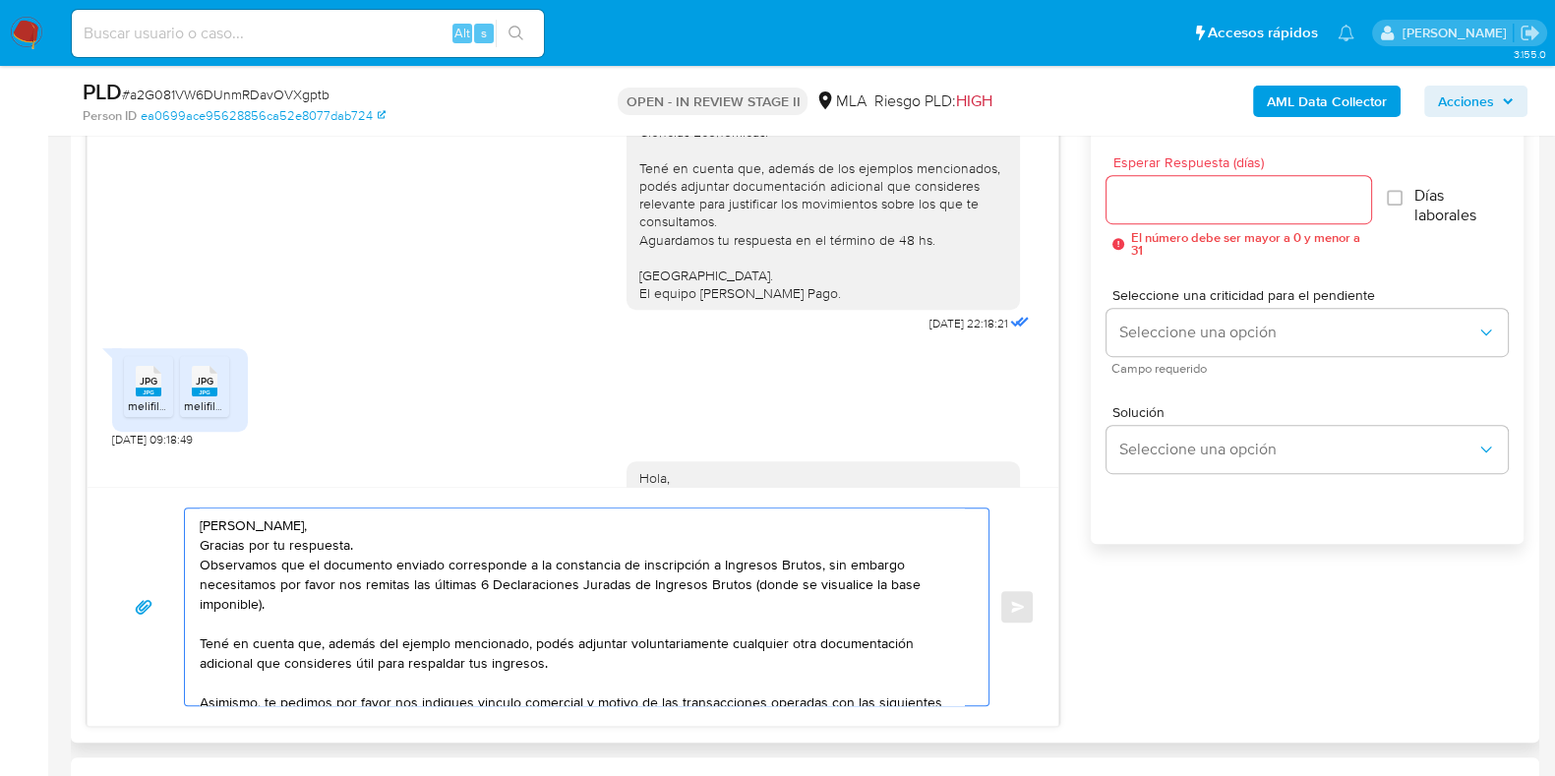
scroll to position [966, 0]
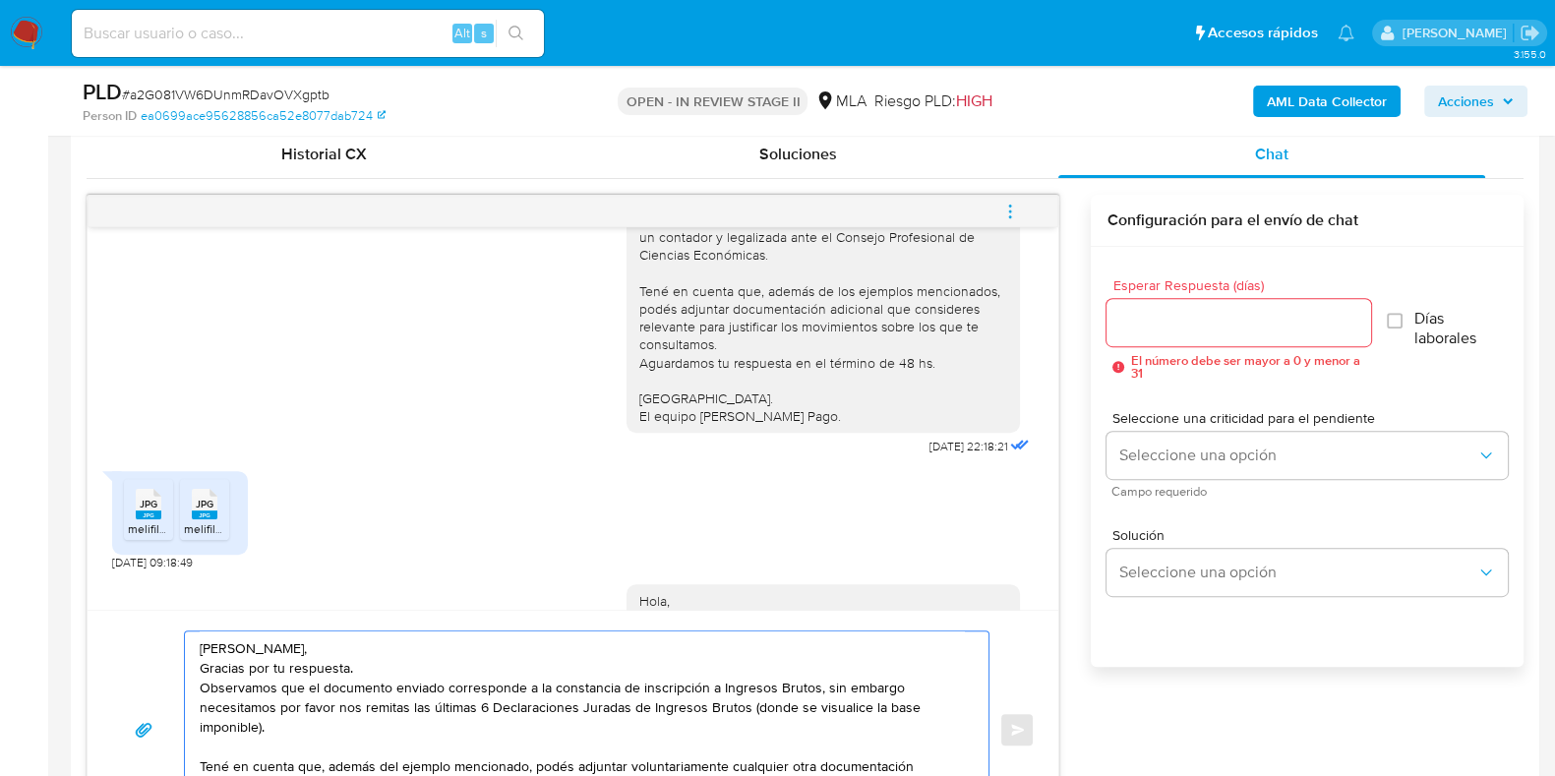
type textarea "Hola Joaquin, Gracias por tu respuesta. Observamos que el documento enviado cor…"
click at [1141, 310] on input "Esperar Respuesta (días)" at bounding box center [1239, 323] width 264 height 26
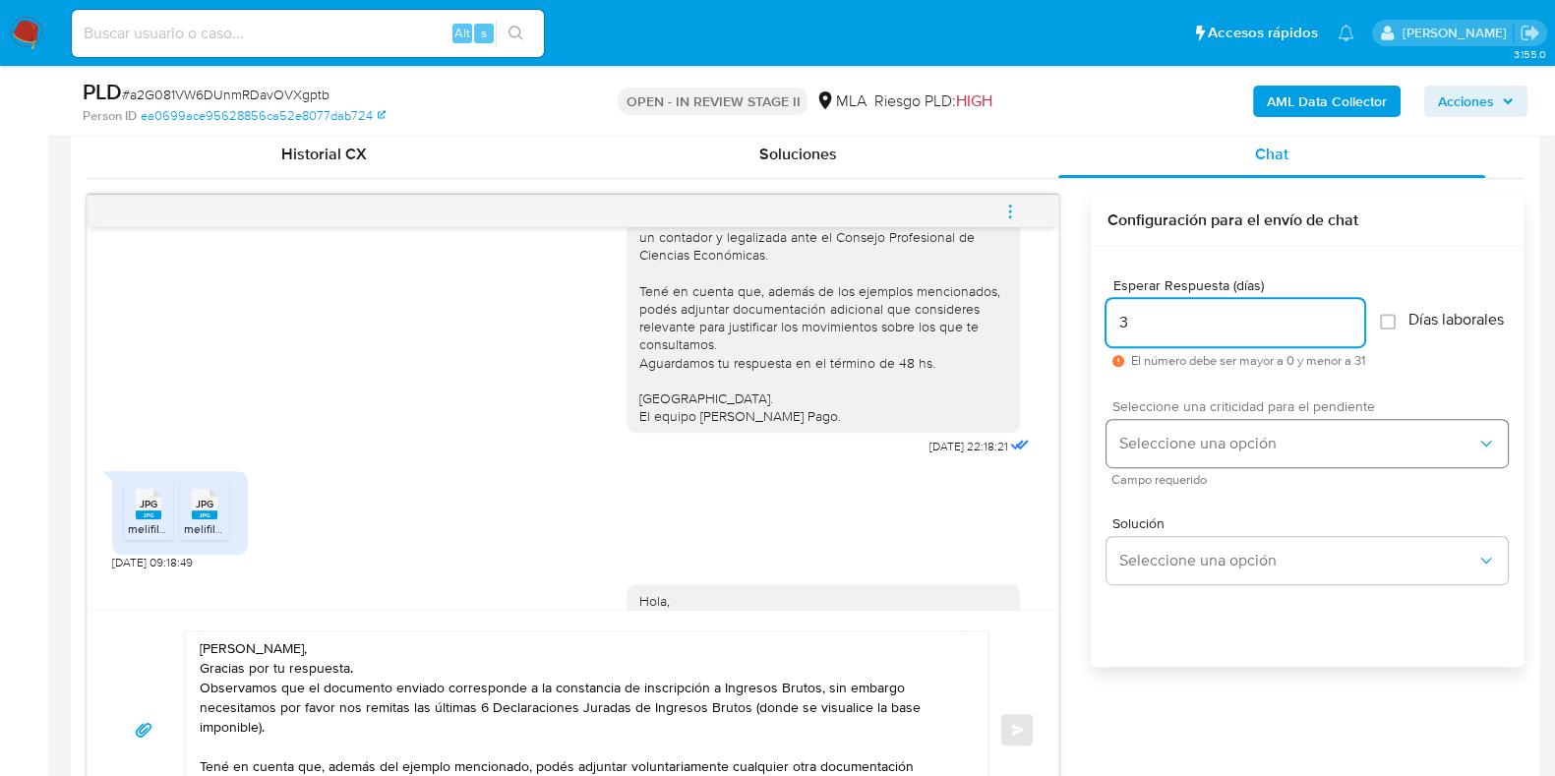
type input "3"
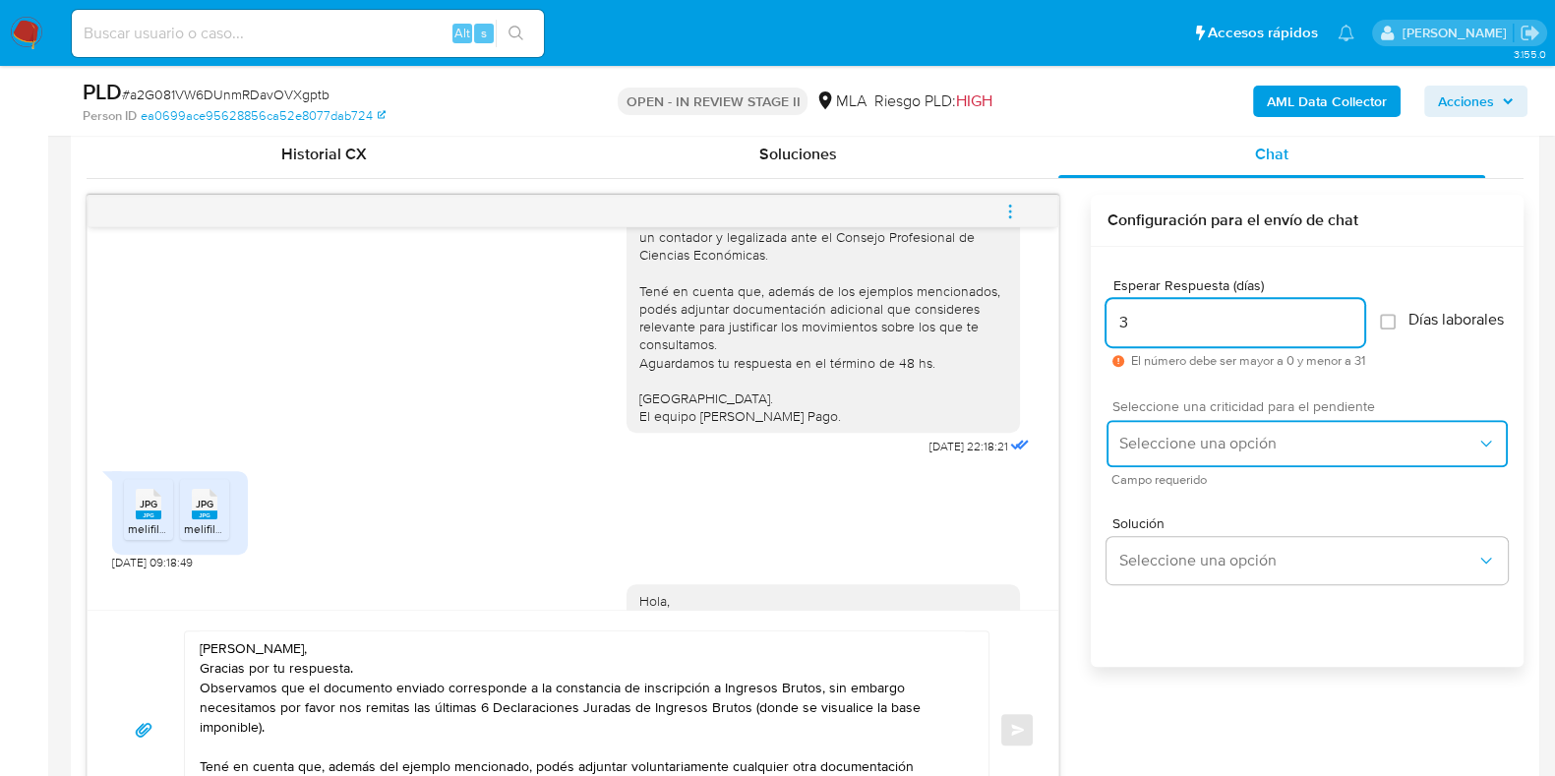
click at [1196, 467] on button "Seleccione una opción" at bounding box center [1307, 443] width 401 height 47
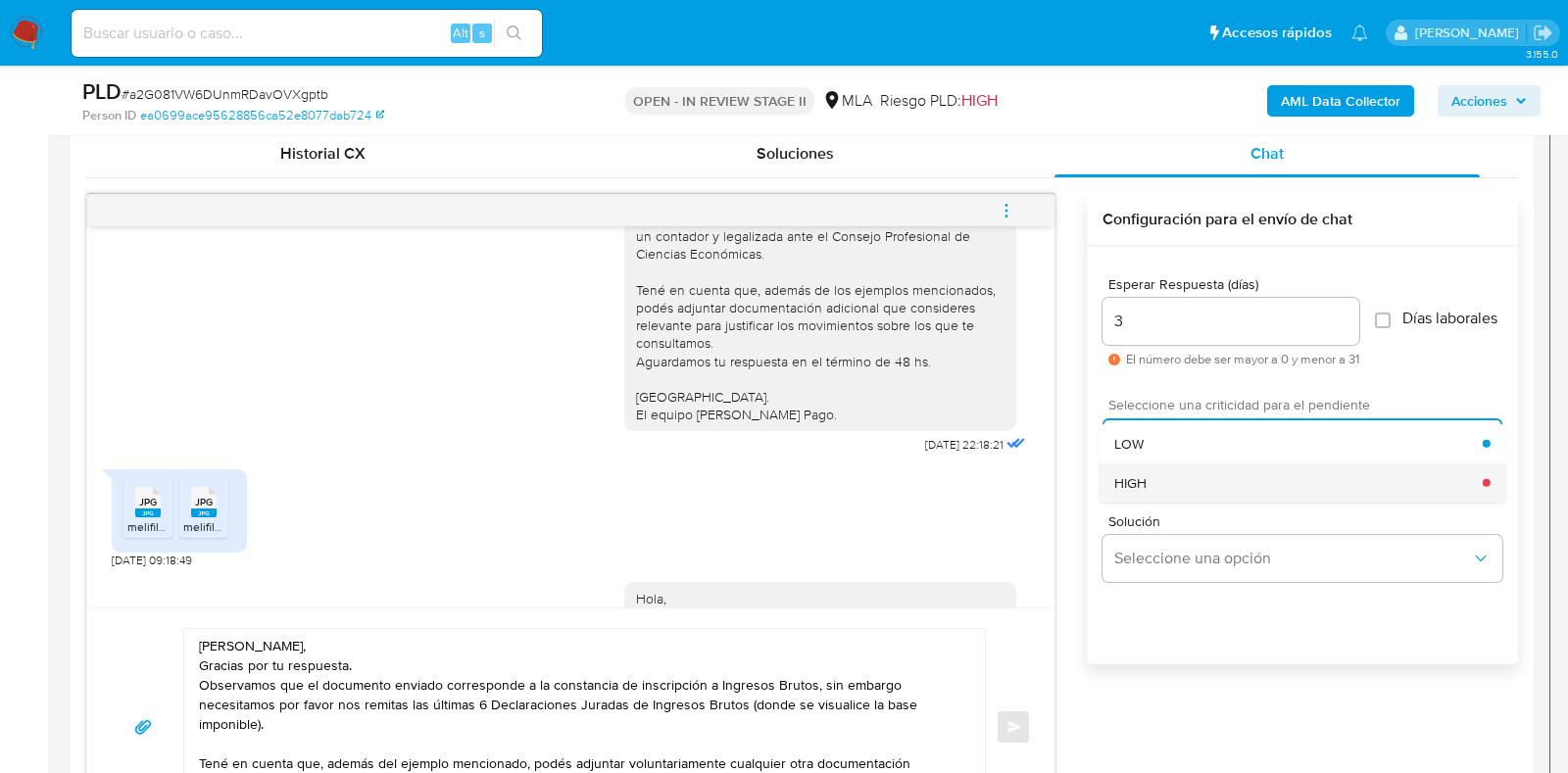
click at [1181, 494] on div "HIGH" at bounding box center [1299, 481] width 369 height 39
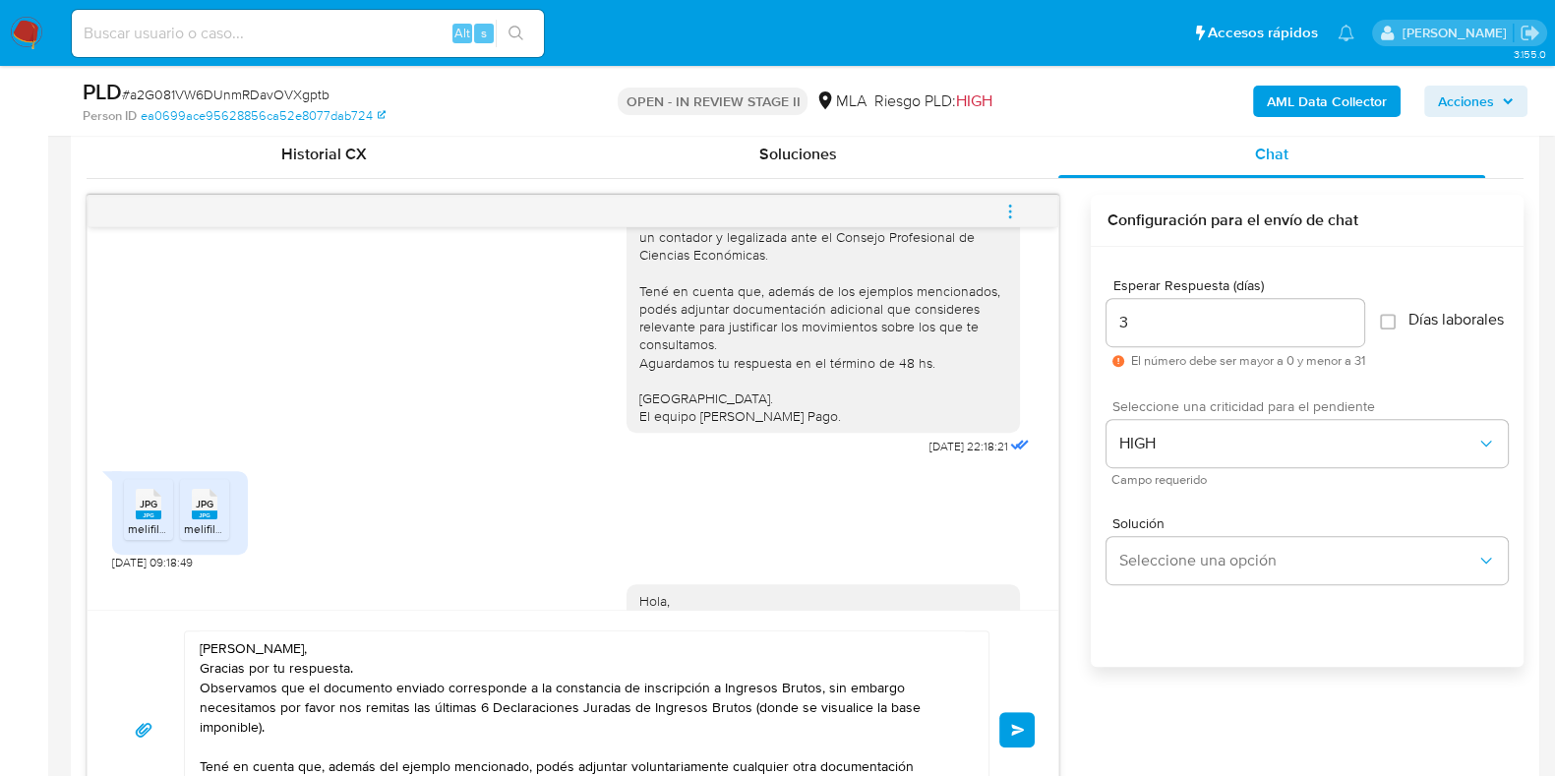
click at [1019, 736] on button "Enviar" at bounding box center [1017, 729] width 35 height 35
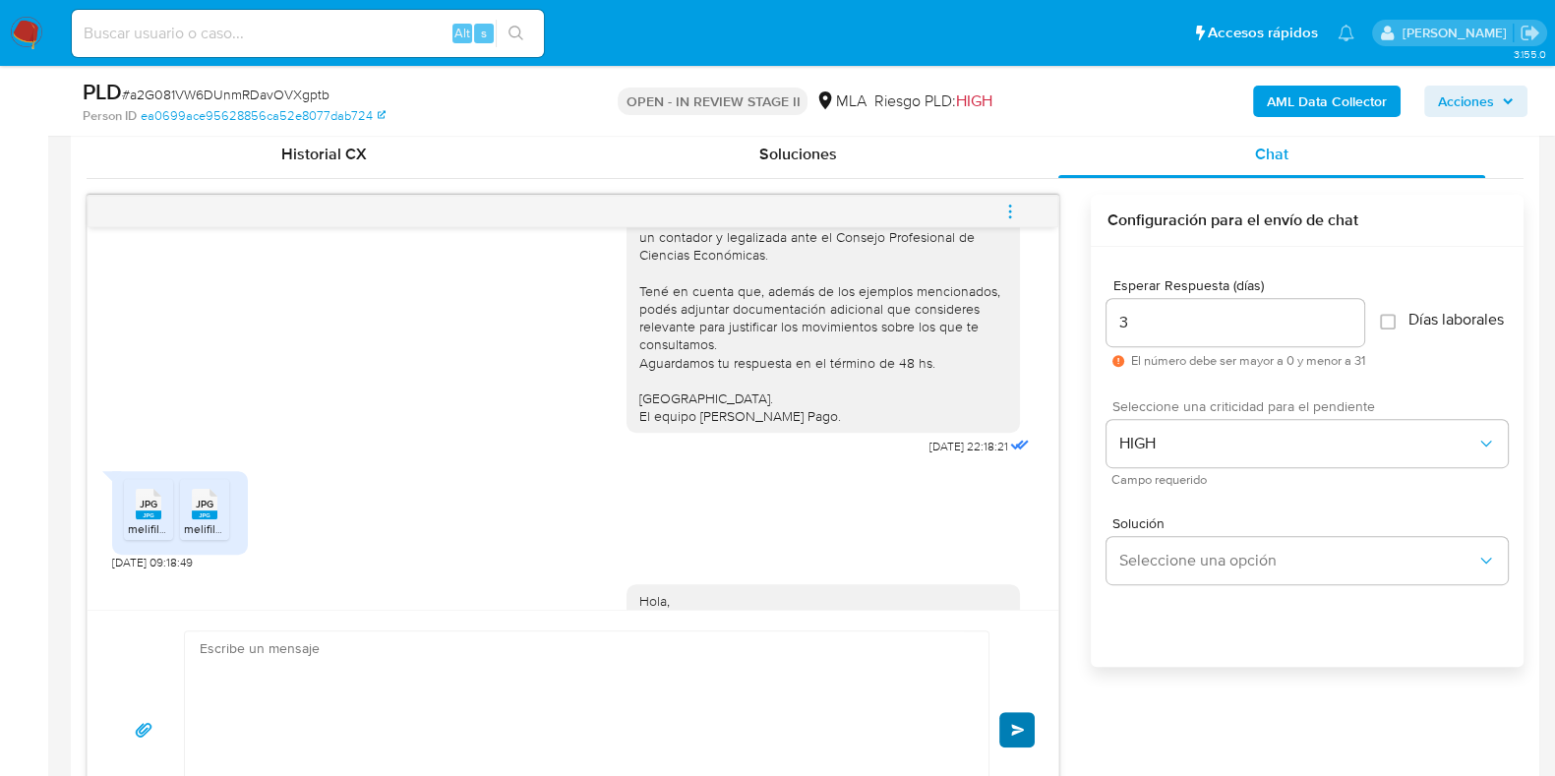
scroll to position [1739, 0]
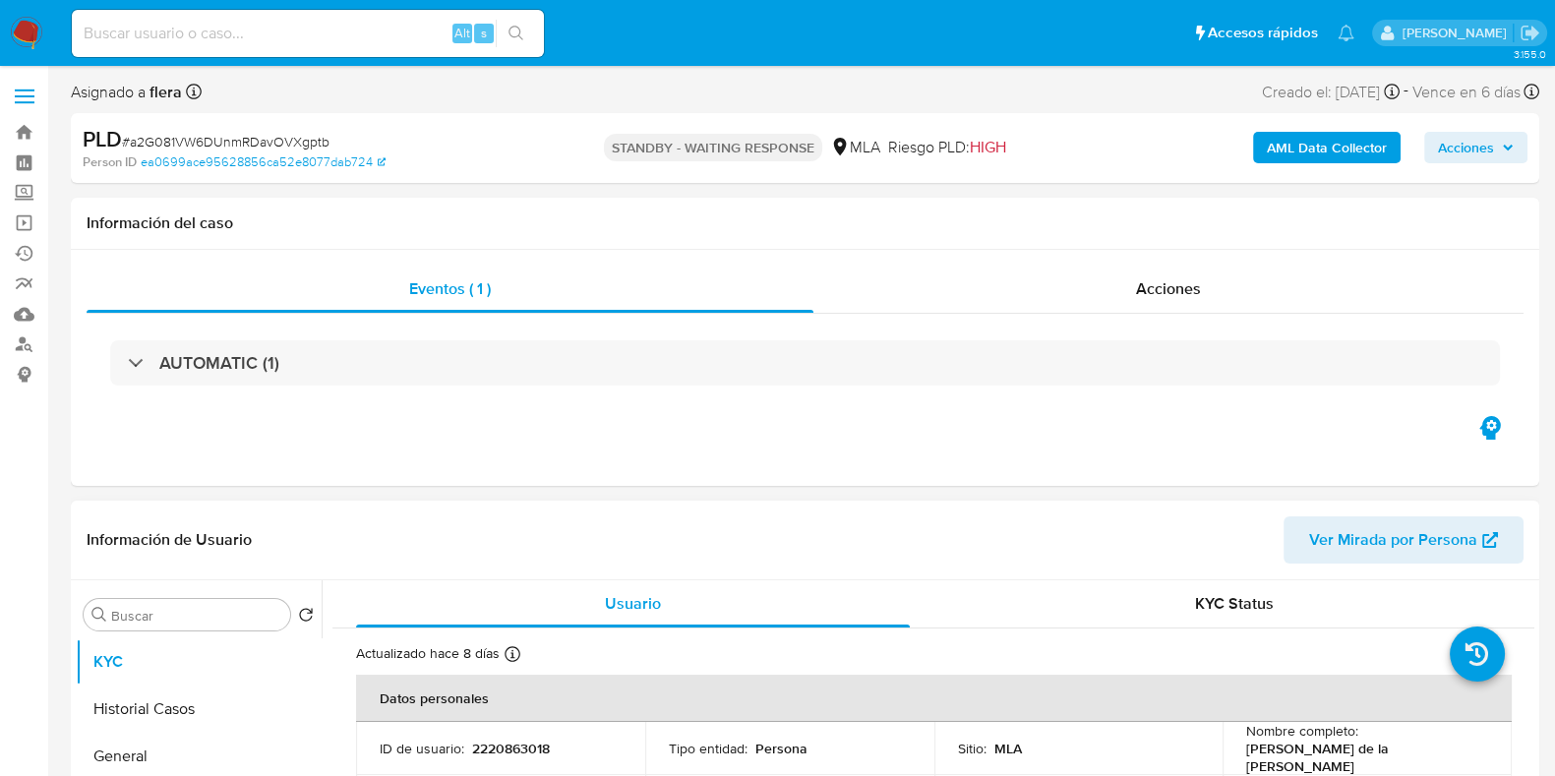
select select "10"
click at [215, 48] on div "Alt s" at bounding box center [308, 33] width 472 height 47
click at [231, 33] on input at bounding box center [308, 34] width 472 height 26
paste input "Mb10PjsqMXZmR5WtIxBaOHnr"
type input "Mb10PjsqMXZmR5WtIxBaOHnr"
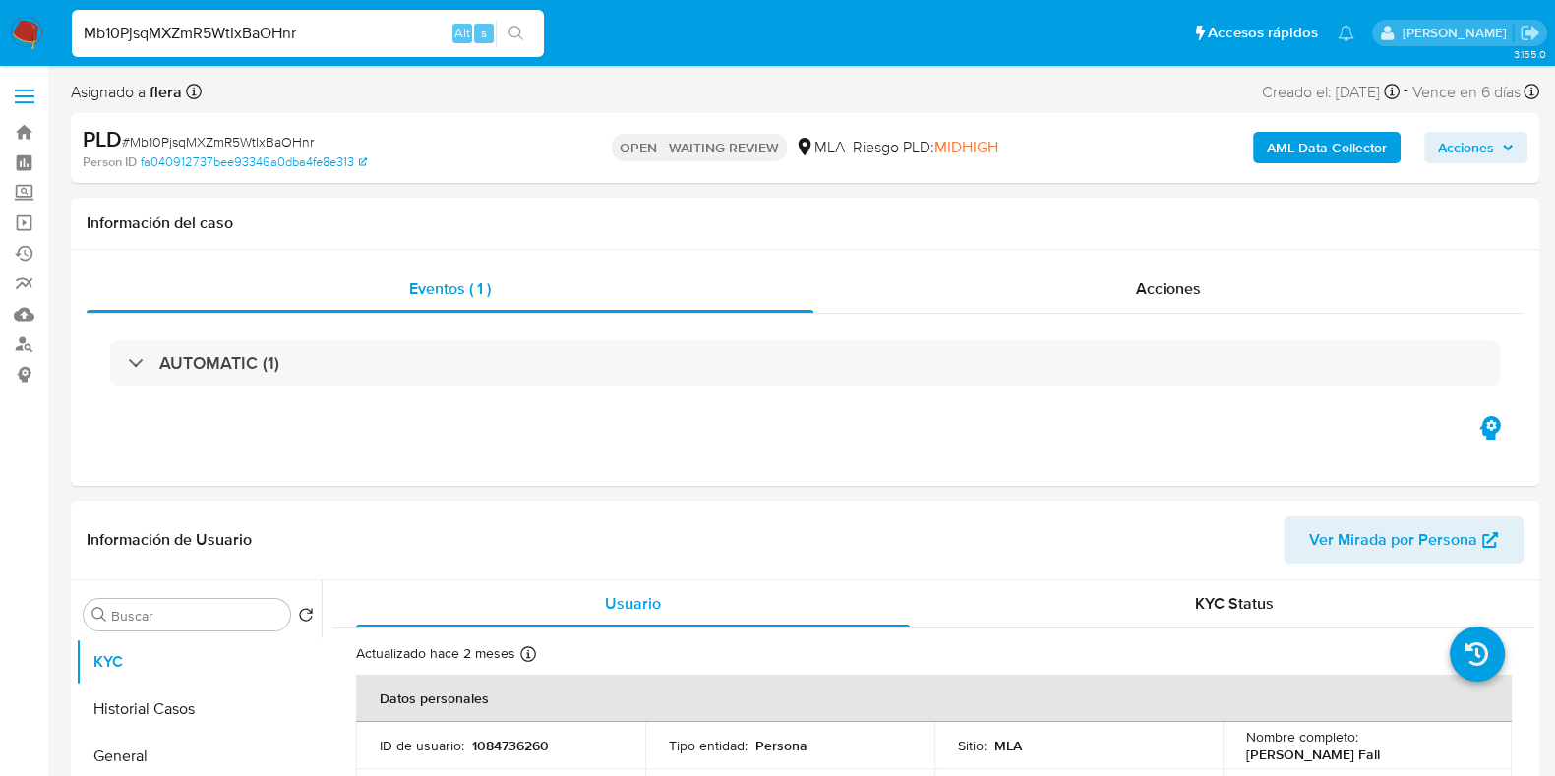
select select "10"
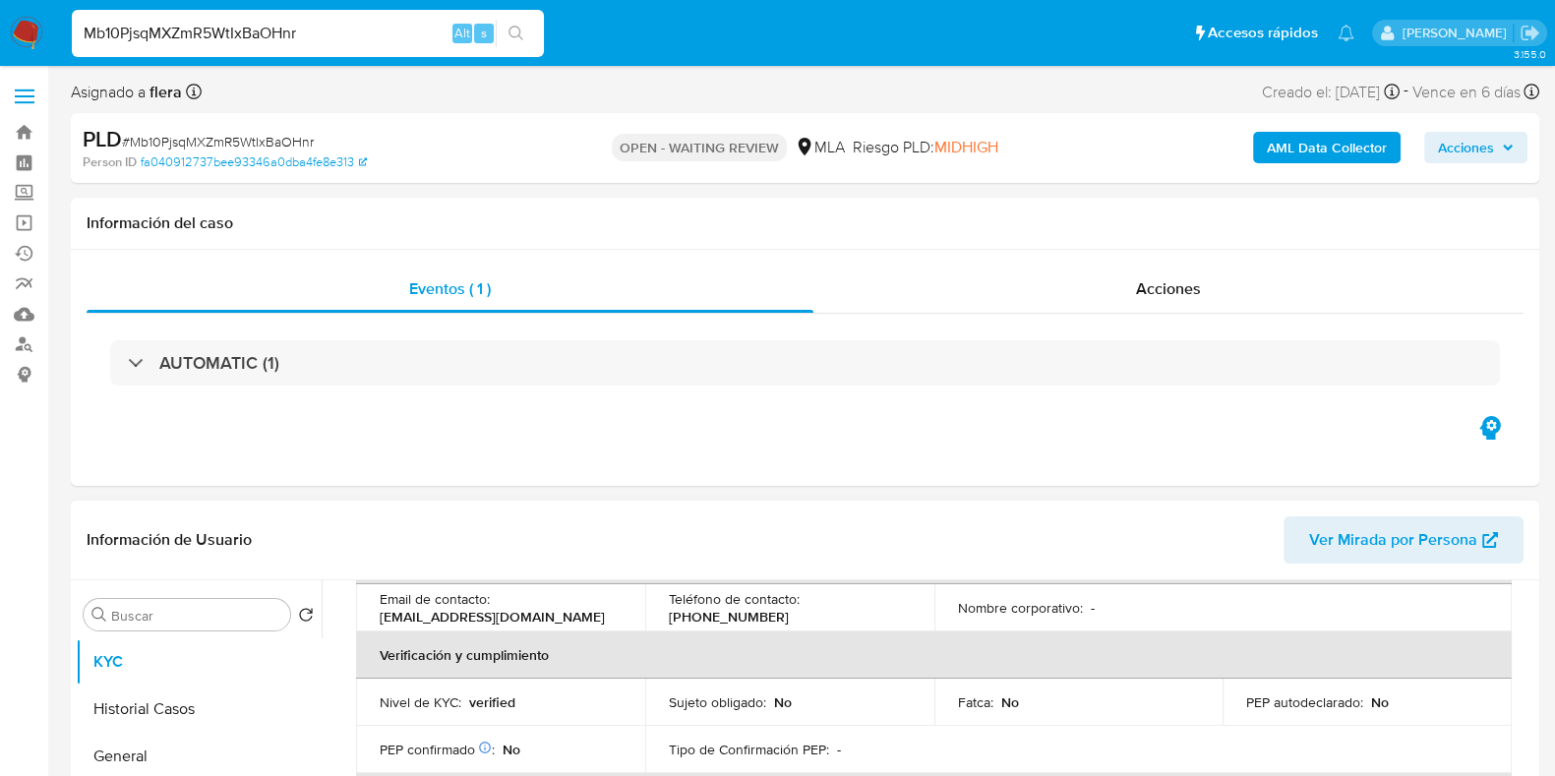
scroll to position [738, 0]
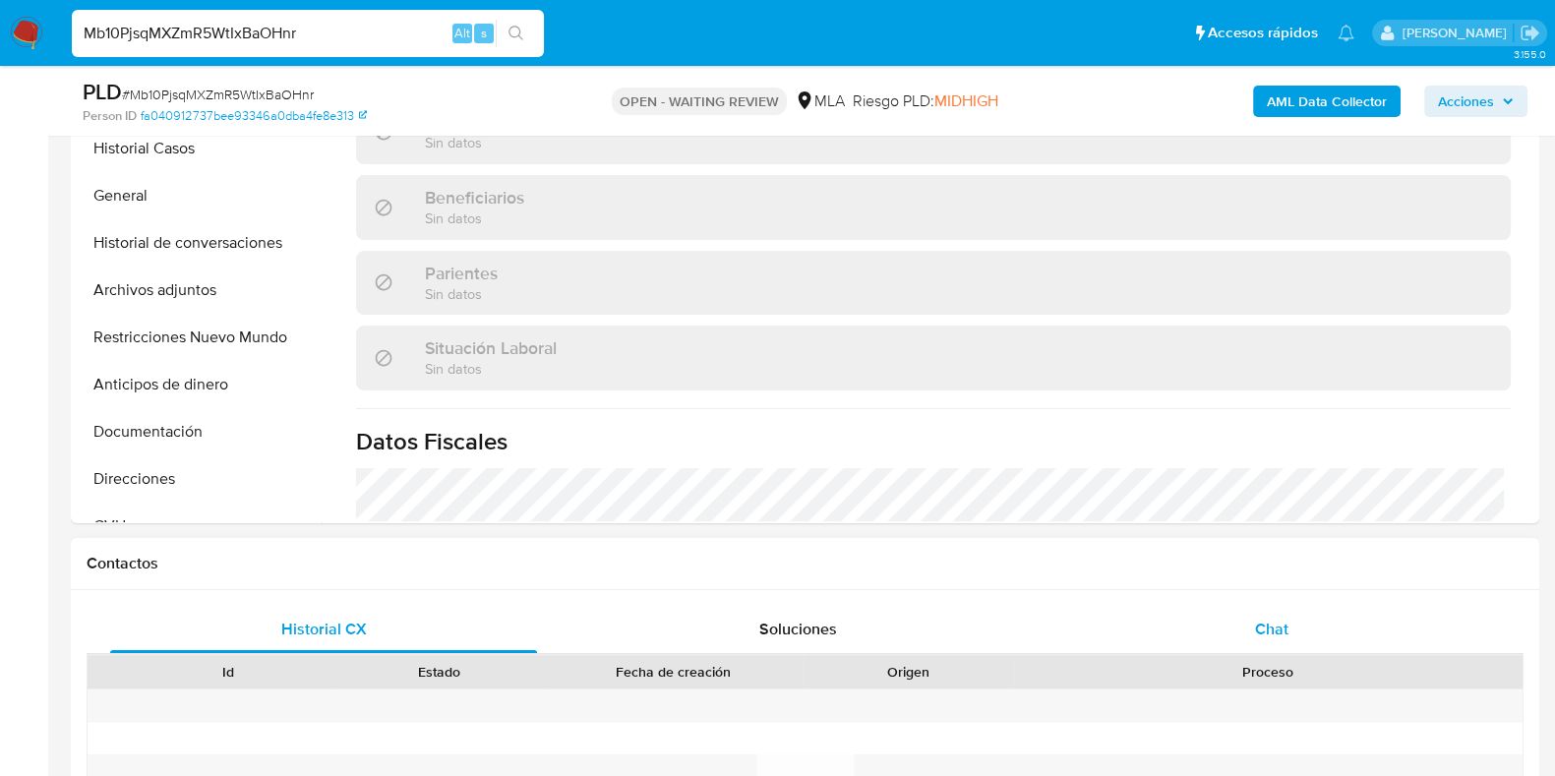
click at [1243, 620] on div "Chat" at bounding box center [1272, 629] width 427 height 47
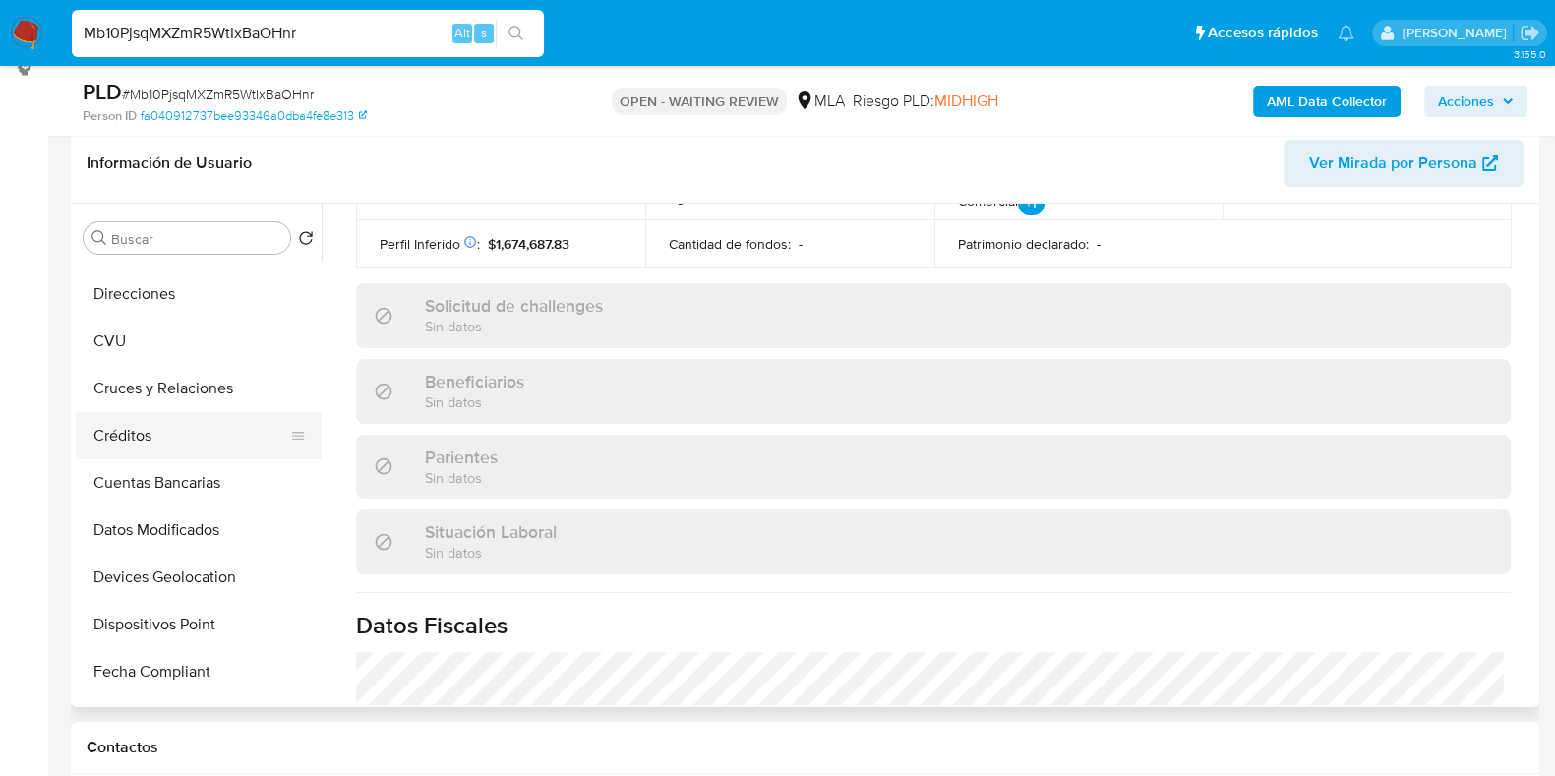
scroll to position [368, 0]
click at [138, 342] on button "CVU" at bounding box center [191, 342] width 230 height 47
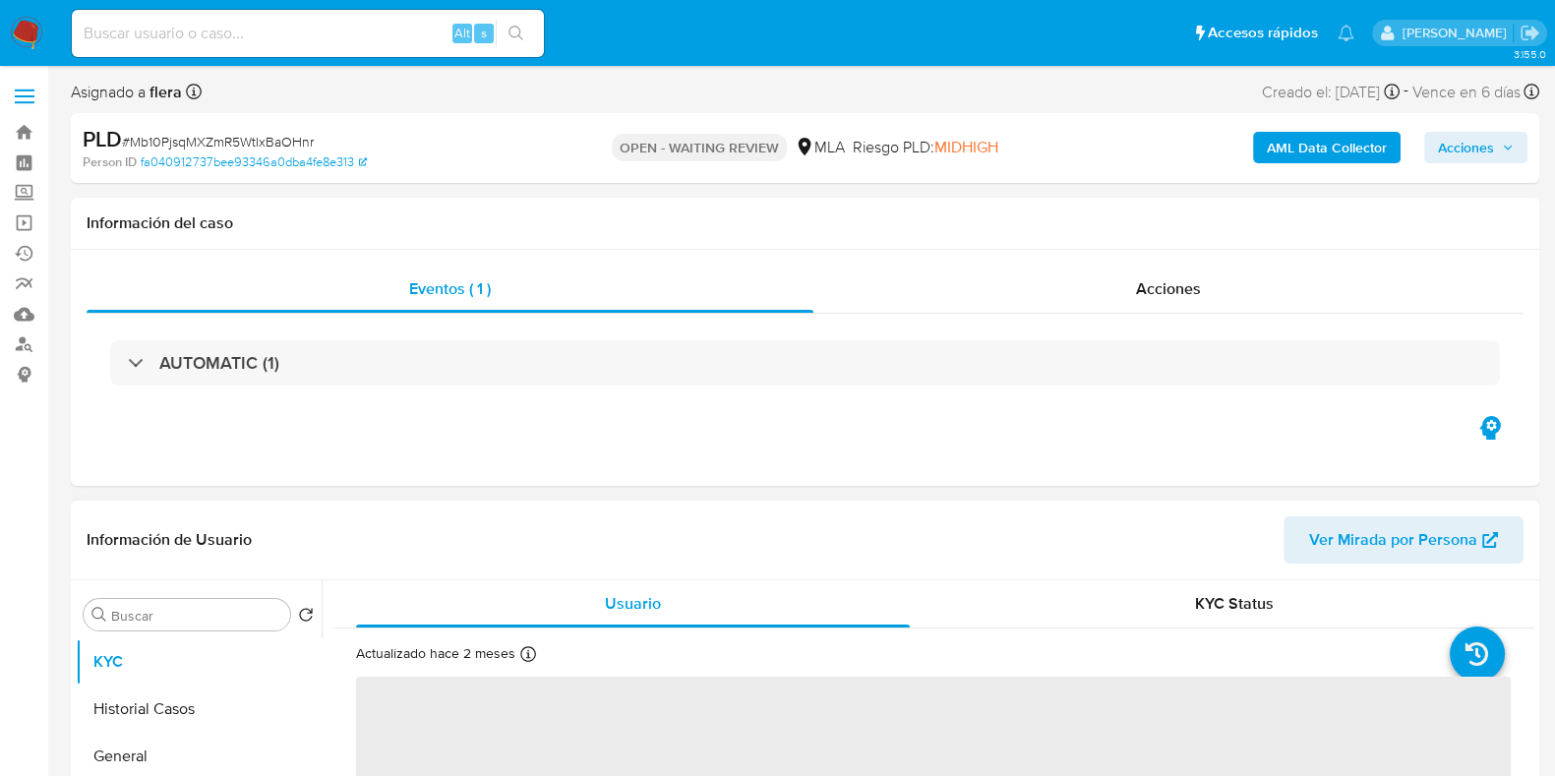
scroll to position [122, 0]
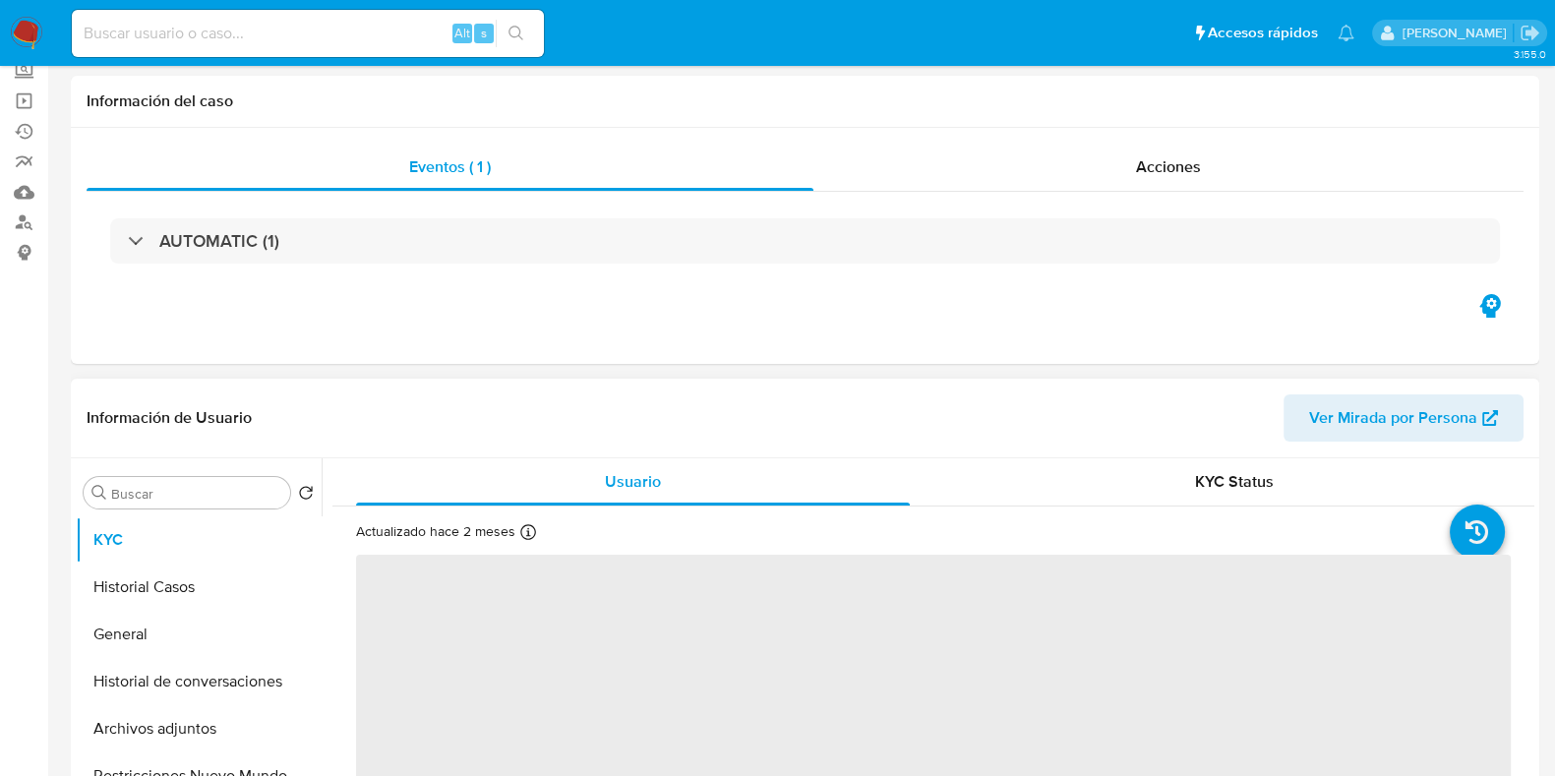
select select "10"
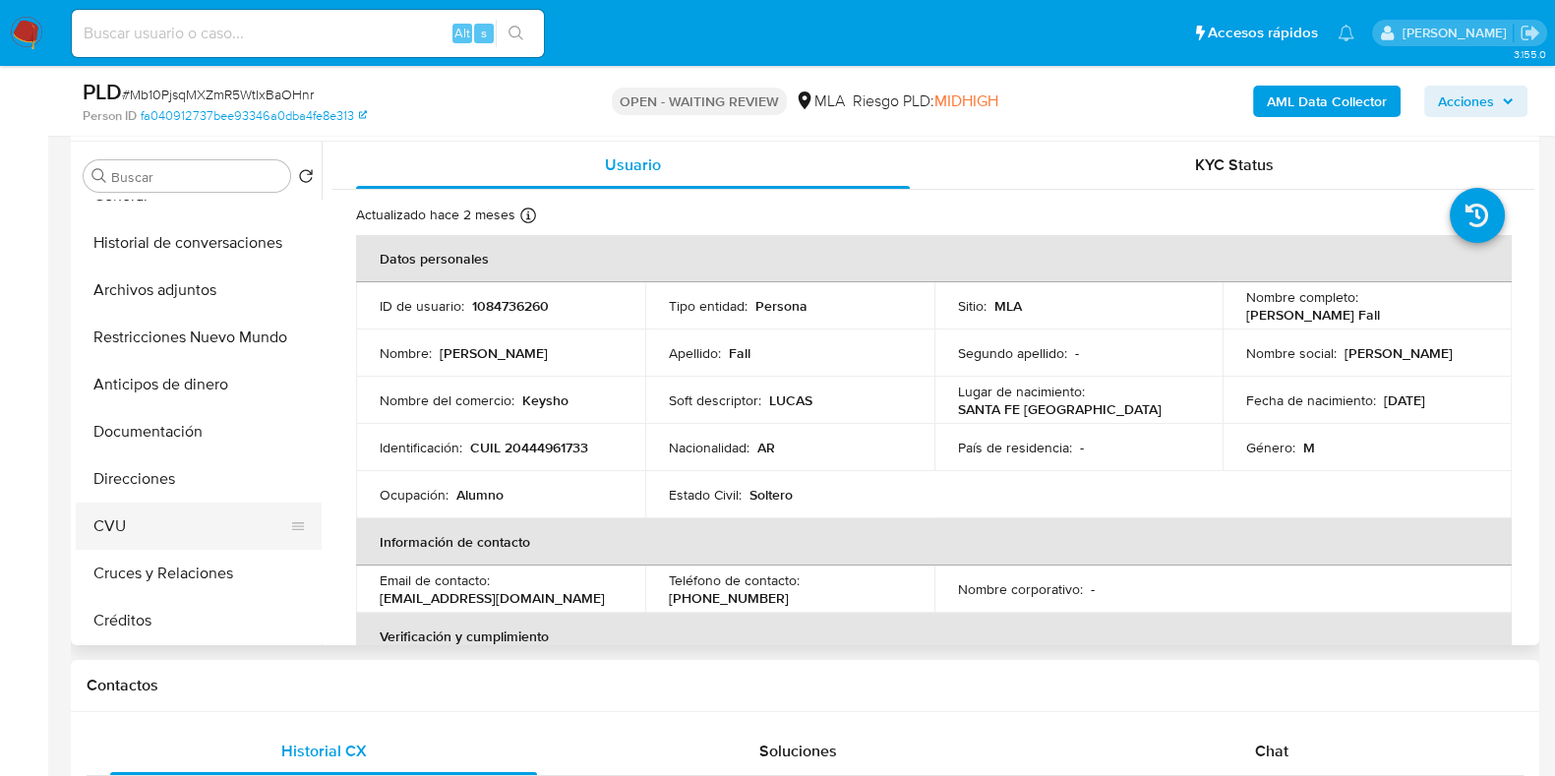
click at [174, 519] on button "CVU" at bounding box center [191, 526] width 230 height 47
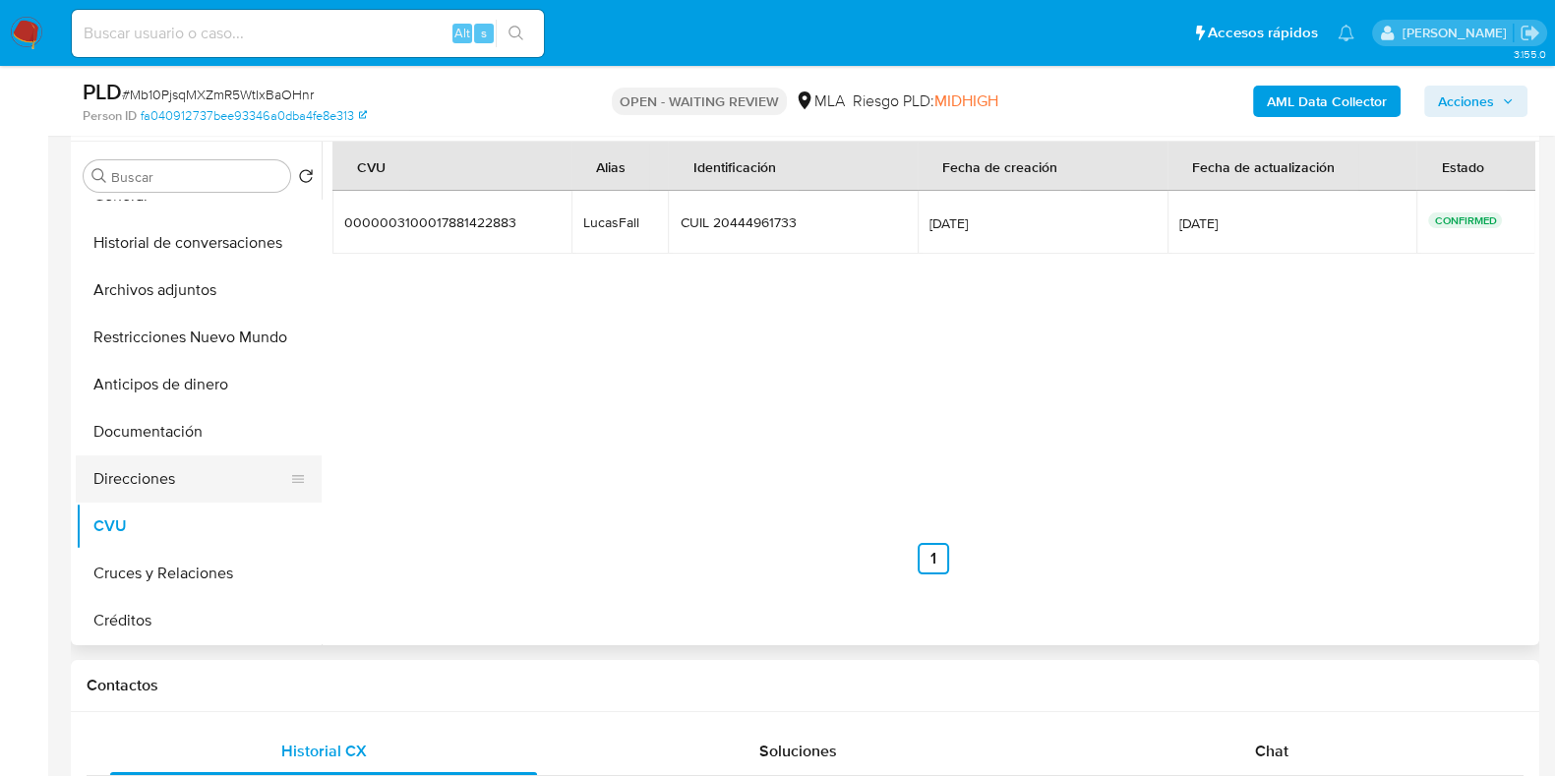
scroll to position [0, 0]
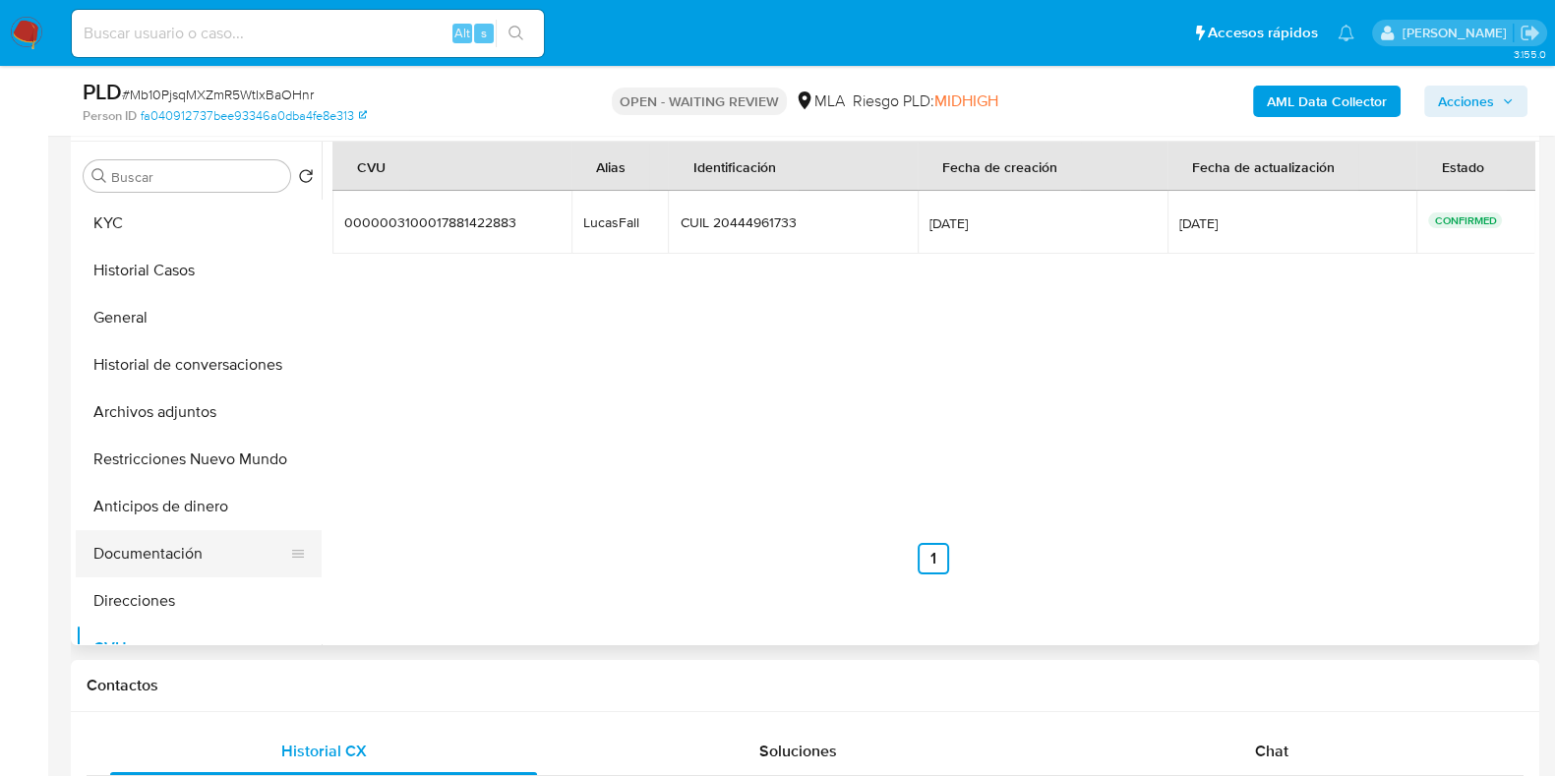
click at [219, 551] on button "Documentación" at bounding box center [191, 553] width 230 height 47
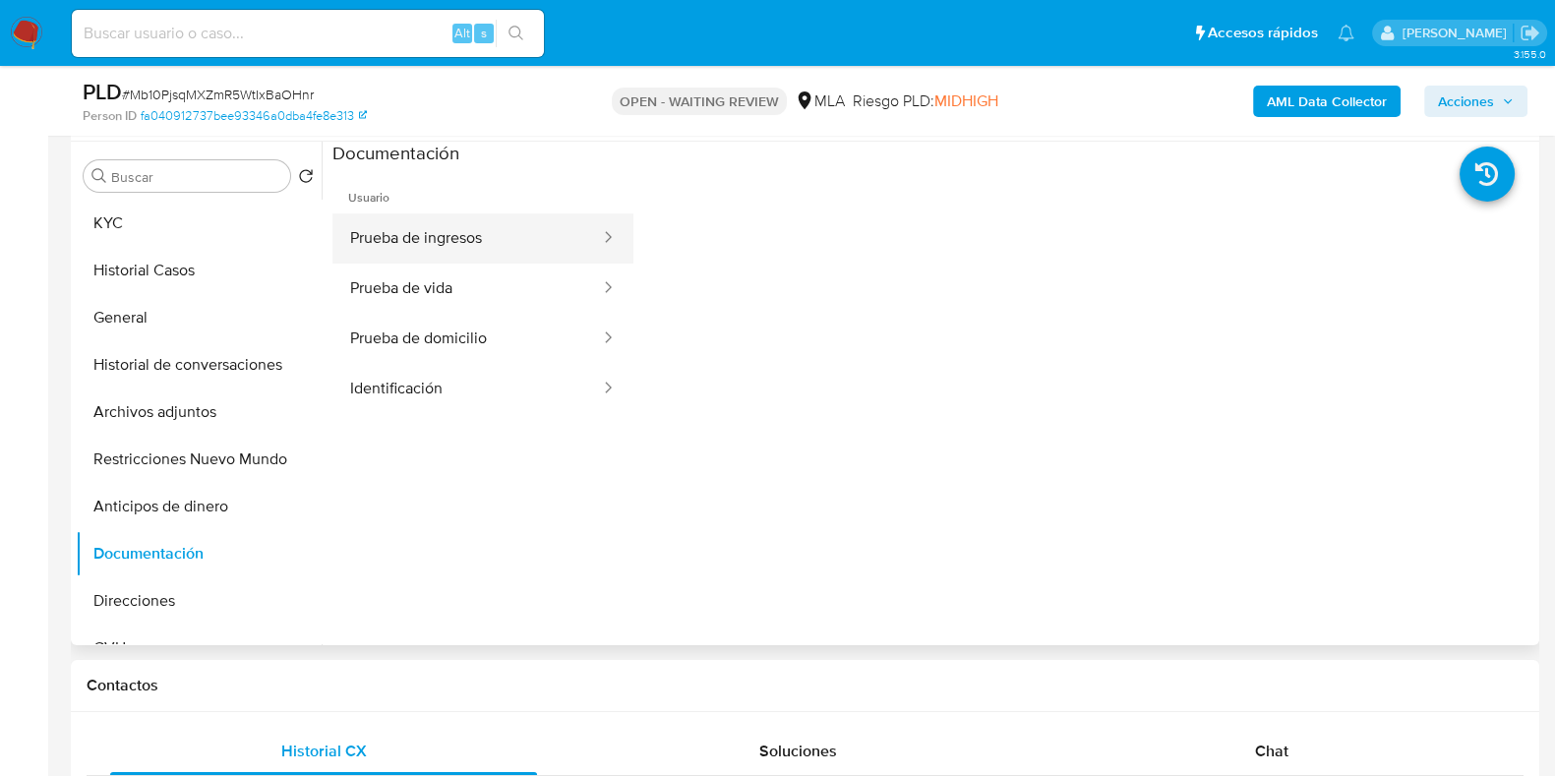
click at [418, 219] on button "Prueba de ingresos" at bounding box center [468, 238] width 270 height 50
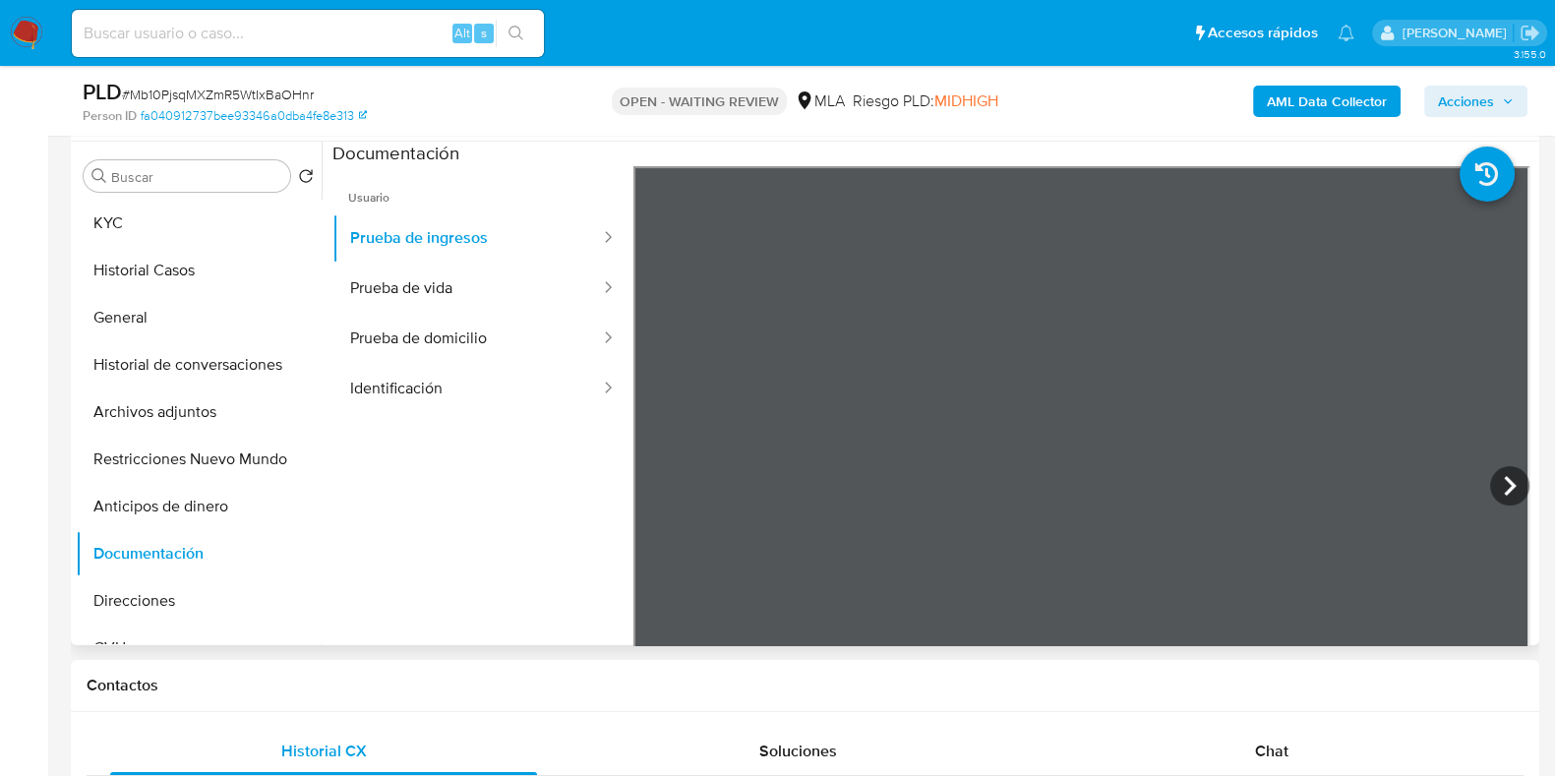
scroll to position [122, 0]
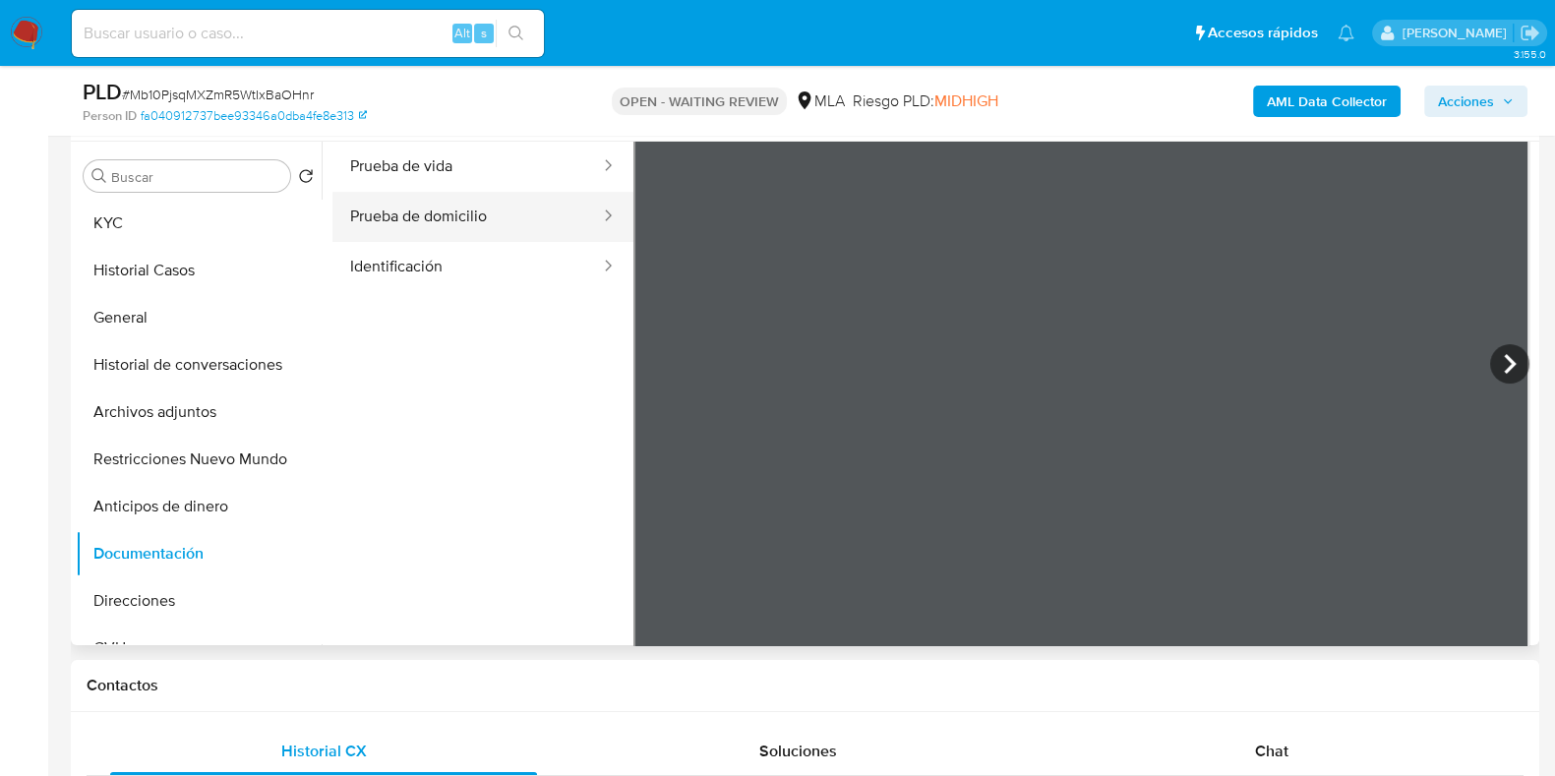
click at [415, 228] on button "Prueba de domicilio" at bounding box center [468, 217] width 270 height 50
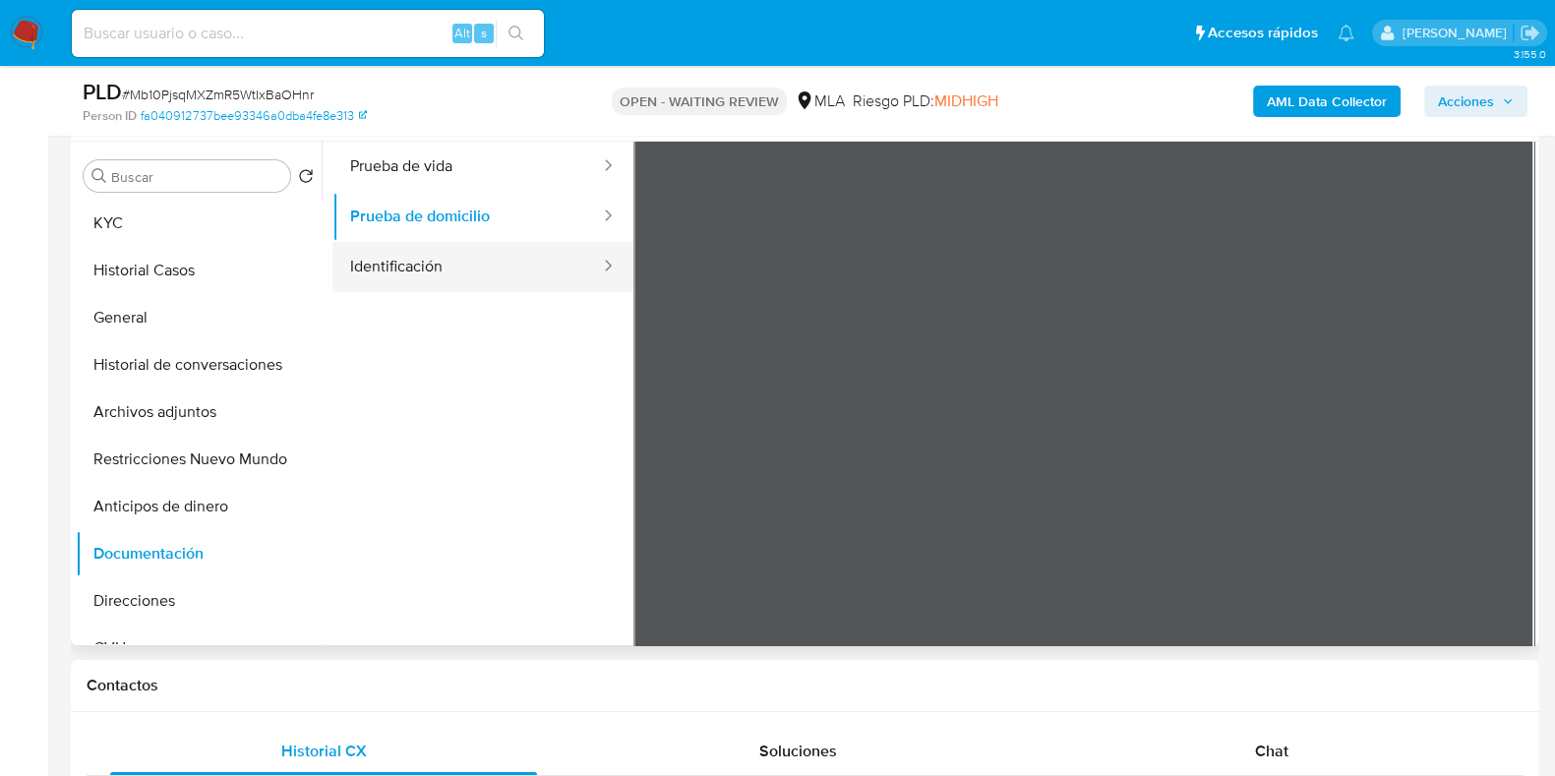
click at [437, 276] on button "Identificación" at bounding box center [468, 267] width 270 height 50
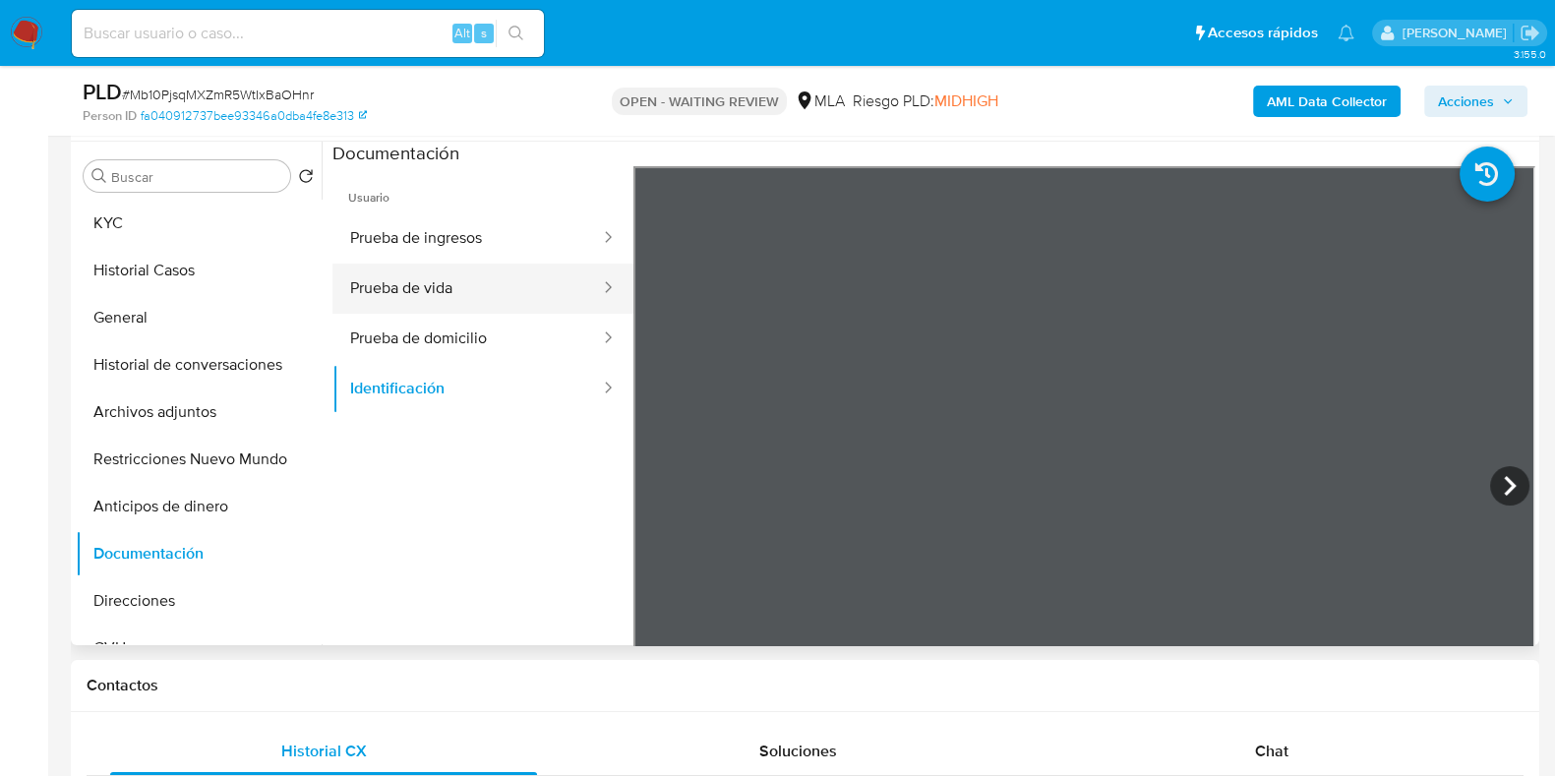
click at [471, 277] on button "Prueba de vida" at bounding box center [468, 289] width 270 height 50
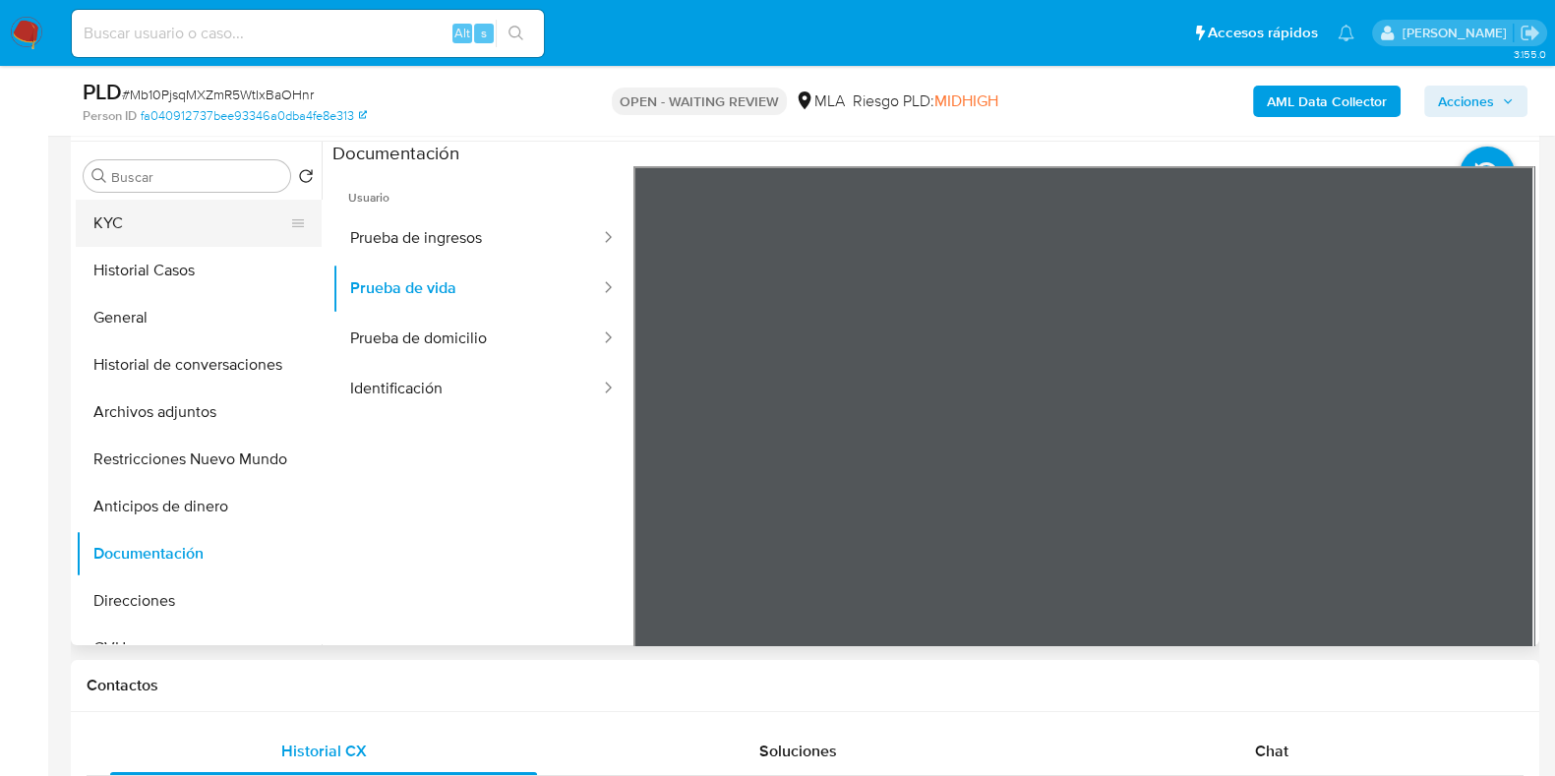
click at [155, 219] on button "KYC" at bounding box center [191, 223] width 230 height 47
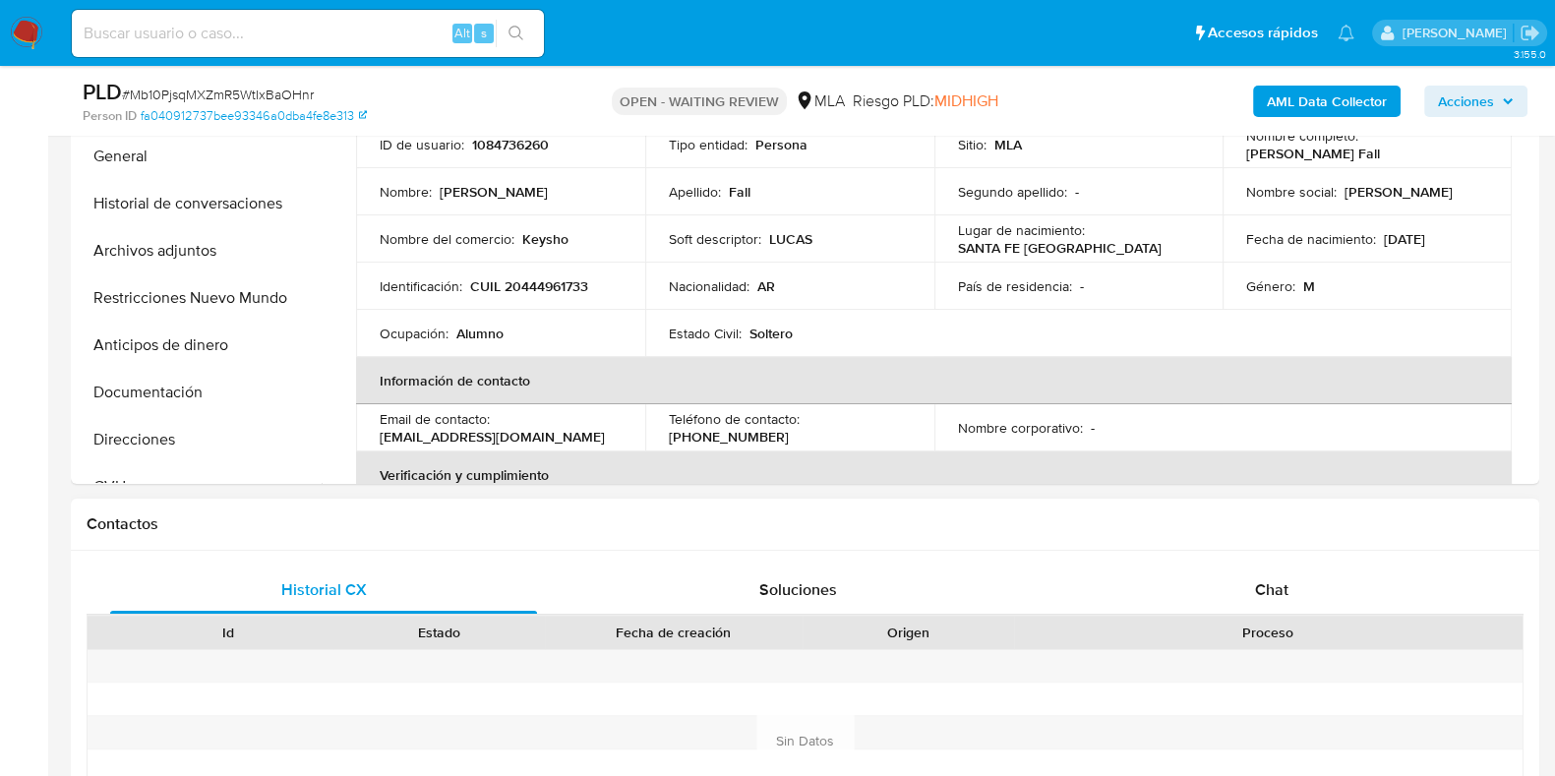
scroll to position [615, 0]
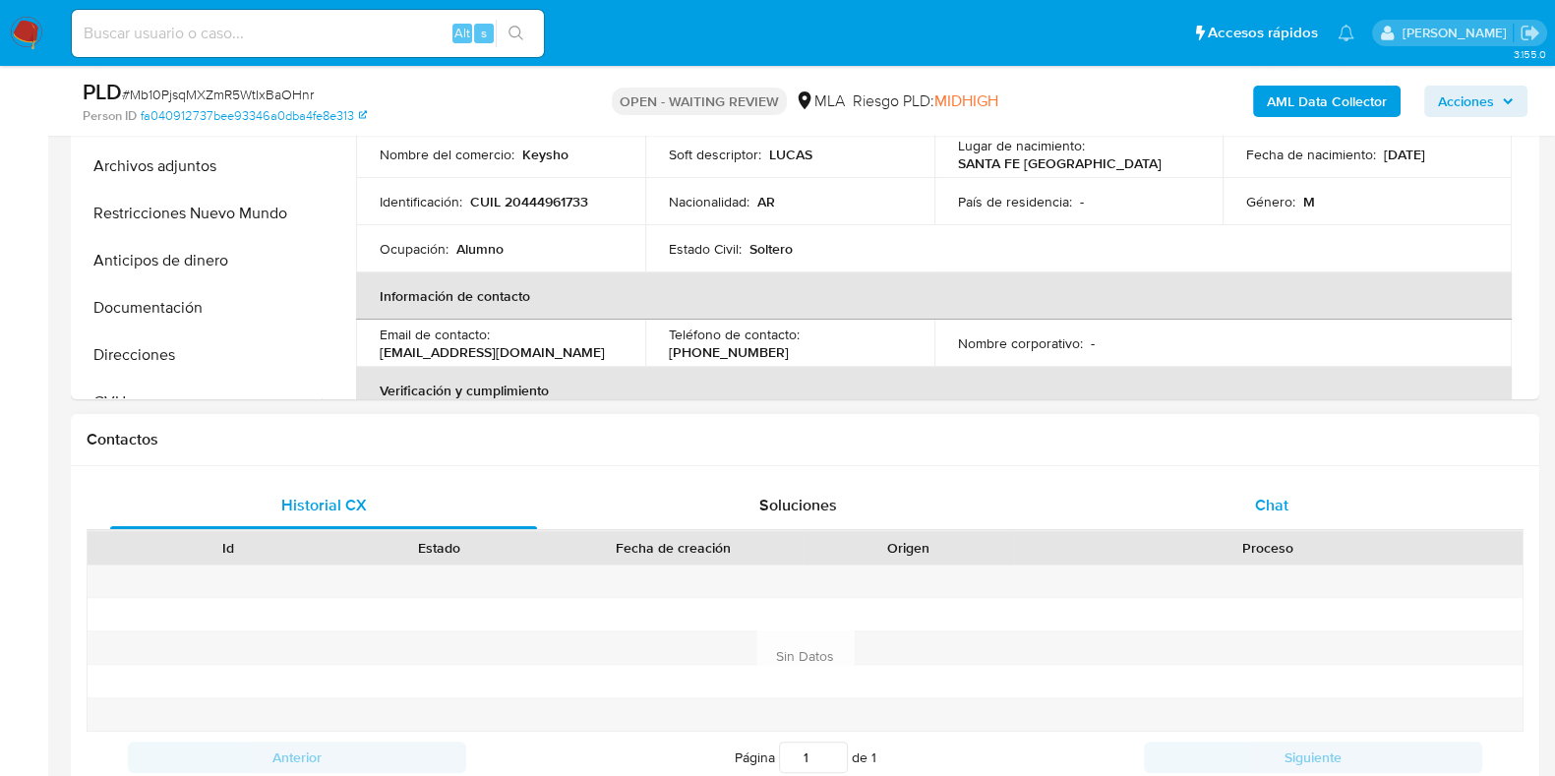
click at [1273, 499] on span "Chat" at bounding box center [1271, 505] width 33 height 23
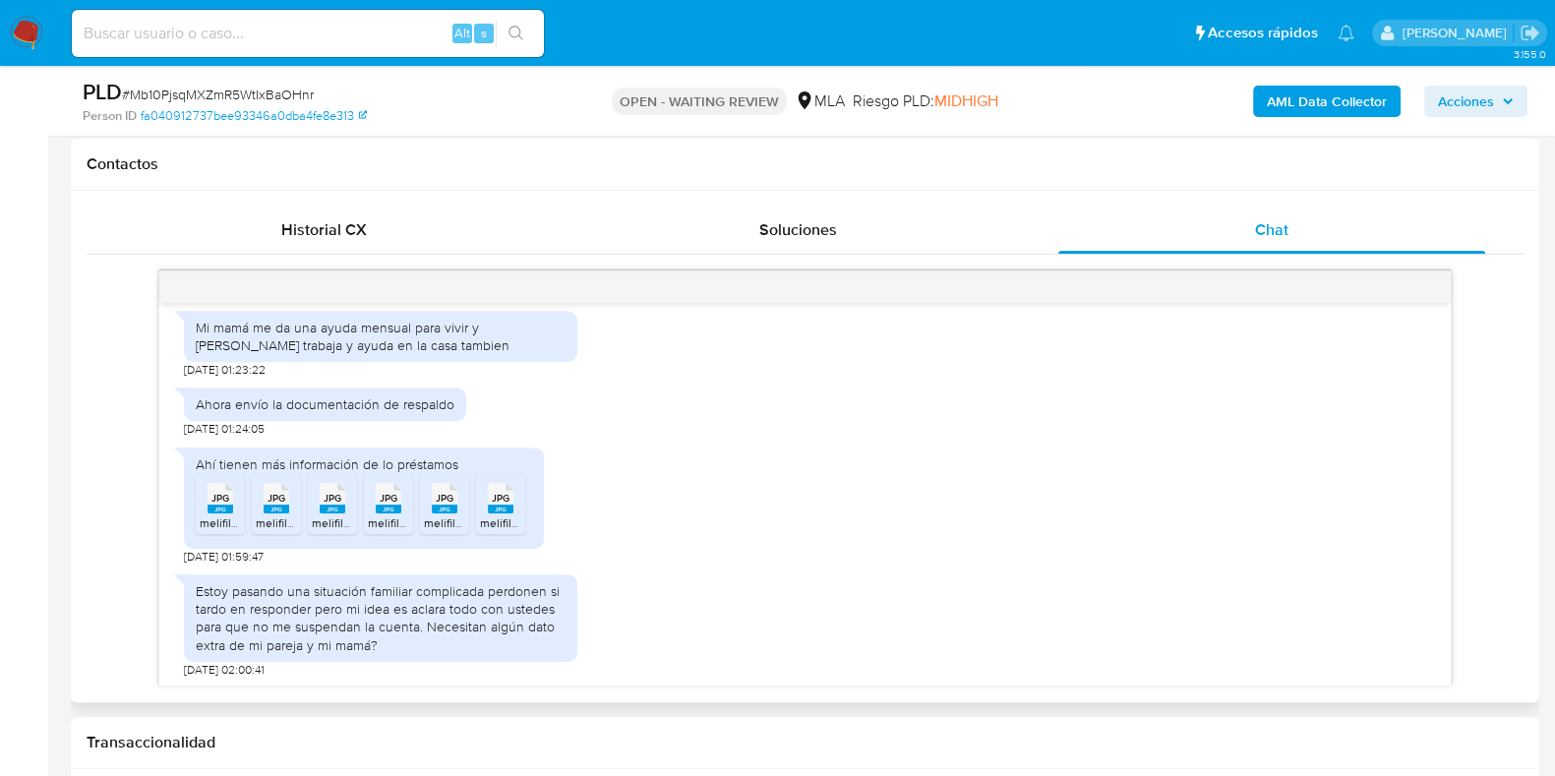
scroll to position [860, 0]
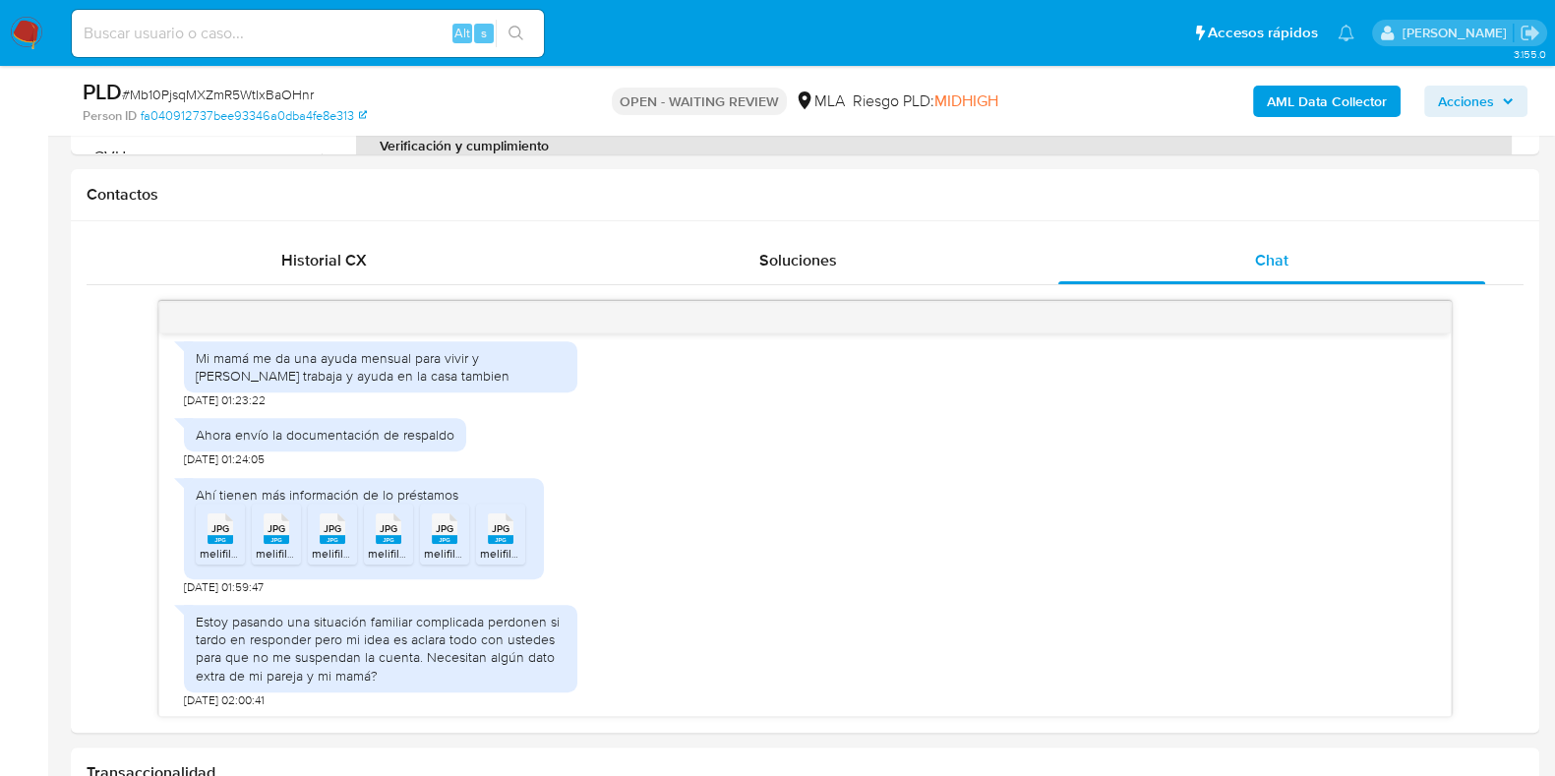
click at [239, 89] on span "# Mb10PjsqMXZmR5WtIxBaOHnr" at bounding box center [218, 95] width 192 height 20
copy span "Mb10PjsqMXZmR5WtIxBaOHnr"
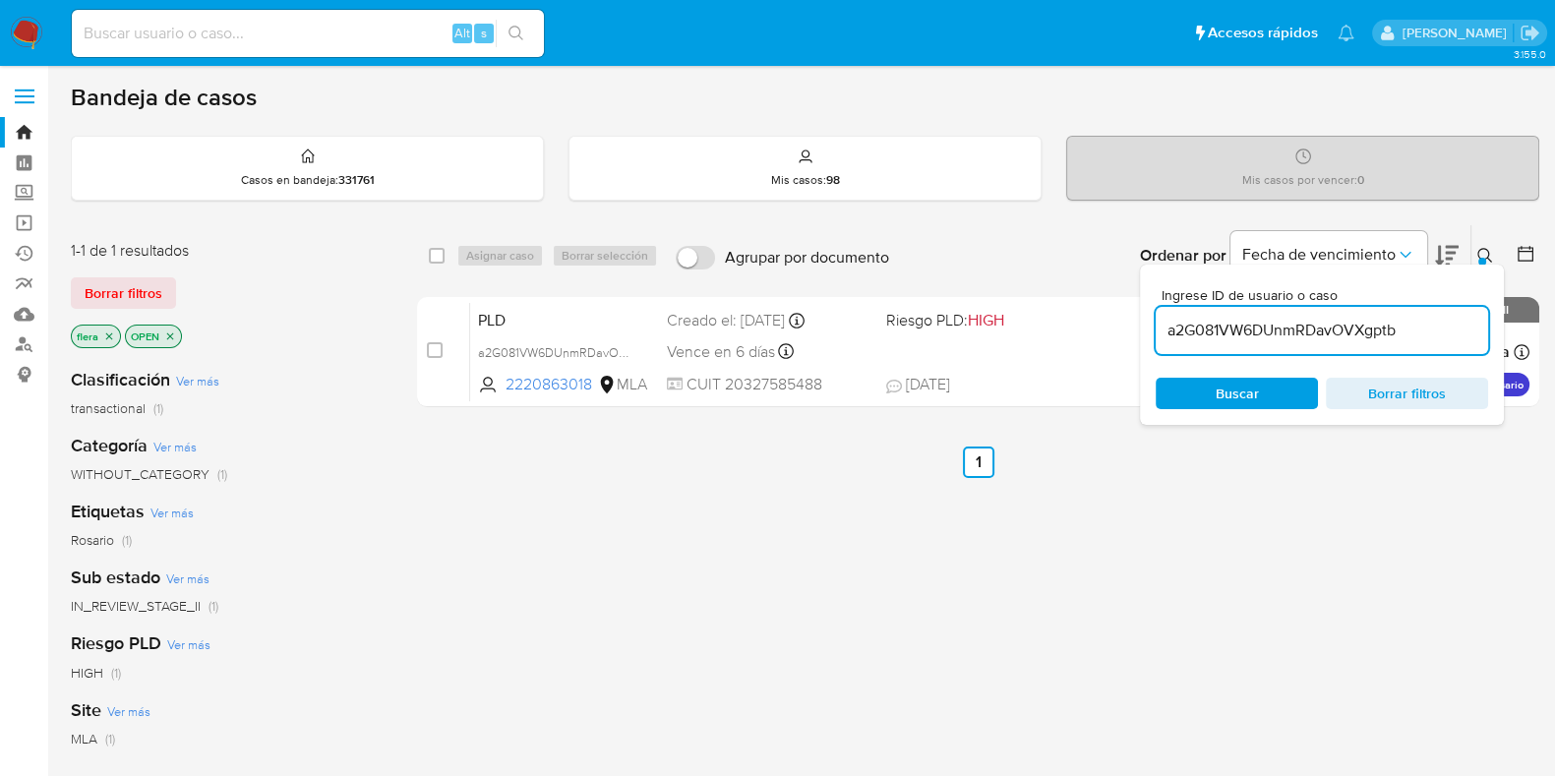
click at [1299, 318] on input "a2G081VW6DUnmRDavOVXgptb" at bounding box center [1322, 331] width 333 height 26
paste input "Mb10PjsqMXZmR5WtIxBaOHnr"
type input "Mb10PjsqMXZmR5WtIxBaOHnr"
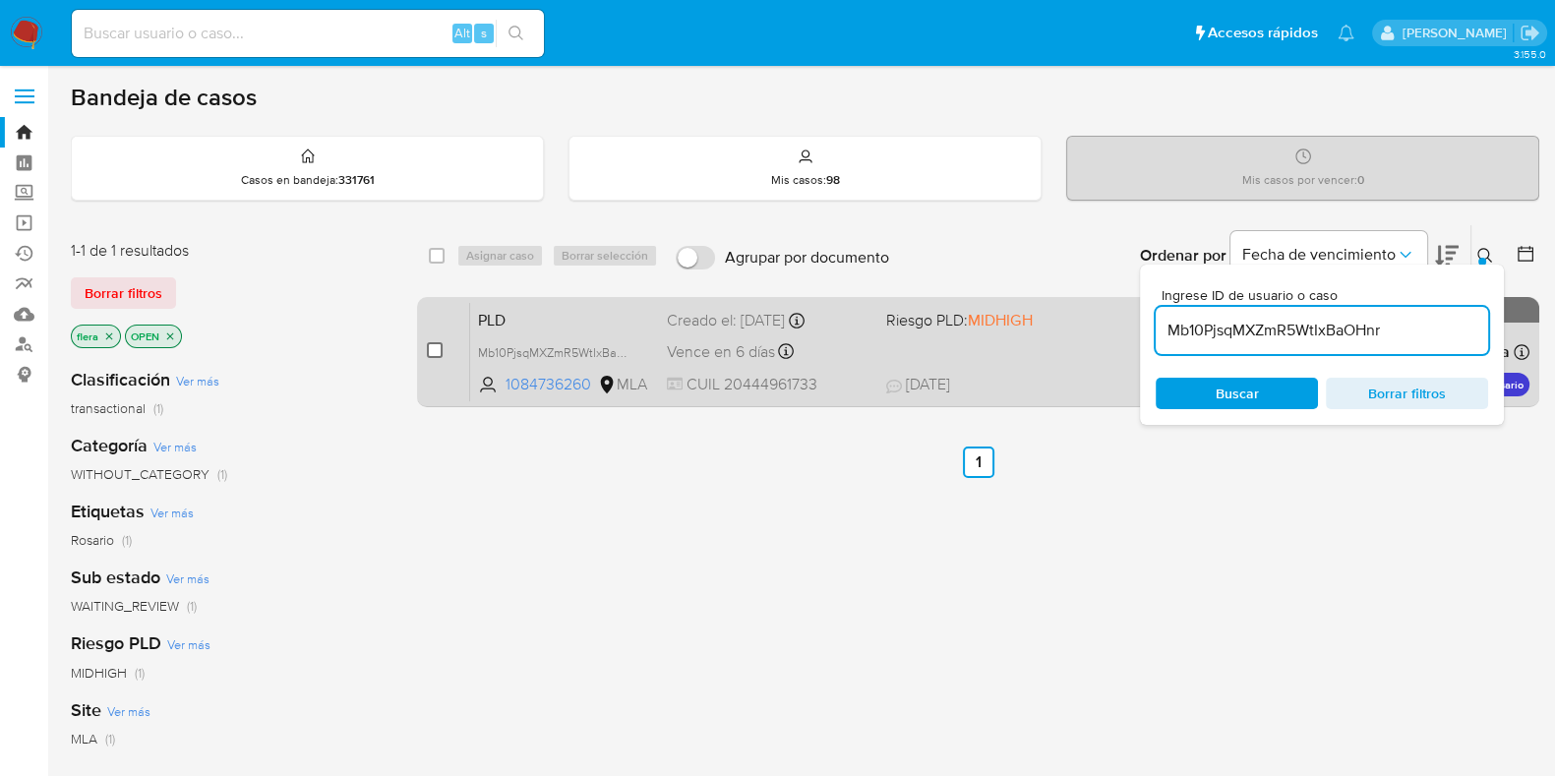
click at [434, 352] on input "checkbox" at bounding box center [435, 350] width 16 height 16
checkbox input "true"
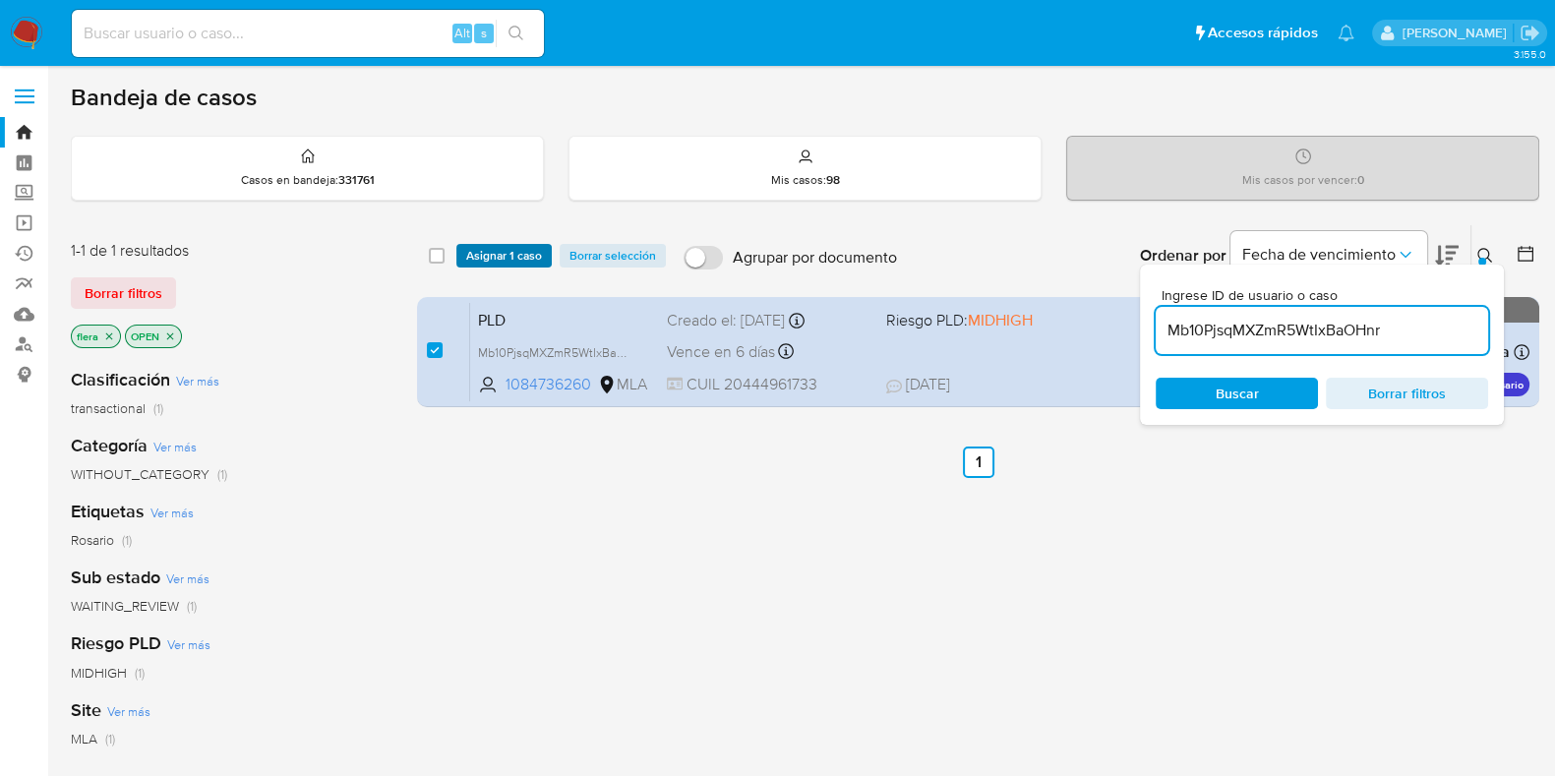
click at [507, 262] on span "Asignar 1 caso" at bounding box center [504, 256] width 76 height 20
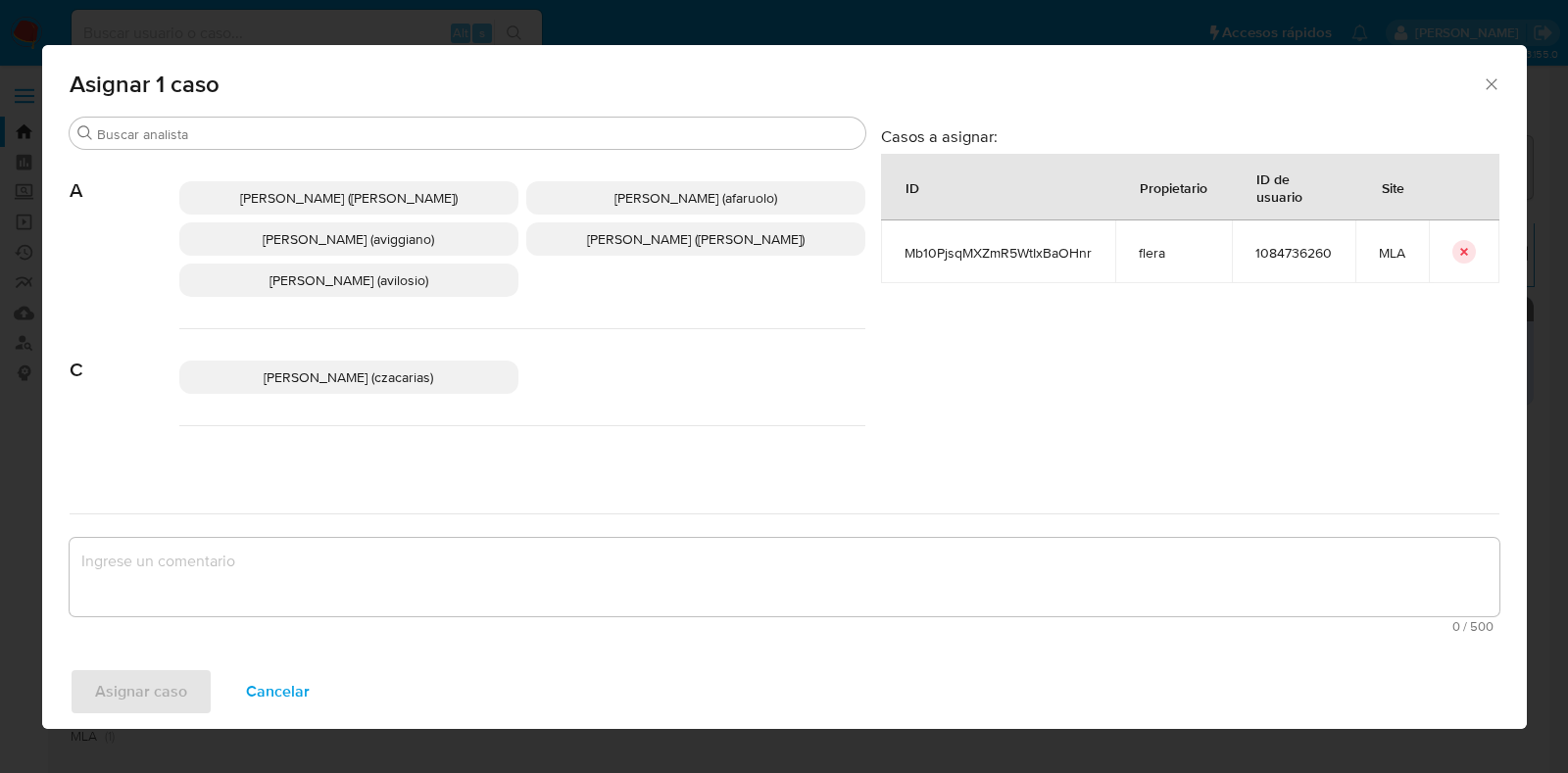
scroll to position [368, 0]
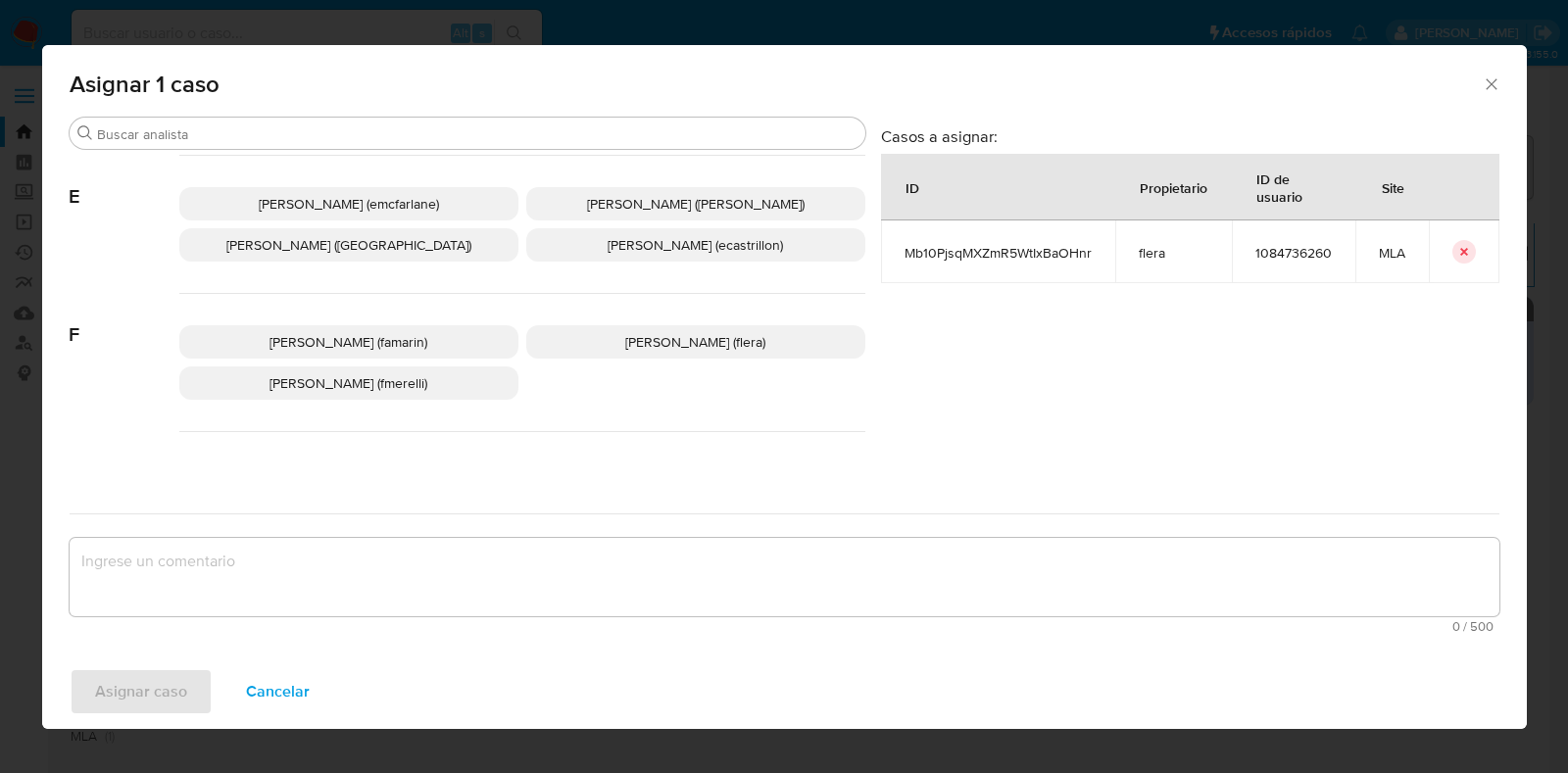
click at [674, 343] on span "[PERSON_NAME] (flera)" at bounding box center [695, 343] width 140 height 20
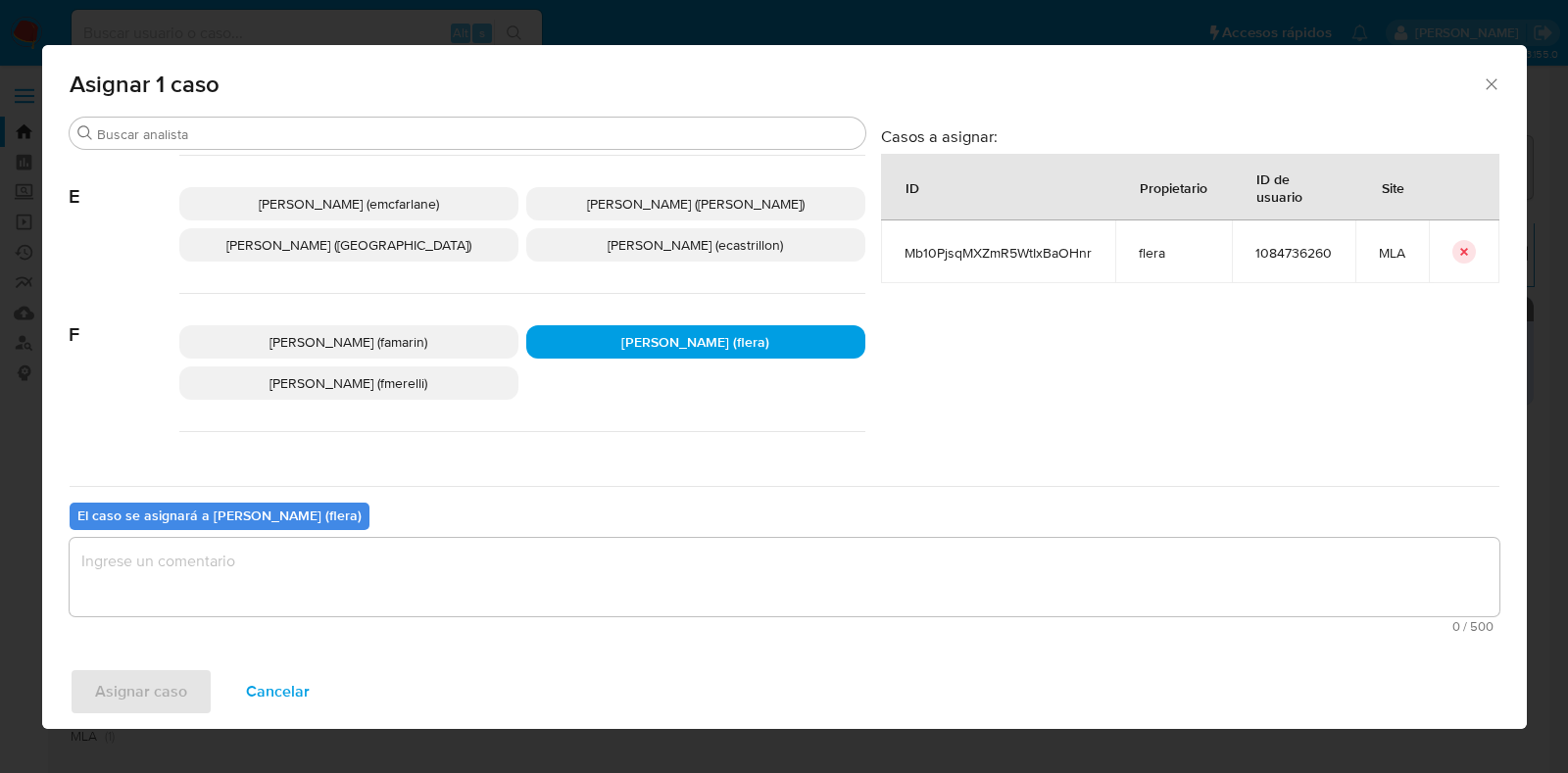
click at [534, 599] on textarea "assign-modal" at bounding box center [784, 577] width 1430 height 79
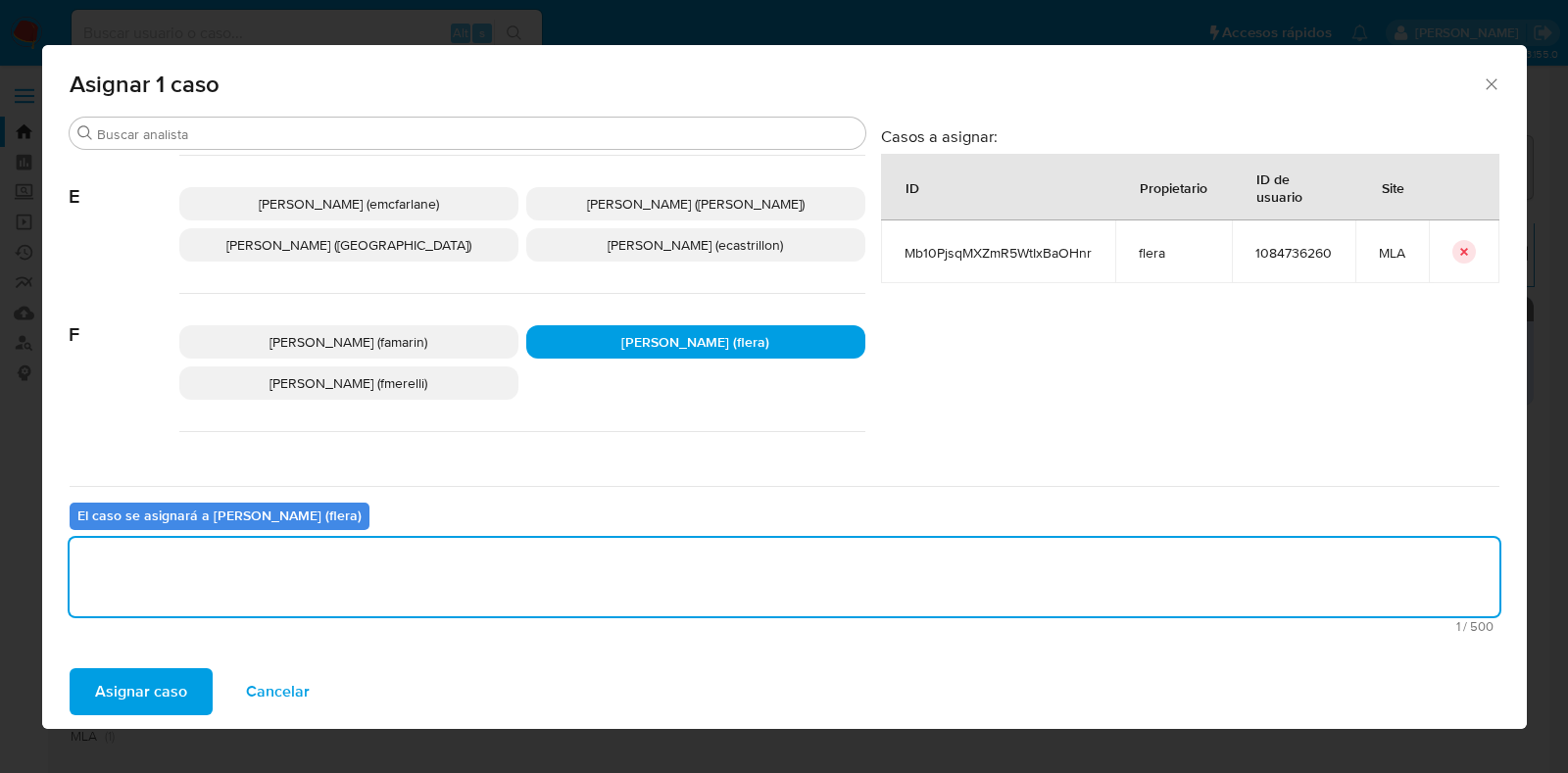
click at [137, 698] on span "Asignar caso" at bounding box center [140, 691] width 92 height 43
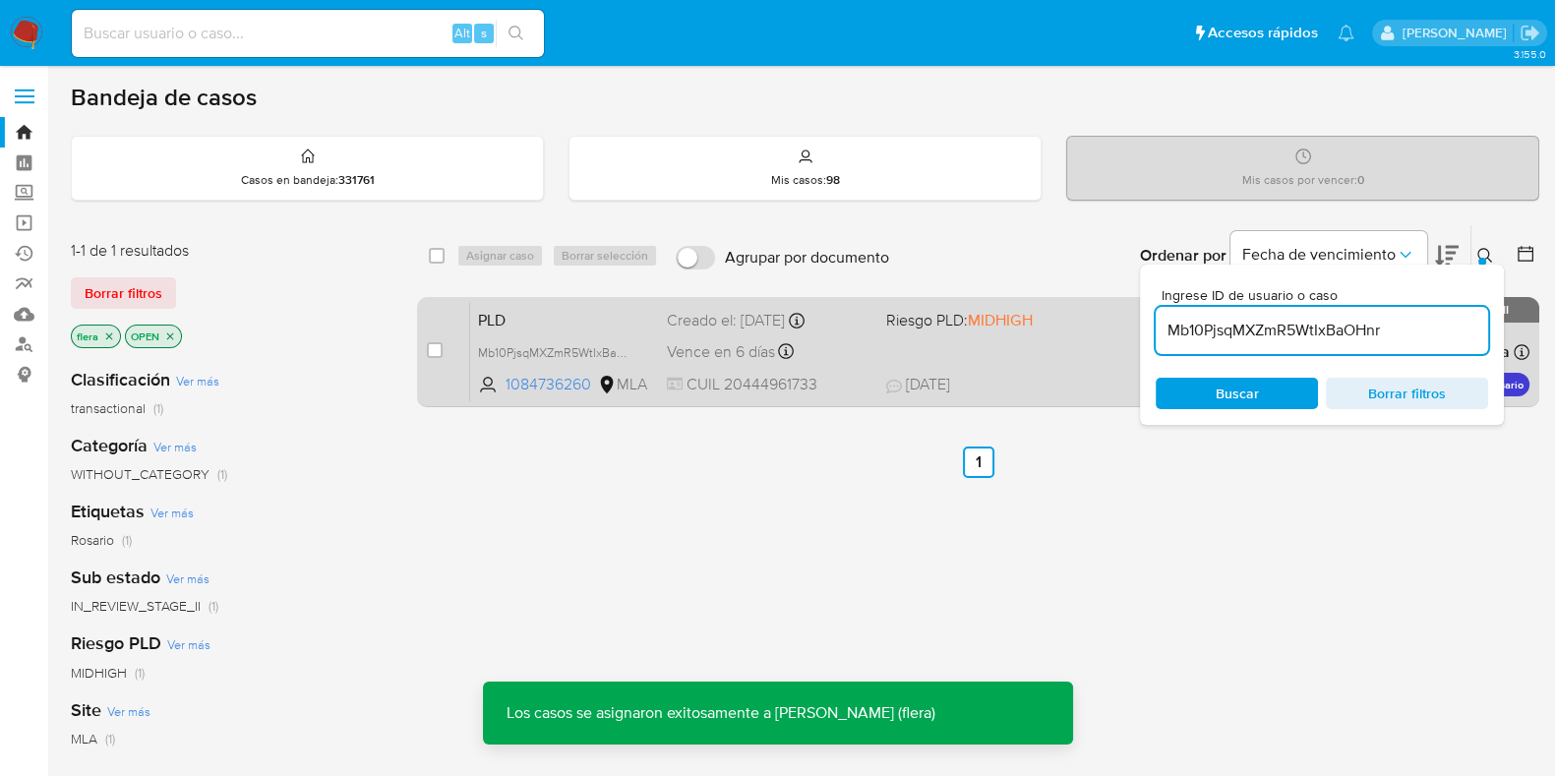
click at [577, 329] on span "PLD" at bounding box center [564, 319] width 173 height 26
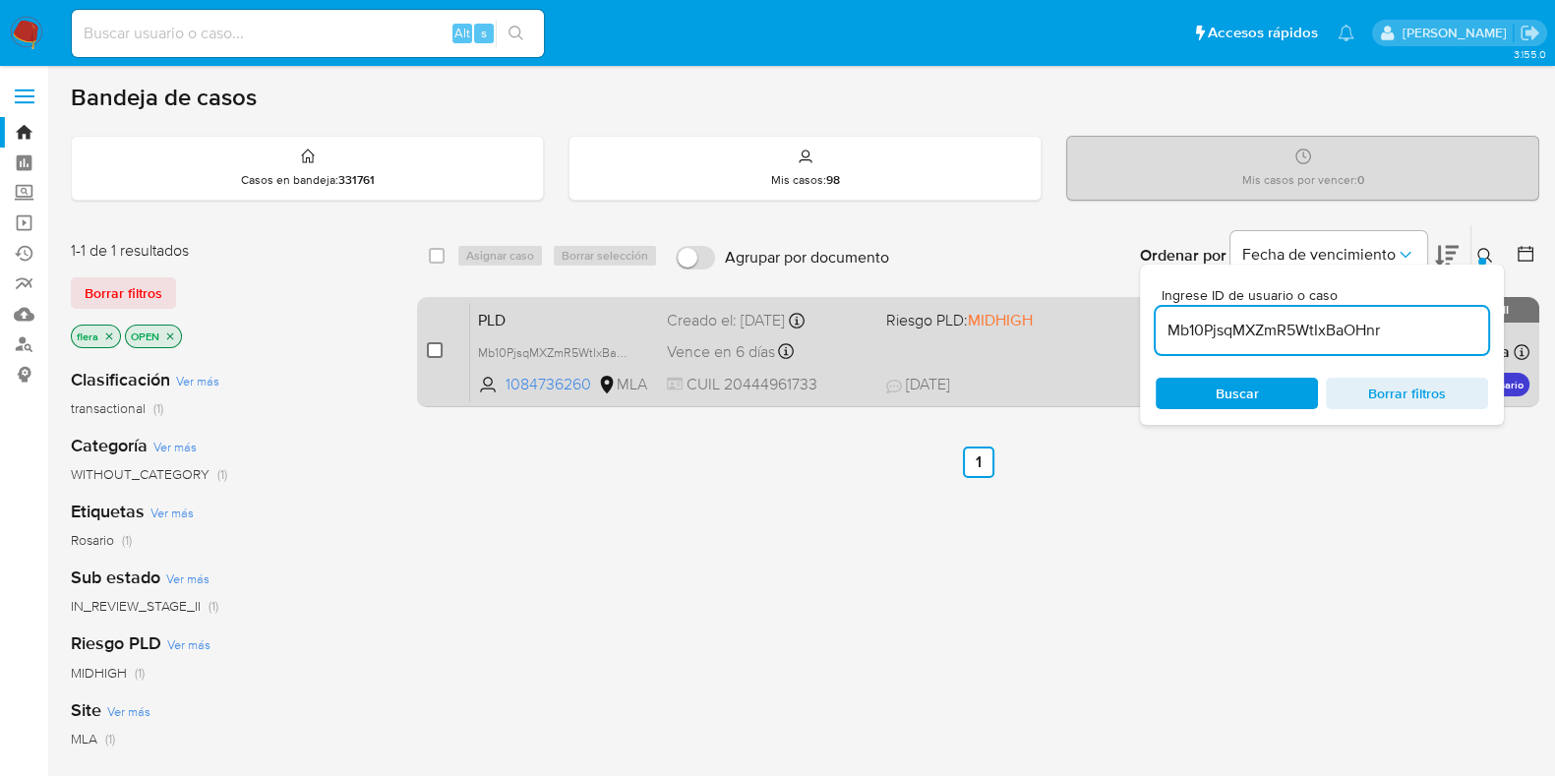
click at [439, 345] on input "checkbox" at bounding box center [435, 350] width 16 height 16
checkbox input "true"
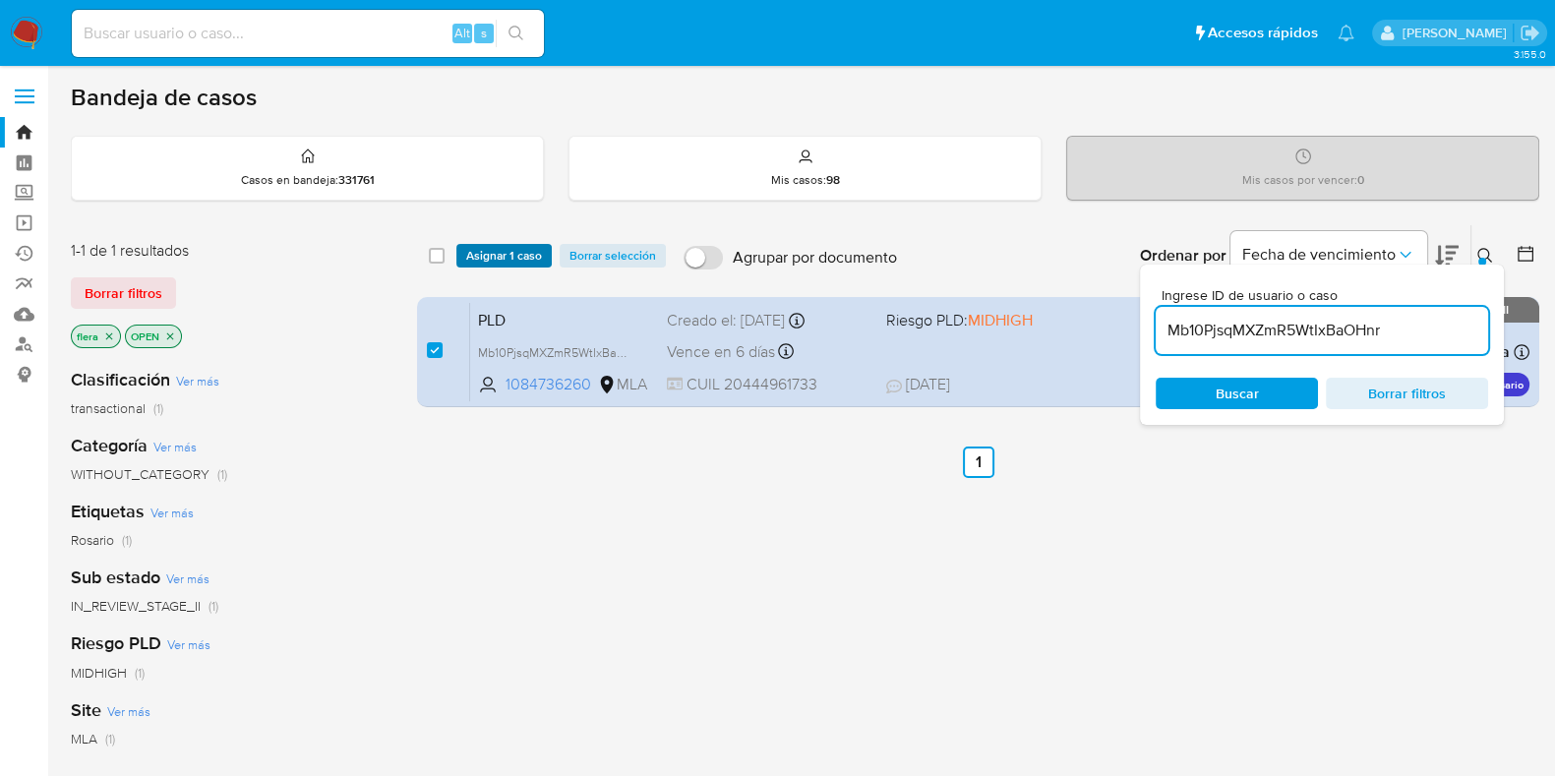
click at [506, 255] on span "Asignar 1 caso" at bounding box center [504, 256] width 76 height 20
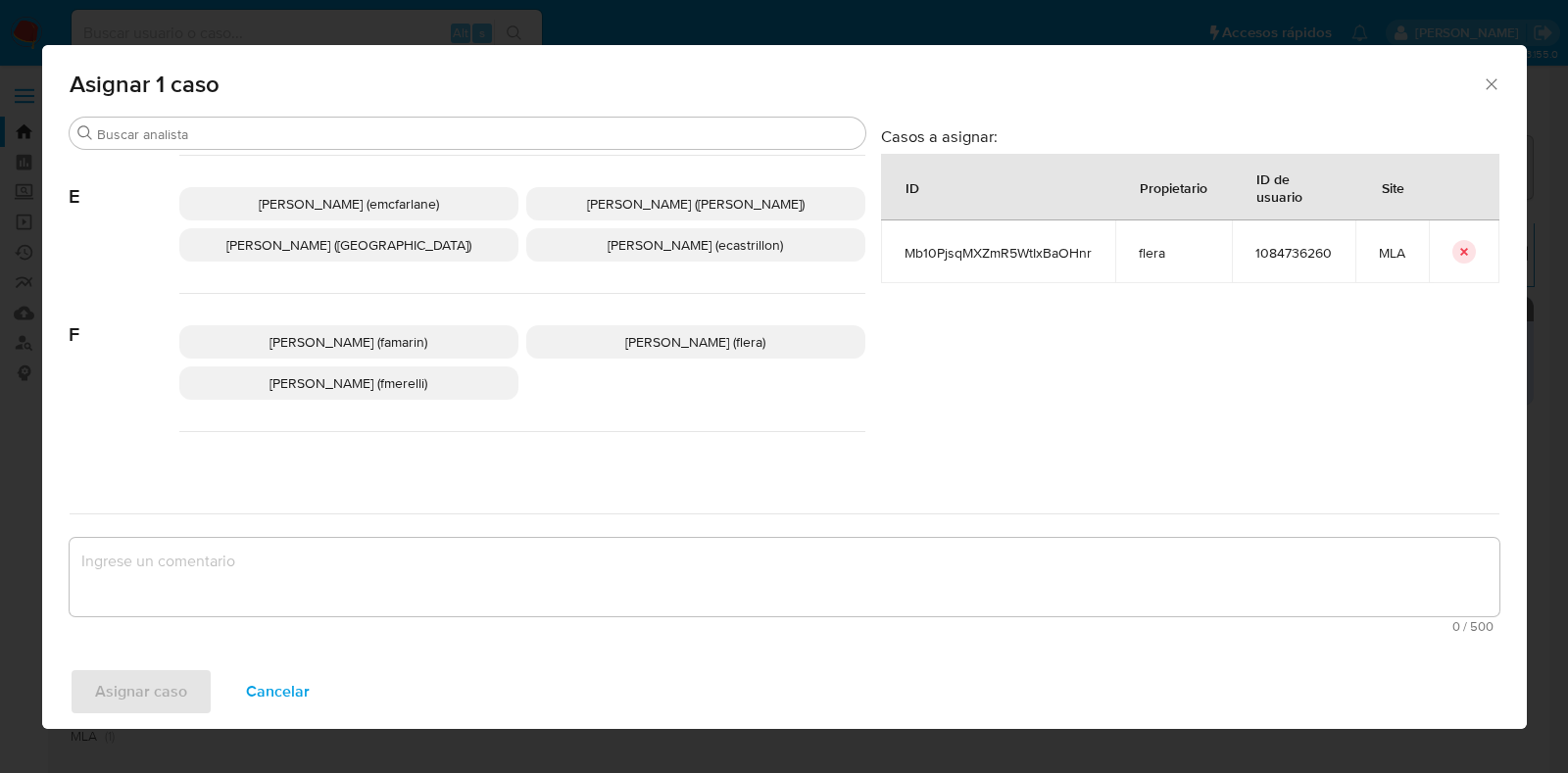
click at [682, 340] on span "[PERSON_NAME] (flera)" at bounding box center [695, 343] width 140 height 20
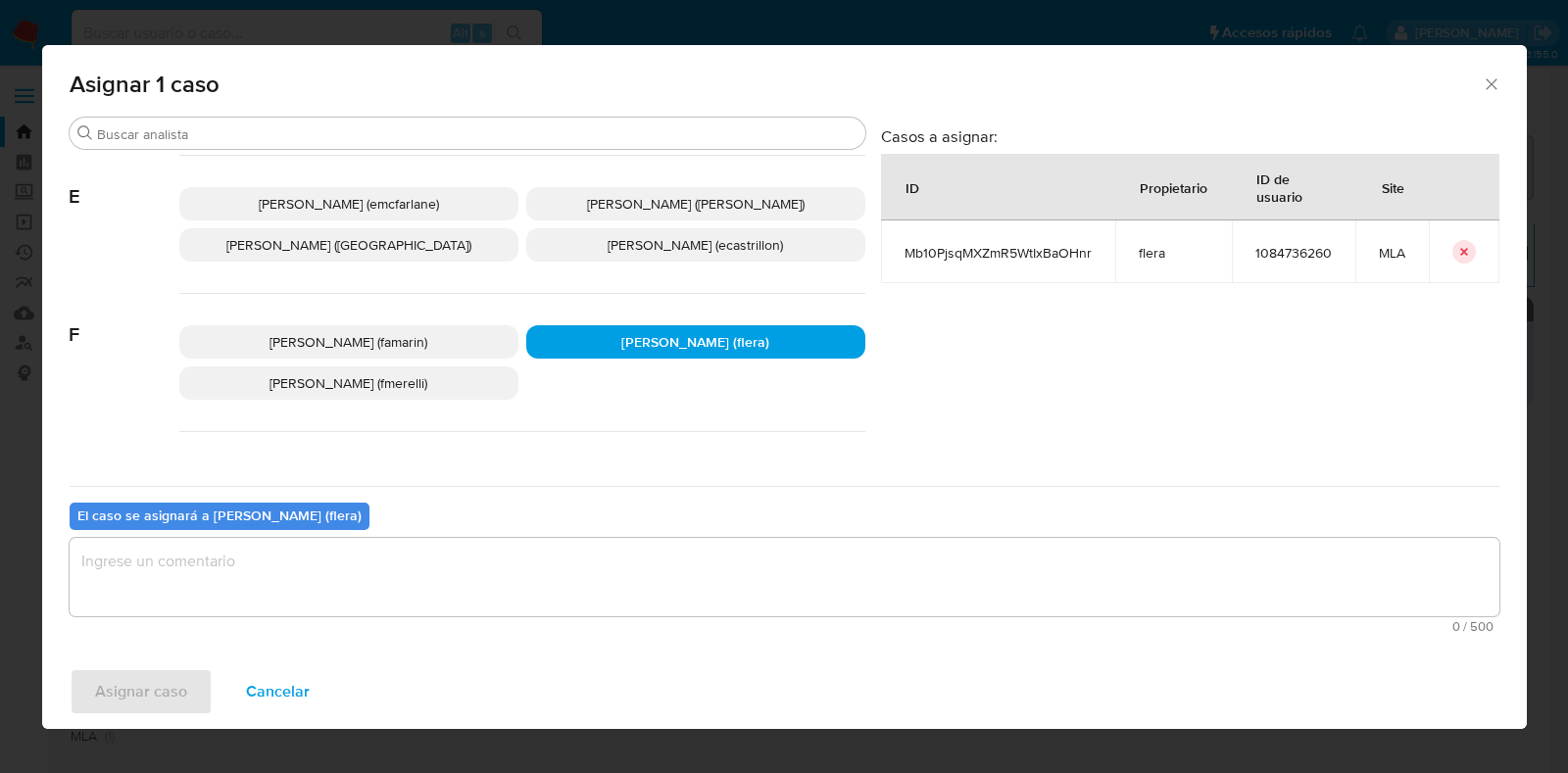
click at [538, 570] on textarea "assign-modal" at bounding box center [784, 577] width 1430 height 79
click at [150, 683] on span "Asignar caso" at bounding box center [140, 691] width 92 height 43
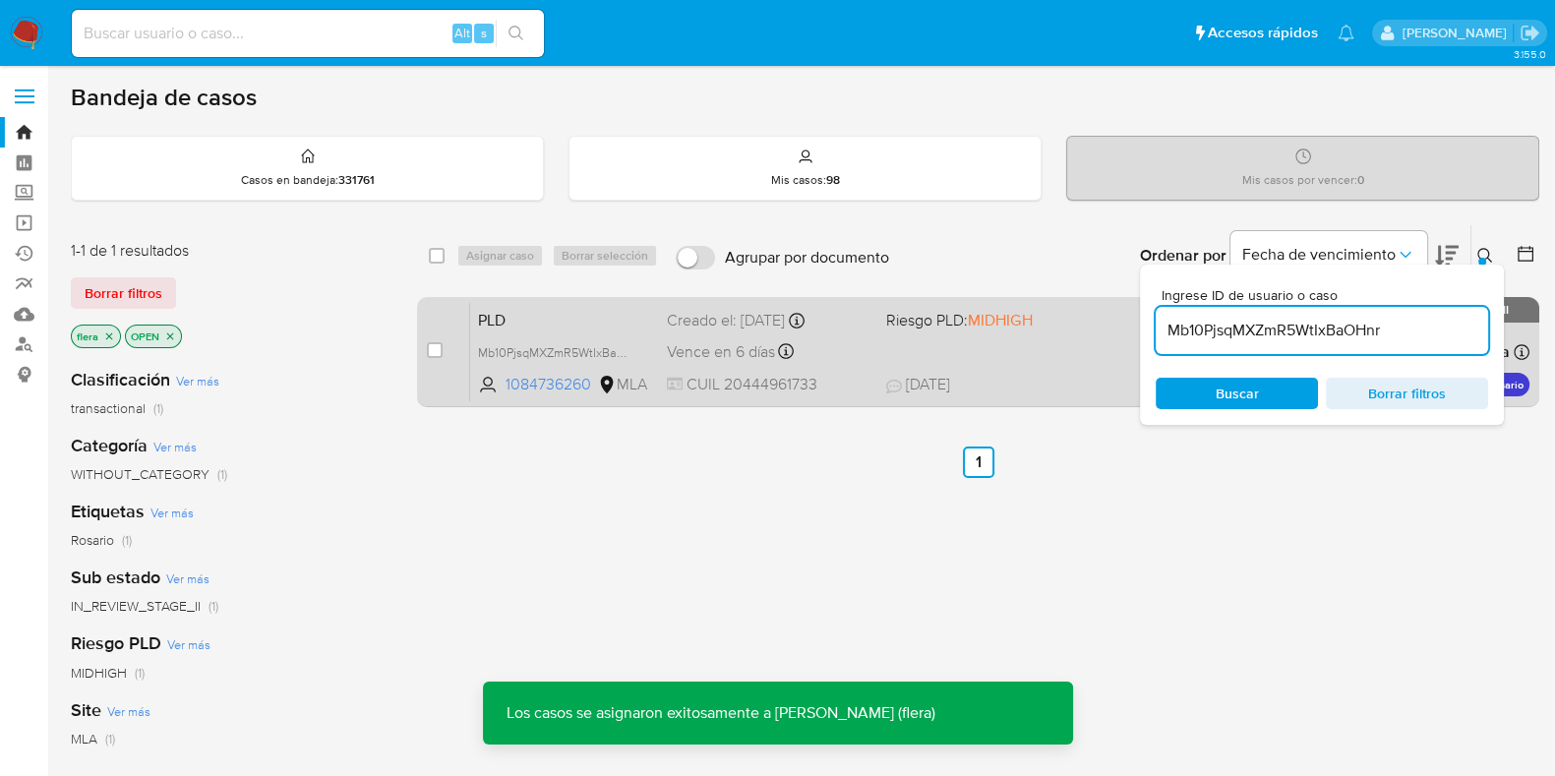
click at [577, 297] on div "case-item-checkbox No es posible asignar el caso PLD Mb10PjsqMXZmR5WtIxBaOHnr 1…" at bounding box center [978, 352] width 1123 height 110
click at [581, 316] on span "PLD" at bounding box center [564, 319] width 173 height 26
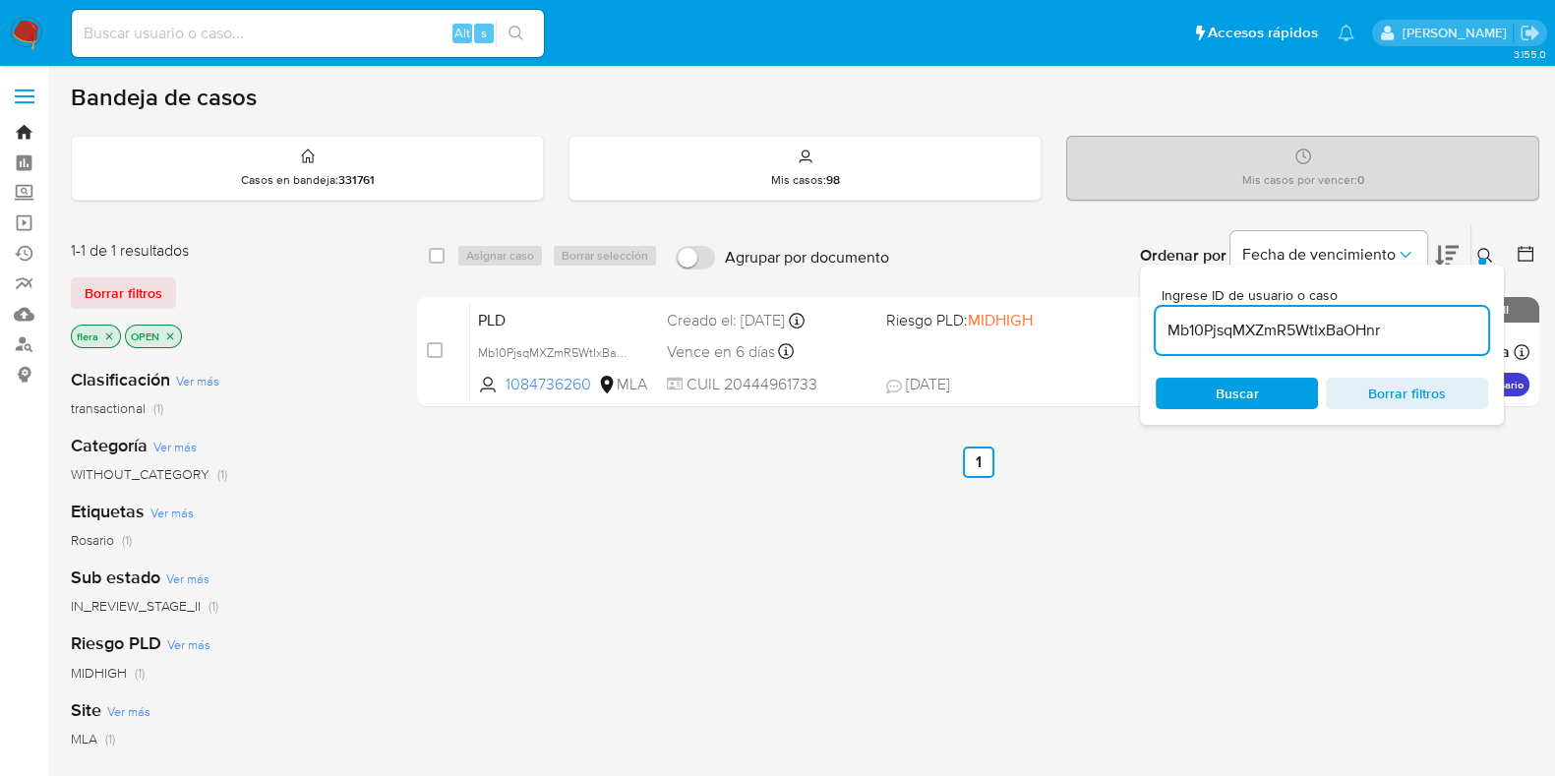
click at [20, 131] on link "Bandeja" at bounding box center [117, 132] width 234 height 30
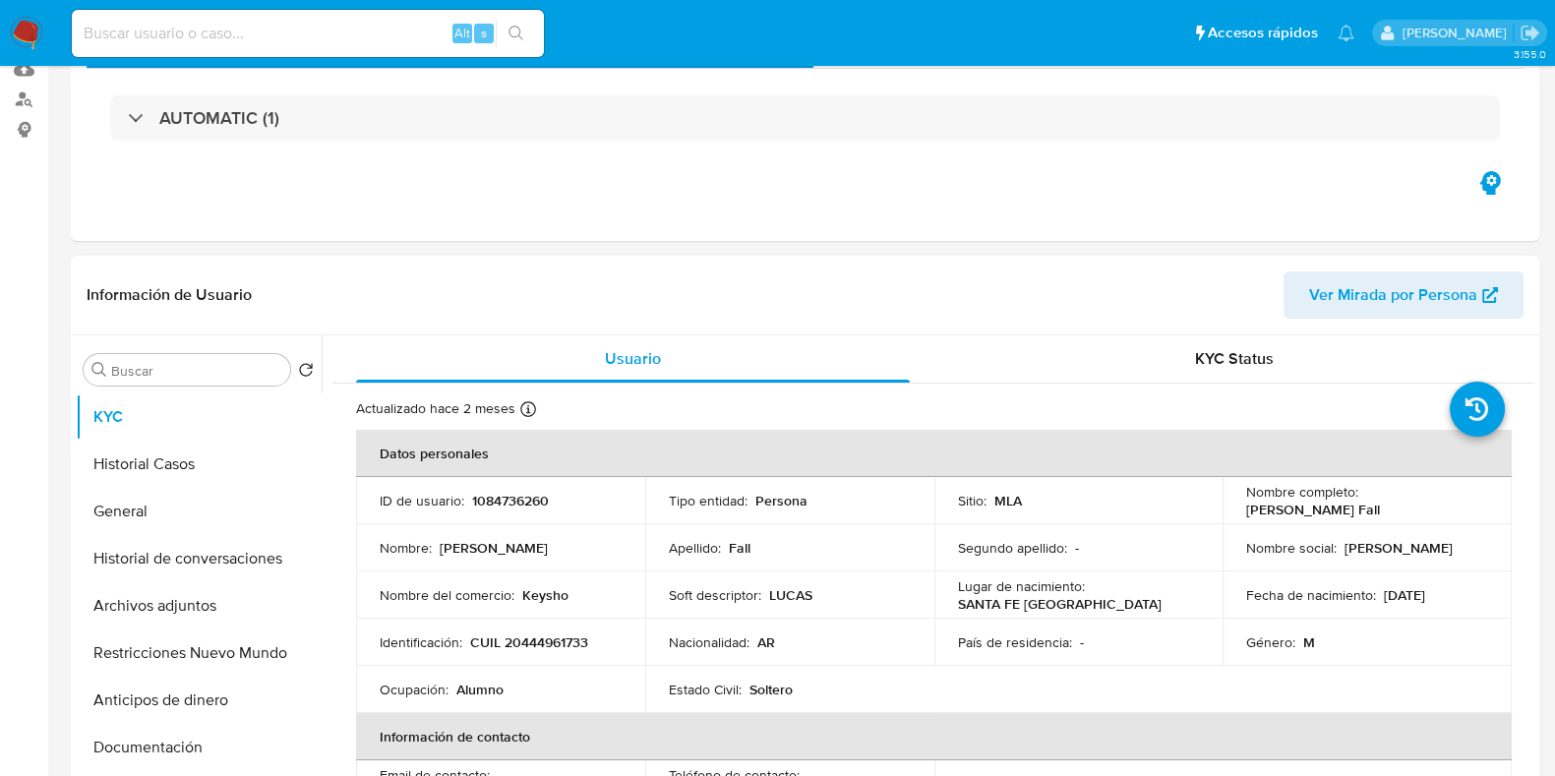
select select "10"
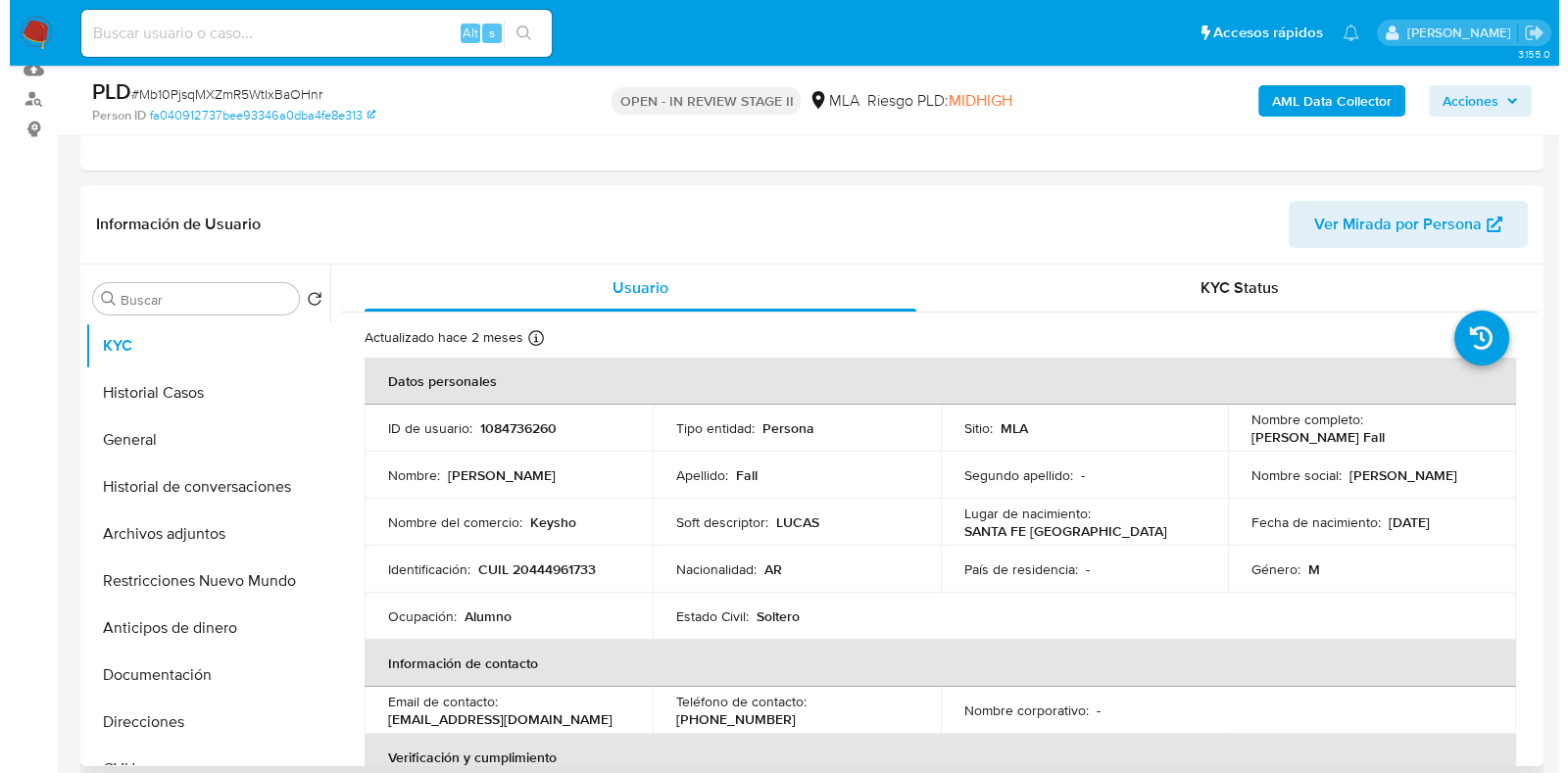
scroll to position [244, 0]
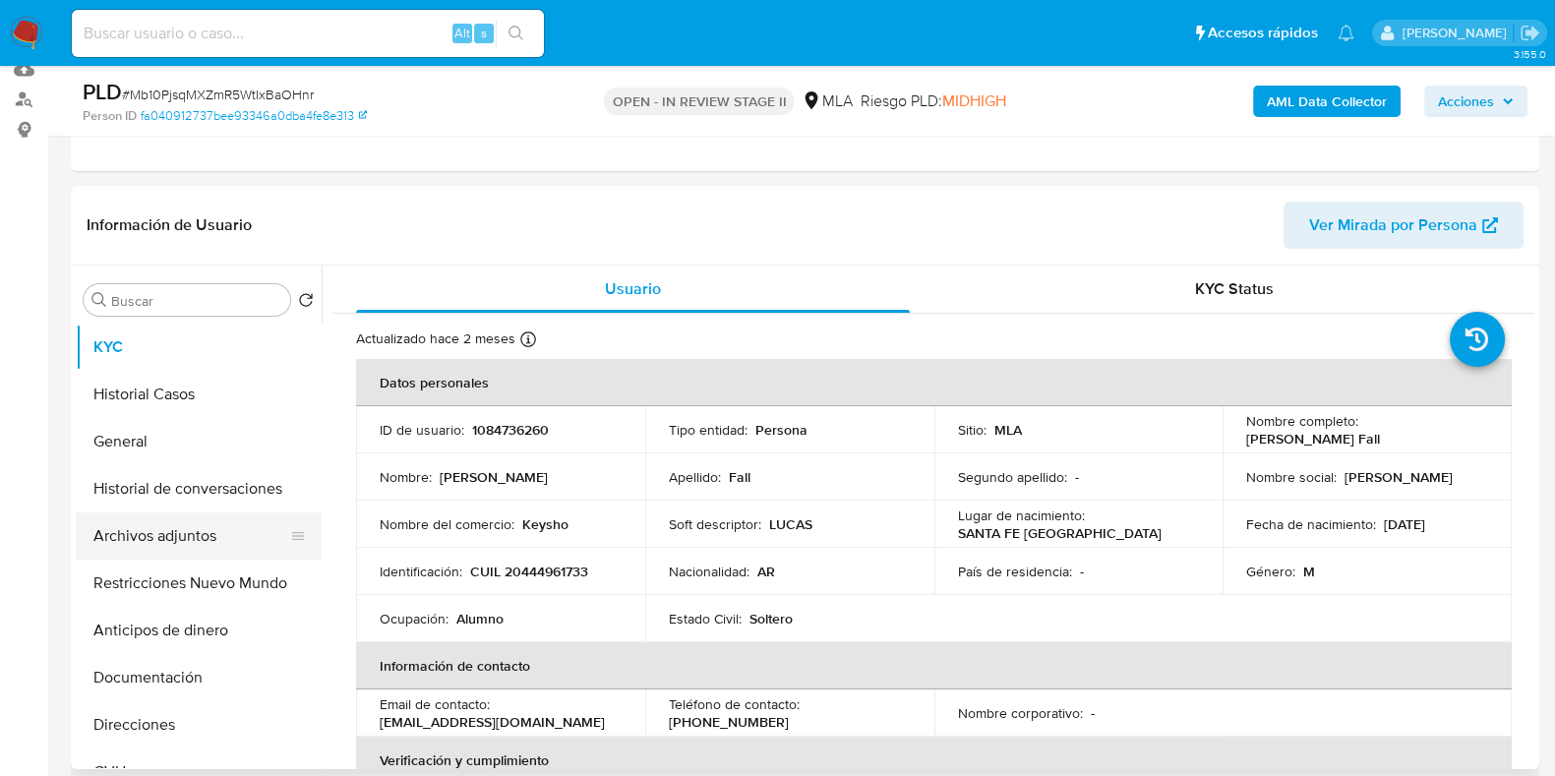
click at [138, 540] on button "Archivos adjuntos" at bounding box center [191, 536] width 230 height 47
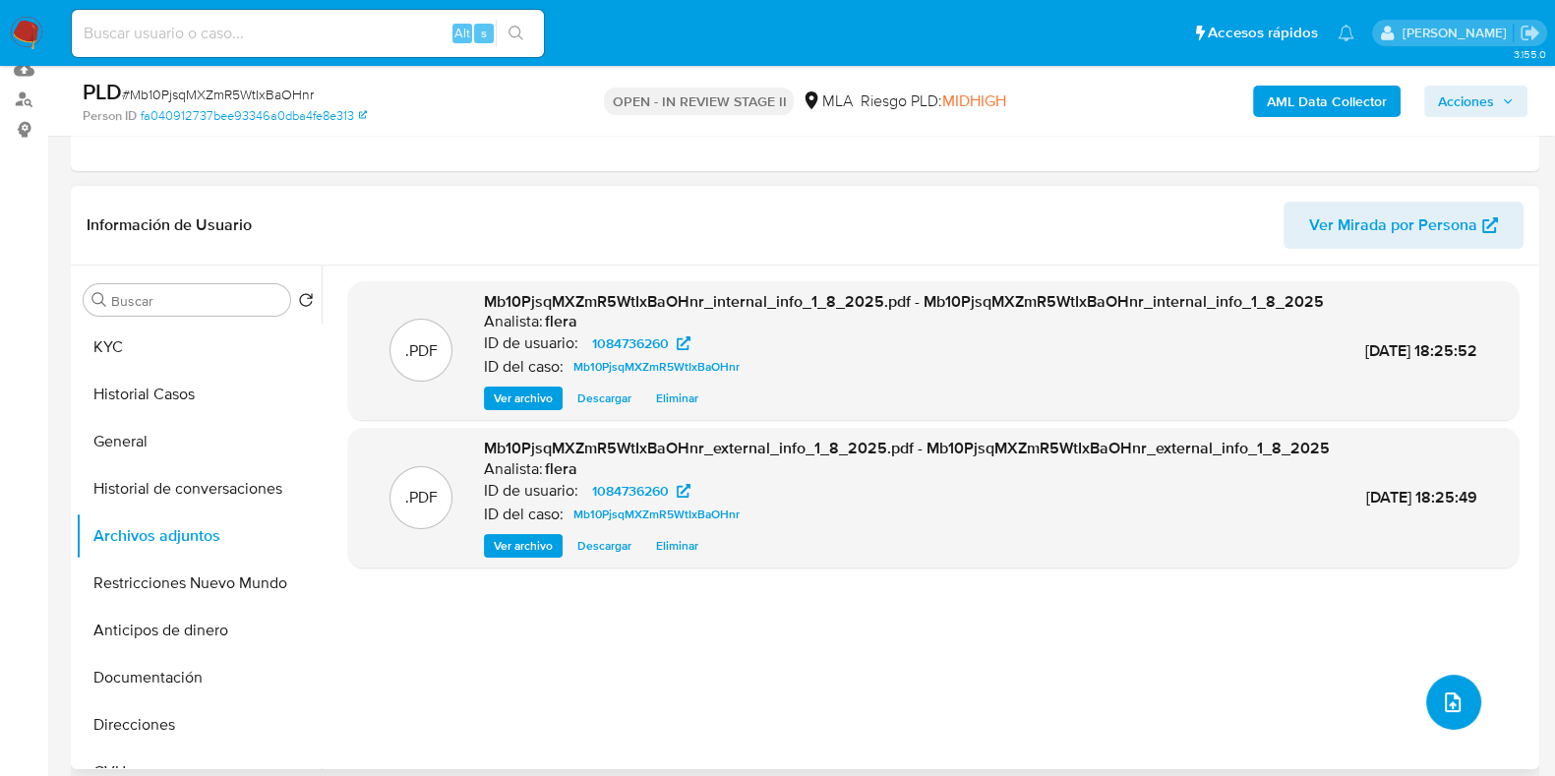
click at [1451, 710] on icon "upload-file" at bounding box center [1453, 703] width 24 height 24
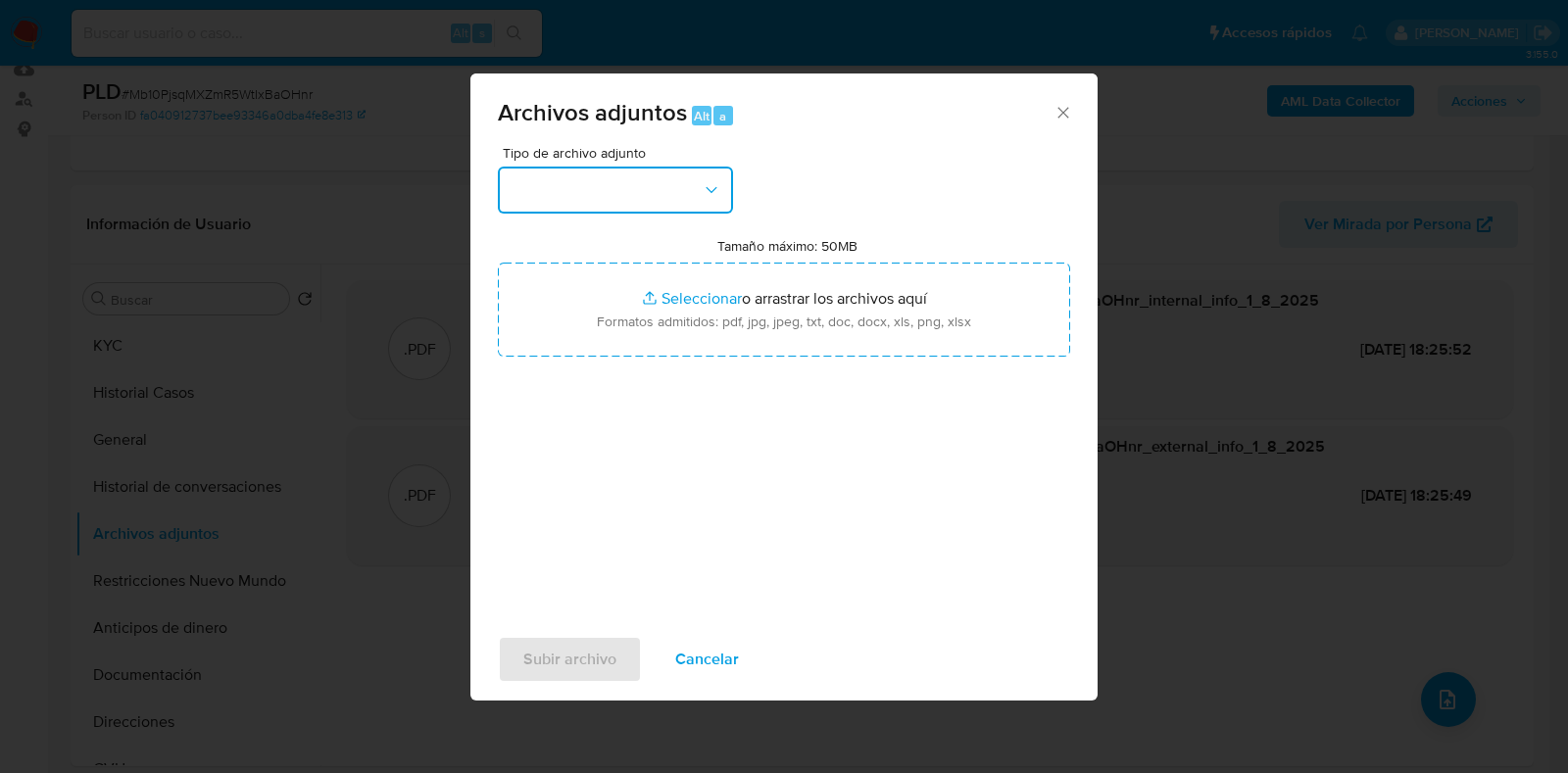
click at [690, 182] on button "button" at bounding box center [616, 189] width 235 height 47
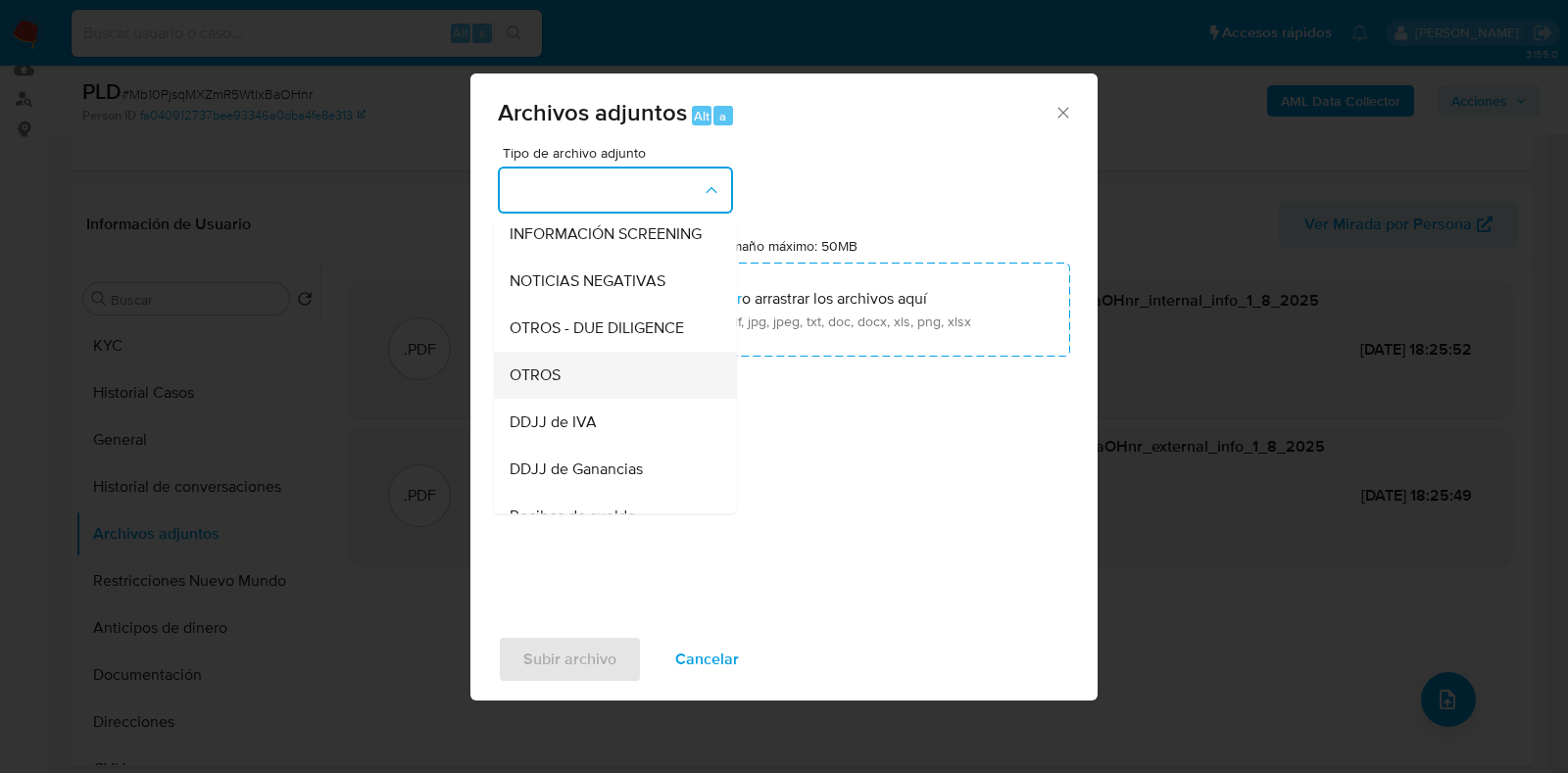
click at [589, 398] on div "OTROS" at bounding box center [610, 375] width 200 height 47
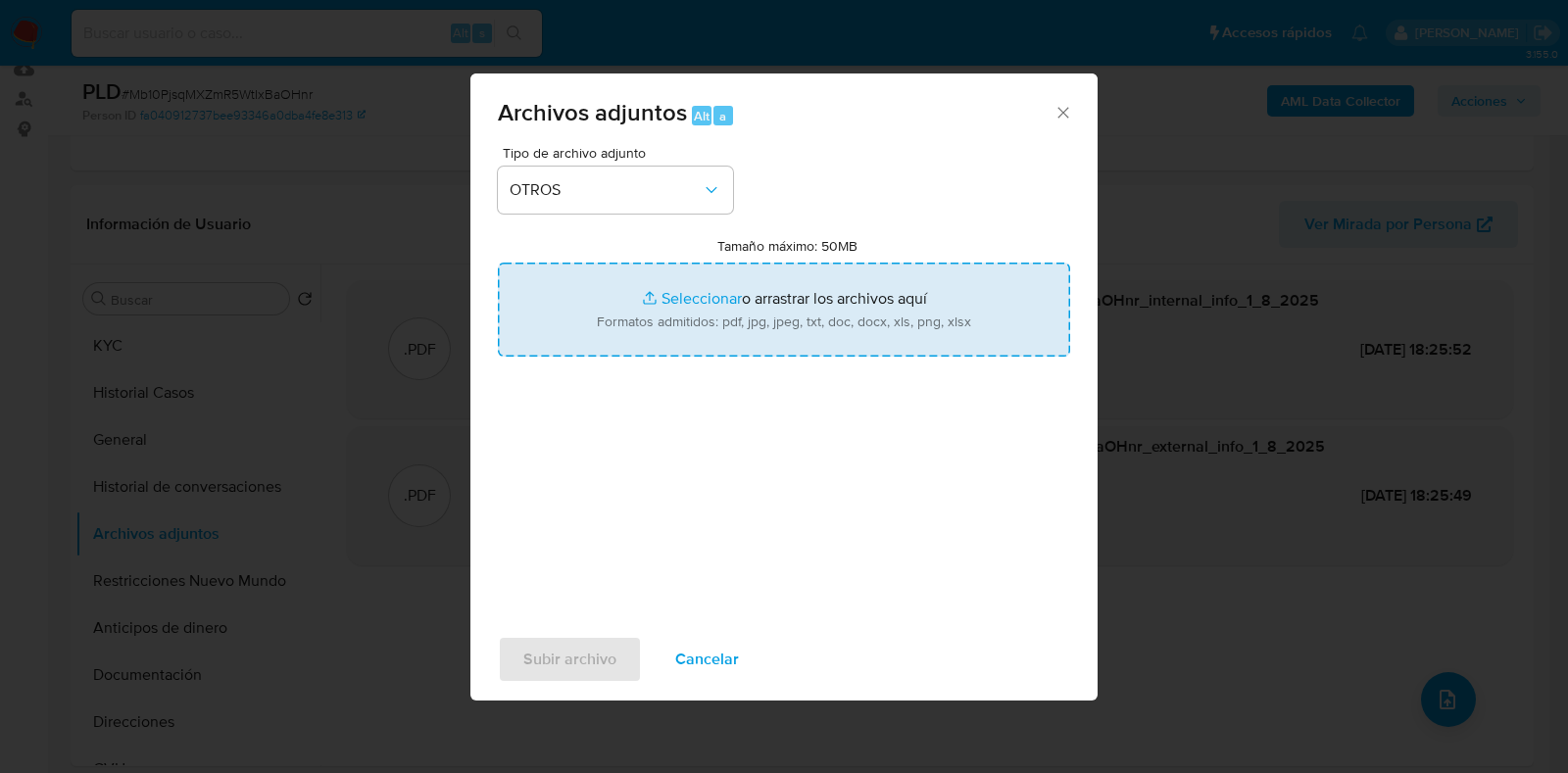
type input "C:\fakepath\Recibo de sueldo primera quincena junio 2025.pdf"
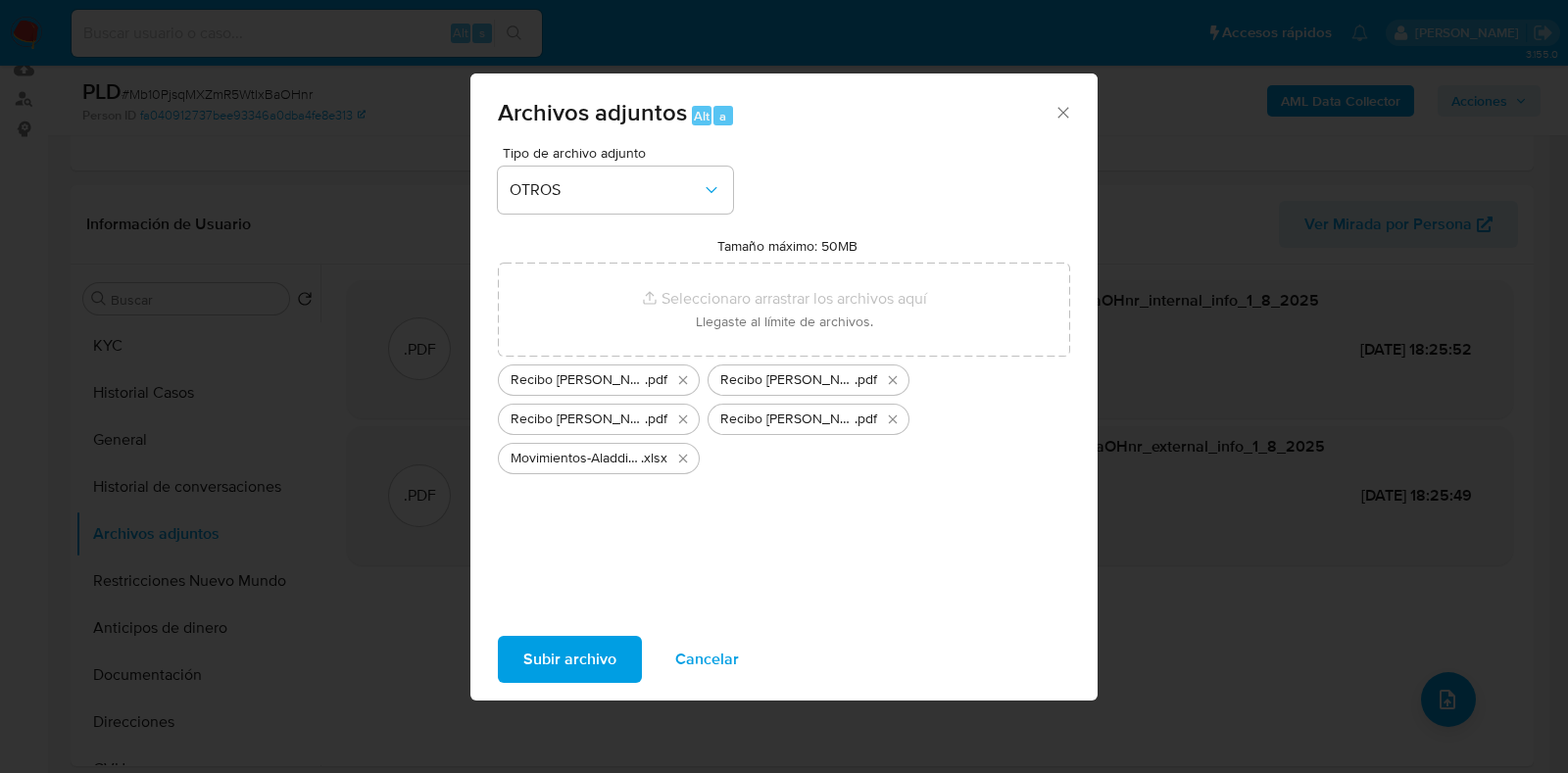
click at [583, 653] on span "Subir archivo" at bounding box center [569, 658] width 93 height 43
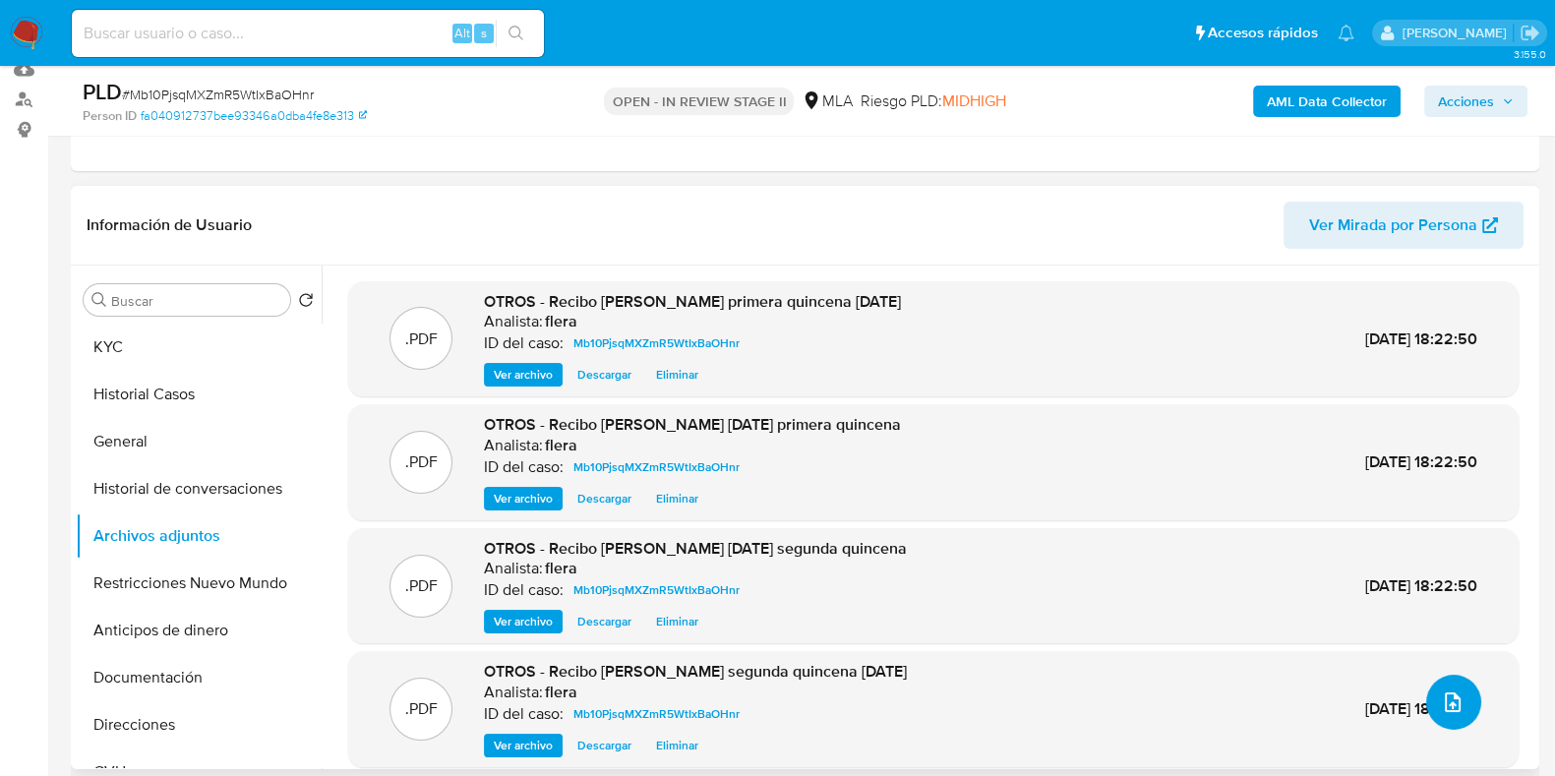
click at [1445, 700] on icon "upload-file" at bounding box center [1453, 703] width 16 height 20
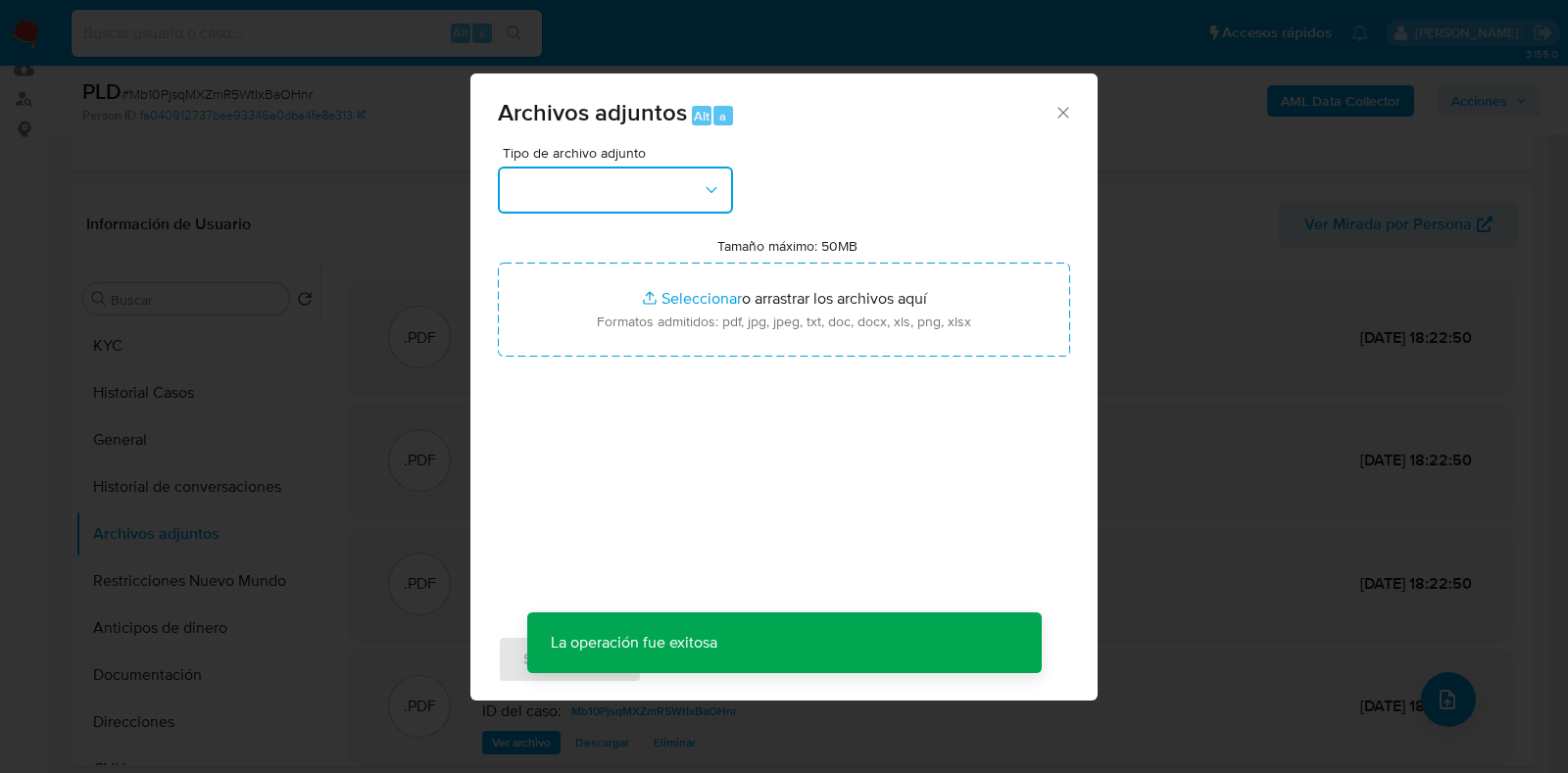
click at [706, 197] on icon "button" at bounding box center [711, 190] width 20 height 20
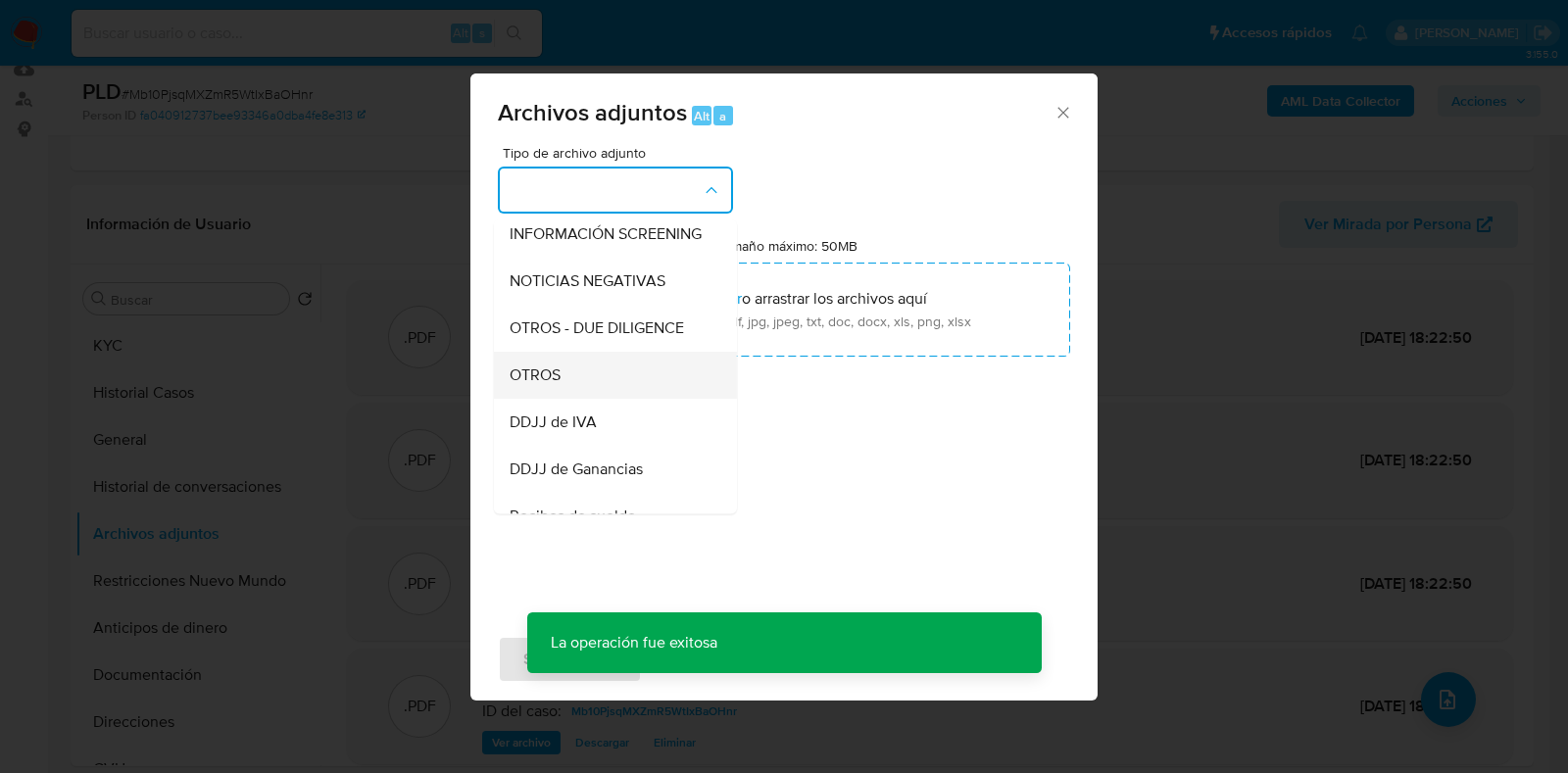
click at [608, 380] on div "OTROS" at bounding box center [610, 375] width 200 height 47
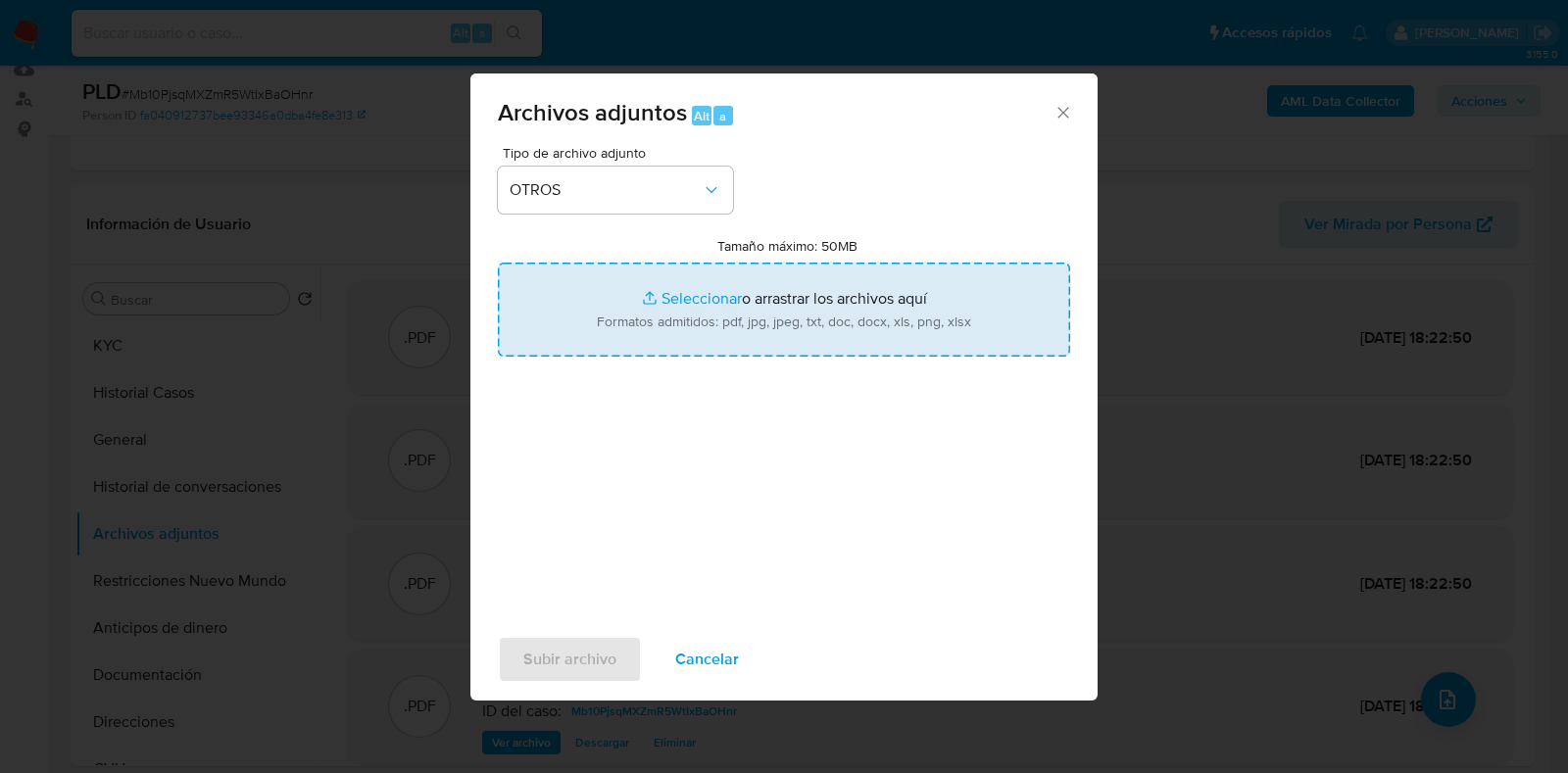
type input "C:\fakepath\Caselog Mb10PjsqMXZmR5WtIxBaOHnr_2025_07_18_02_09_02.docx"
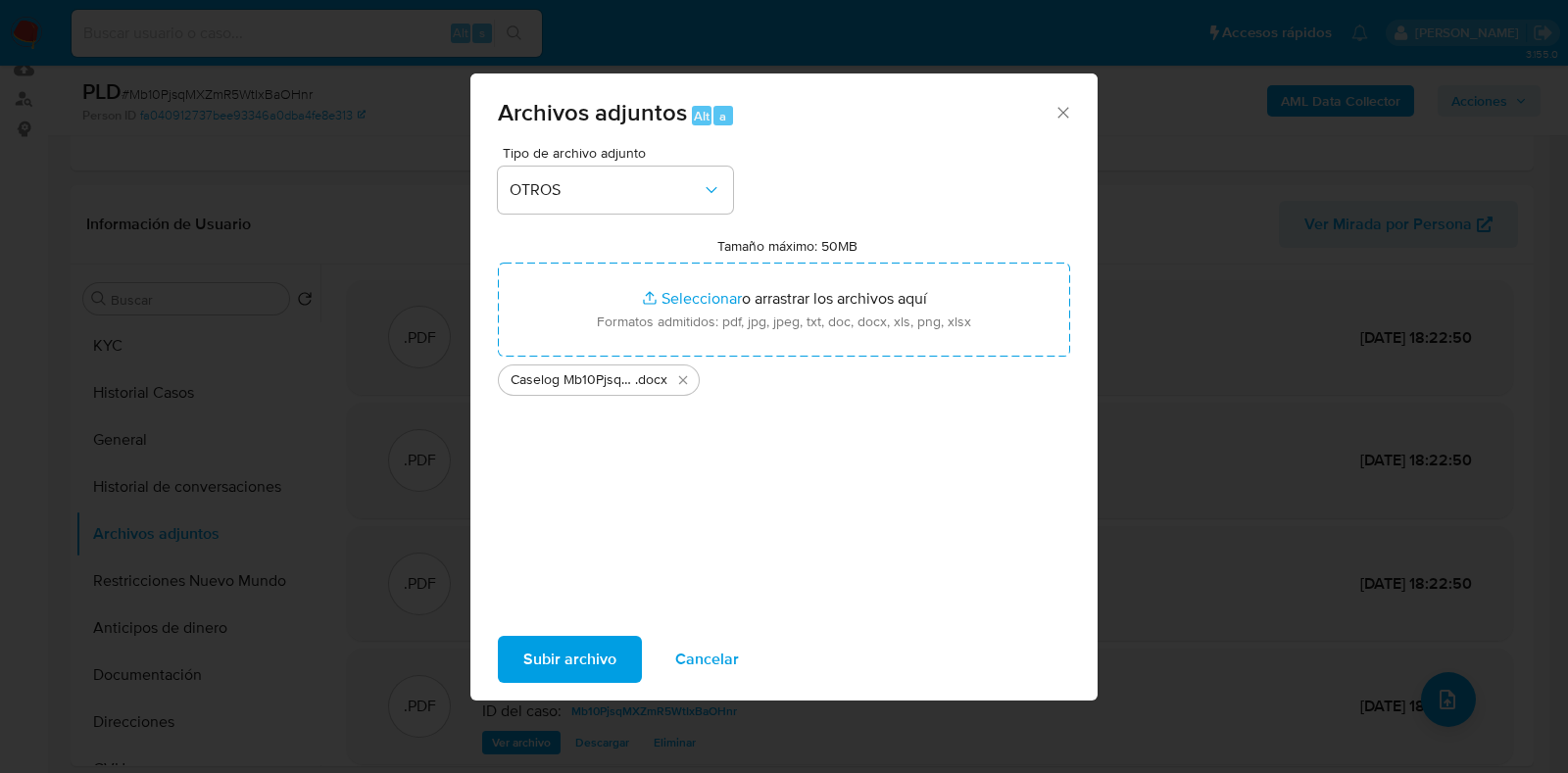
click at [549, 671] on span "Subir archivo" at bounding box center [569, 658] width 93 height 43
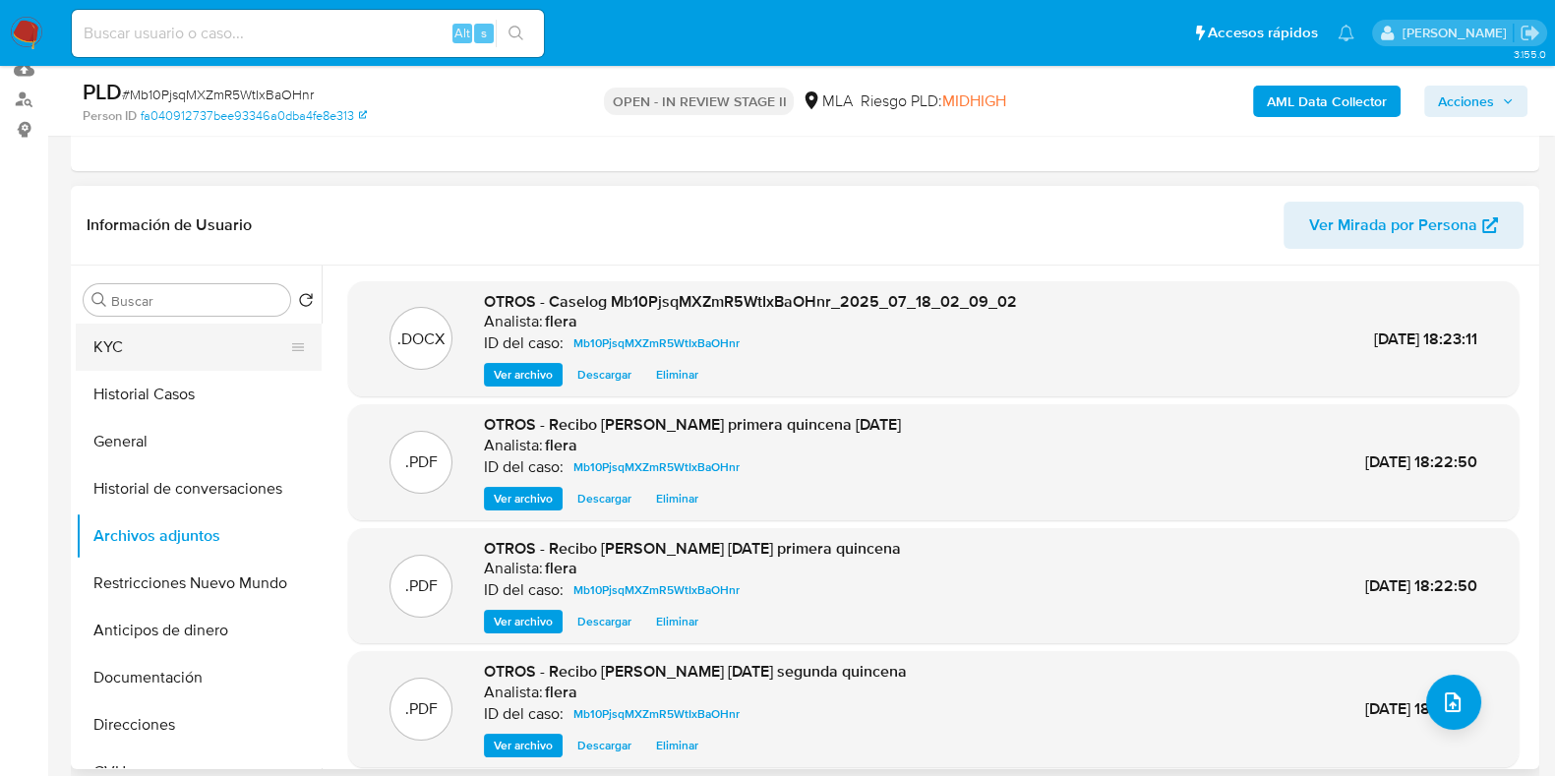
click at [190, 351] on button "KYC" at bounding box center [191, 347] width 230 height 47
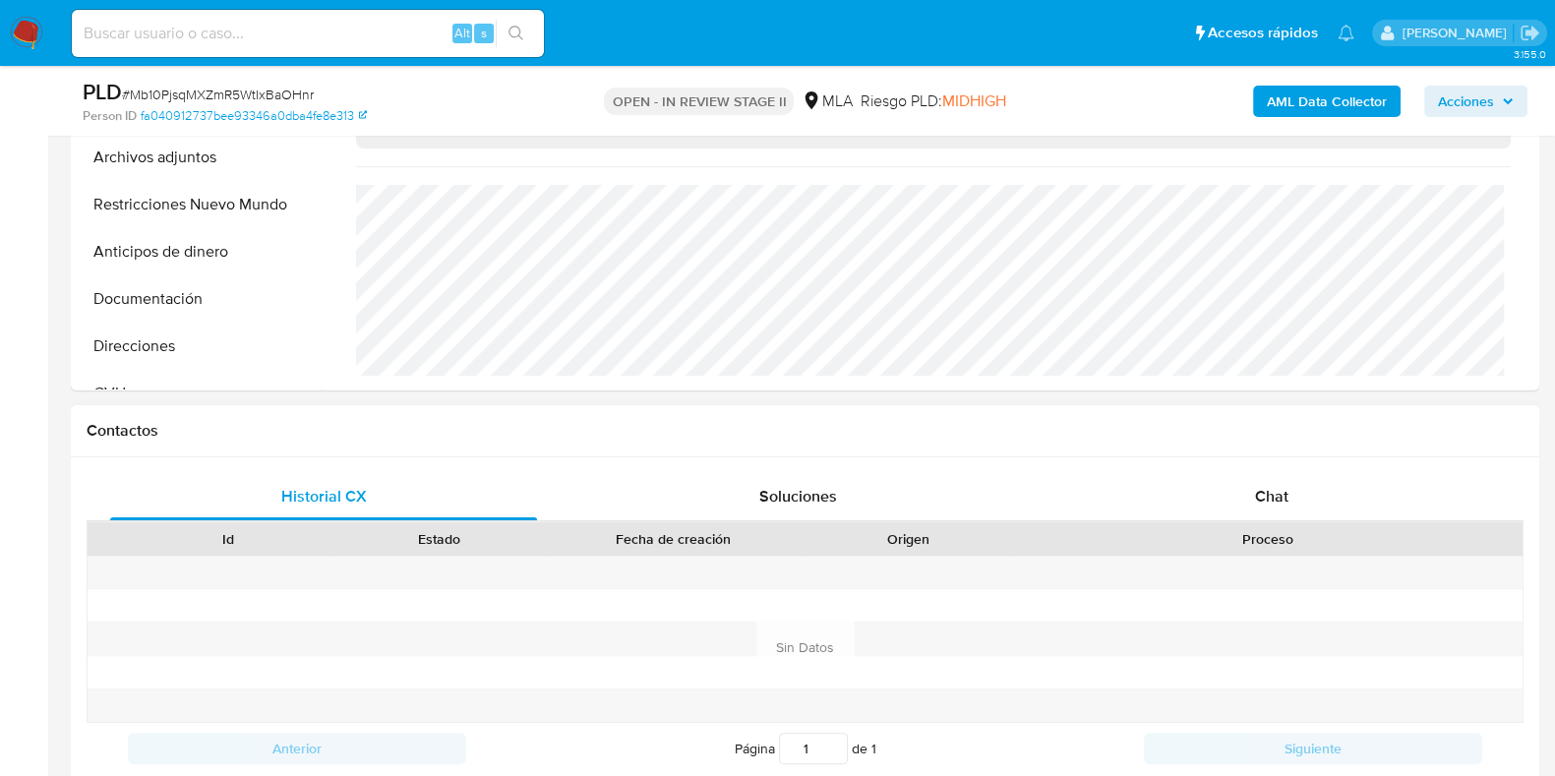
scroll to position [738, 0]
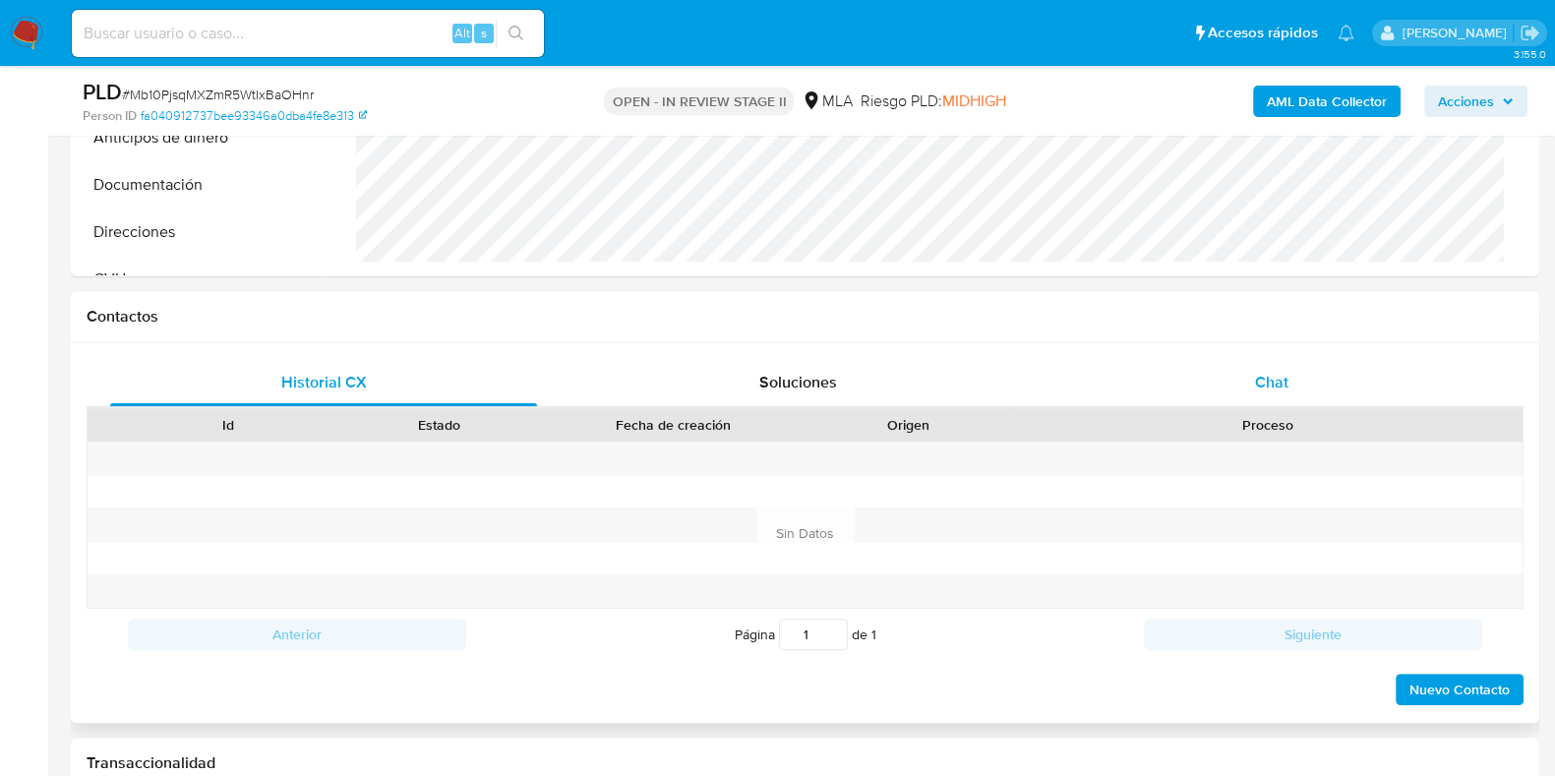
click at [1255, 362] on div "Chat" at bounding box center [1272, 382] width 427 height 47
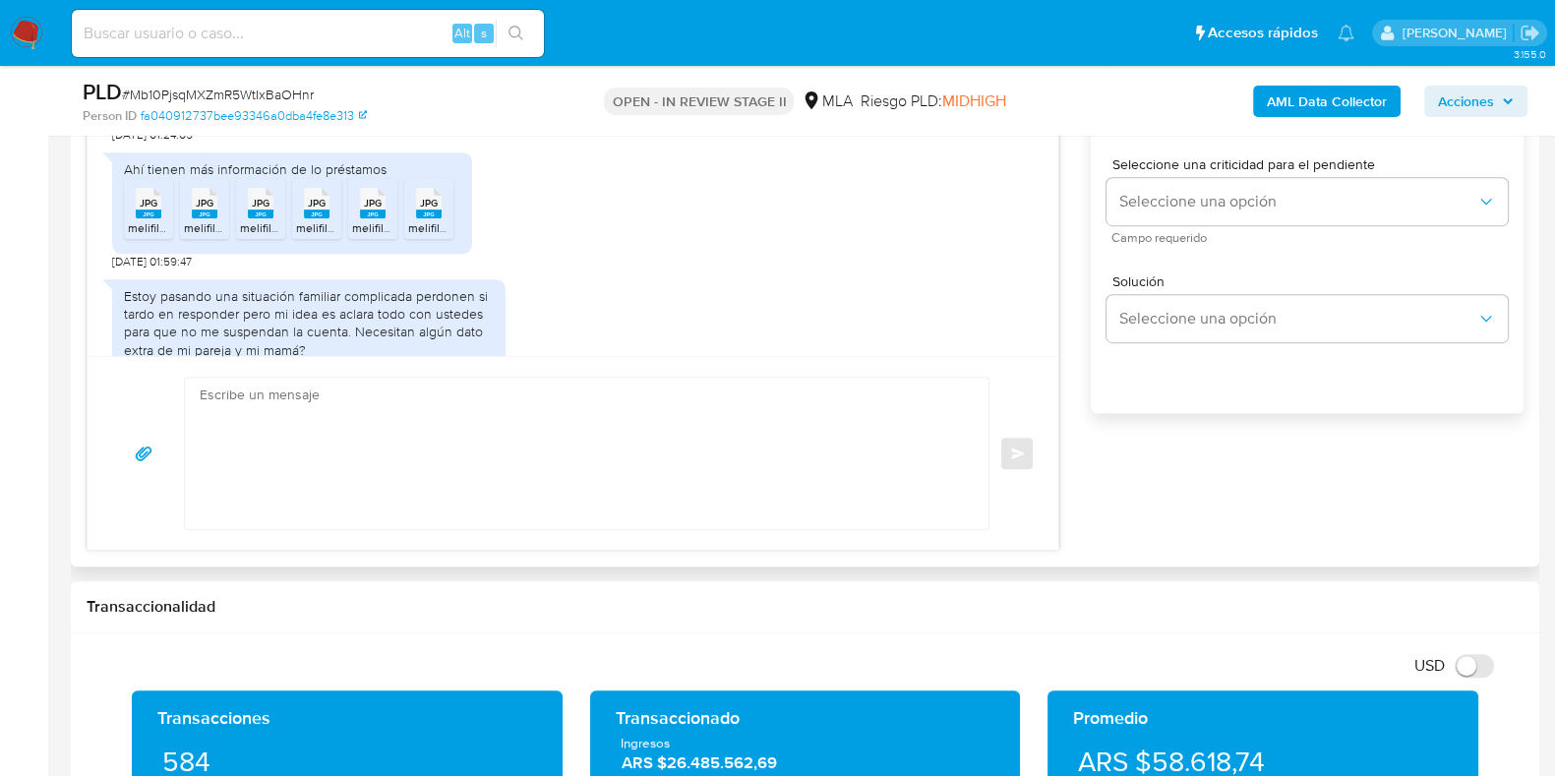
scroll to position [1230, 0]
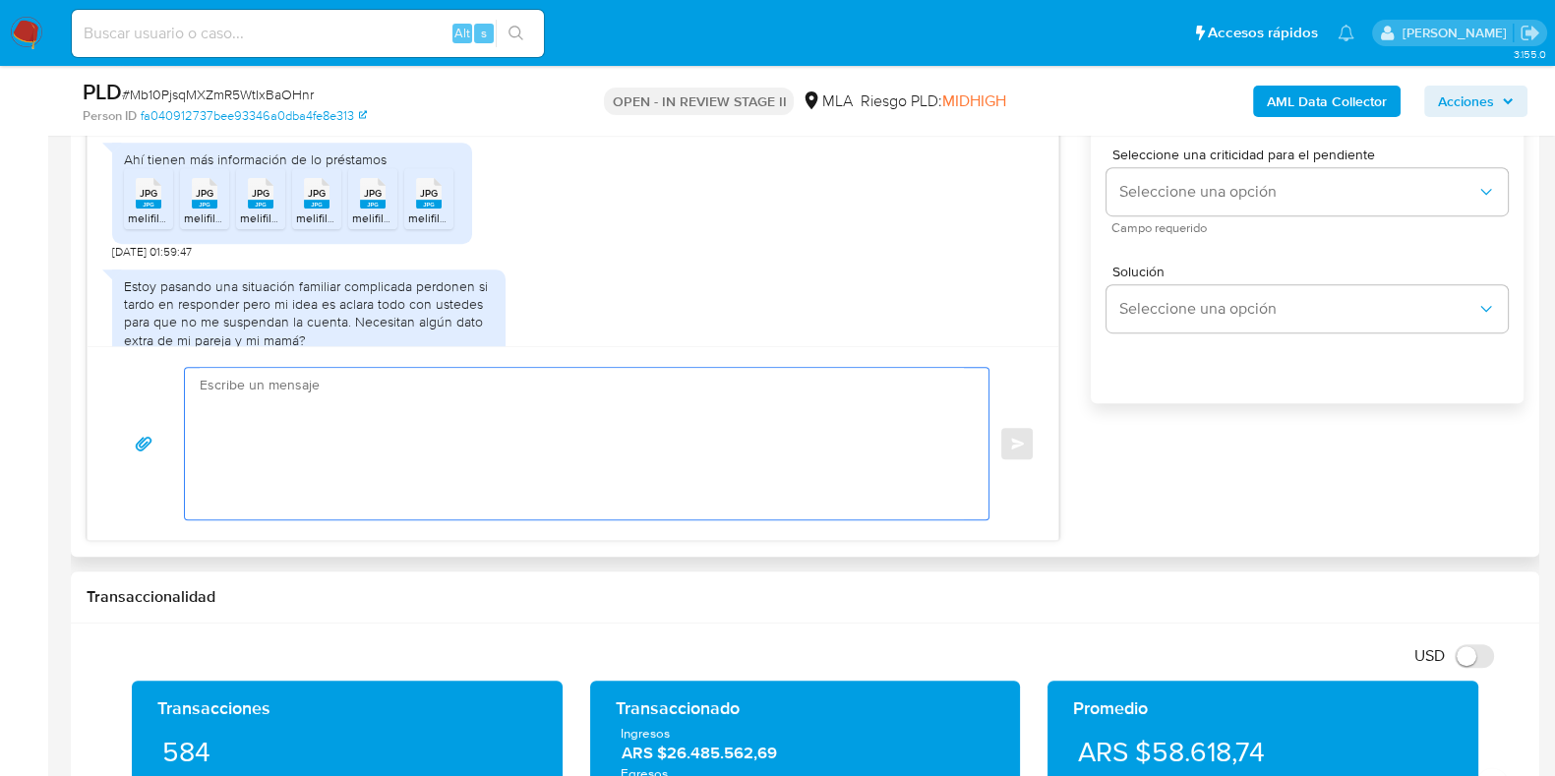
click at [346, 395] on textarea at bounding box center [582, 444] width 764 height 152
paste textarea "Hola, ¡Muchas gracias por tu respuesta! Confirmamos la recepción de la document…"
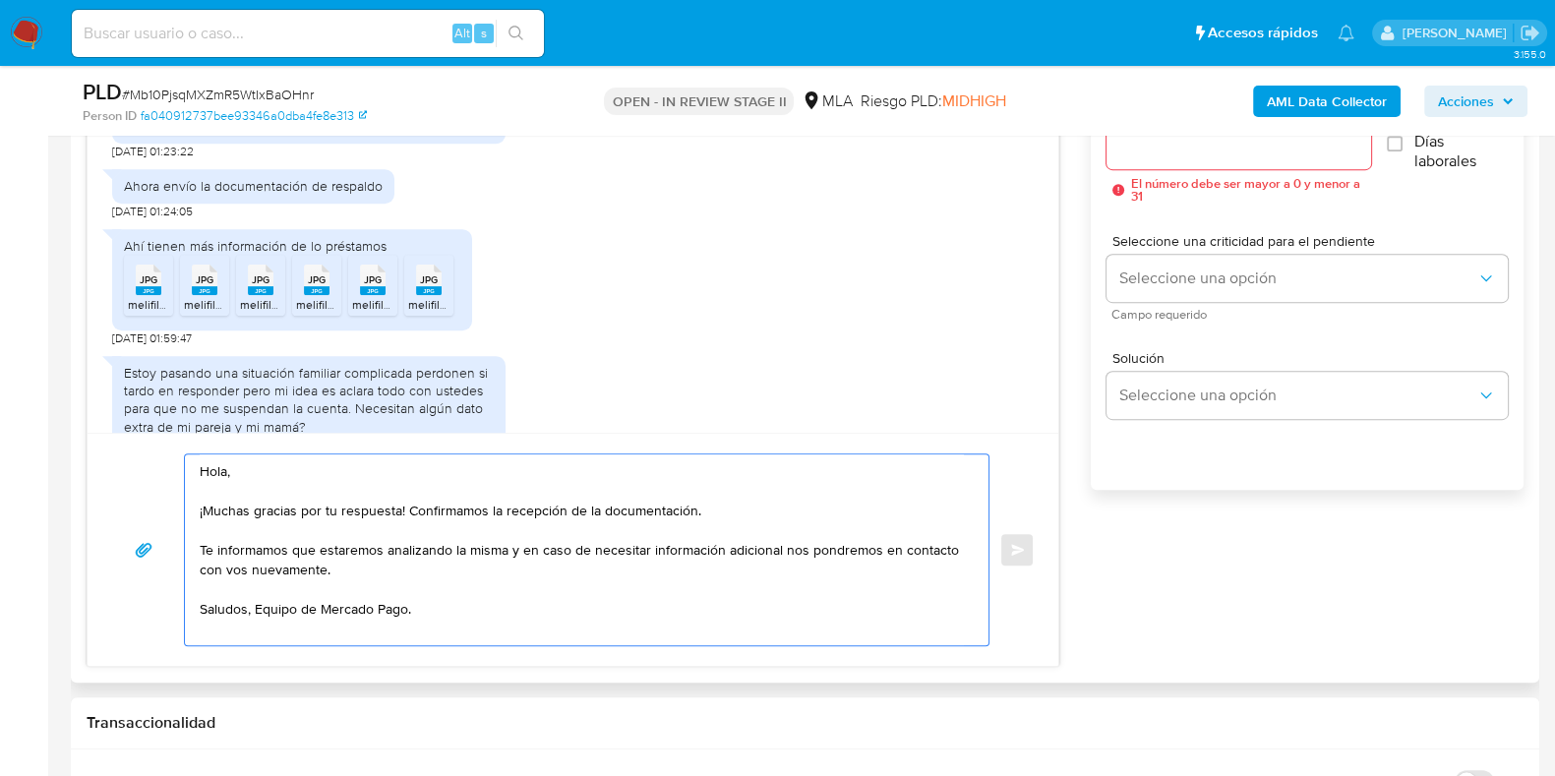
scroll to position [1107, 0]
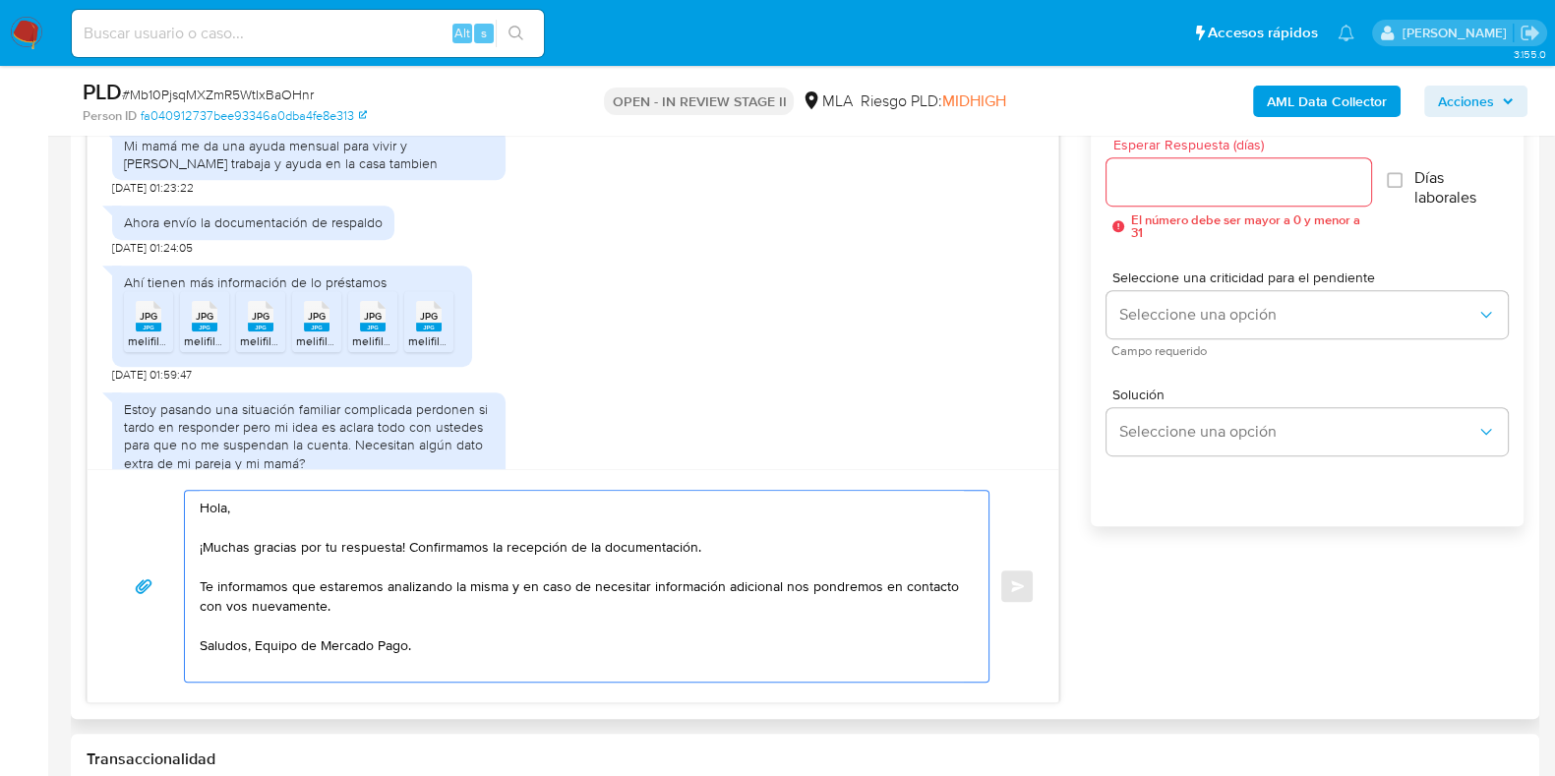
click at [605, 601] on textarea "Hola, ¡Muchas gracias por tu respuesta! Confirmamos la recepción de la document…" at bounding box center [582, 586] width 764 height 191
type textarea "Hola, ¡Muchas gracias por tu respuesta! Confirmamos la recepción de la document…"
click at [1141, 180] on input "Esperar Respuesta (días)" at bounding box center [1239, 182] width 264 height 26
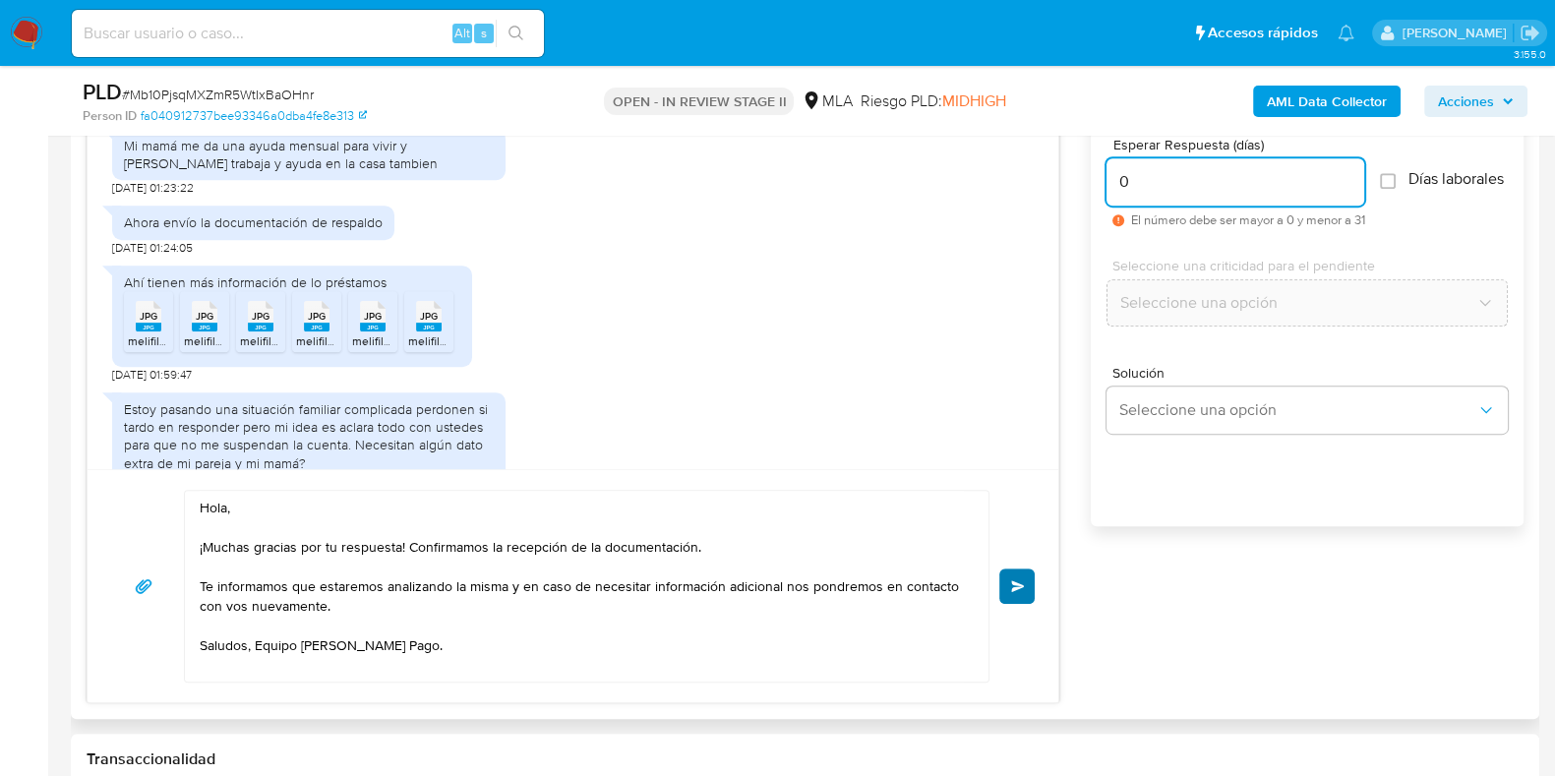
type input "0"
click at [1008, 582] on button "Enviar" at bounding box center [1017, 586] width 35 height 35
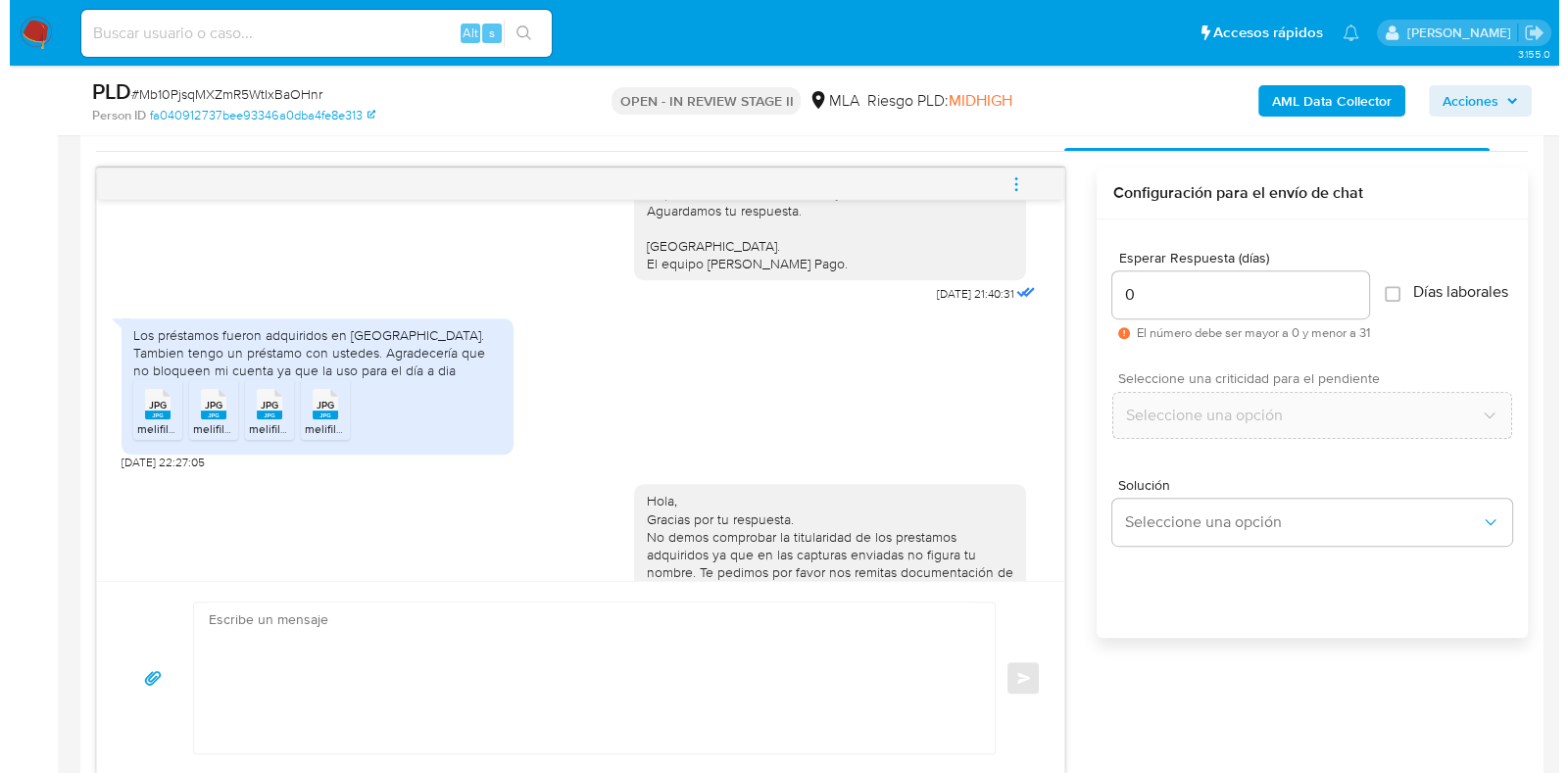
scroll to position [857, 0]
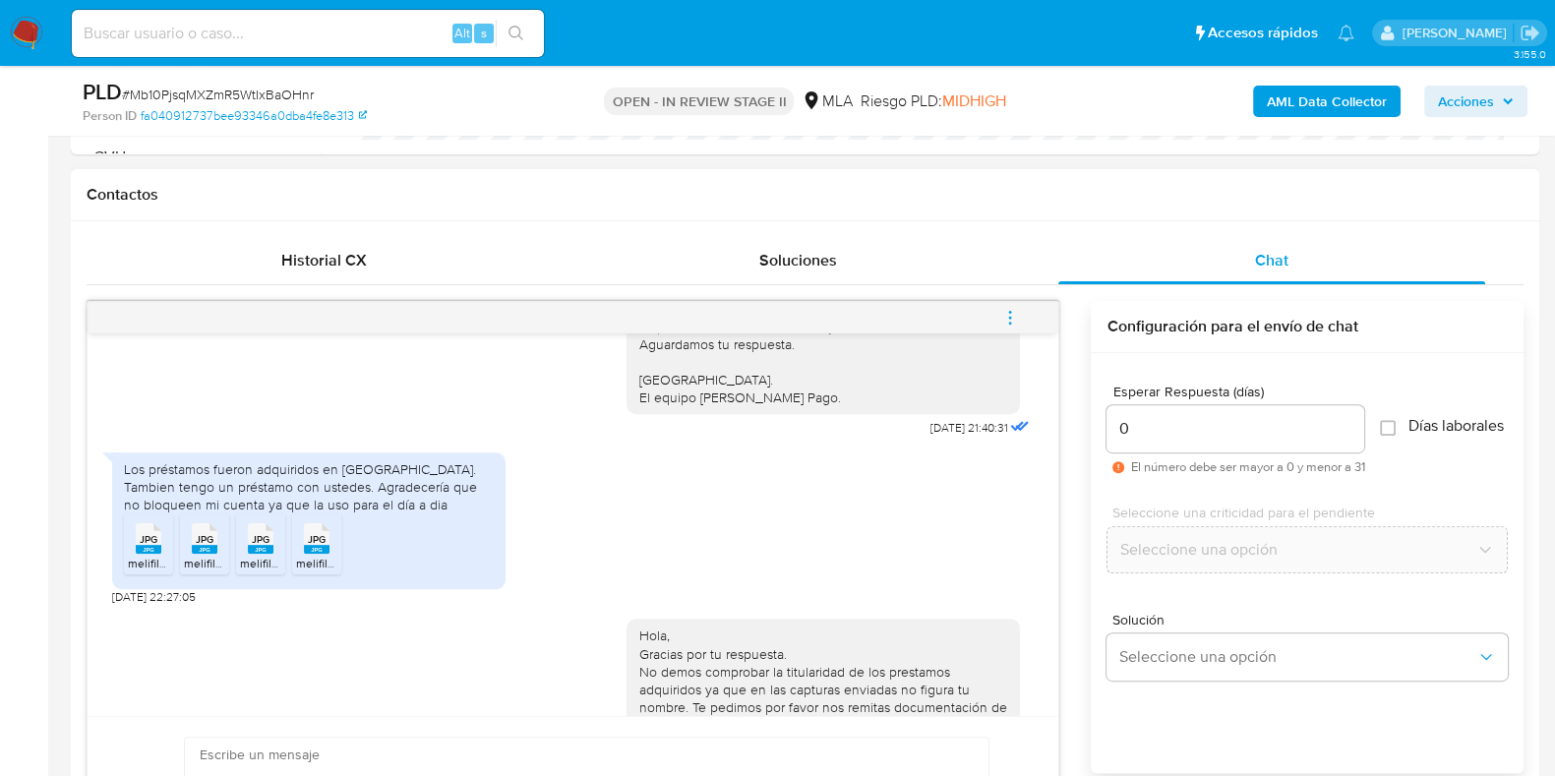
click at [1016, 315] on icon "menu-action" at bounding box center [1011, 318] width 18 height 18
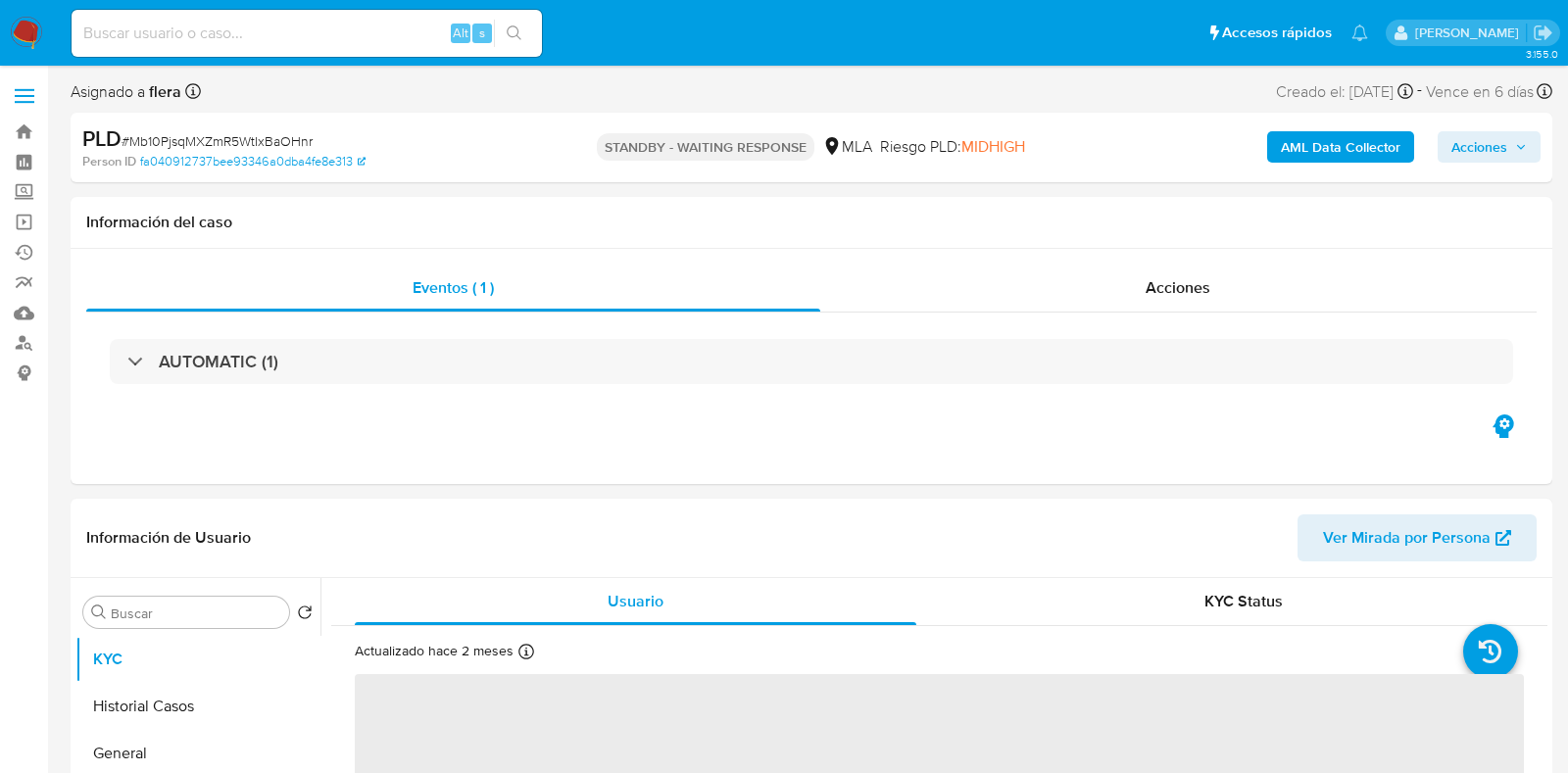
select select "10"
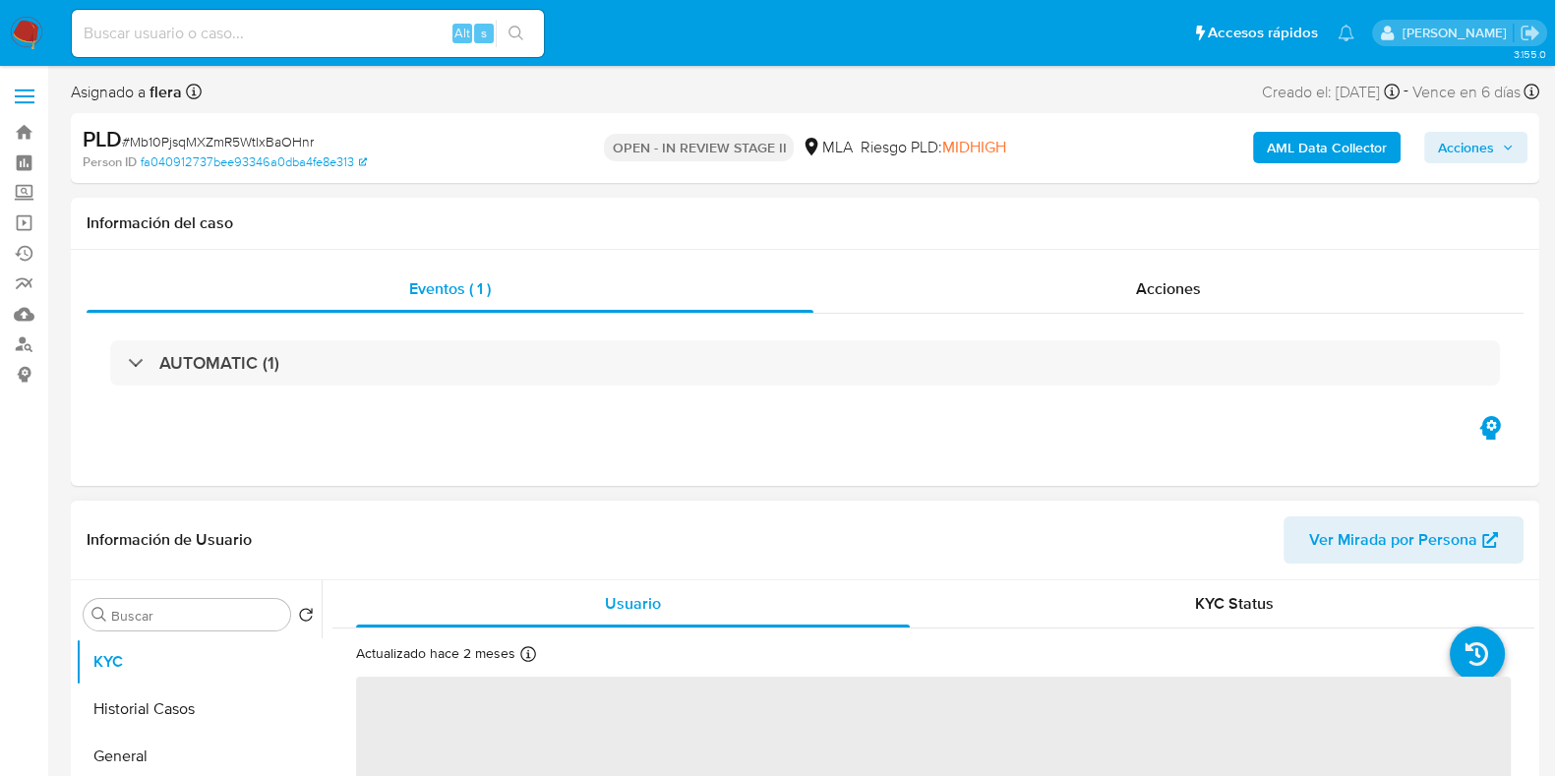
select select "10"
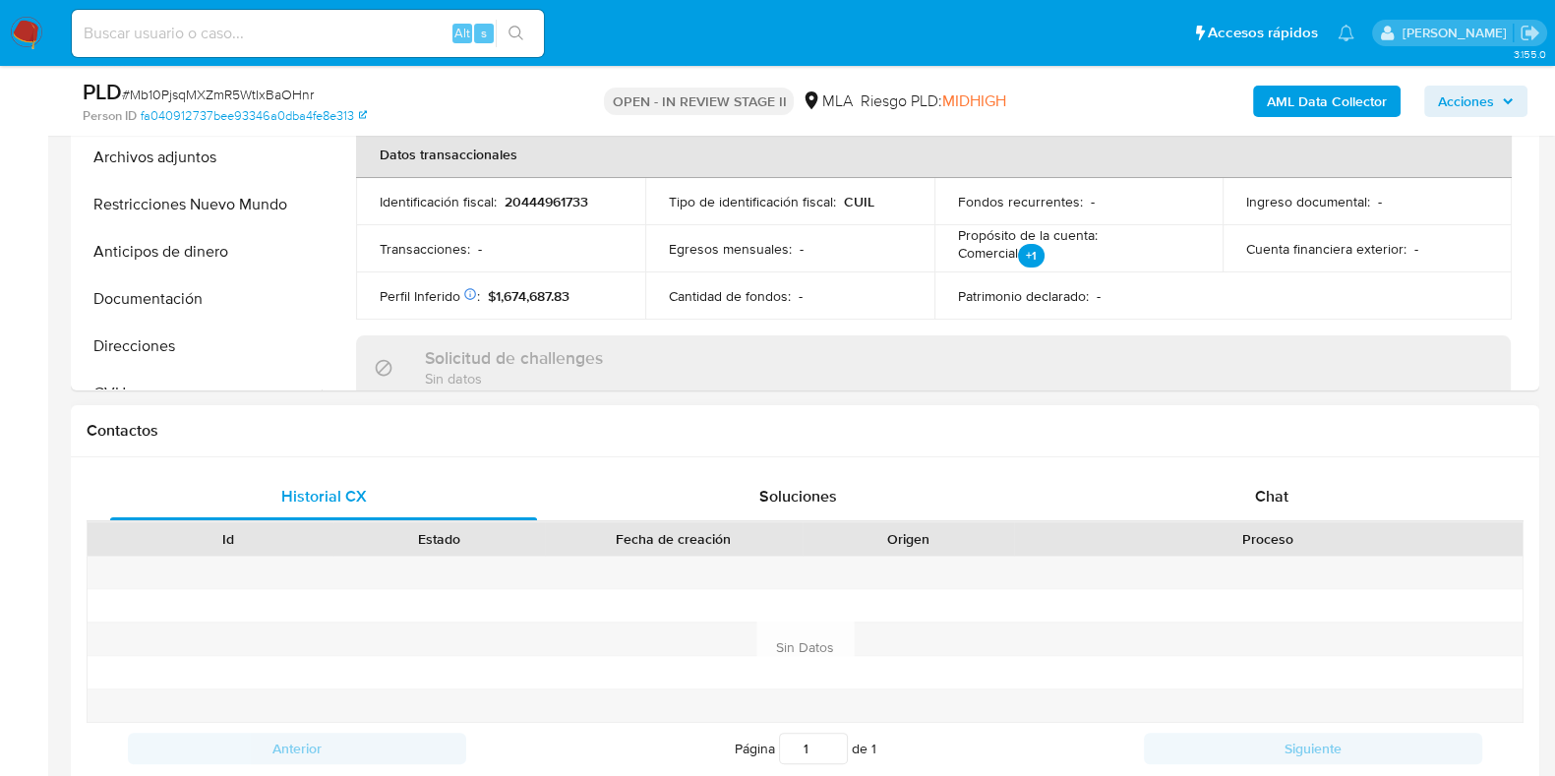
scroll to position [860, 0]
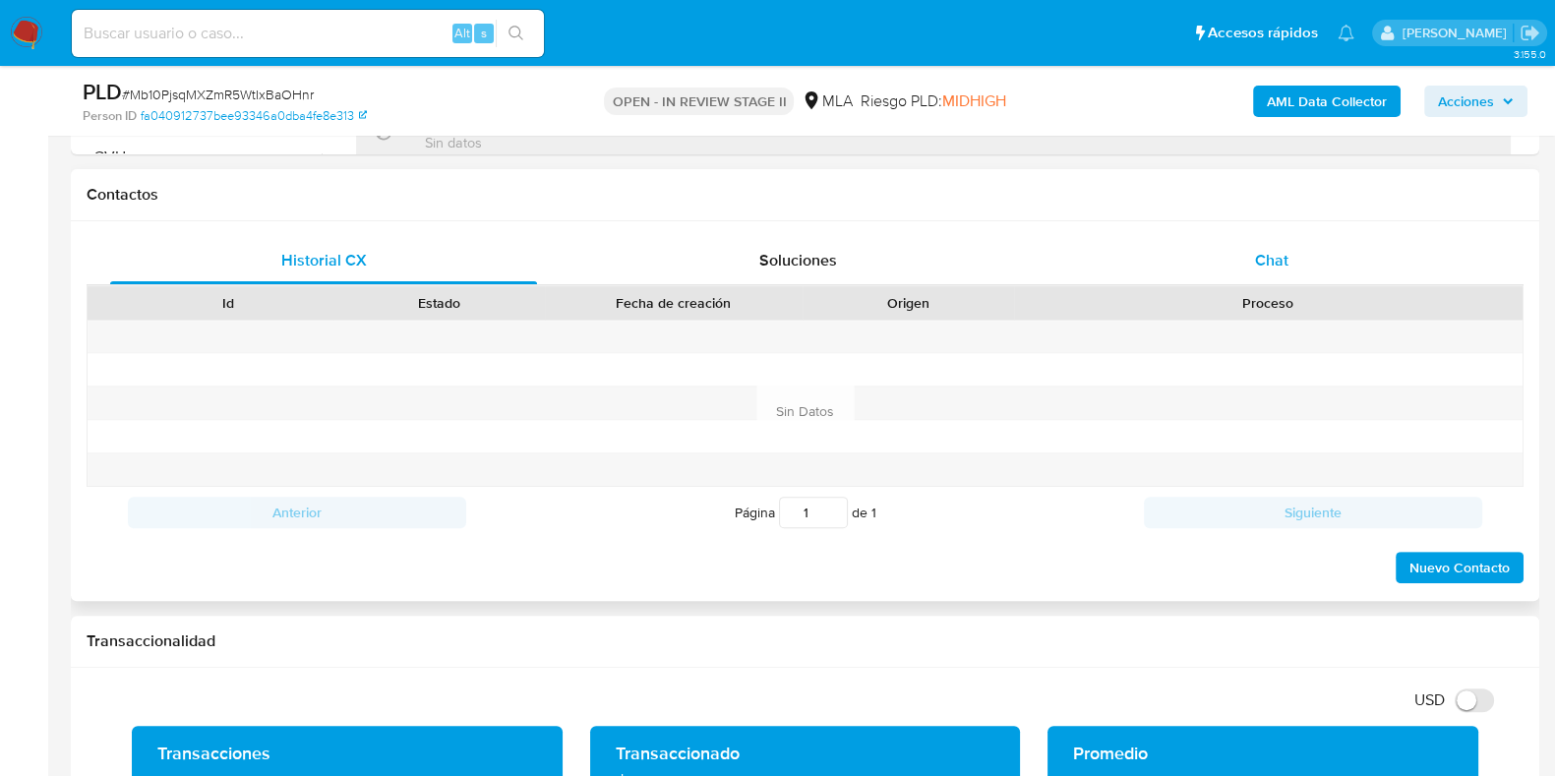
click at [1272, 270] on div "Chat" at bounding box center [1272, 260] width 427 height 47
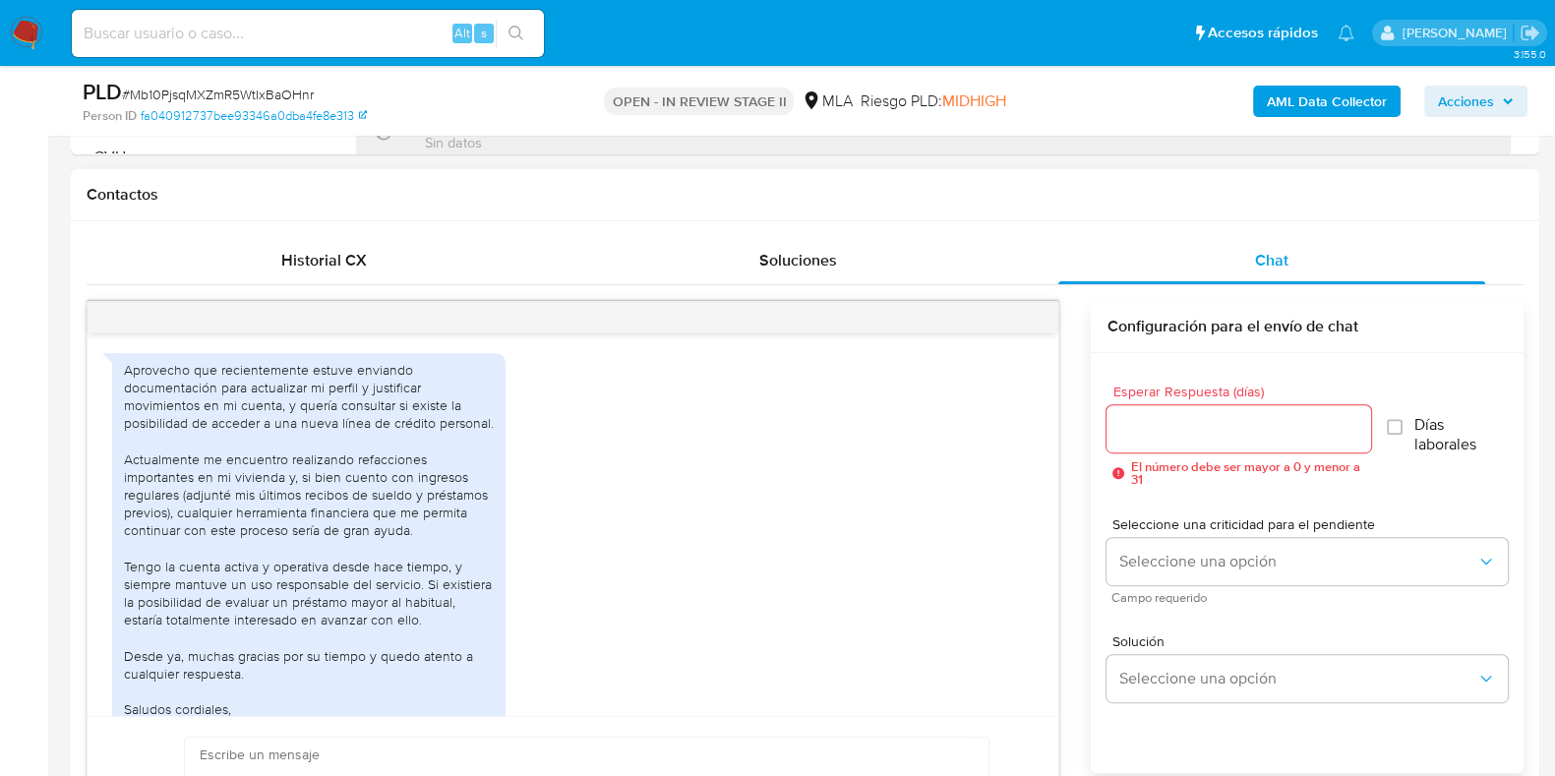
scroll to position [1431, 0]
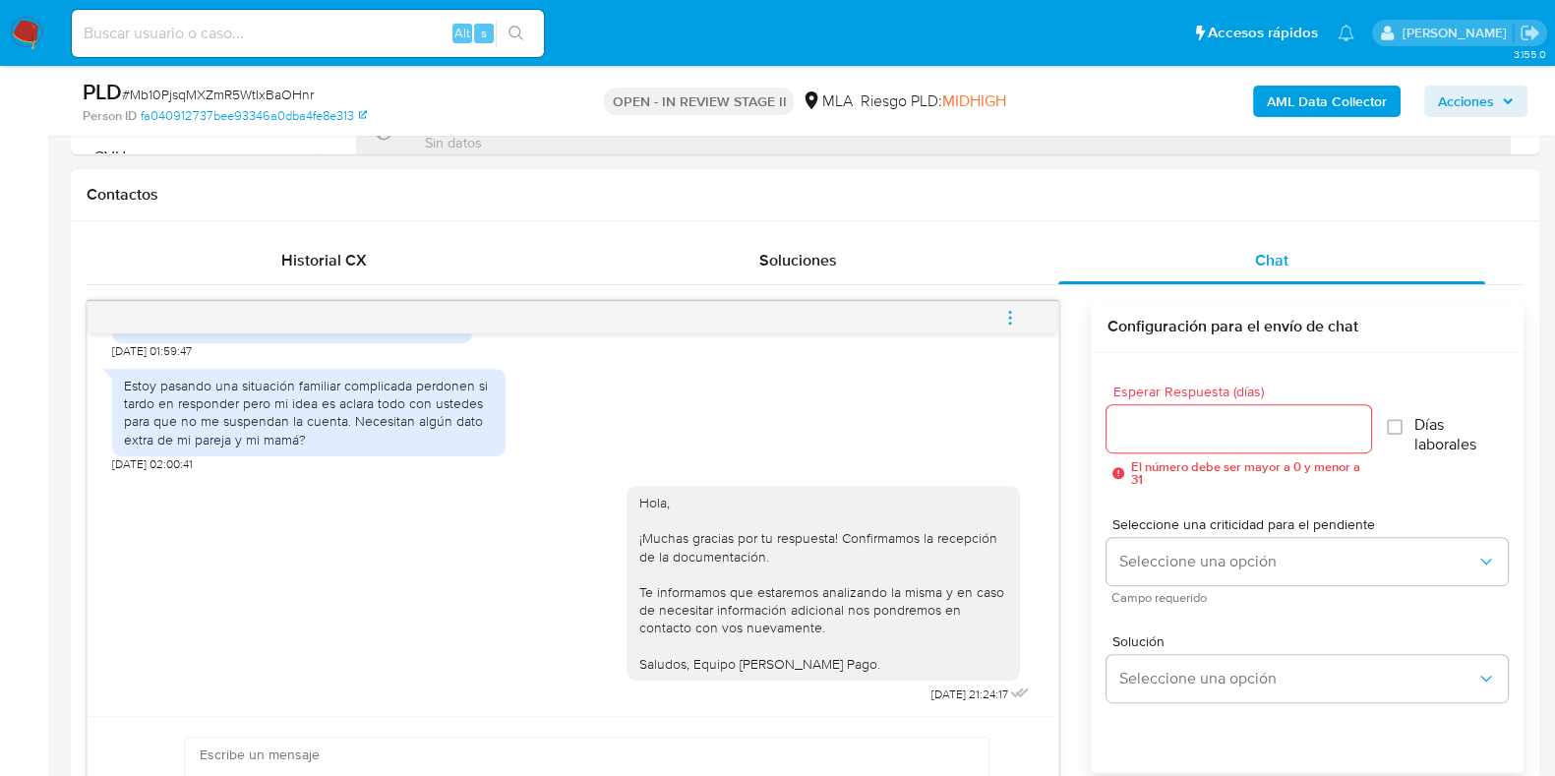
click at [1019, 322] on button "menu-action" at bounding box center [1010, 317] width 65 height 47
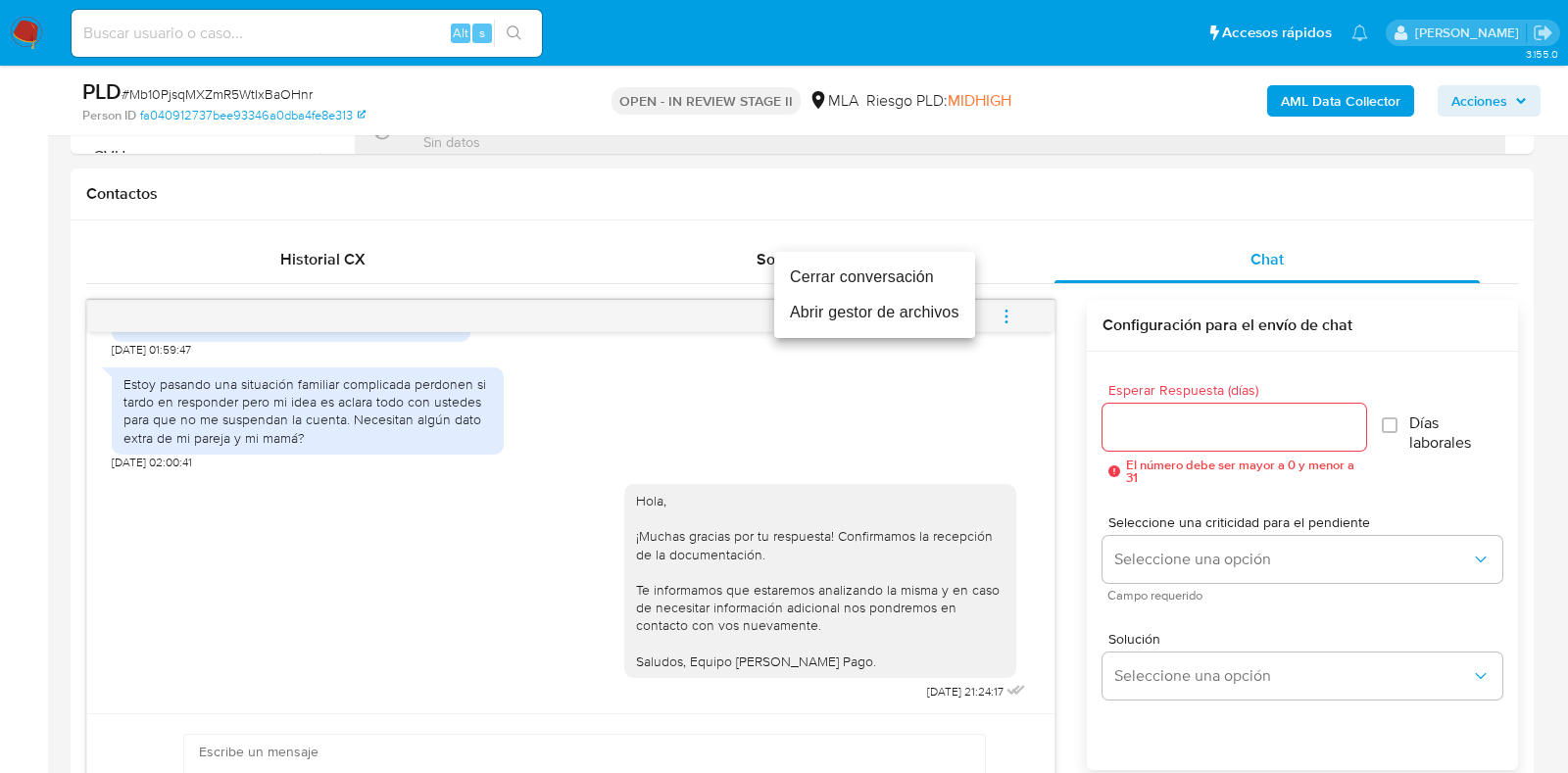
click at [892, 281] on li "Cerrar conversación" at bounding box center [875, 277] width 201 height 35
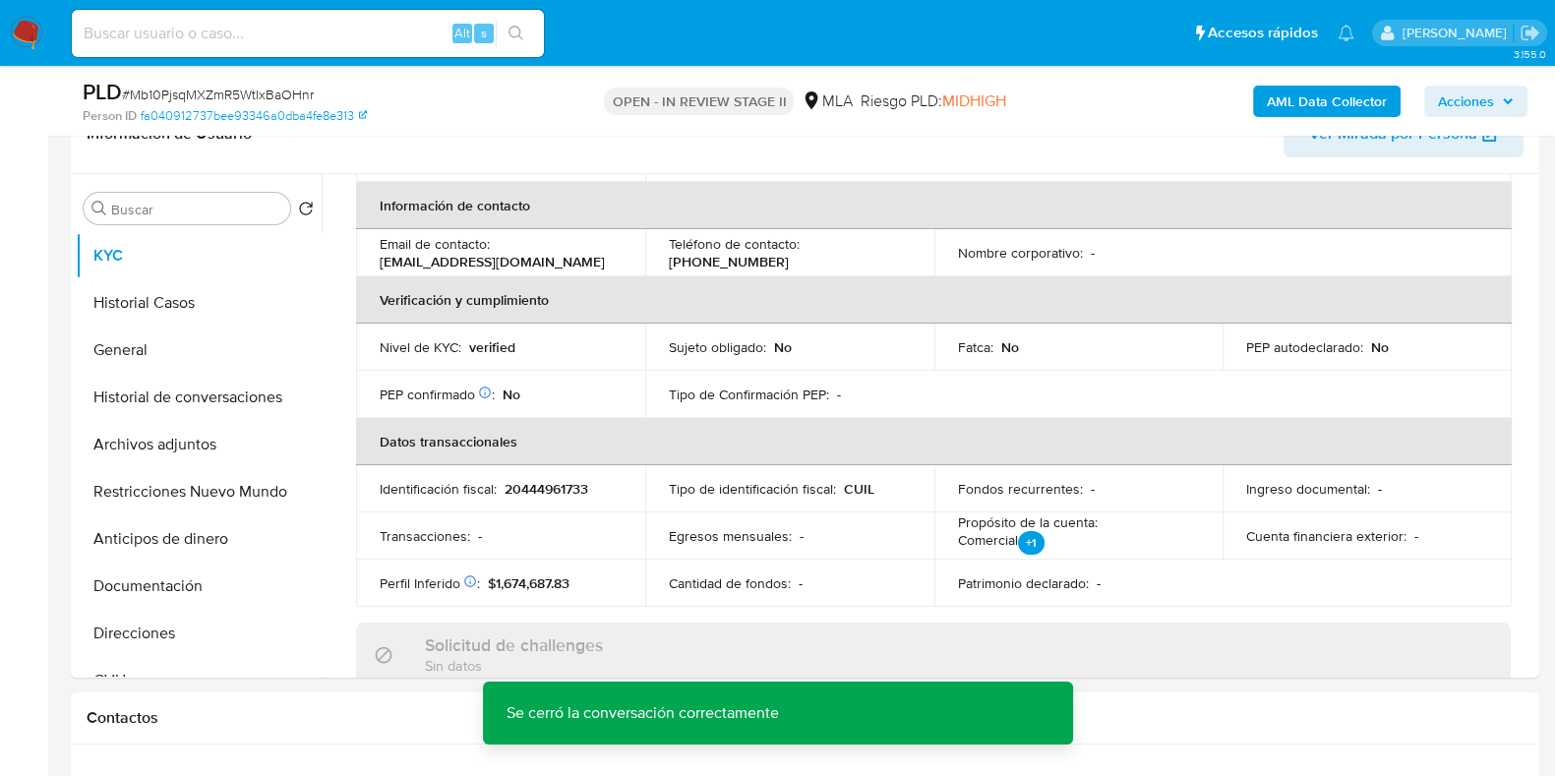
scroll to position [245, 0]
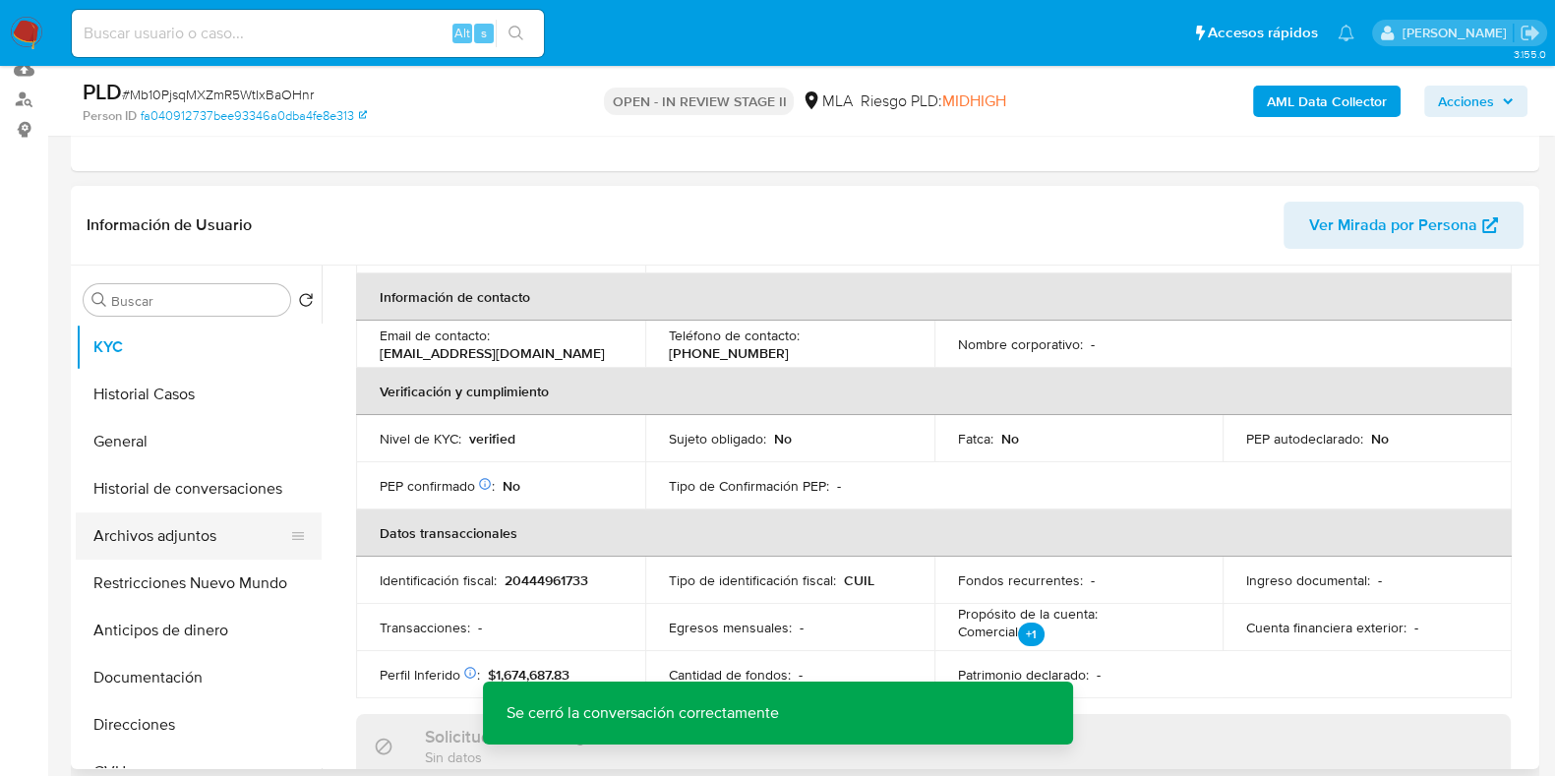
click at [184, 528] on button "Archivos adjuntos" at bounding box center [191, 536] width 230 height 47
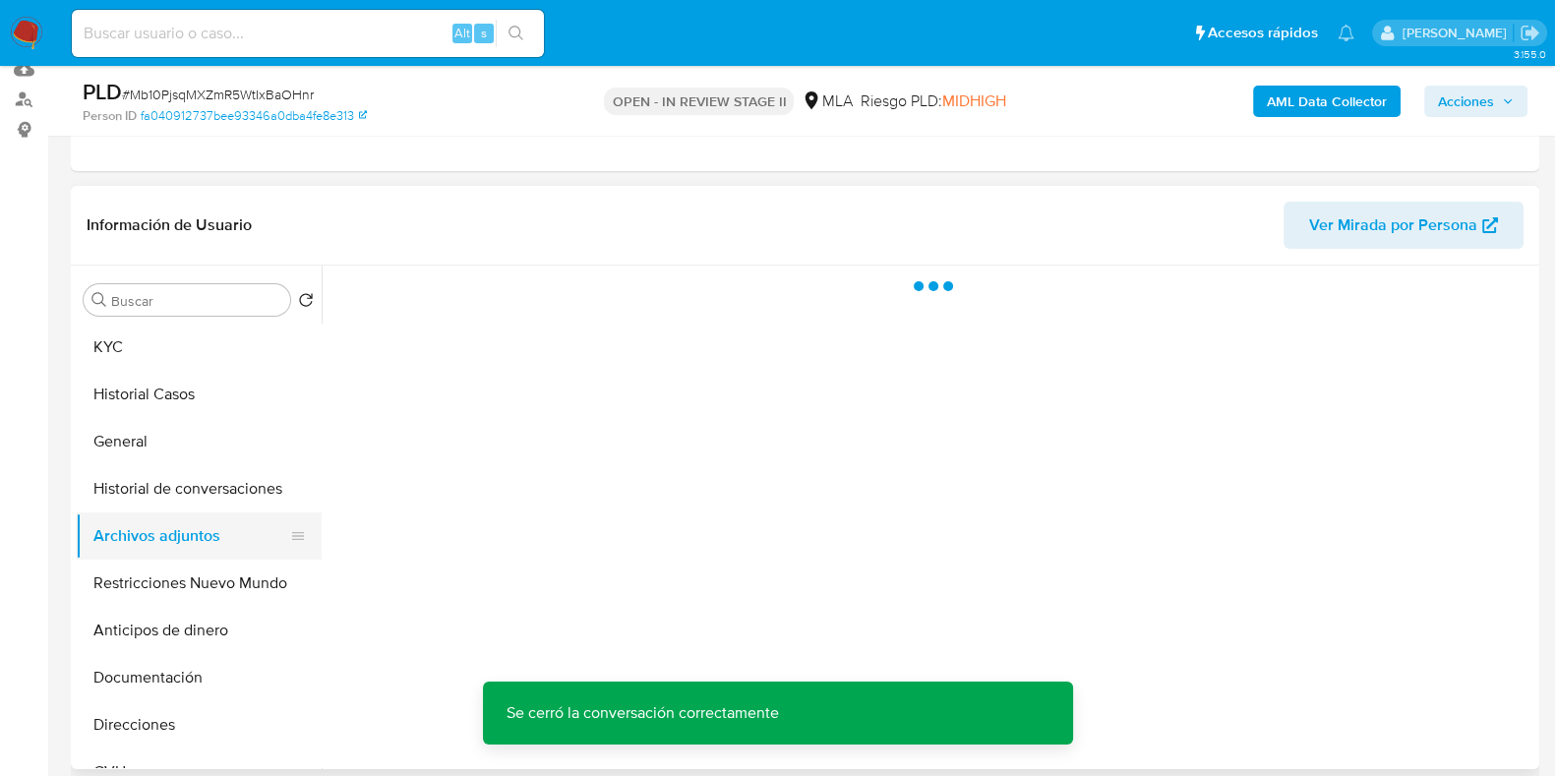
scroll to position [0, 0]
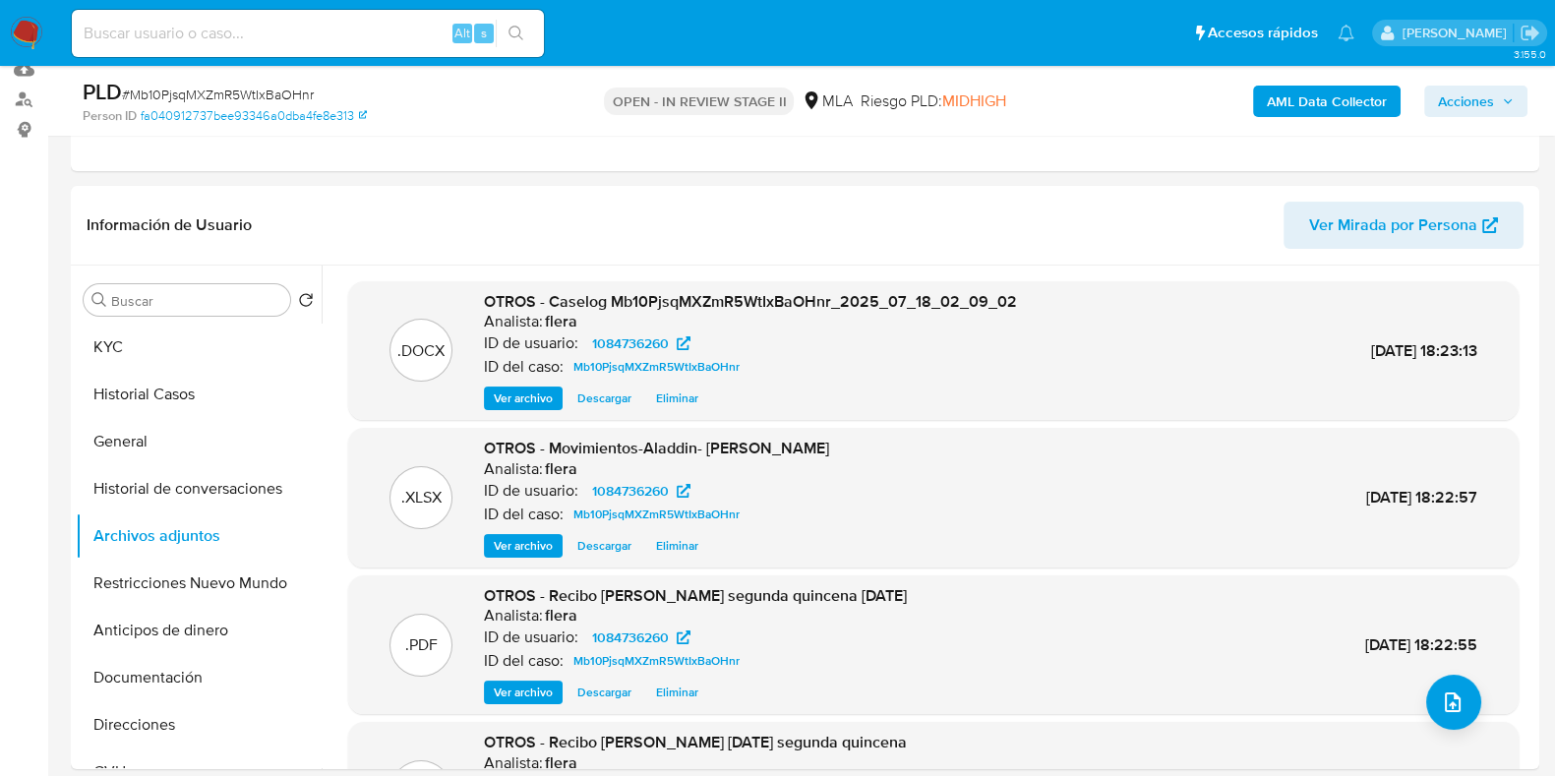
drag, startPoint x: 1490, startPoint y: 104, endPoint x: 1459, endPoint y: 106, distance: 31.5
click at [1490, 104] on span "Acciones" at bounding box center [1466, 101] width 56 height 31
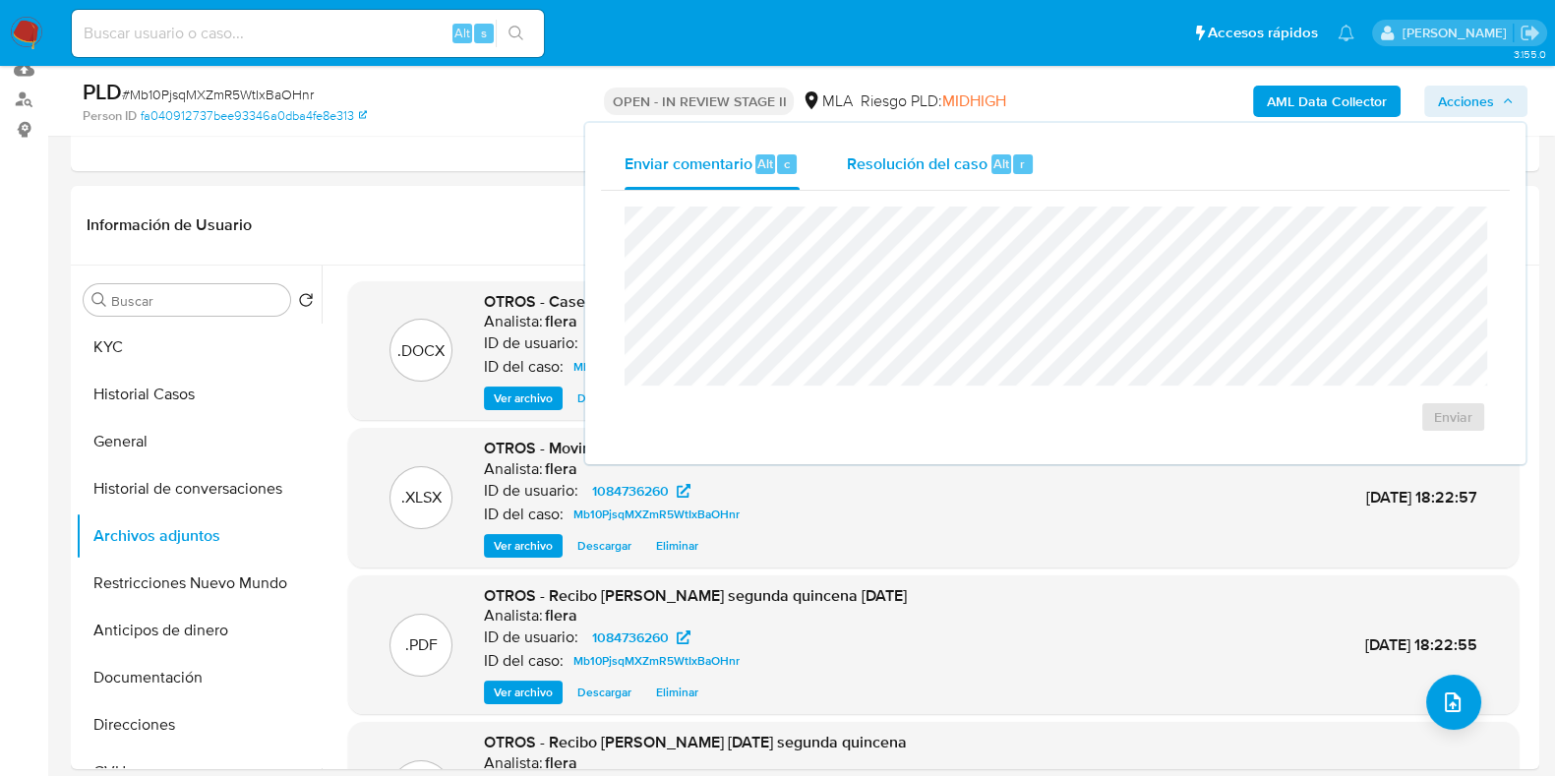
click at [933, 177] on div "Resolución del caso Alt r" at bounding box center [941, 164] width 188 height 51
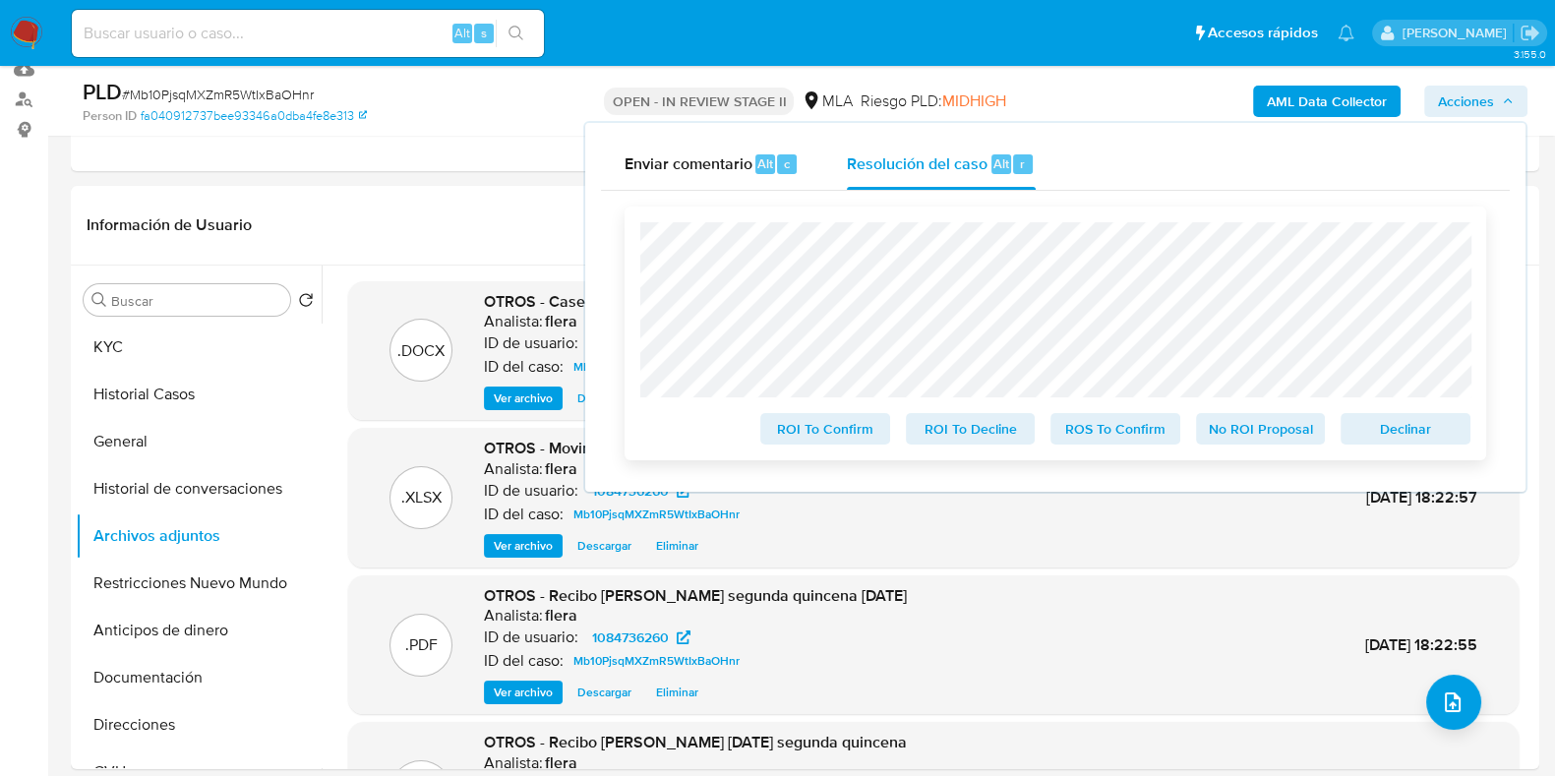
click at [1254, 435] on span "No ROI Proposal" at bounding box center [1261, 429] width 102 height 28
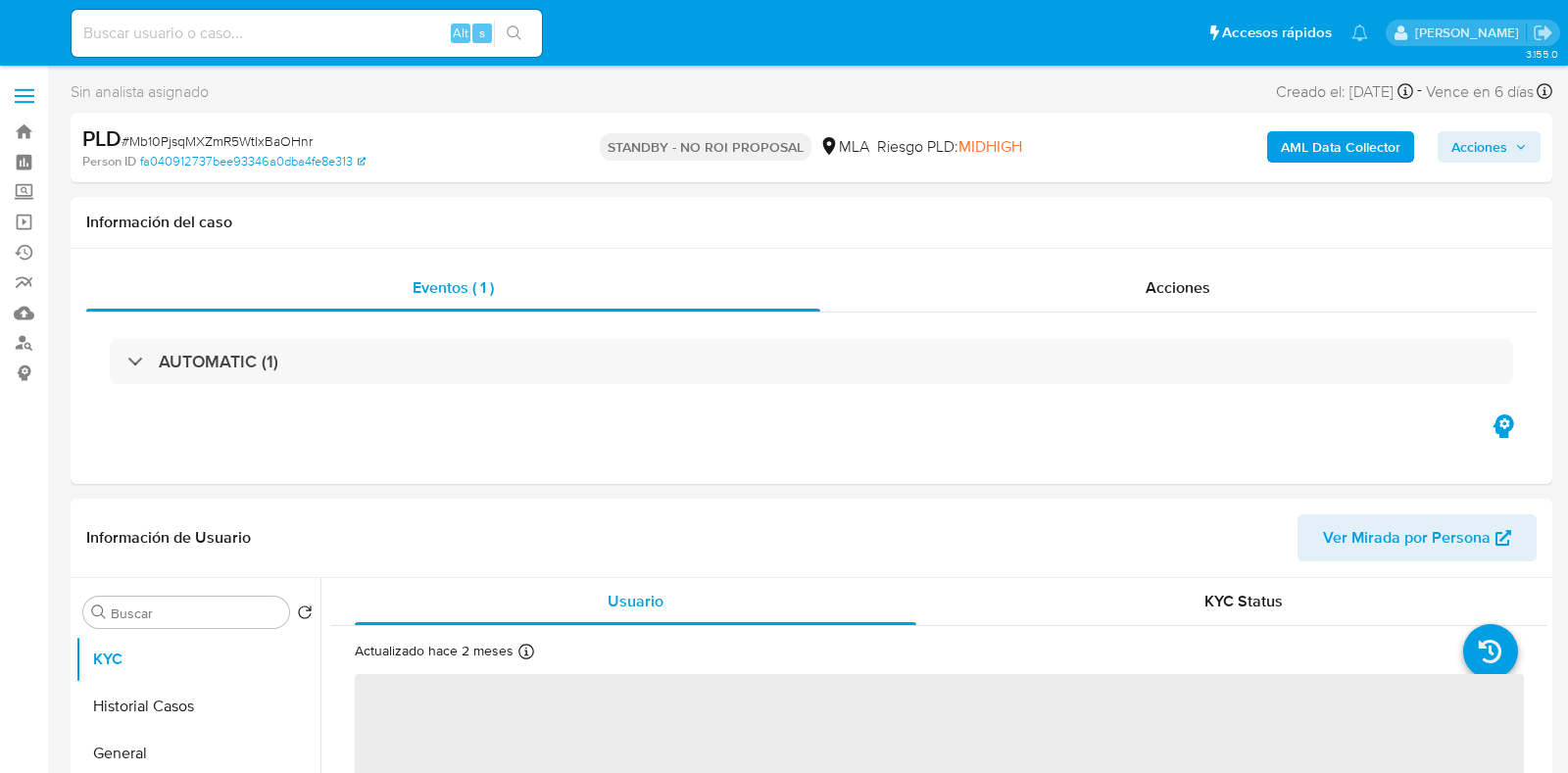
select select "10"
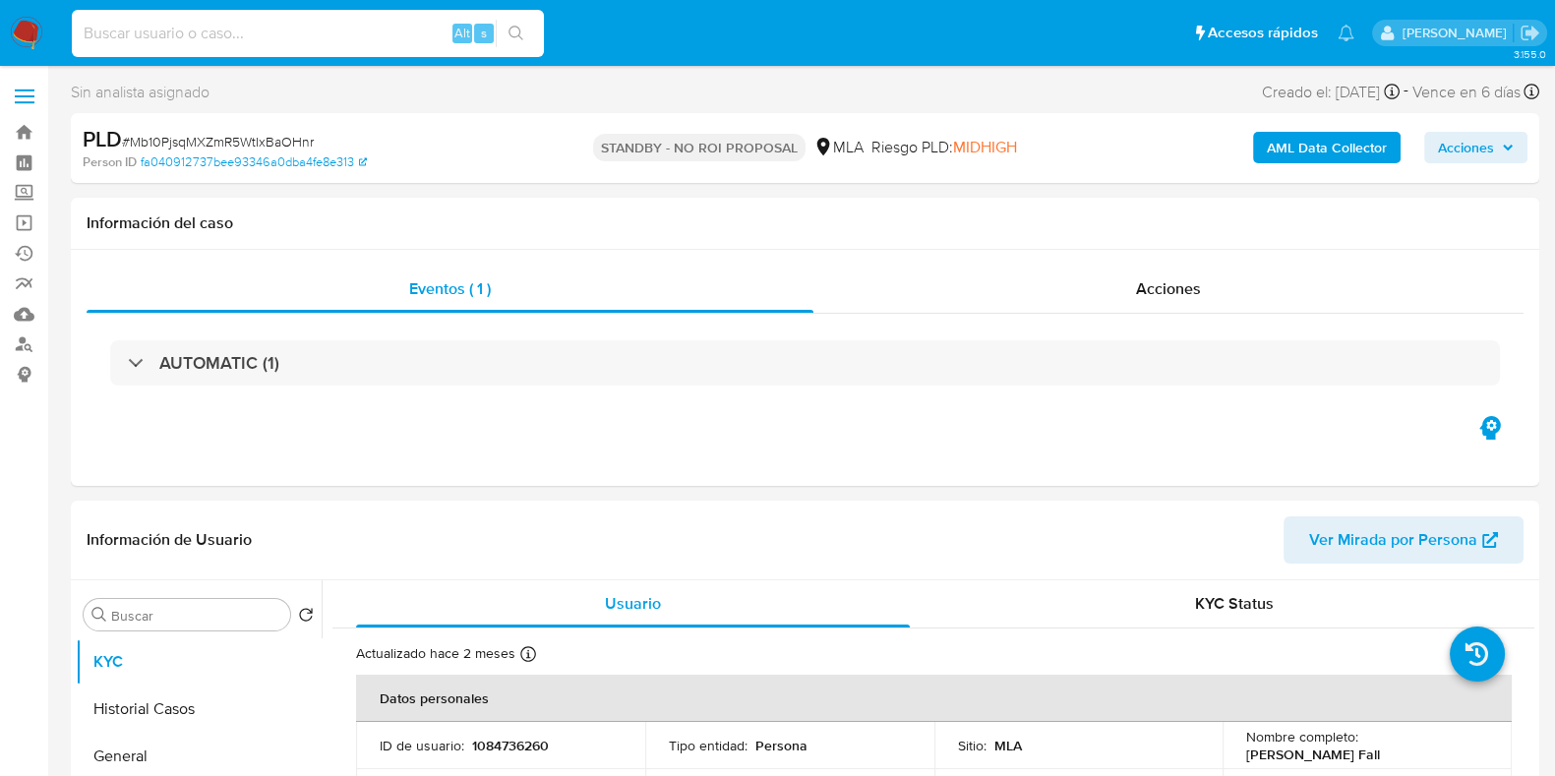
click at [273, 26] on input at bounding box center [308, 34] width 472 height 26
paste input "I52Yirh7256GrAeLYNAa6JLd"
type input "I52Yirh7256GrAeLYNAa6JLd"
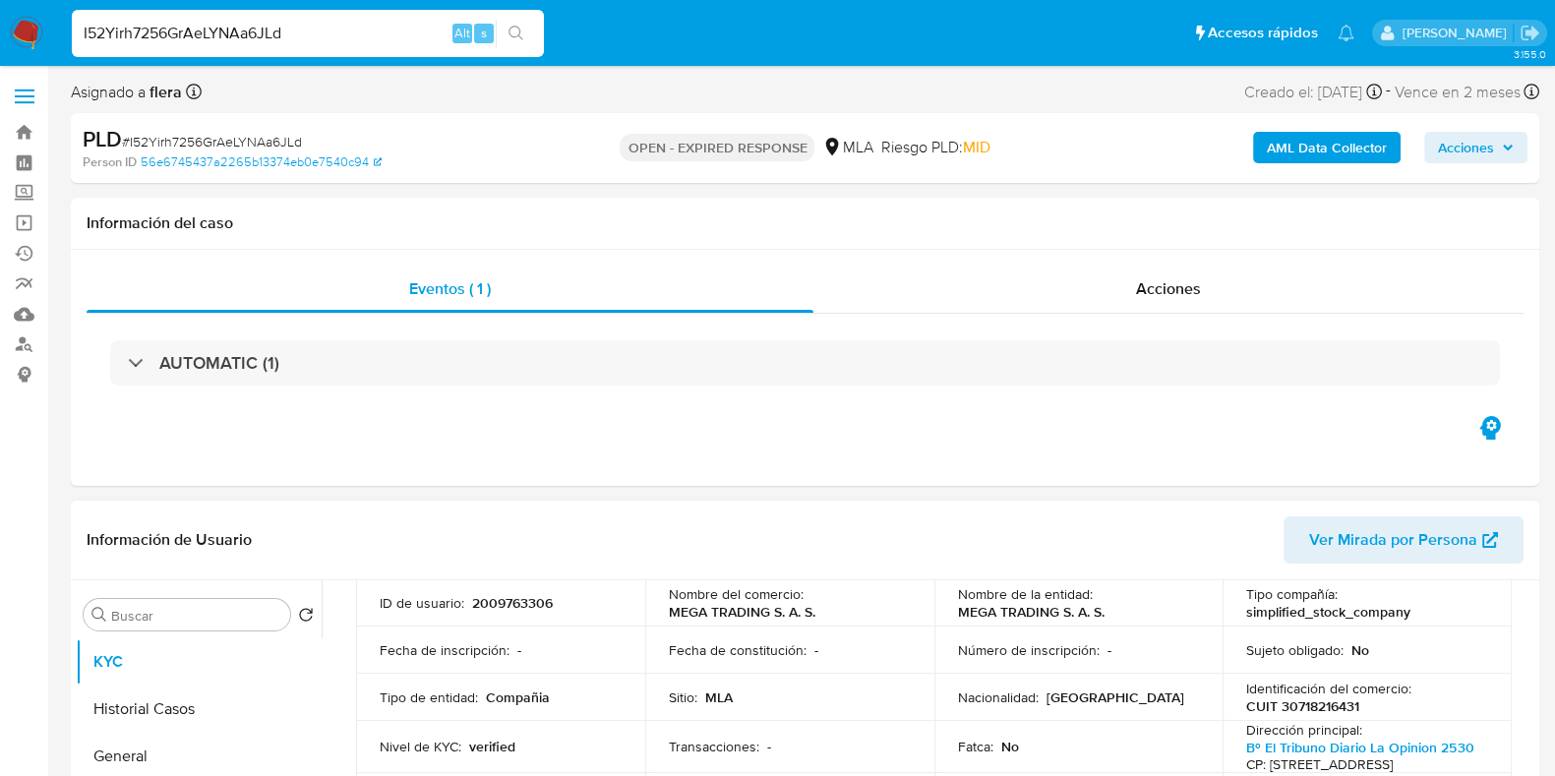
scroll to position [369, 0]
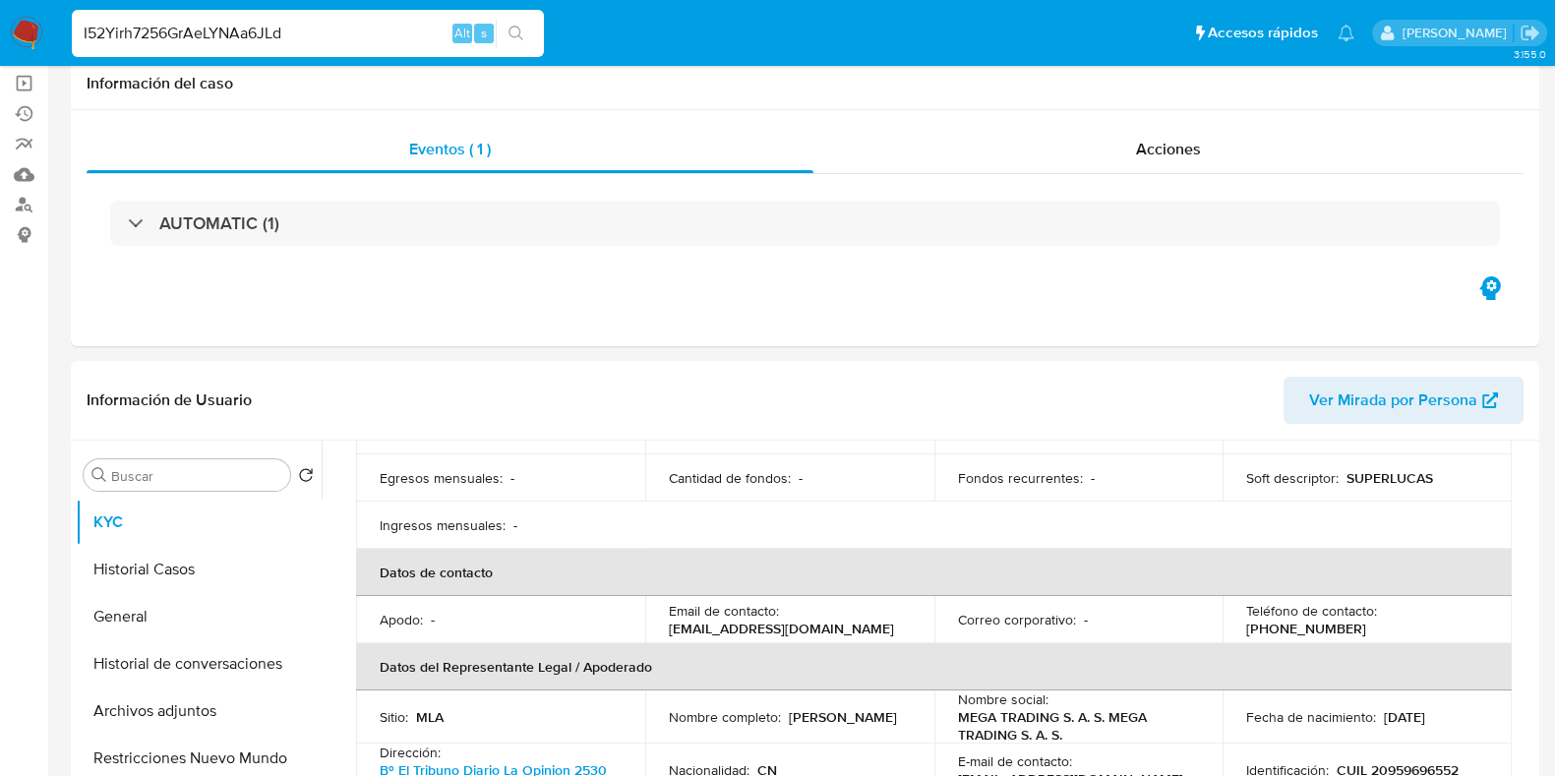
select select "10"
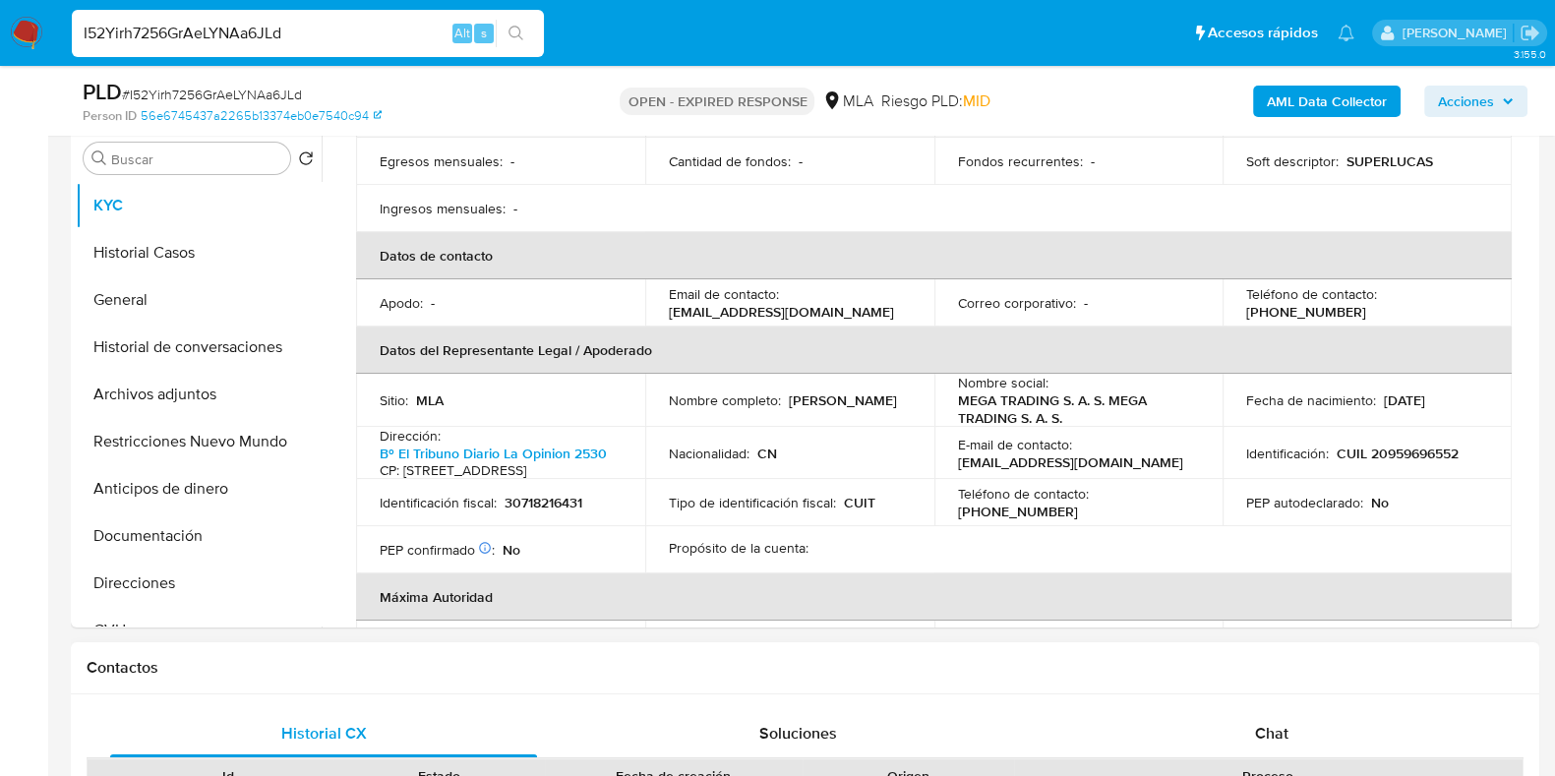
scroll to position [615, 0]
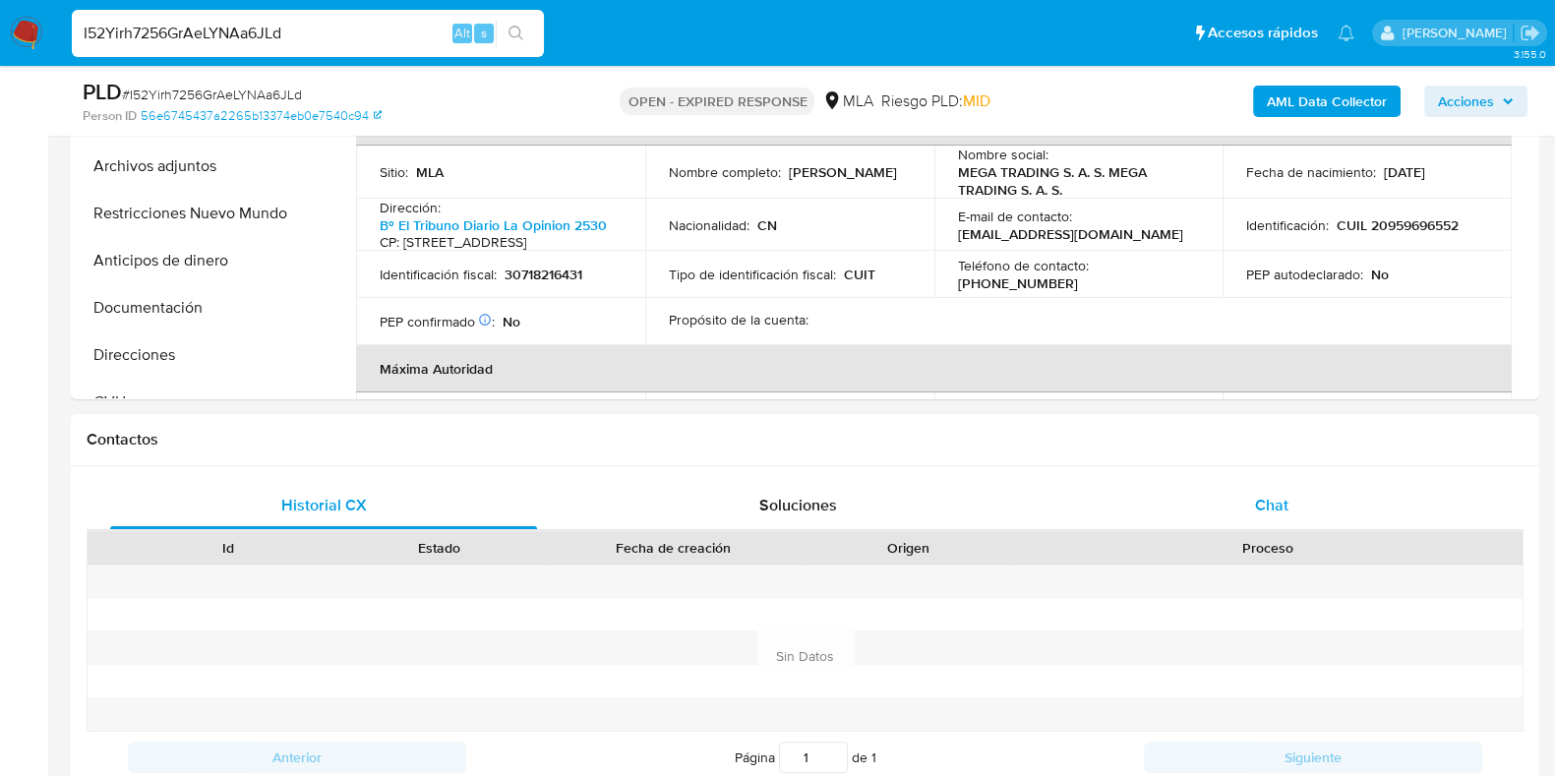
click at [1263, 501] on span "Chat" at bounding box center [1271, 505] width 33 height 23
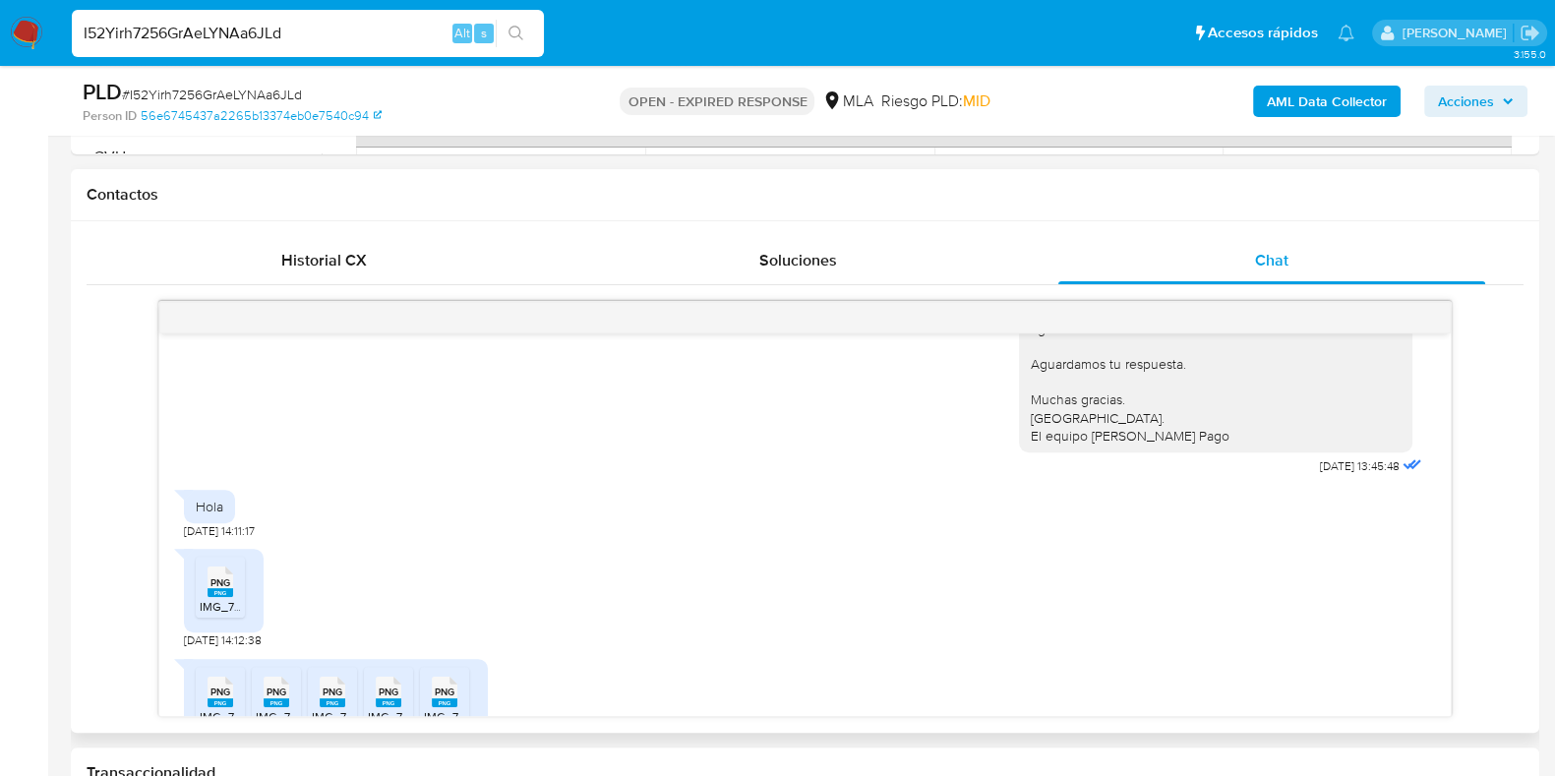
scroll to position [1476, 0]
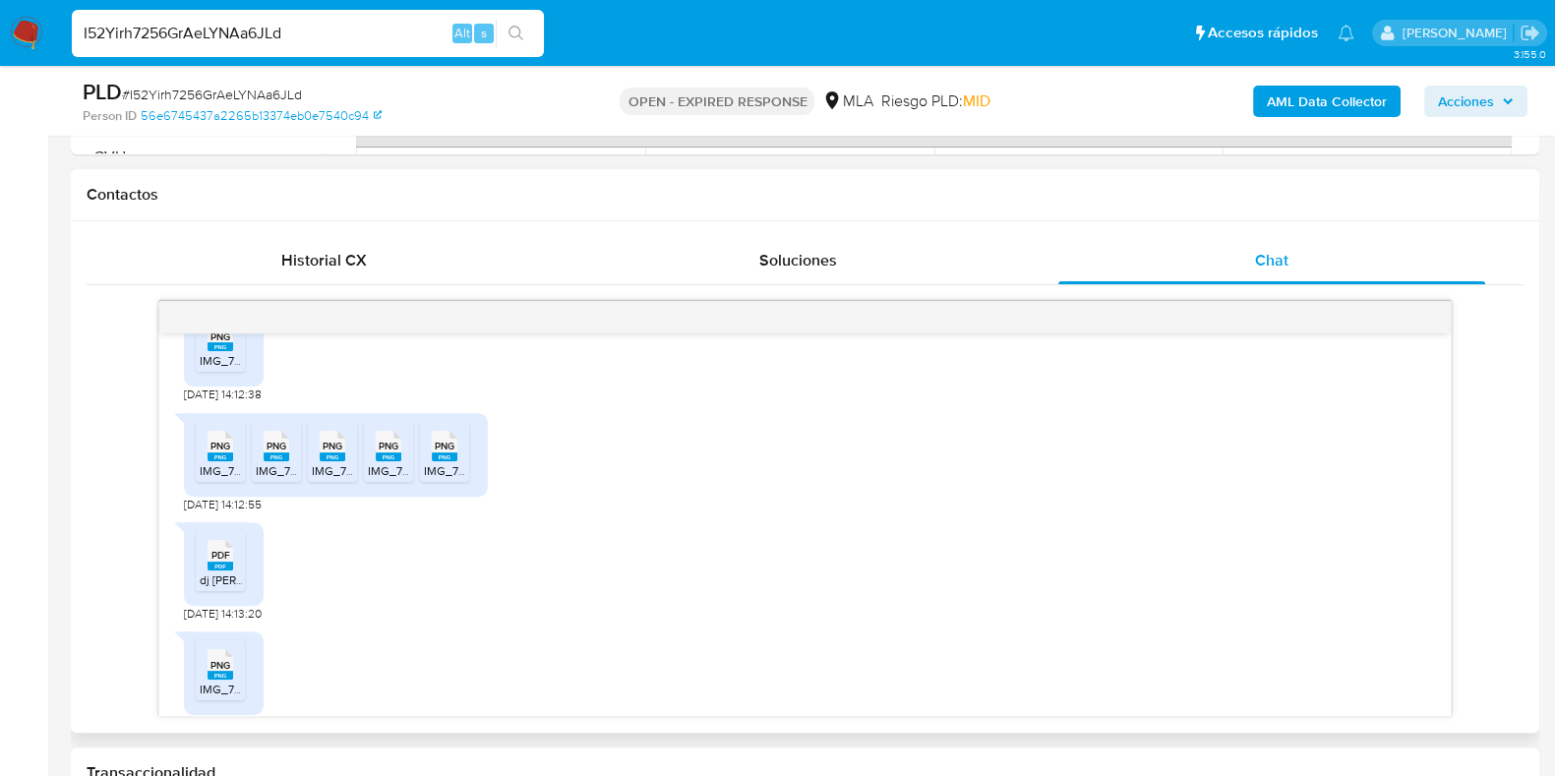
click at [216, 369] on span "IMG_7800.png" at bounding box center [239, 360] width 79 height 17
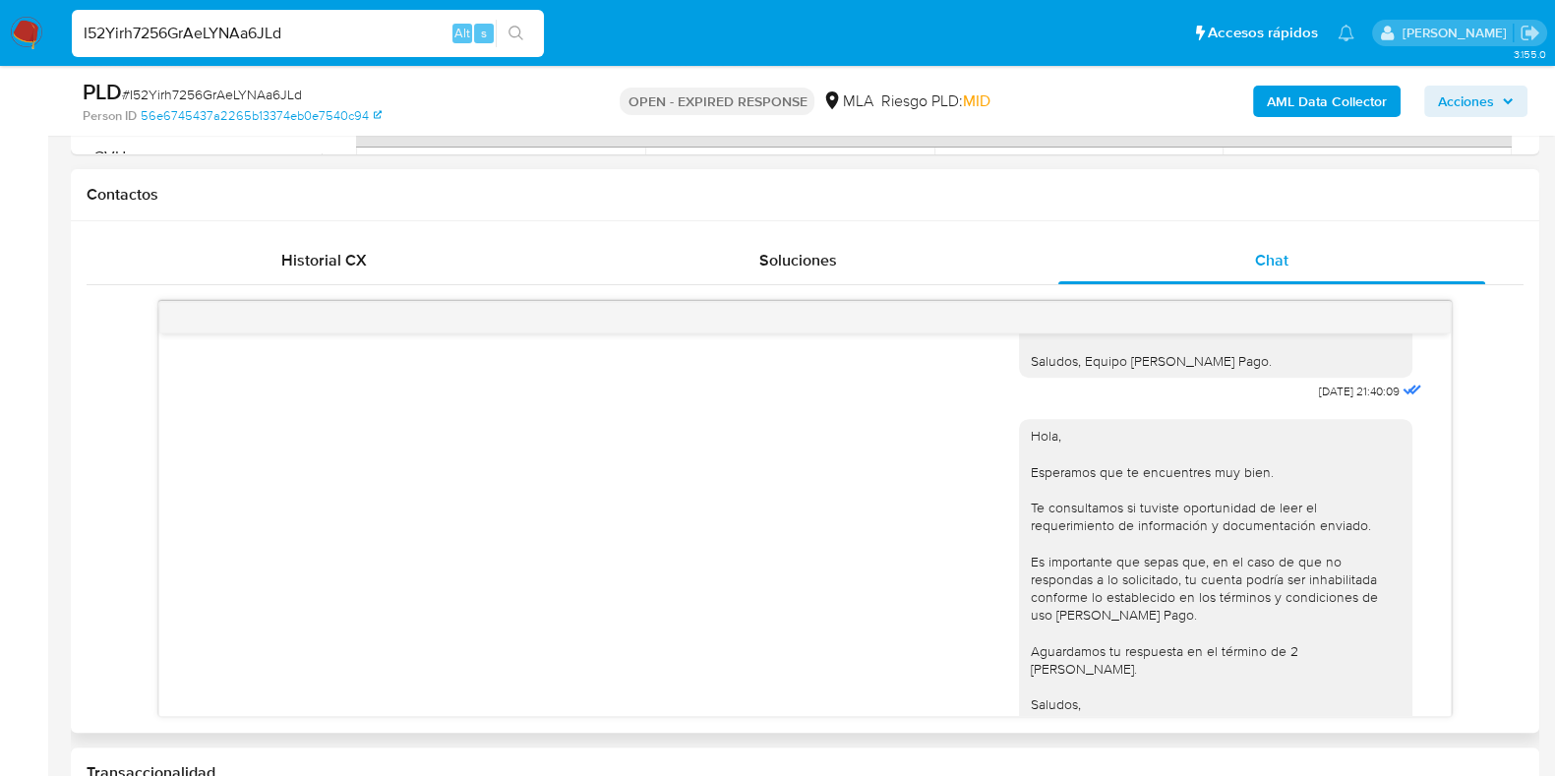
scroll to position [2804, 0]
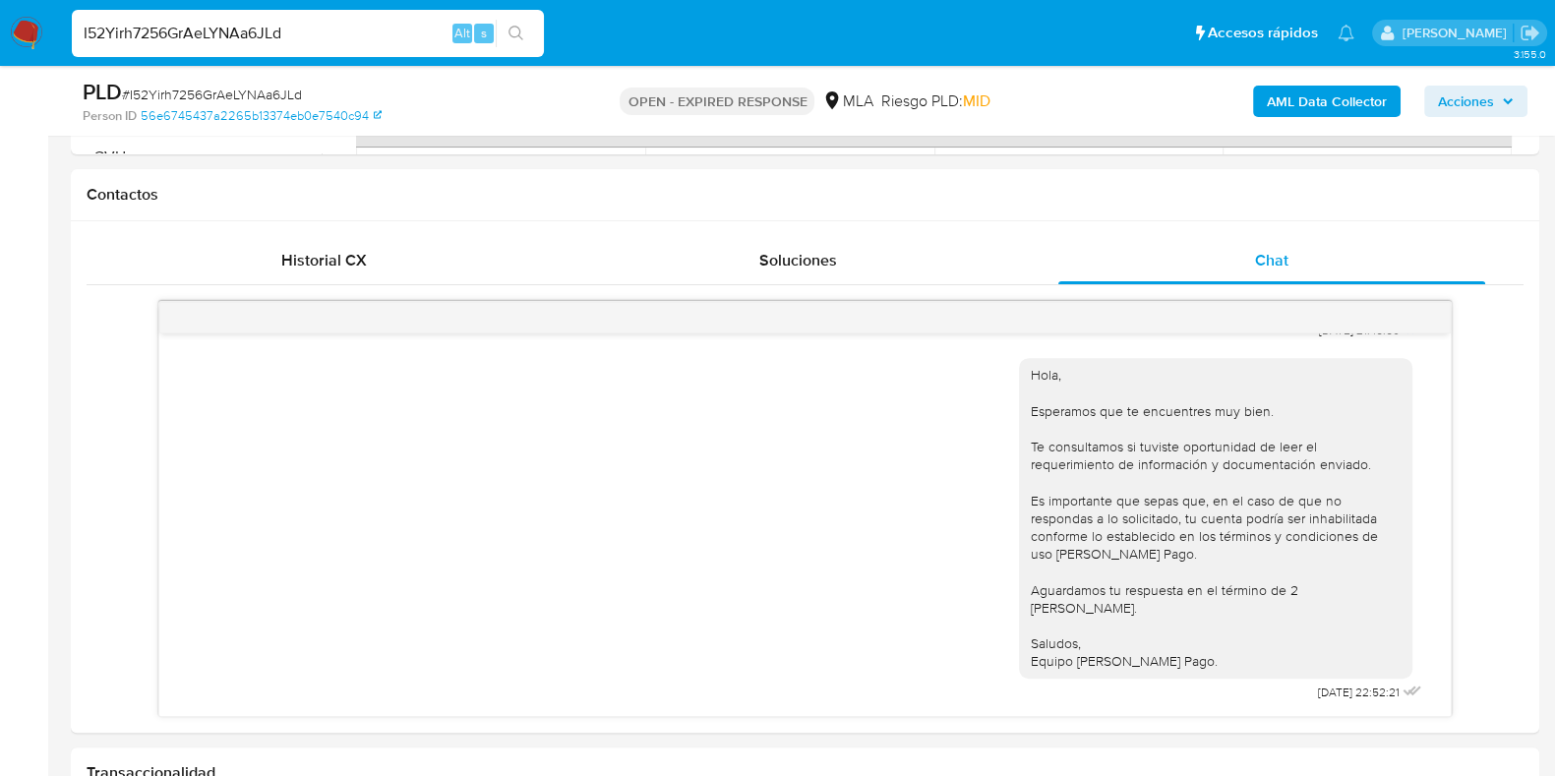
click at [279, 41] on input "I52Yirh7256GrAeLYNAa6JLd" at bounding box center [308, 34] width 472 height 26
paste input "dH4V9V1JlwTKqKMYYu0CxhsO"
type input "dH4V9V1JlwTKqKMYYu0CxhsO"
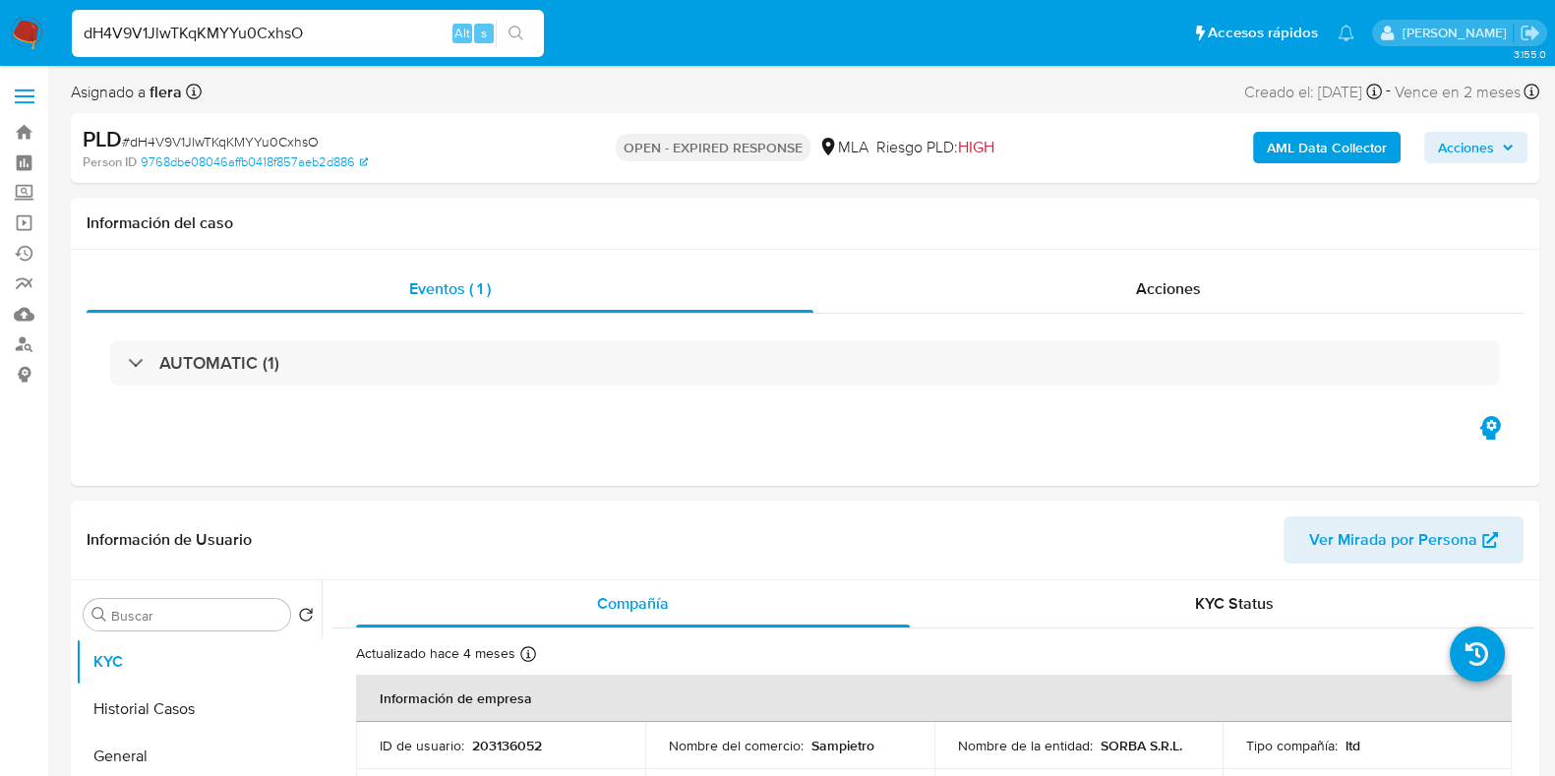
select select "10"
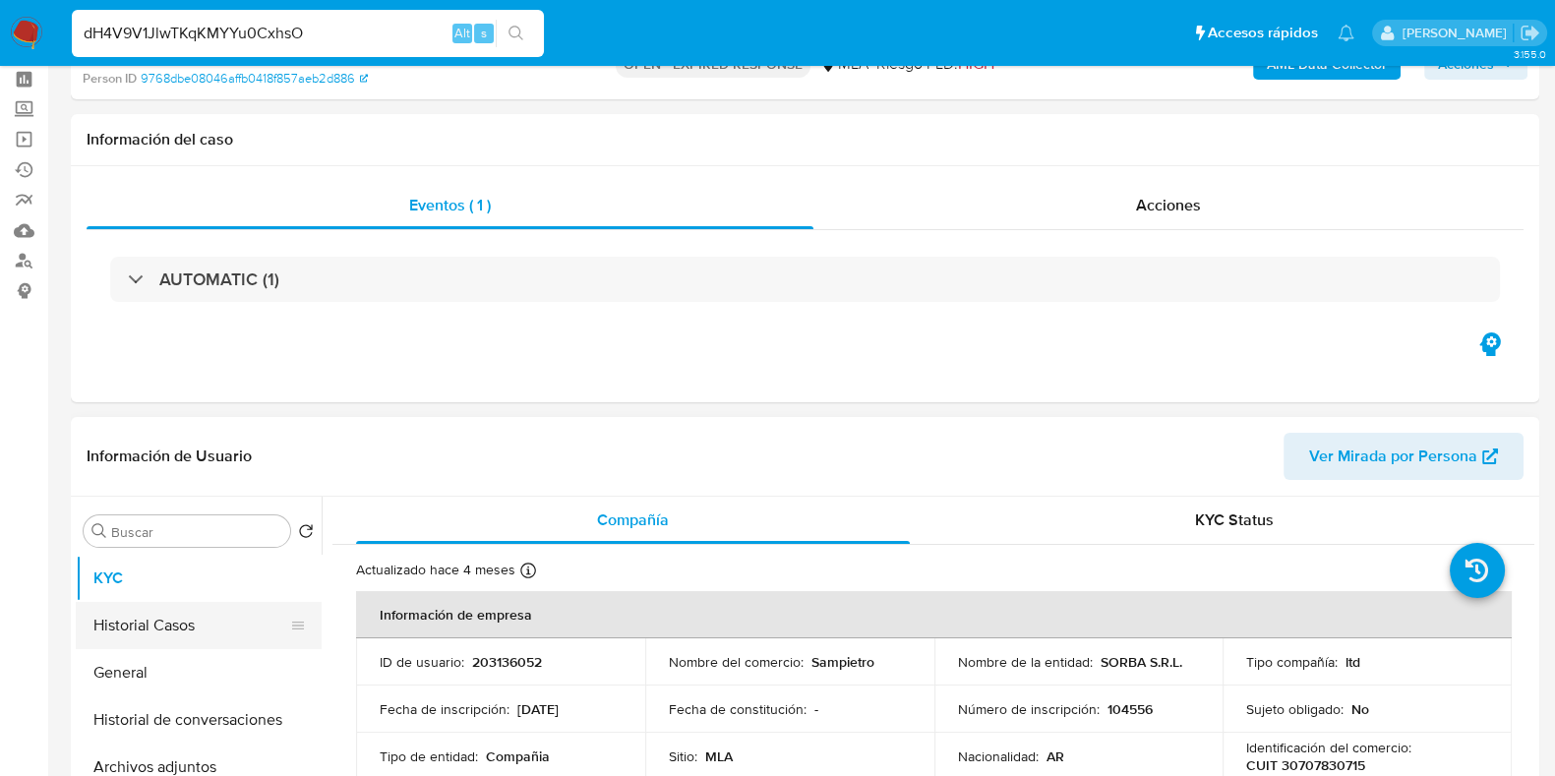
scroll to position [122, 0]
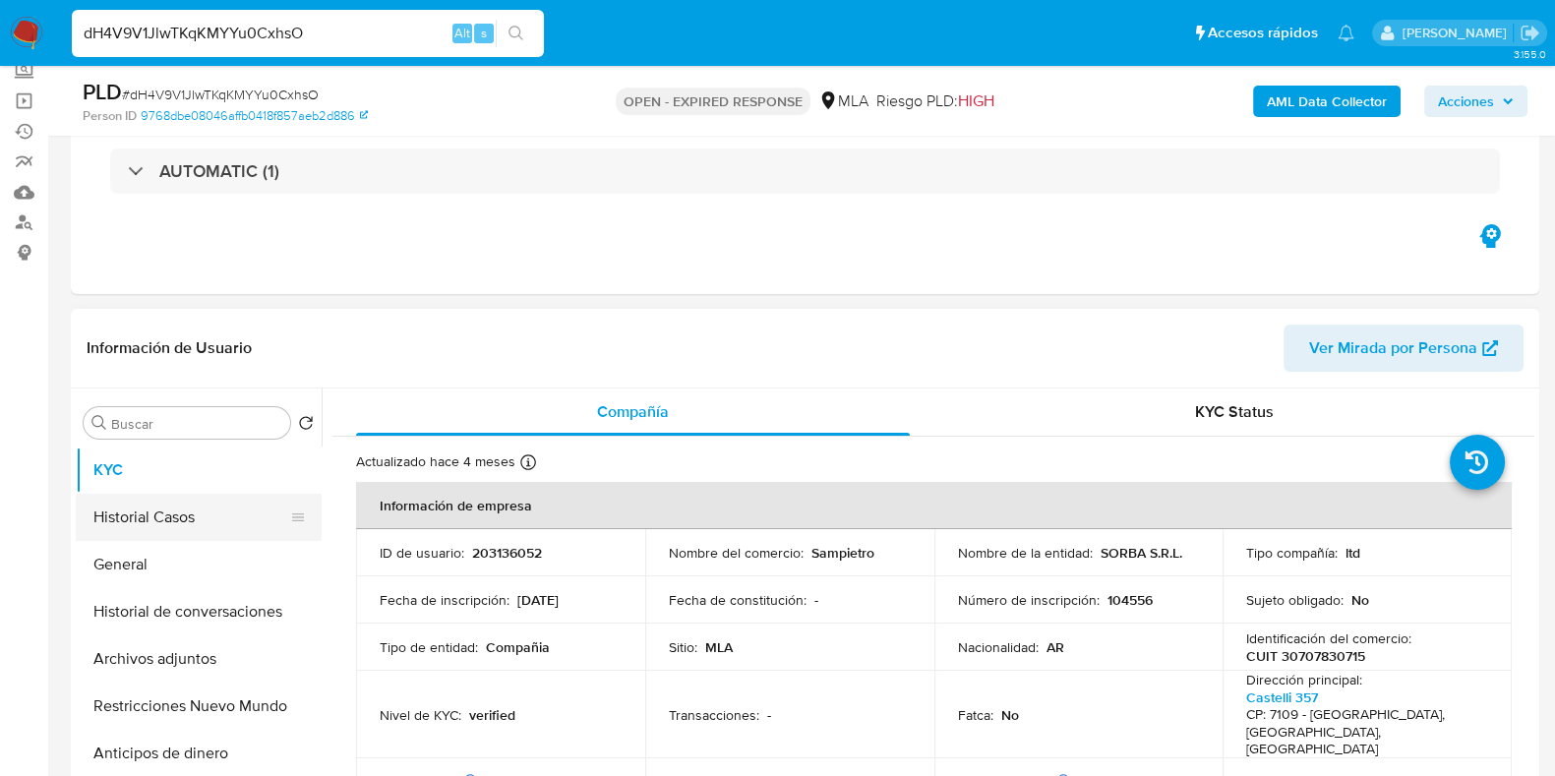
click at [151, 495] on button "Historial Casos" at bounding box center [191, 517] width 230 height 47
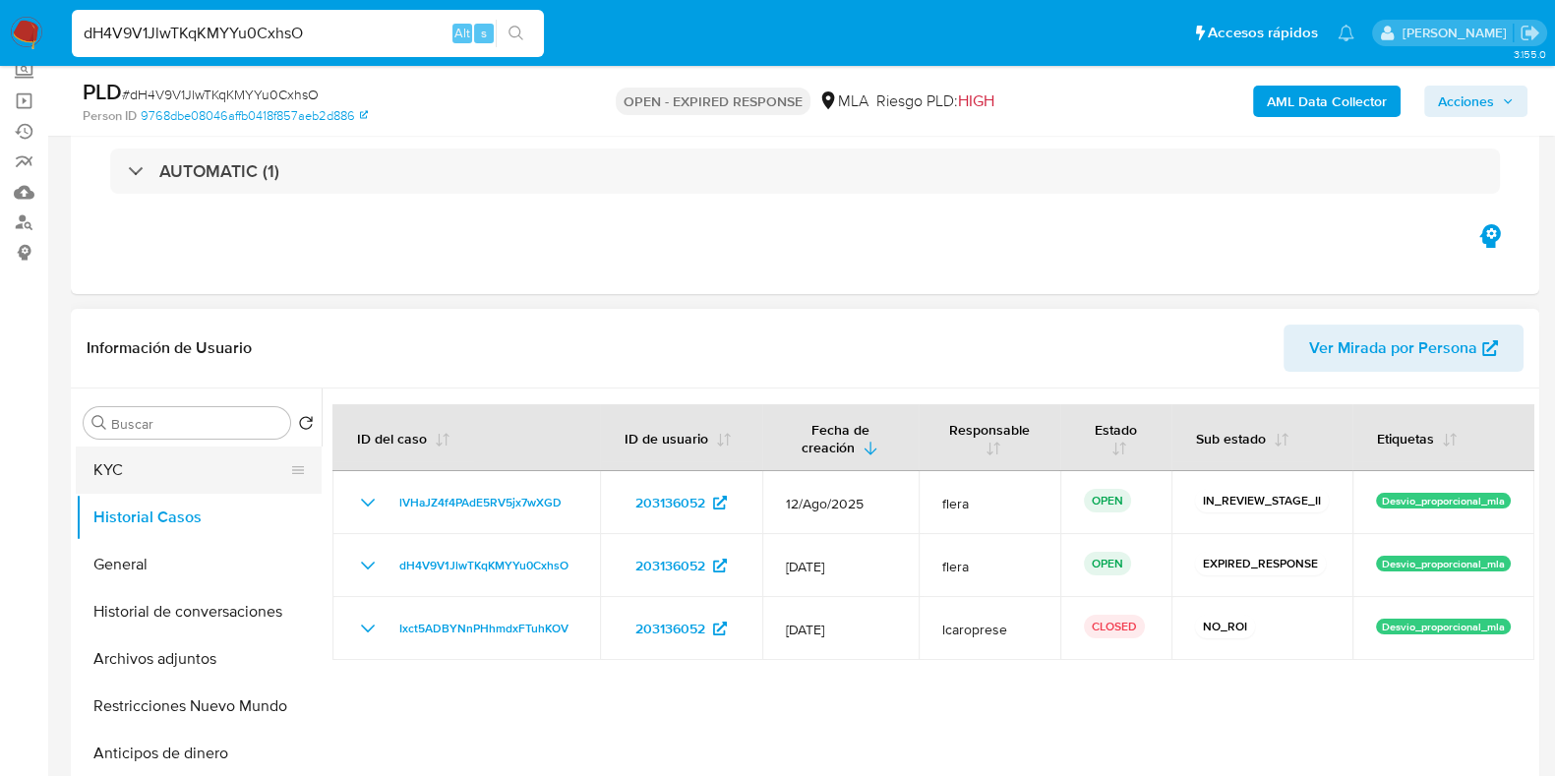
click at [152, 462] on button "KYC" at bounding box center [191, 470] width 230 height 47
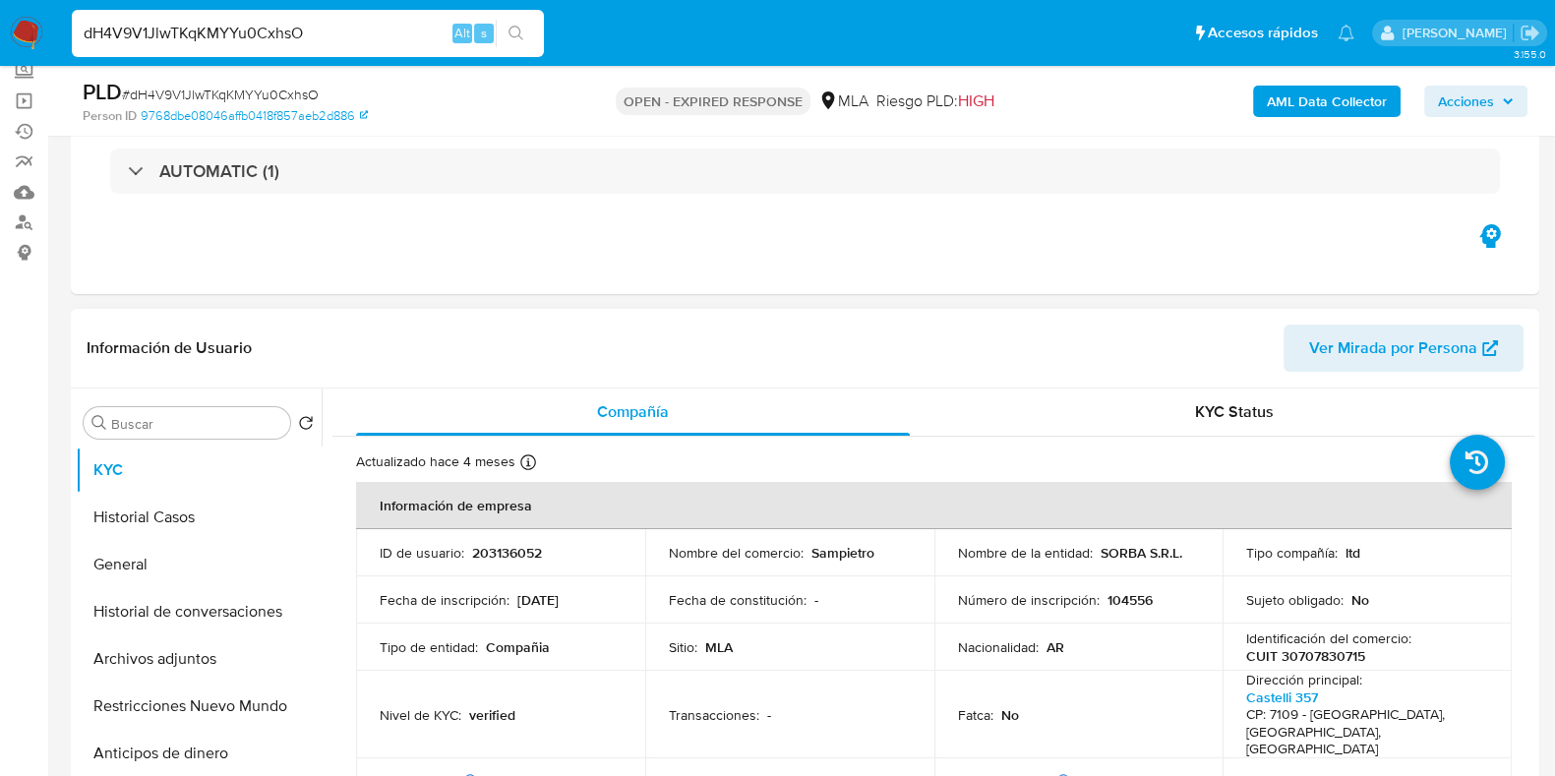
click at [521, 555] on p "203136052" at bounding box center [507, 553] width 70 height 18
copy p "203136052"
click at [202, 516] on button "Historial Casos" at bounding box center [191, 517] width 230 height 47
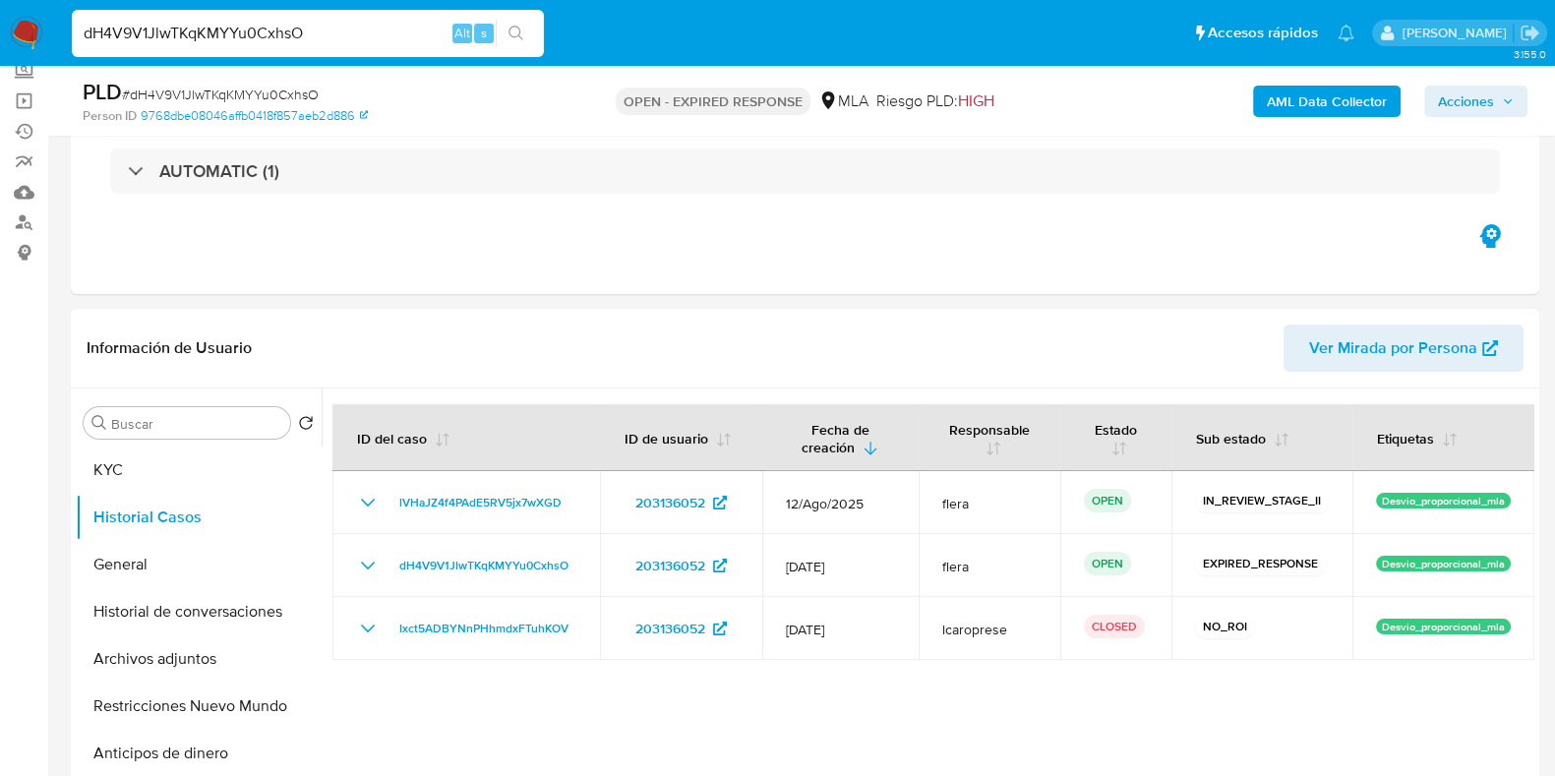
scroll to position [245, 0]
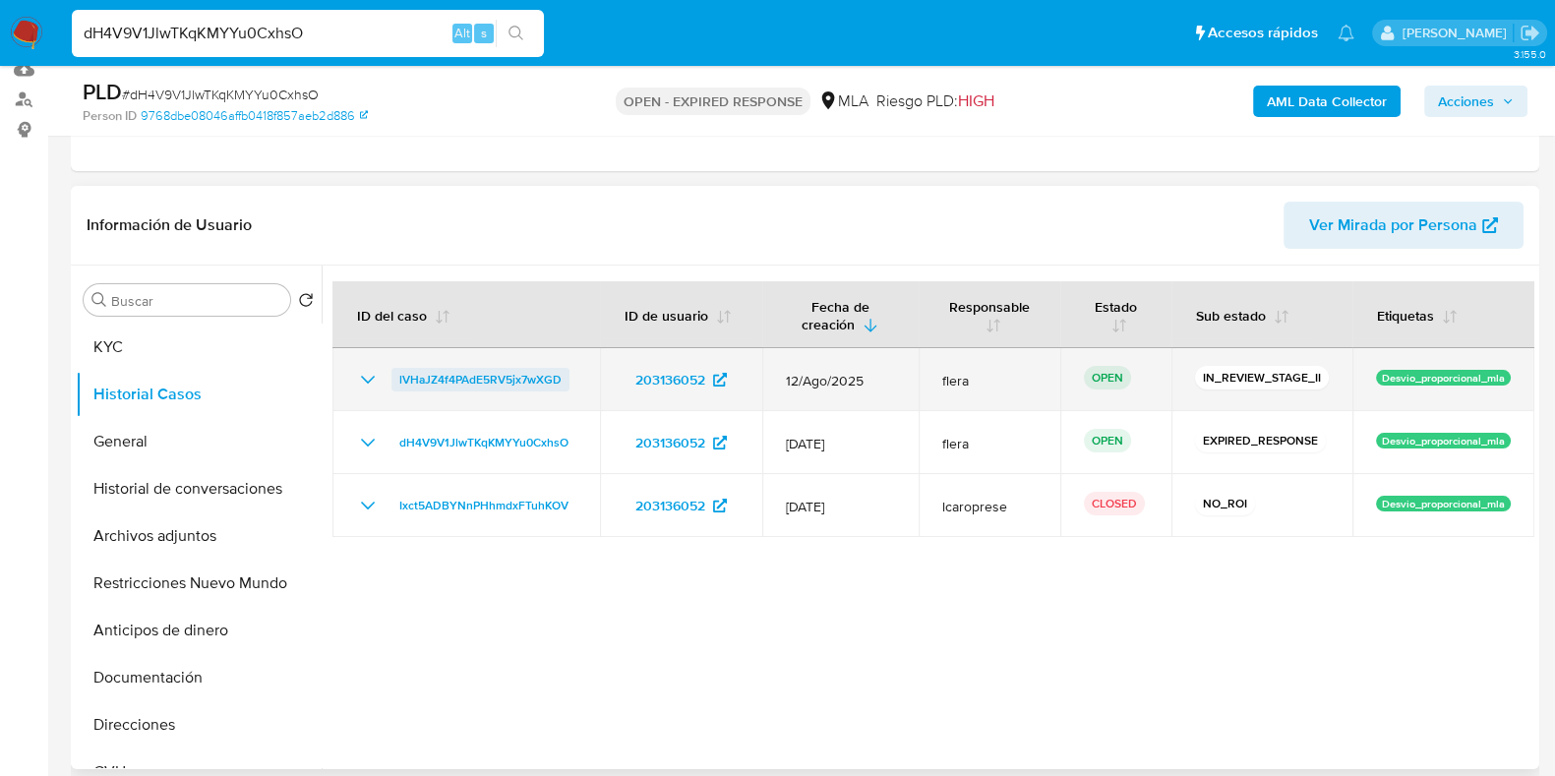
drag, startPoint x: 577, startPoint y: 380, endPoint x: 395, endPoint y: 383, distance: 182.0
click at [395, 383] on td "lVHaJZ4f4PAdE5RV5jx7wXGD" at bounding box center [467, 379] width 268 height 63
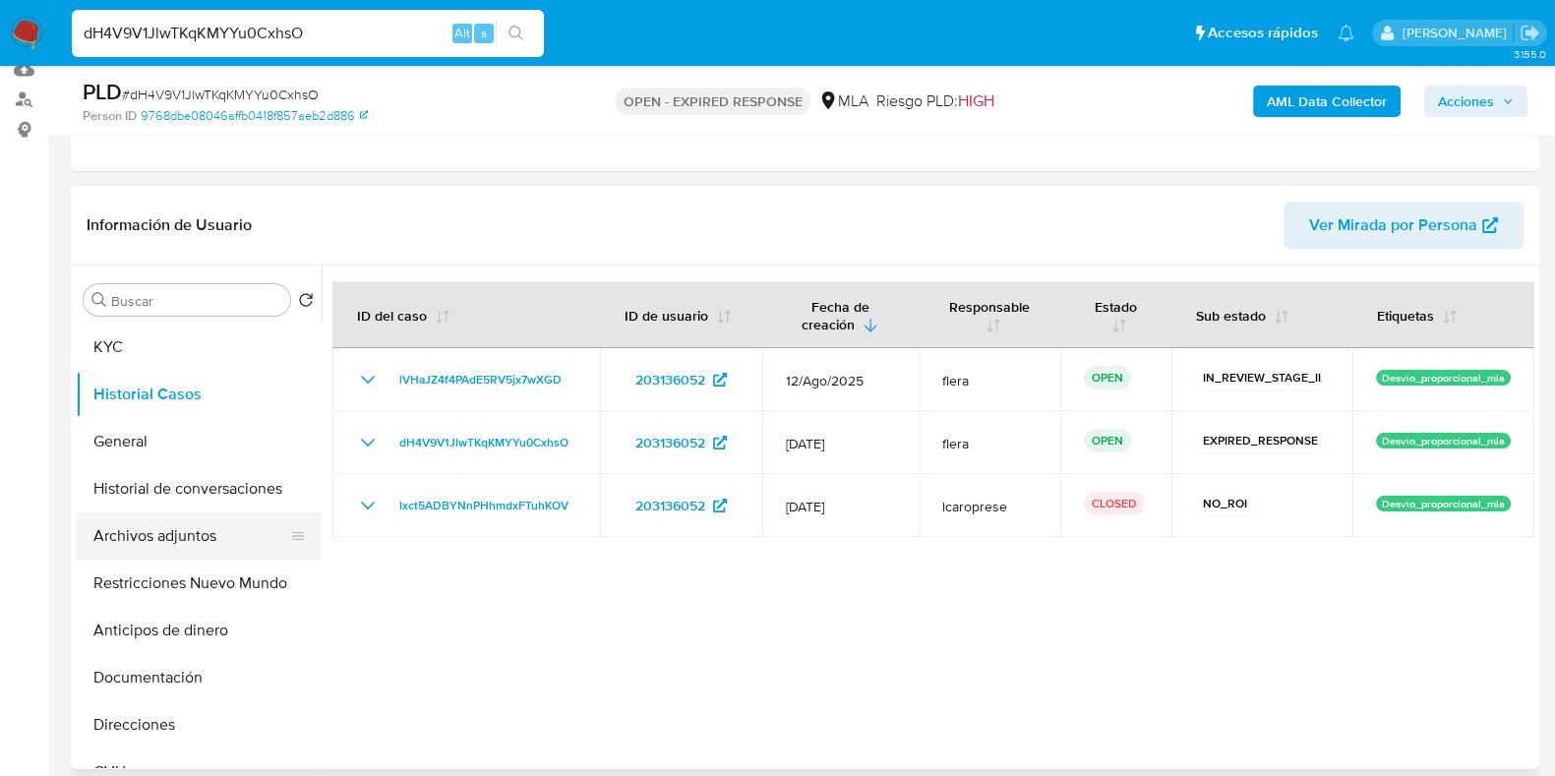
click at [186, 527] on button "Archivos adjuntos" at bounding box center [191, 536] width 230 height 47
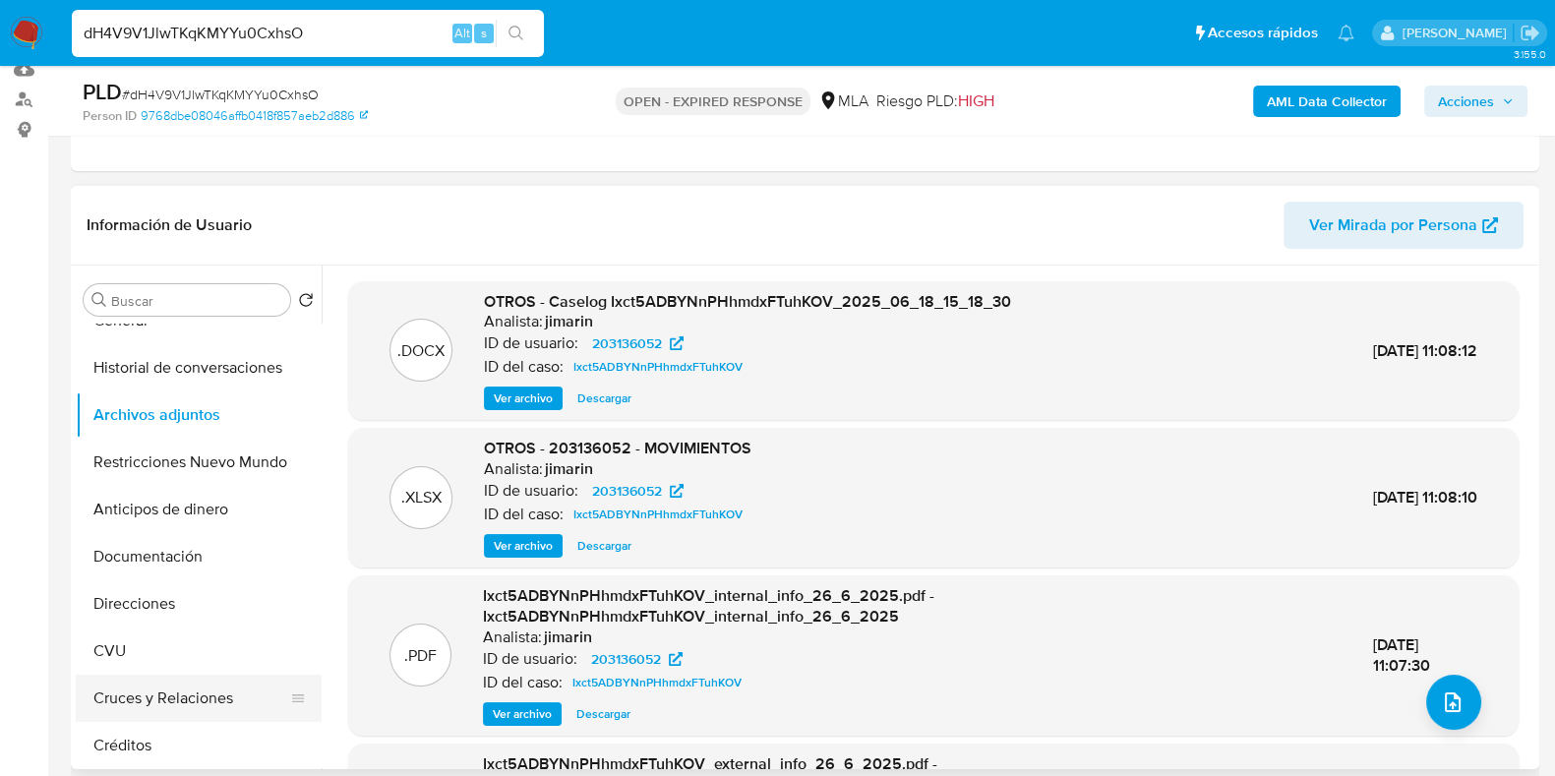
scroll to position [0, 0]
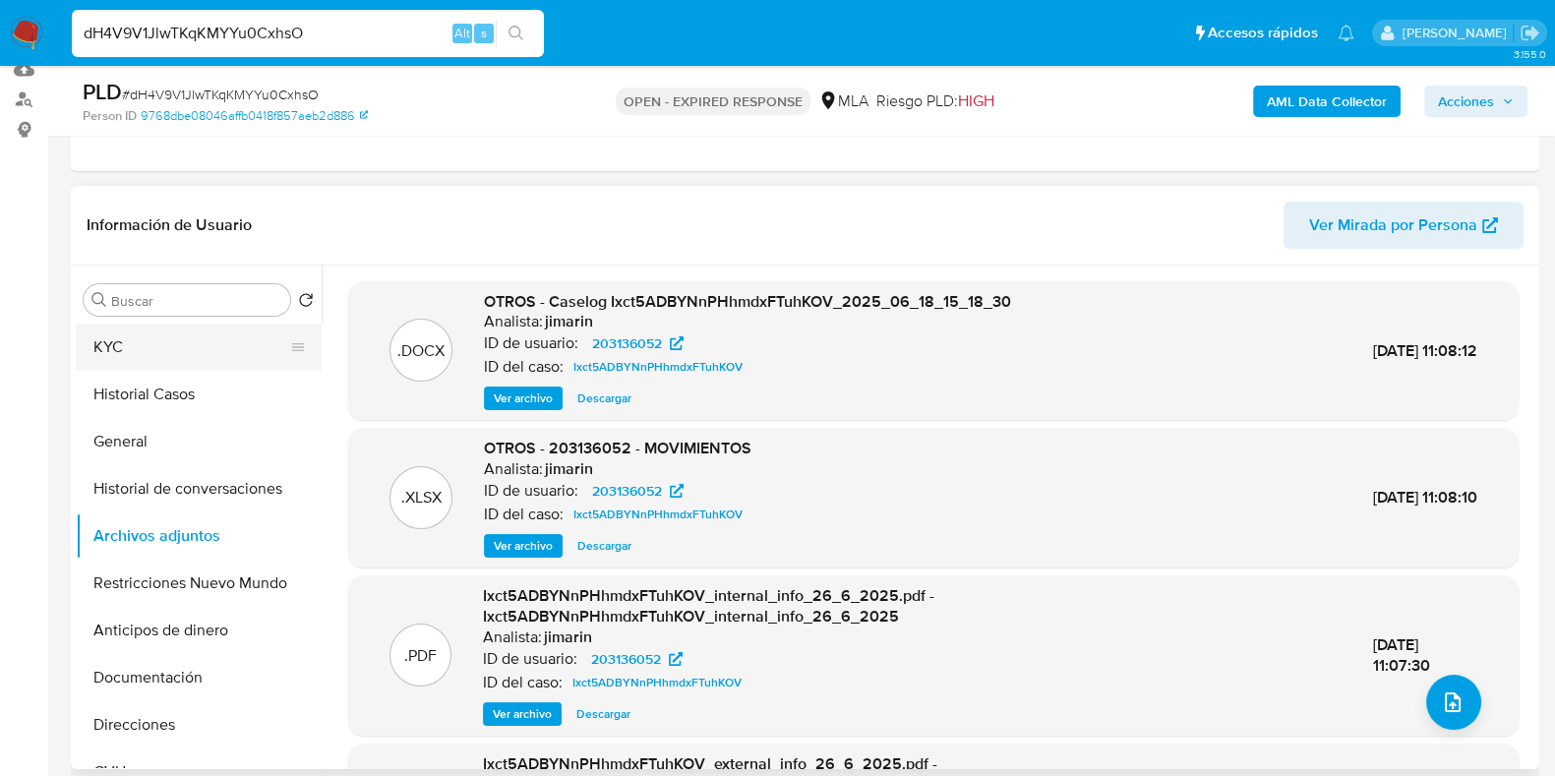
click at [151, 343] on button "KYC" at bounding box center [191, 347] width 230 height 47
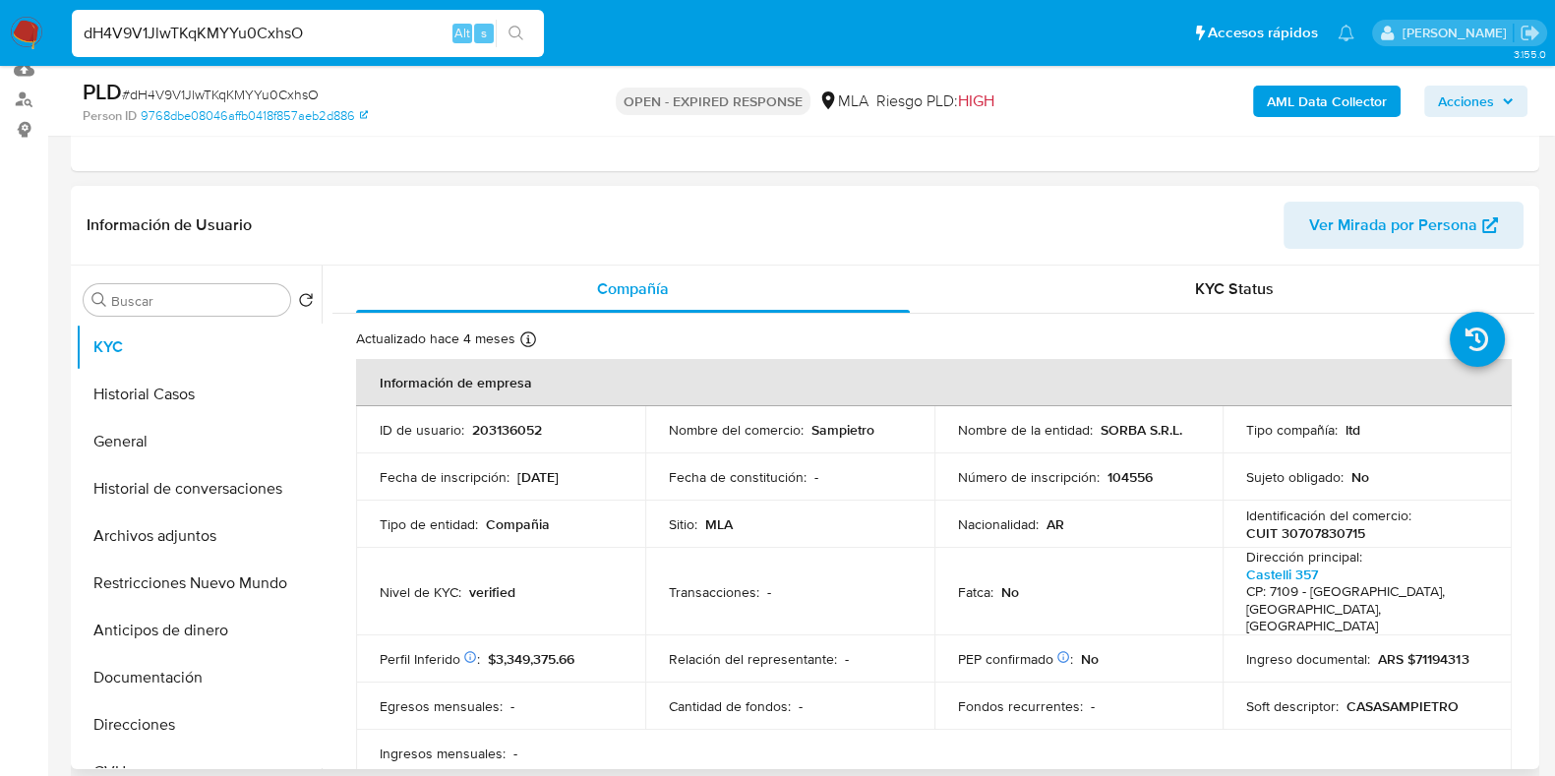
click at [523, 431] on p "203136052" at bounding box center [507, 430] width 70 height 18
copy p "203136052"
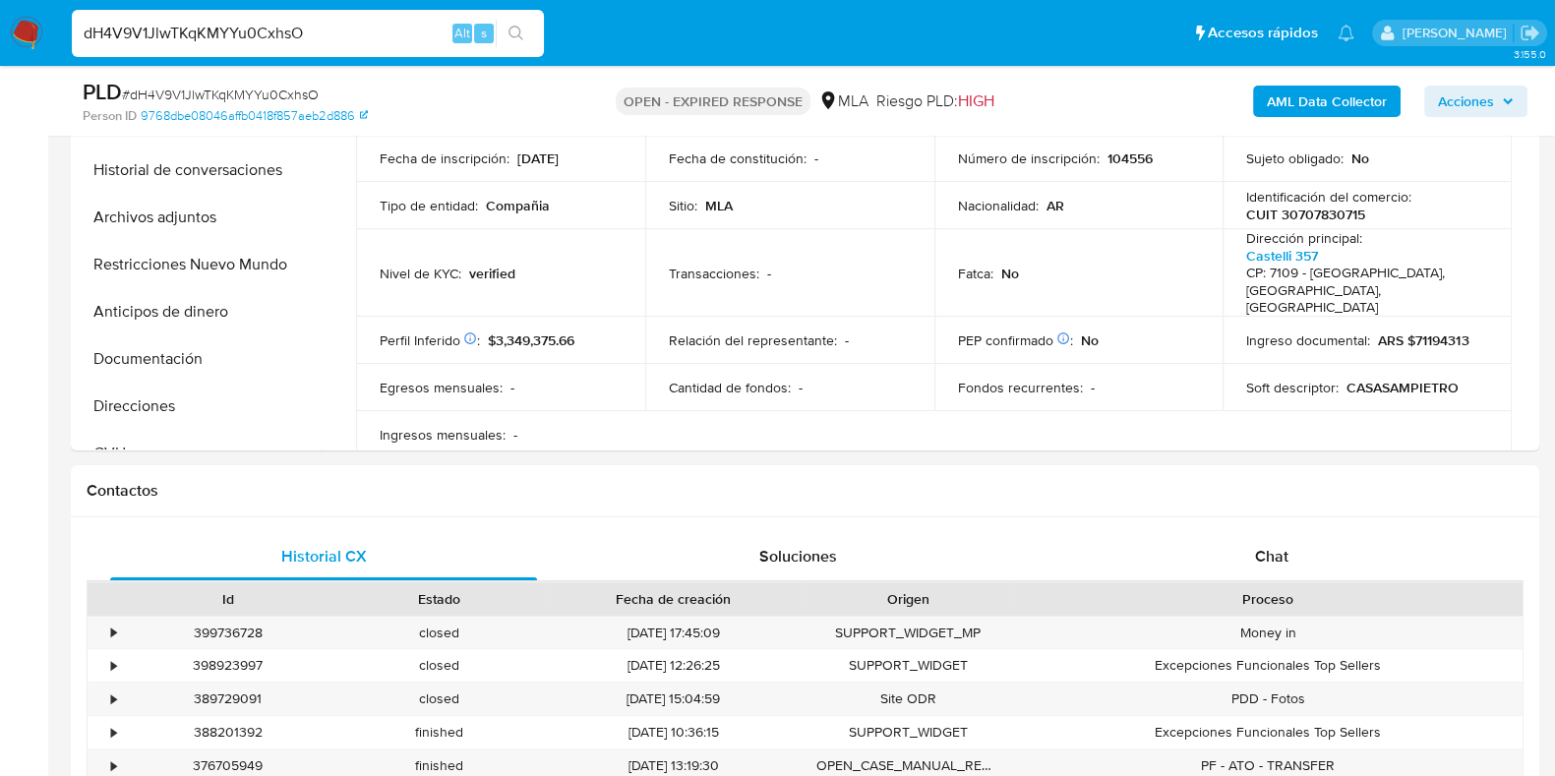
scroll to position [478, 0]
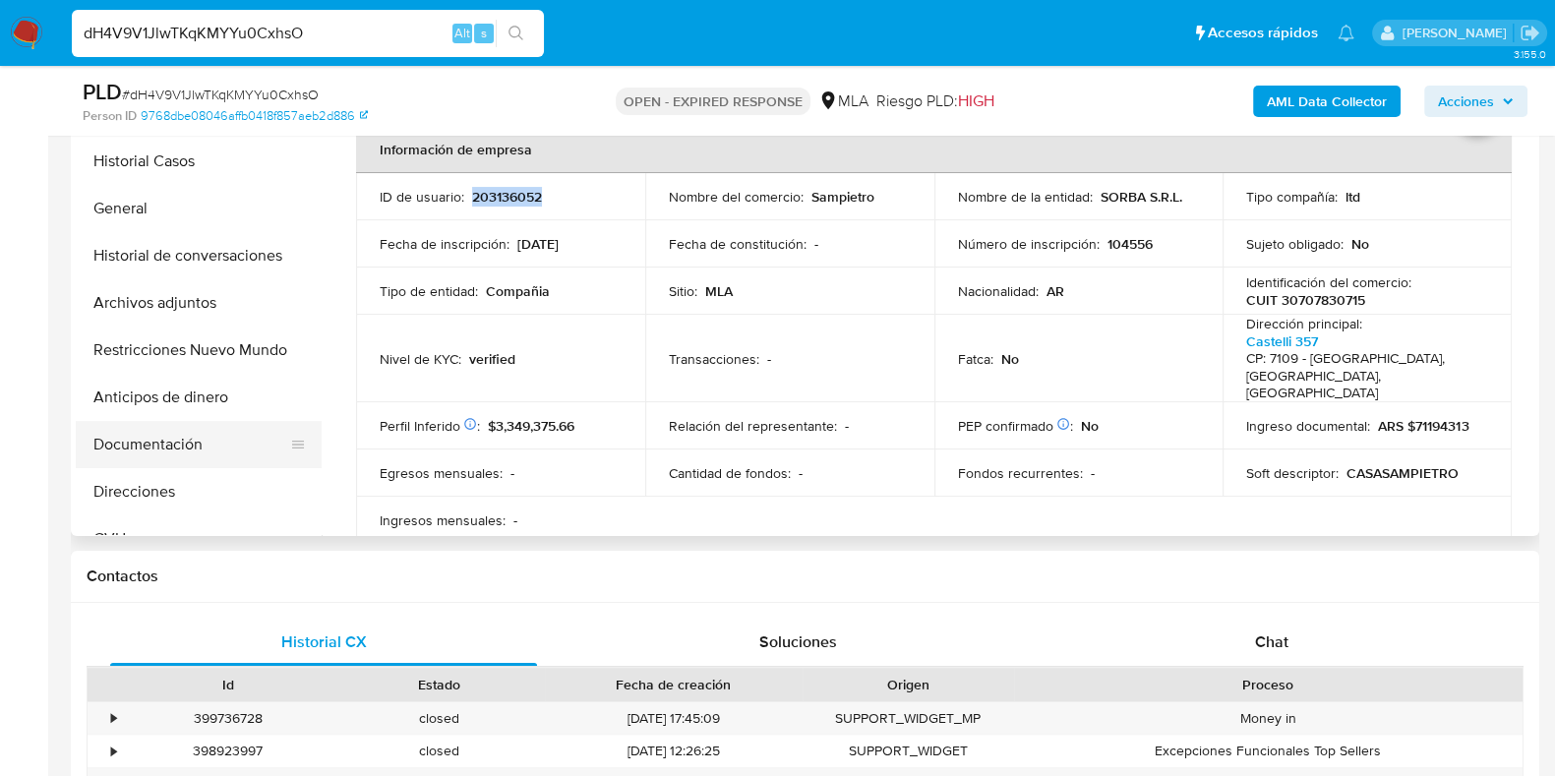
click at [152, 431] on button "Documentación" at bounding box center [191, 444] width 230 height 47
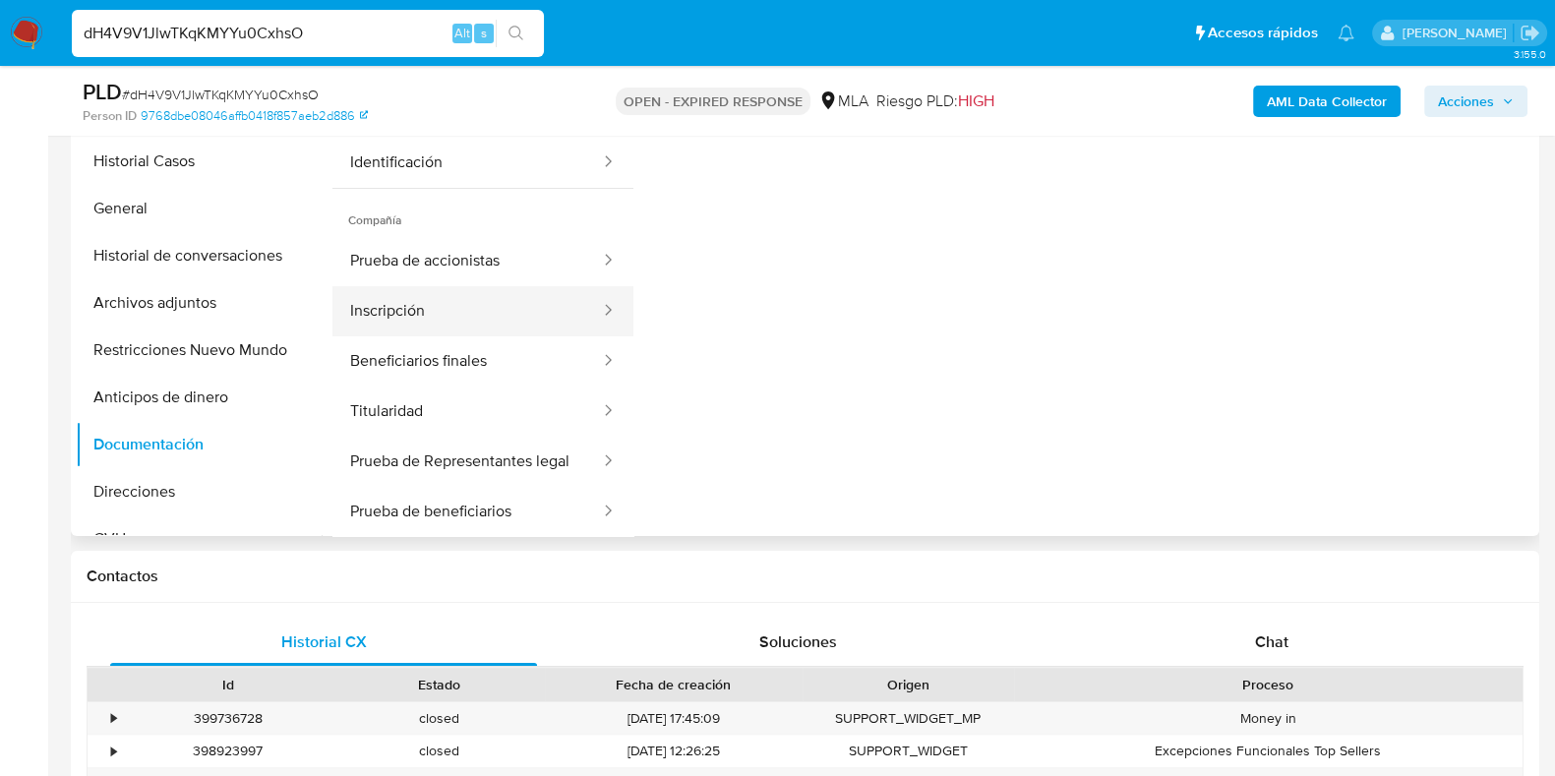
scroll to position [122, 0]
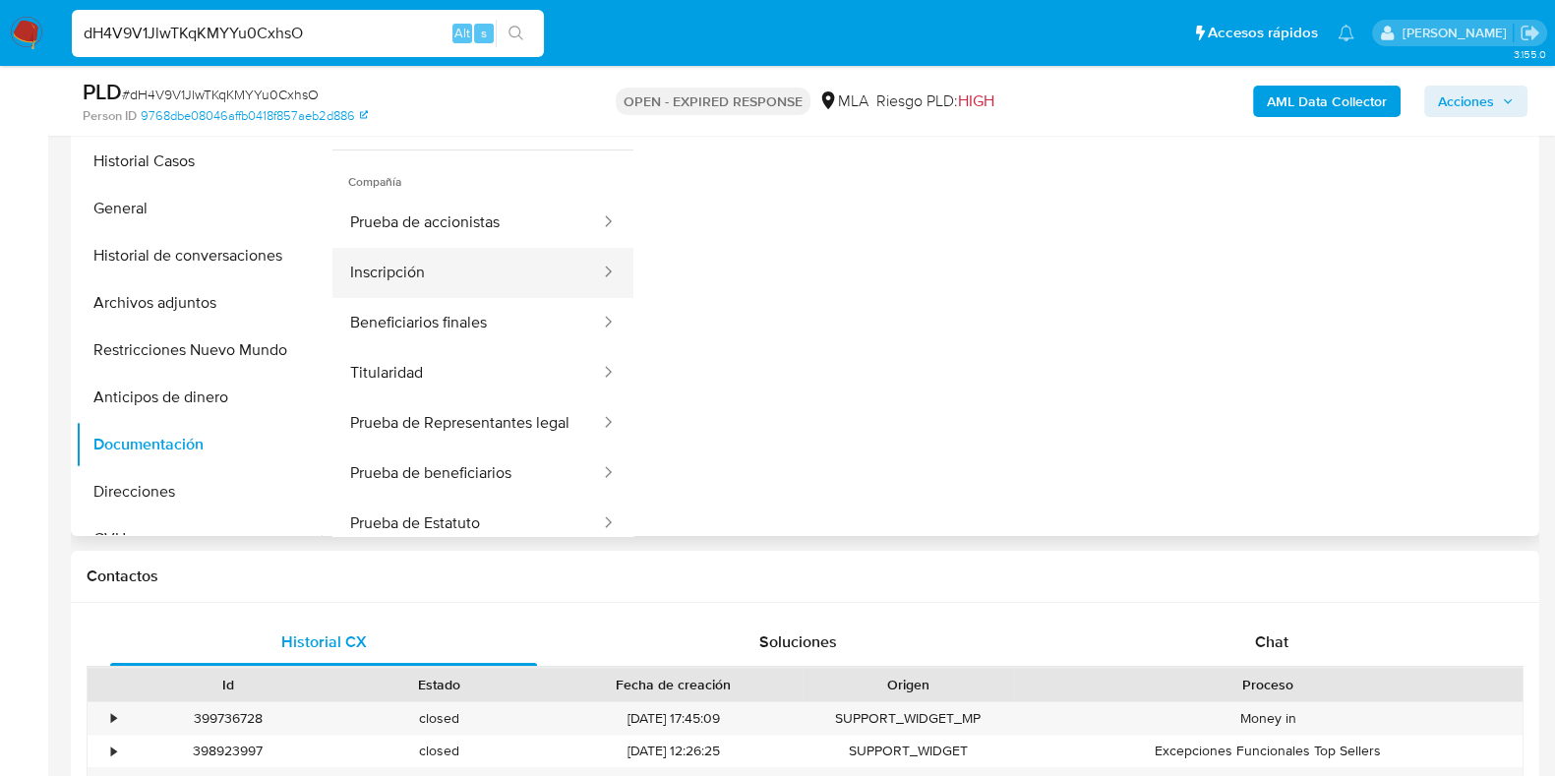
click at [492, 417] on button "Prueba de Representantes legal" at bounding box center [468, 423] width 270 height 50
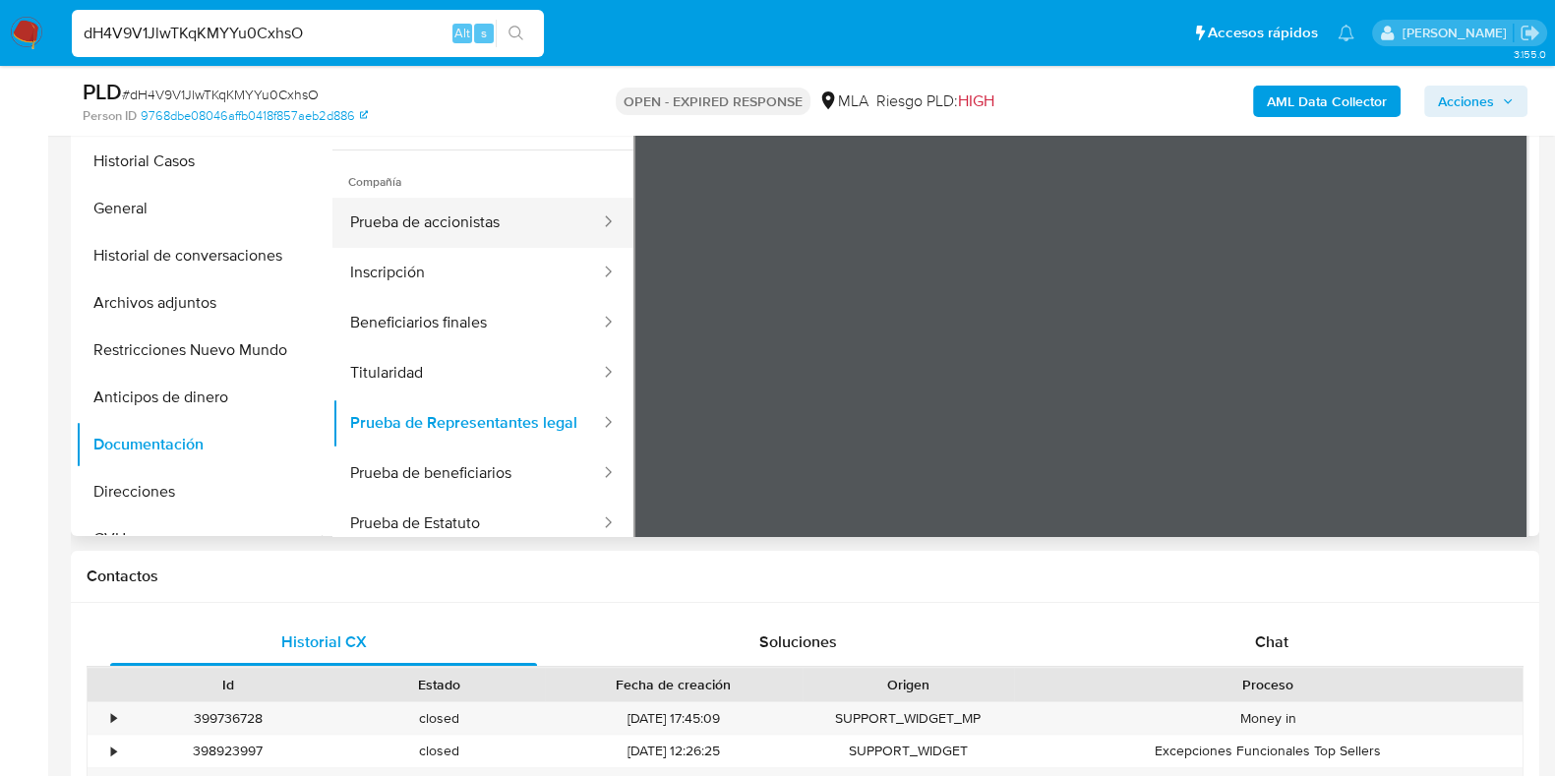
click at [403, 248] on button "Prueba de accionistas" at bounding box center [468, 223] width 270 height 50
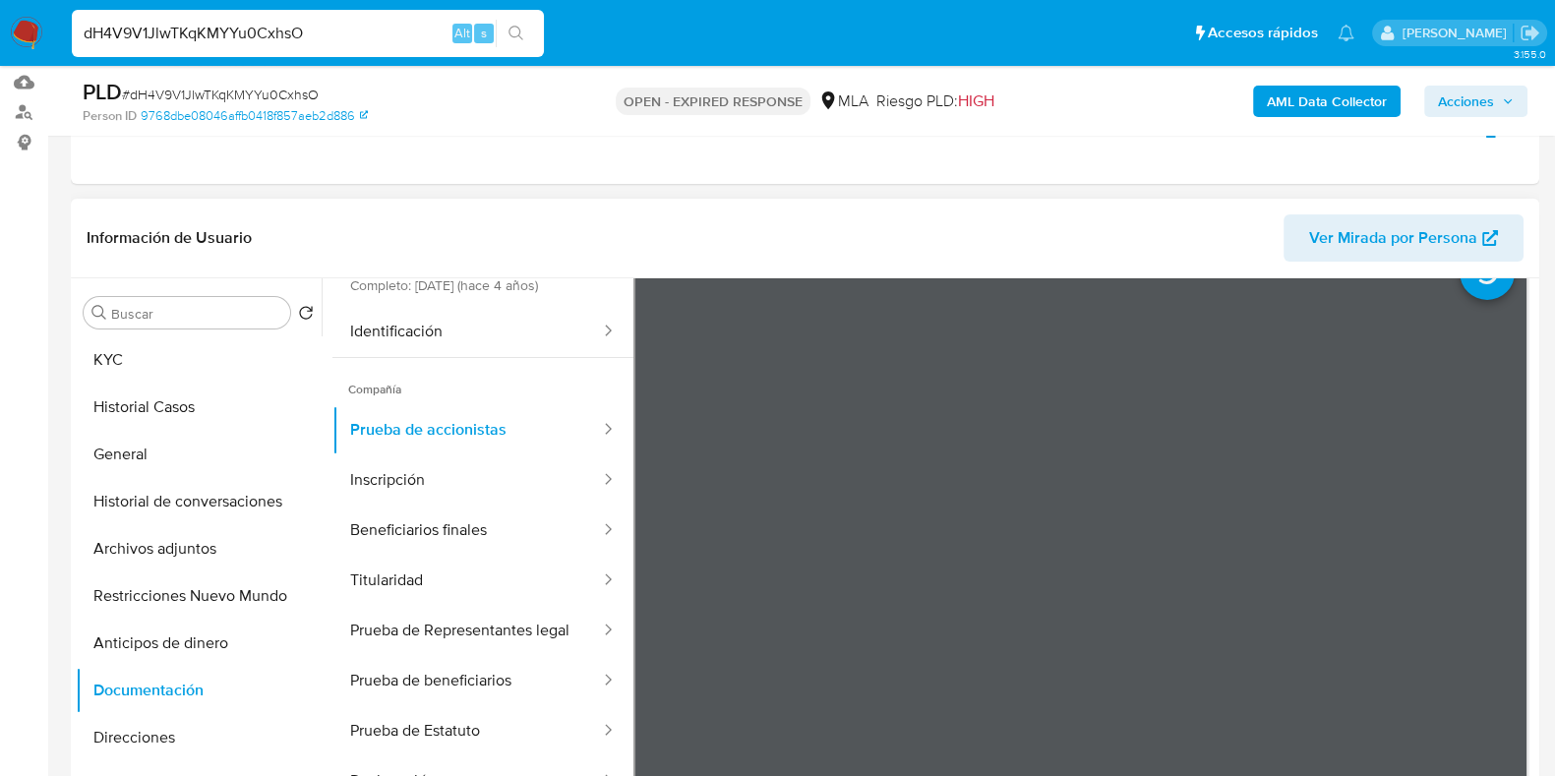
scroll to position [0, 0]
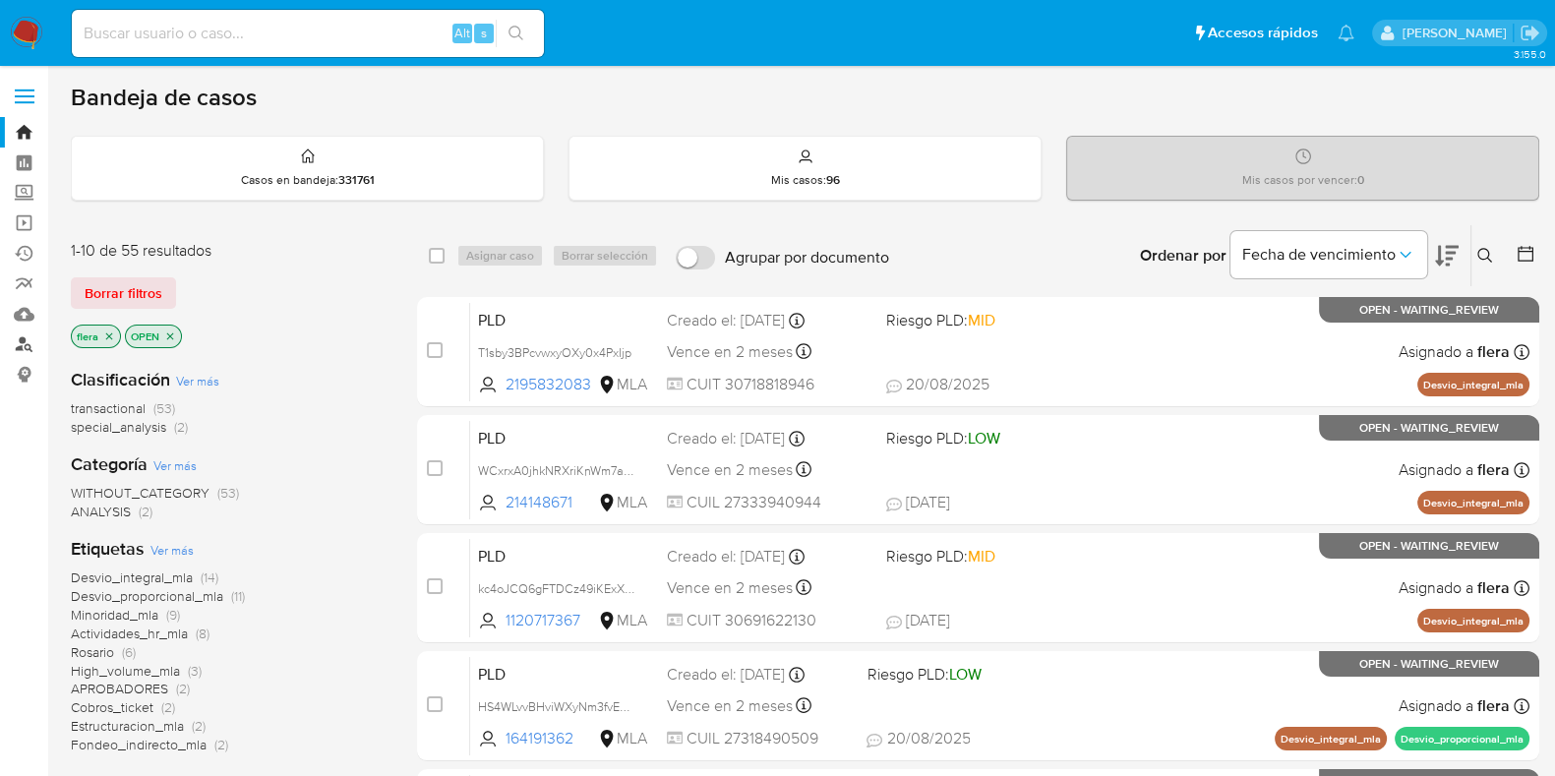
click at [27, 351] on link "Buscador de personas" at bounding box center [117, 345] width 234 height 30
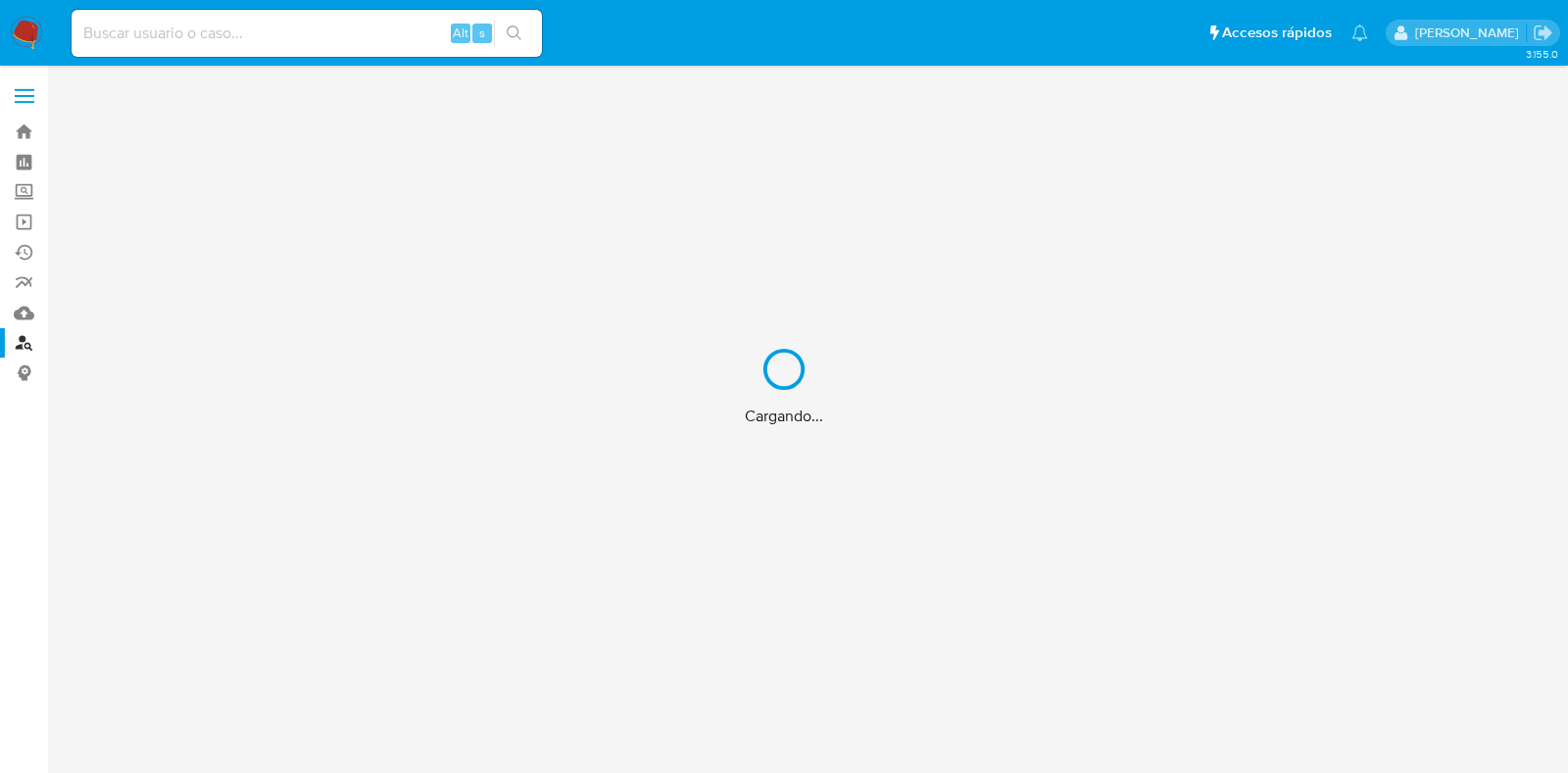
click at [27, 316] on div "Cargando..." at bounding box center [784, 386] width 1568 height 773
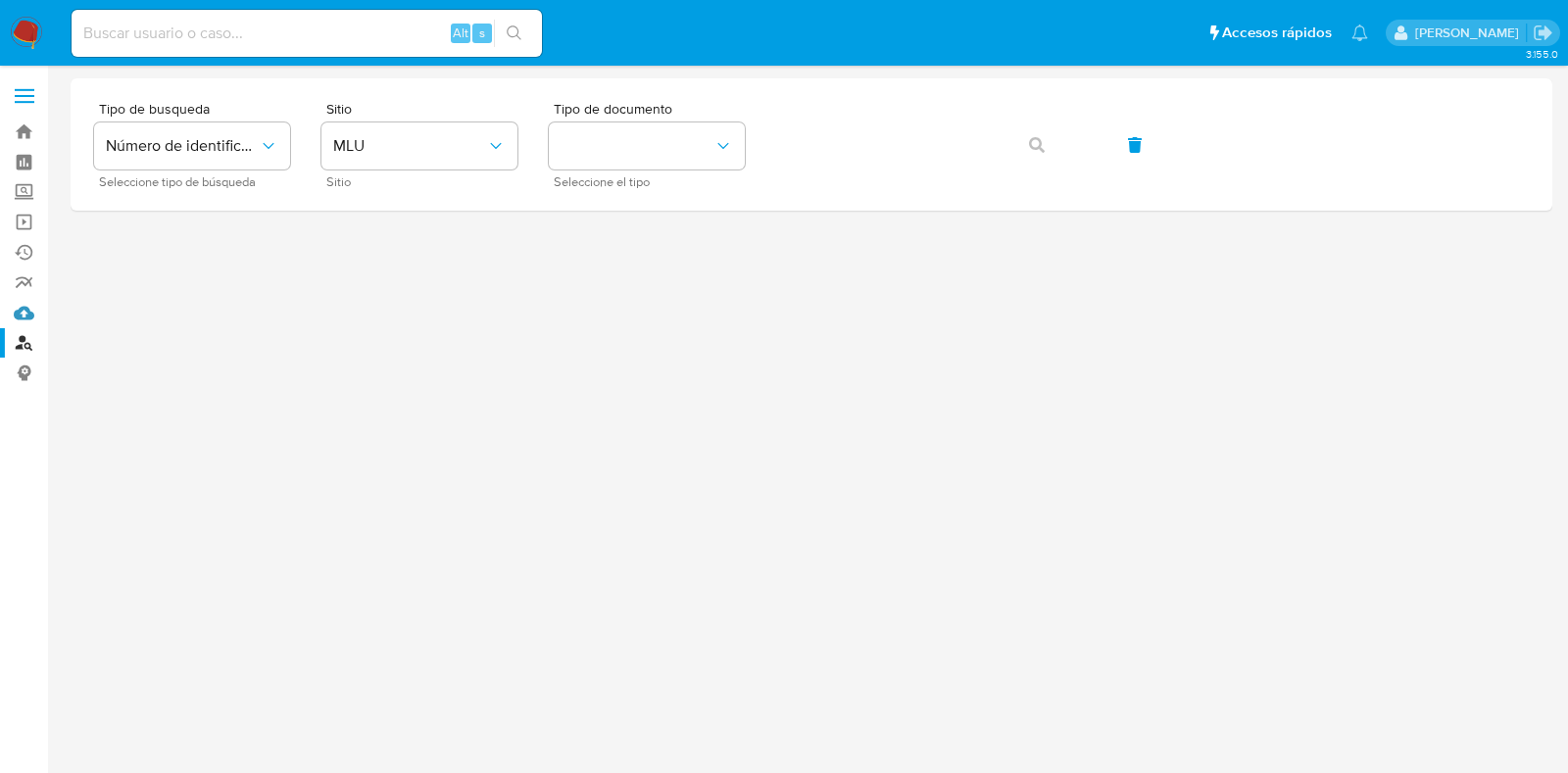
click at [27, 316] on link "Mulan" at bounding box center [117, 313] width 233 height 30
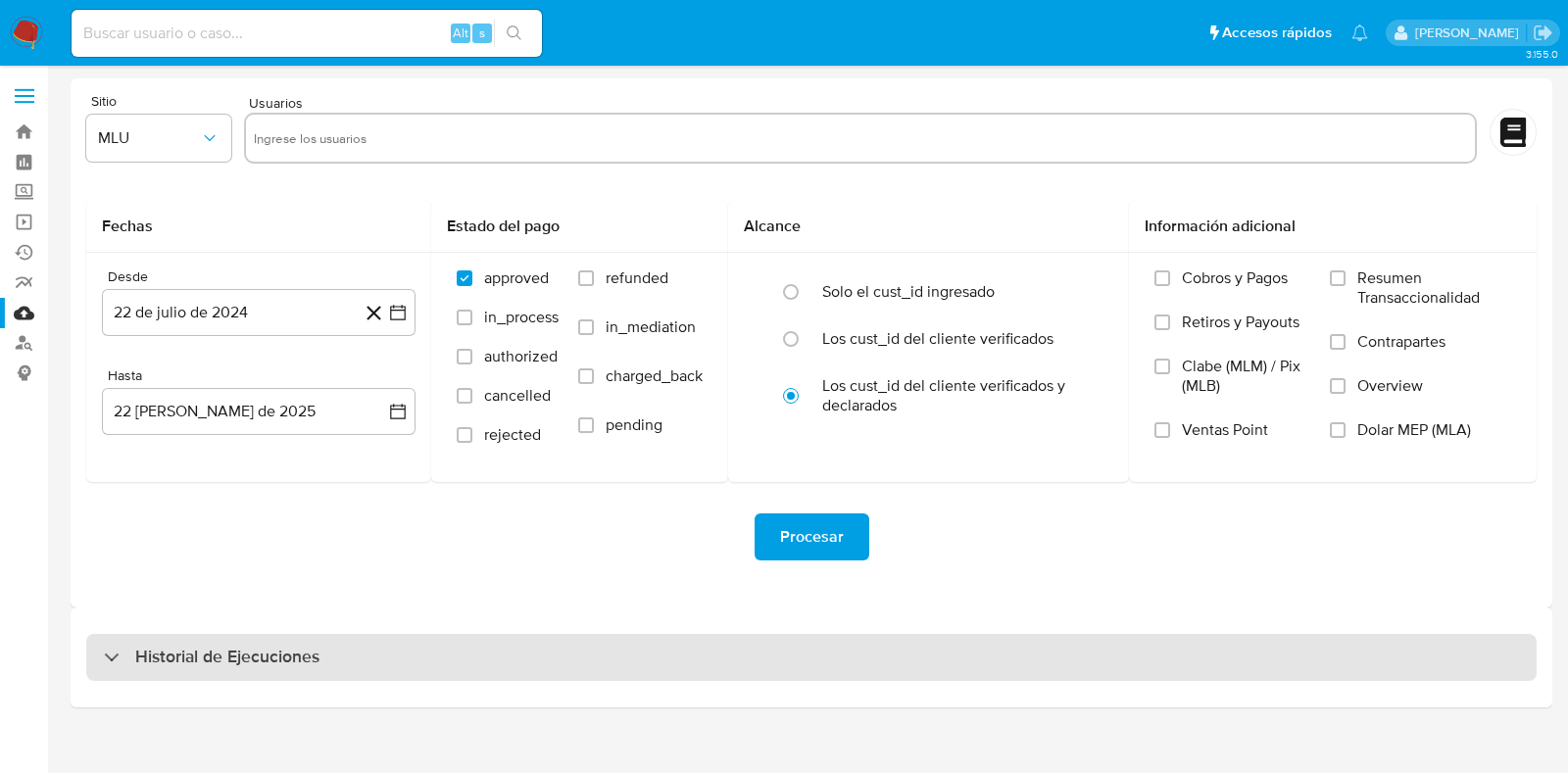
click at [247, 661] on h3 "Historial de Ejecuciones" at bounding box center [227, 657] width 184 height 24
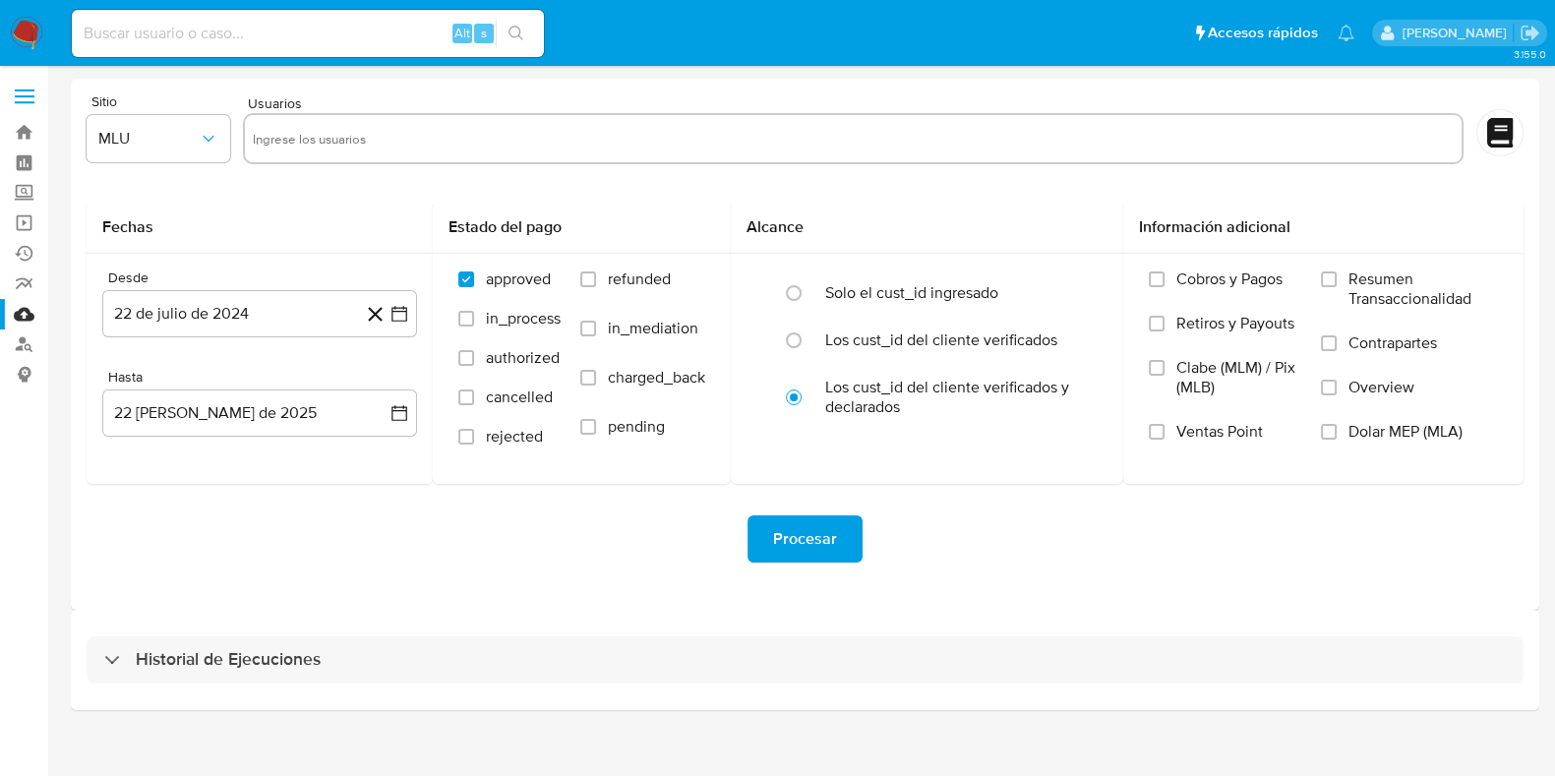
select select "10"
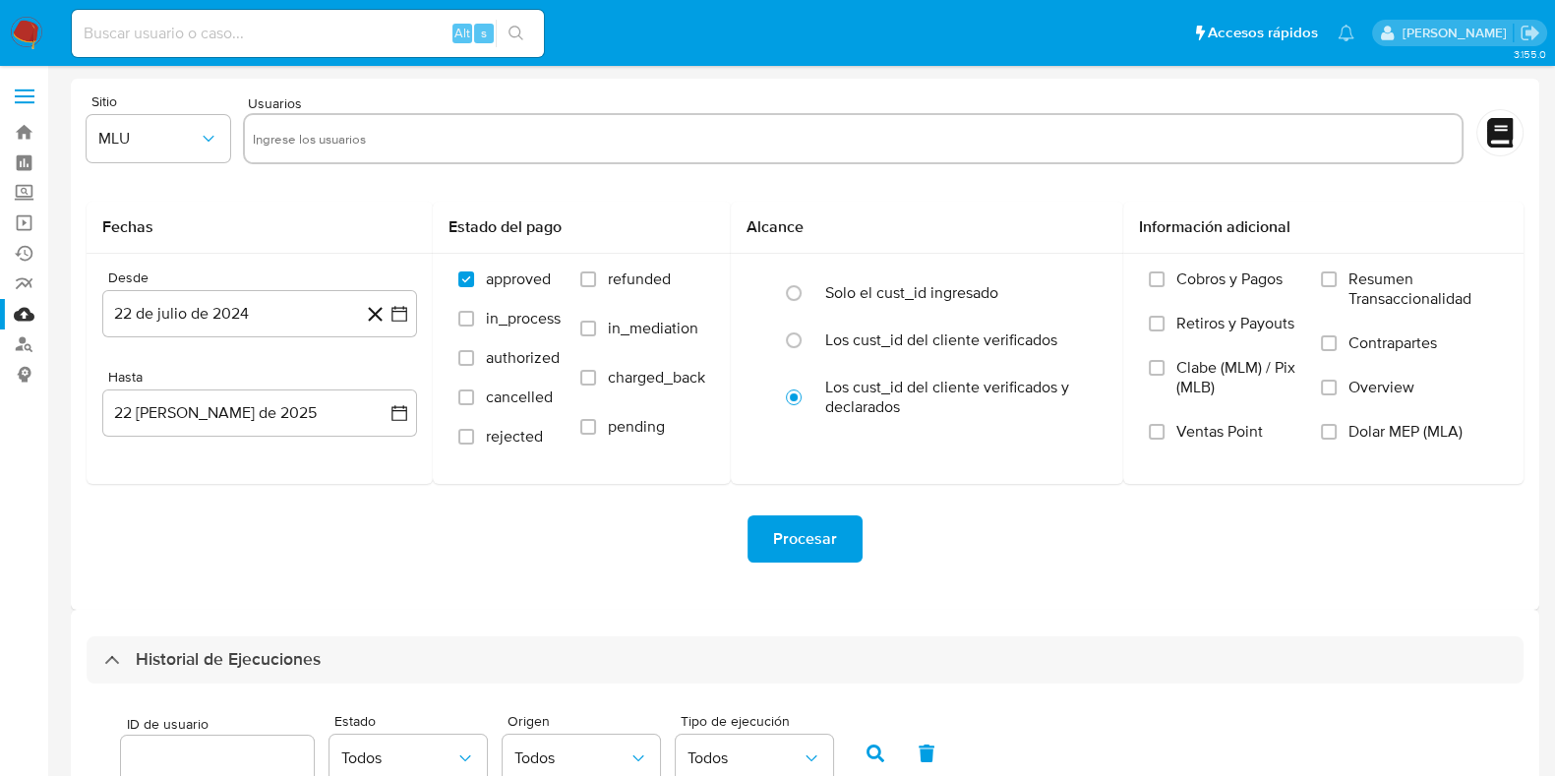
scroll to position [245, 0]
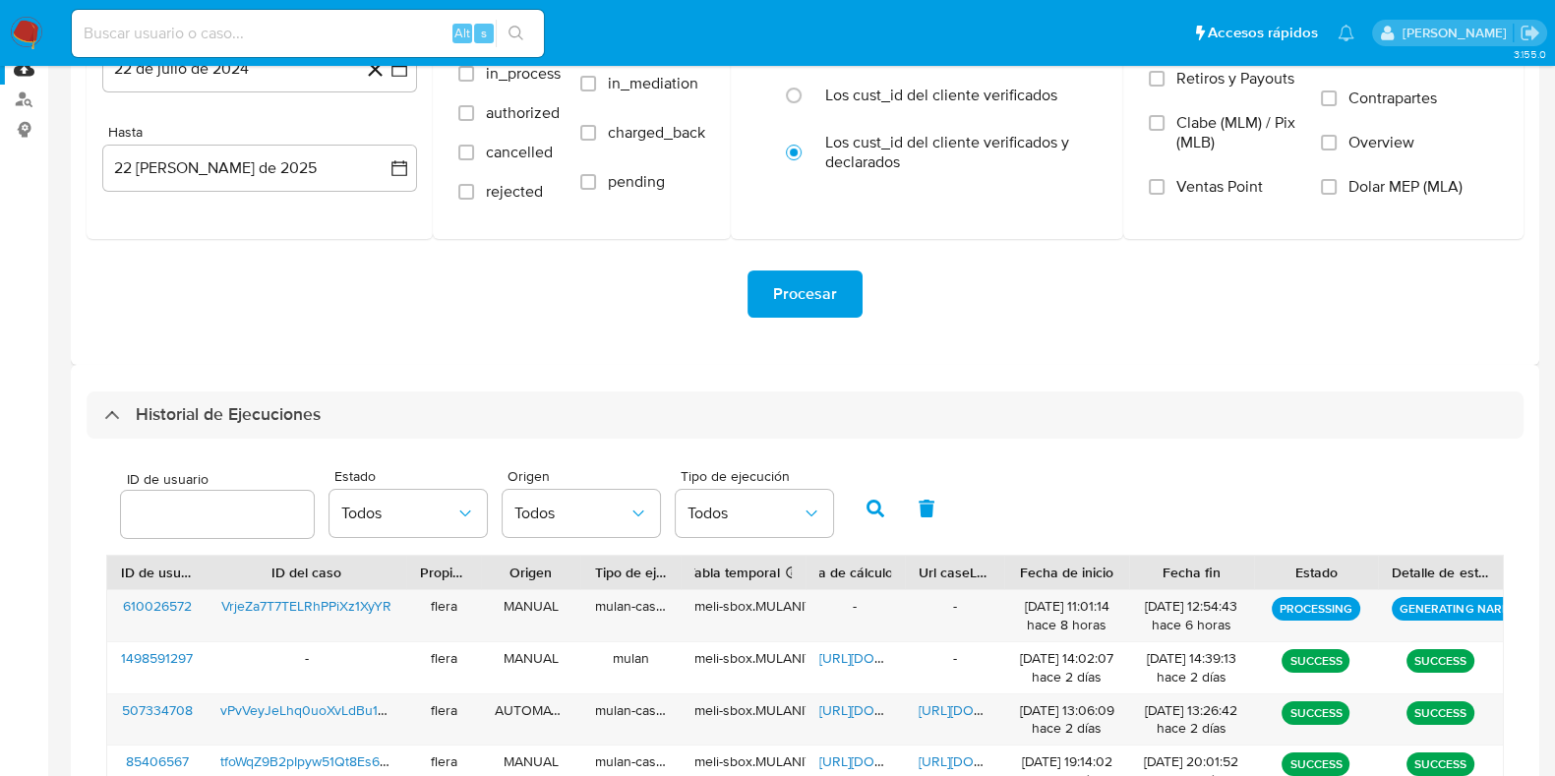
click at [274, 484] on div "ID de usuario" at bounding box center [217, 507] width 193 height 70
click at [256, 506] on input "number" at bounding box center [217, 515] width 193 height 26
paste input "203136052"
type input "203136052"
click at [875, 509] on icon "button" at bounding box center [876, 509] width 18 height 18
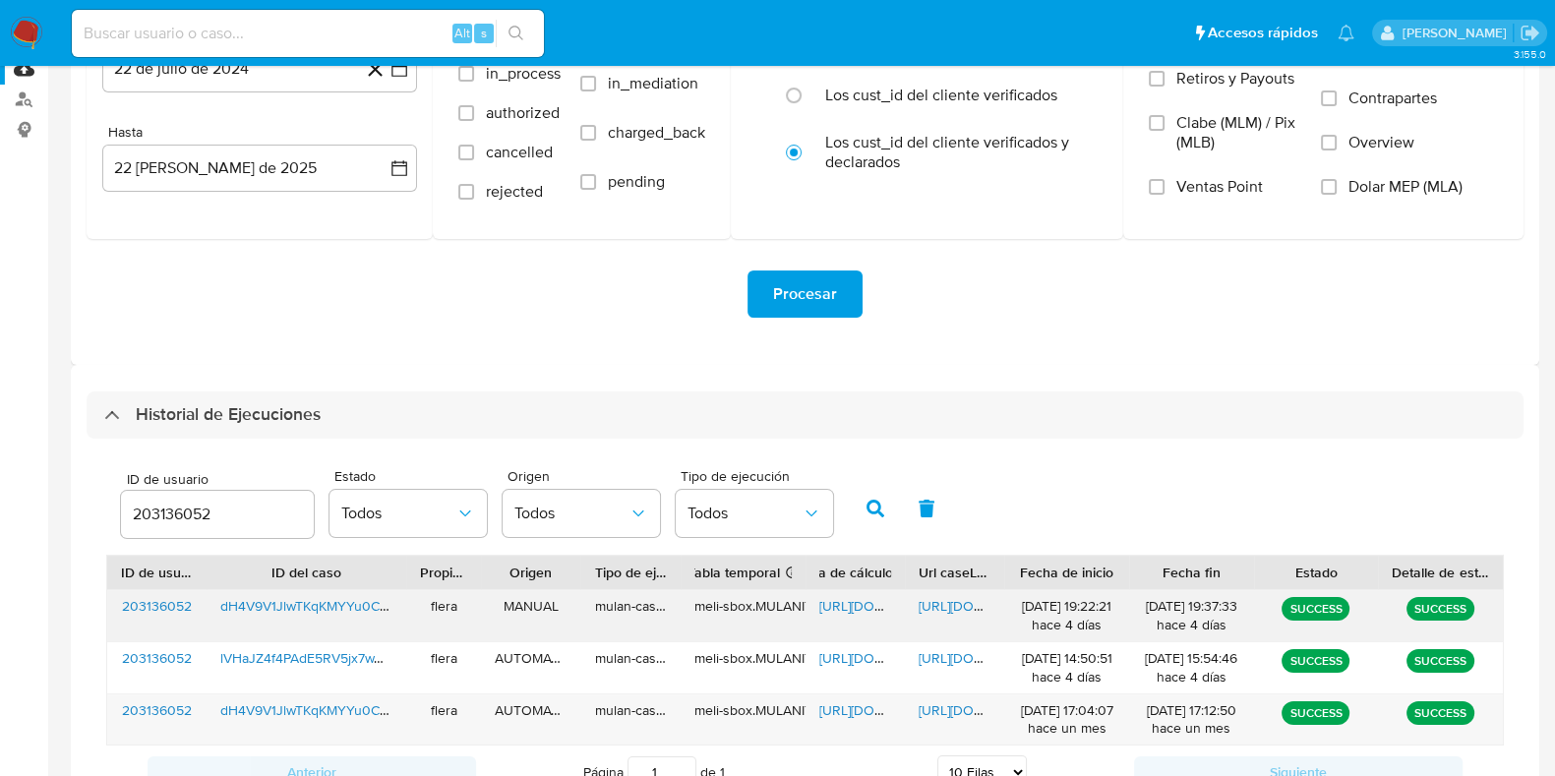
click at [861, 597] on span "[URL][DOMAIN_NAME]" at bounding box center [887, 606] width 136 height 20
click at [963, 596] on span "[URL][DOMAIN_NAME]" at bounding box center [987, 606] width 136 height 20
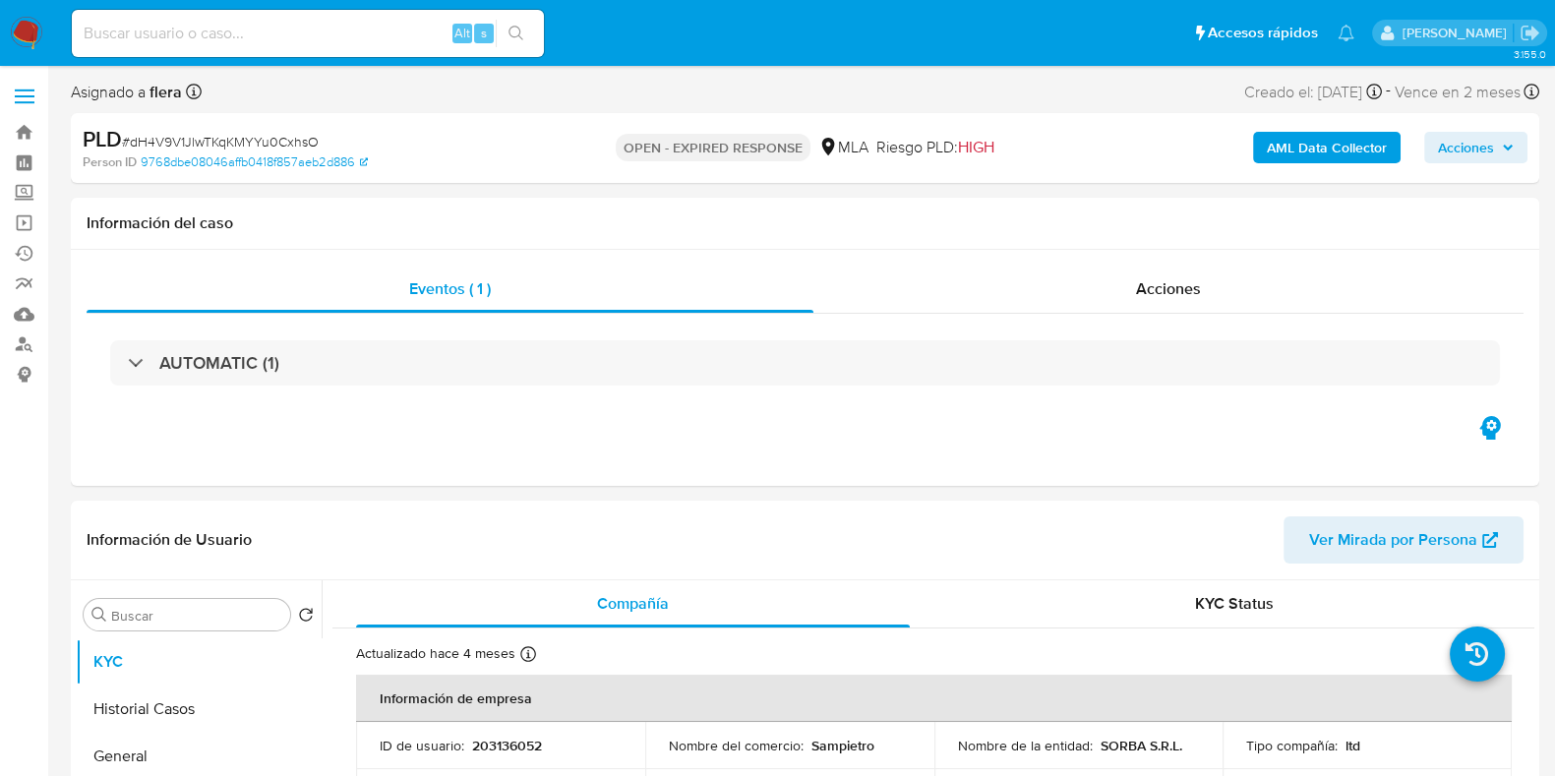
select select "10"
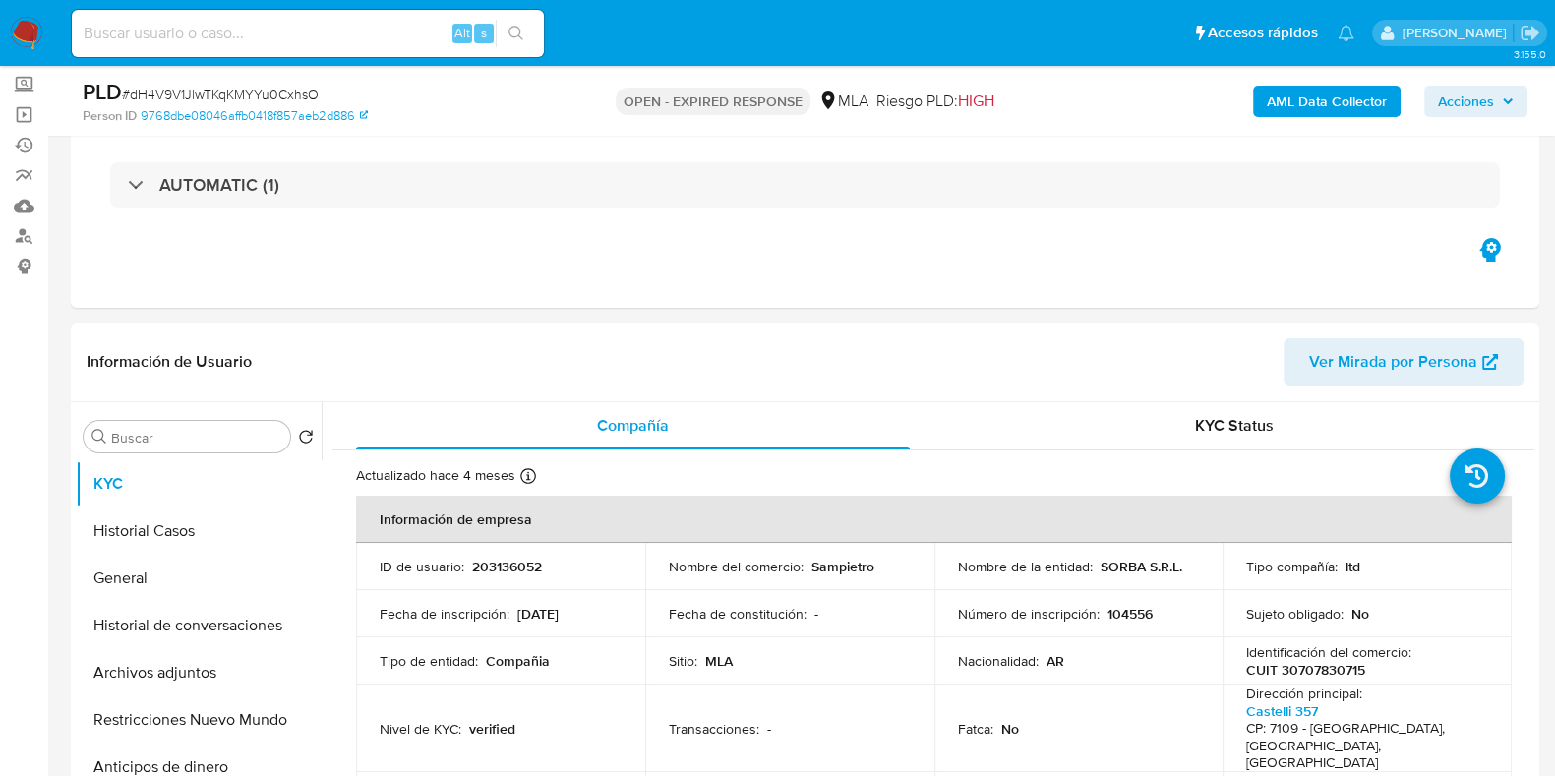
scroll to position [245, 0]
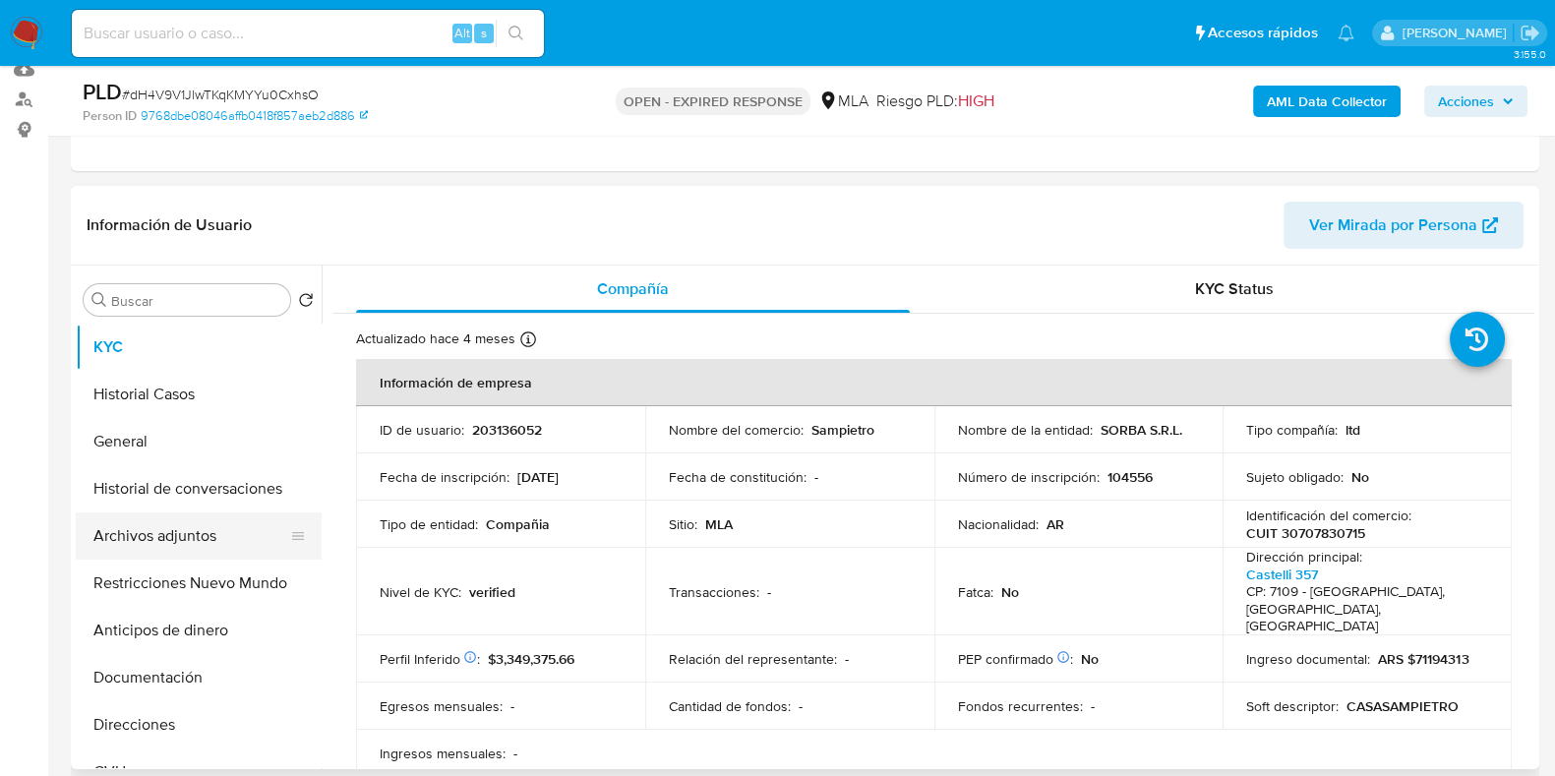
click at [153, 548] on button "Archivos adjuntos" at bounding box center [191, 536] width 230 height 47
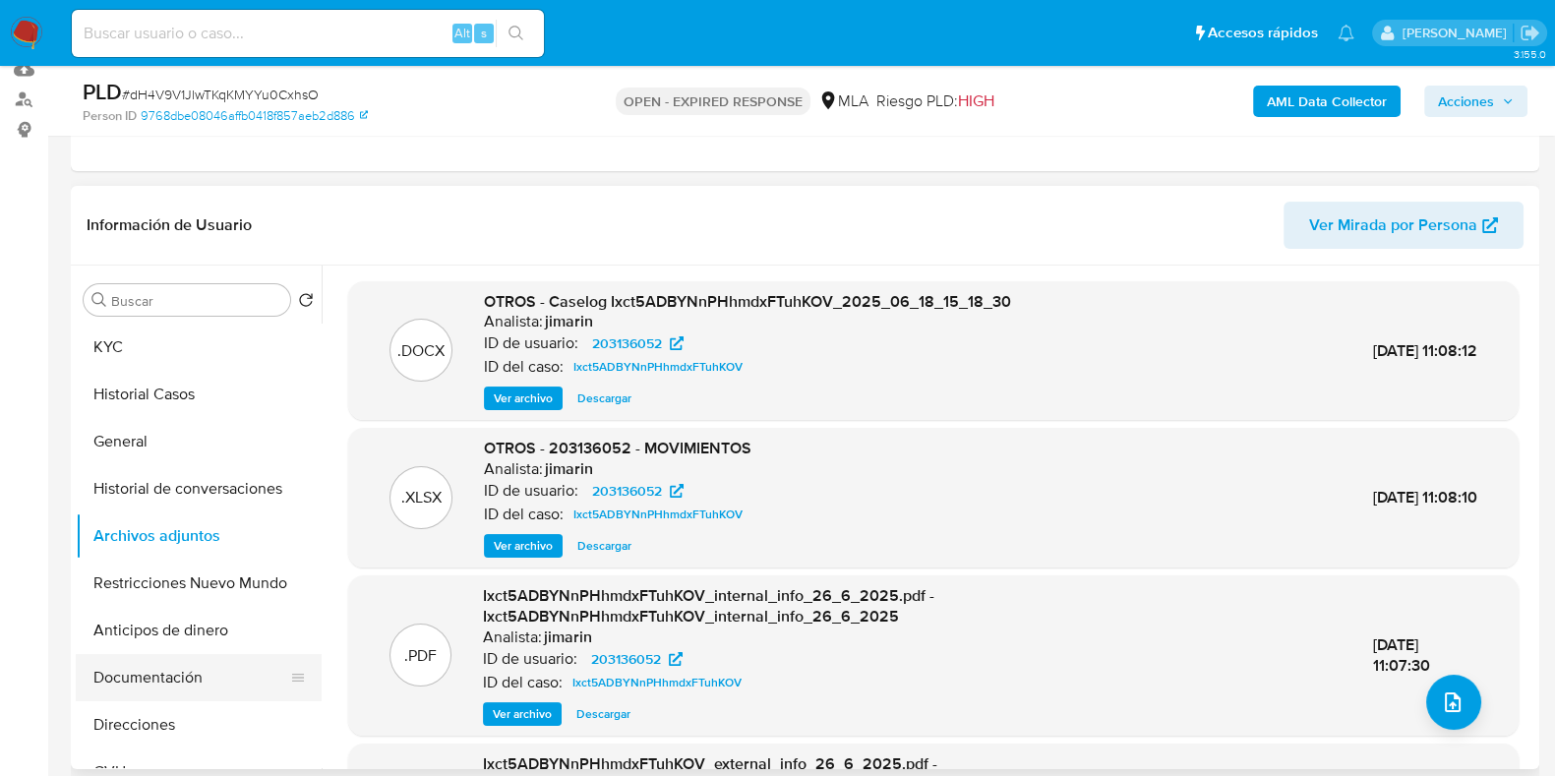
click at [158, 674] on button "Documentación" at bounding box center [191, 677] width 230 height 47
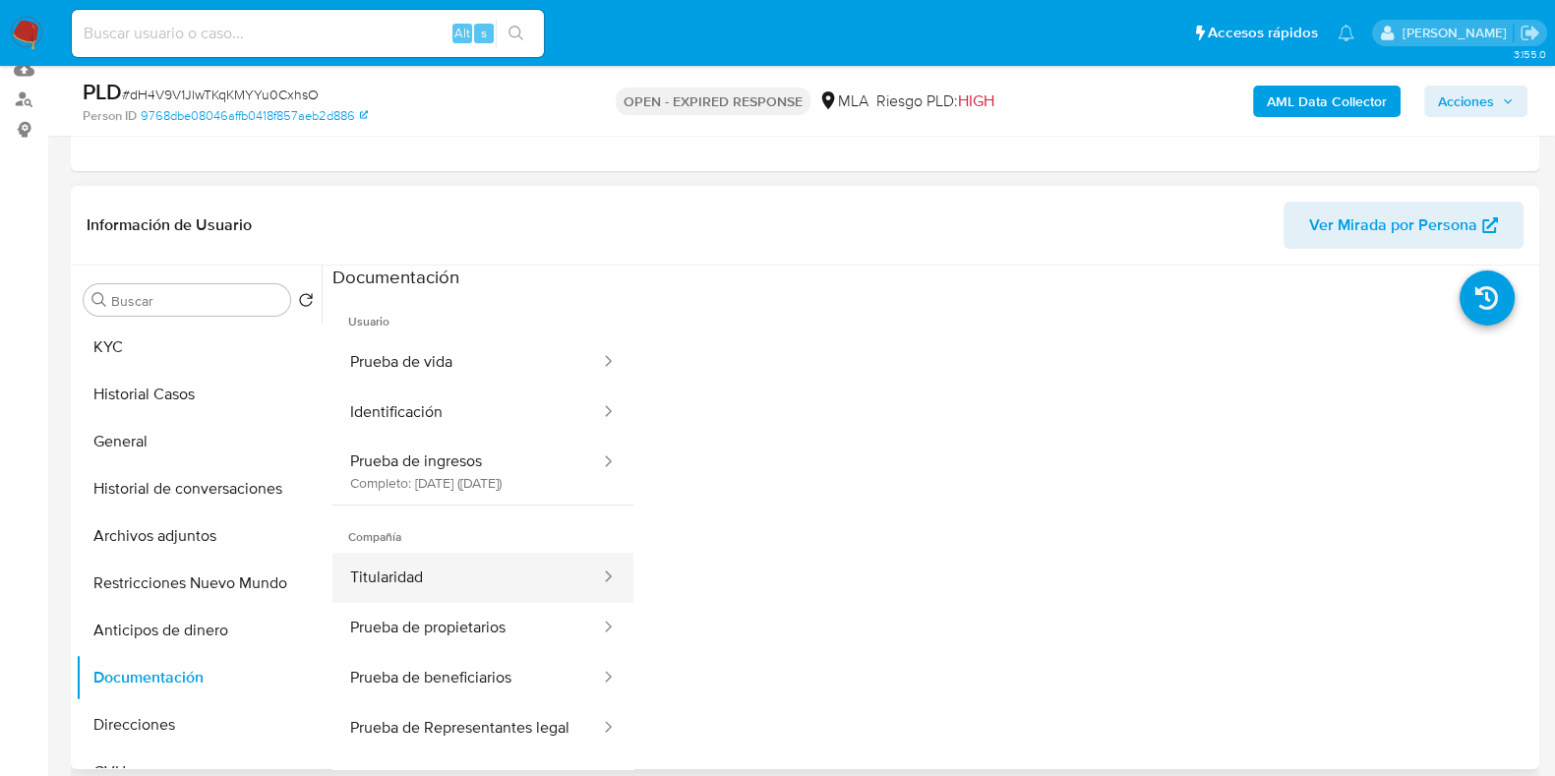
scroll to position [122, 0]
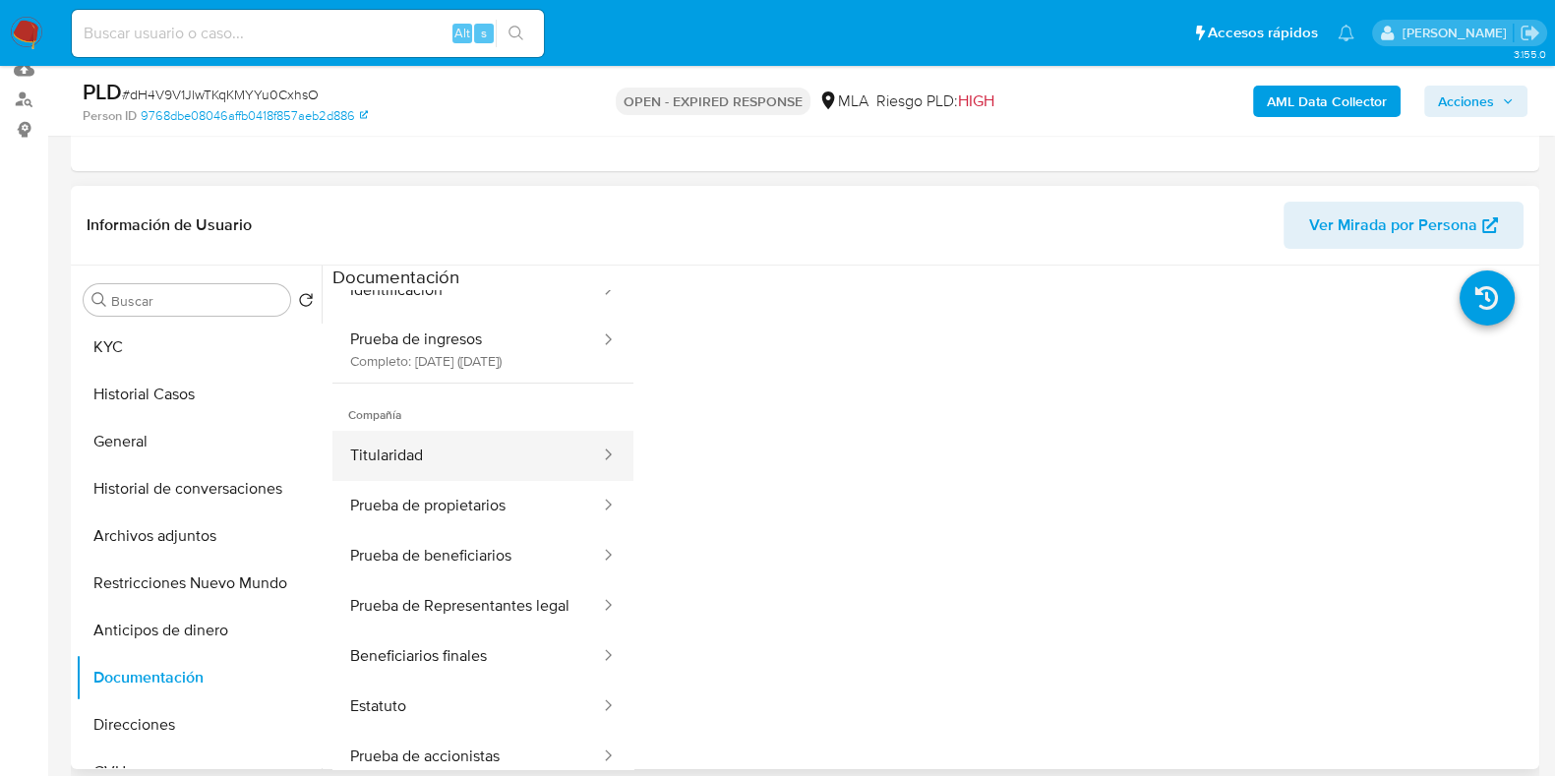
click at [443, 481] on button "Titularidad" at bounding box center [468, 456] width 270 height 50
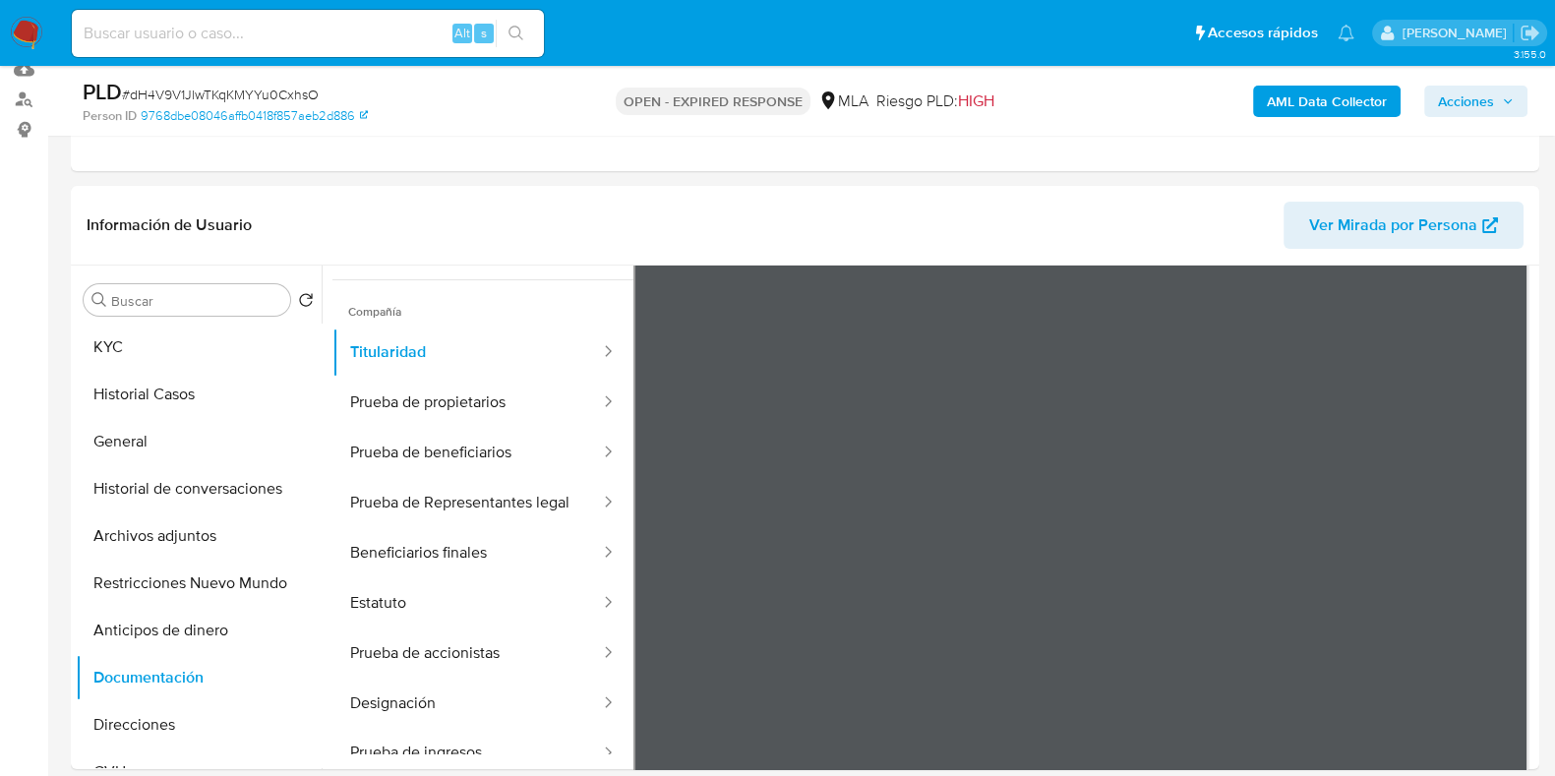
scroll to position [172, 0]
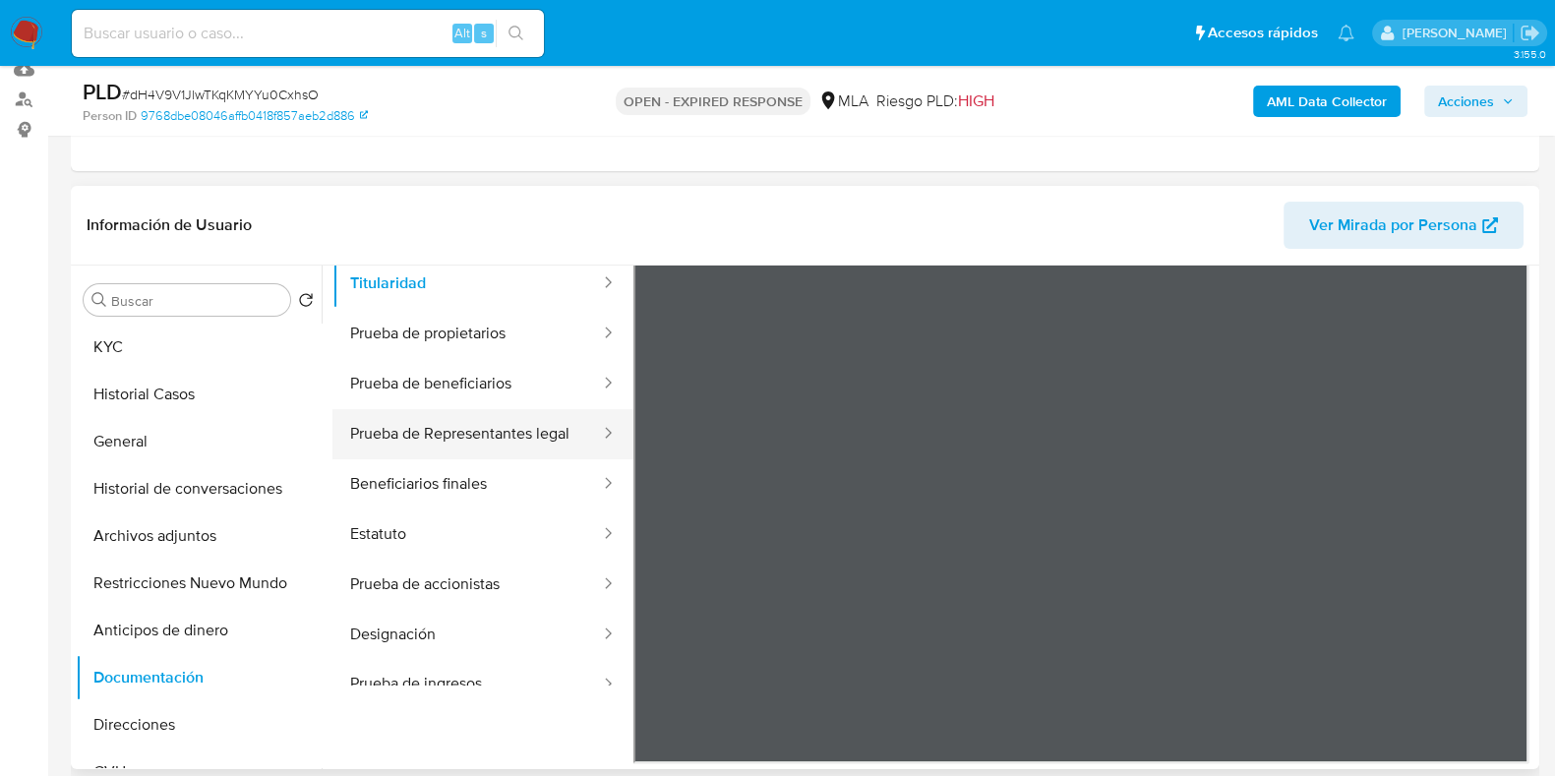
click at [476, 442] on button "Prueba de Representantes legal" at bounding box center [468, 434] width 270 height 50
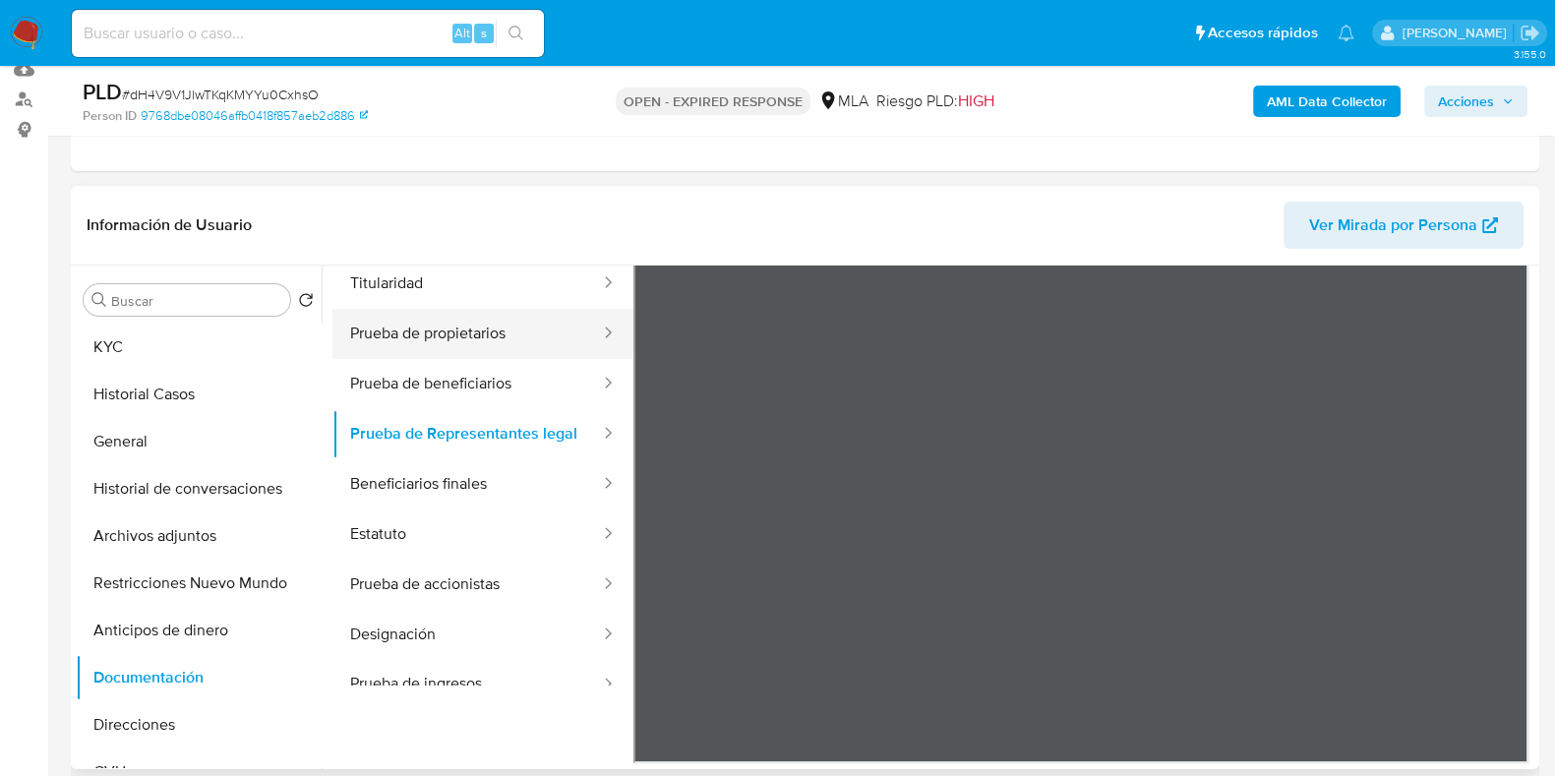
click at [464, 359] on button "Prueba de propietarios" at bounding box center [468, 334] width 270 height 50
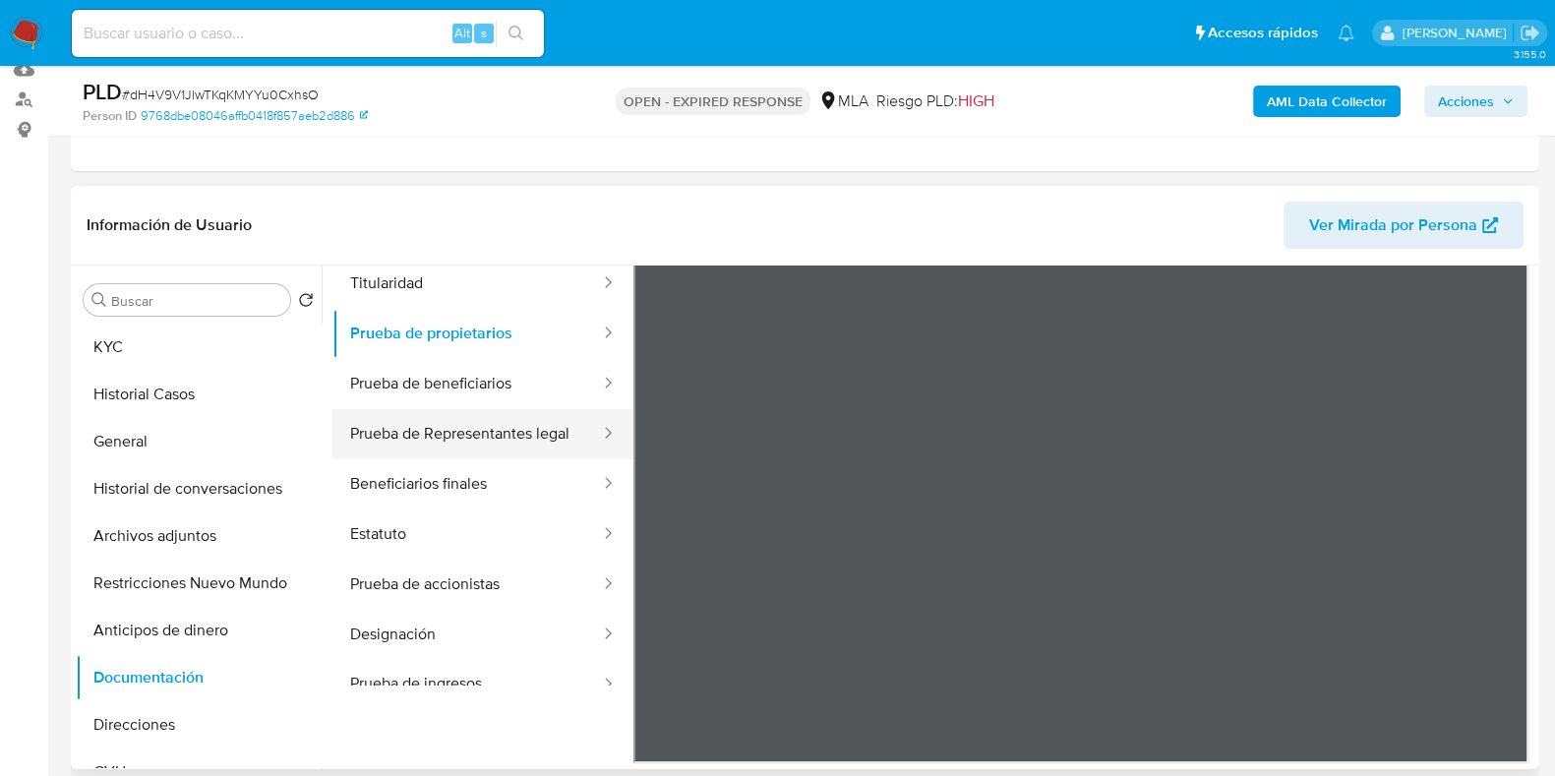
click at [469, 459] on button "Prueba de Representantes legal" at bounding box center [468, 434] width 270 height 50
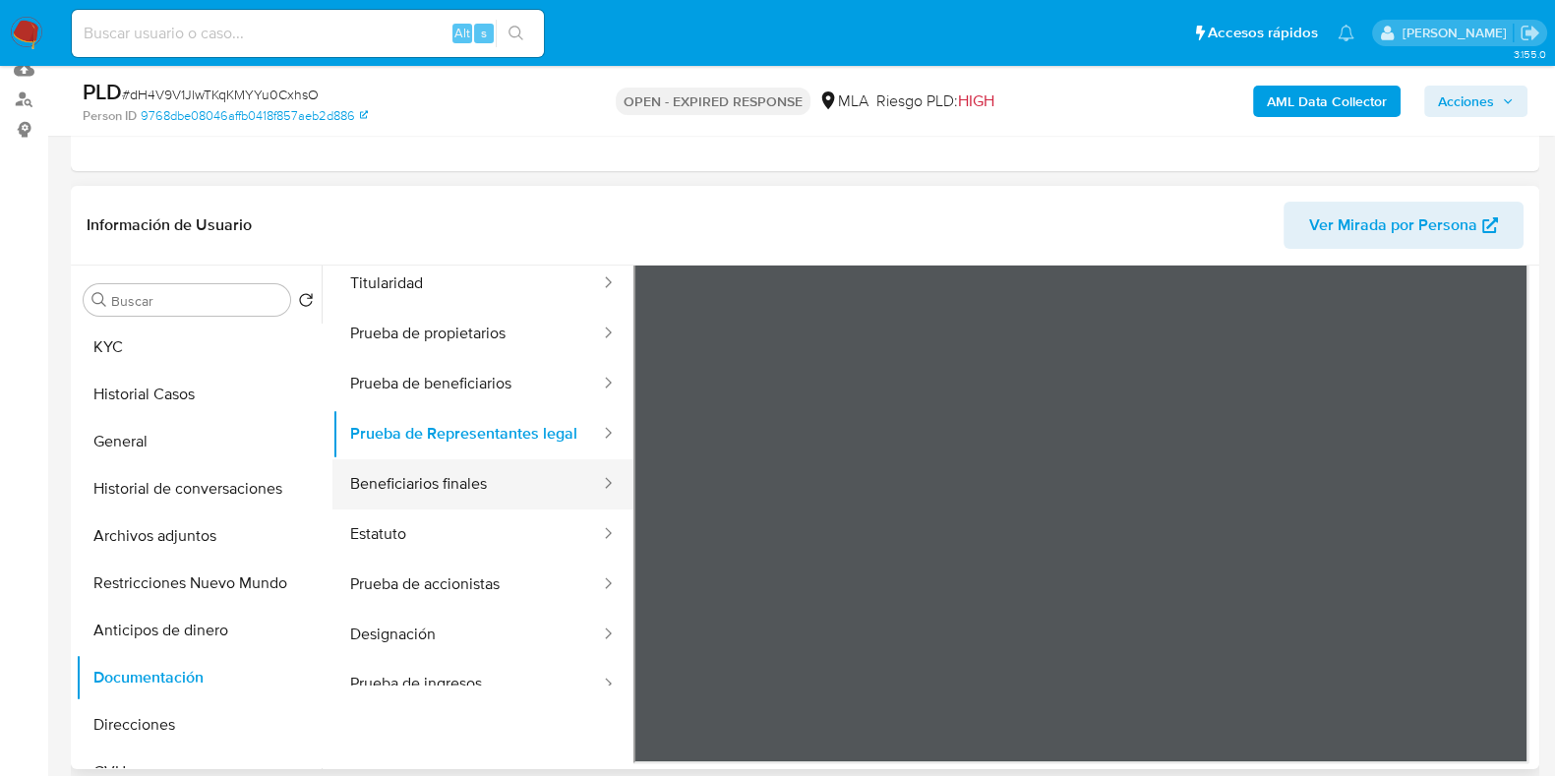
click at [479, 510] on button "Beneficiarios finales" at bounding box center [468, 484] width 270 height 50
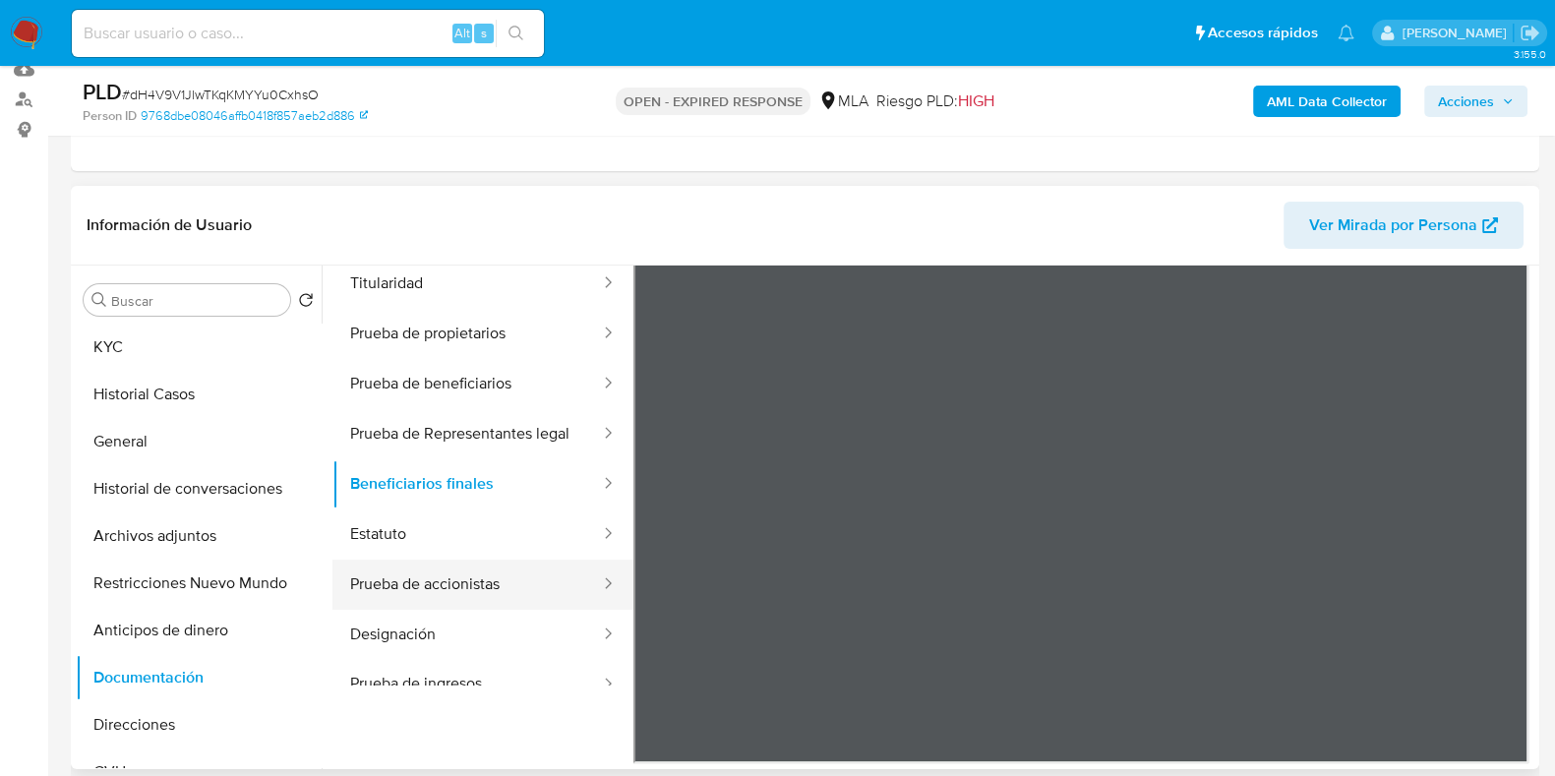
click at [516, 604] on button "Prueba de accionistas" at bounding box center [468, 585] width 270 height 50
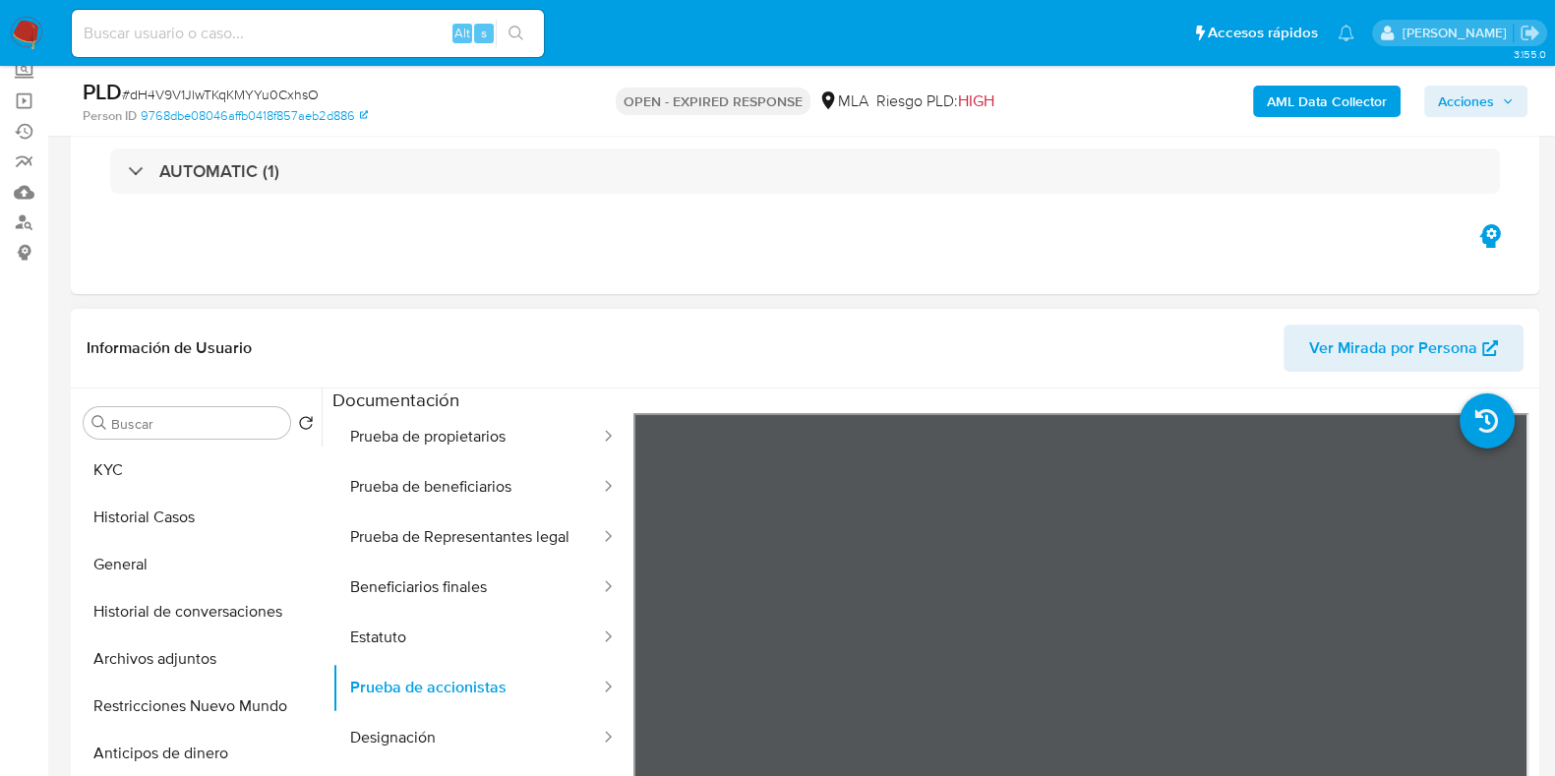
scroll to position [369, 0]
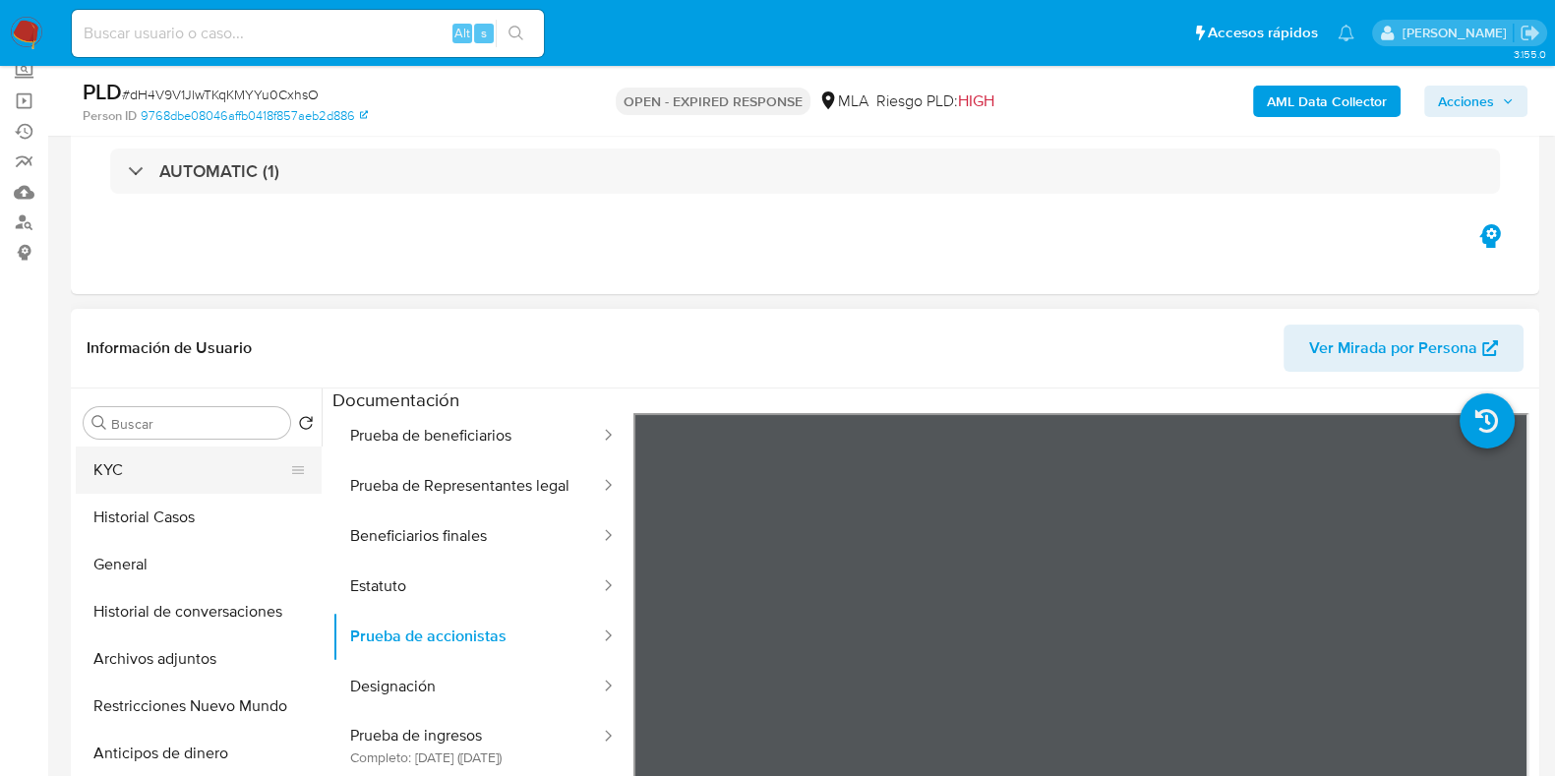
click at [181, 453] on button "KYC" at bounding box center [191, 470] width 230 height 47
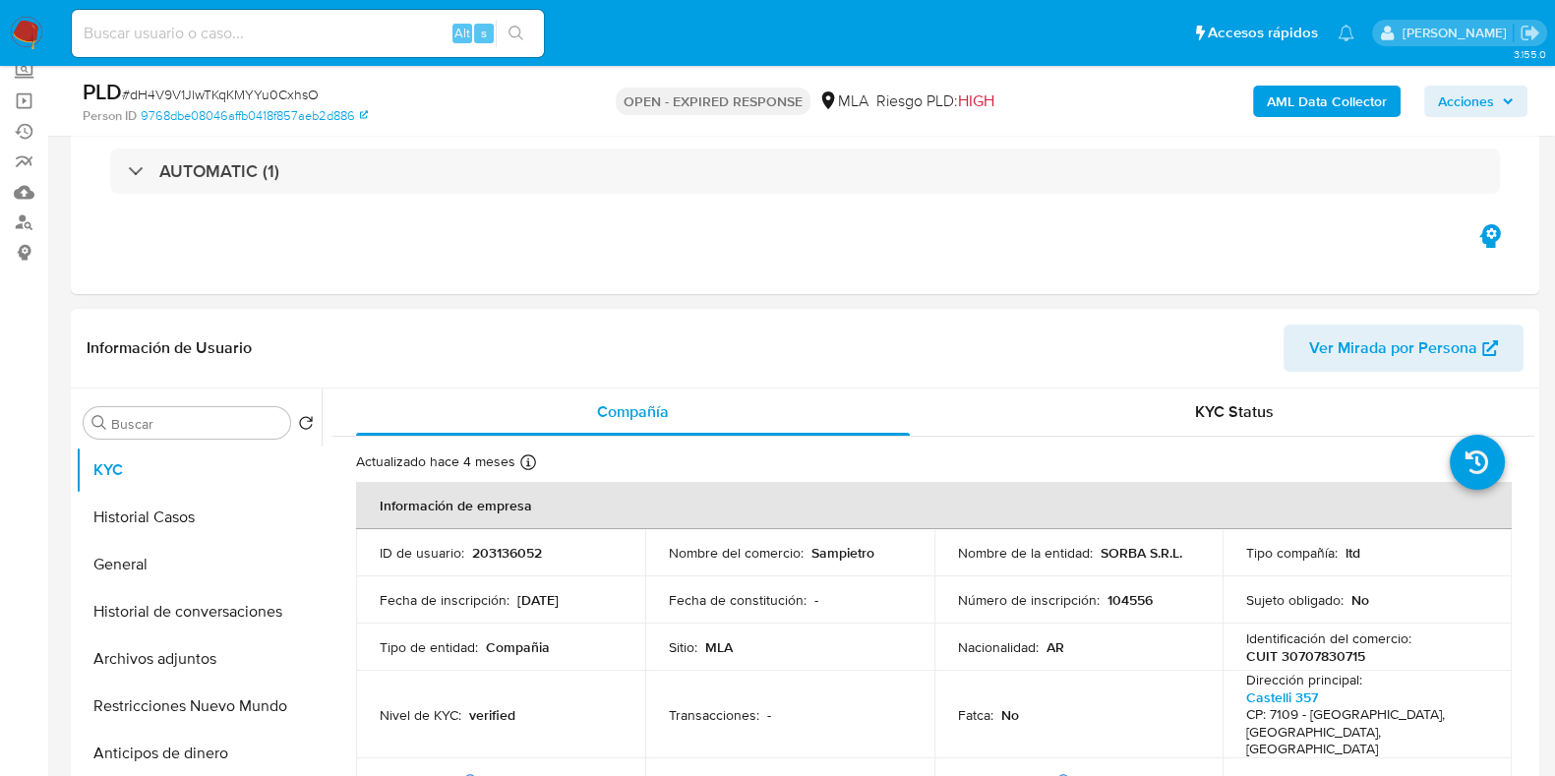
click at [1295, 651] on p "CUIT 30707830715" at bounding box center [1305, 656] width 119 height 18
copy p "30707830715"
click at [170, 671] on button "Archivos adjuntos" at bounding box center [191, 659] width 230 height 47
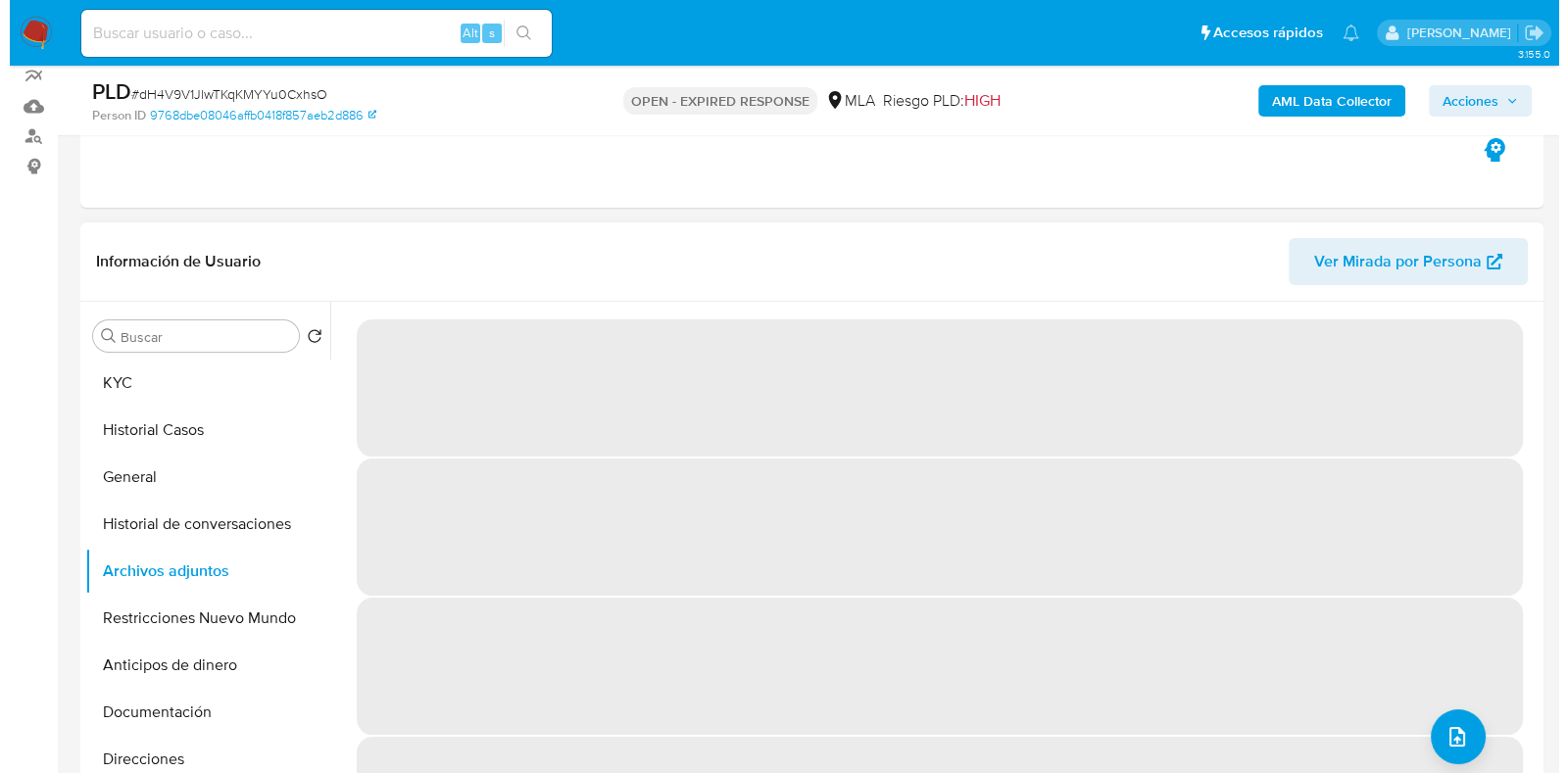
scroll to position [244, 0]
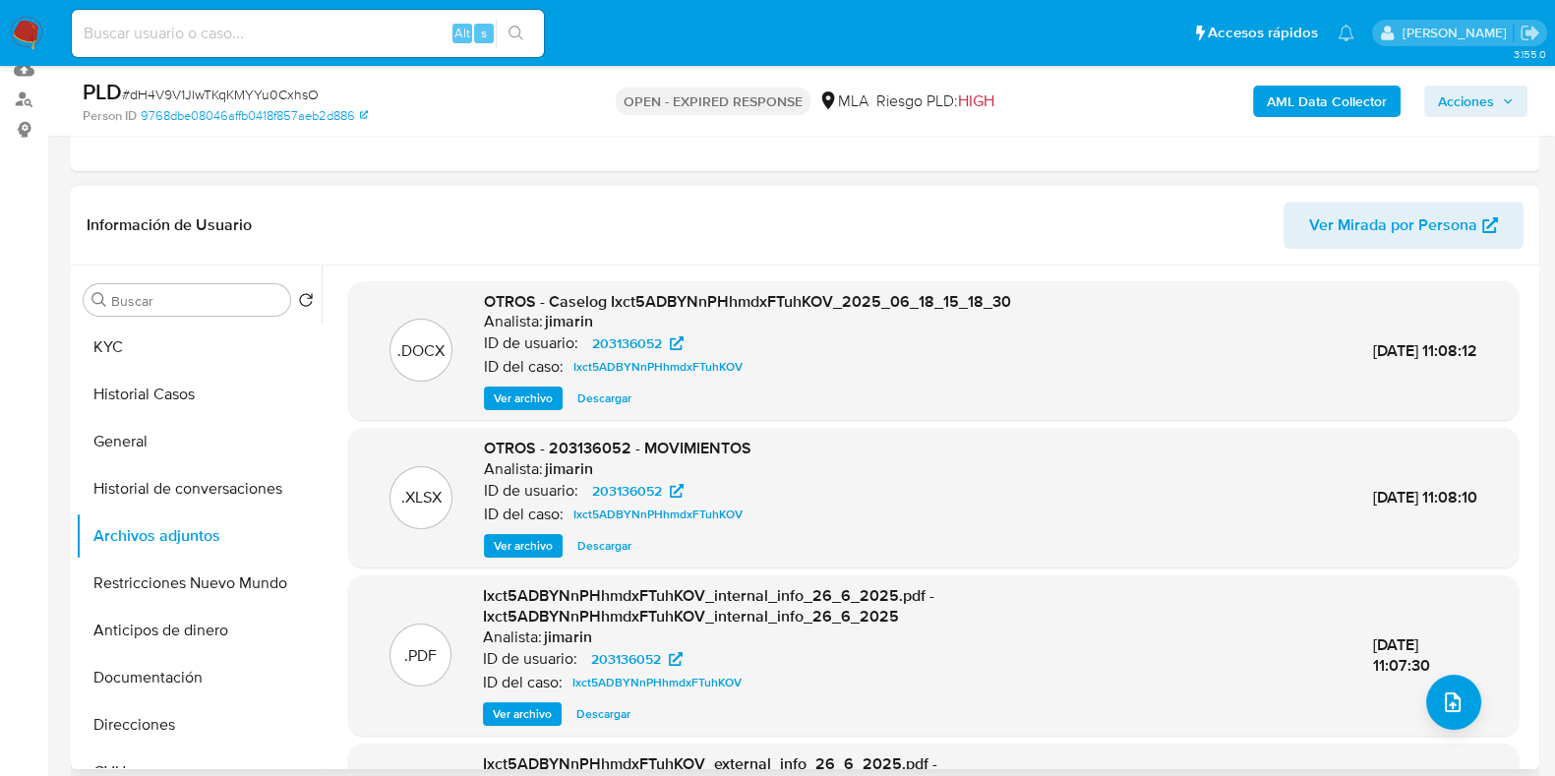
click at [528, 400] on span "Ver archivo" at bounding box center [523, 399] width 59 height 20
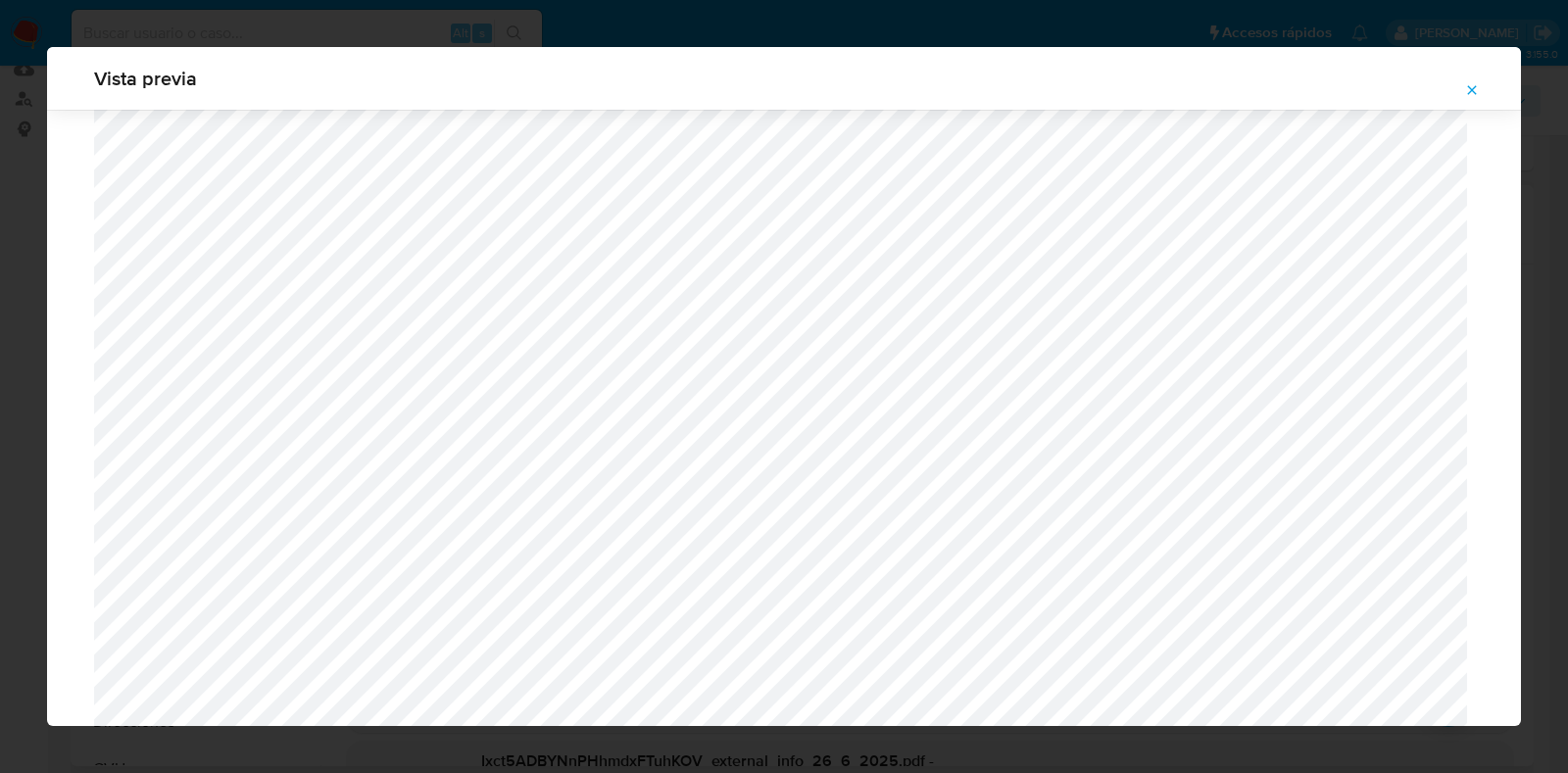
scroll to position [450, 0]
click at [1469, 94] on icon "Attachment preview" at bounding box center [1472, 91] width 16 height 16
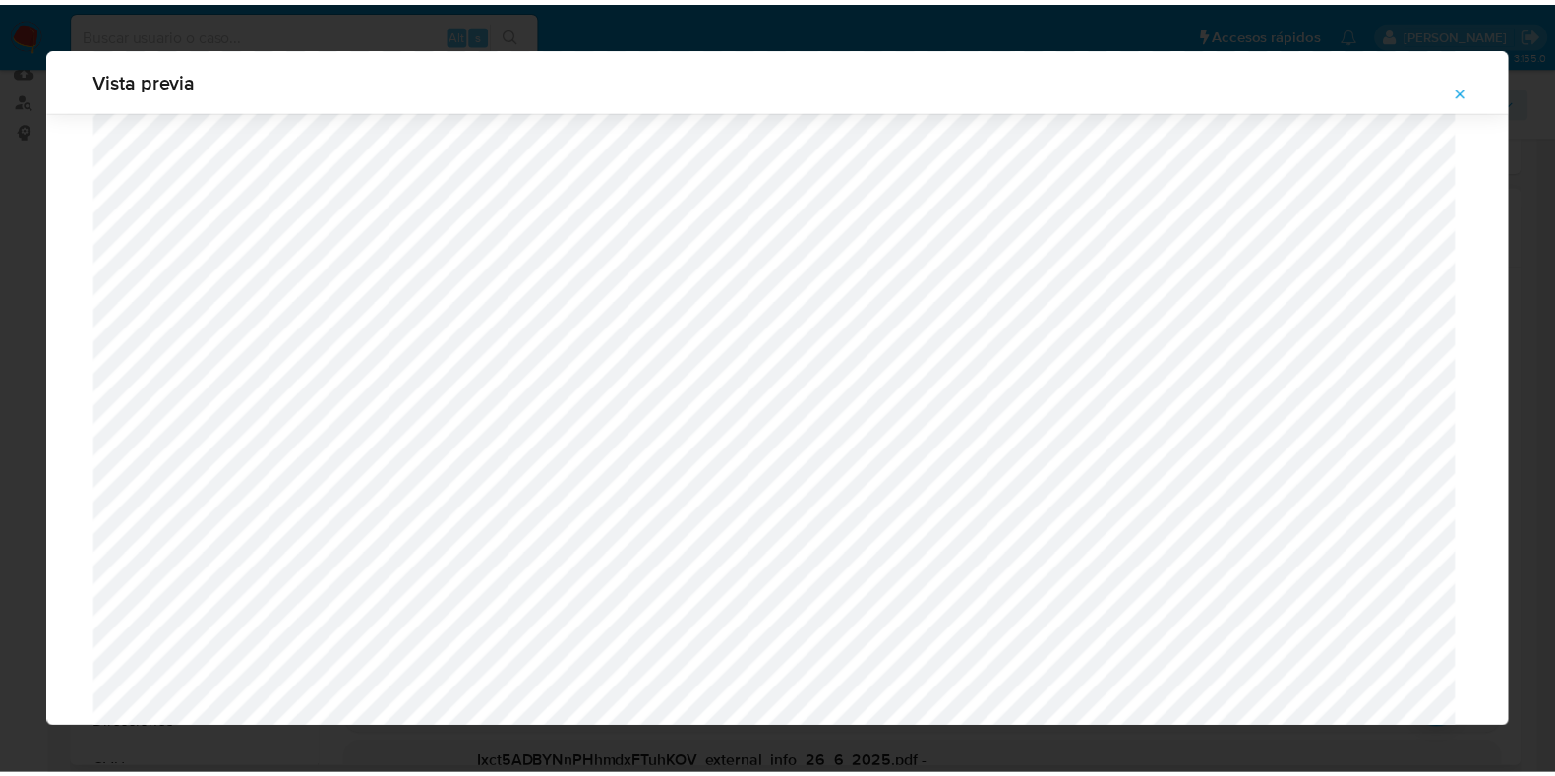
scroll to position [49, 0]
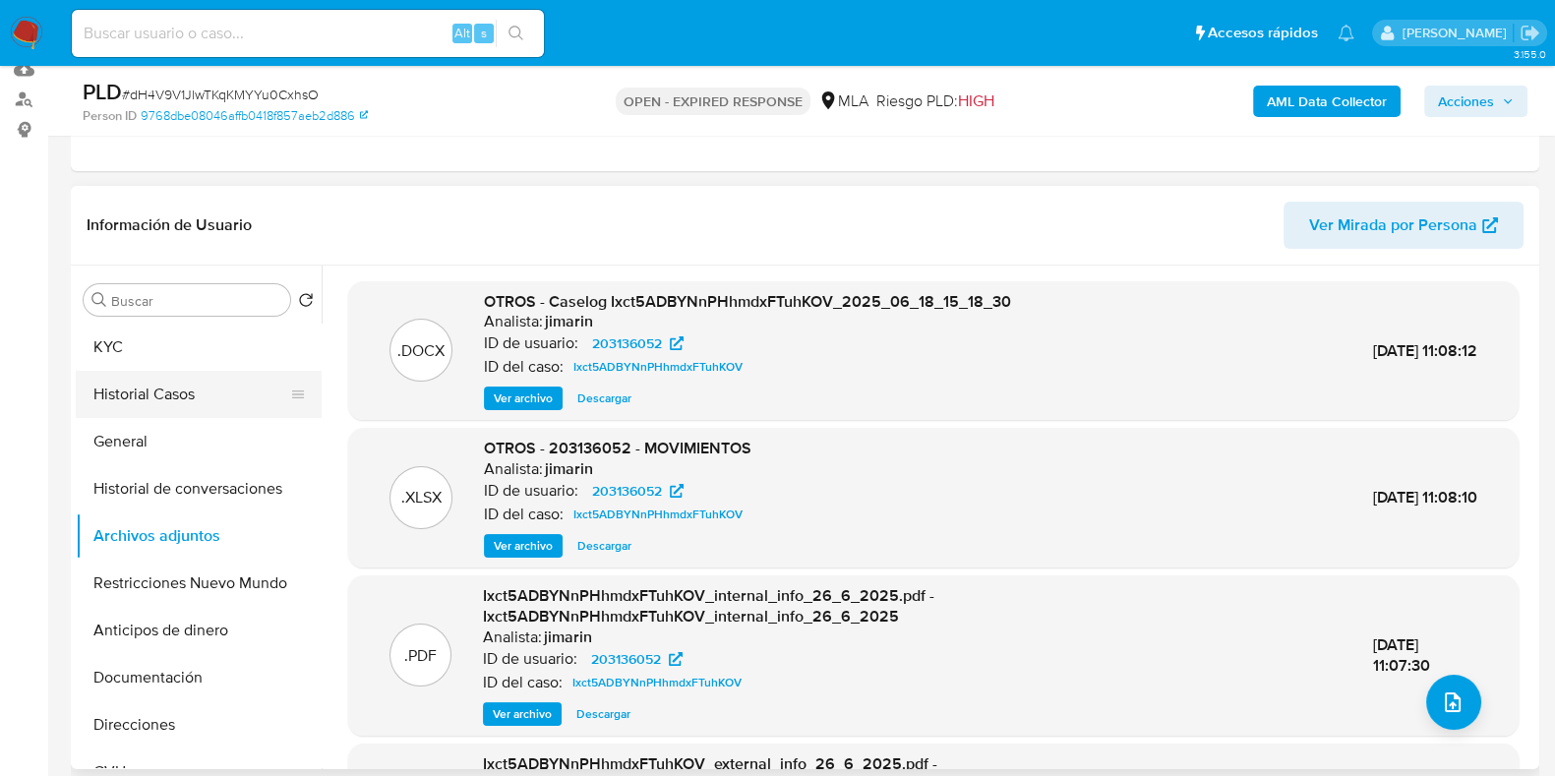
click at [190, 406] on button "Historial Casos" at bounding box center [191, 394] width 230 height 47
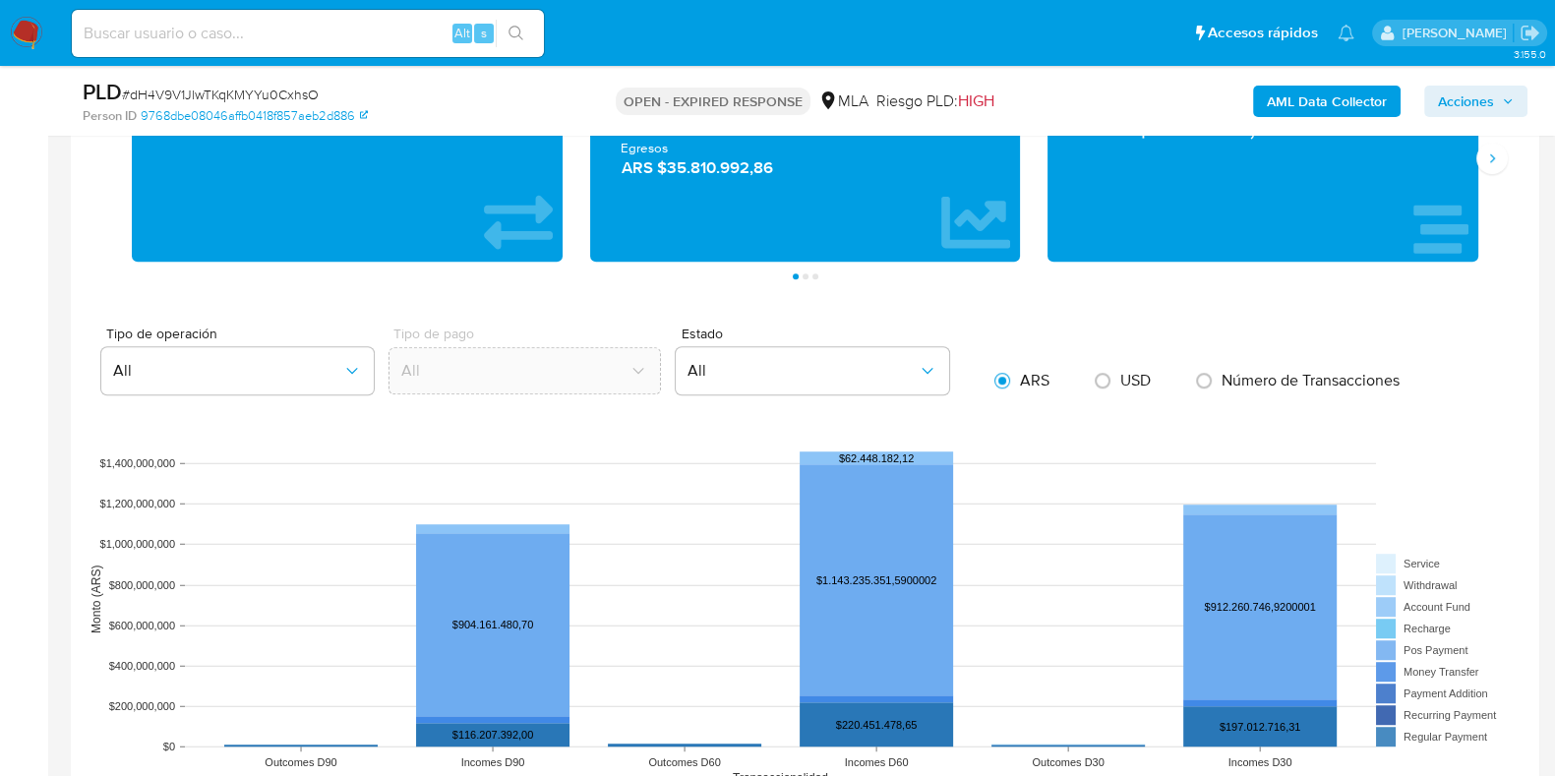
scroll to position [1844, 0]
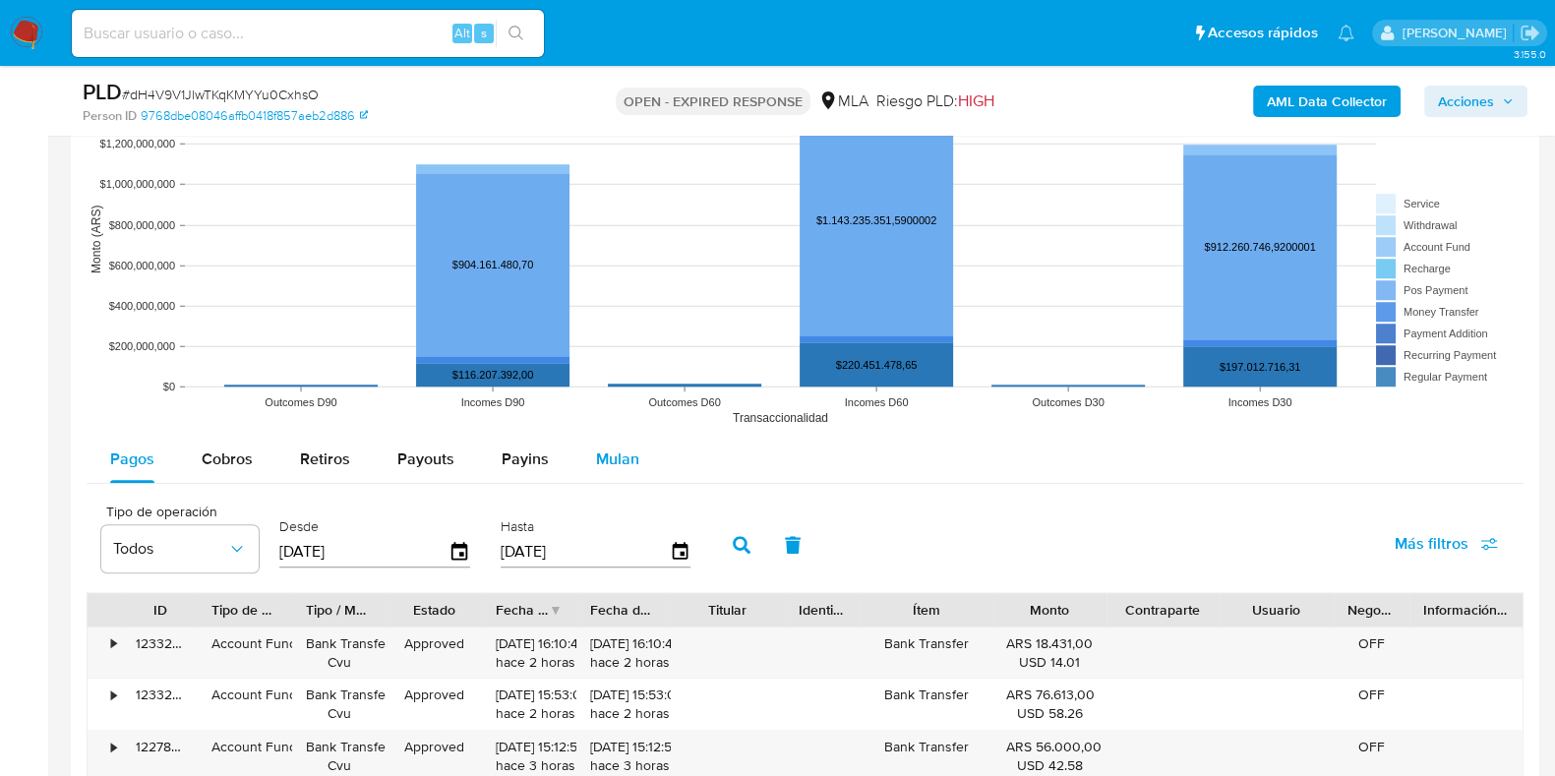
click at [622, 451] on span "Mulan" at bounding box center [617, 459] width 43 height 23
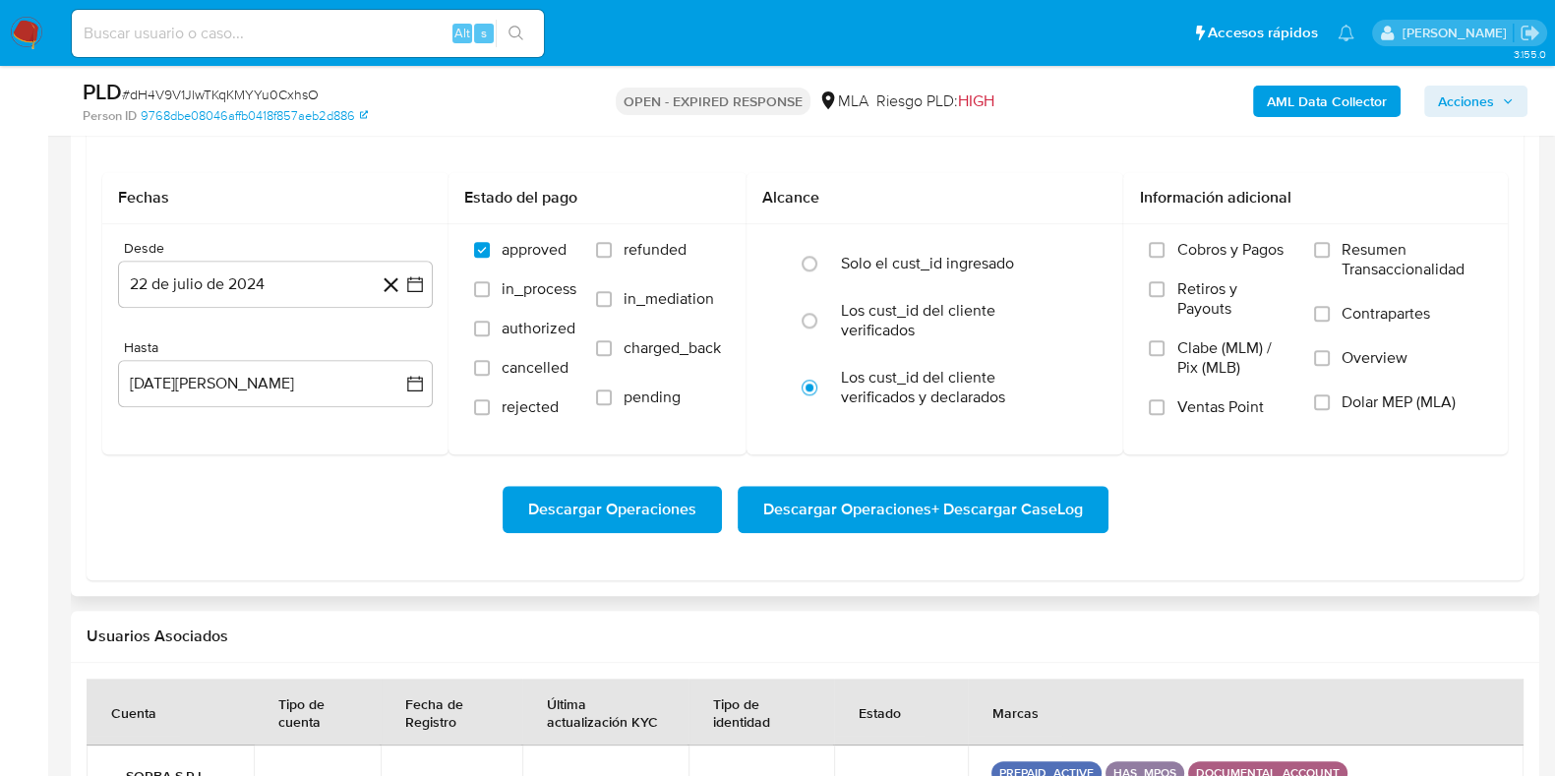
scroll to position [2214, 0]
click at [210, 264] on button "22 de julio de 2024" at bounding box center [275, 283] width 315 height 47
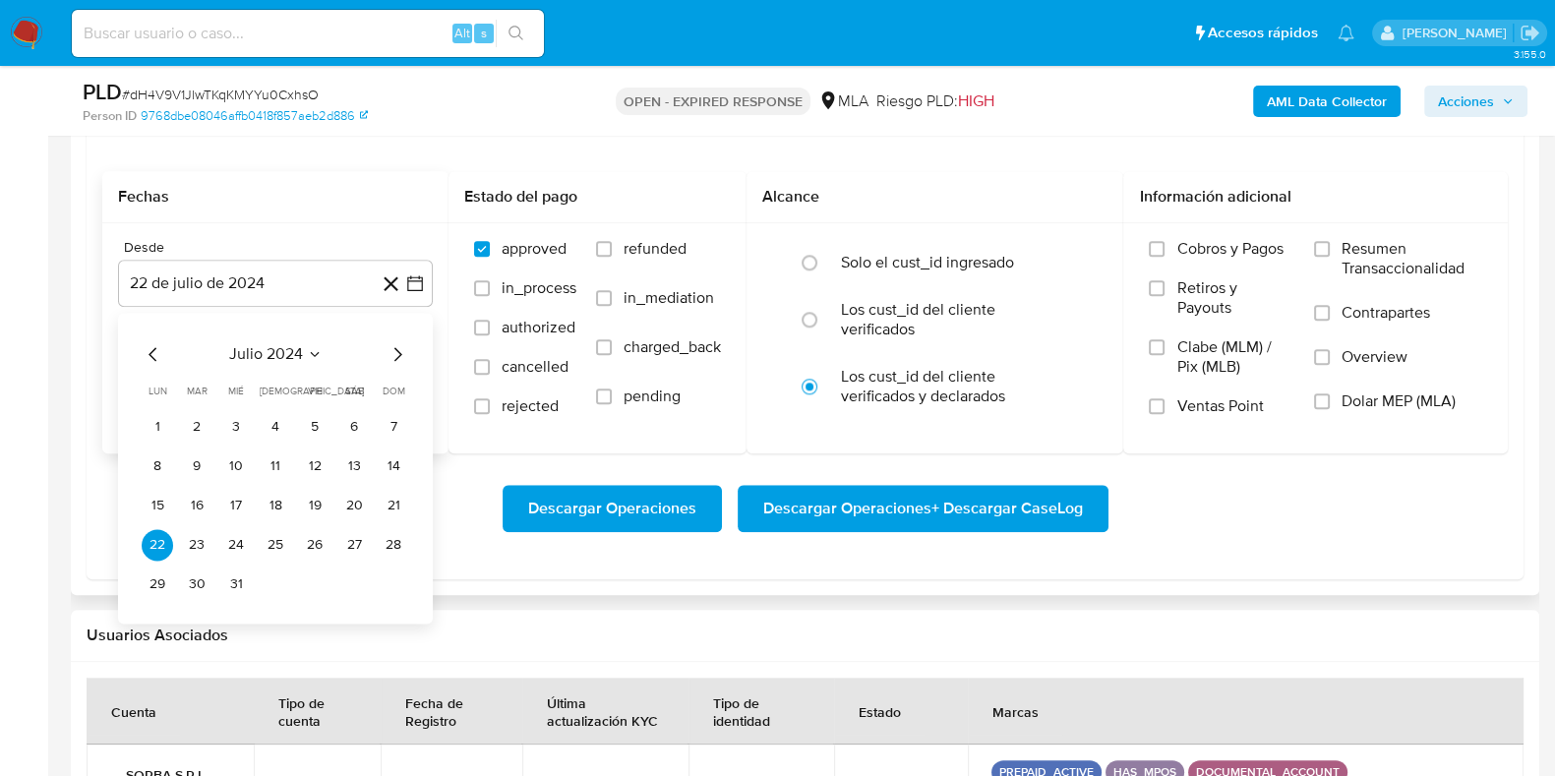
click at [271, 349] on span "julio 2024" at bounding box center [266, 354] width 74 height 20
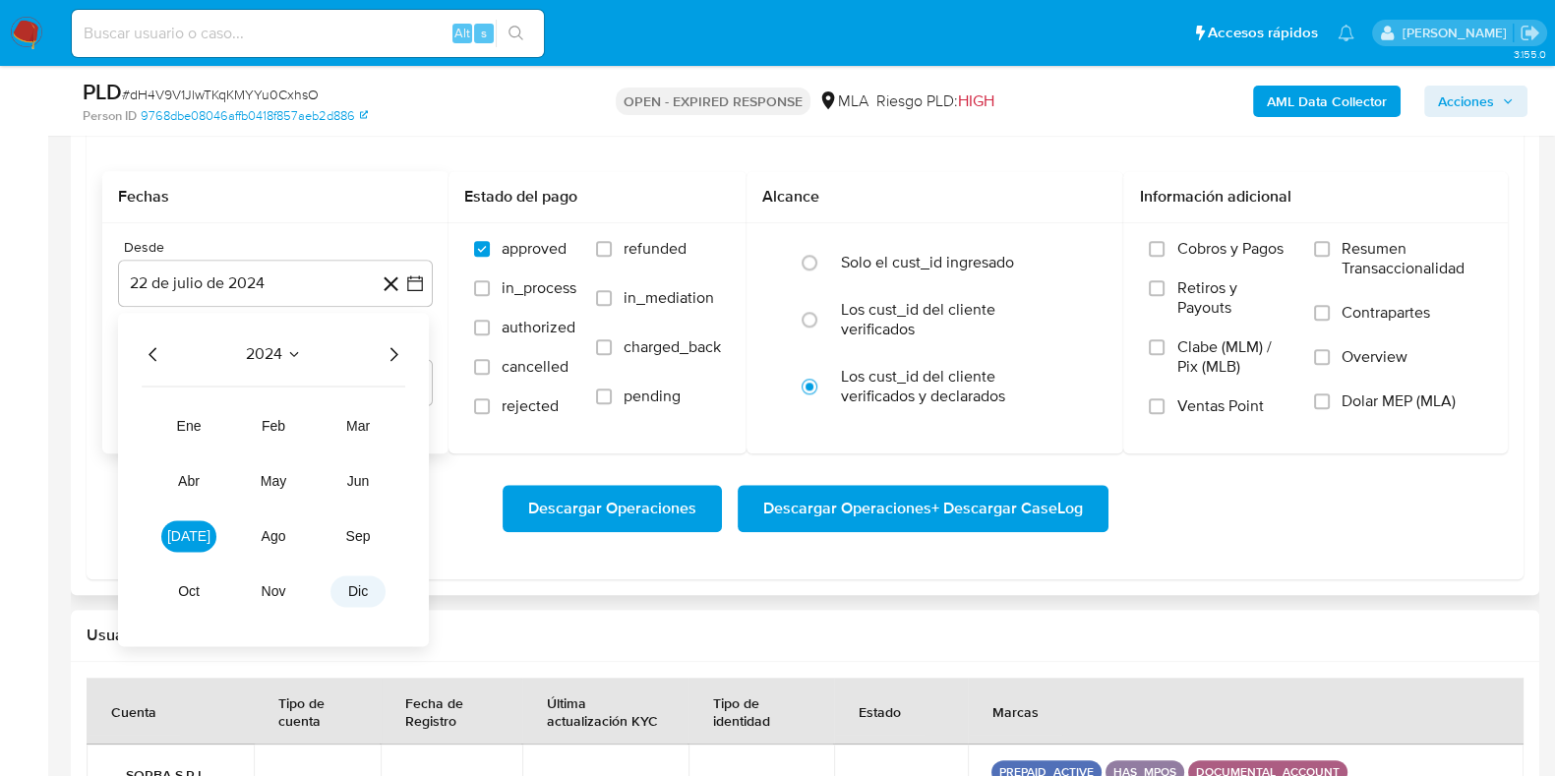
click at [371, 596] on button "dic" at bounding box center [358, 591] width 55 height 31
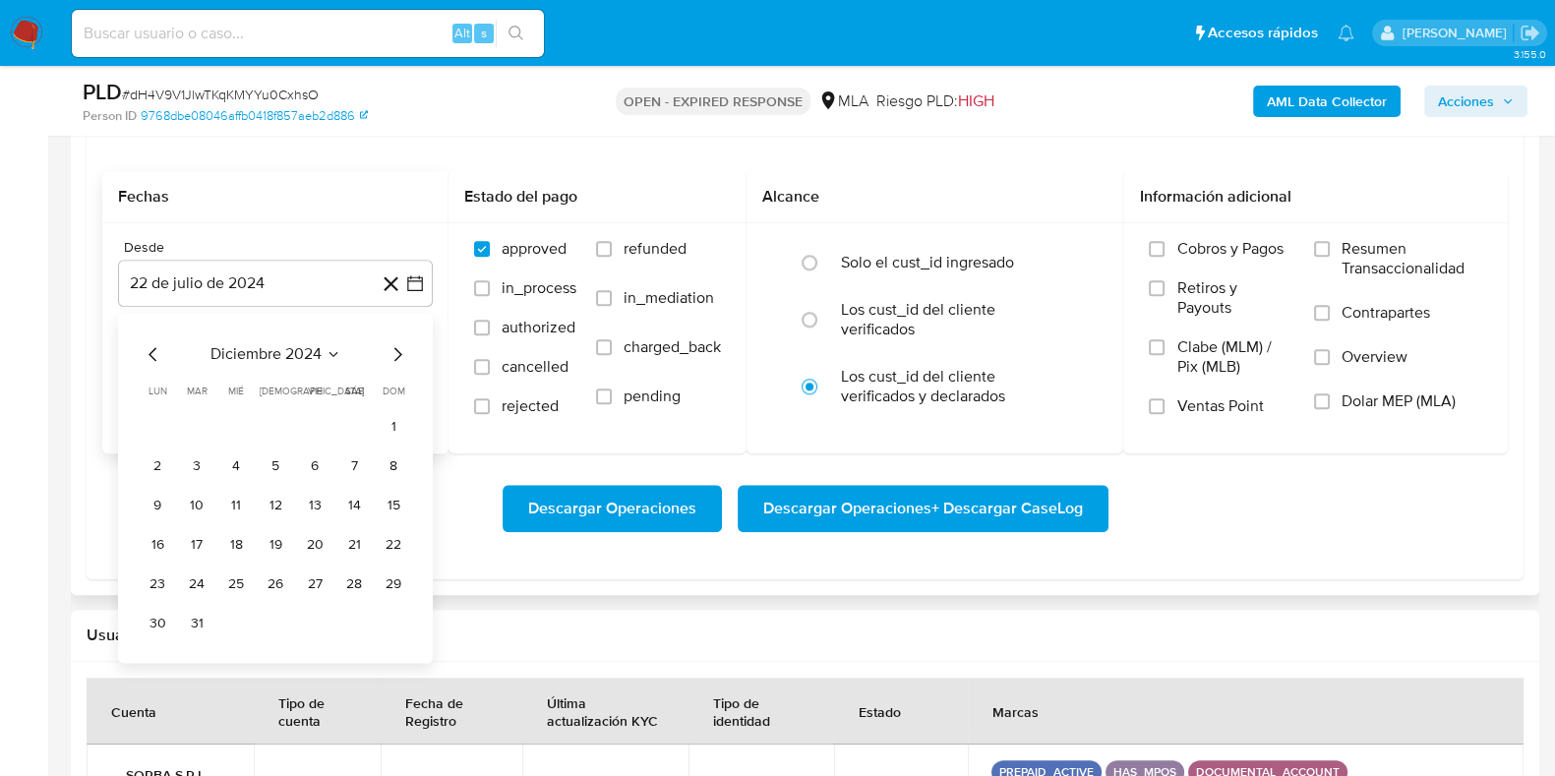
click at [397, 352] on icon "Mes siguiente" at bounding box center [398, 354] width 24 height 24
click at [290, 359] on span "enero 2025" at bounding box center [265, 354] width 81 height 20
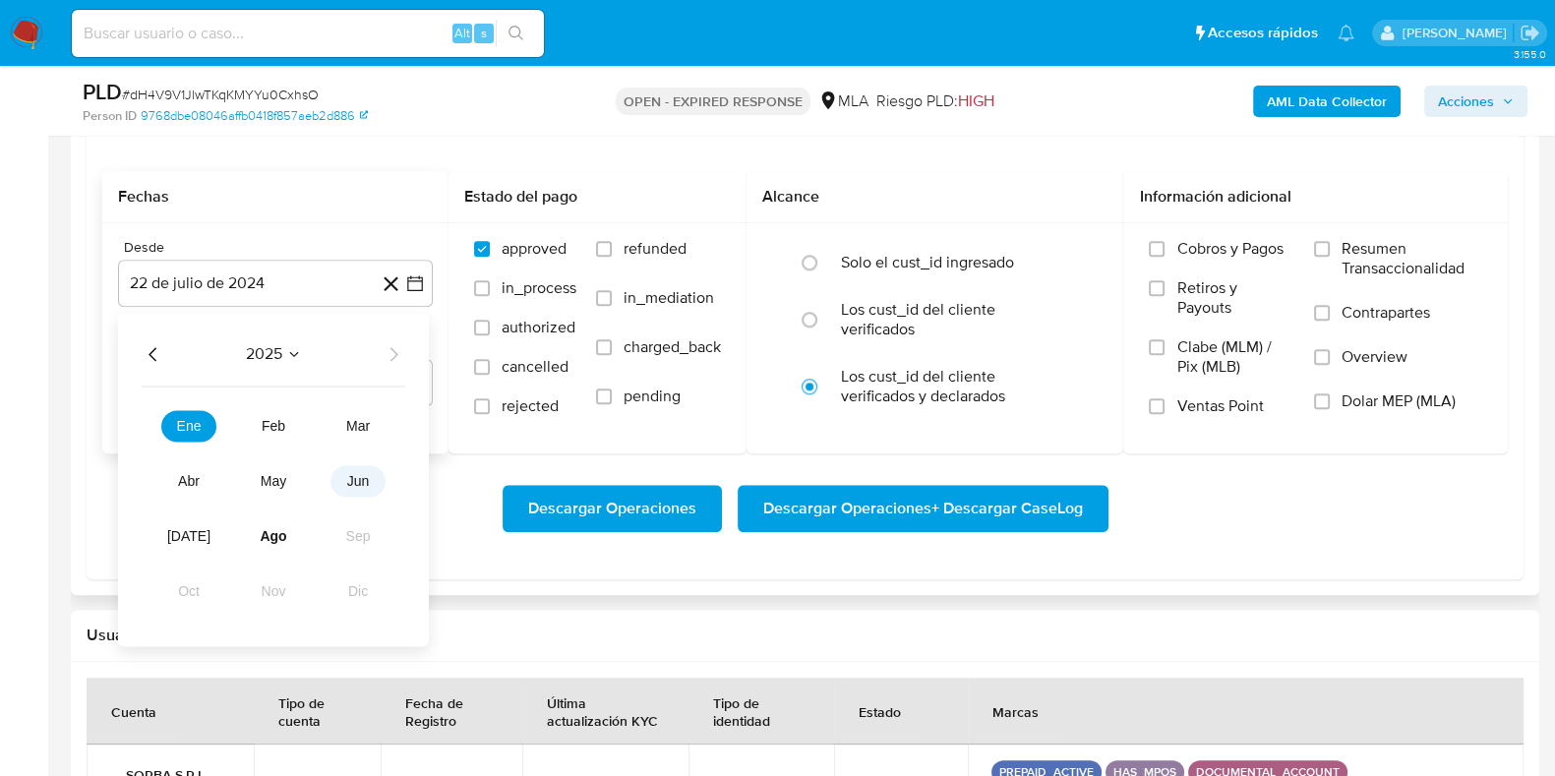
click at [348, 490] on button "jun" at bounding box center [358, 480] width 55 height 31
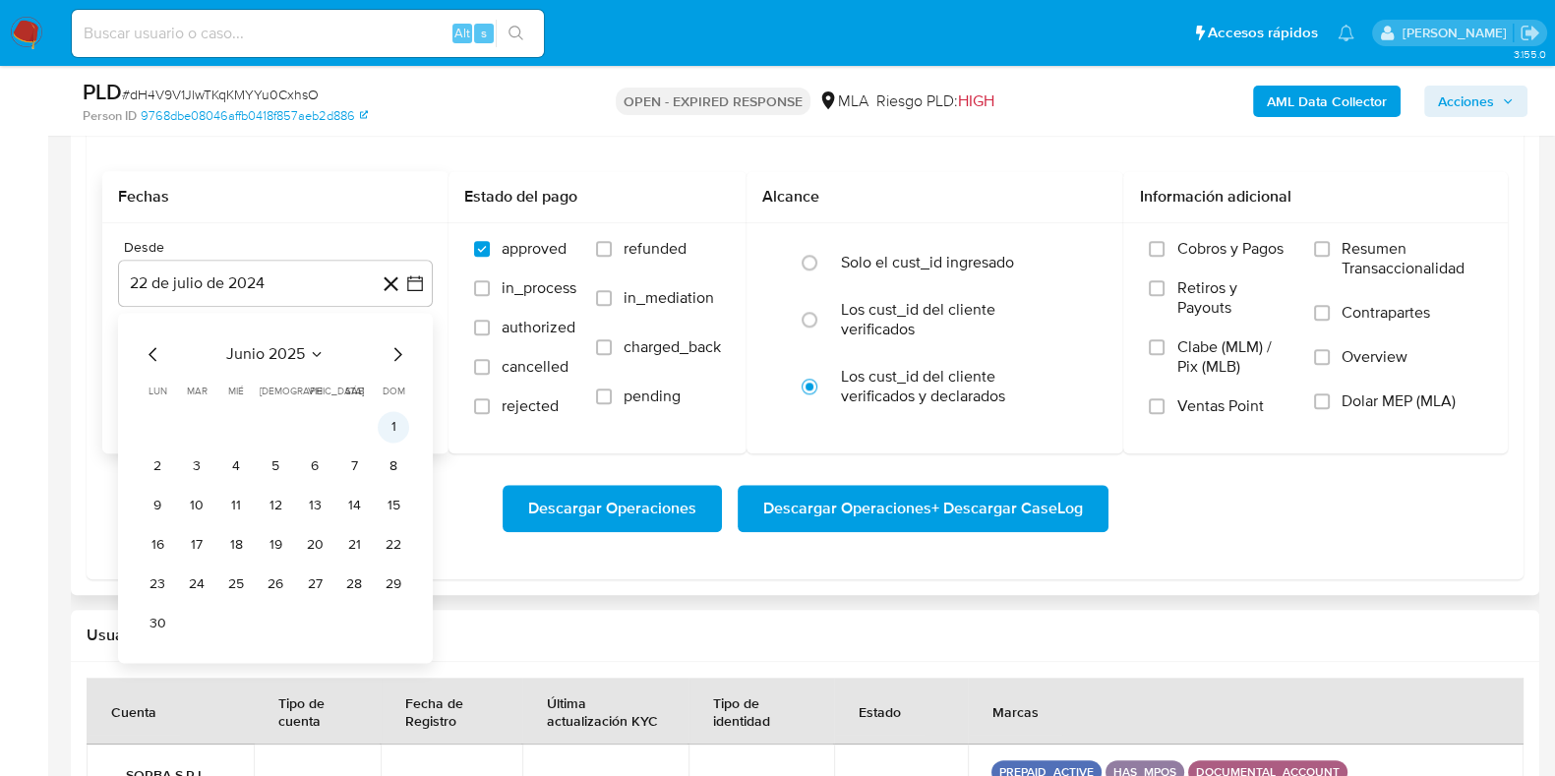
click at [386, 433] on button "1" at bounding box center [393, 426] width 31 height 31
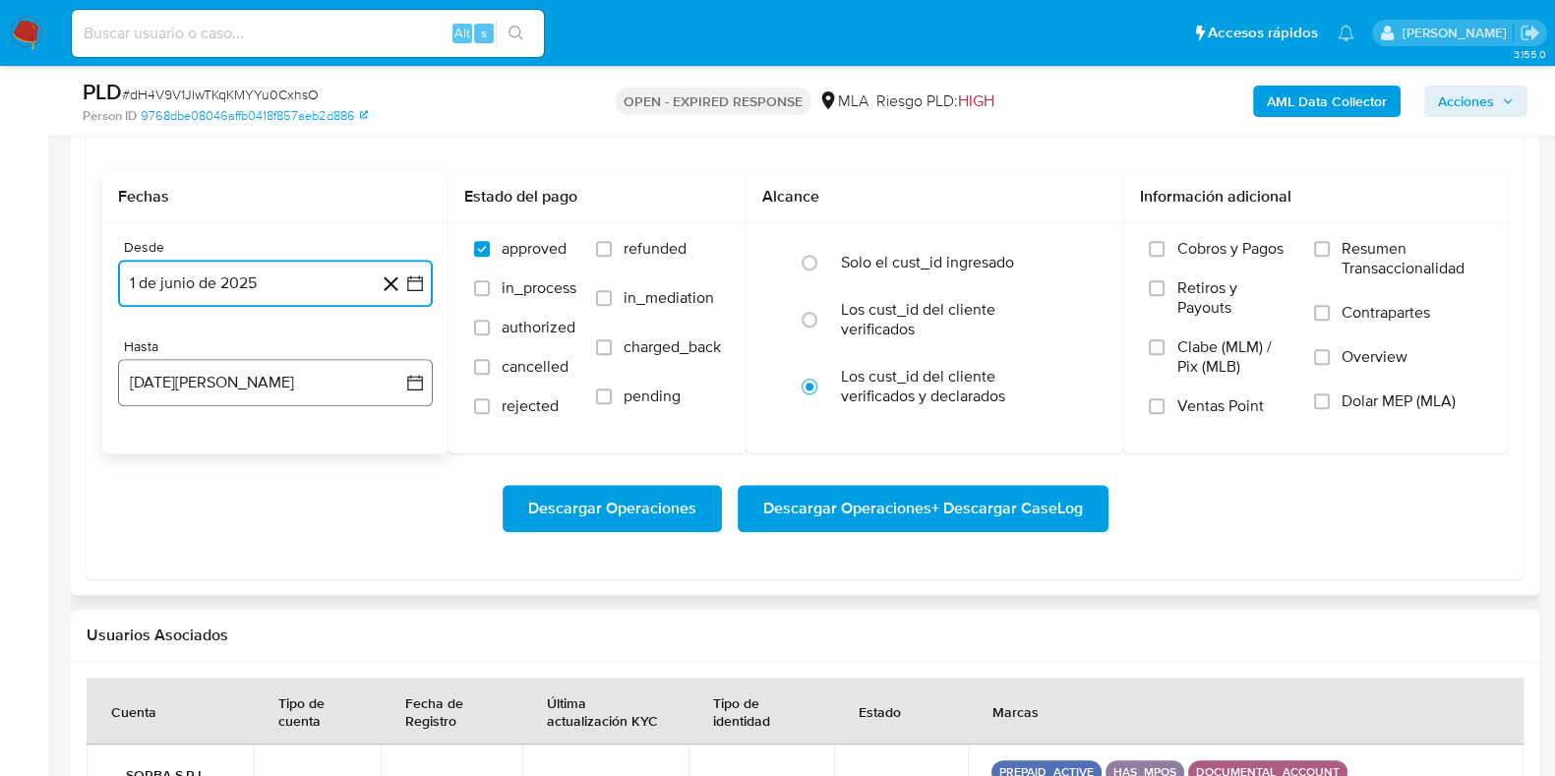
click at [238, 394] on button "22 de agosto de 2025" at bounding box center [275, 382] width 315 height 47
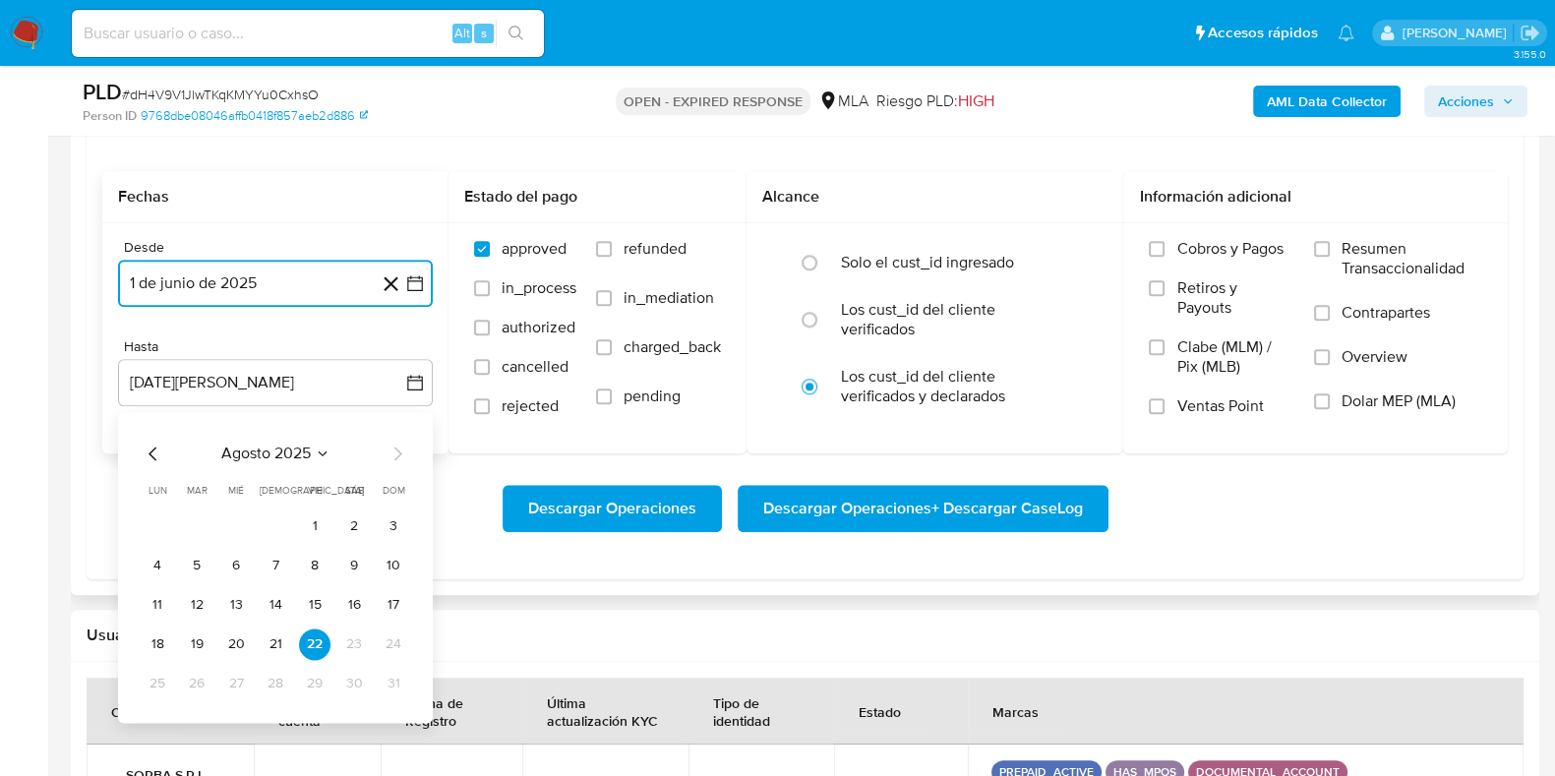
click at [259, 457] on span "agosto 2025" at bounding box center [266, 454] width 90 height 20
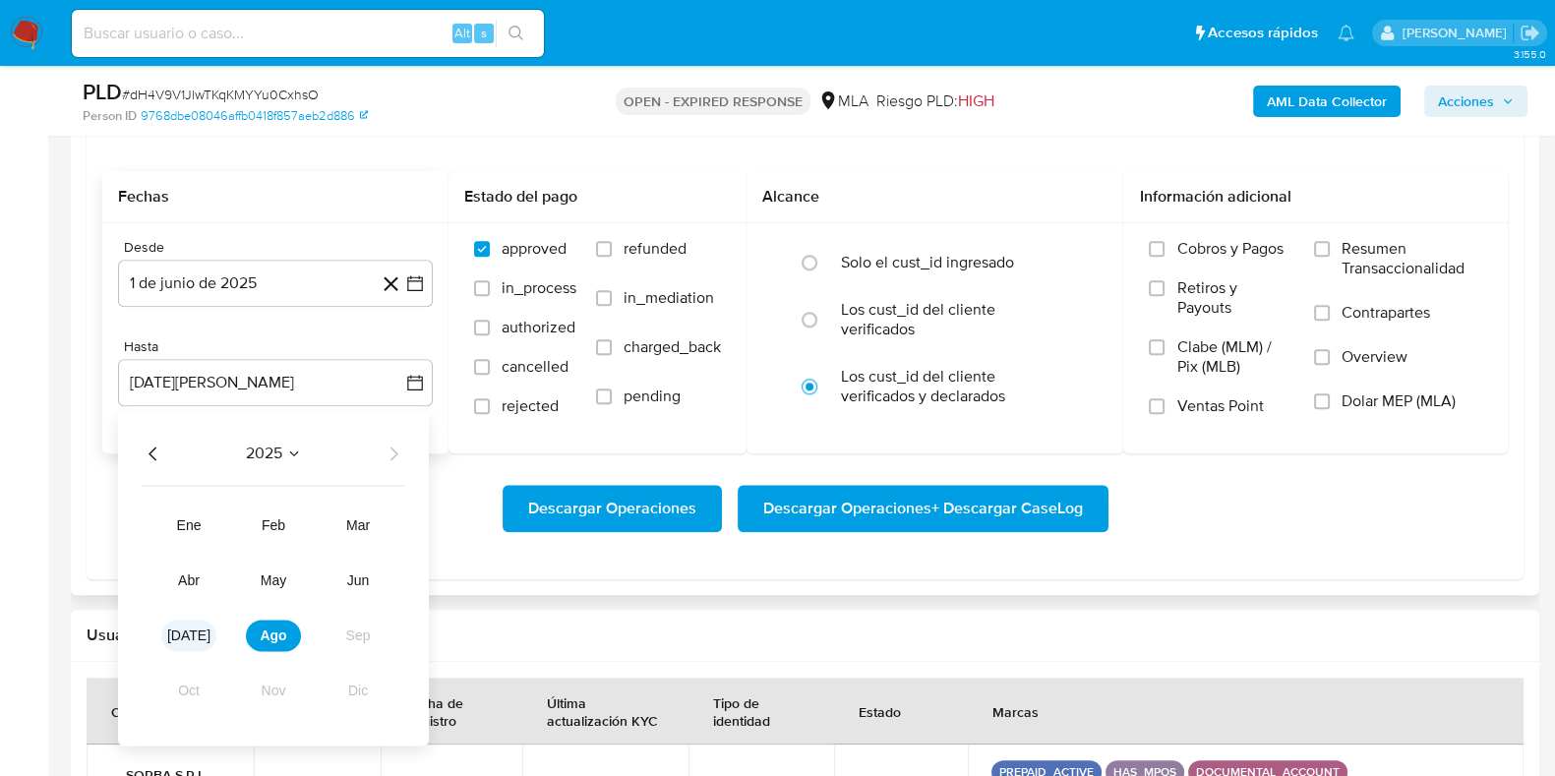
click at [187, 633] on span "jul" at bounding box center [188, 636] width 43 height 16
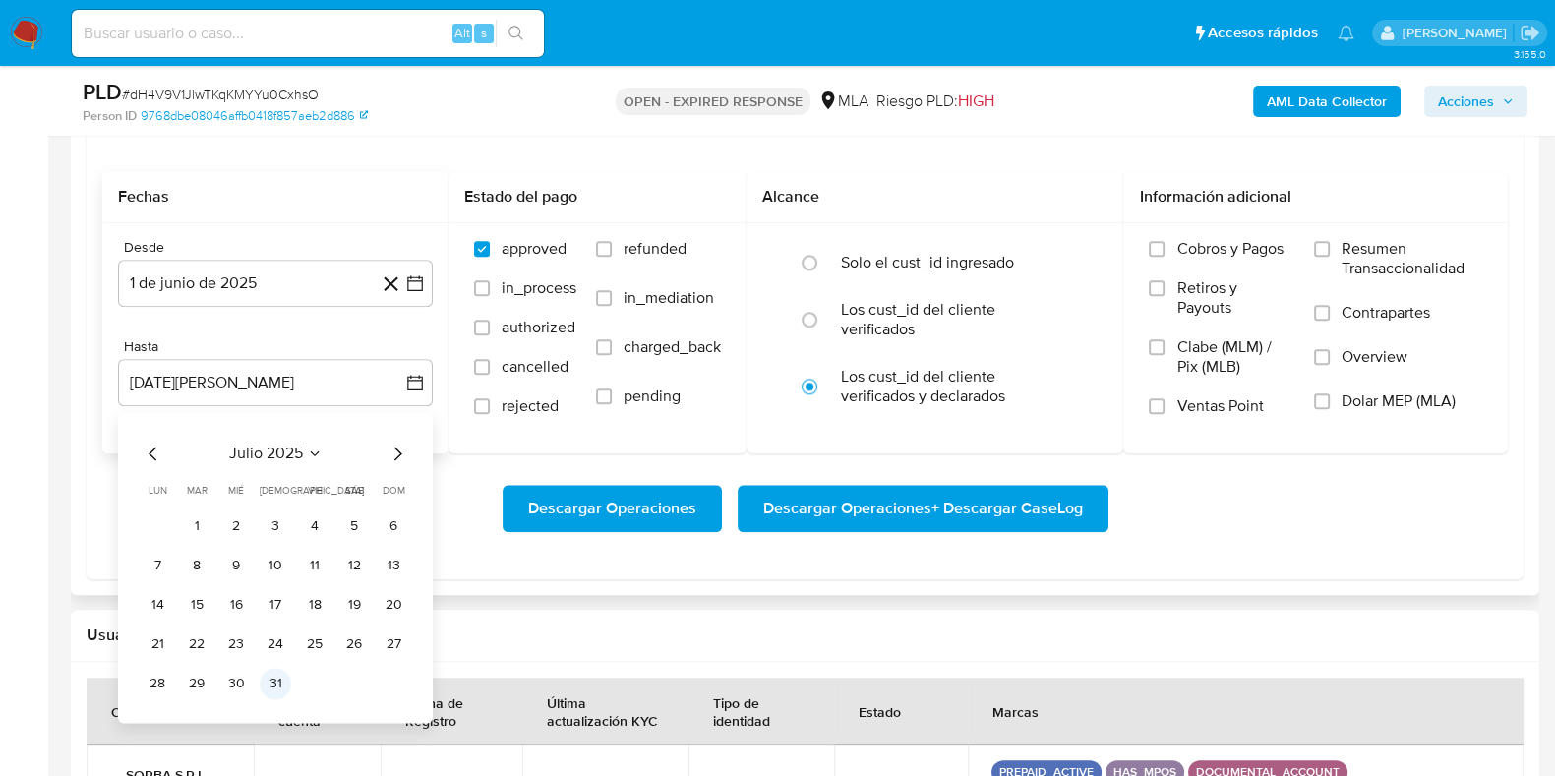
click at [285, 676] on button "31" at bounding box center [275, 683] width 31 height 31
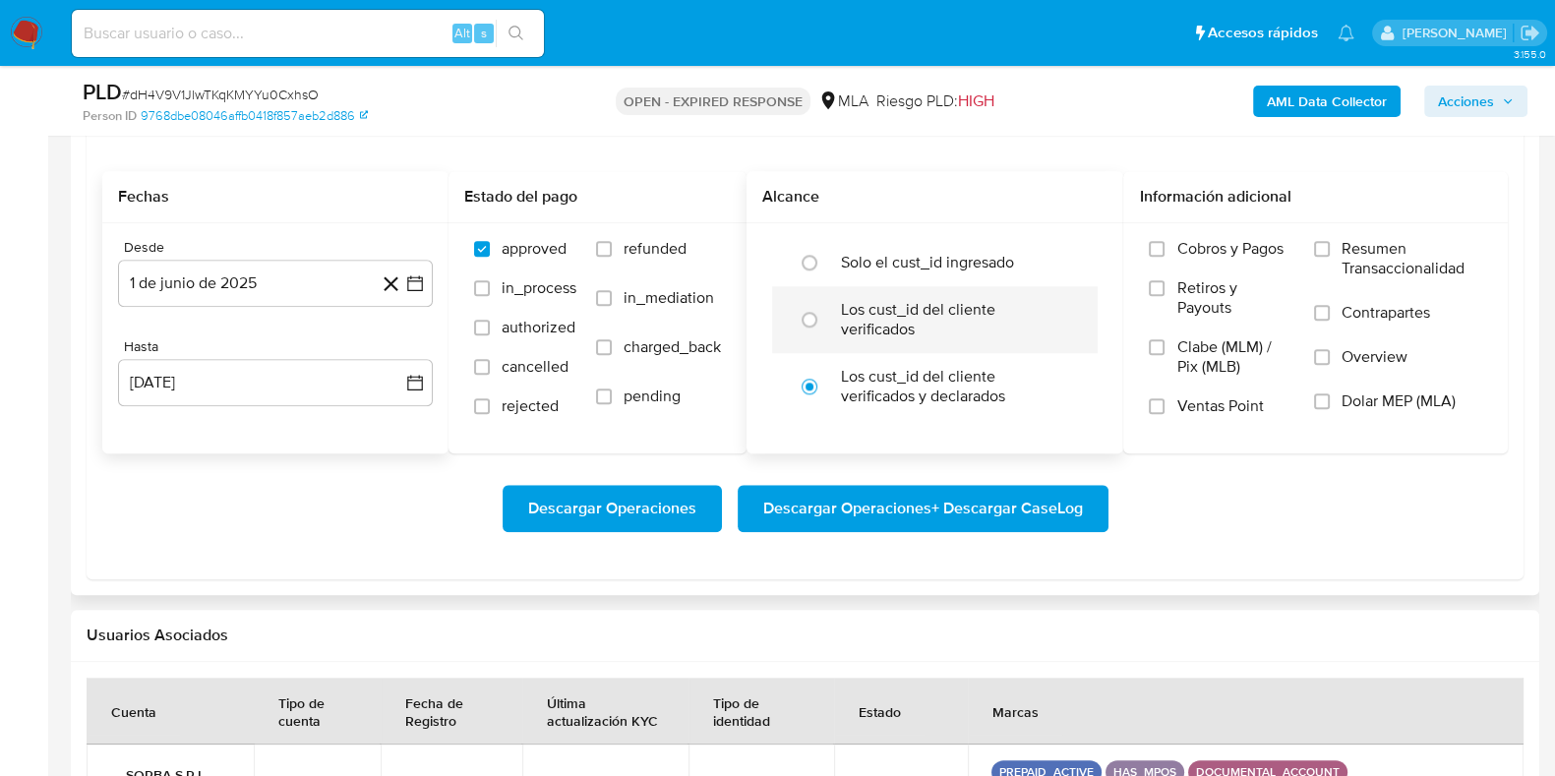
click at [905, 321] on label "Los cust_id del cliente verificados" at bounding box center [955, 319] width 229 height 39
click at [825, 321] on input "radio" at bounding box center [809, 319] width 31 height 31
radio input "true"
click at [1345, 395] on span "Dolar MEP (MLA)" at bounding box center [1399, 402] width 114 height 20
click at [1330, 395] on input "Dolar MEP (MLA)" at bounding box center [1322, 402] width 16 height 16
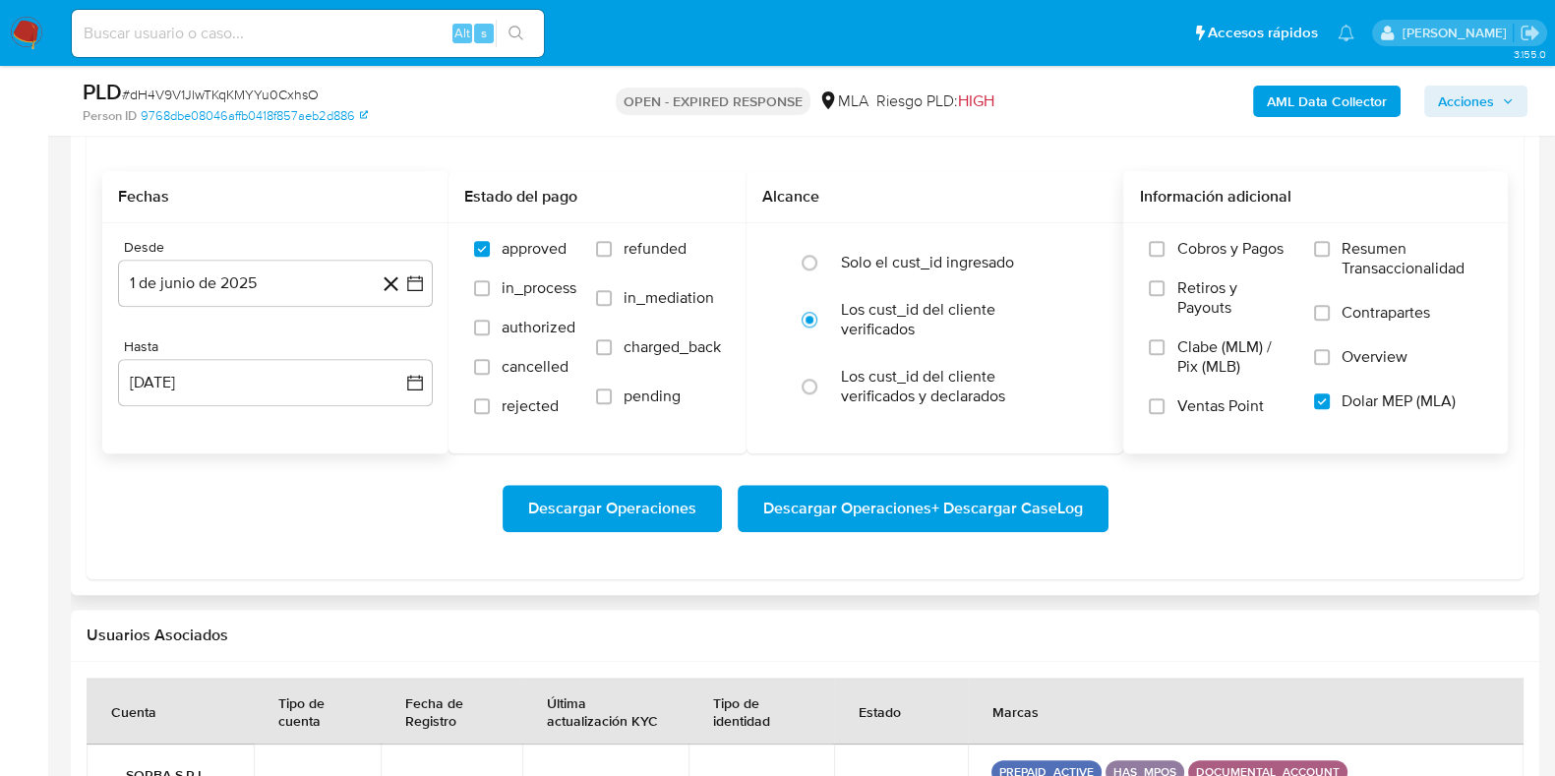
click at [1002, 510] on span "Descargar Operaciones + Descargar CaseLog" at bounding box center [923, 508] width 320 height 43
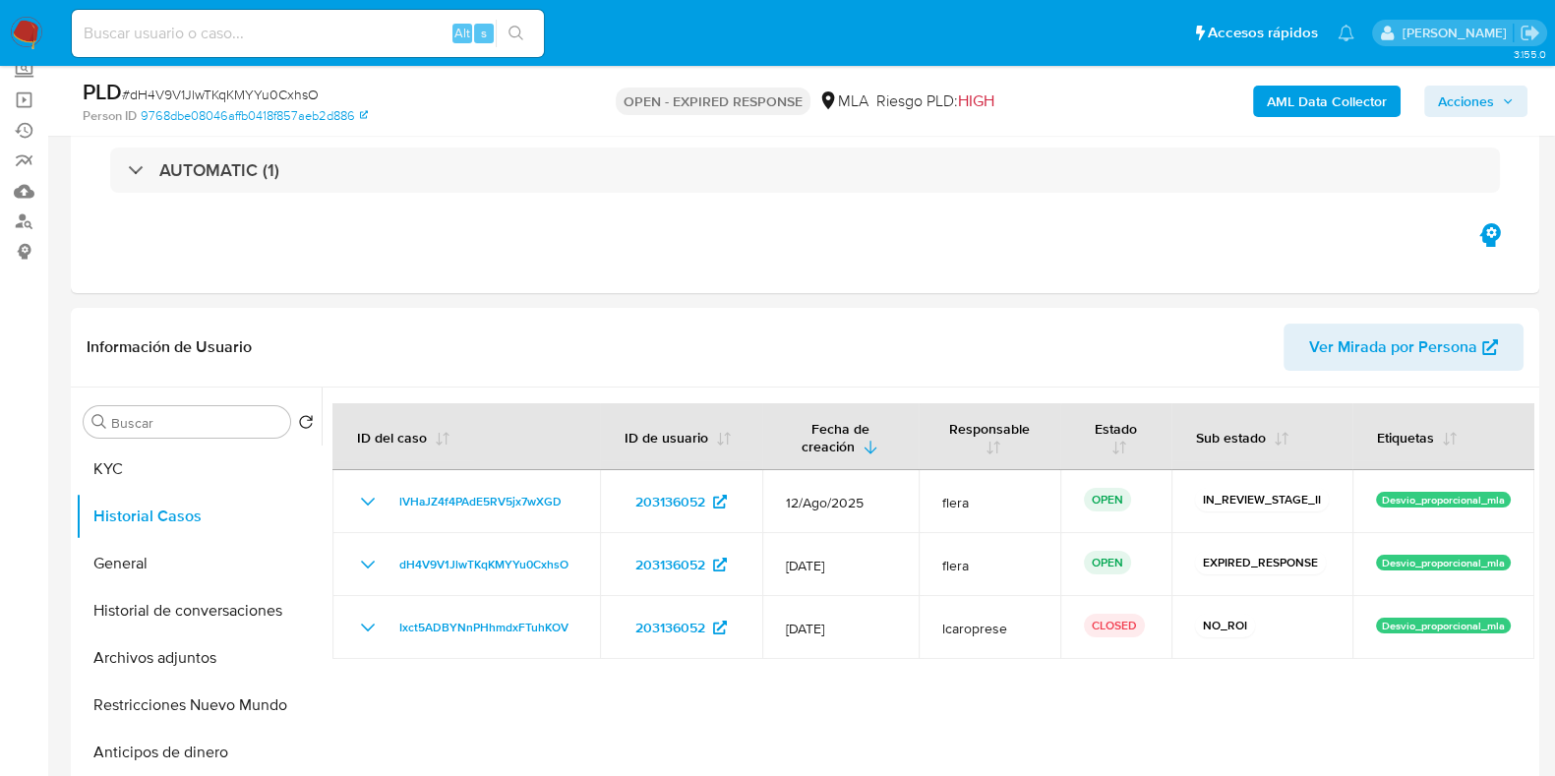
scroll to position [122, 0]
click at [164, 650] on button "Archivos adjuntos" at bounding box center [191, 659] width 230 height 47
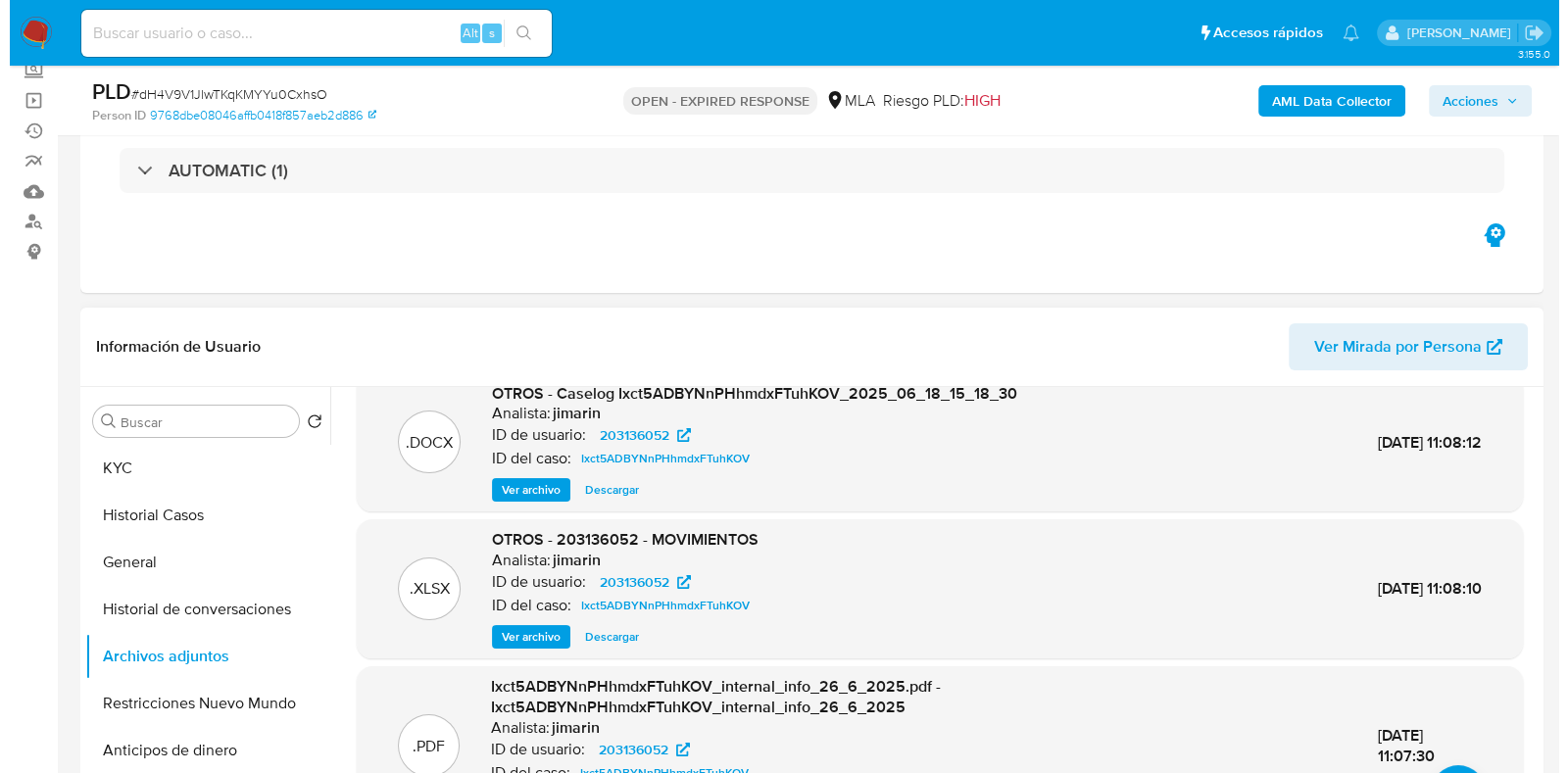
scroll to position [151, 0]
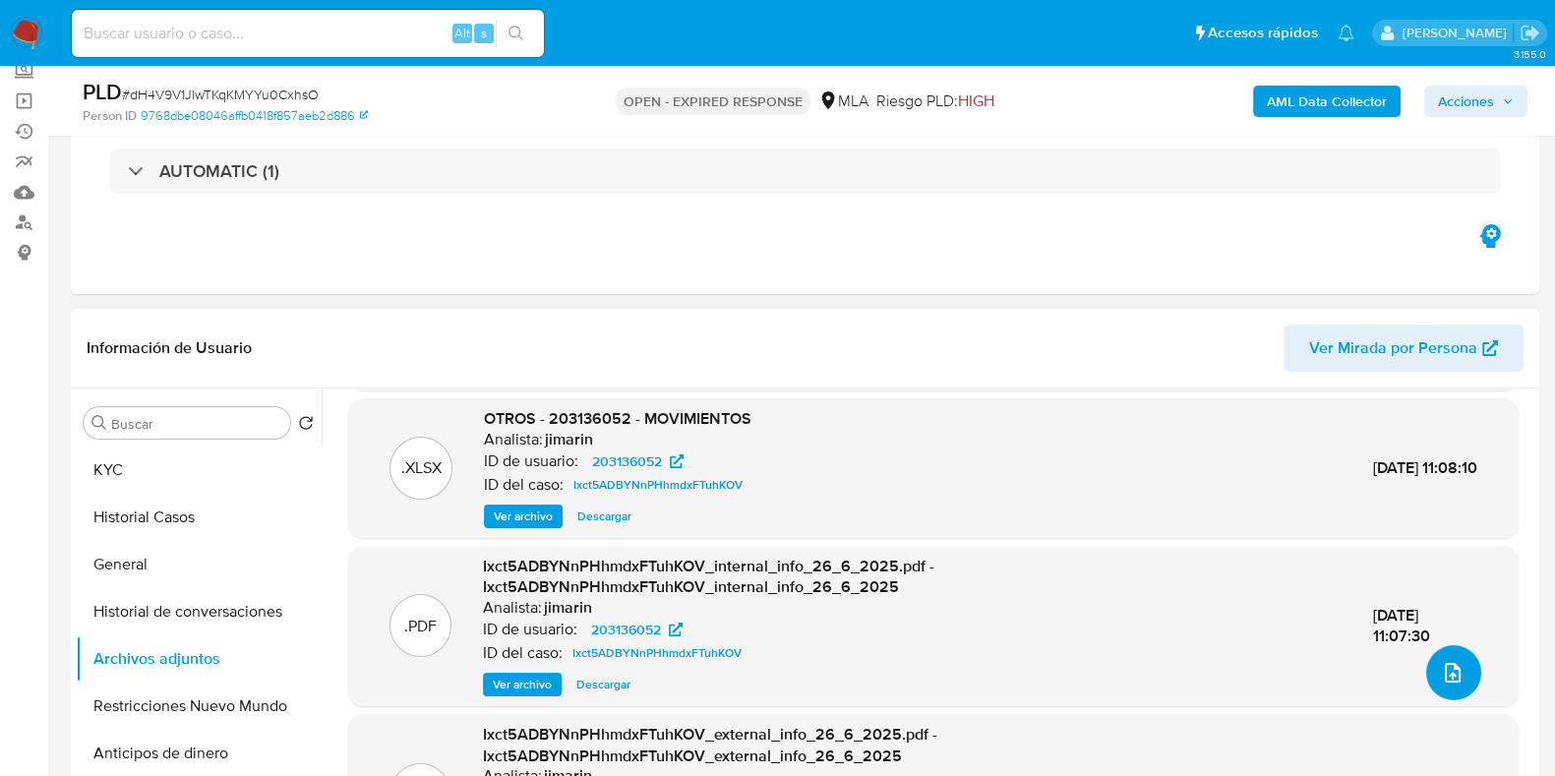
click at [1450, 665] on icon "upload-file" at bounding box center [1453, 673] width 24 height 24
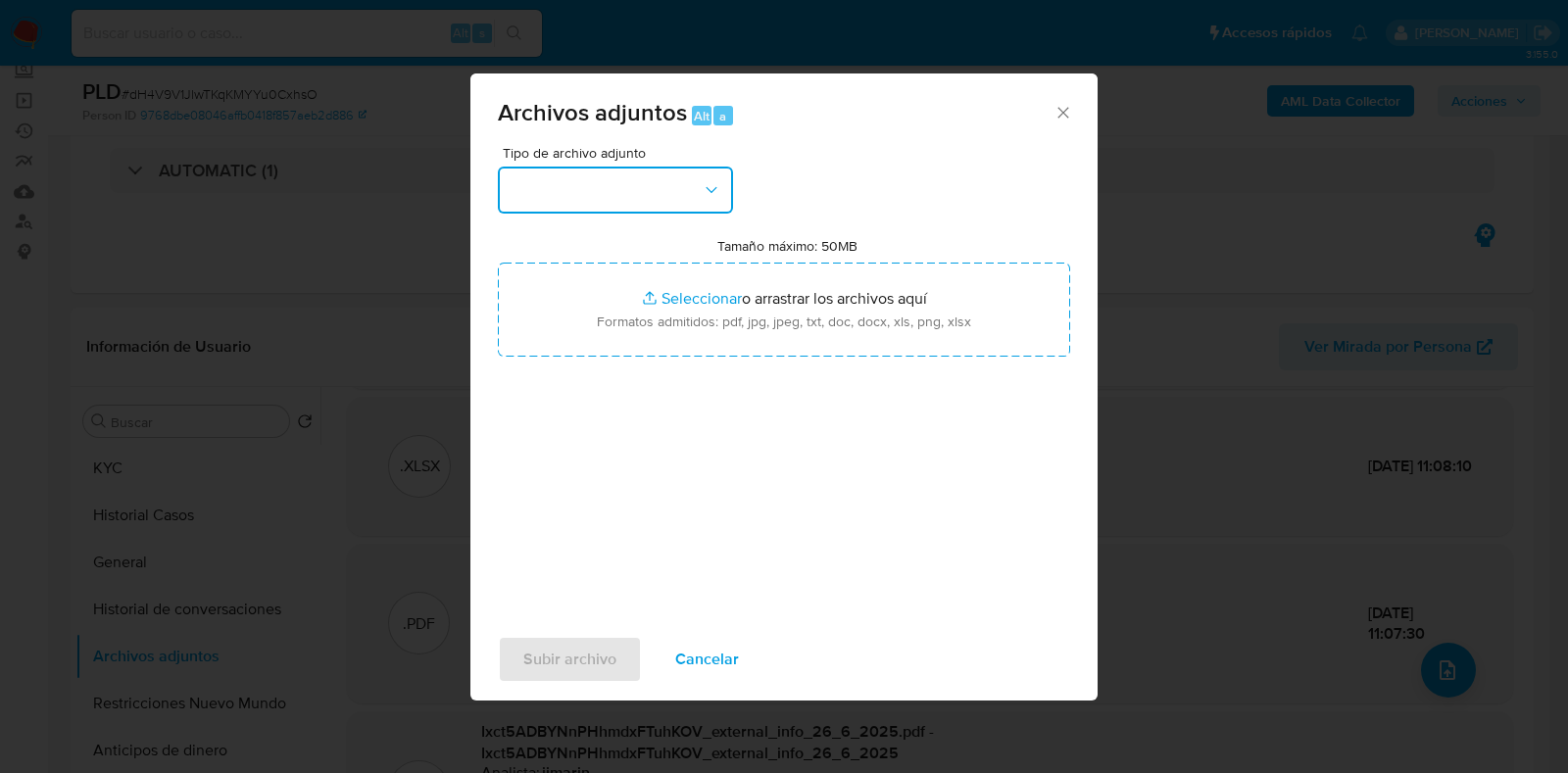
click at [655, 188] on button "button" at bounding box center [616, 189] width 235 height 47
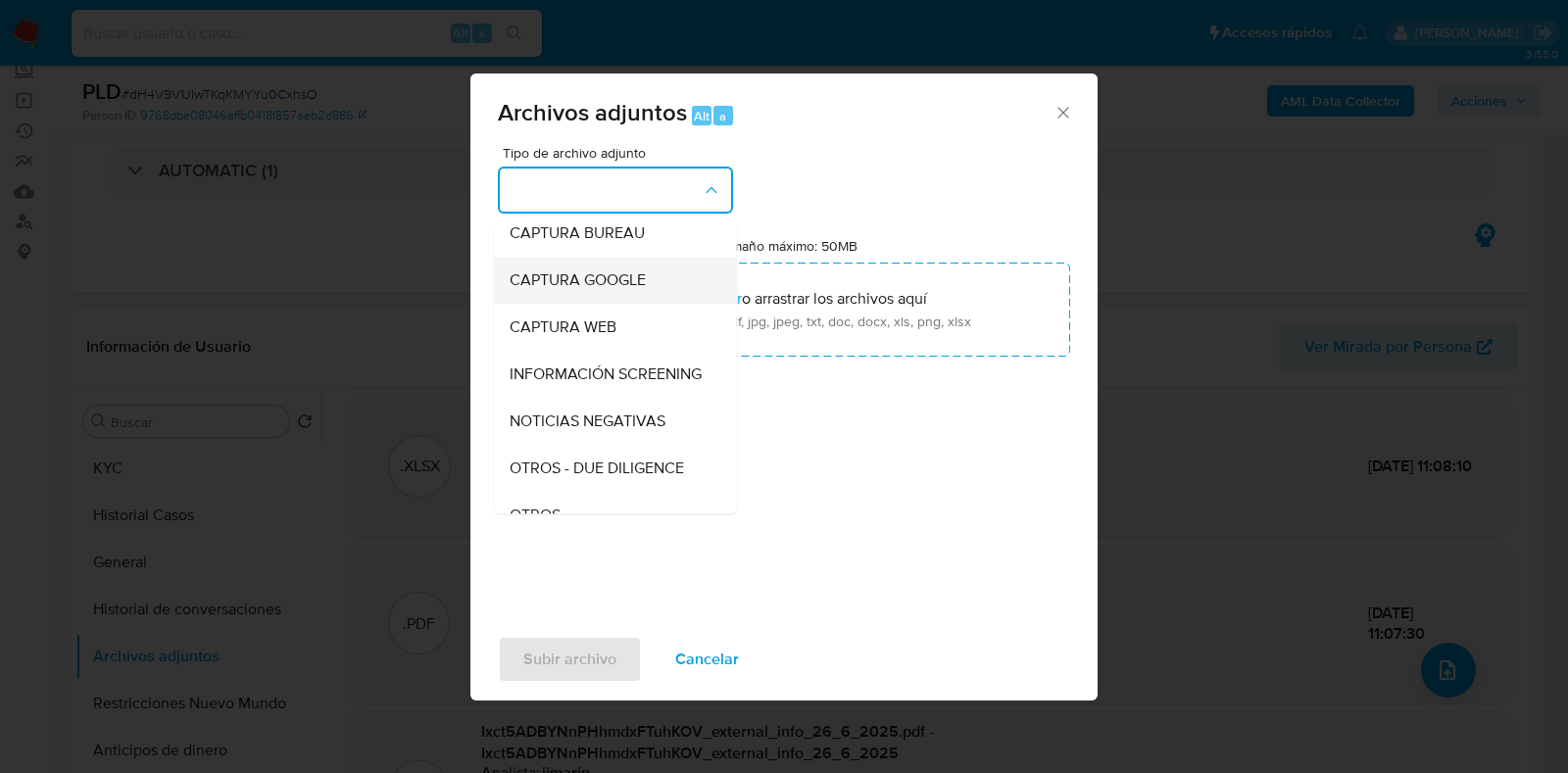
scroll to position [244, 0]
click at [598, 396] on div "OTROS" at bounding box center [610, 375] width 200 height 47
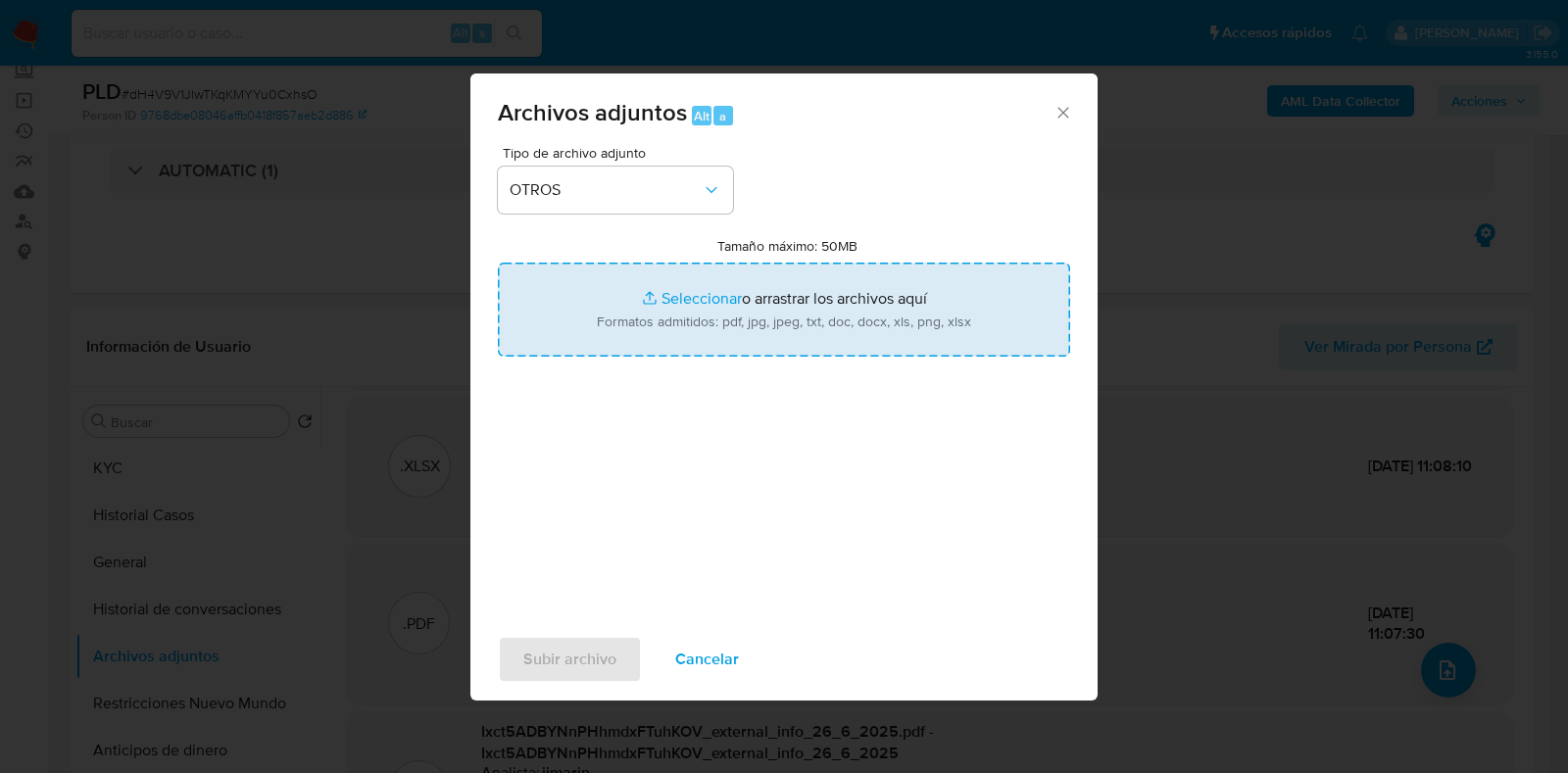
type input "C:\fakepath\Calculador.xlsx"
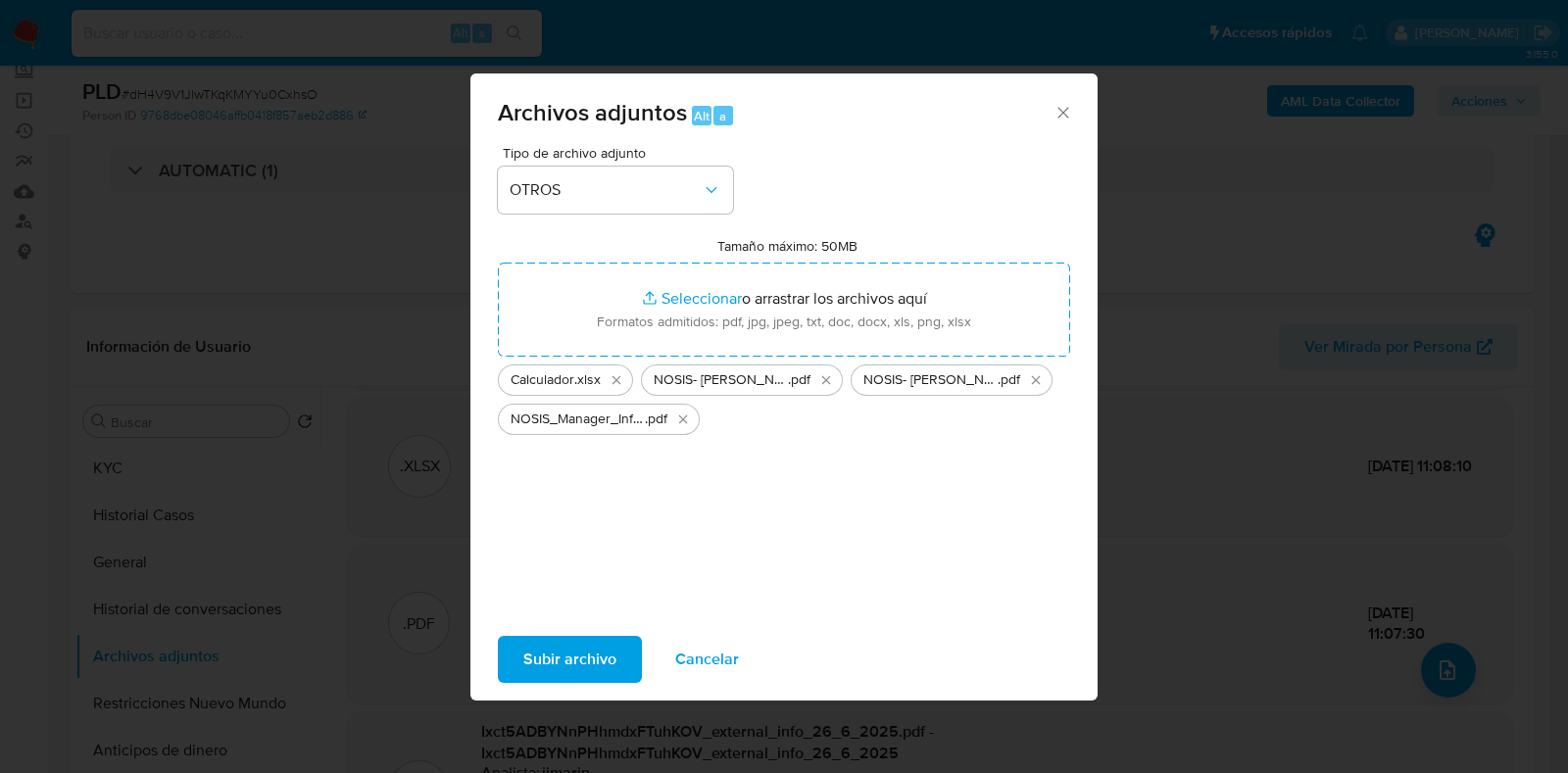
click at [595, 669] on span "Subir archivo" at bounding box center [569, 658] width 93 height 43
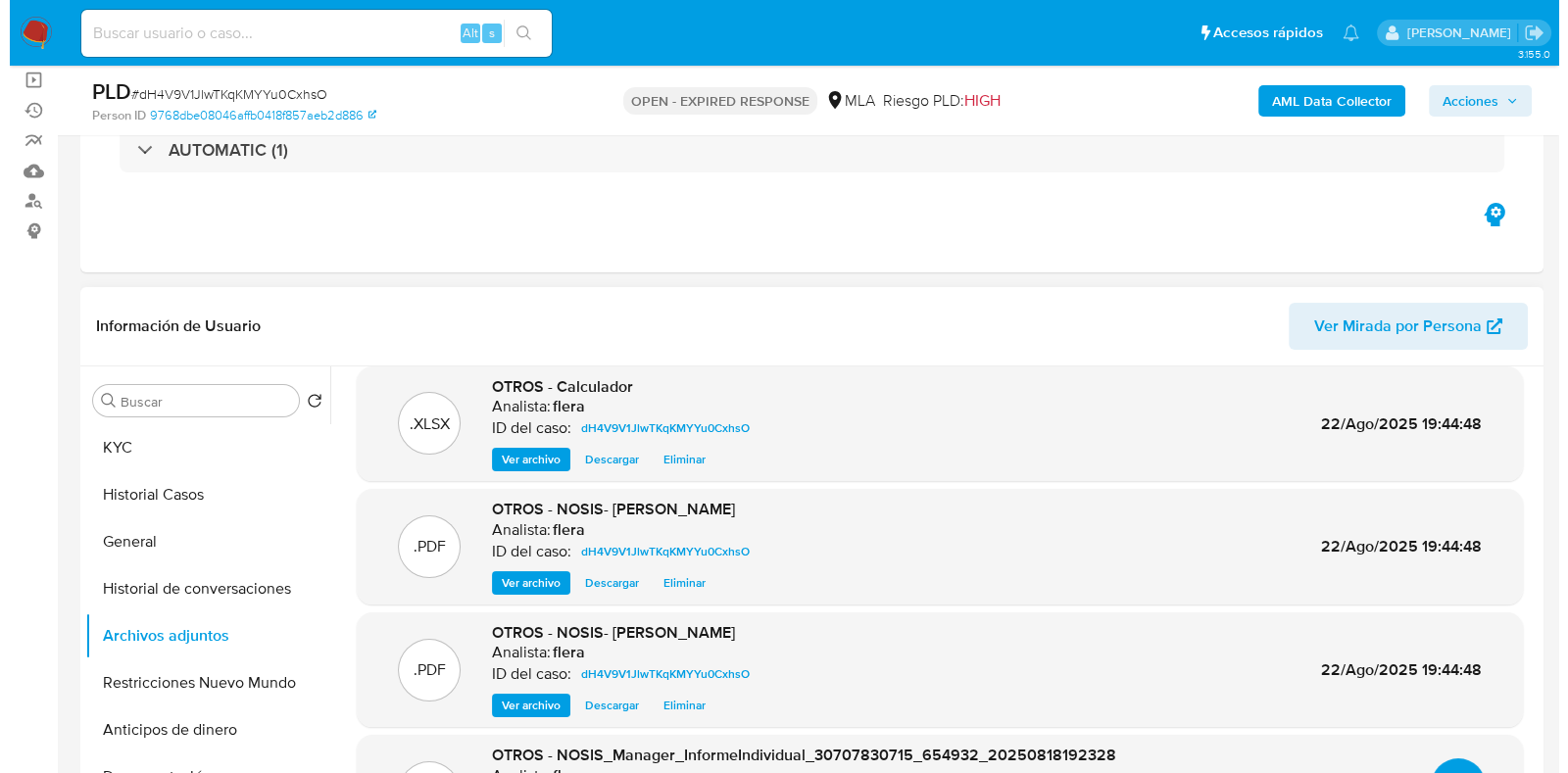
scroll to position [613, 0]
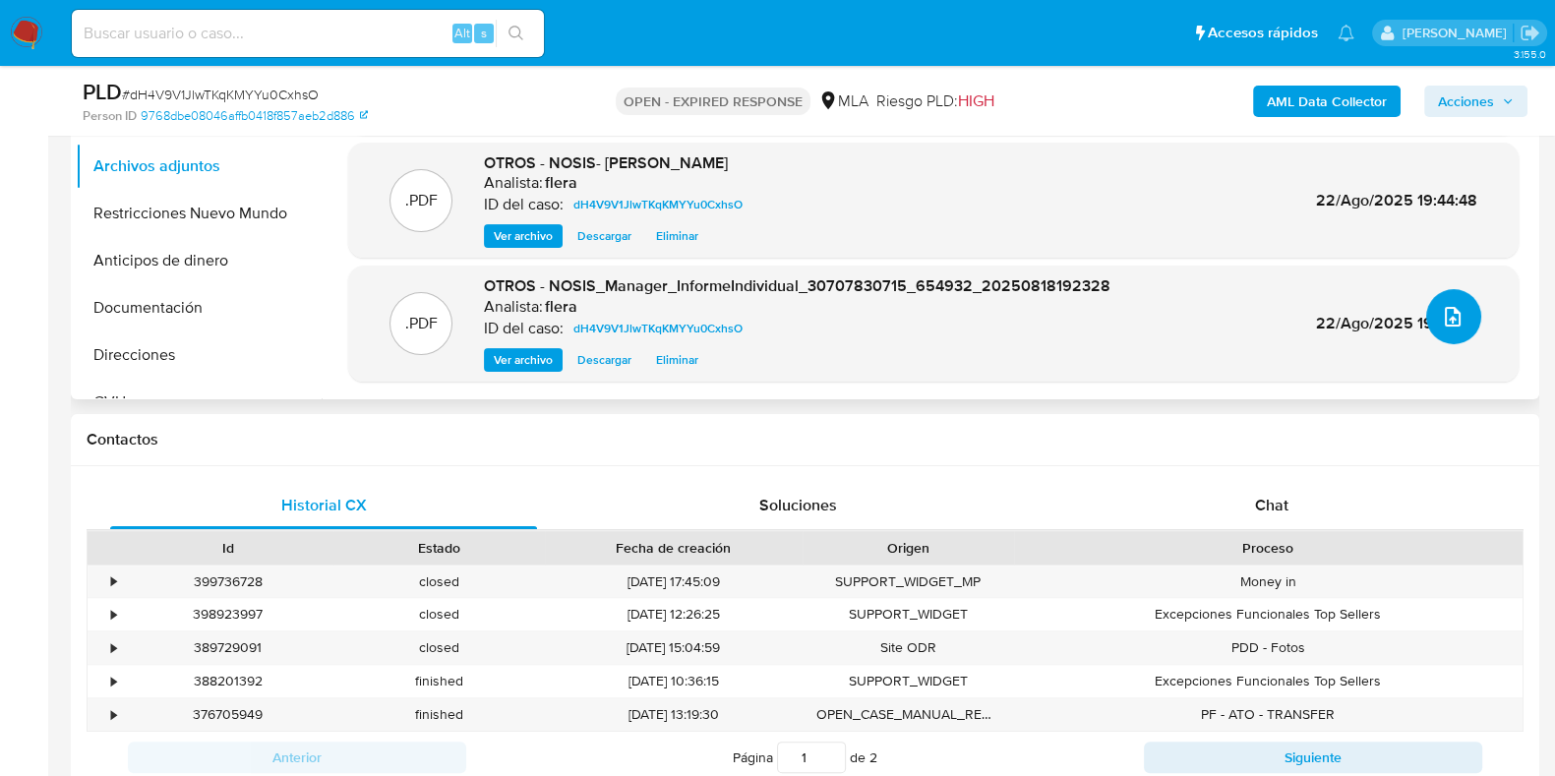
click at [1441, 314] on icon "upload-file" at bounding box center [1453, 317] width 24 height 24
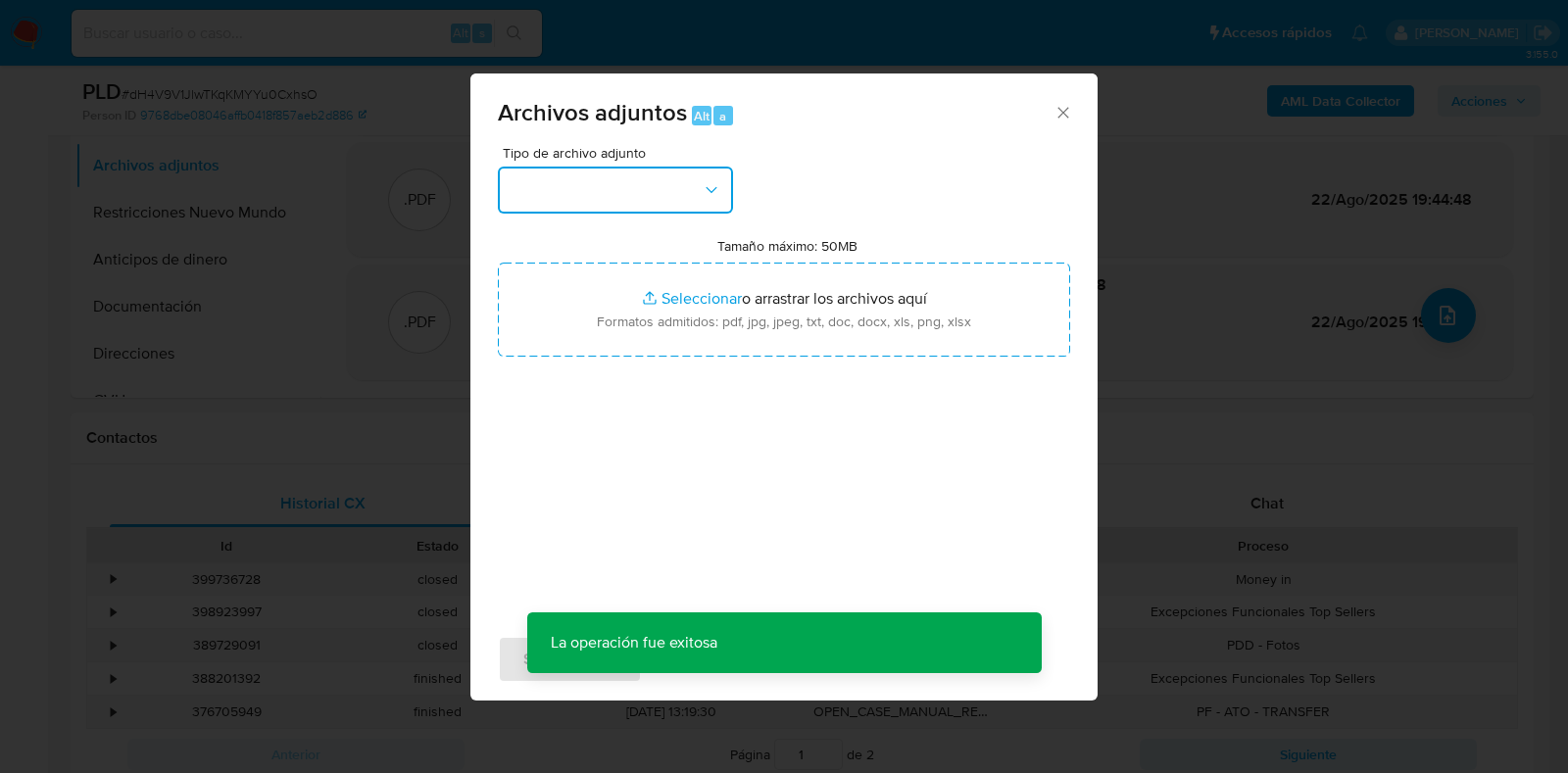
click at [704, 192] on icon "button" at bounding box center [711, 190] width 20 height 20
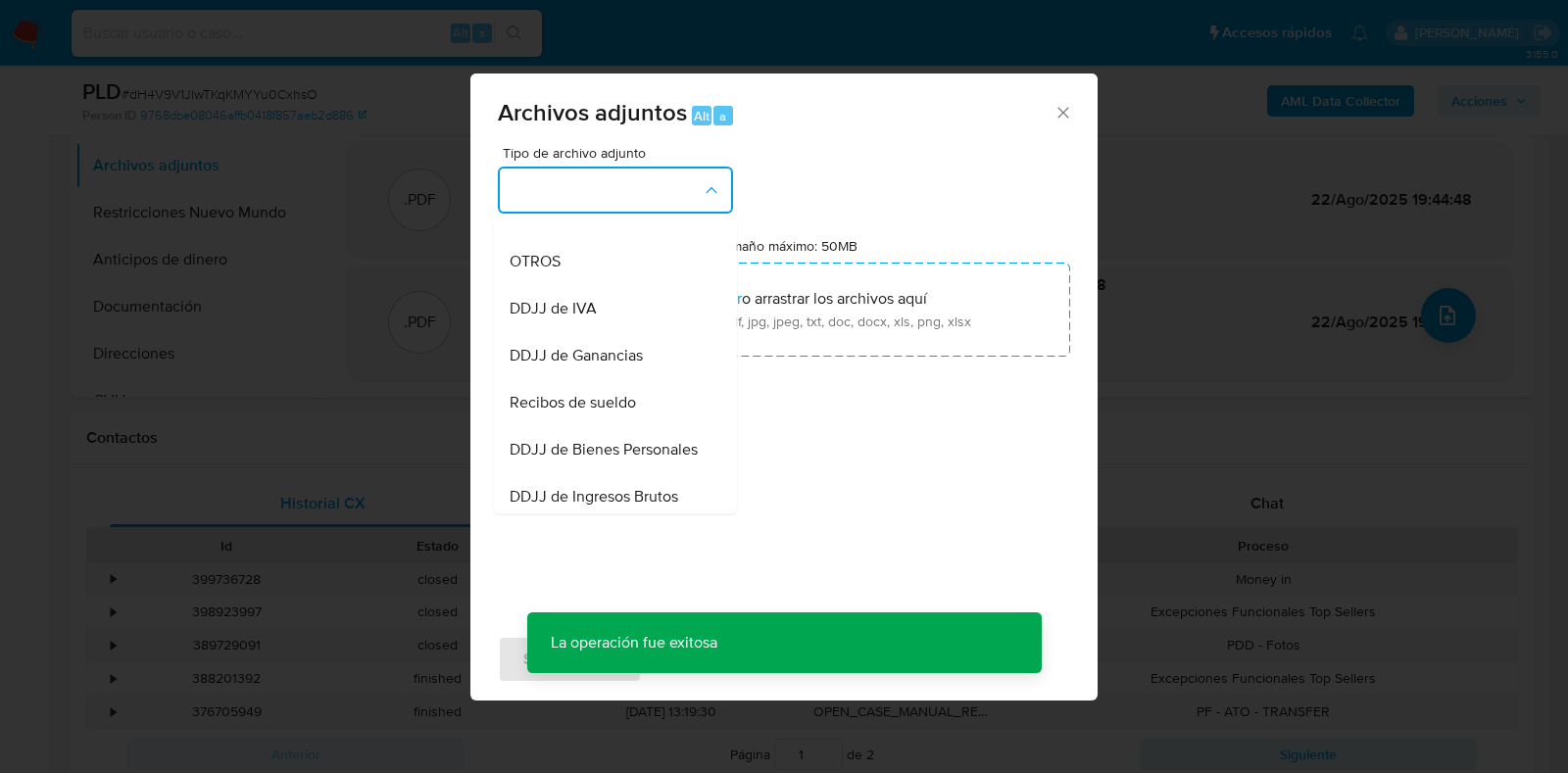
scroll to position [368, 0]
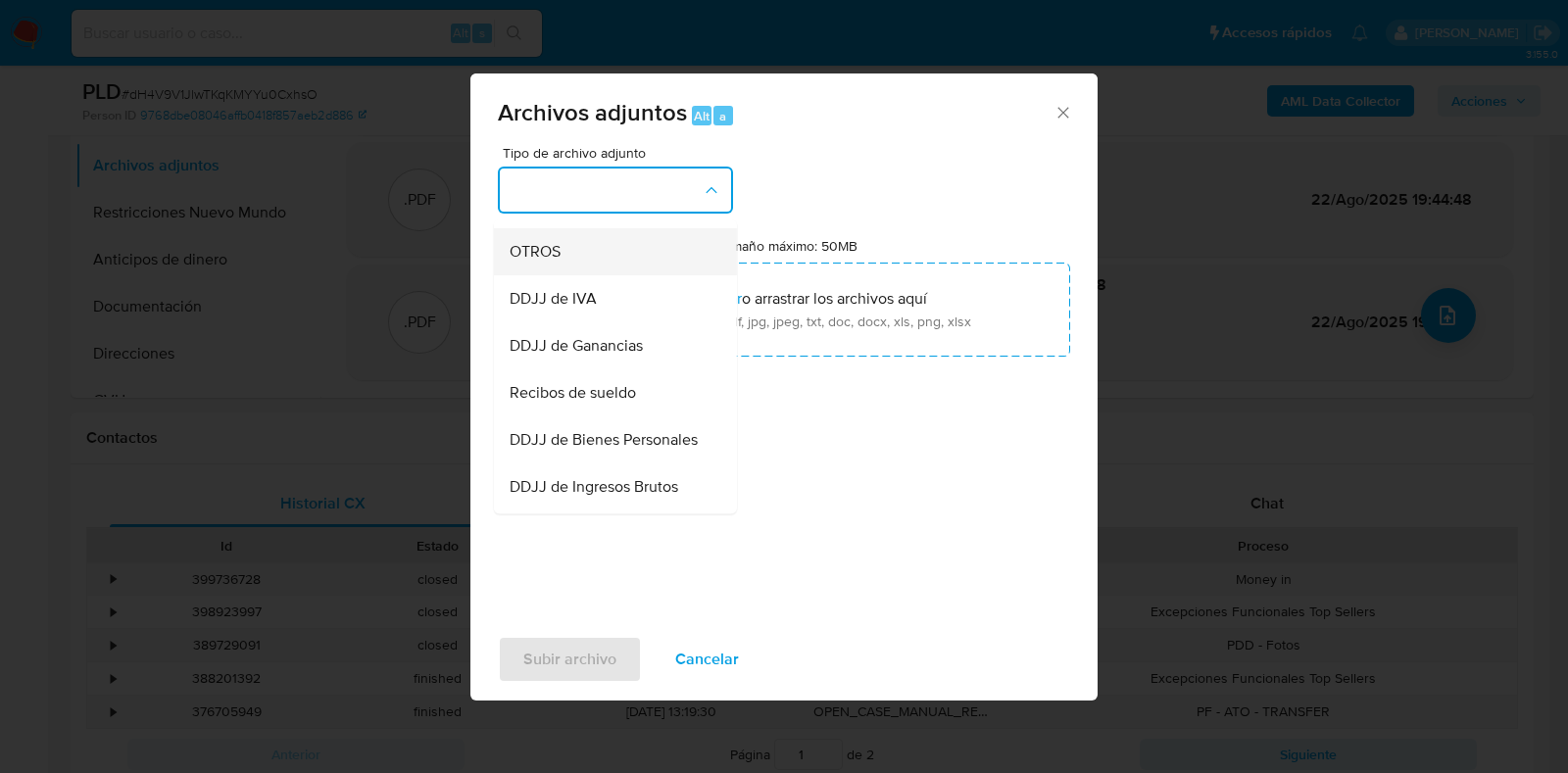
click at [598, 268] on div "OTROS" at bounding box center [610, 251] width 200 height 47
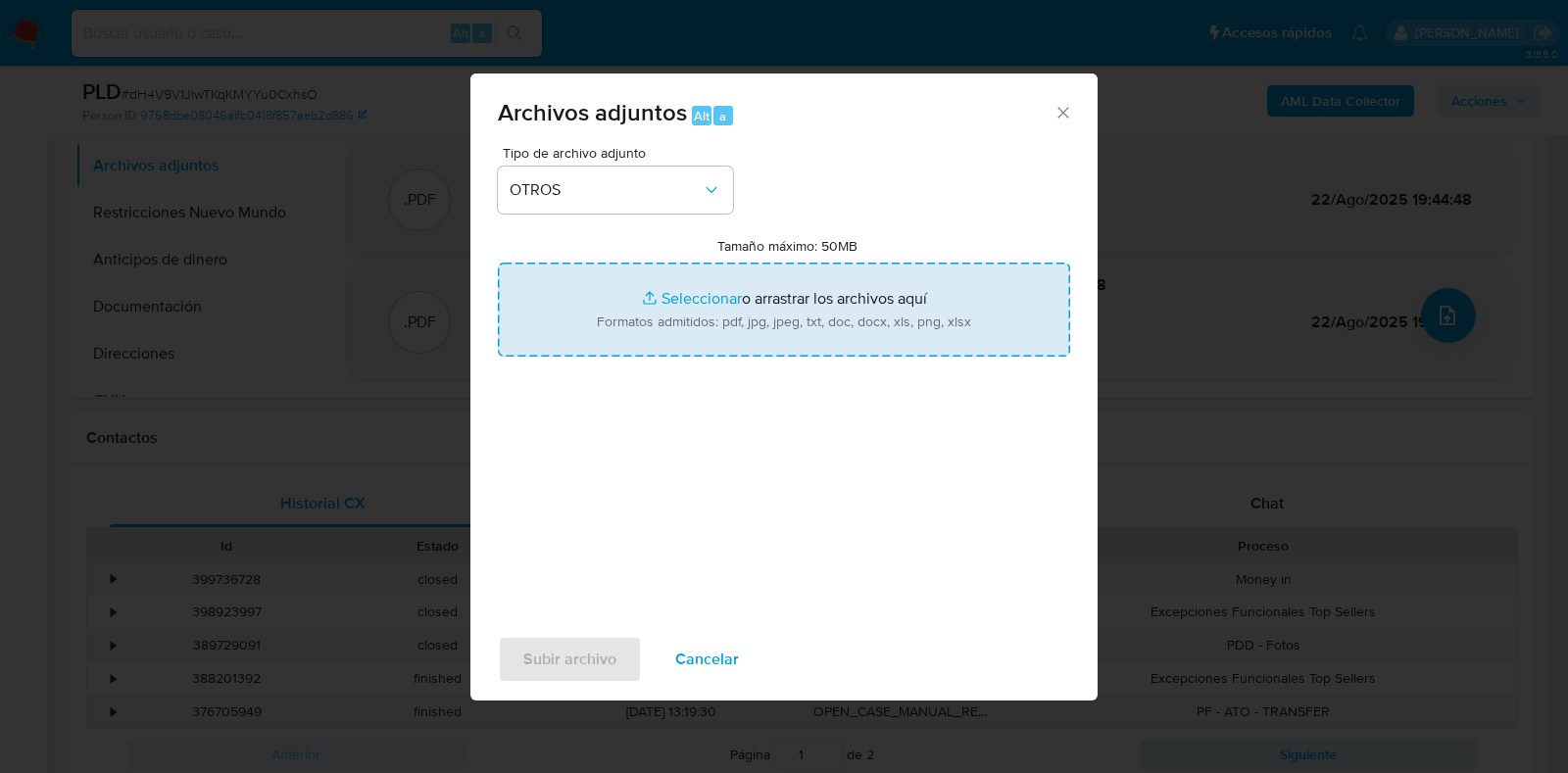
type input "C:\fakepath\SORBA SRL DDJJ IIBB 01 25.pdf"
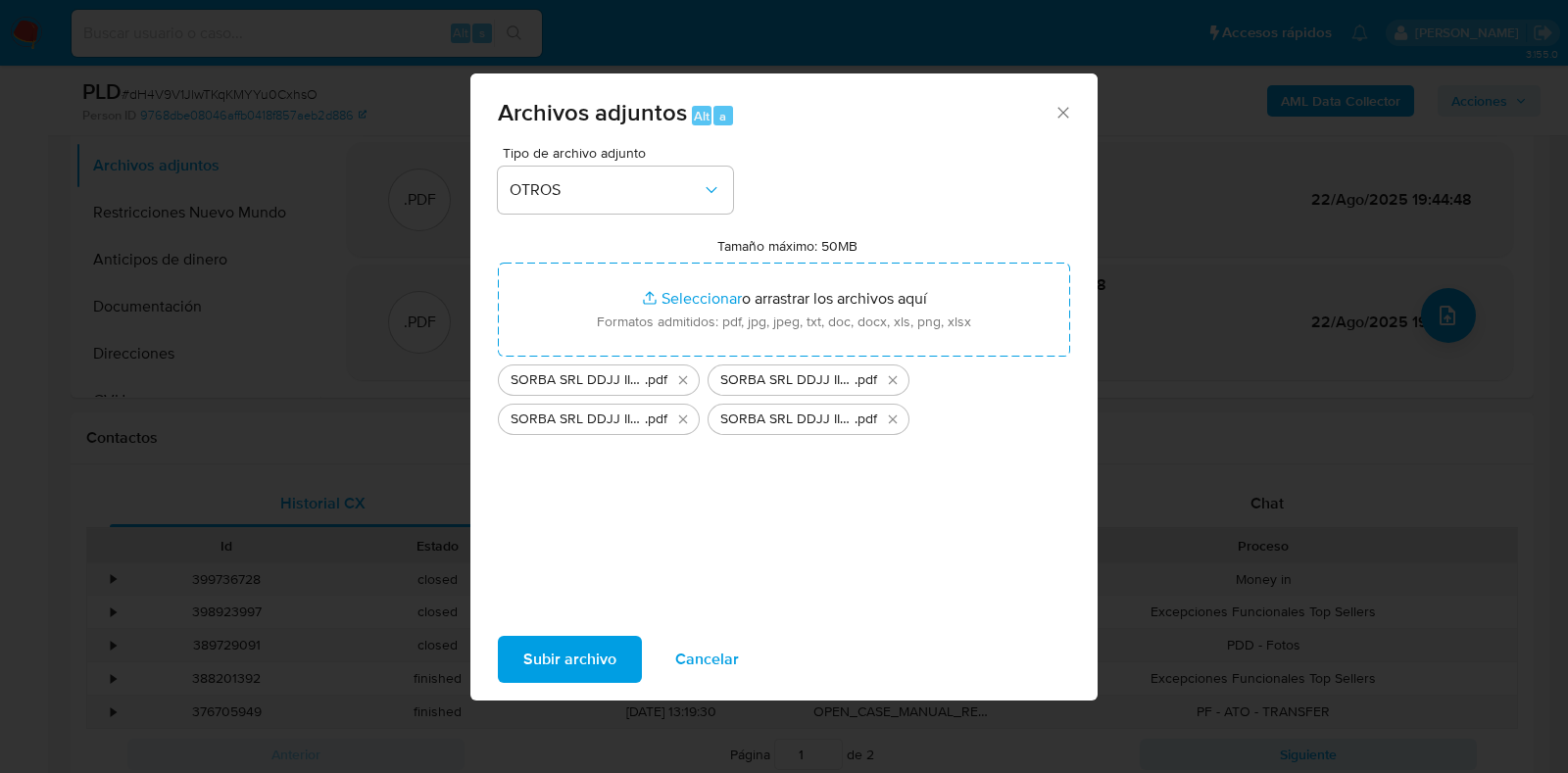
click at [563, 651] on span "Subir archivo" at bounding box center [569, 658] width 93 height 43
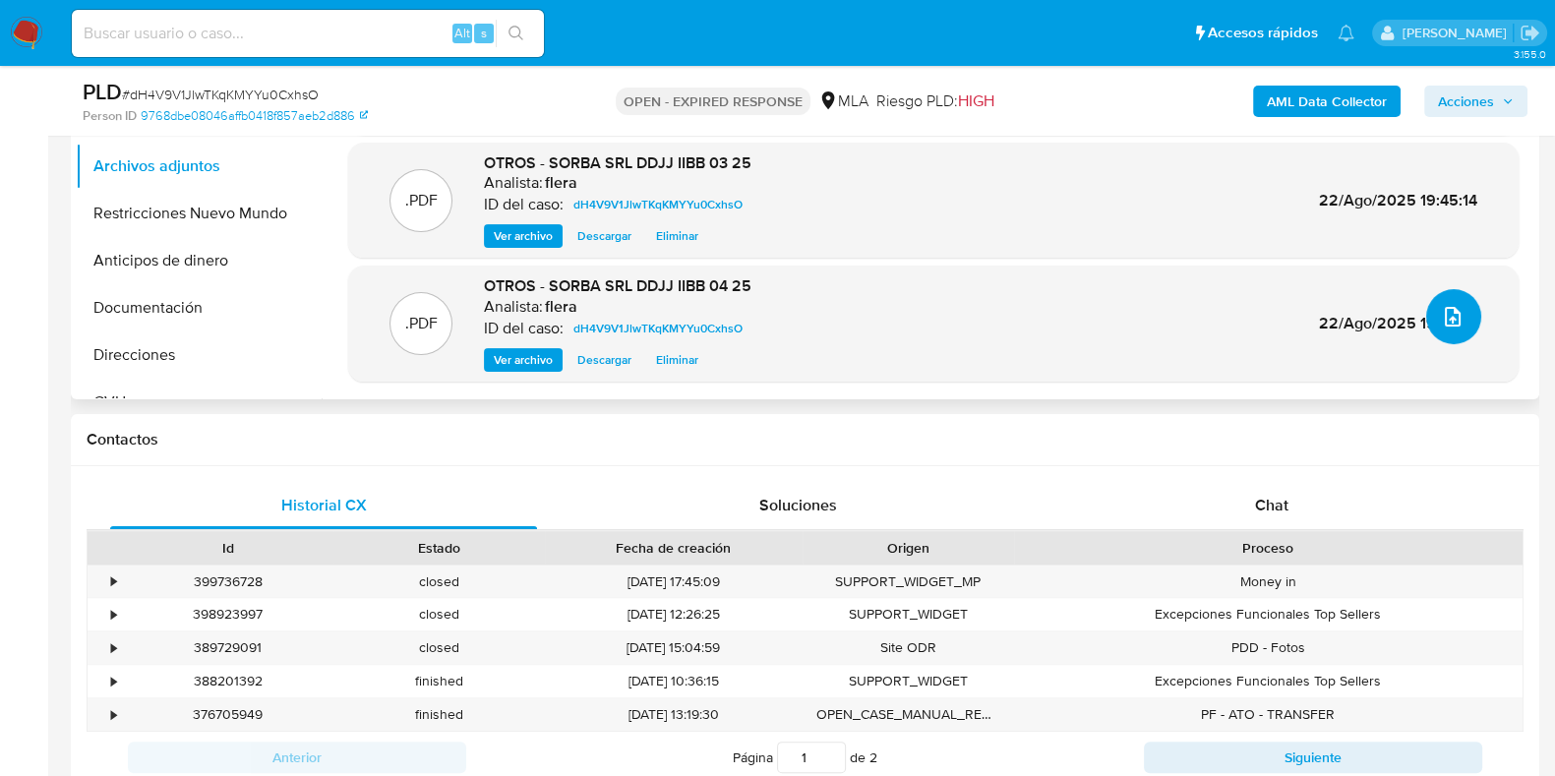
click at [1468, 313] on button "upload-file" at bounding box center [1454, 316] width 55 height 55
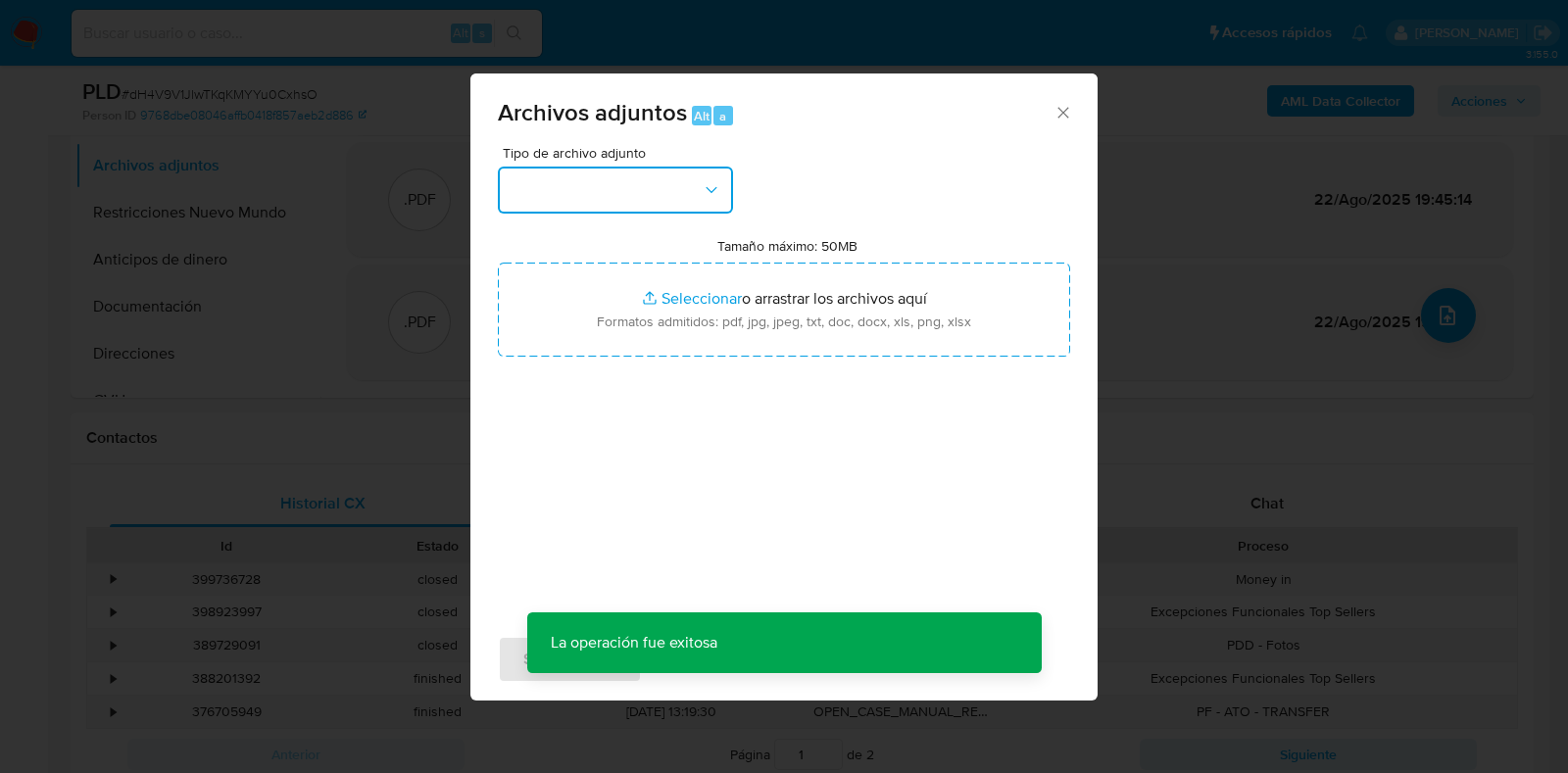
click at [691, 194] on button "button" at bounding box center [616, 189] width 235 height 47
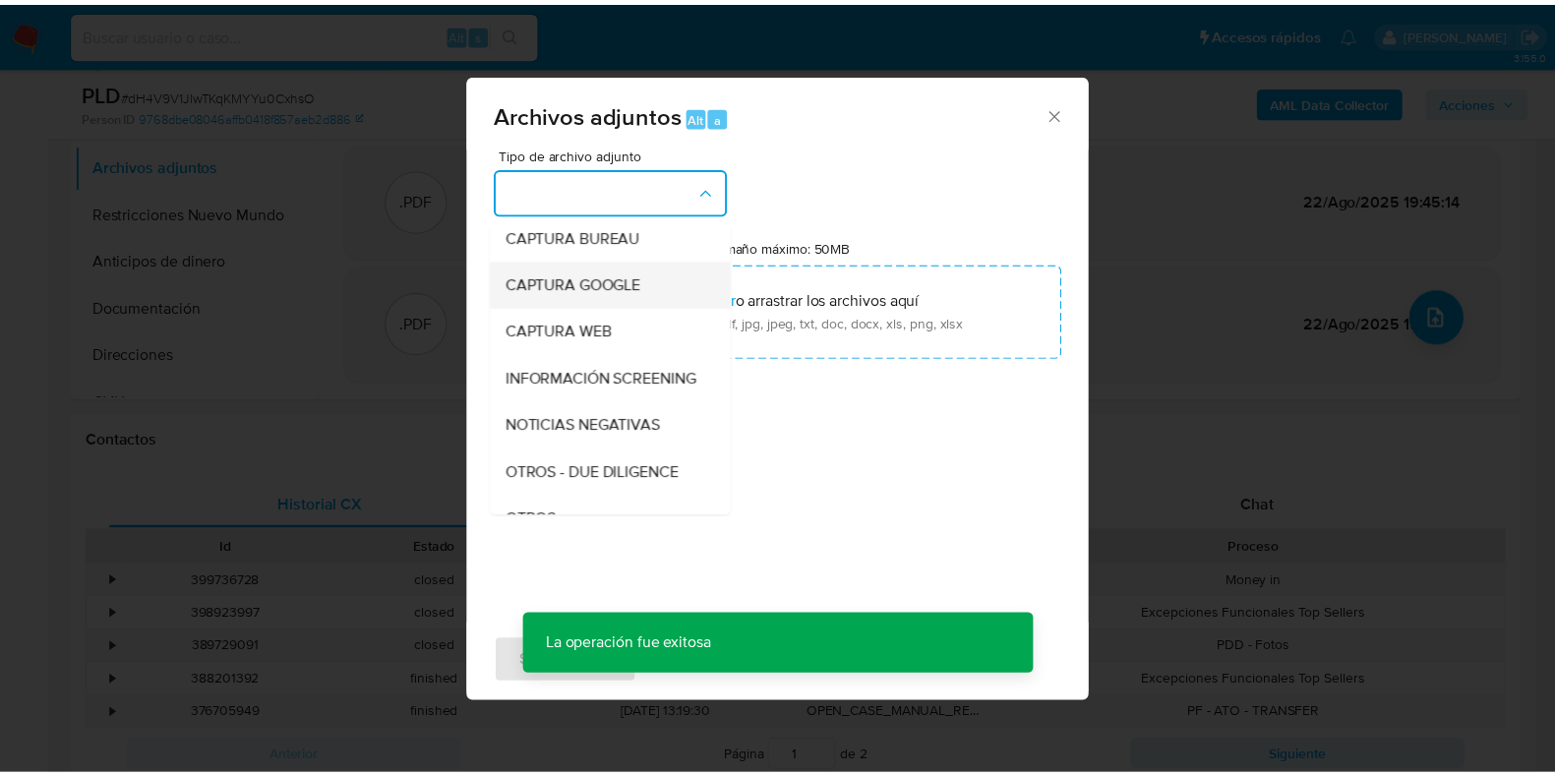
scroll to position [245, 0]
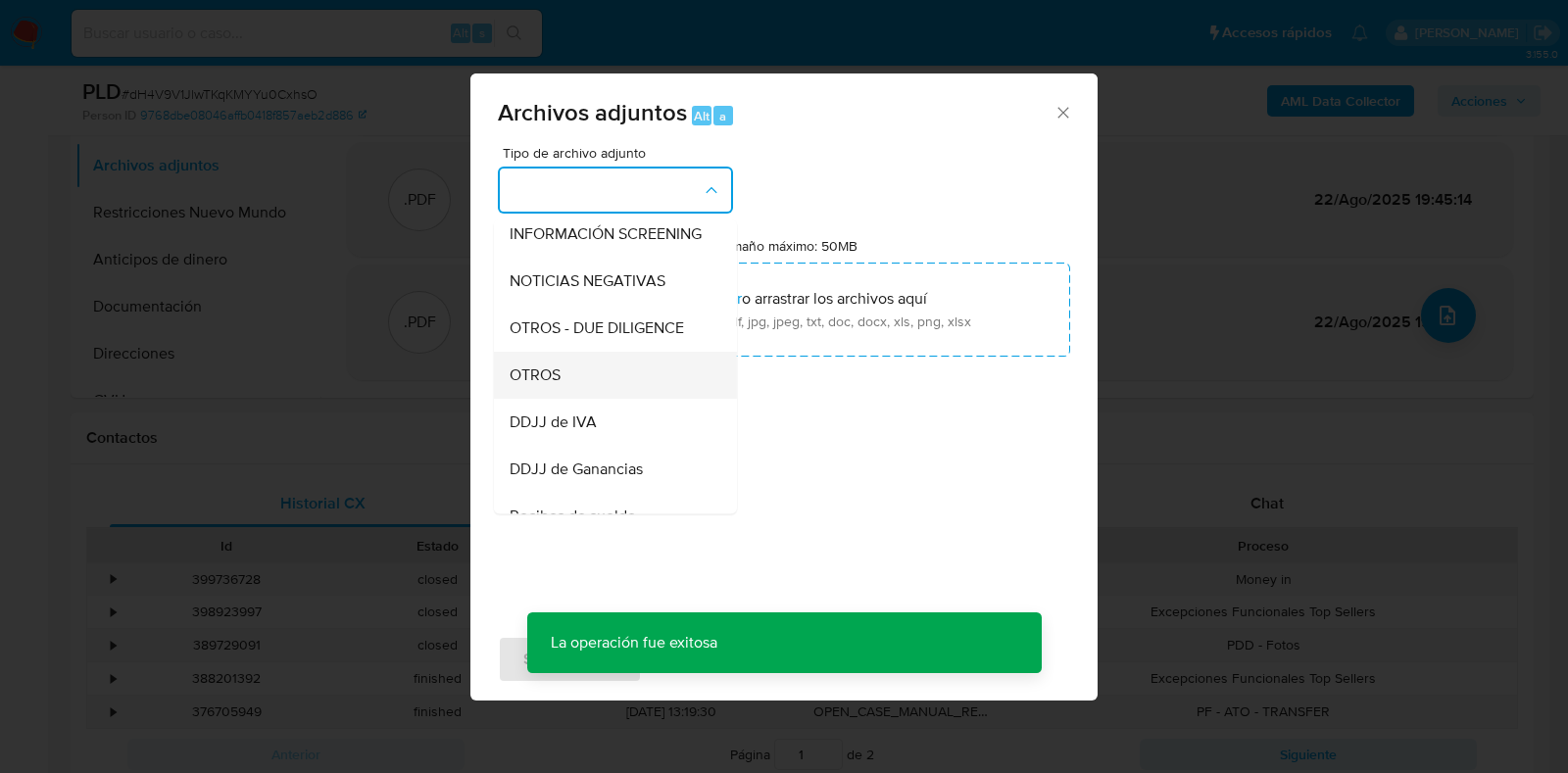
click at [605, 398] on div "OTROS" at bounding box center [610, 375] width 200 height 47
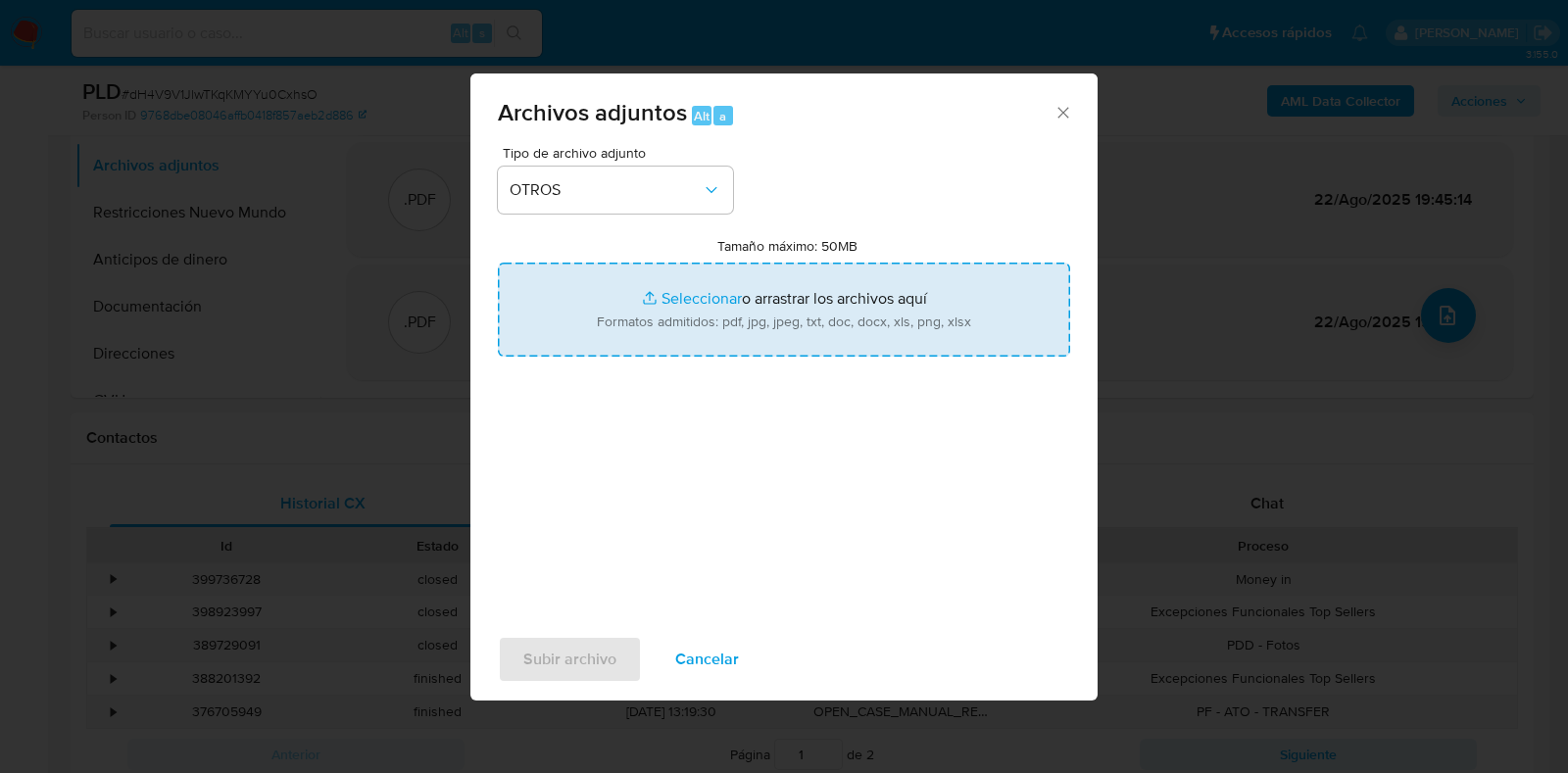
type input "C:\fakepath\SORBA SRL DDJJ IIBB 05 25.pdf"
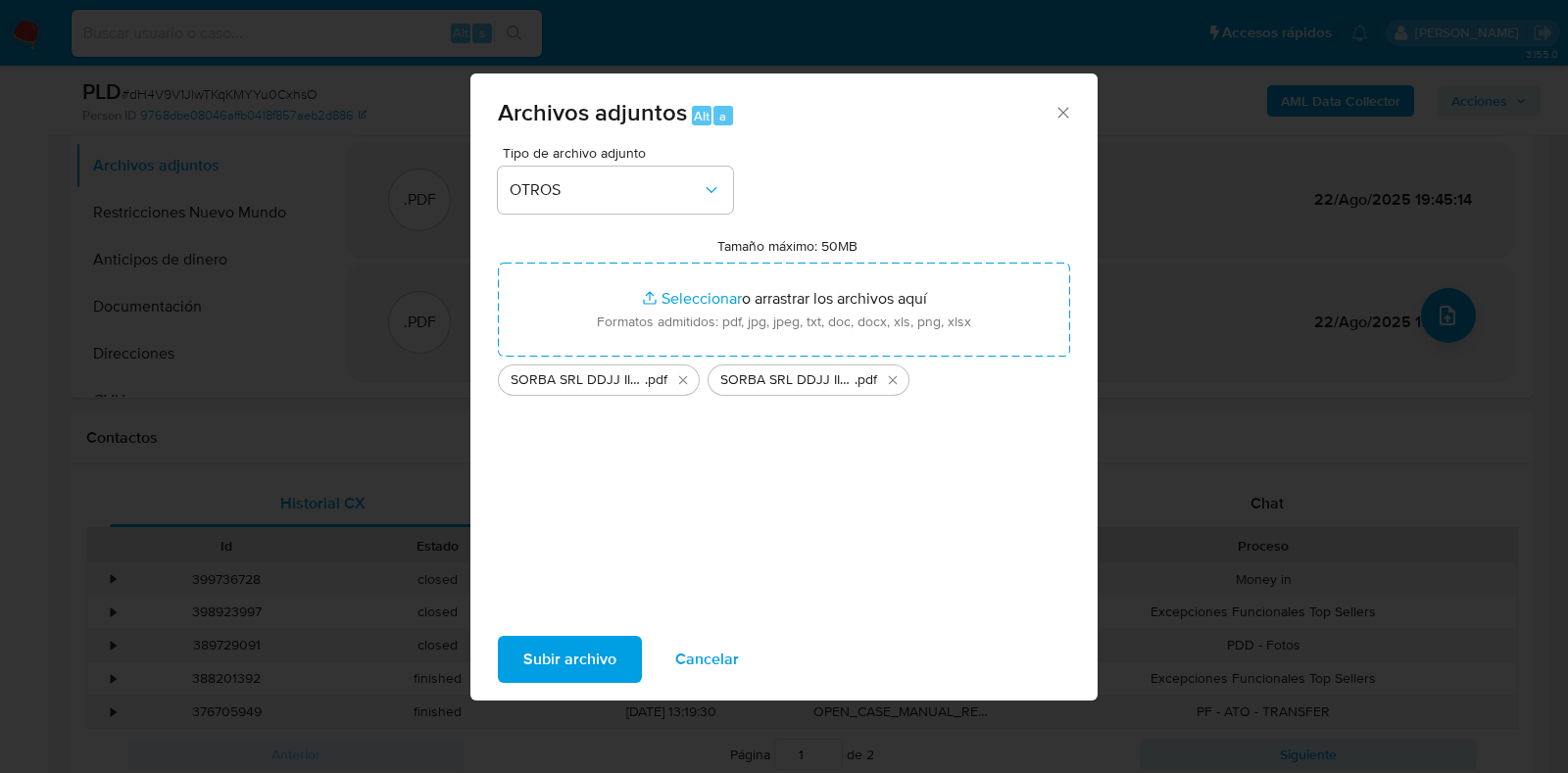
drag, startPoint x: 882, startPoint y: 324, endPoint x: 585, endPoint y: 665, distance: 452.2
click at [585, 665] on span "Subir archivo" at bounding box center [569, 658] width 93 height 43
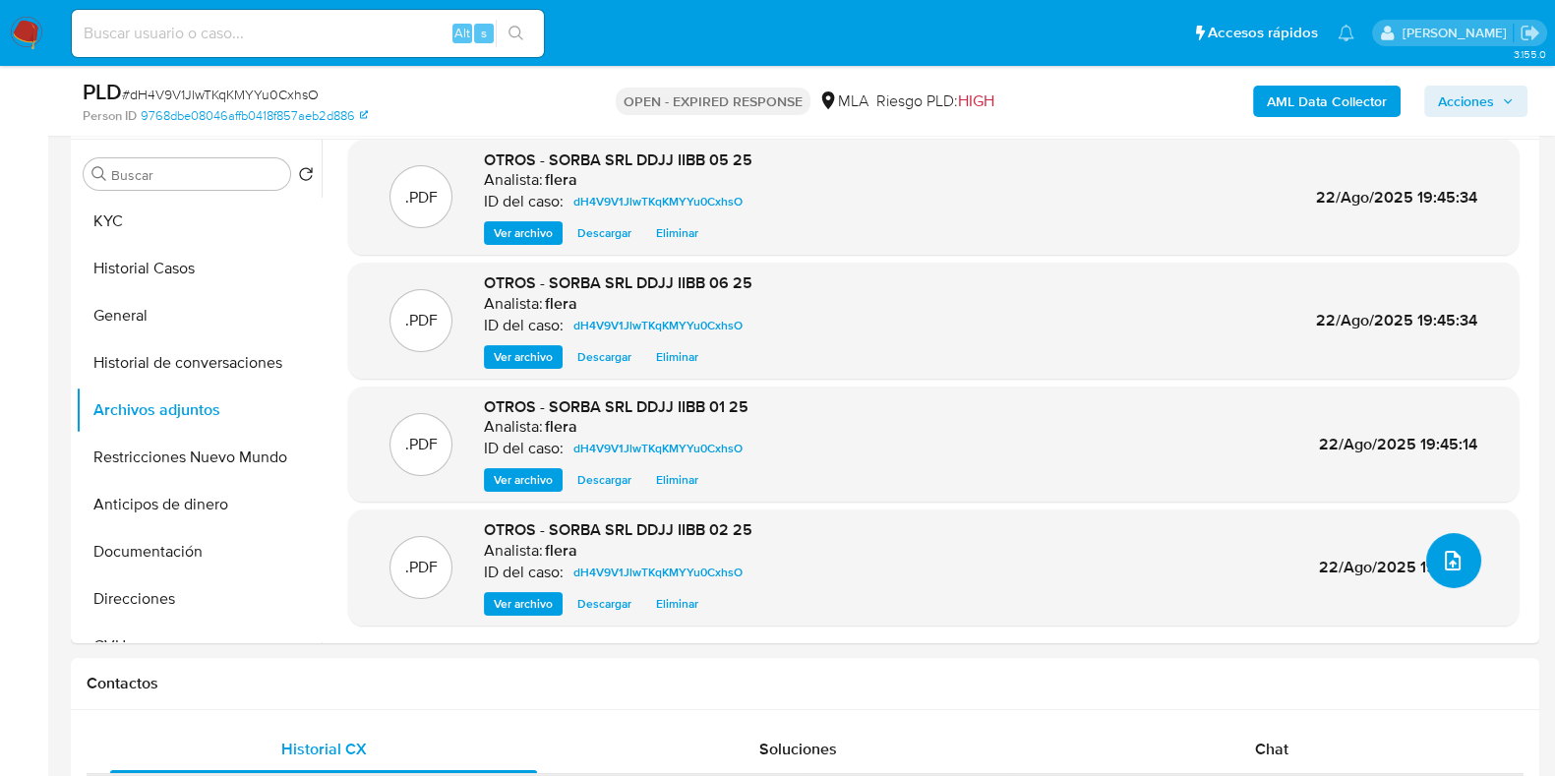
scroll to position [369, 0]
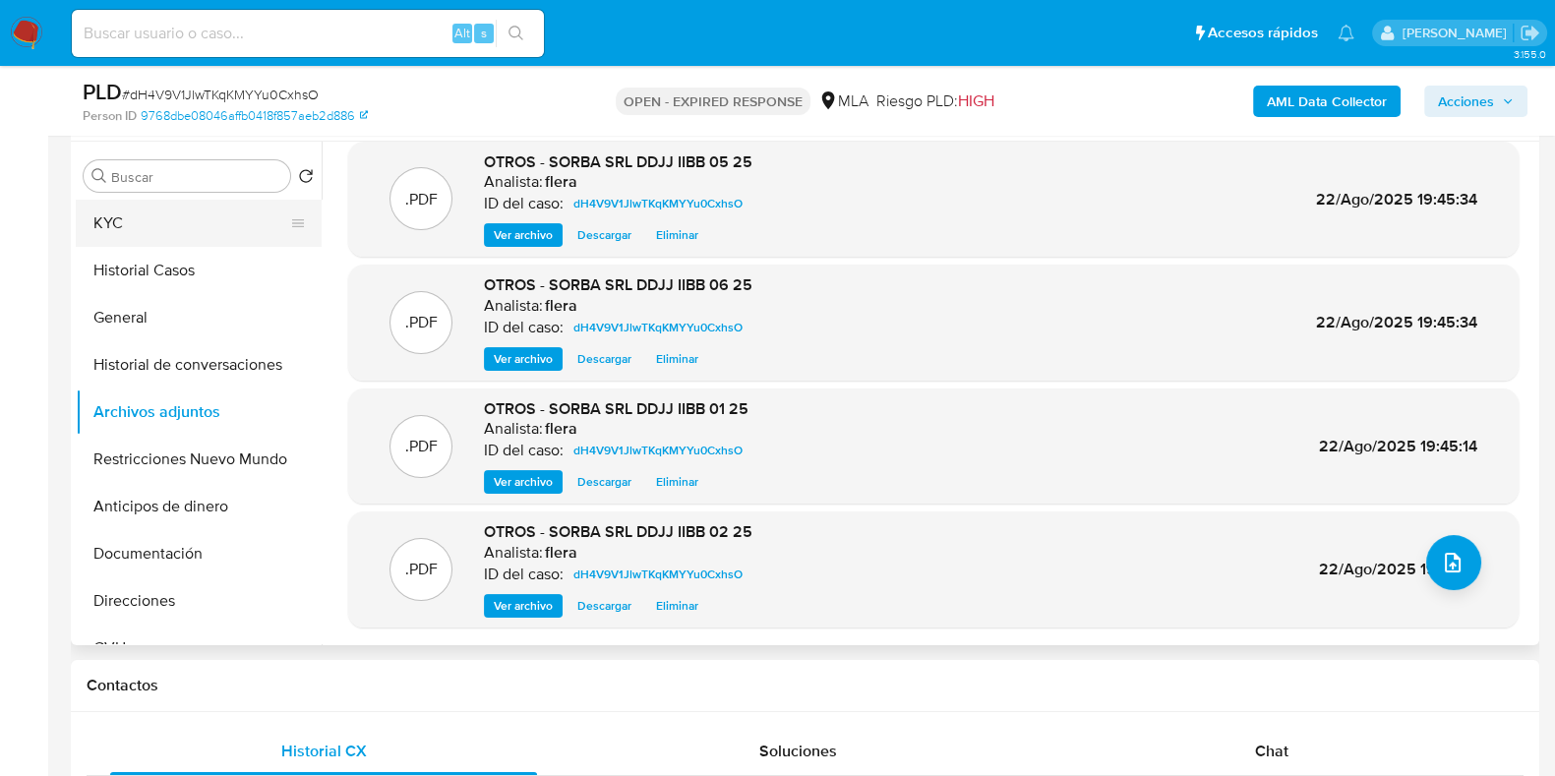
click at [133, 240] on button "KYC" at bounding box center [191, 223] width 230 height 47
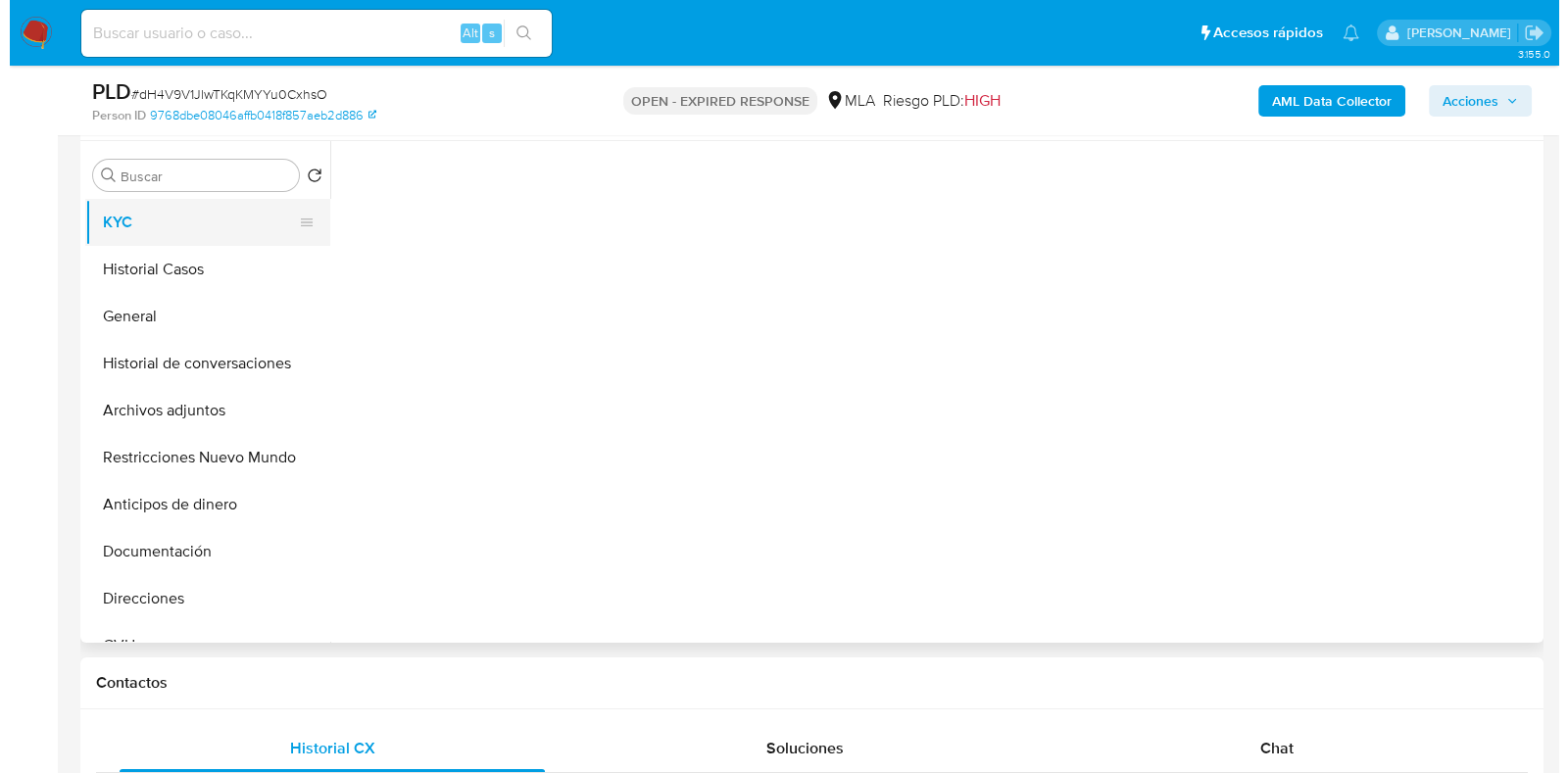
scroll to position [0, 0]
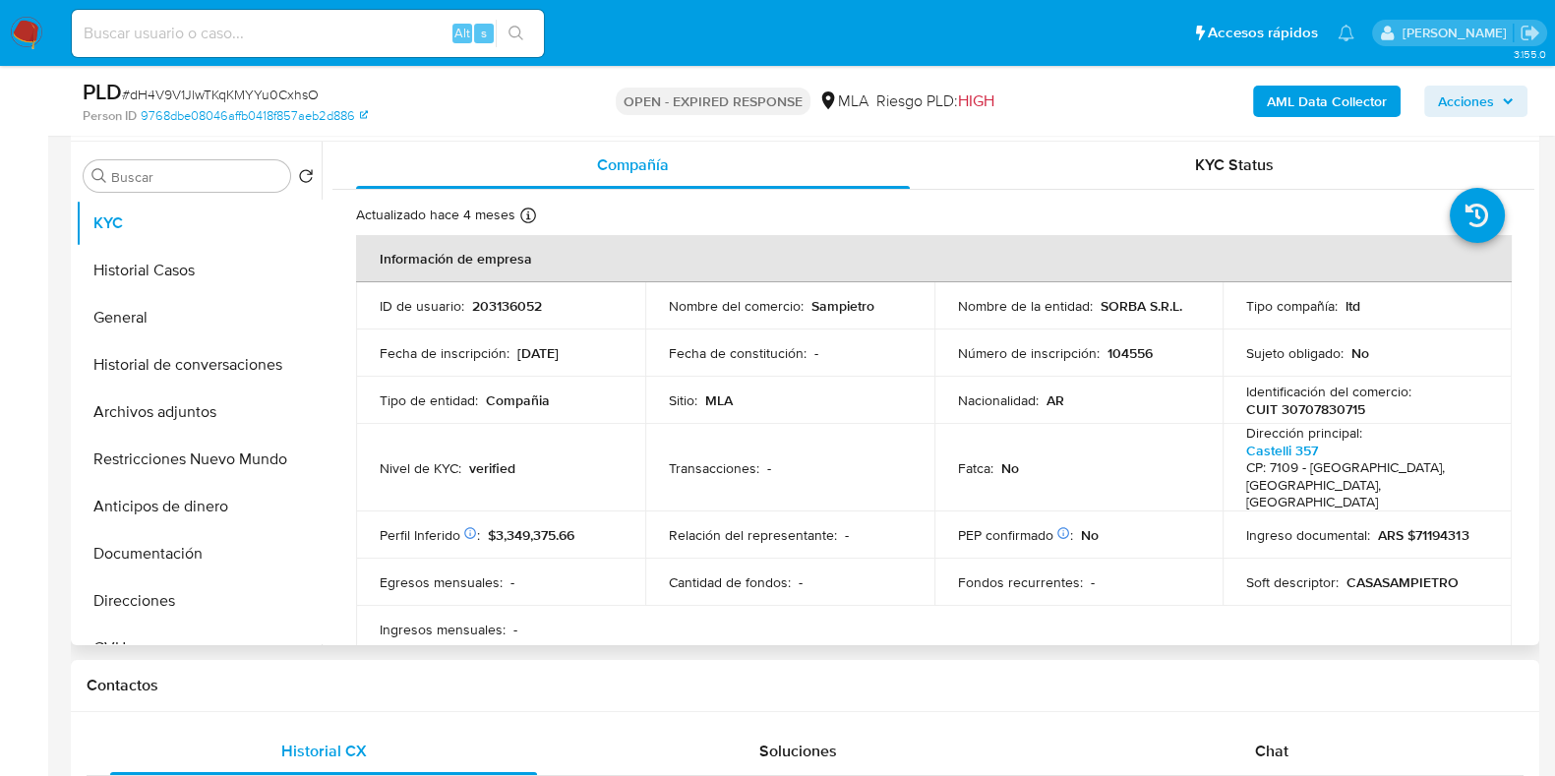
click at [516, 304] on p "203136052" at bounding box center [507, 306] width 70 height 18
copy p "203136052"
drag, startPoint x: 1194, startPoint y: 314, endPoint x: 1098, endPoint y: 311, distance: 96.5
click at [1098, 311] on td "Nombre de la entidad : SORBA S.R.L." at bounding box center [1079, 305] width 289 height 47
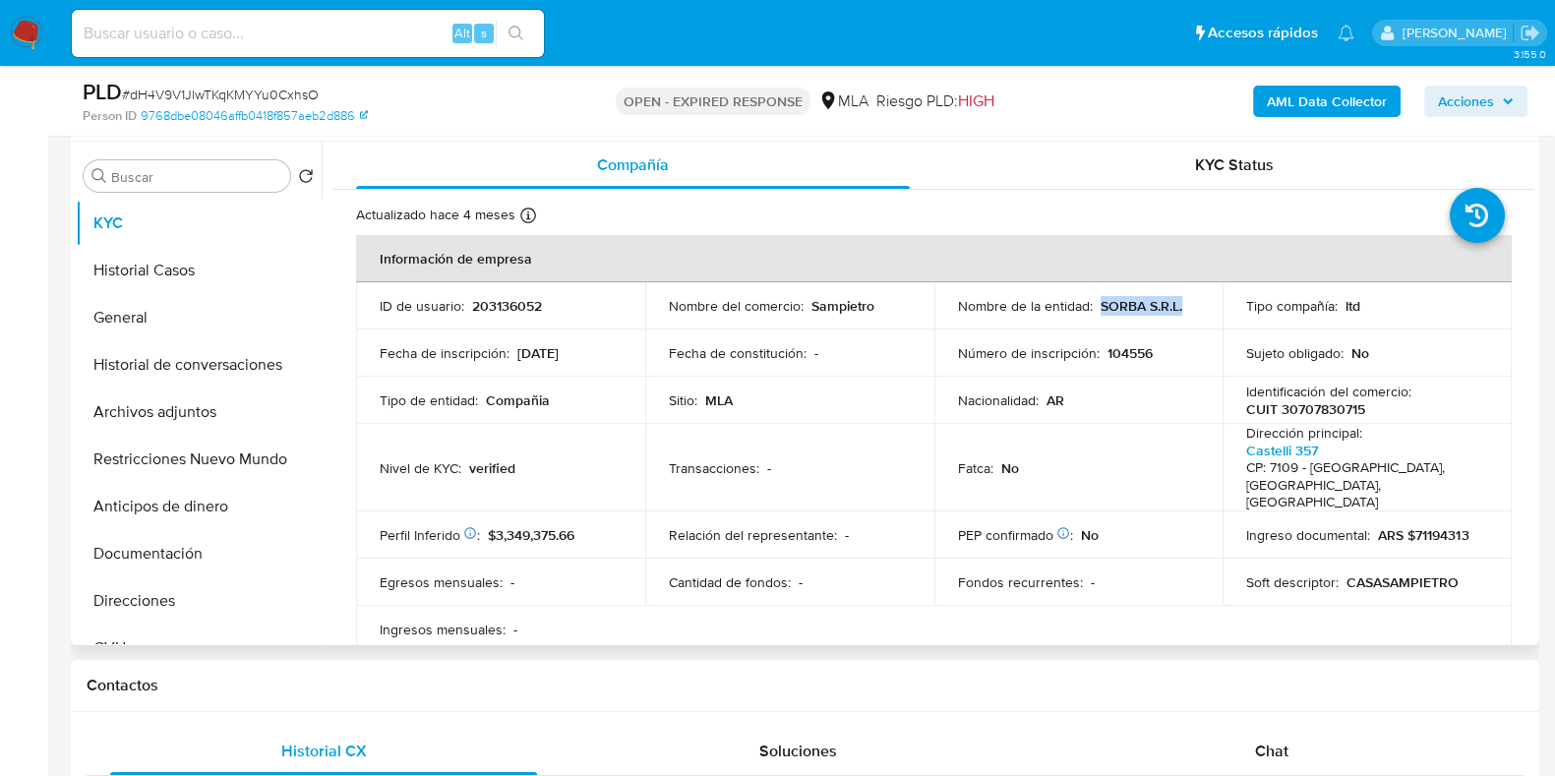
copy p "SORBA S.R.L."
click at [168, 399] on button "Archivos adjuntos" at bounding box center [191, 412] width 230 height 47
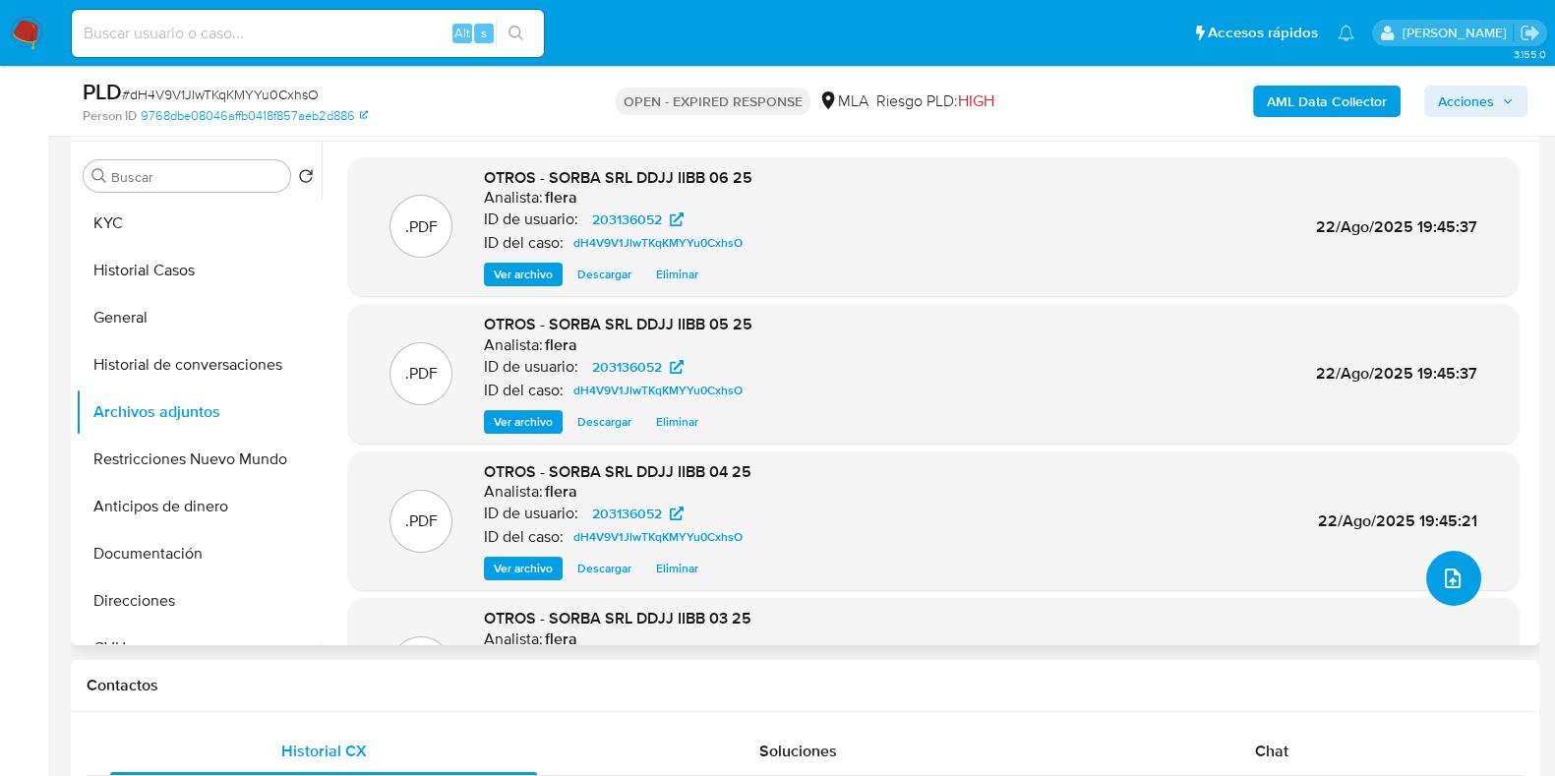
click at [1456, 589] on span "upload-file" at bounding box center [1453, 579] width 22 height 24
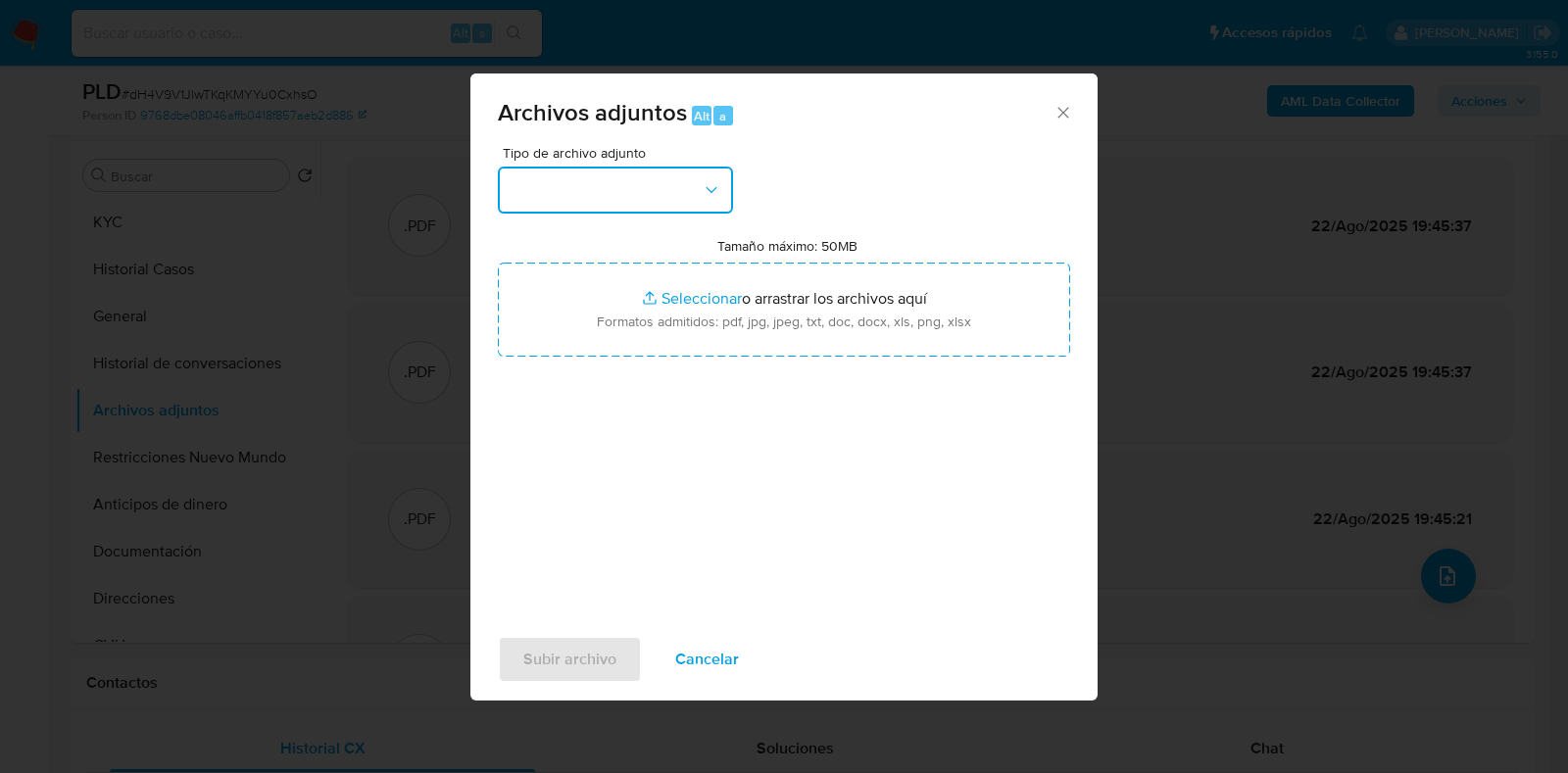
click at [653, 169] on button "button" at bounding box center [616, 189] width 235 height 47
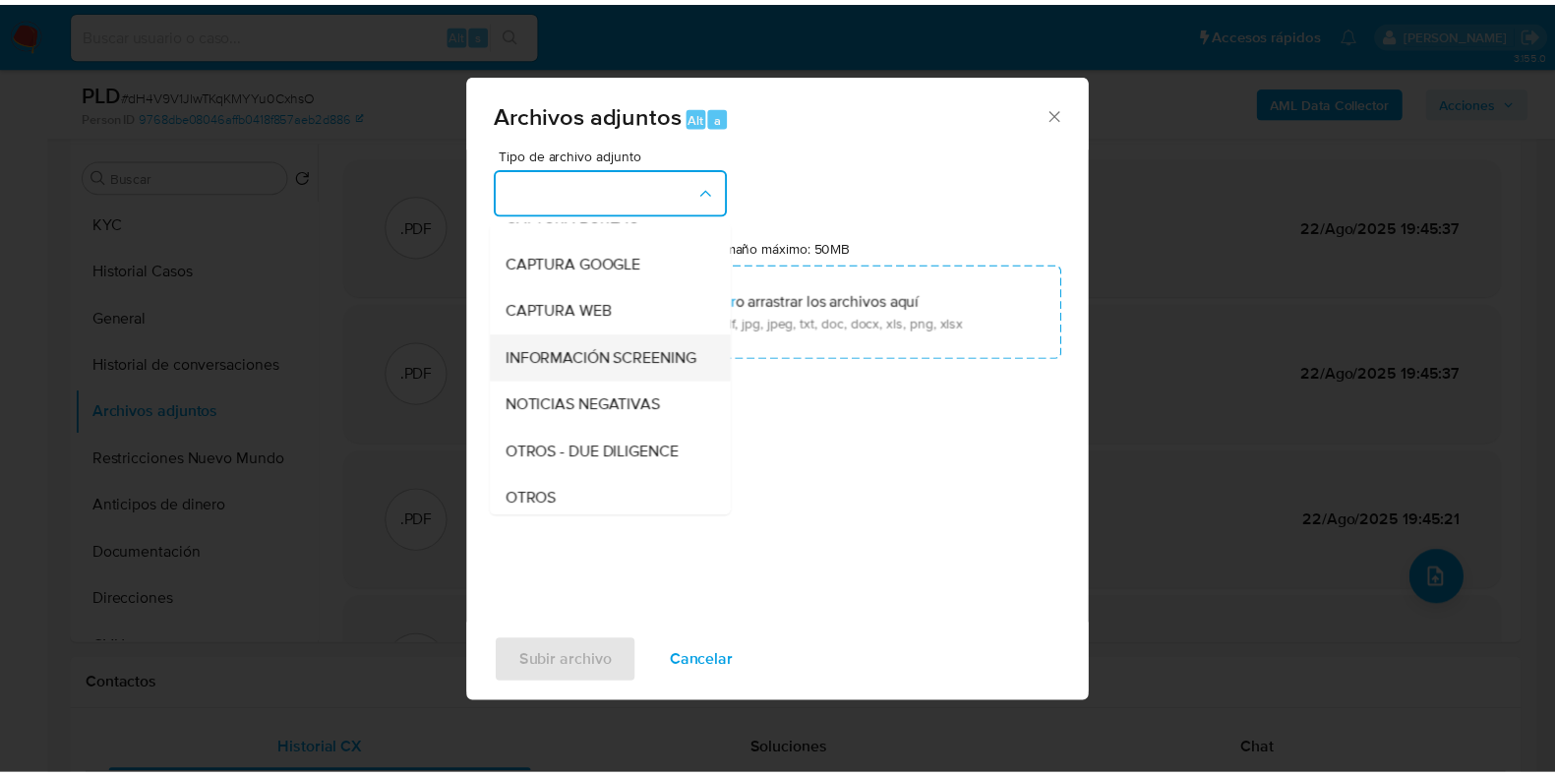
scroll to position [245, 0]
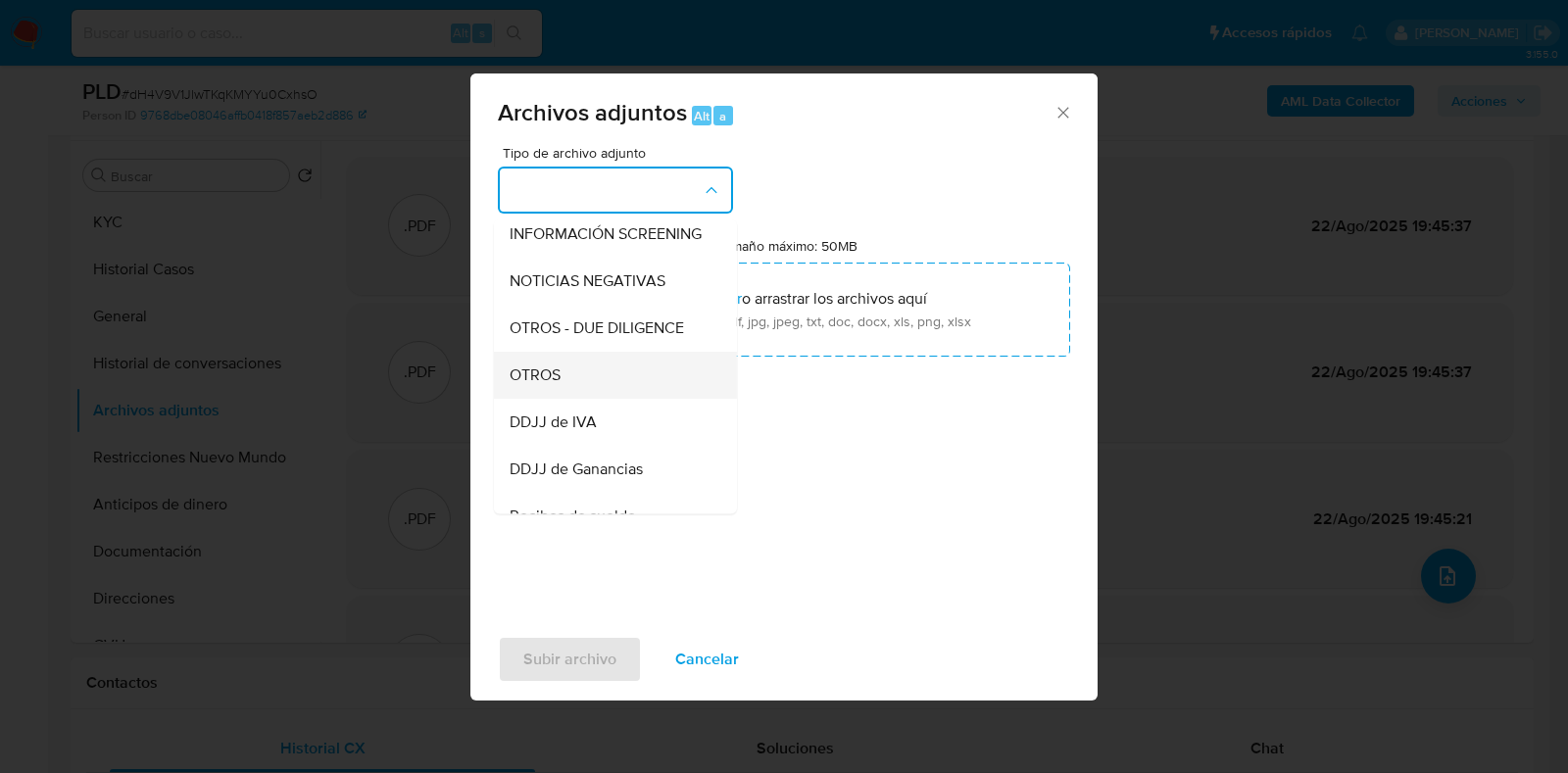
click at [627, 394] on div "OTROS" at bounding box center [610, 375] width 200 height 47
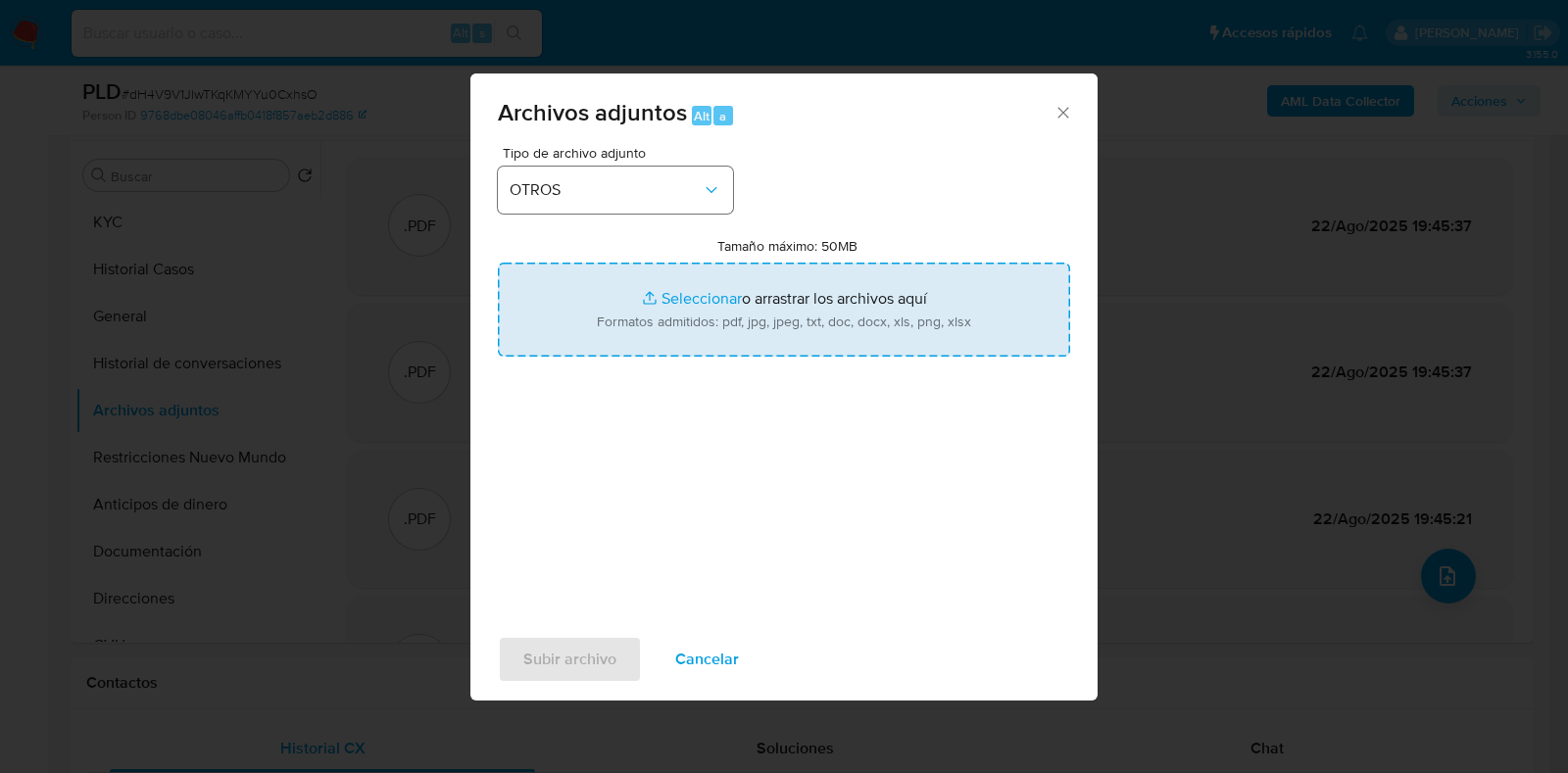
type input "C:\fakepath\Movimientos-Aladdin- SORBA S.R.L..xlsx"
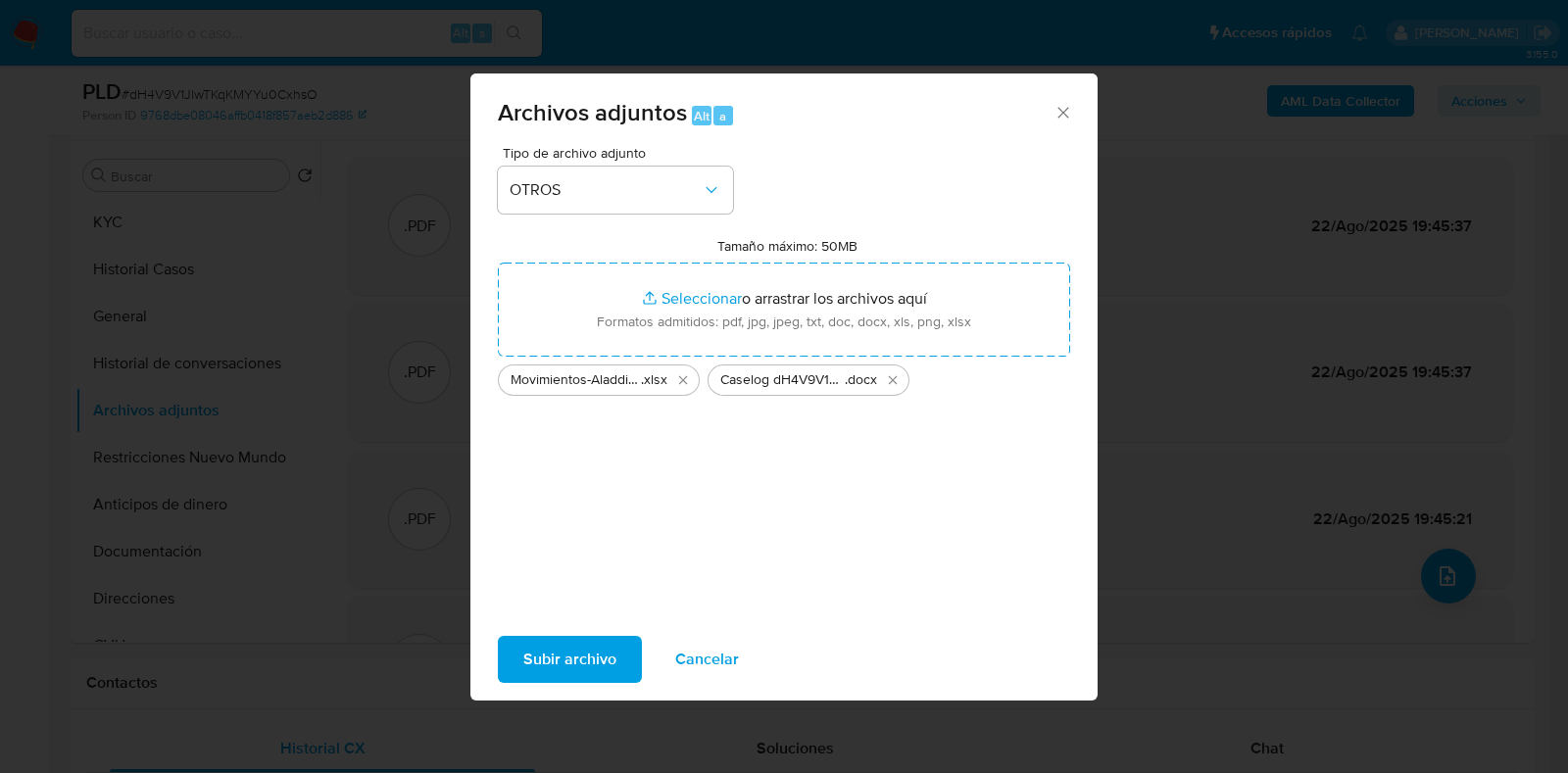
click at [590, 673] on span "Subir archivo" at bounding box center [569, 658] width 93 height 43
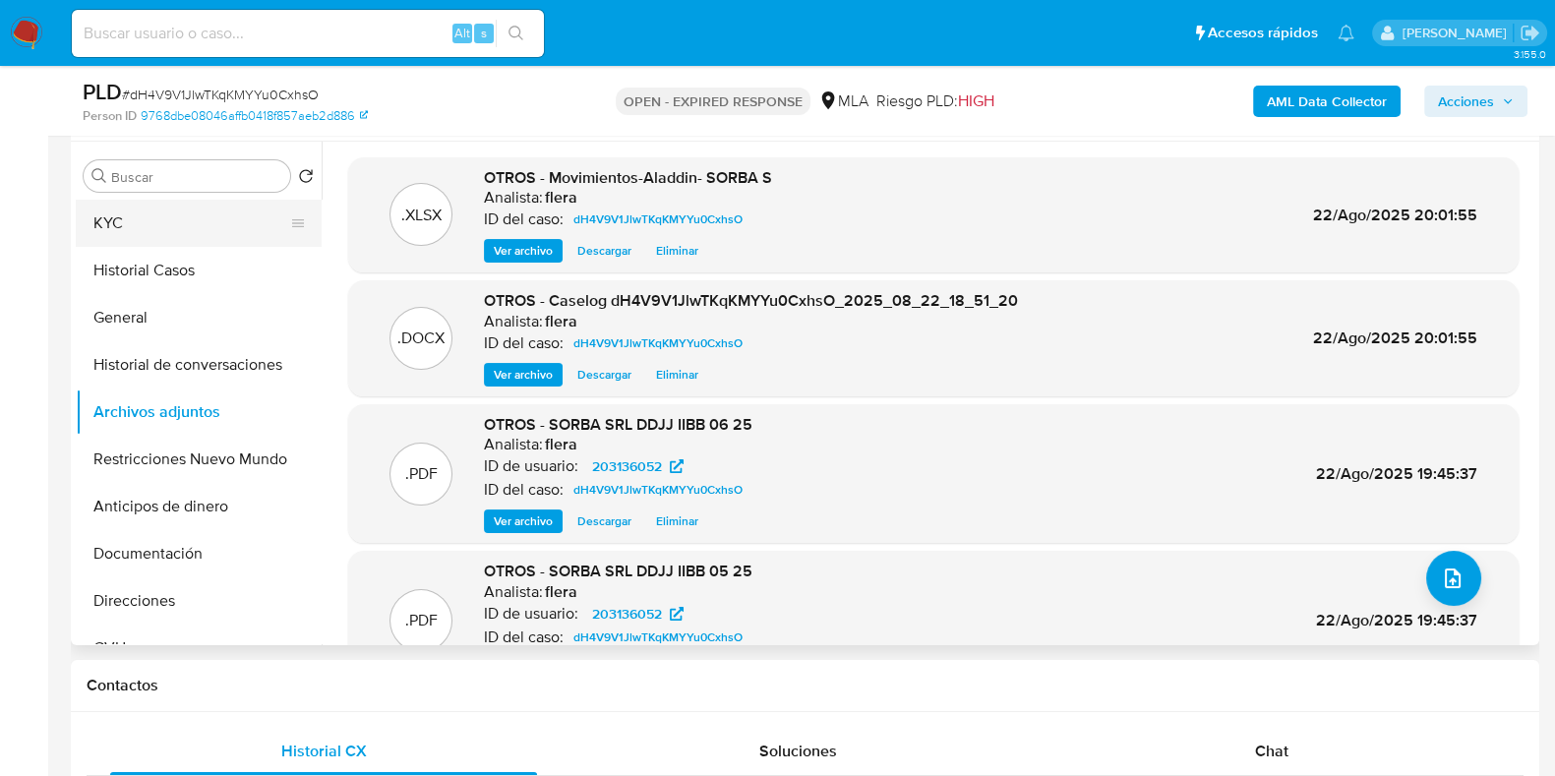
click at [166, 216] on button "KYC" at bounding box center [191, 223] width 230 height 47
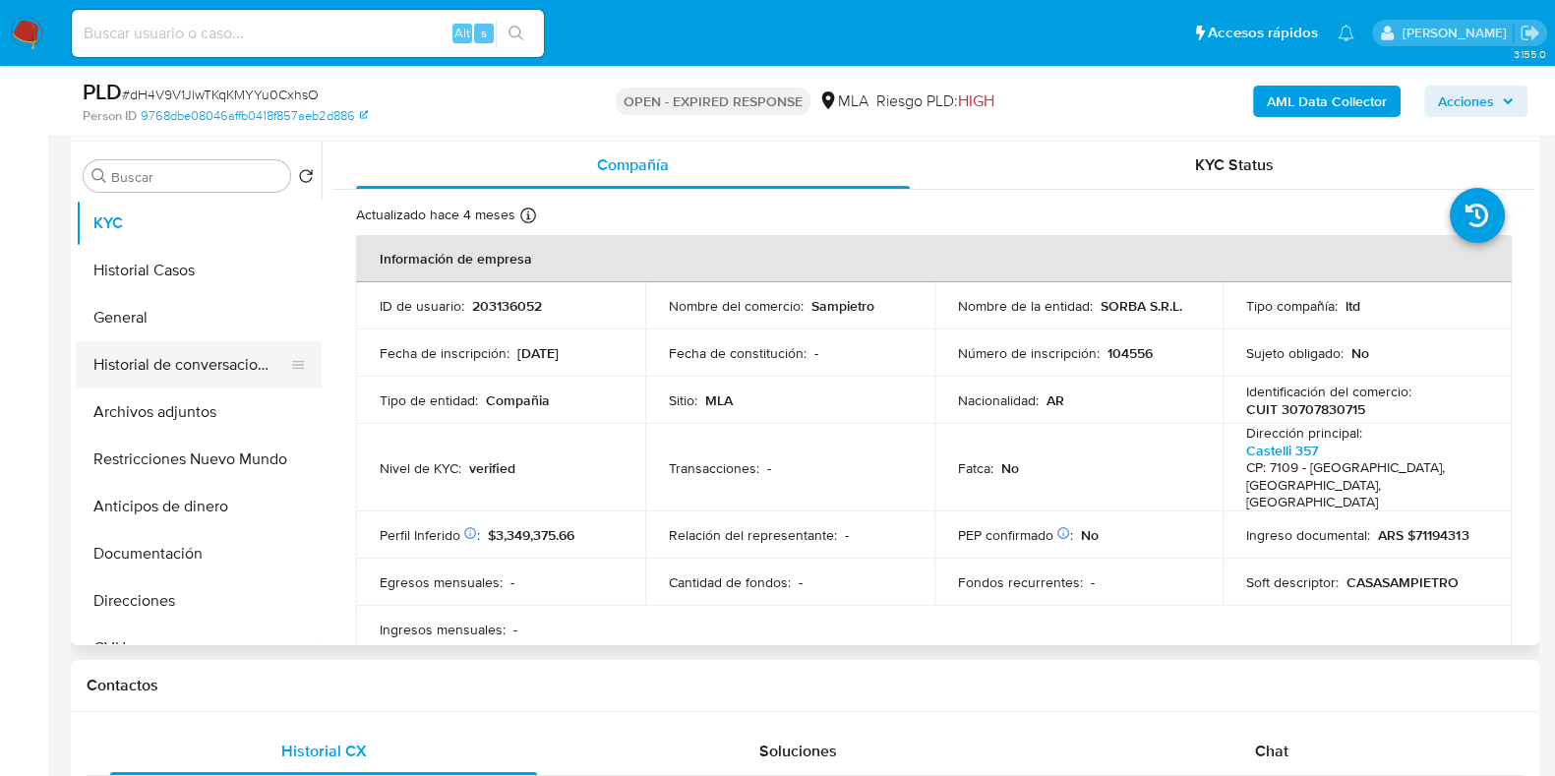
click at [208, 371] on button "Historial de conversaciones" at bounding box center [191, 364] width 230 height 47
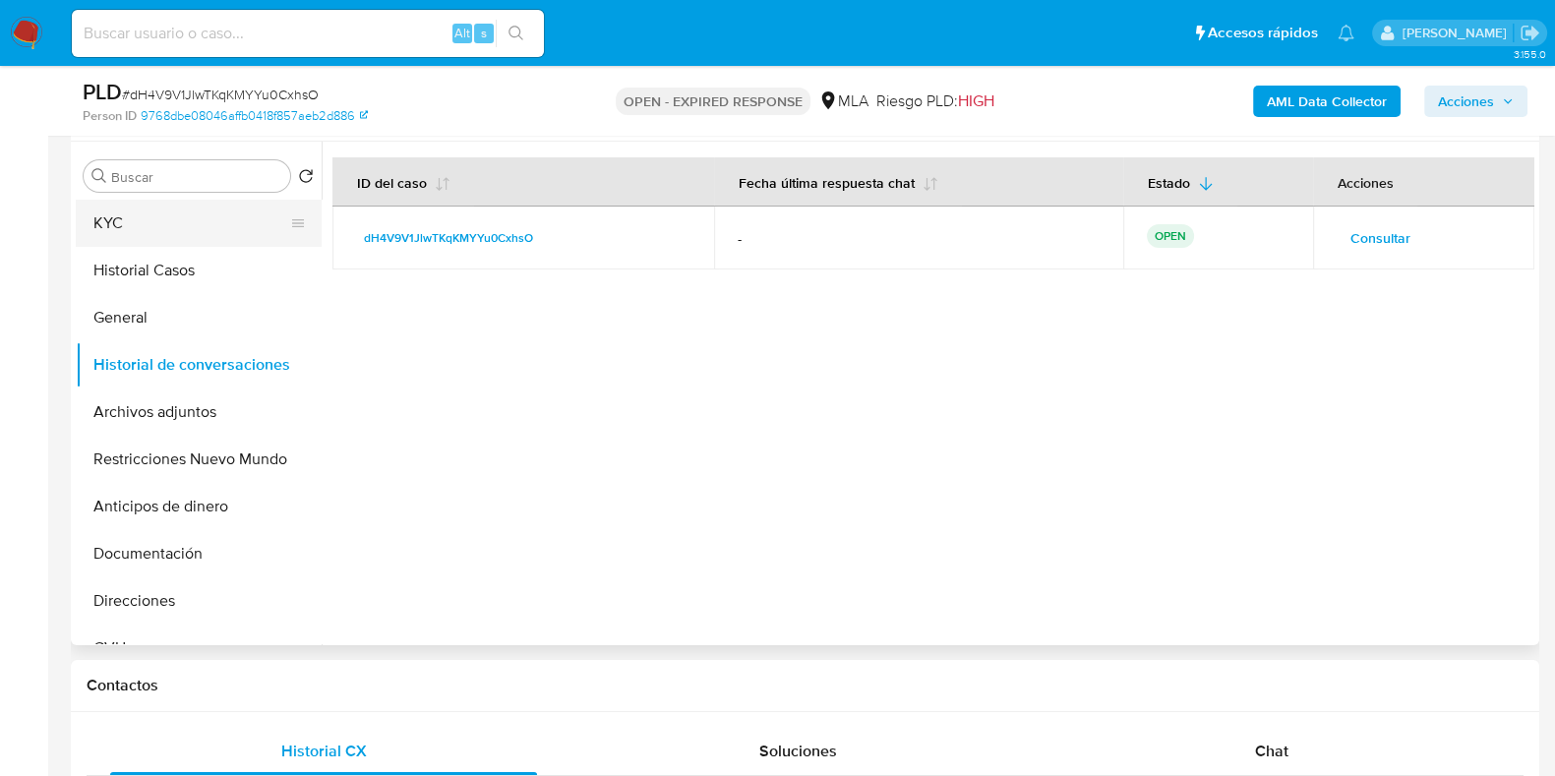
click at [188, 230] on button "KYC" at bounding box center [191, 223] width 230 height 47
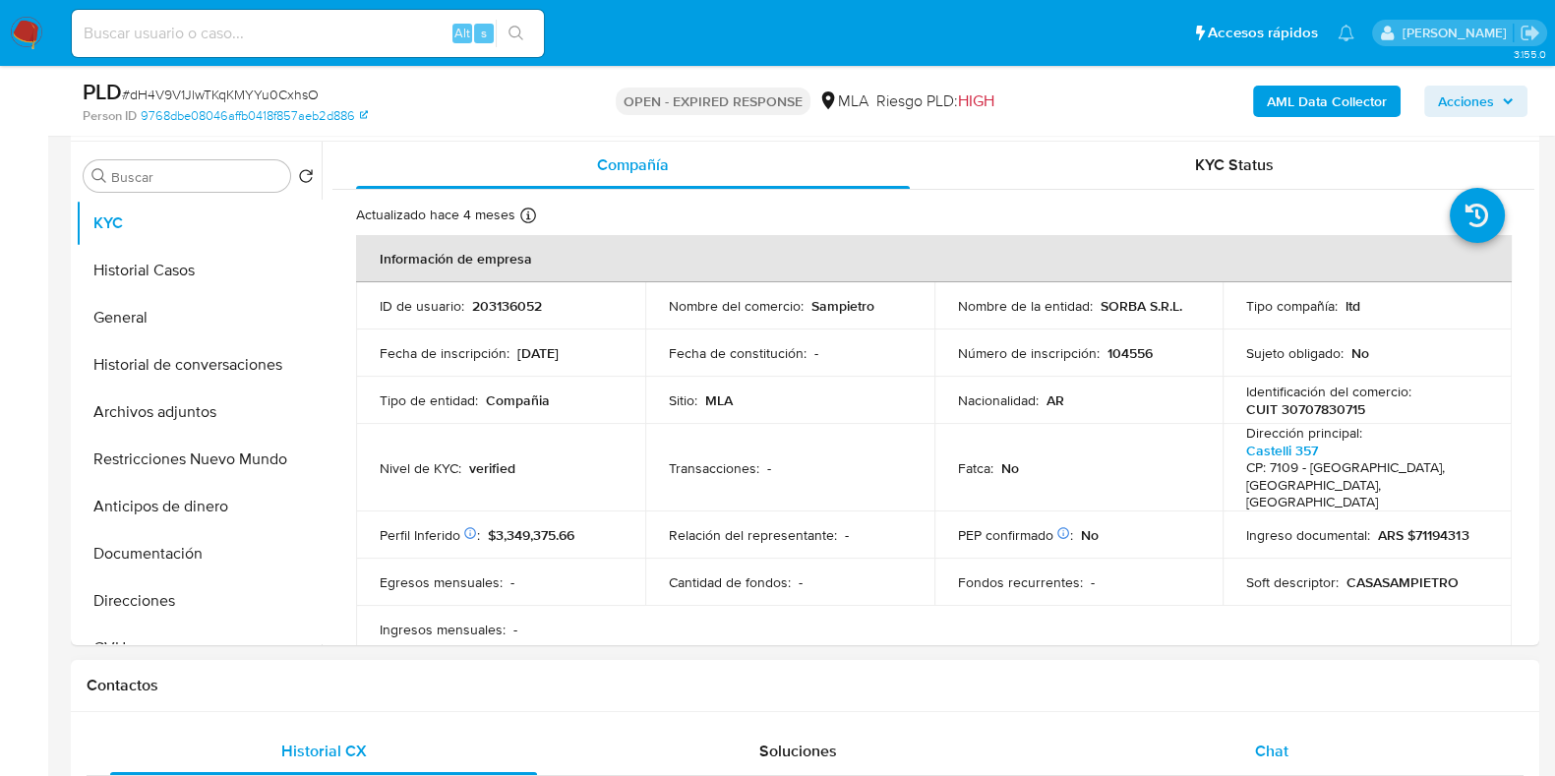
click at [1271, 758] on span "Chat" at bounding box center [1271, 751] width 33 height 23
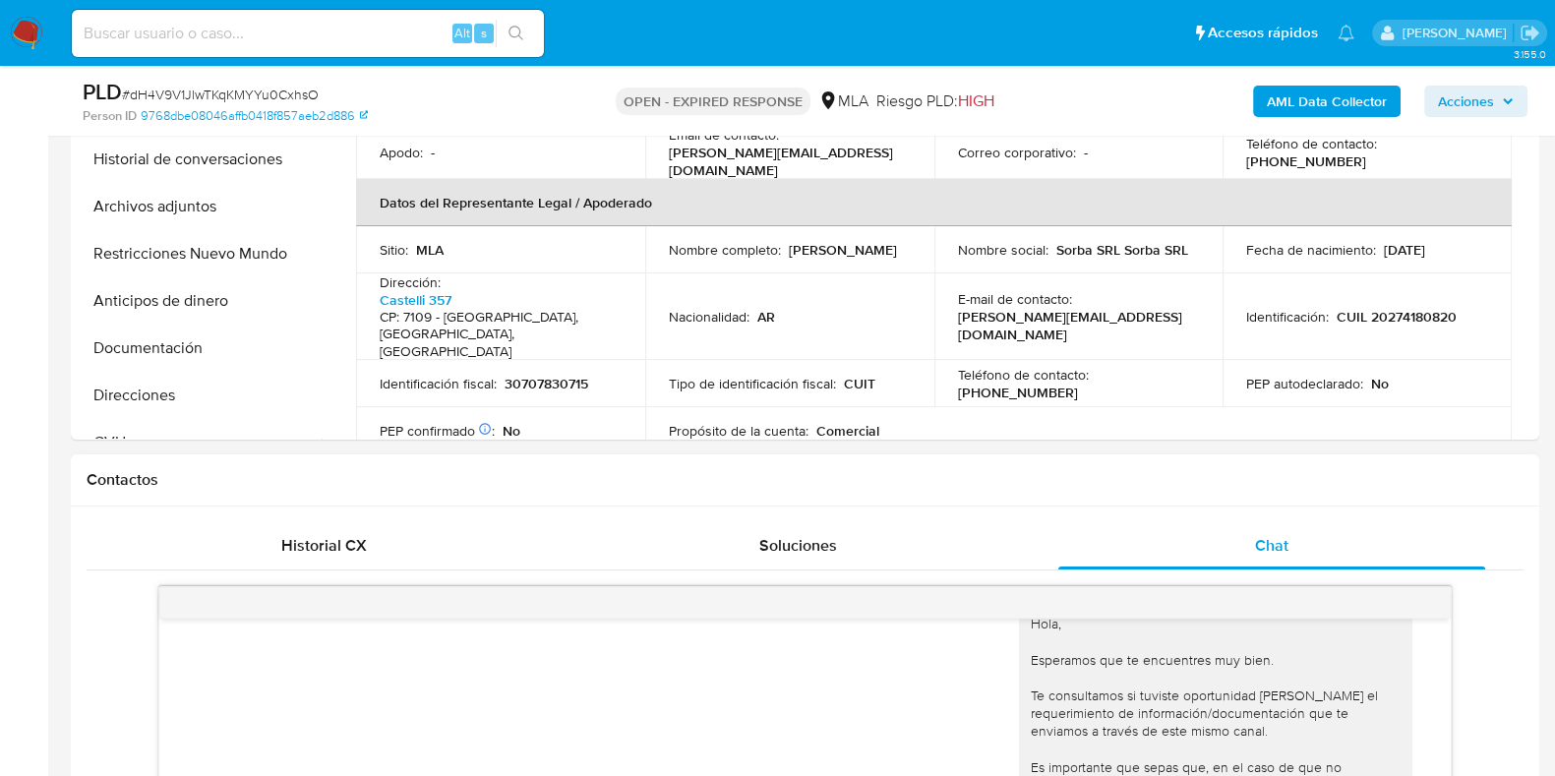
scroll to position [860, 0]
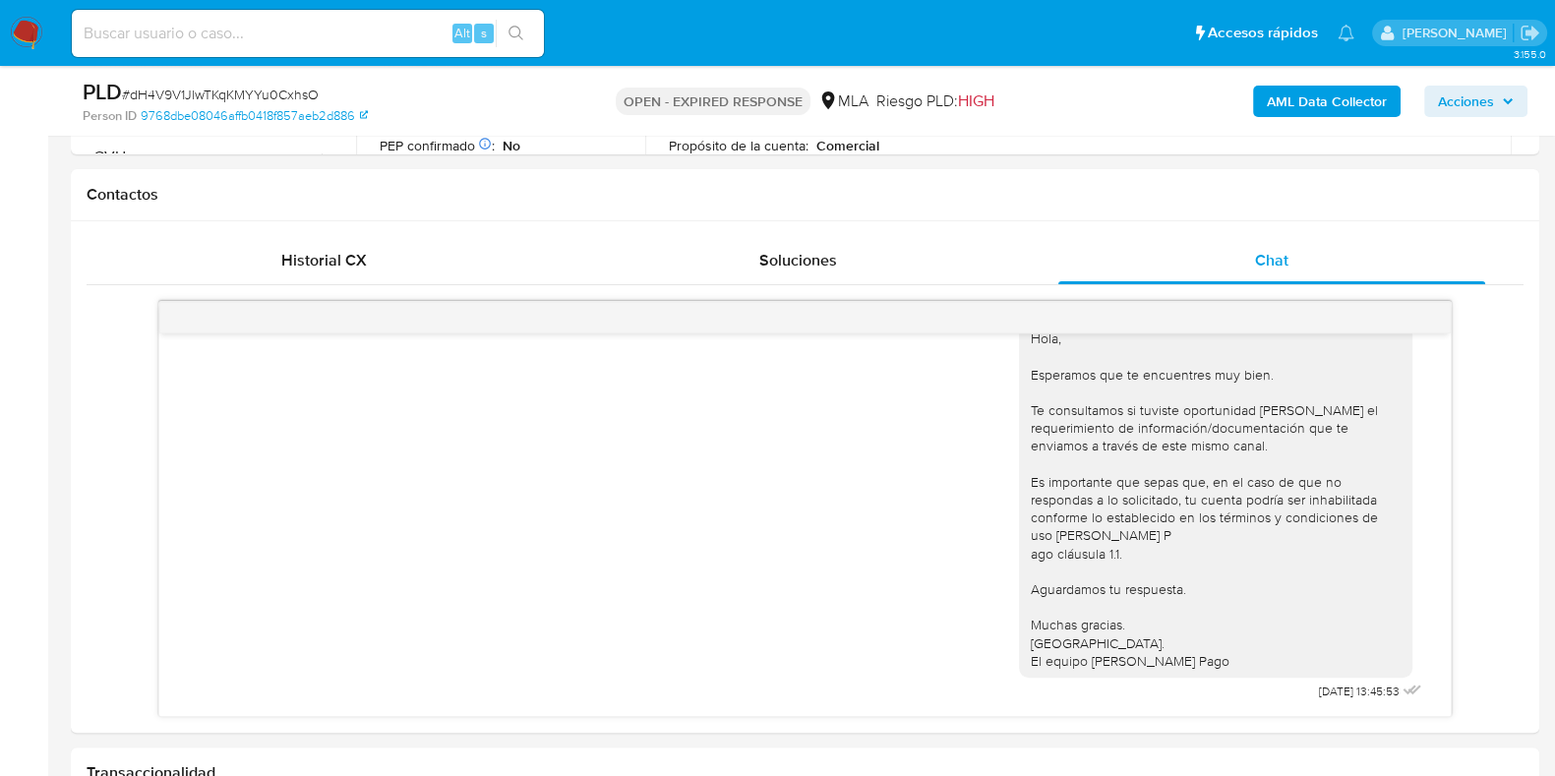
click at [271, 95] on span "# dH4V9V1JlwTKqKMYYu0CxhsO" at bounding box center [220, 95] width 197 height 20
copy span "dH4V9V1JlwTKqKMYYu0CxhsO"
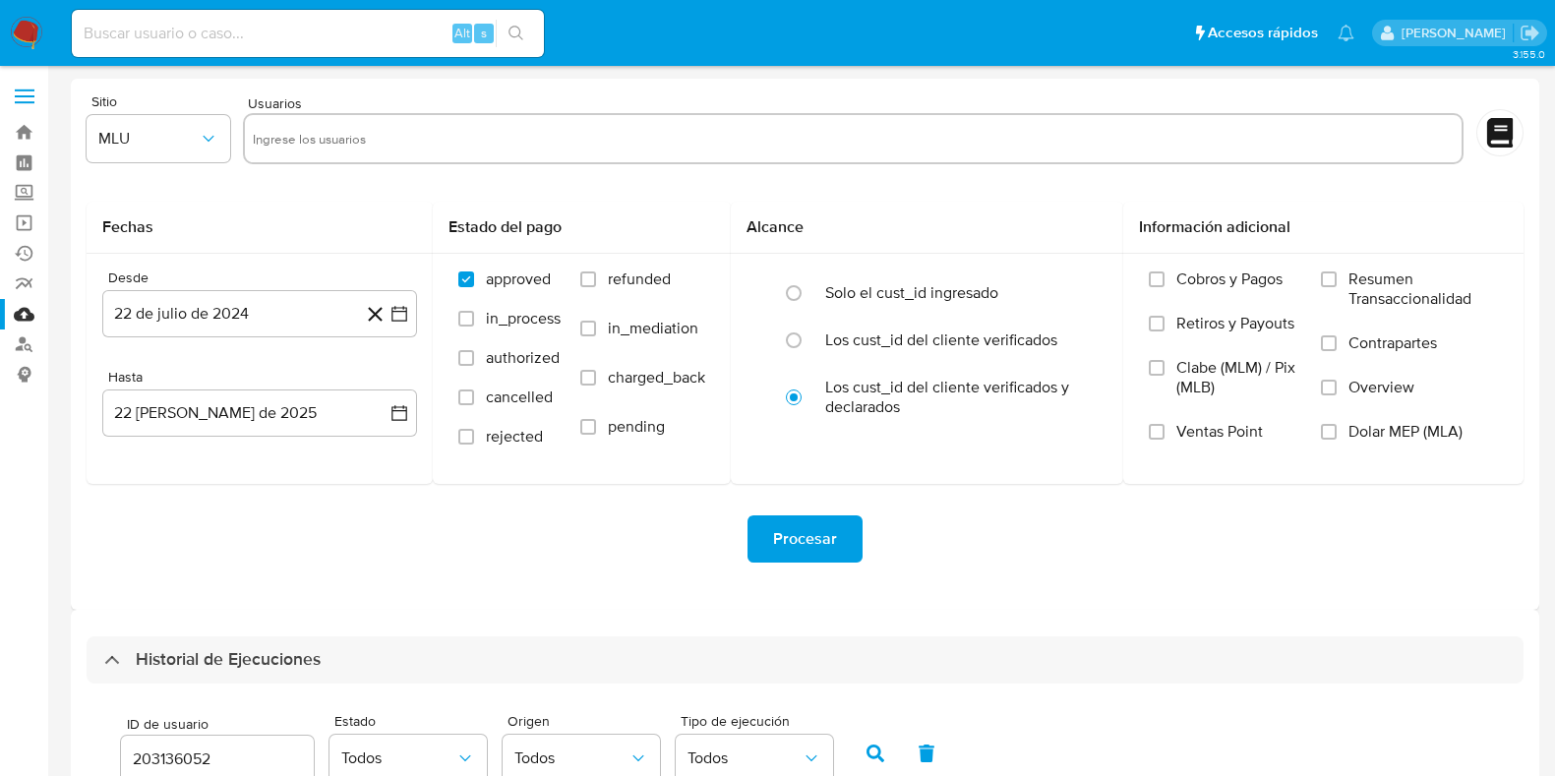
select select "10"
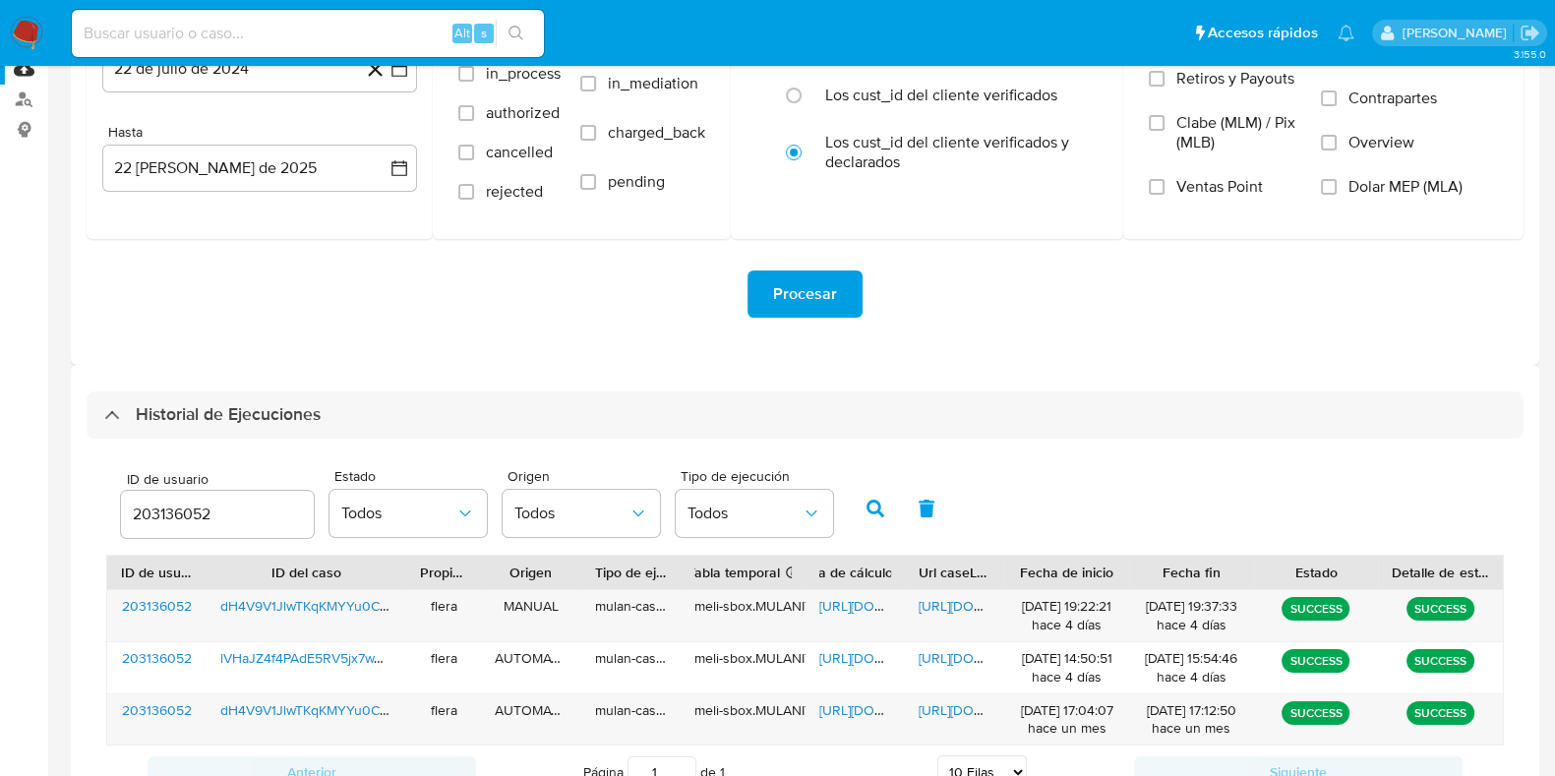
click at [190, 505] on input "203136052" at bounding box center [217, 515] width 193 height 26
click at [864, 516] on button "button" at bounding box center [875, 508] width 51 height 47
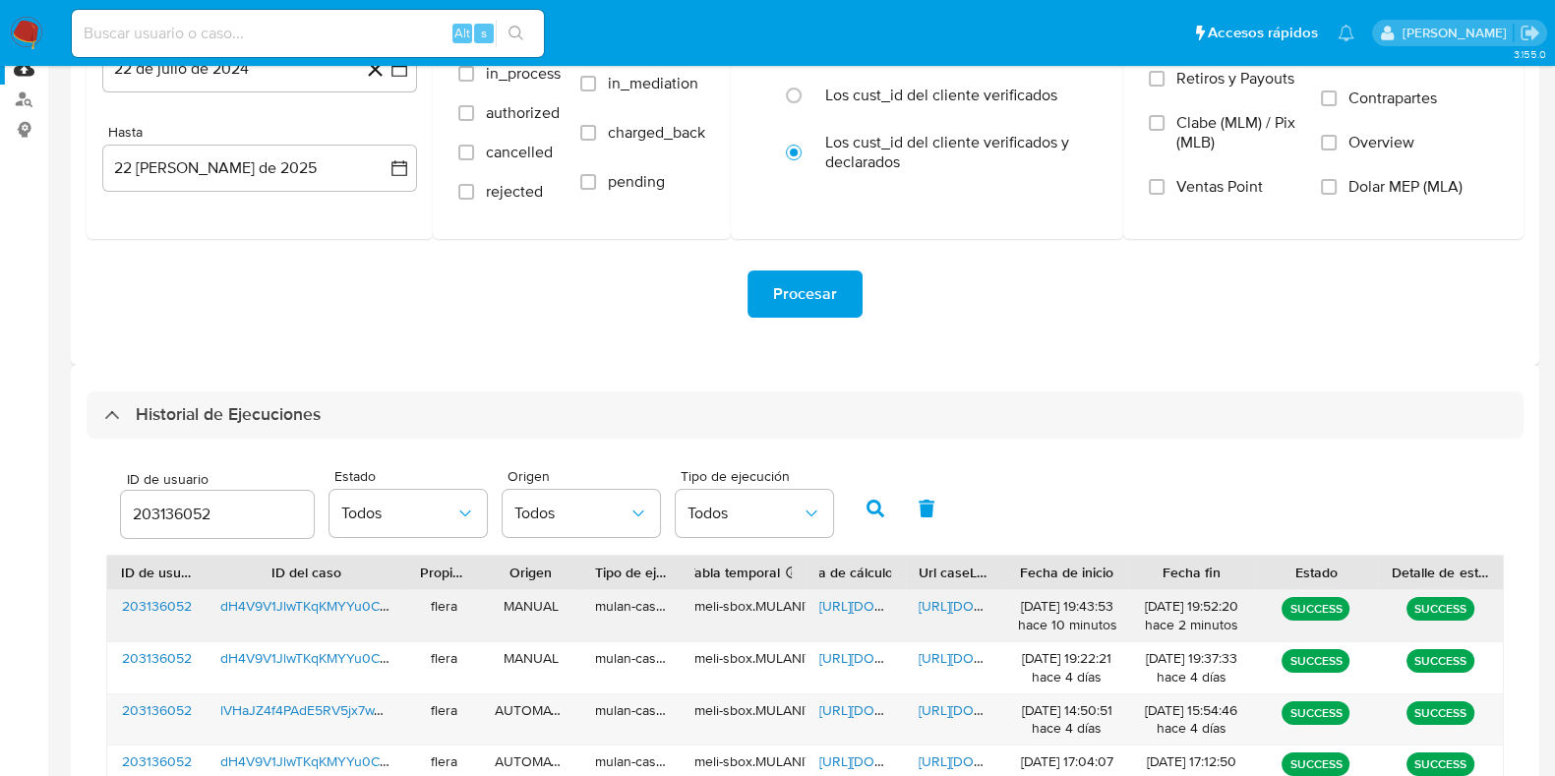
click at [851, 605] on span "[URL][DOMAIN_NAME]" at bounding box center [887, 606] width 136 height 20
click at [951, 602] on span "[URL][DOMAIN_NAME]" at bounding box center [987, 606] width 136 height 20
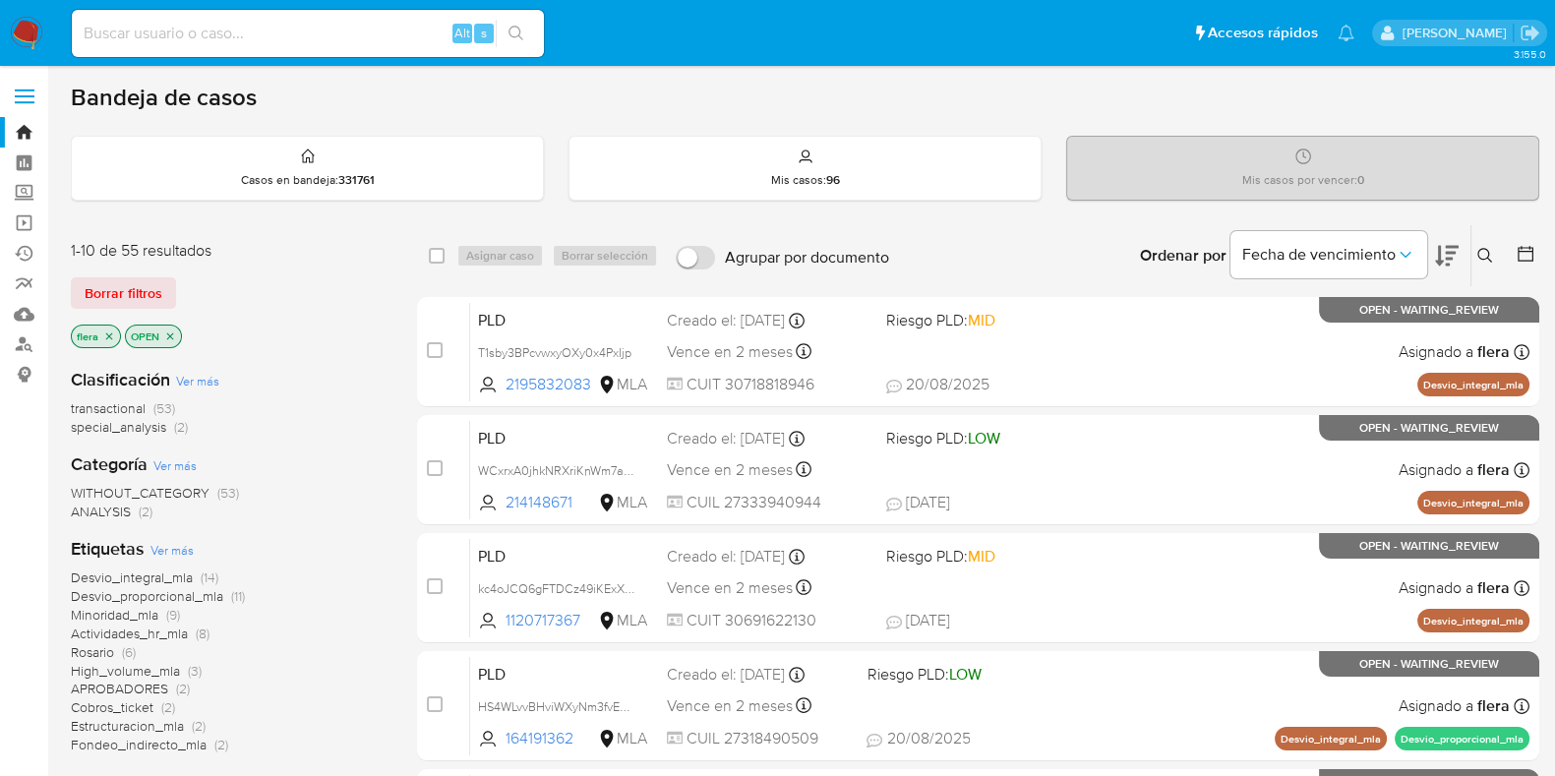
click at [1486, 258] on icon at bounding box center [1485, 255] width 15 height 15
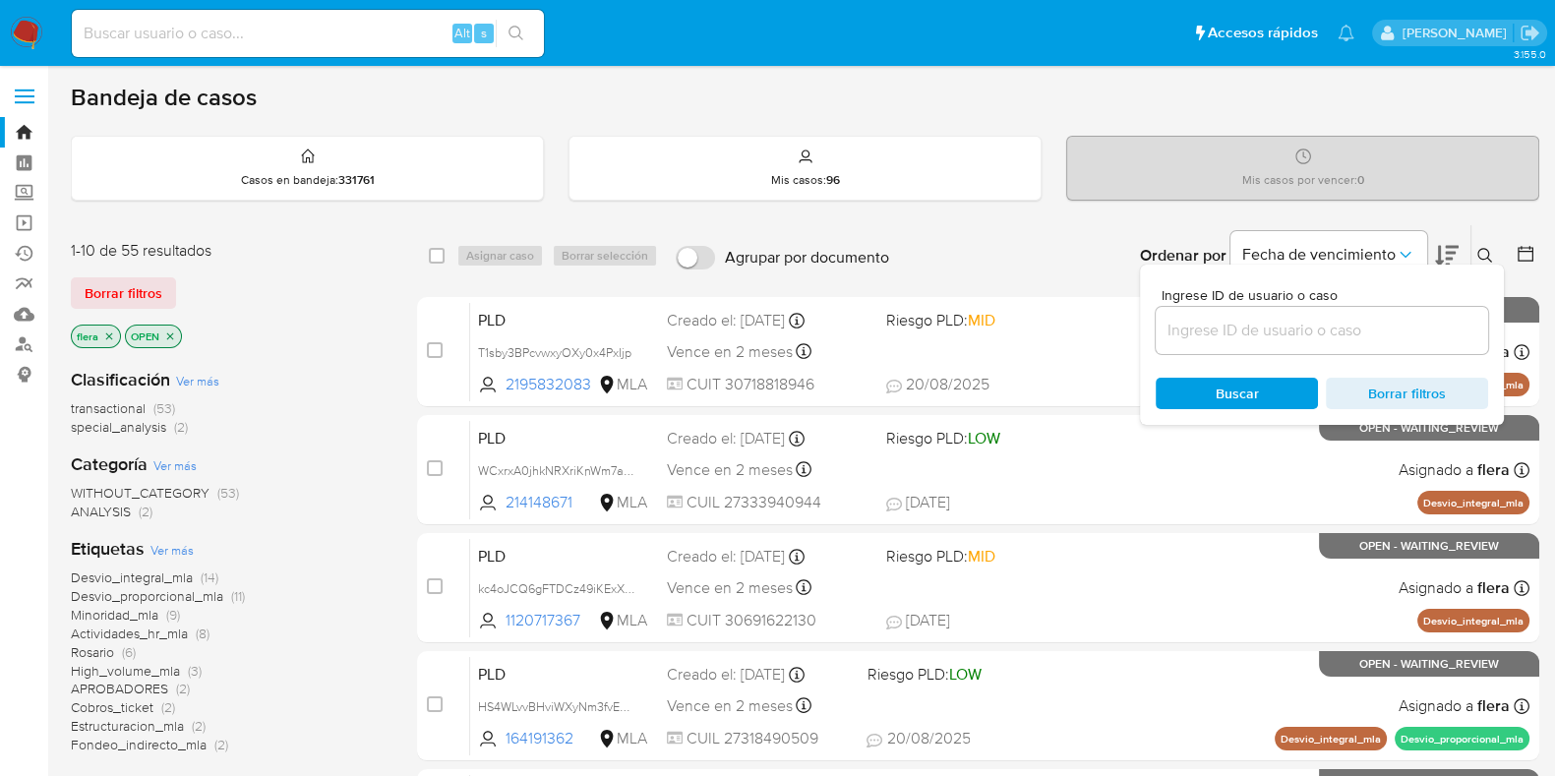
click at [1269, 330] on input at bounding box center [1322, 331] width 333 height 26
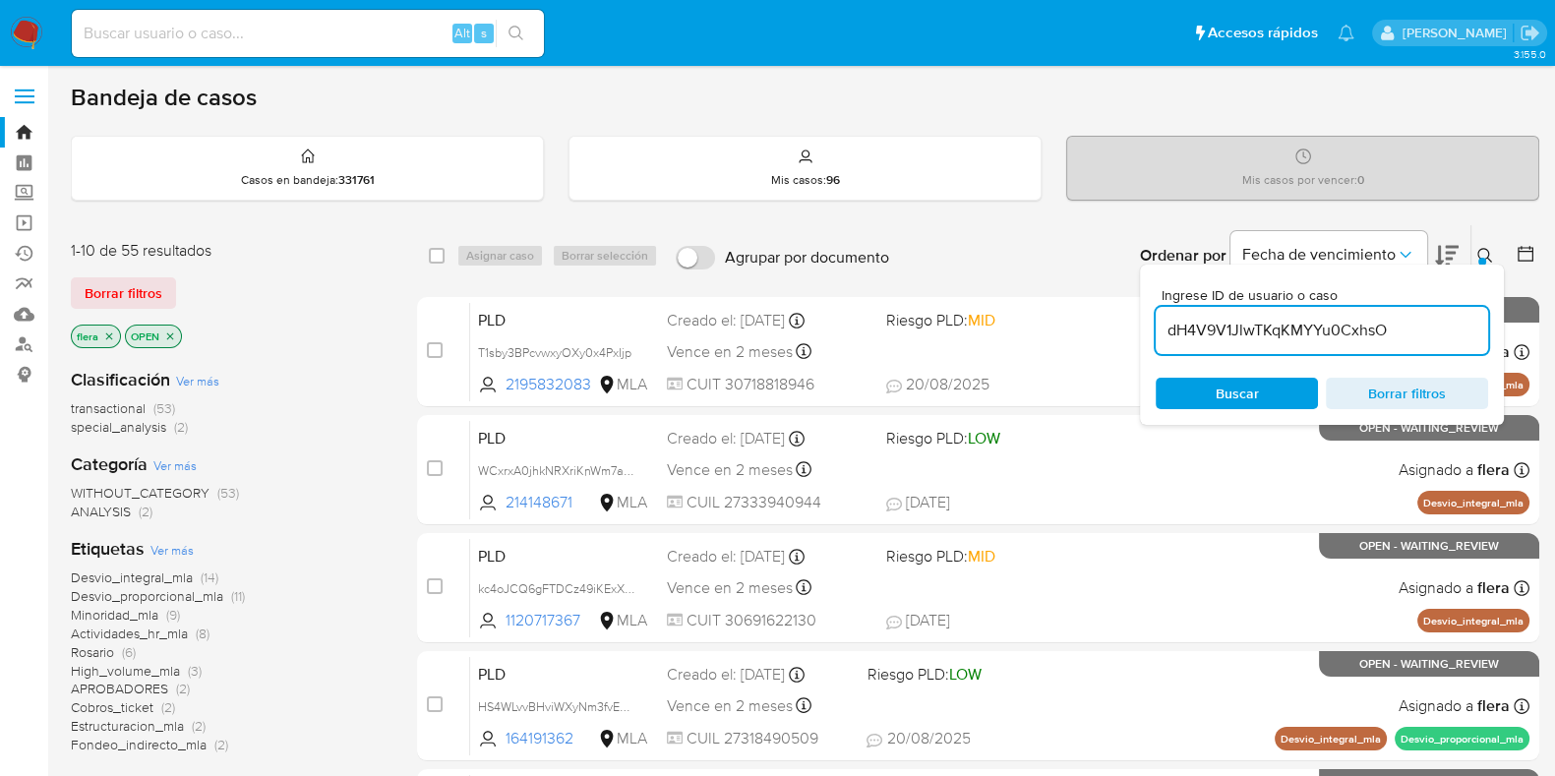
type input "dH4V9V1JlwTKqKMYYu0CxhsO"
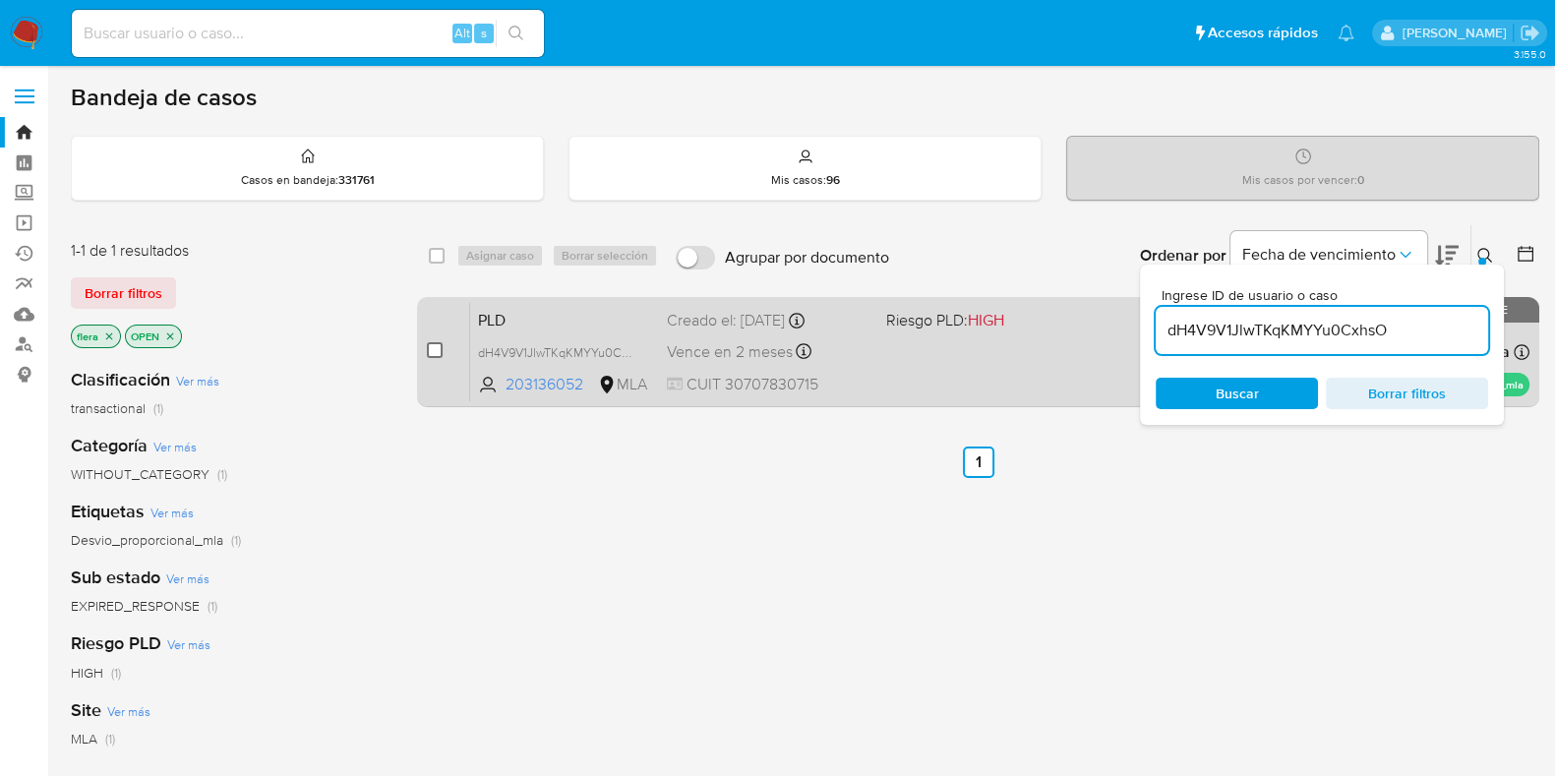
click at [433, 352] on input "checkbox" at bounding box center [435, 350] width 16 height 16
checkbox input "true"
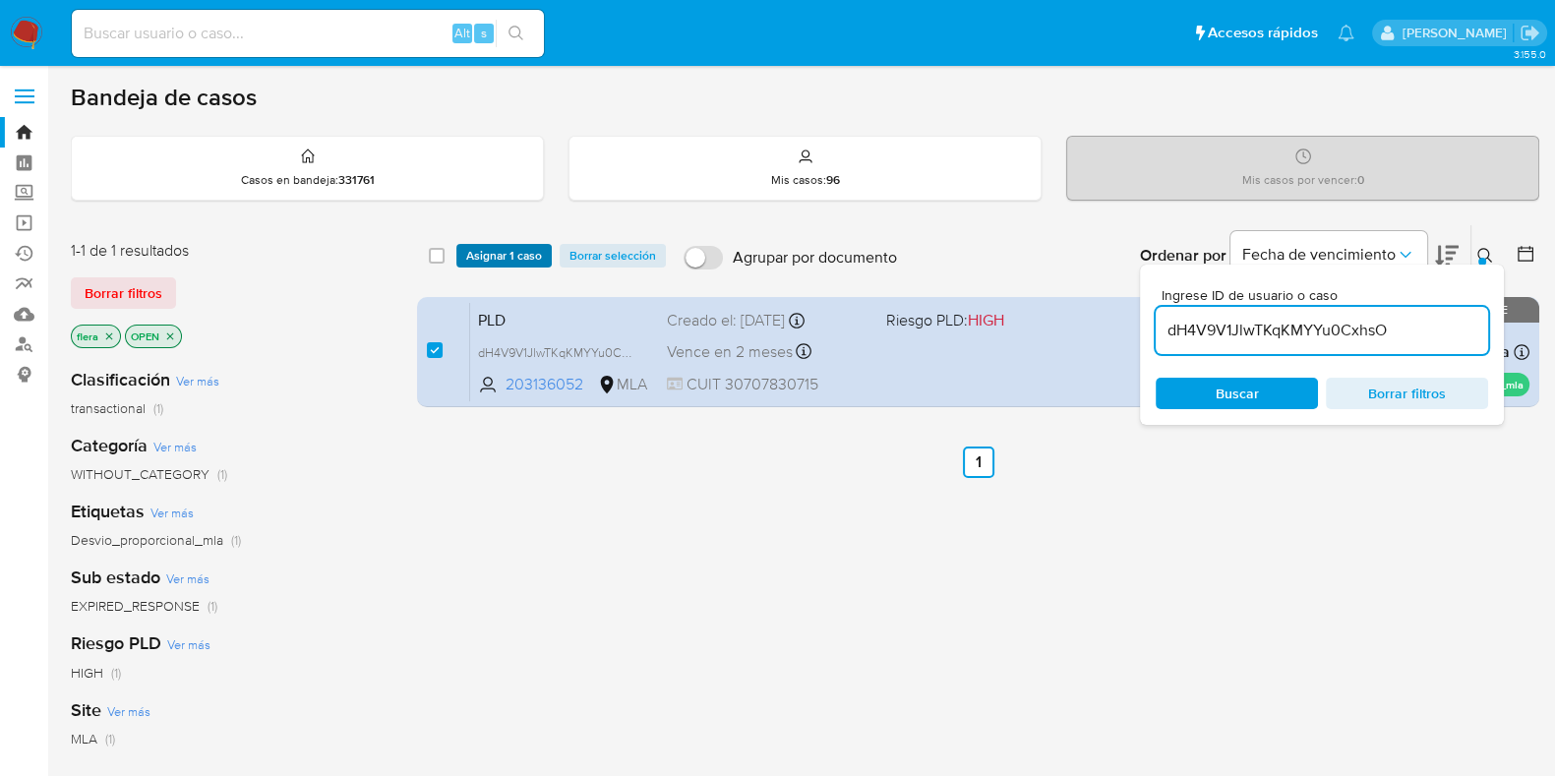
click at [500, 250] on span "Asignar 1 caso" at bounding box center [504, 256] width 76 height 20
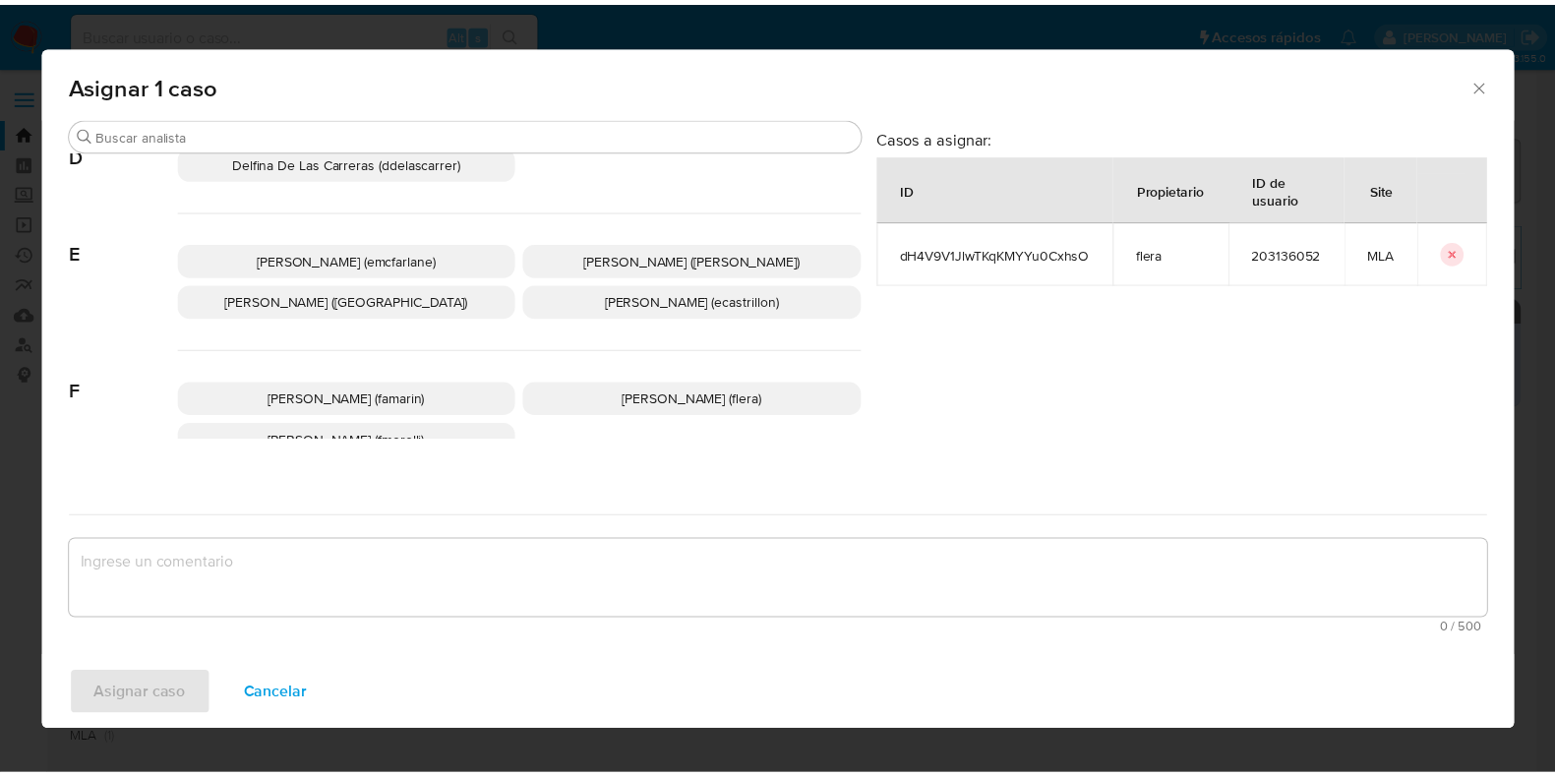
scroll to position [369, 0]
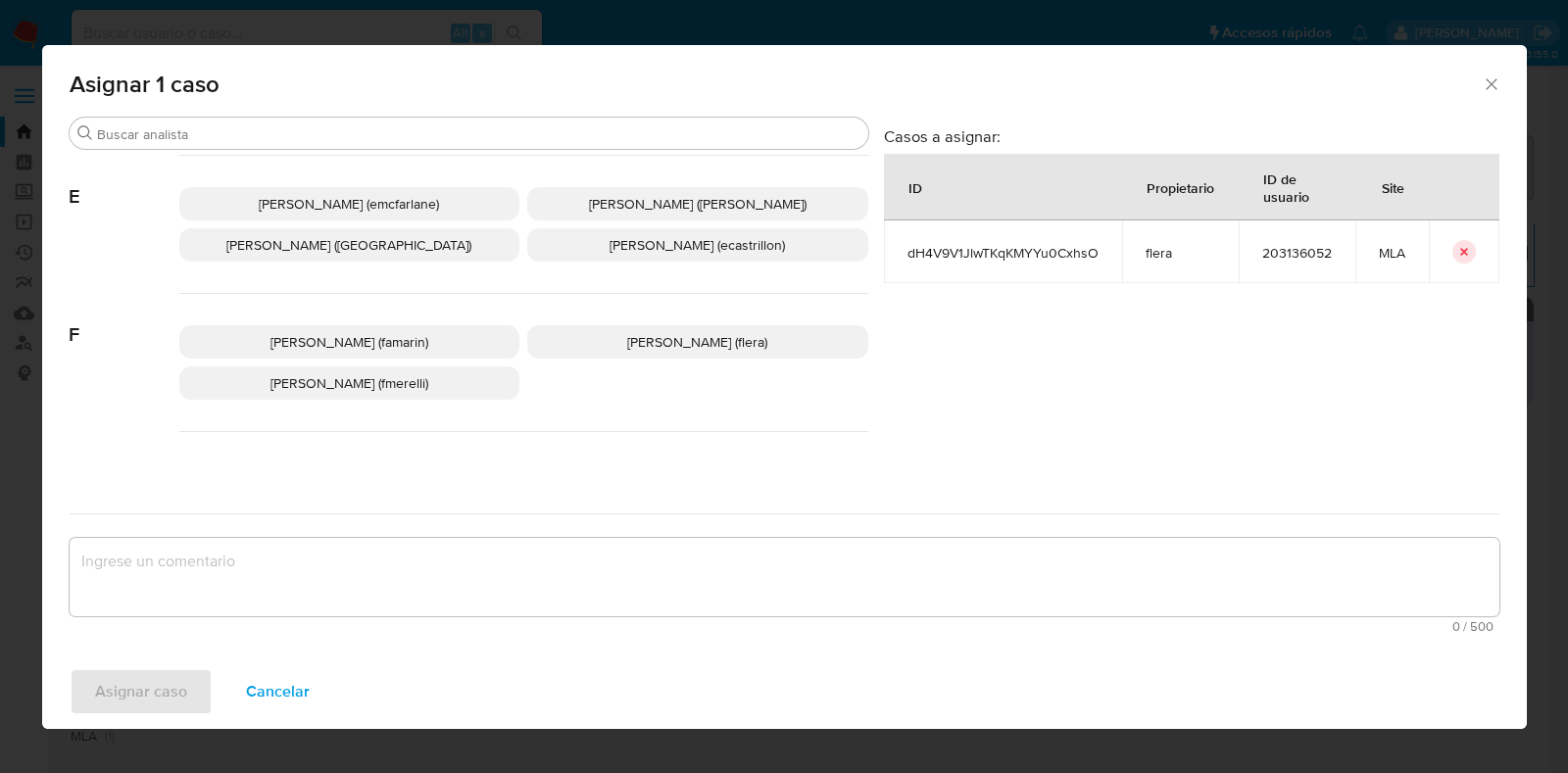
click at [667, 333] on span "Florencia Cecilia Lera (flera)" at bounding box center [697, 343] width 140 height 20
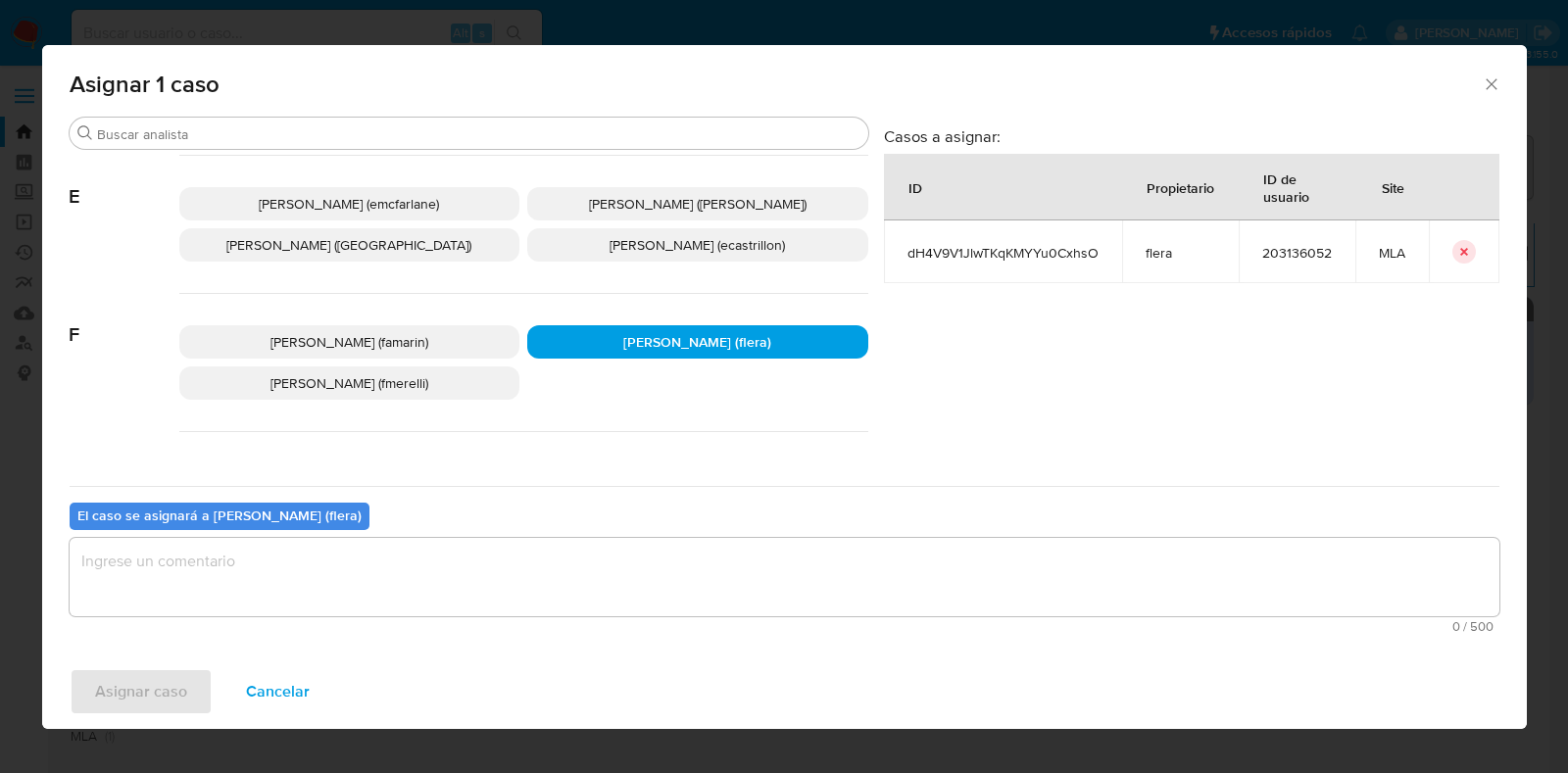
click at [576, 578] on textarea "assign-modal" at bounding box center [784, 577] width 1430 height 79
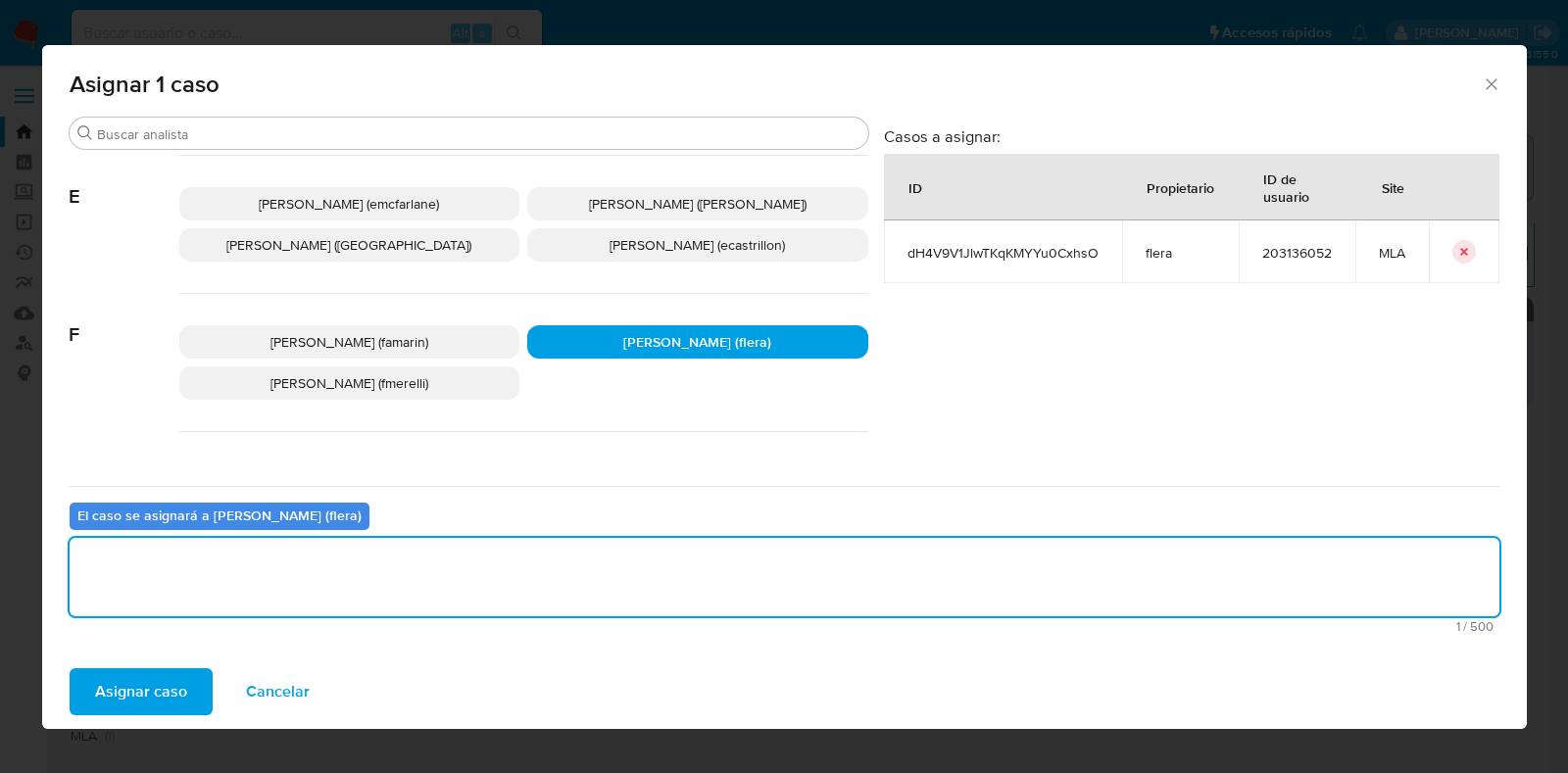
click at [147, 690] on span "Asignar caso" at bounding box center [140, 691] width 92 height 43
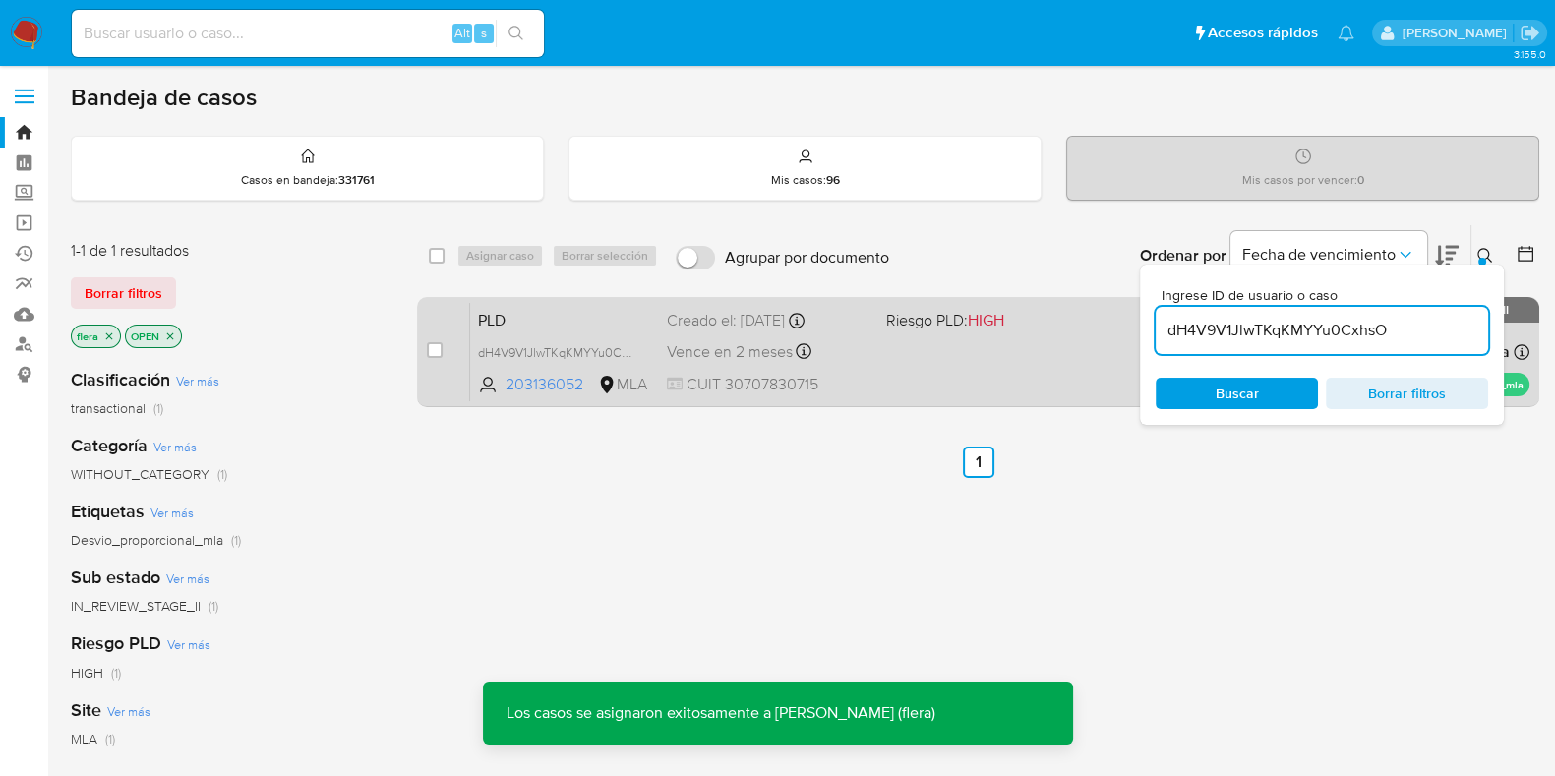
click at [561, 308] on span "PLD" at bounding box center [564, 319] width 173 height 26
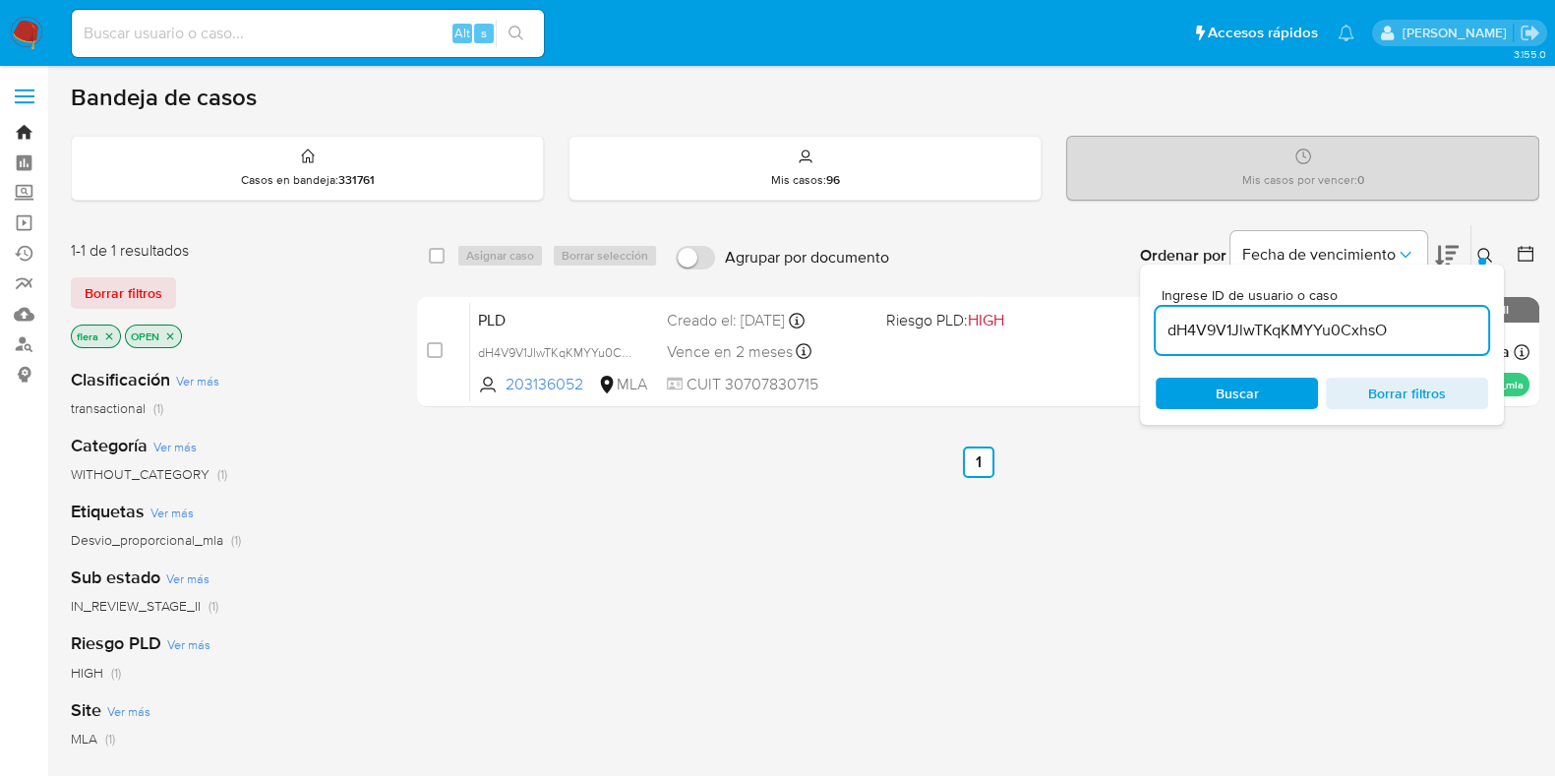
click at [30, 122] on link "Bandeja" at bounding box center [117, 132] width 234 height 30
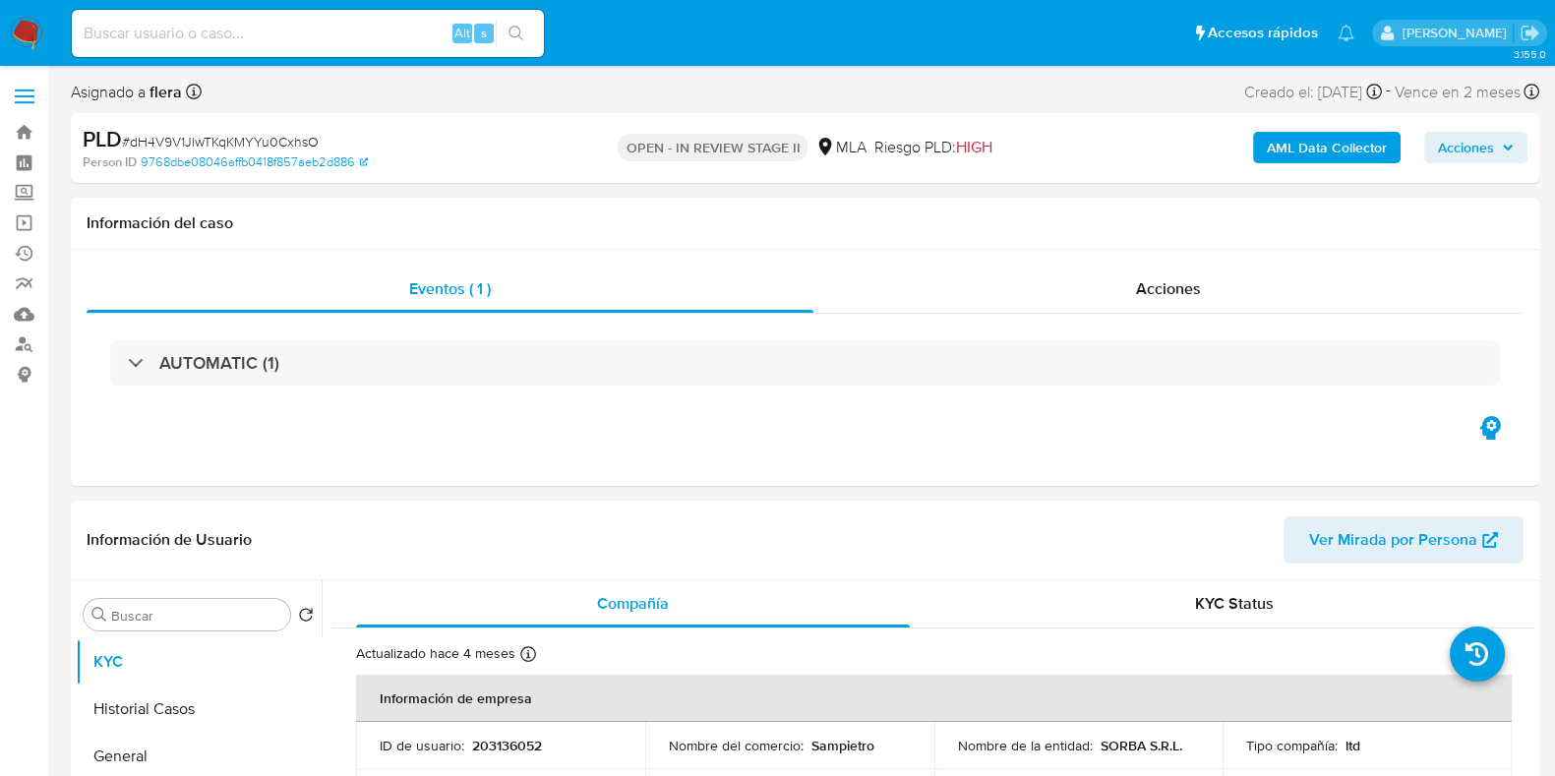
select select "10"
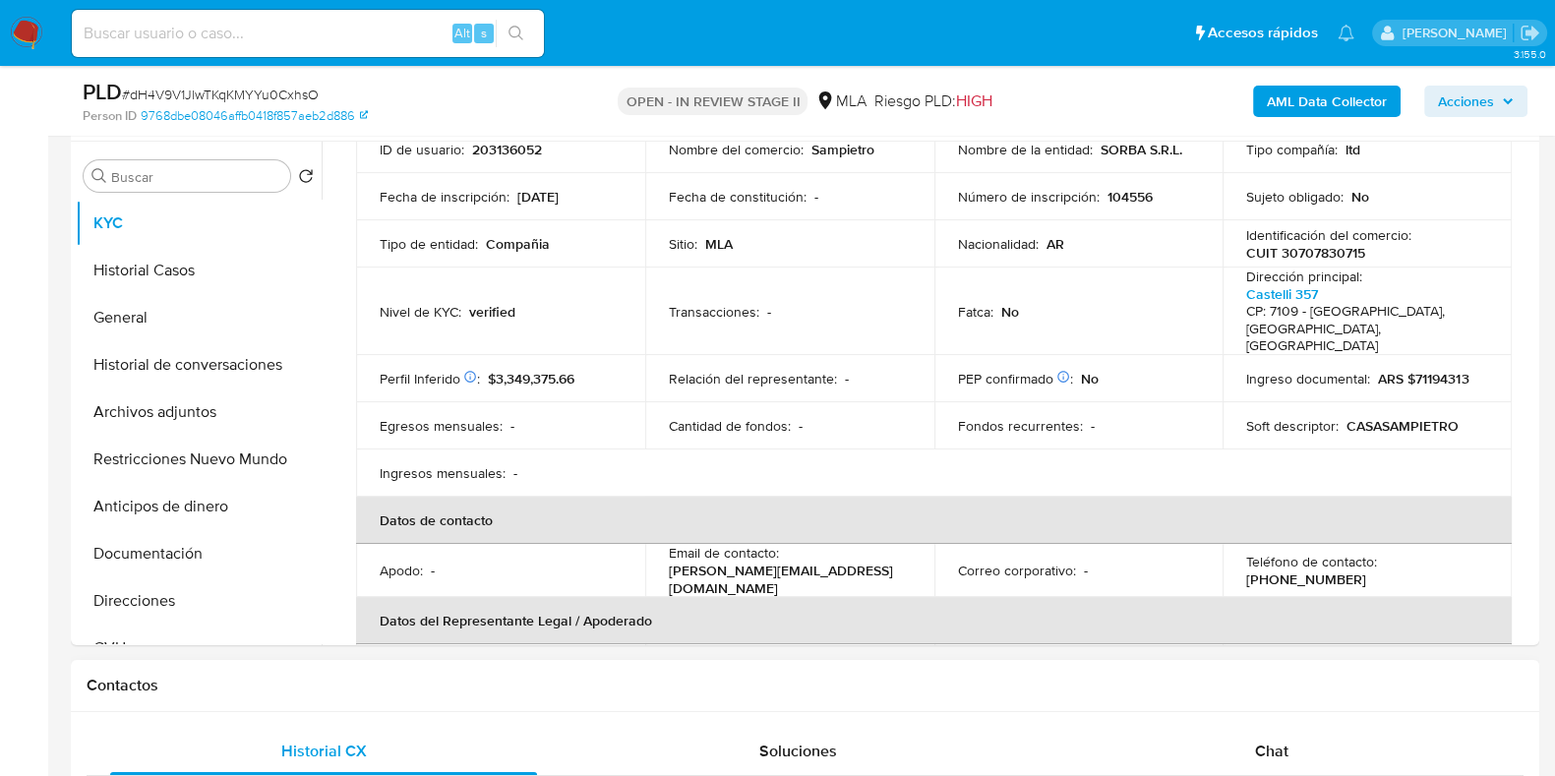
scroll to position [245, 0]
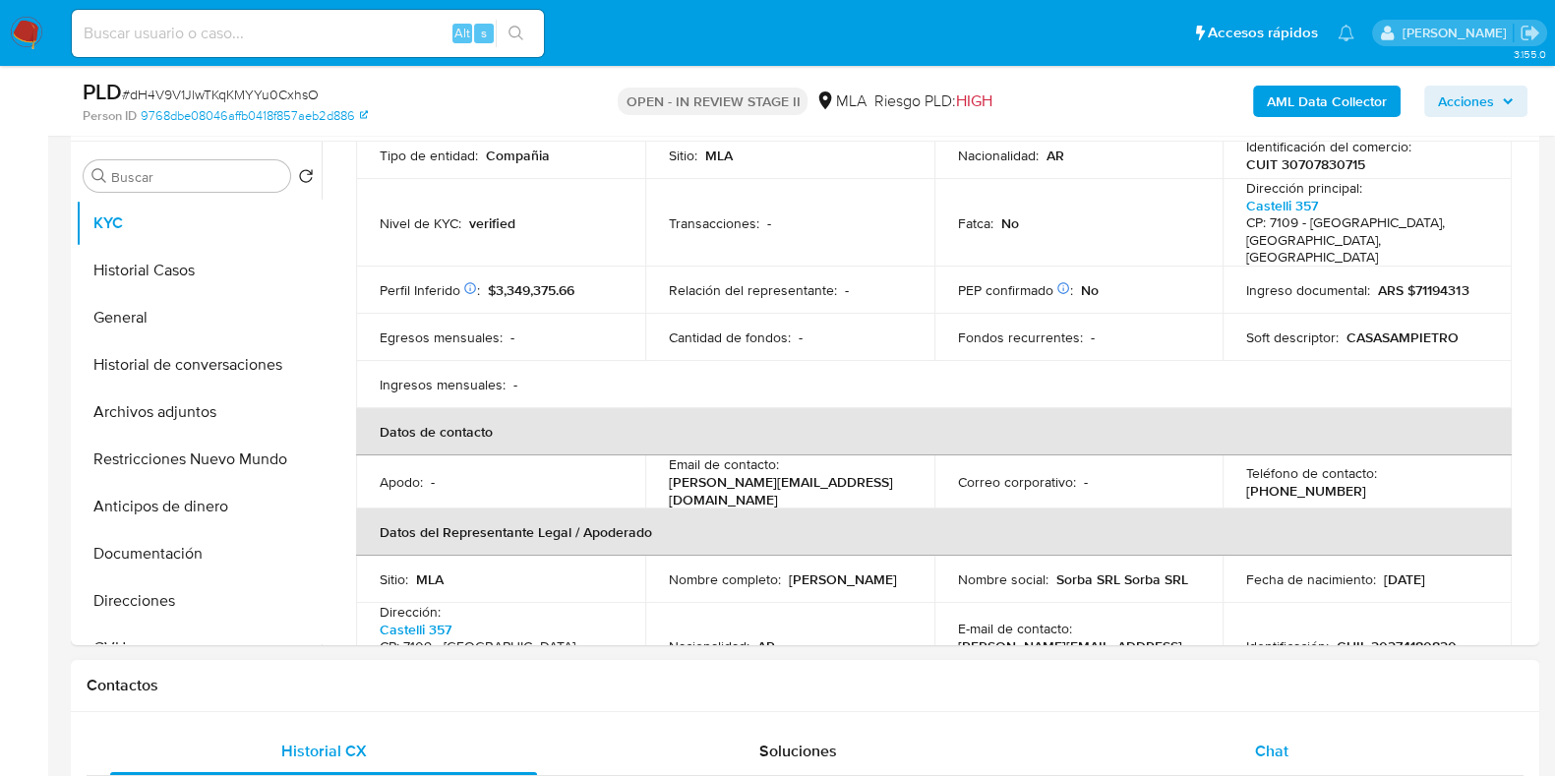
click at [1293, 742] on div "Chat" at bounding box center [1272, 751] width 427 height 47
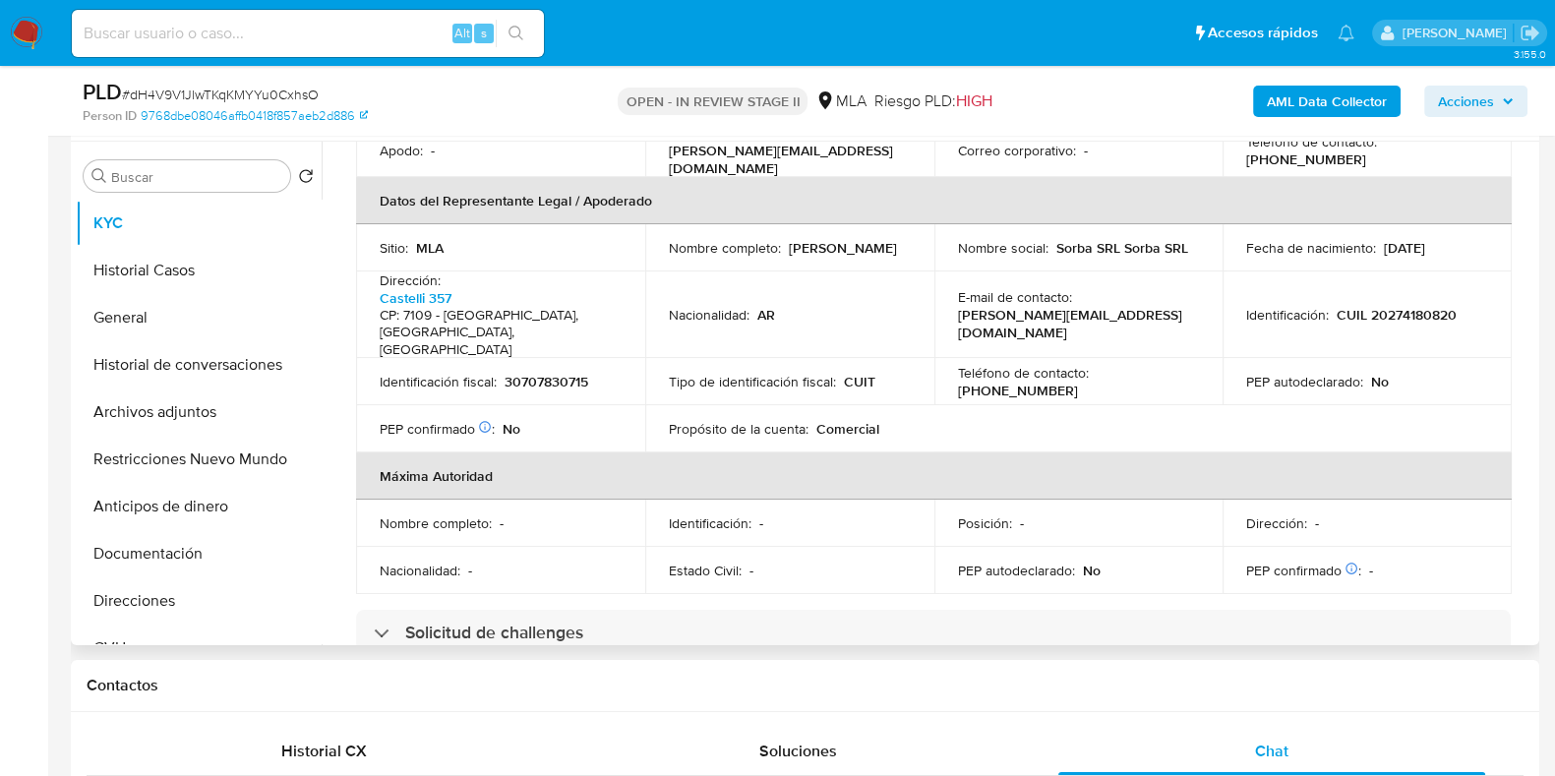
scroll to position [615, 0]
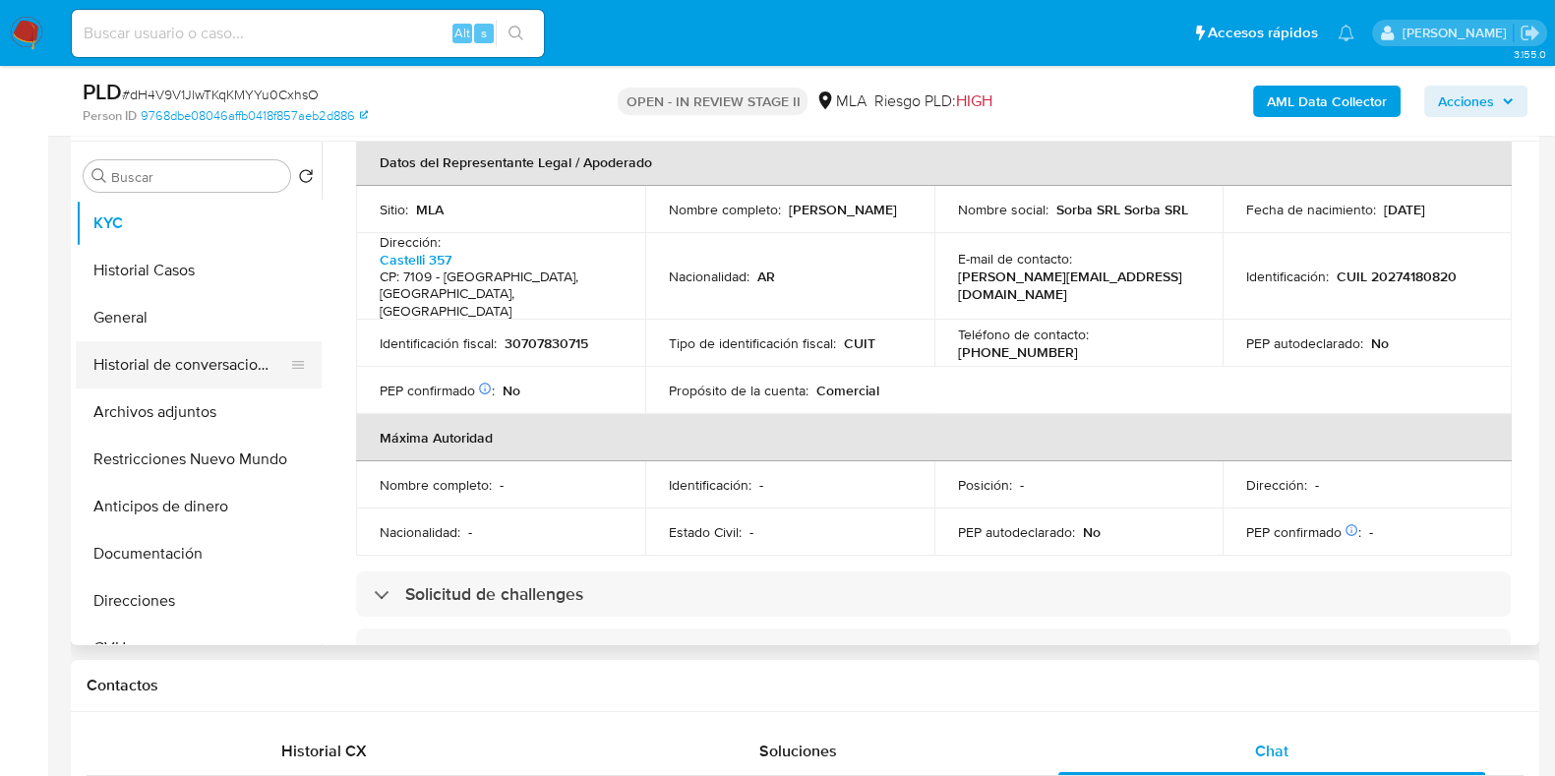
click at [182, 366] on button "Historial de conversaciones" at bounding box center [191, 364] width 230 height 47
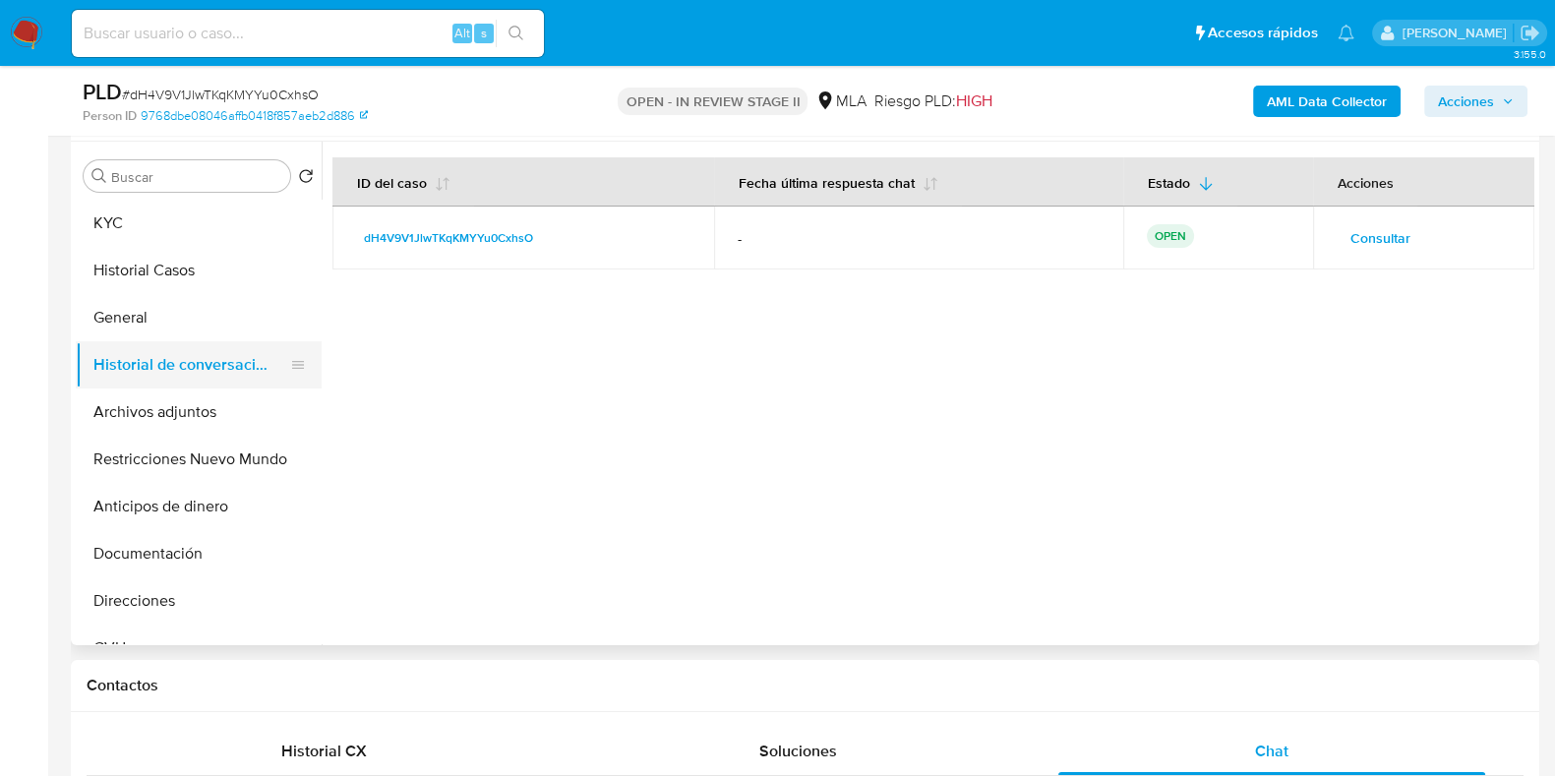
scroll to position [245, 0]
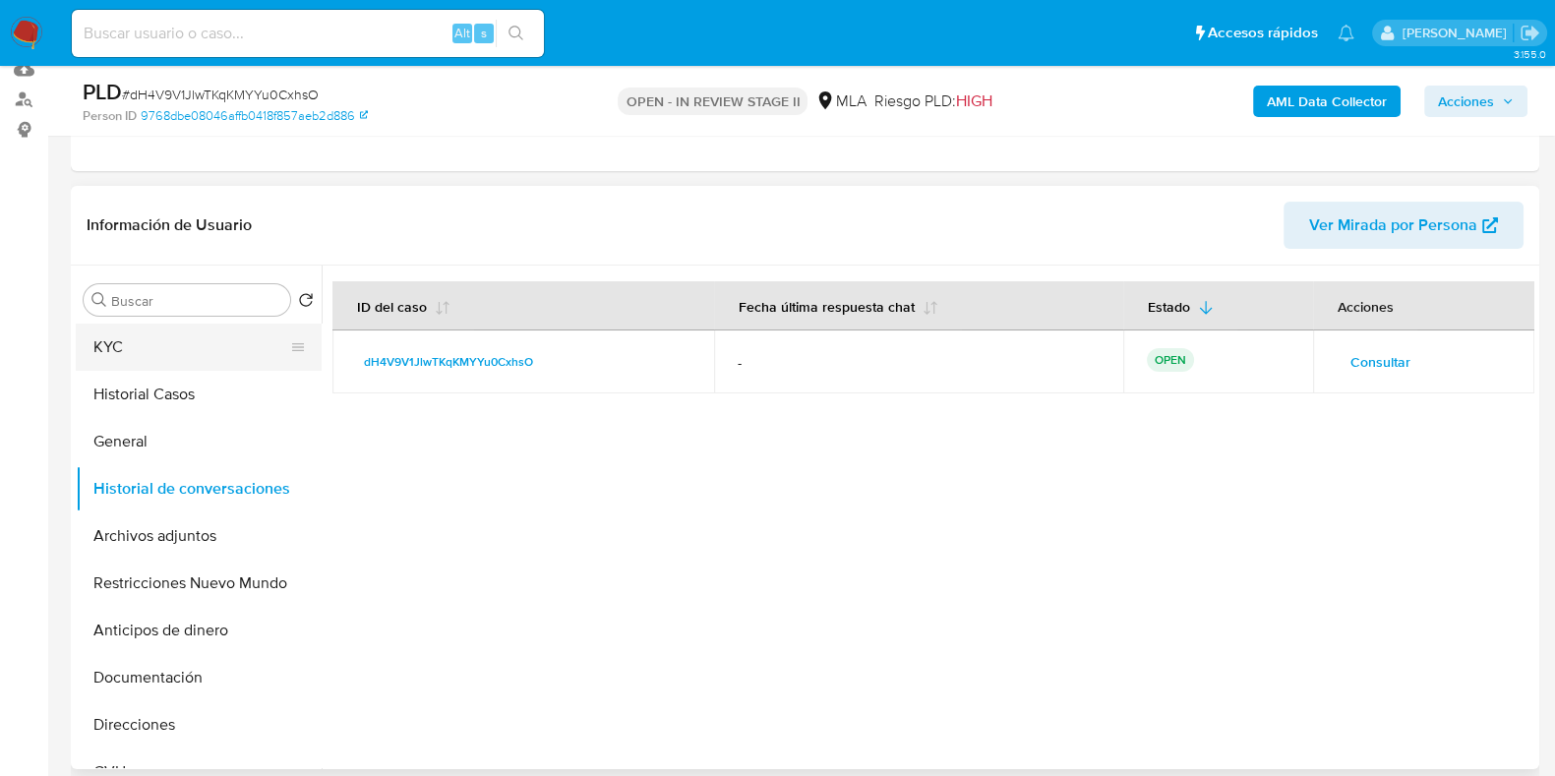
click at [112, 343] on button "KYC" at bounding box center [191, 347] width 230 height 47
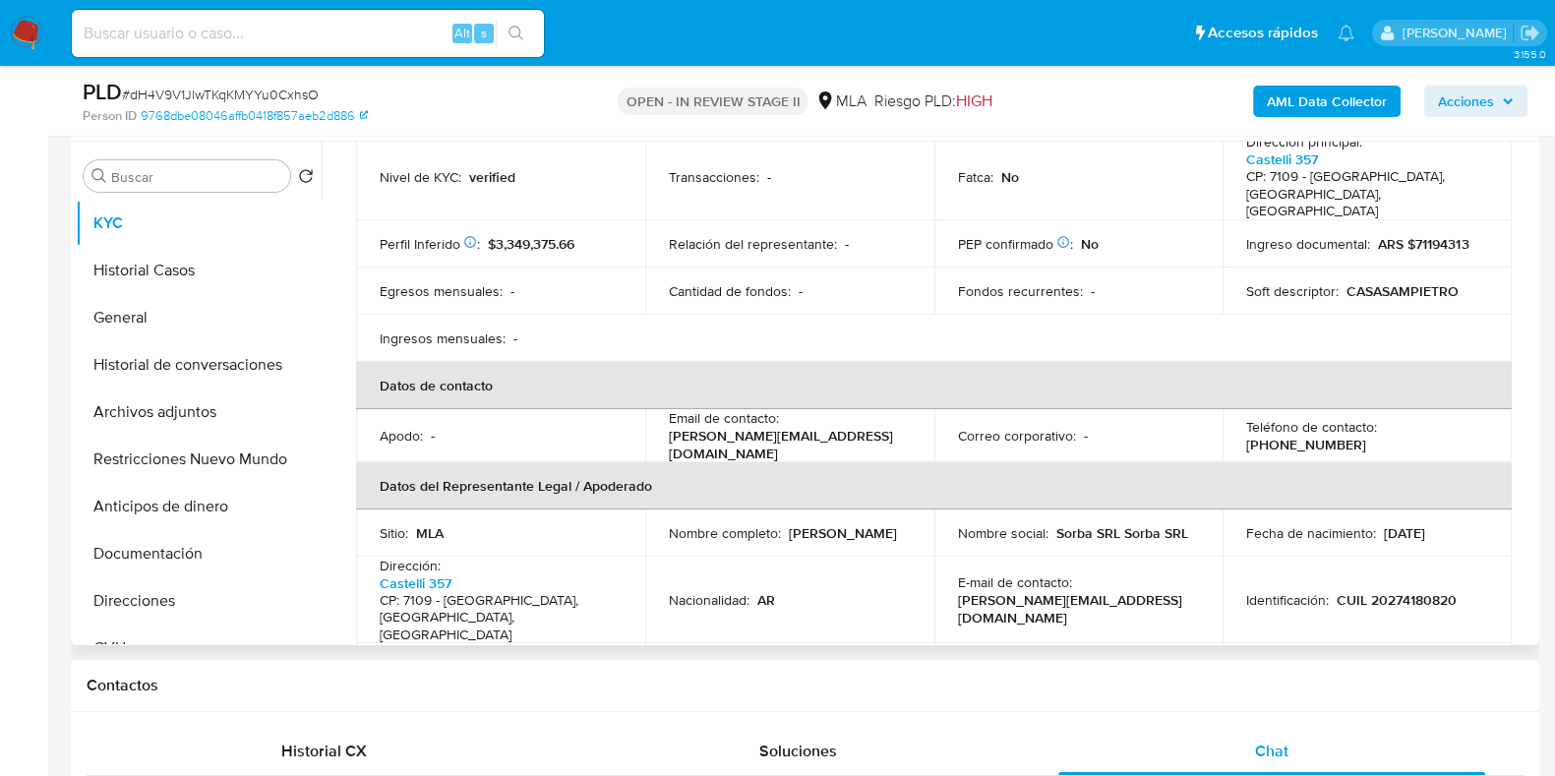
scroll to position [117, 0]
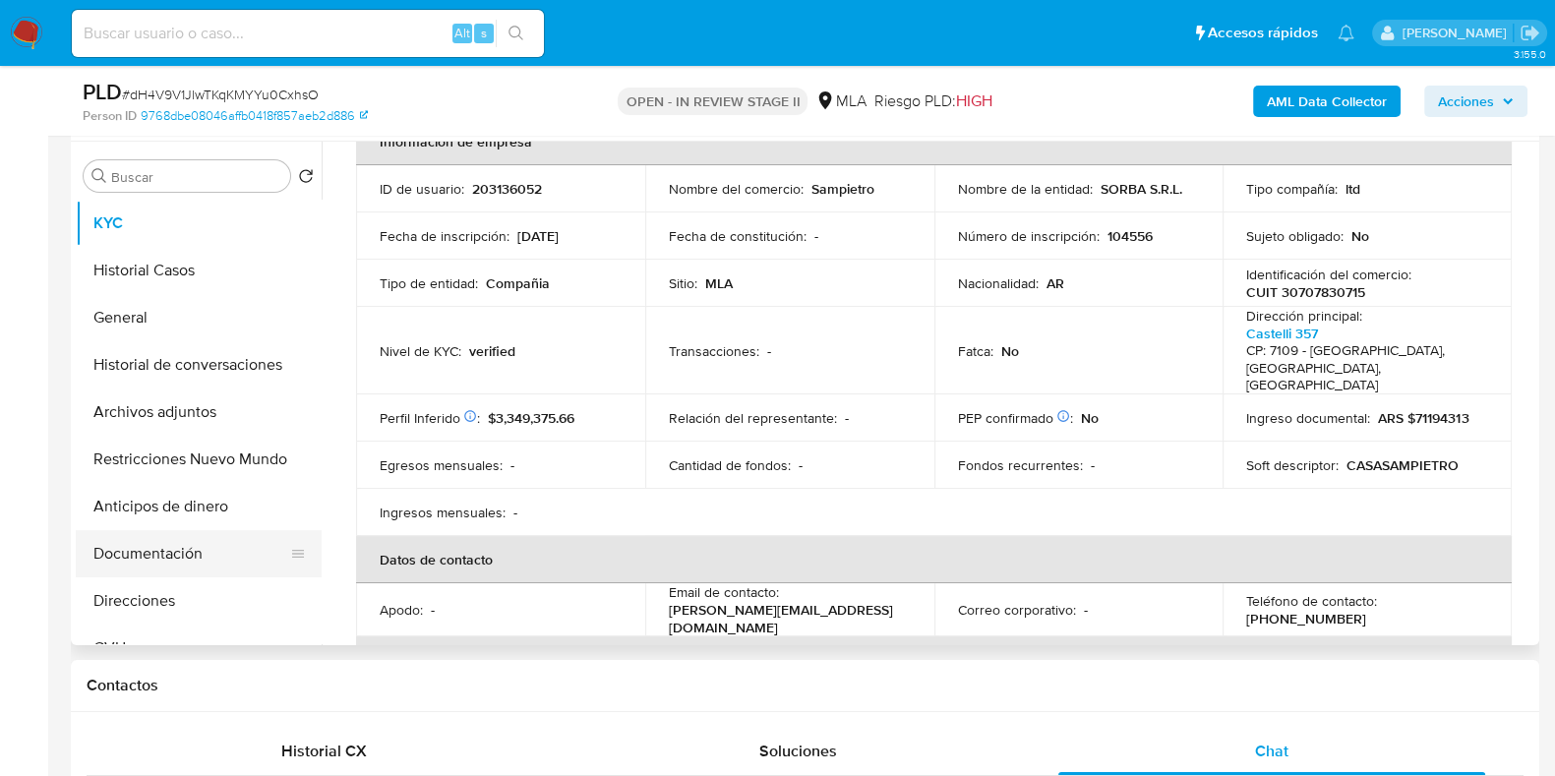
click at [170, 543] on button "Documentación" at bounding box center [191, 553] width 230 height 47
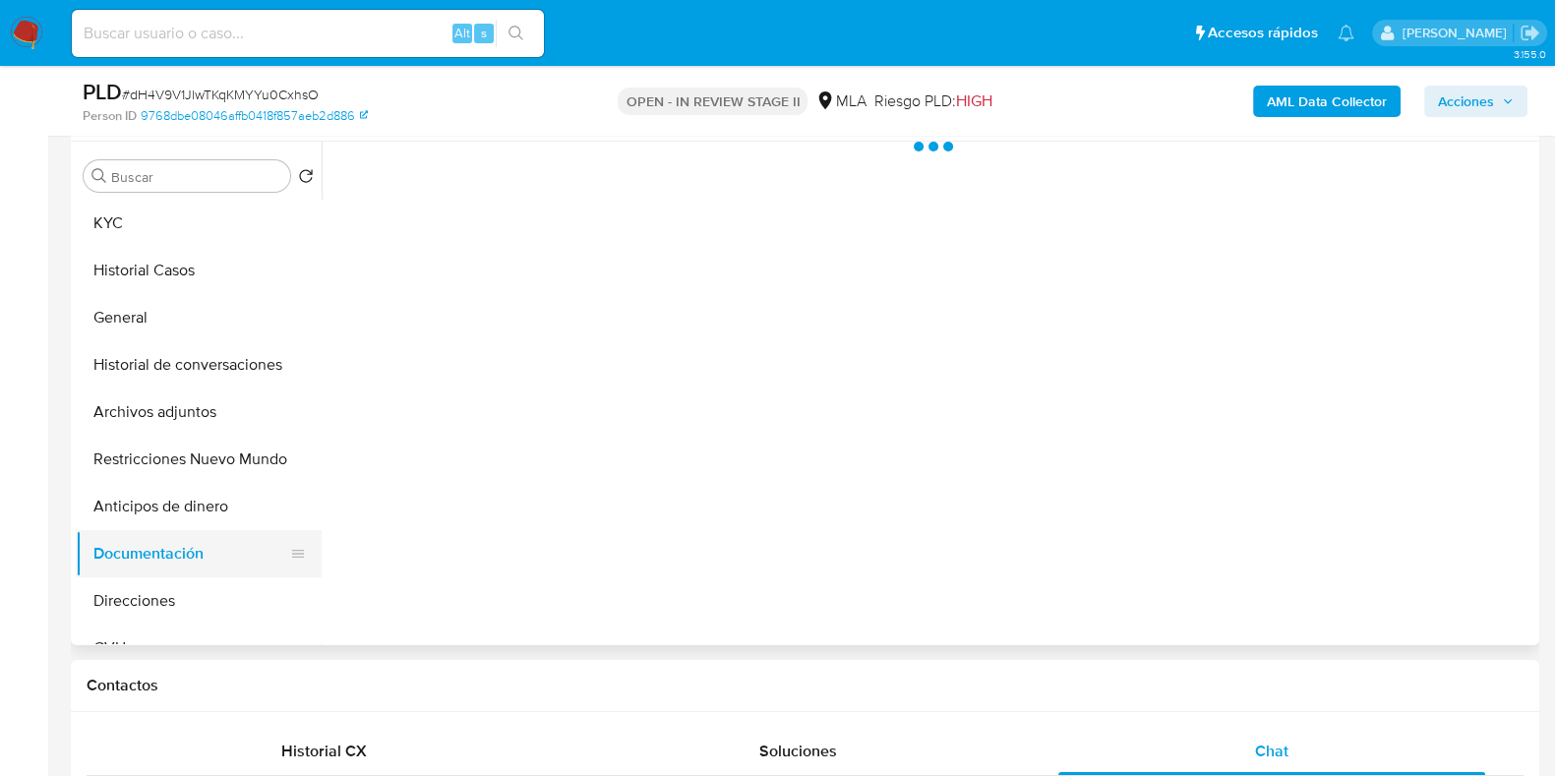
scroll to position [0, 0]
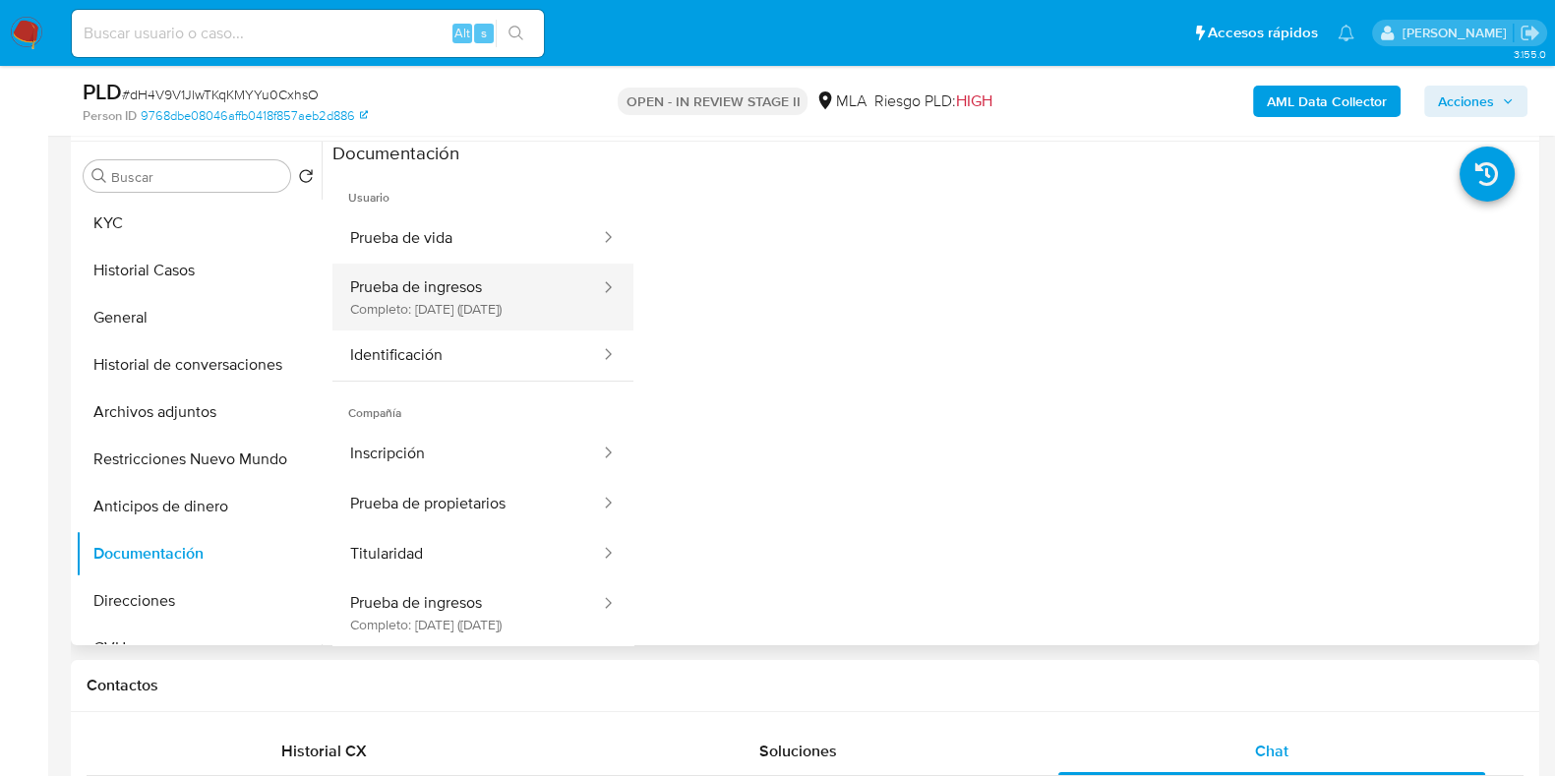
click at [487, 315] on button "Prueba de ingresos Completo: 20/04/2021 (hace 4 años)" at bounding box center [468, 297] width 270 height 67
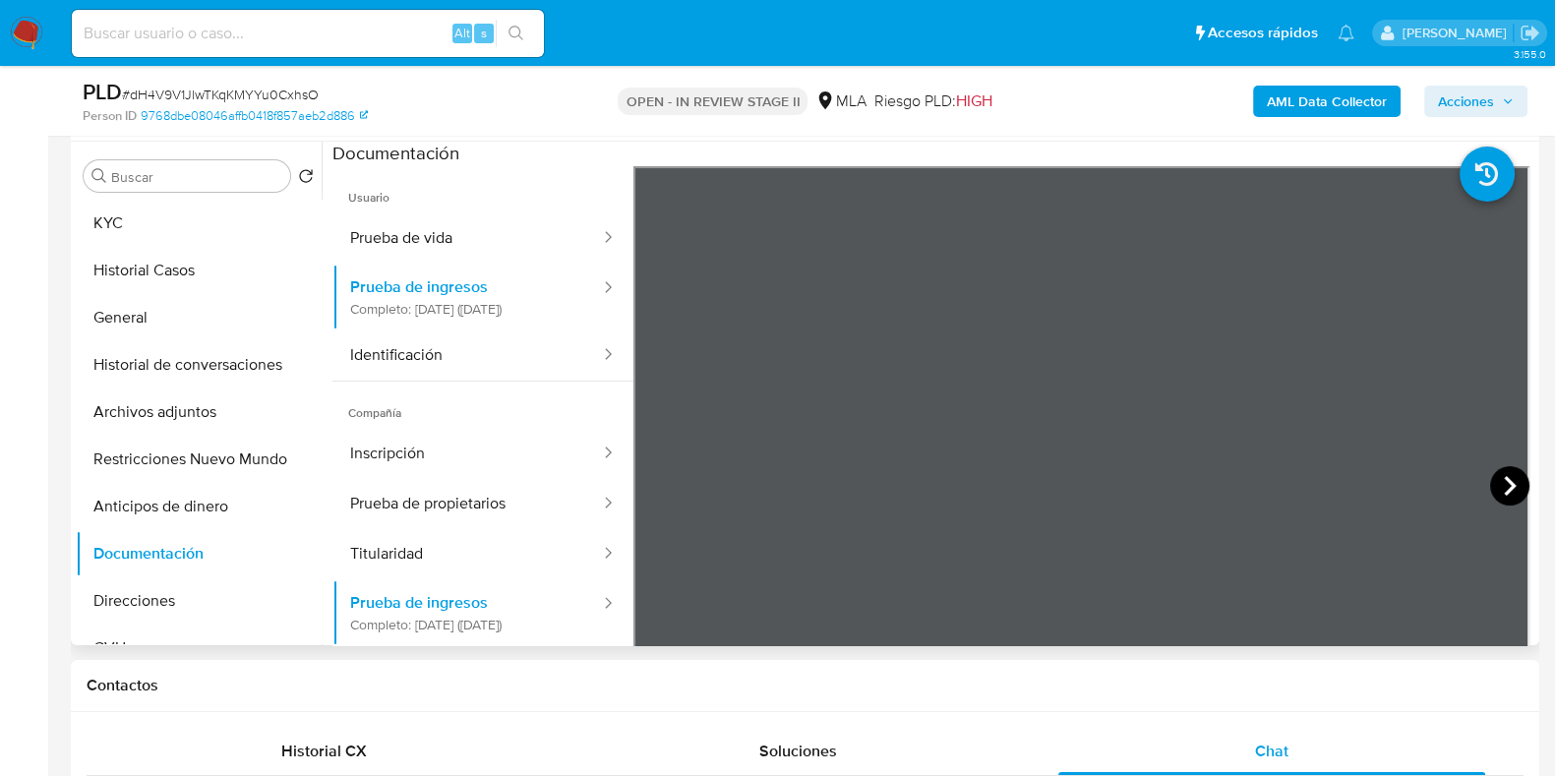
click at [1511, 486] on icon at bounding box center [1509, 485] width 39 height 39
click at [169, 216] on button "KYC" at bounding box center [191, 223] width 230 height 47
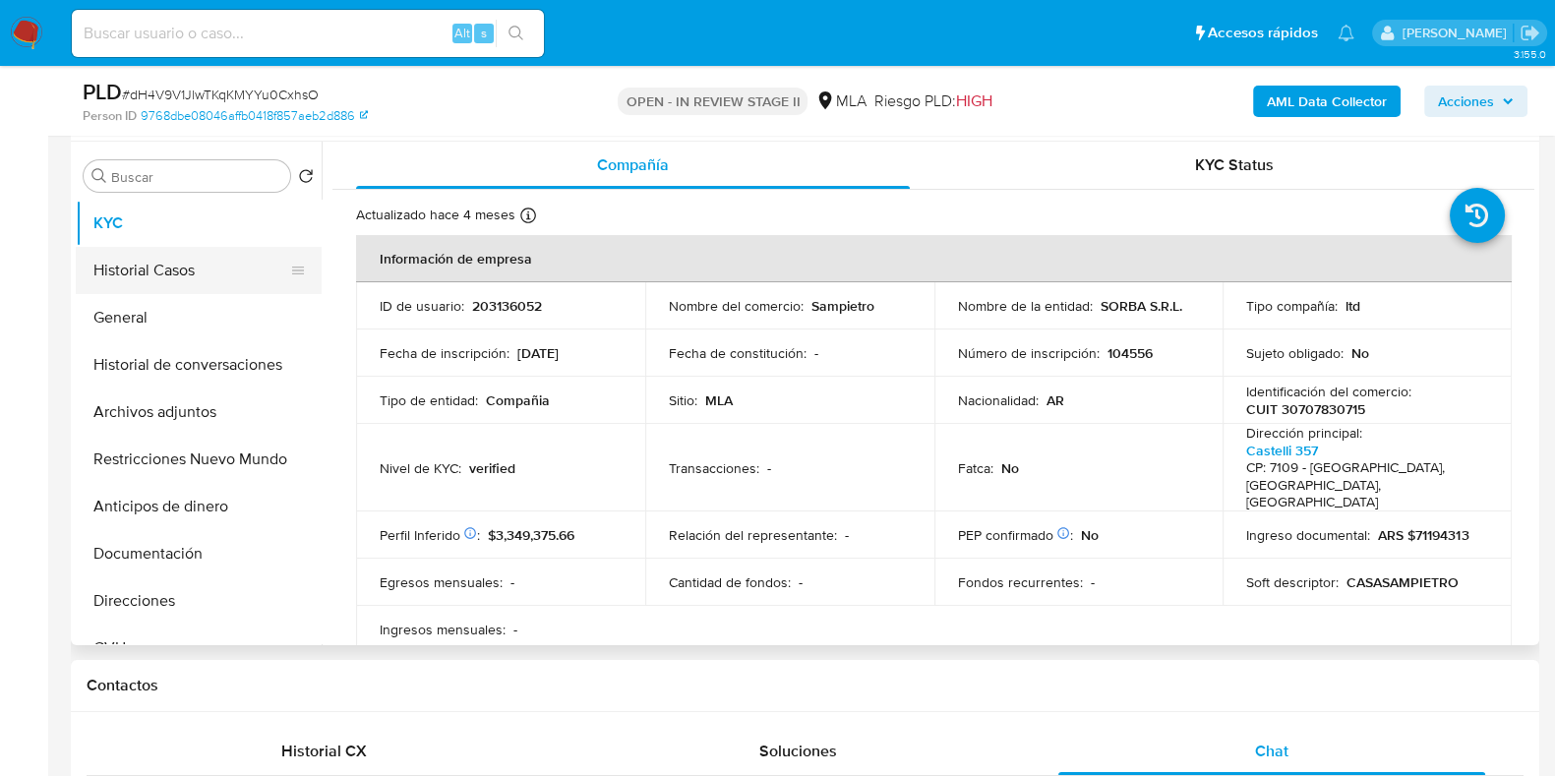
click at [181, 267] on button "Historial Casos" at bounding box center [191, 270] width 230 height 47
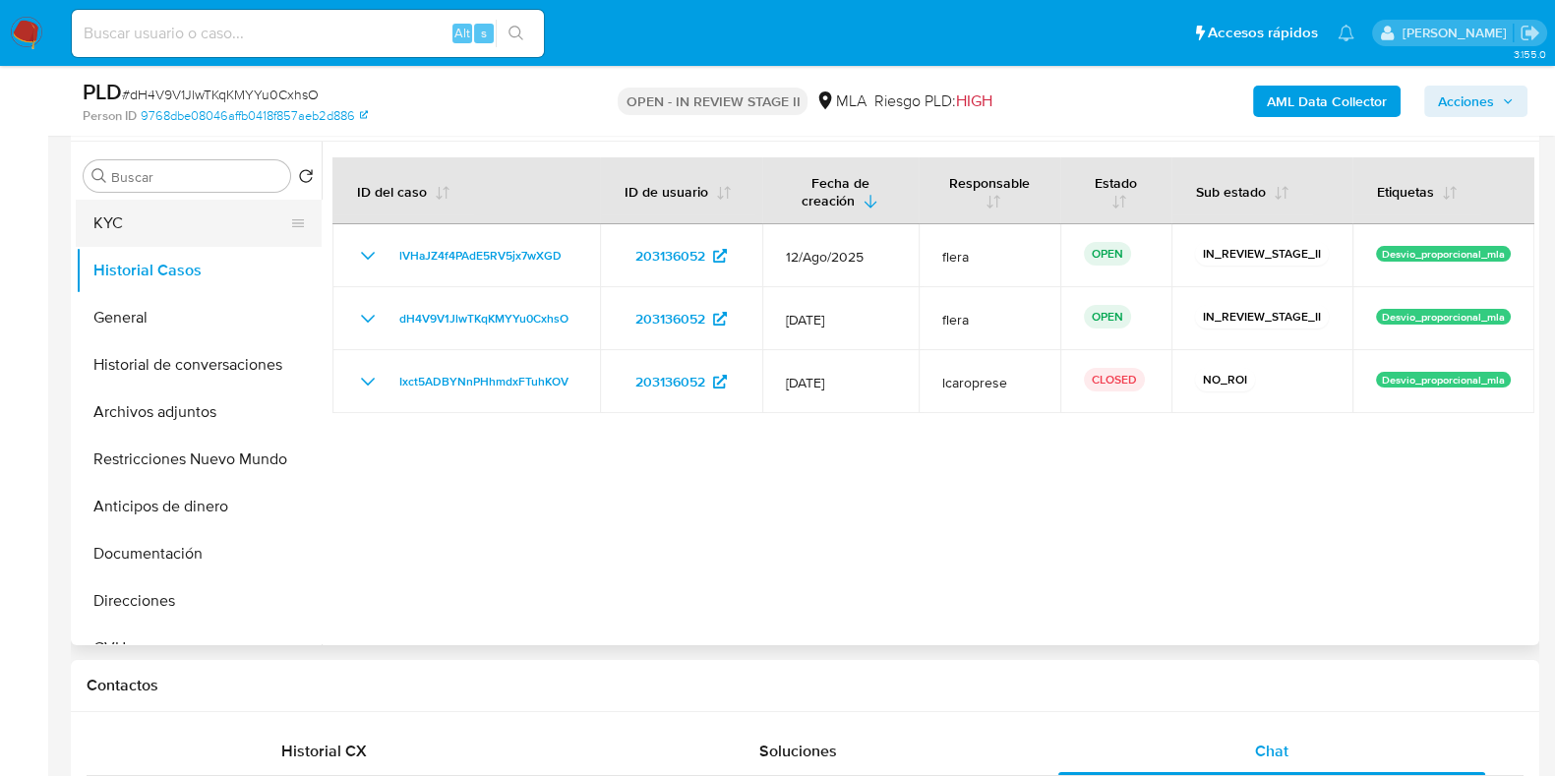
click at [182, 238] on button "KYC" at bounding box center [191, 223] width 230 height 47
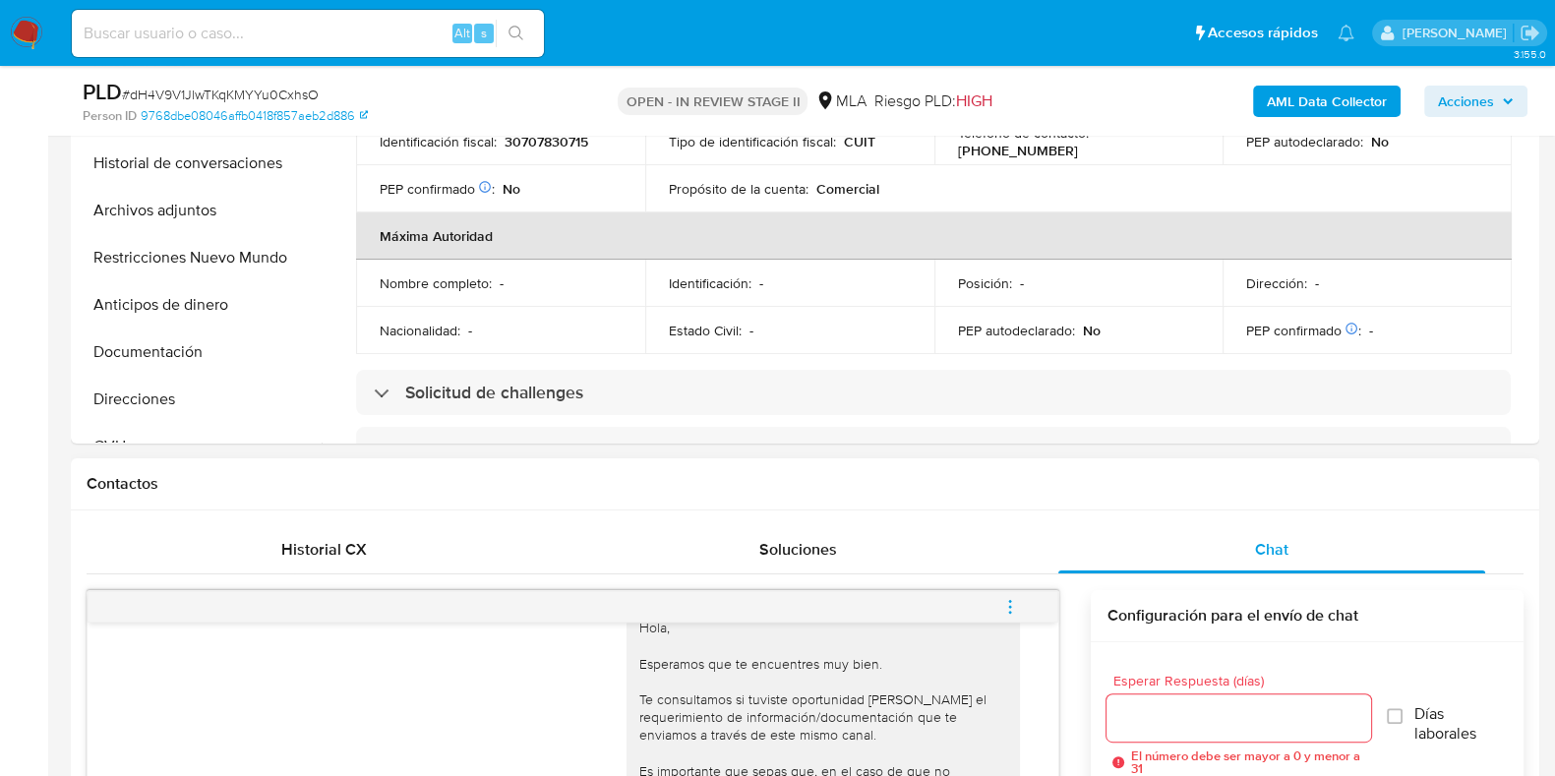
scroll to position [738, 0]
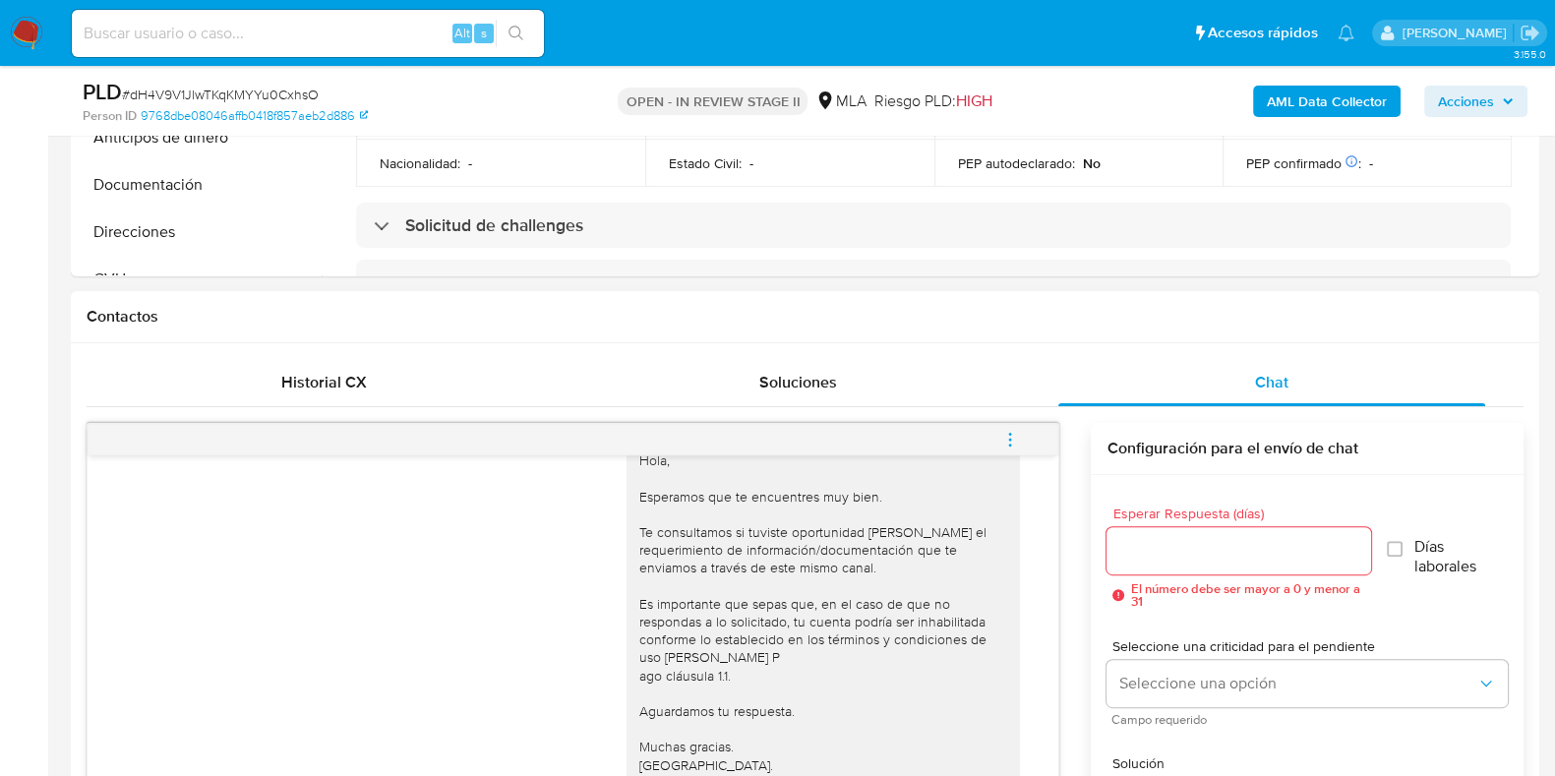
click at [1005, 440] on icon "menu-action" at bounding box center [1011, 440] width 18 height 18
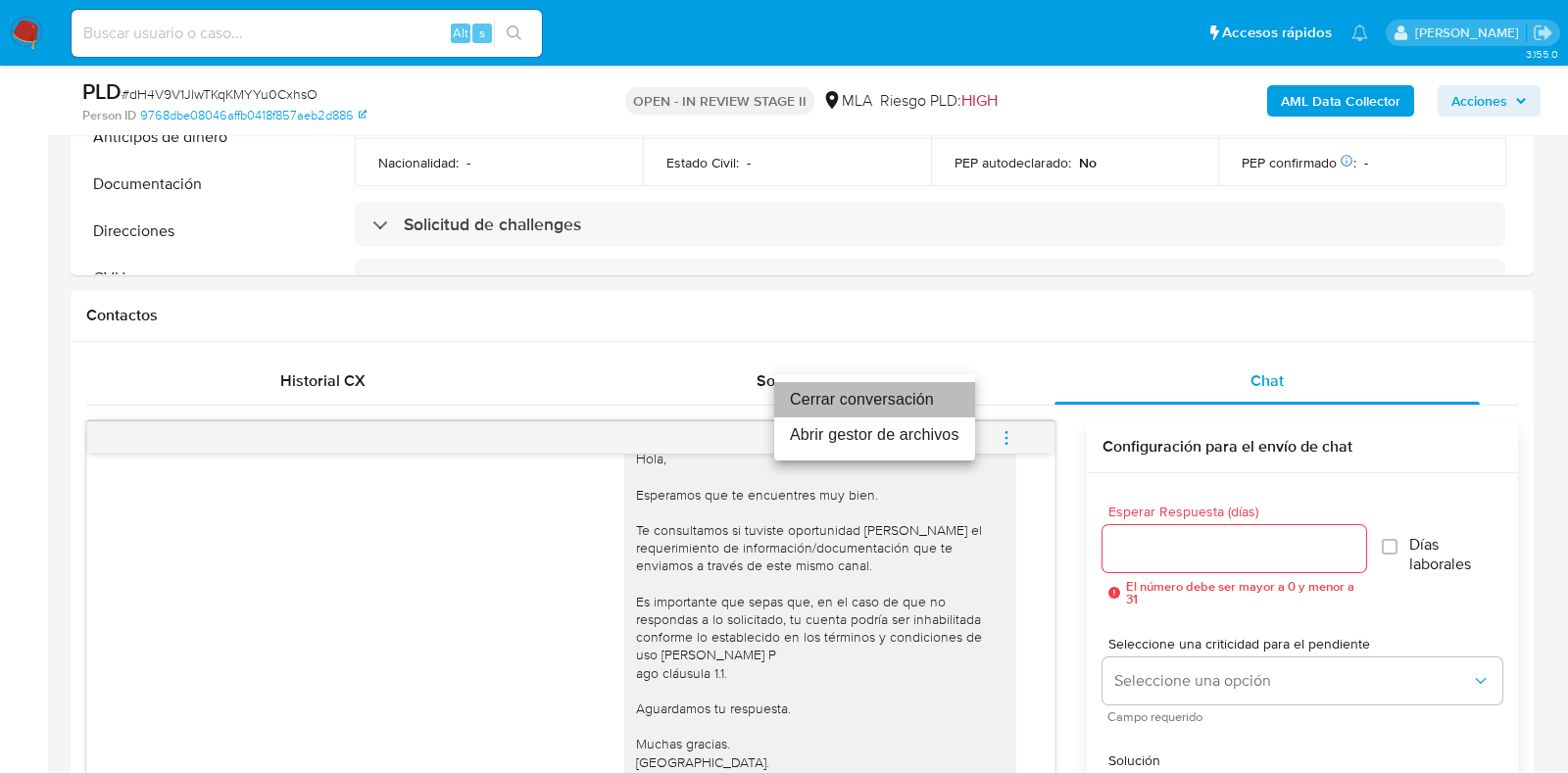
click at [838, 388] on li "Cerrar conversación" at bounding box center [875, 399] width 201 height 35
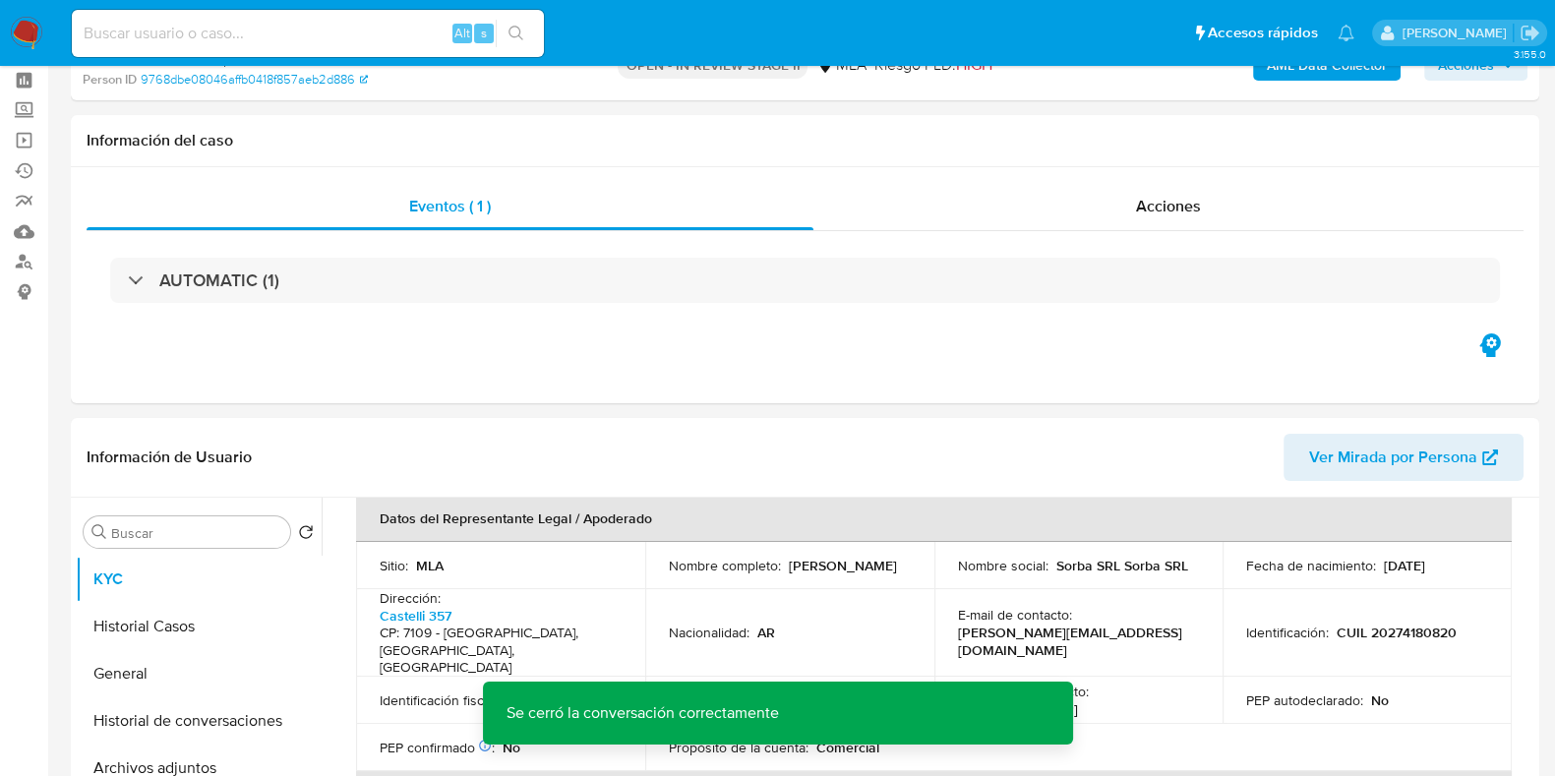
scroll to position [0, 0]
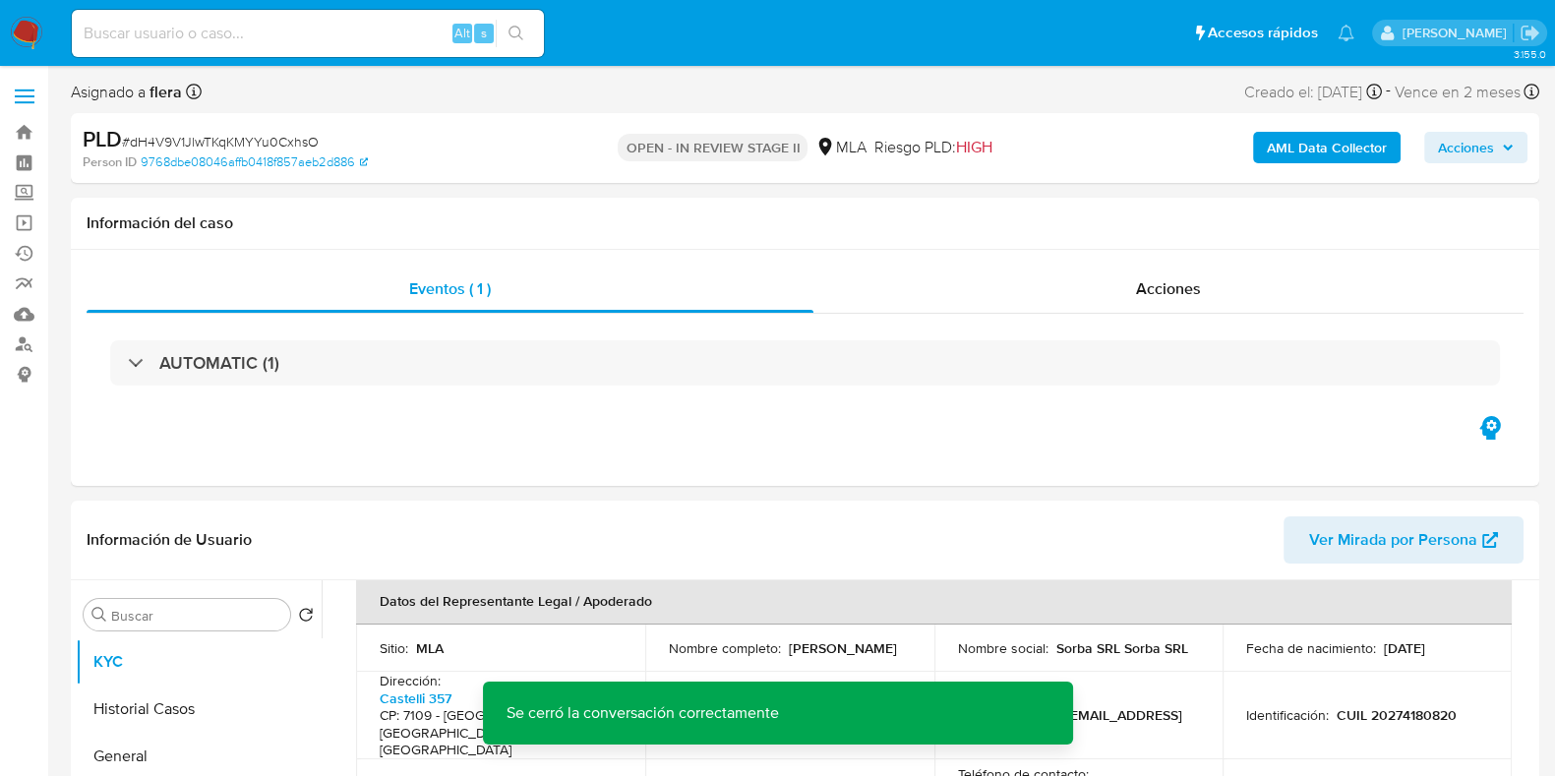
click at [1492, 154] on span "Acciones" at bounding box center [1466, 147] width 56 height 31
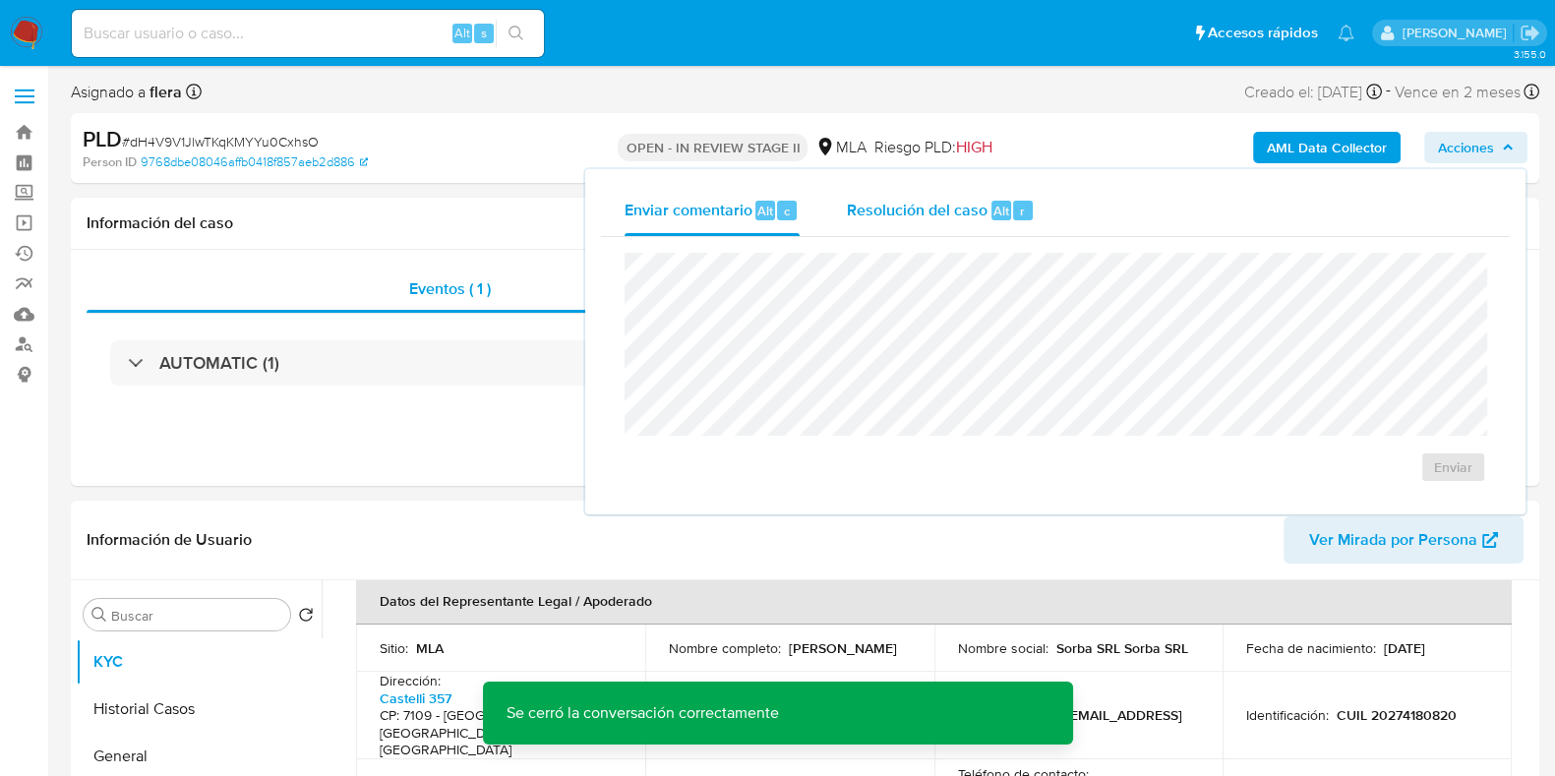
click at [1025, 234] on div "Resolución del caso Alt r" at bounding box center [941, 210] width 188 height 51
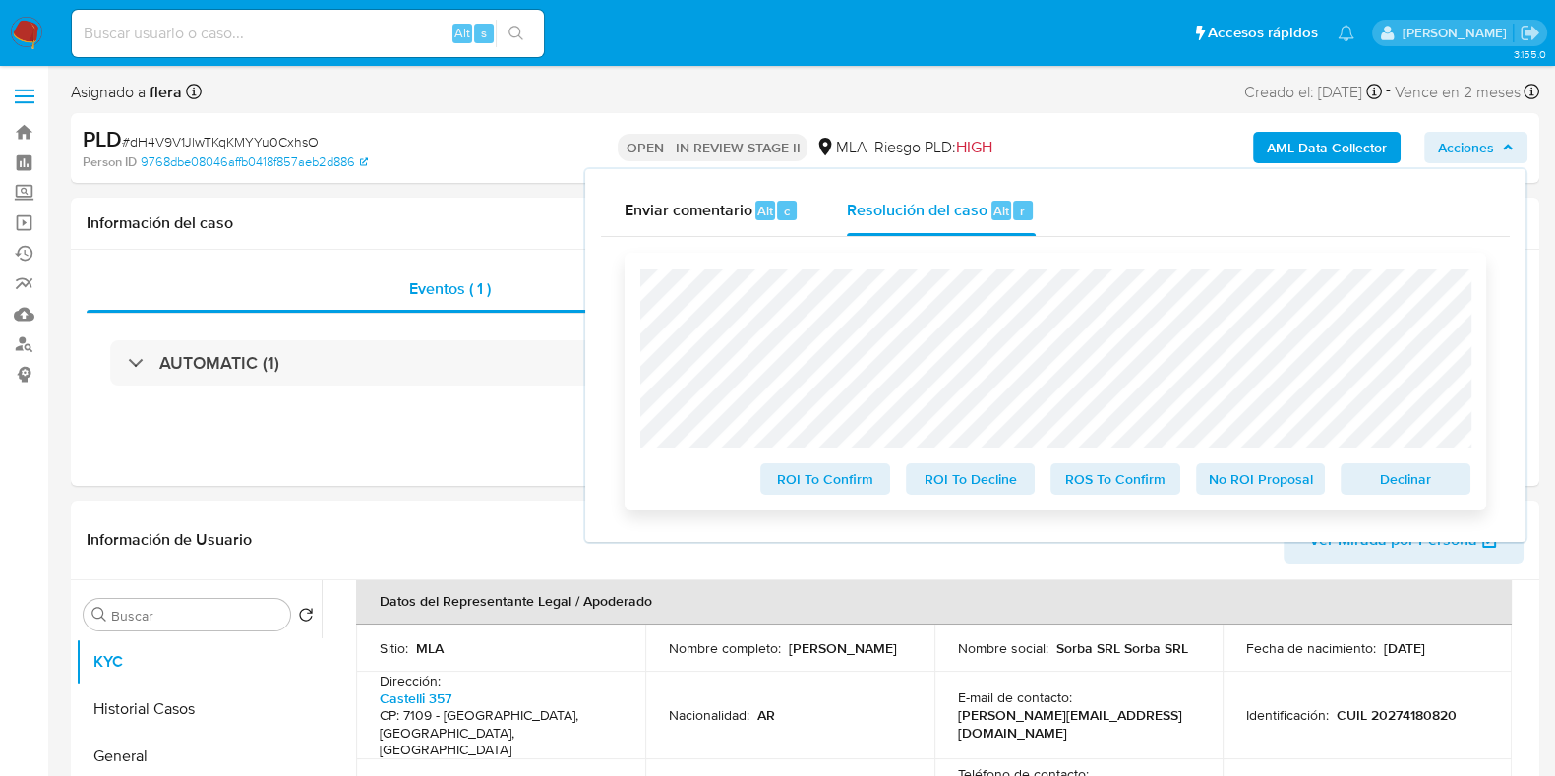
click at [1305, 477] on span "No ROI Proposal" at bounding box center [1261, 479] width 102 height 28
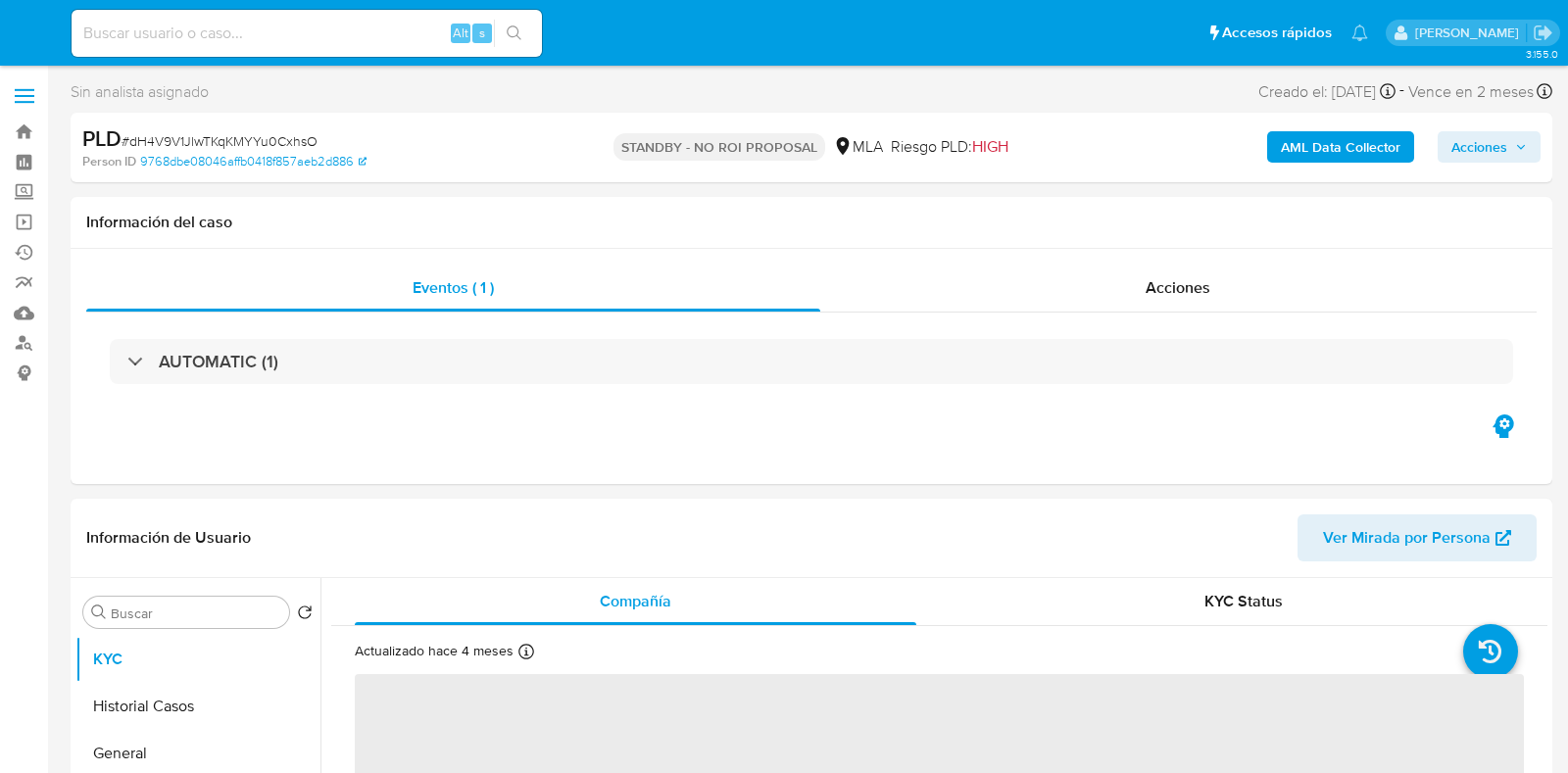
select select "10"
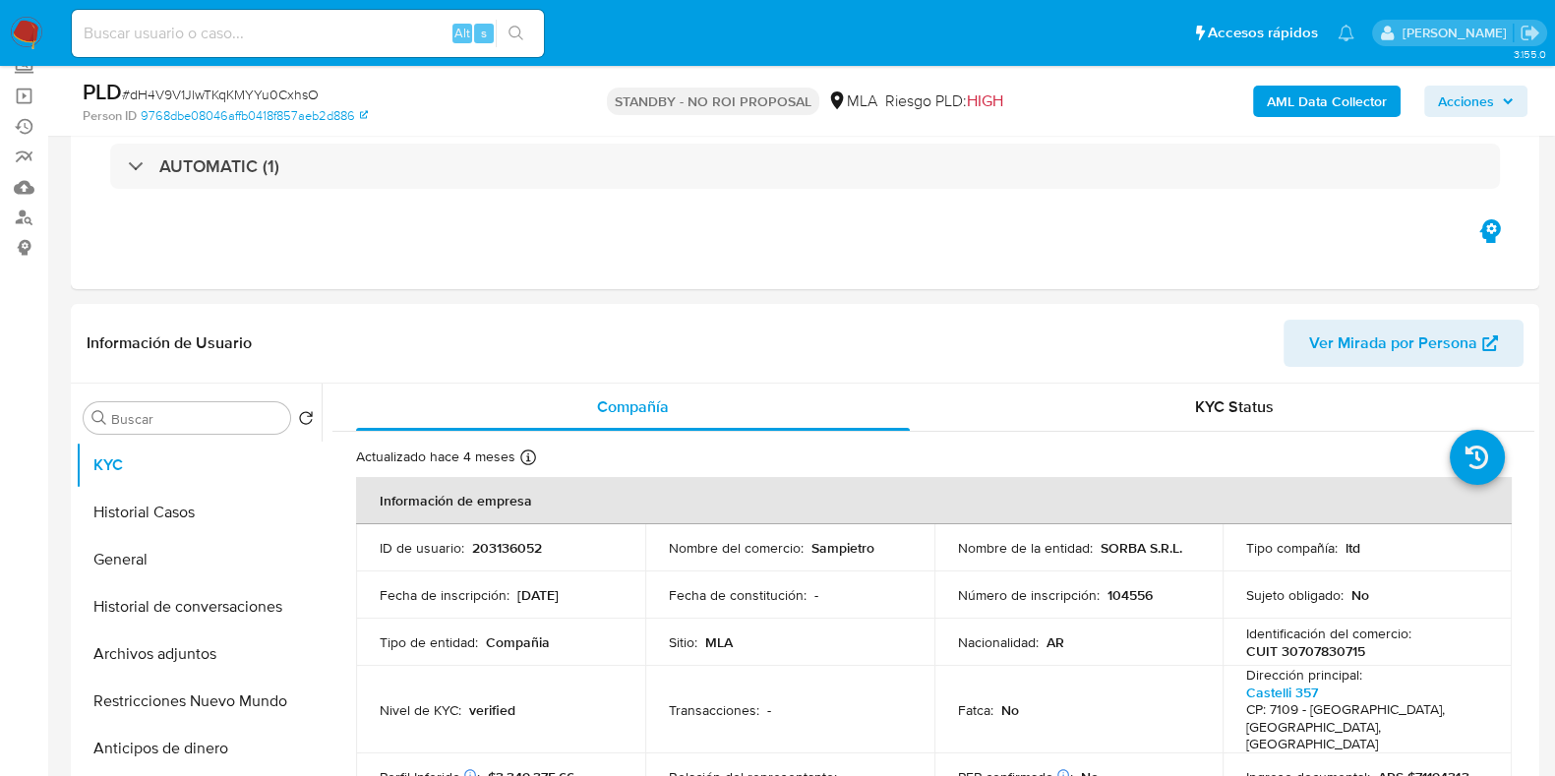
scroll to position [245, 0]
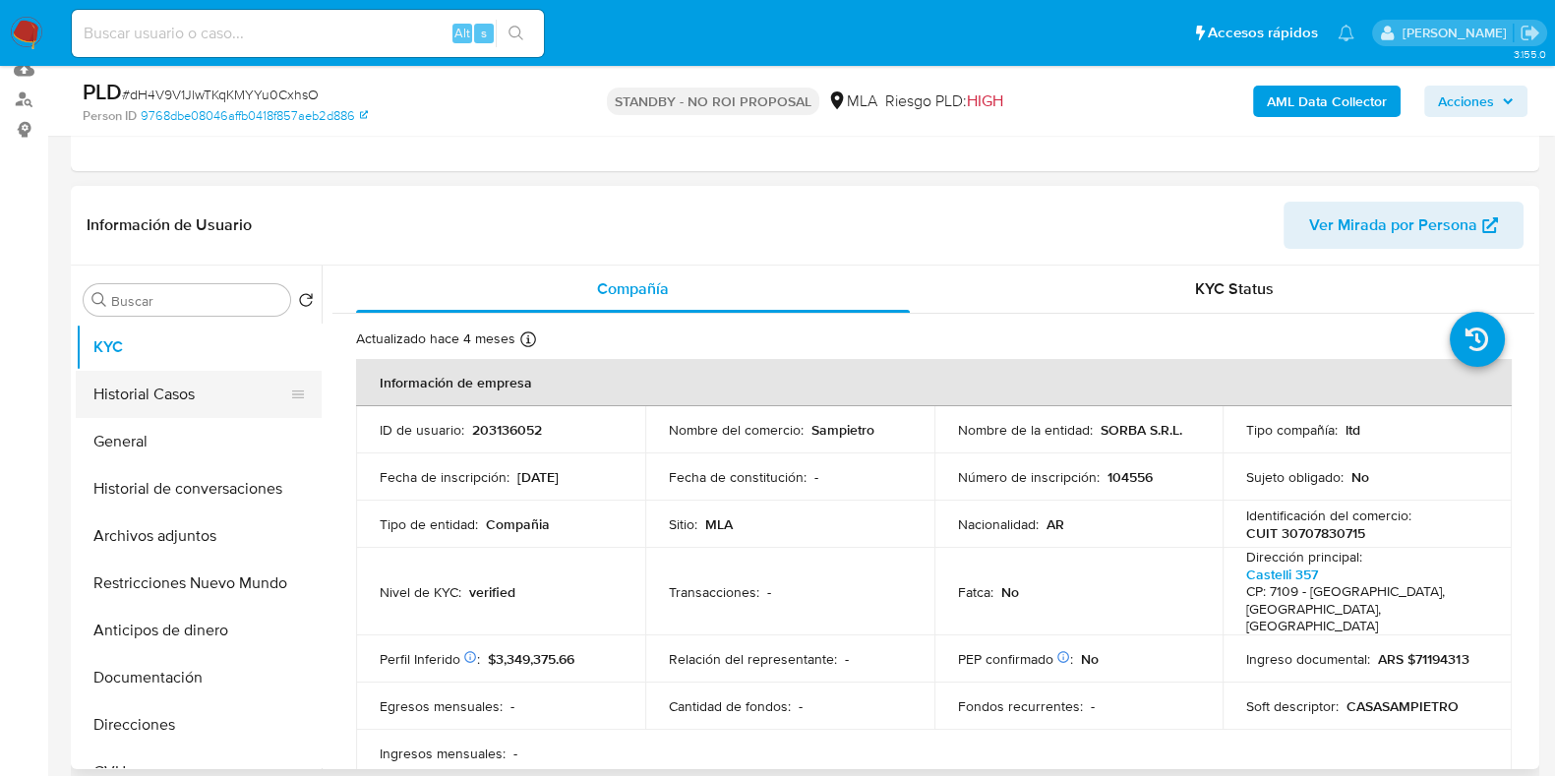
click at [183, 395] on button "Historial Casos" at bounding box center [191, 394] width 230 height 47
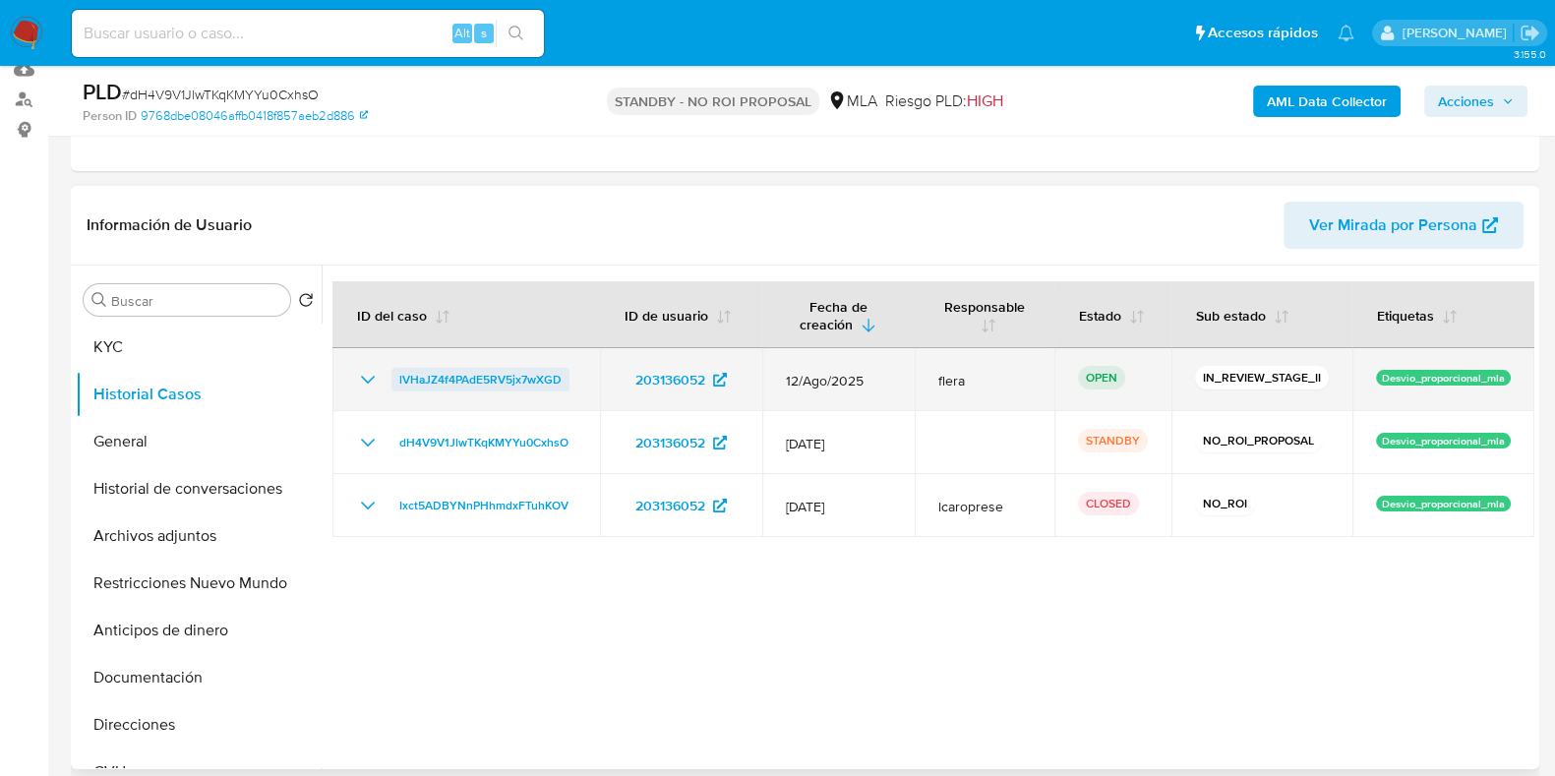
click at [486, 373] on span "lVHaJZ4f4PAdE5RV5jx7wXGD" at bounding box center [480, 380] width 162 height 24
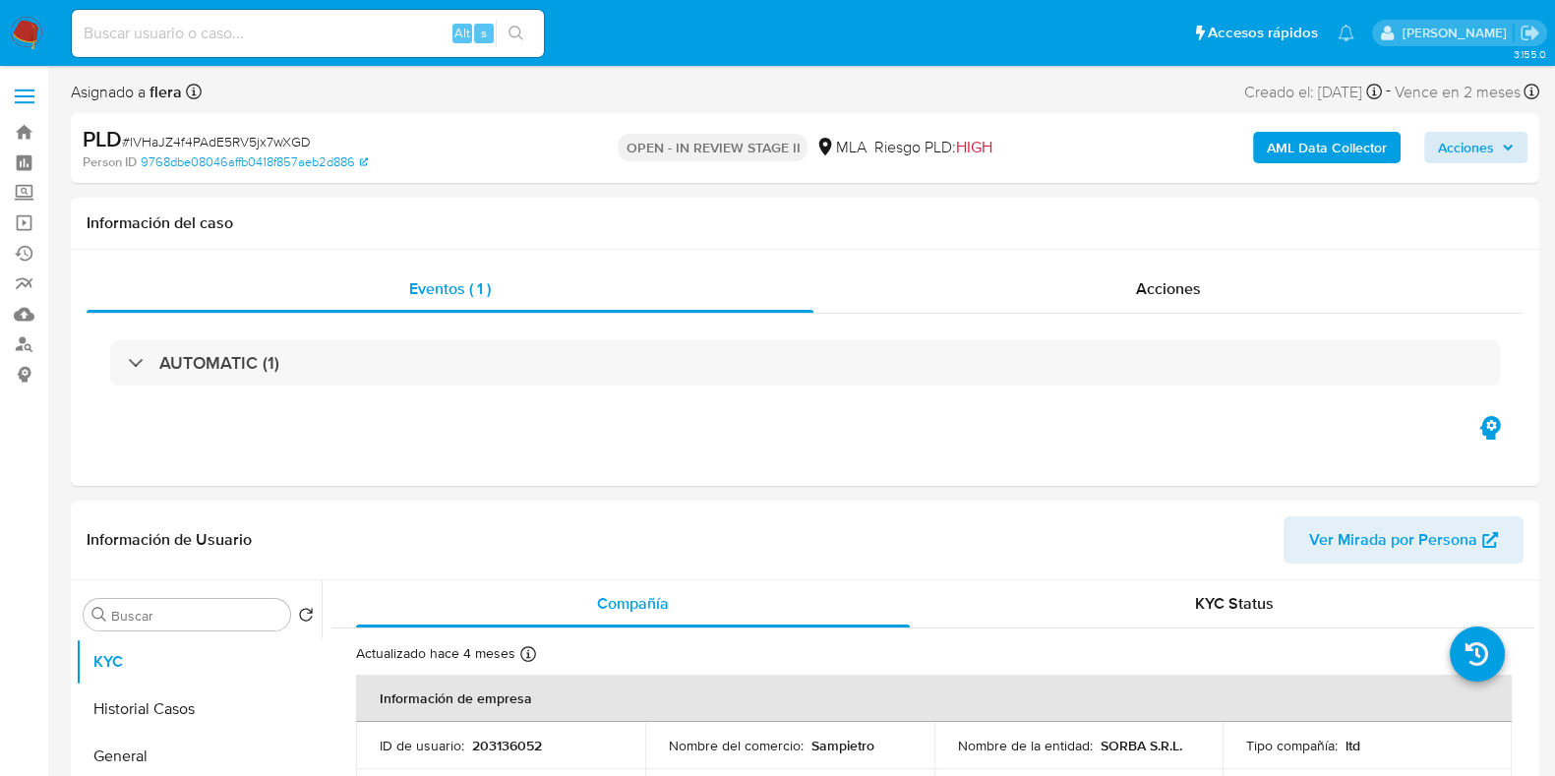
select select "10"
click at [1499, 144] on span "Acciones" at bounding box center [1476, 148] width 76 height 28
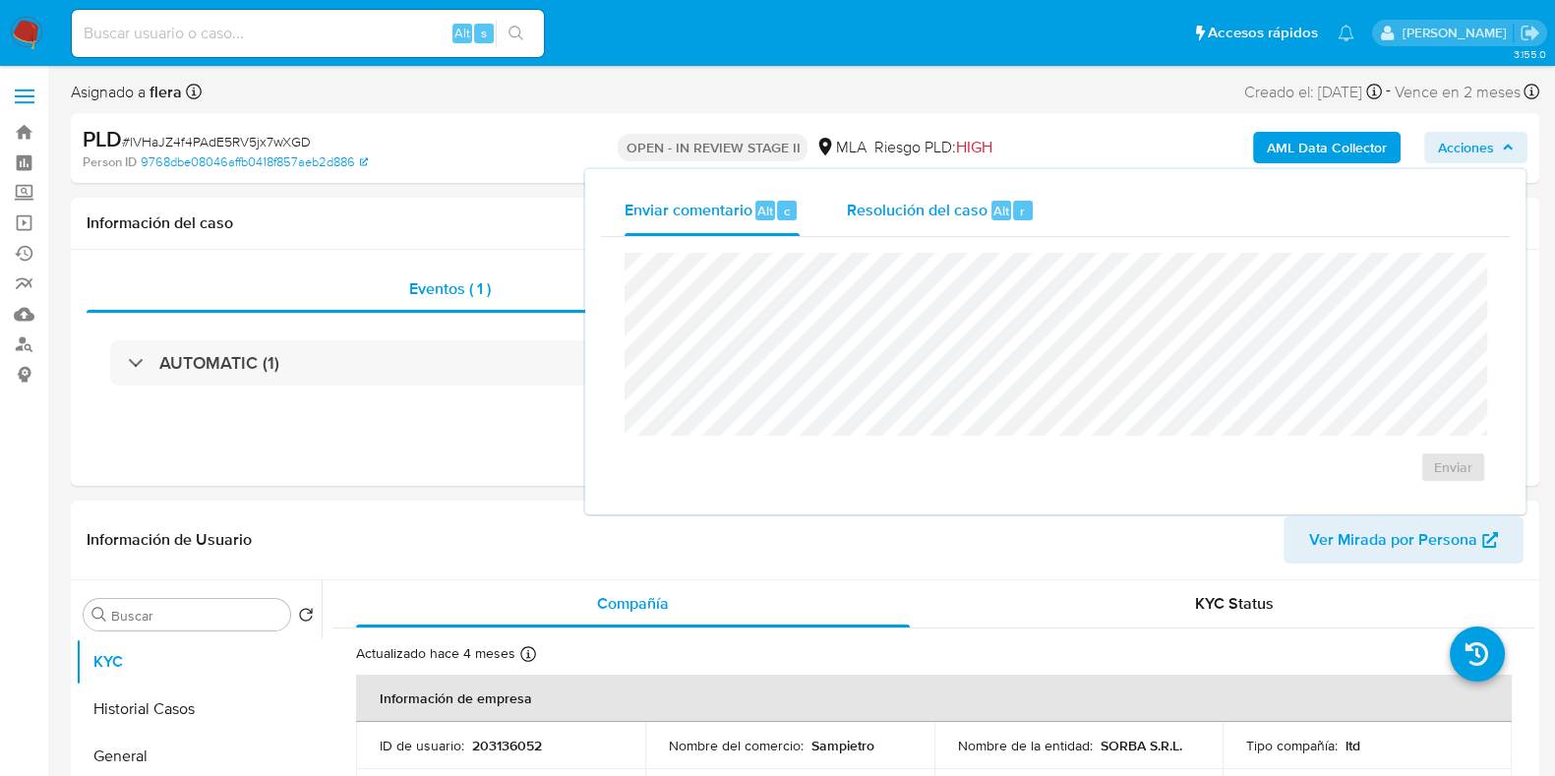
click at [987, 204] on div "Resolución del caso Alt r" at bounding box center [941, 210] width 188 height 51
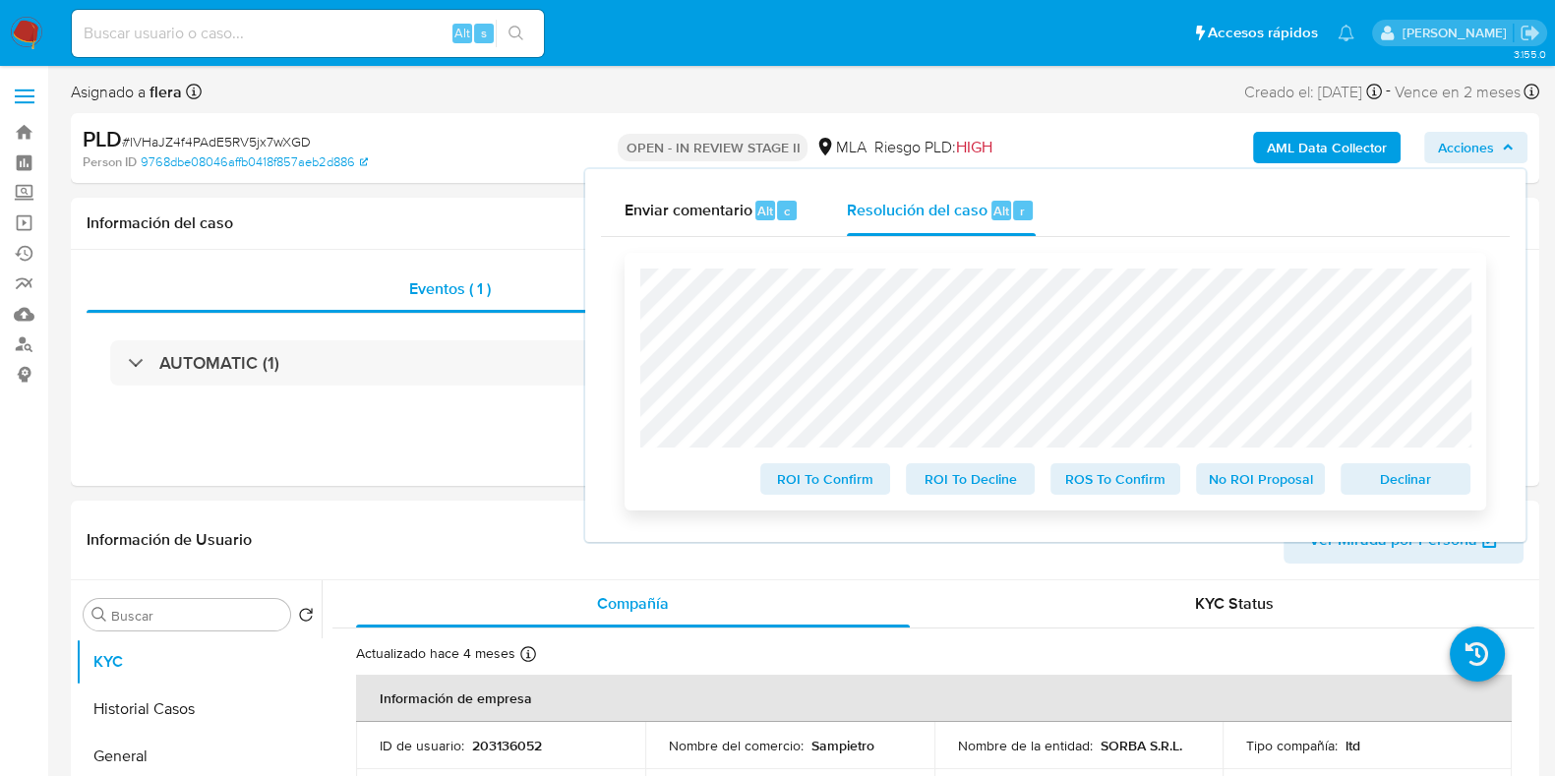
click at [1277, 481] on span "No ROI Proposal" at bounding box center [1261, 479] width 102 height 28
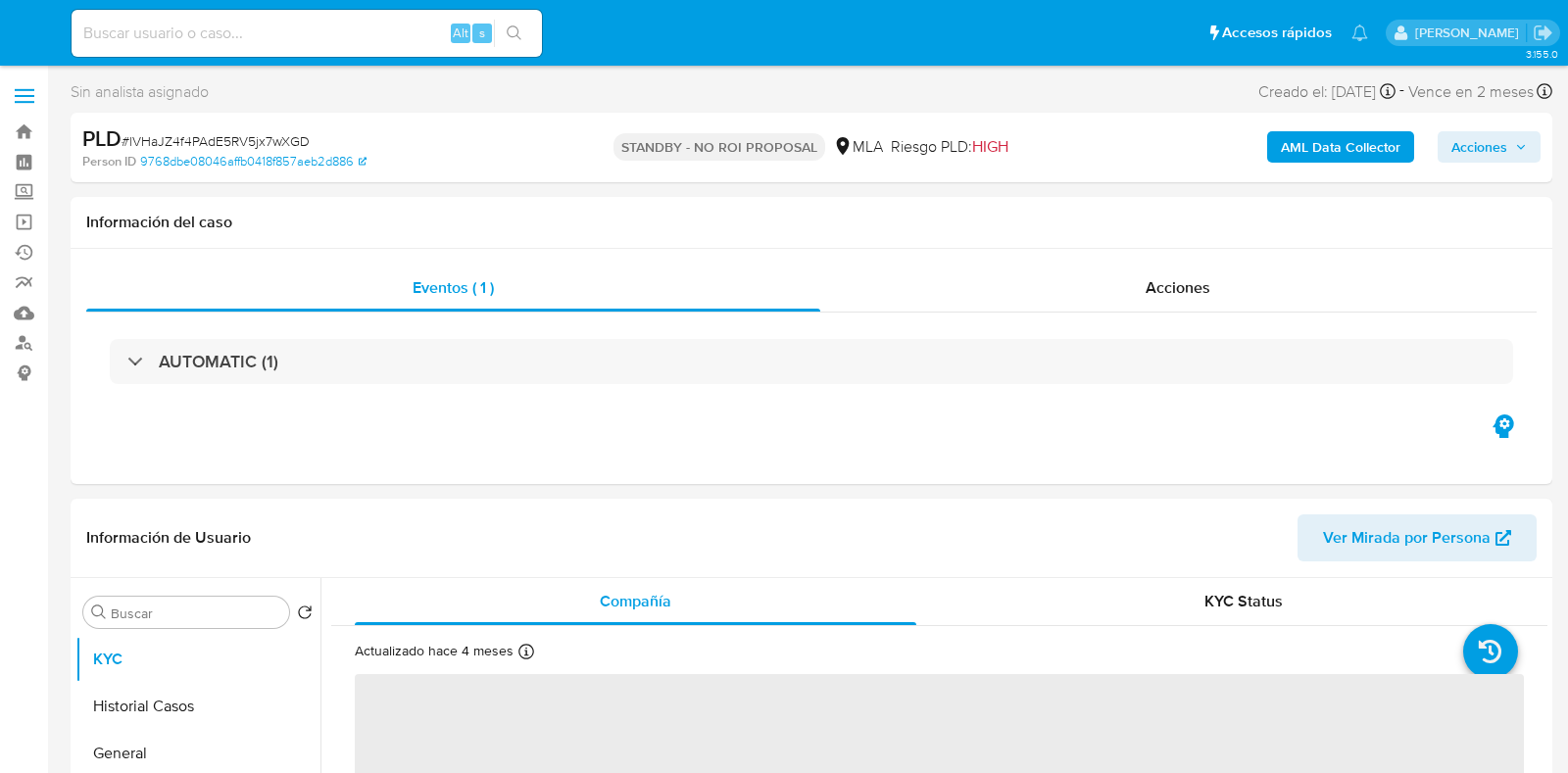
select select "10"
